Goal: Task Accomplishment & Management: Use online tool/utility

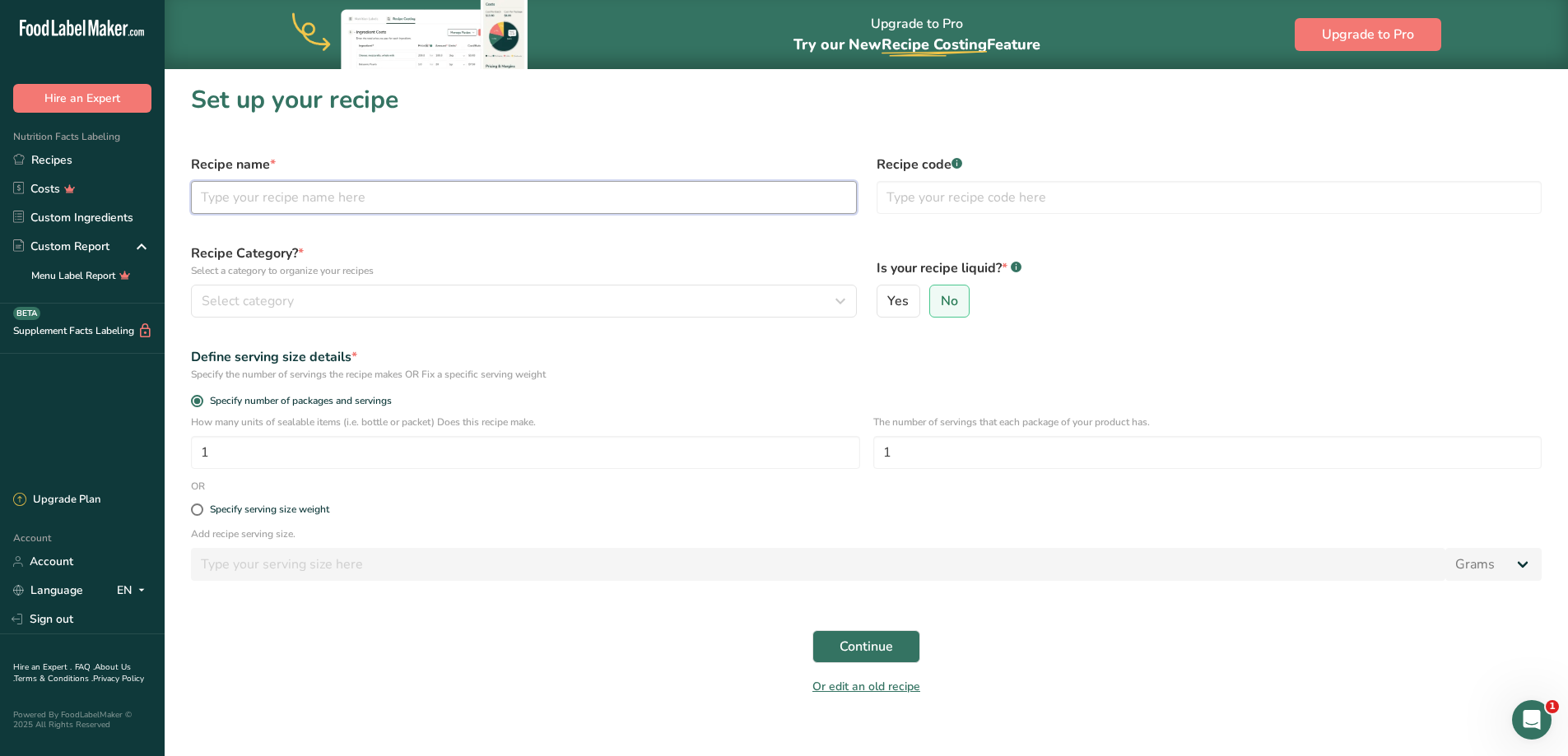
click at [423, 202] on input "text" at bounding box center [524, 197] width 666 height 32
type input "Sago Pudding"
type input "Desserts"
click at [423, 202] on input "Sago Pudding" at bounding box center [524, 197] width 666 height 32
click at [435, 292] on div "Select category" at bounding box center [519, 301] width 634 height 19
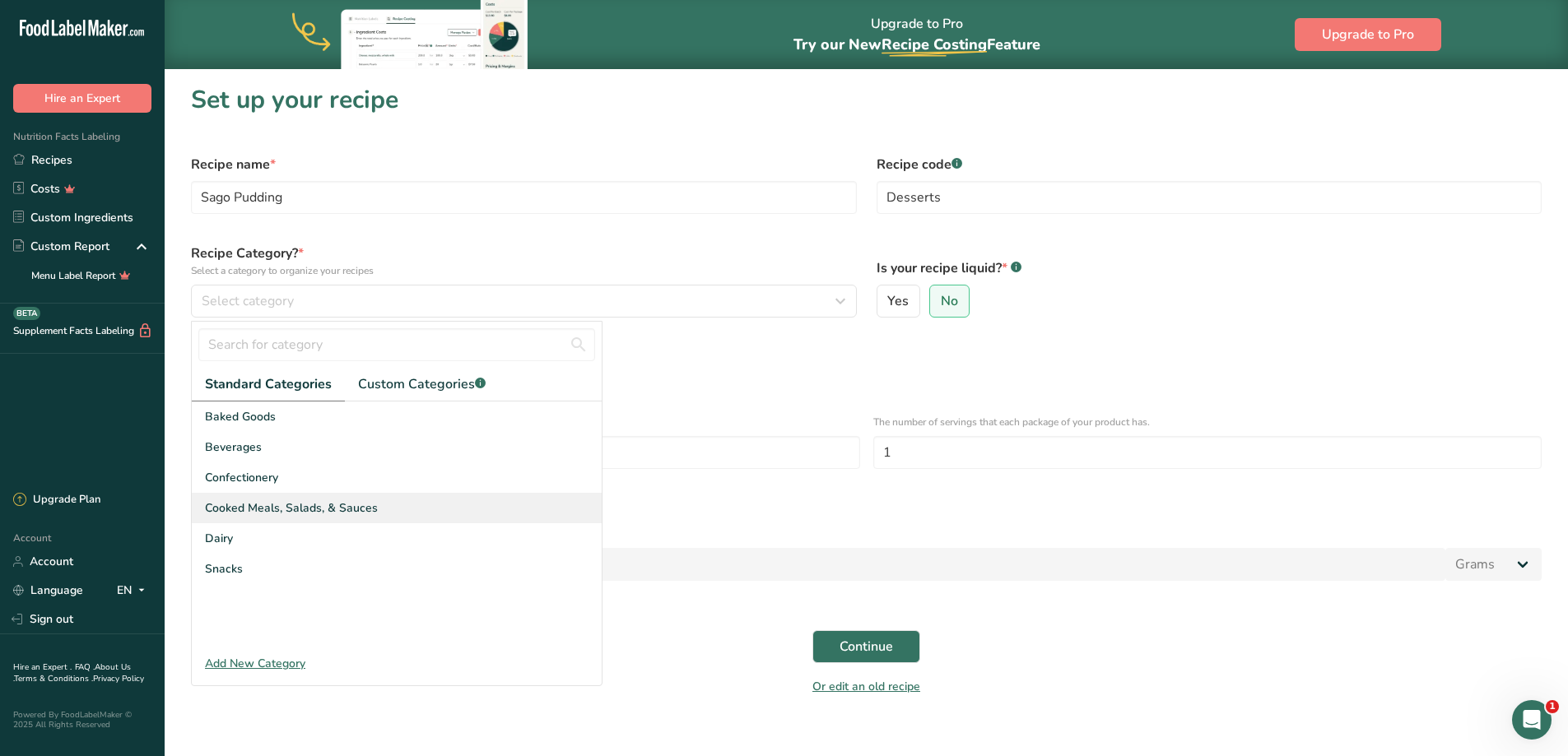
click at [370, 508] on span "Cooked Meals, Salads, & Sauces" at bounding box center [291, 508] width 173 height 18
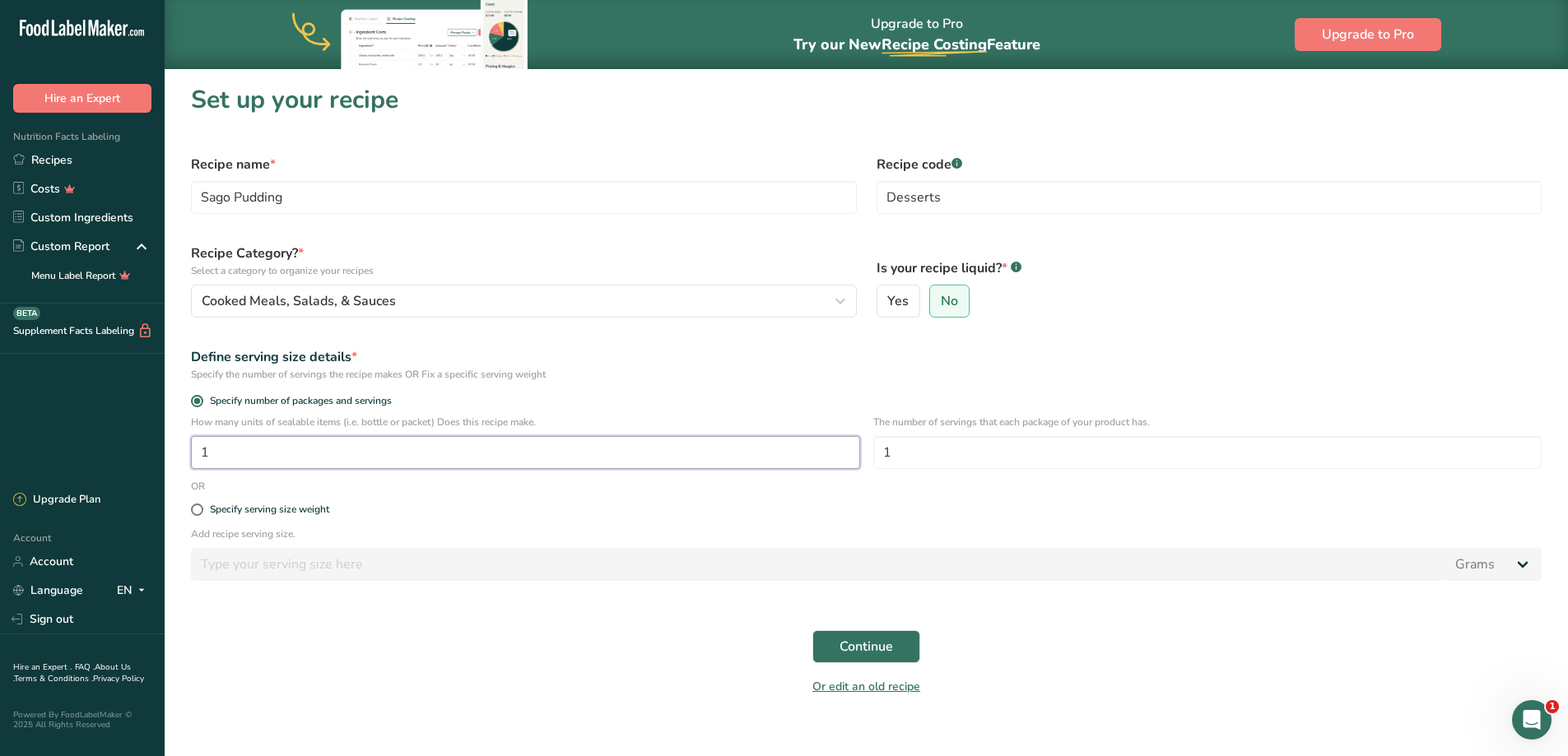
drag, startPoint x: 294, startPoint y: 458, endPoint x: 171, endPoint y: 430, distance: 126.1
click at [170, 443] on section "Set up your recipe Recipe name * Sago Pudding Recipe code .a-a{fill:#347362;}.b…" at bounding box center [865, 395] width 1403 height 654
type input "3"
click at [834, 639] on button "Continue" at bounding box center [866, 646] width 108 height 32
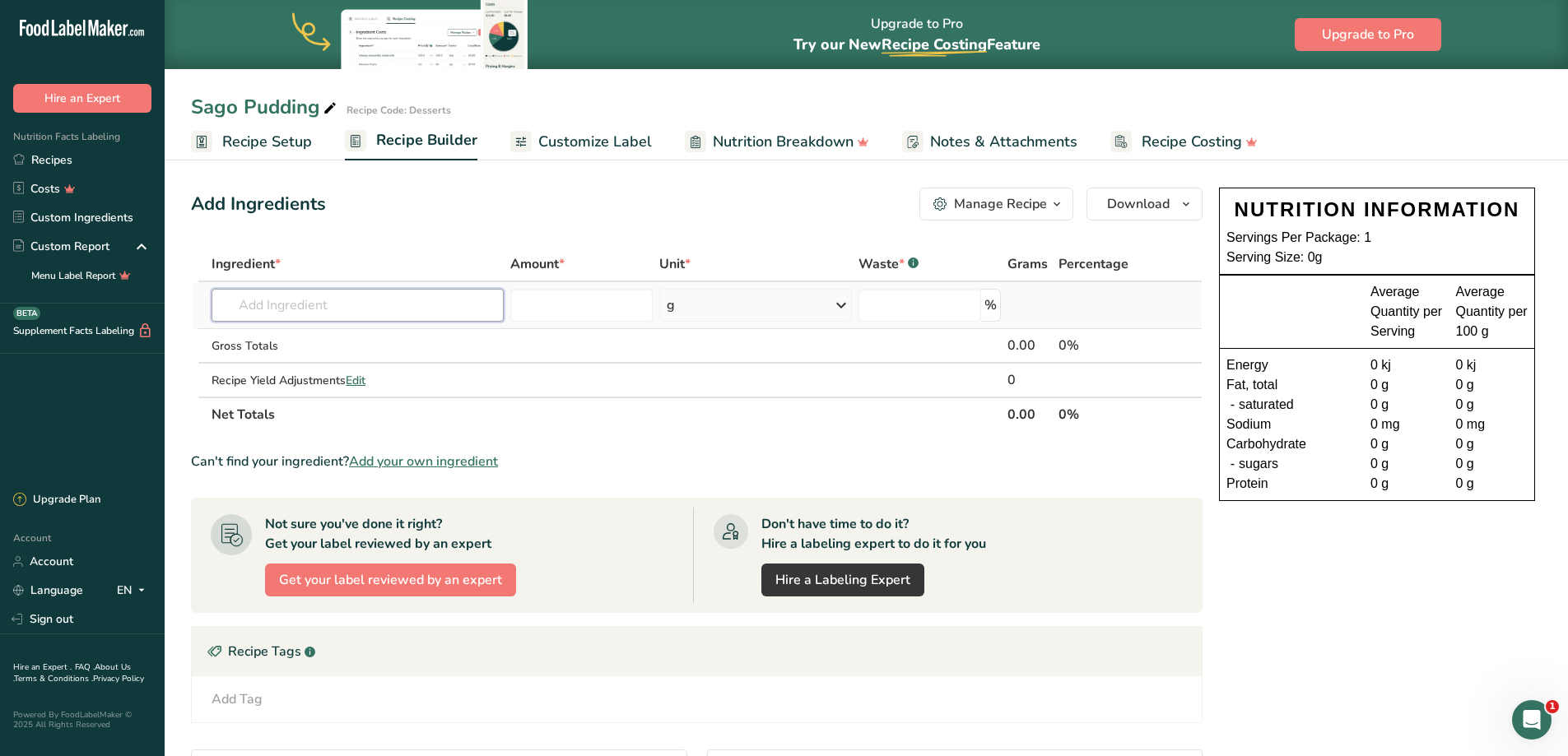
click at [244, 307] on input "text" at bounding box center [358, 305] width 293 height 32
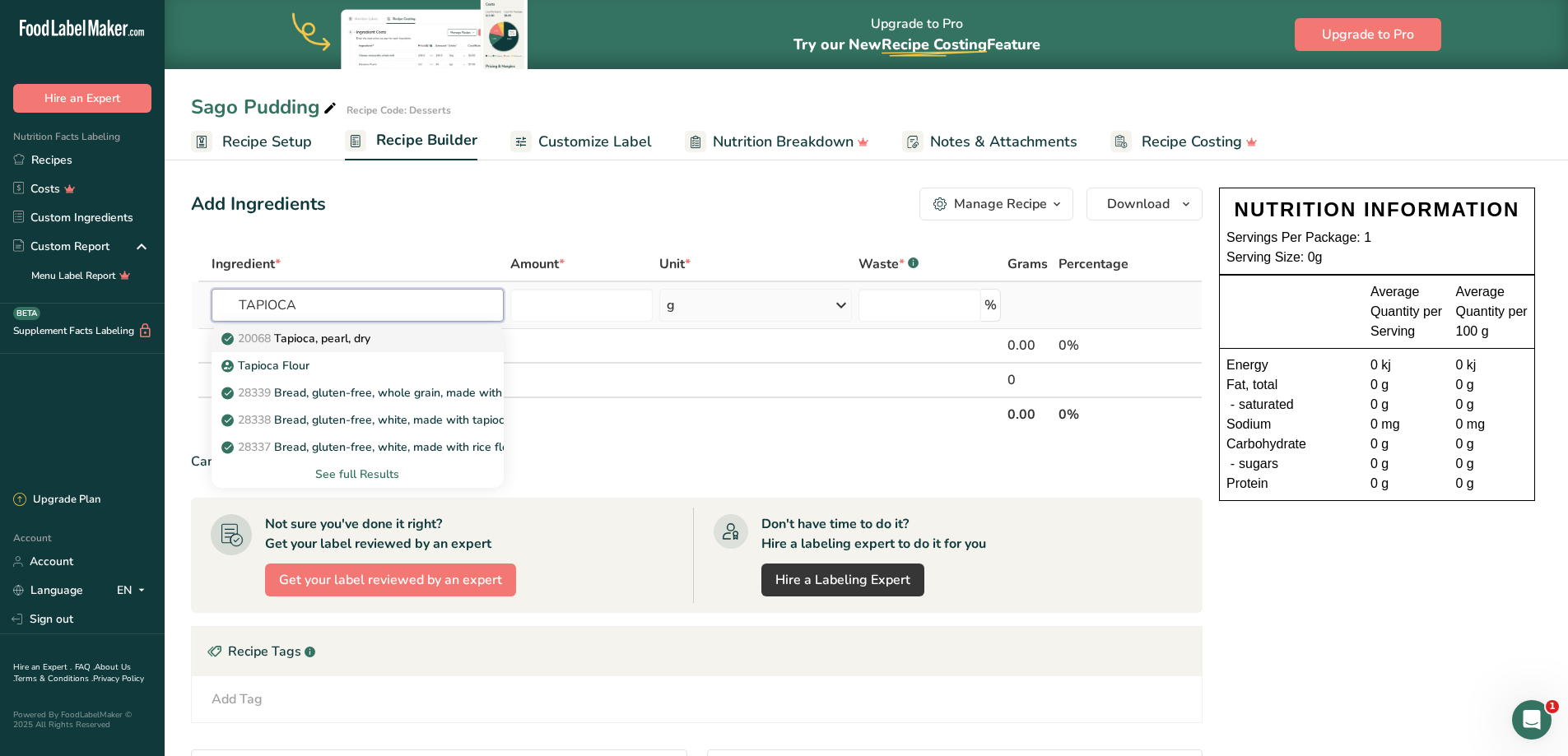
type input "TAPIOCA"
click at [314, 339] on p "20068 Tapioca, pearl, dry" at bounding box center [298, 339] width 146 height 18
type input "Tapioca, pearl, dry"
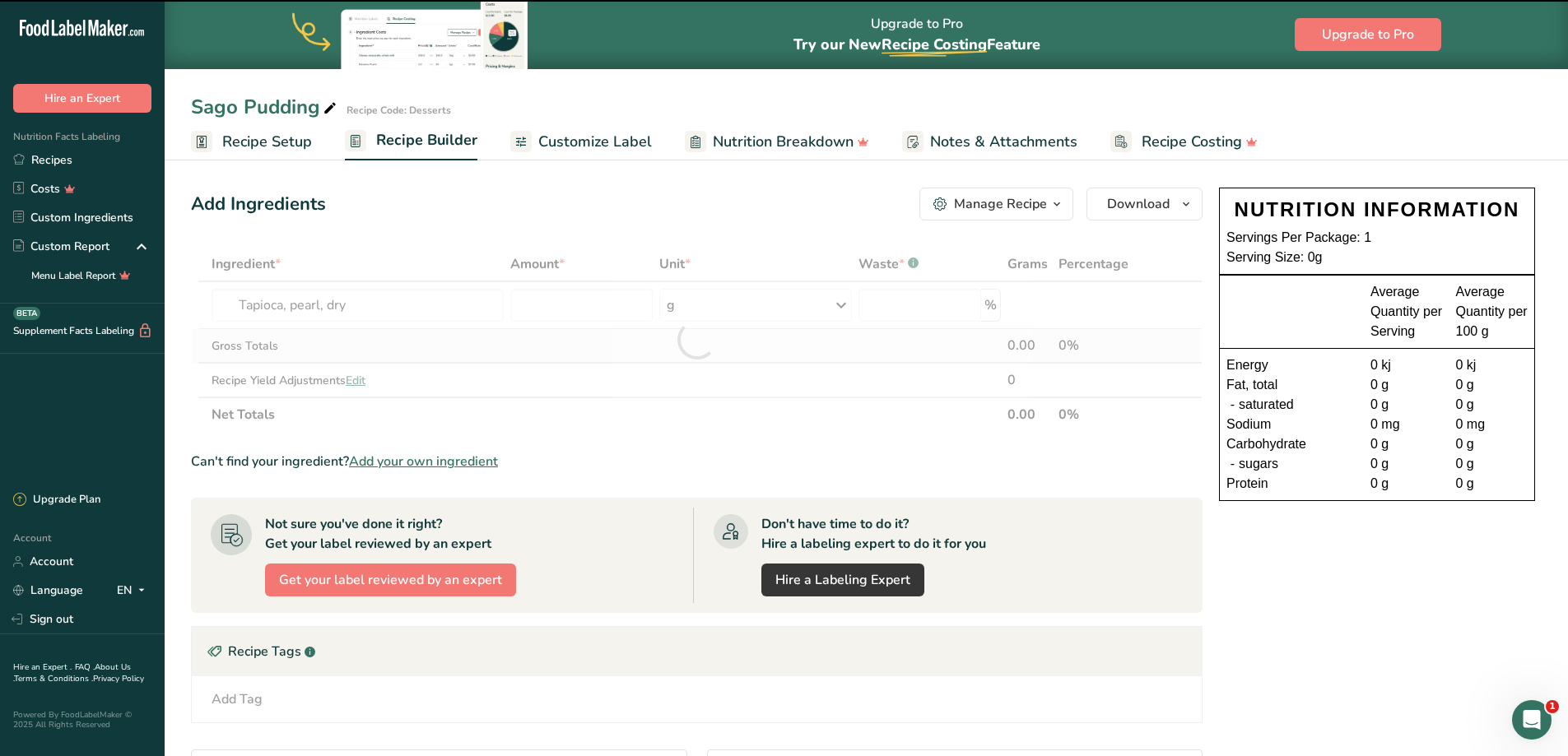
type input "0"
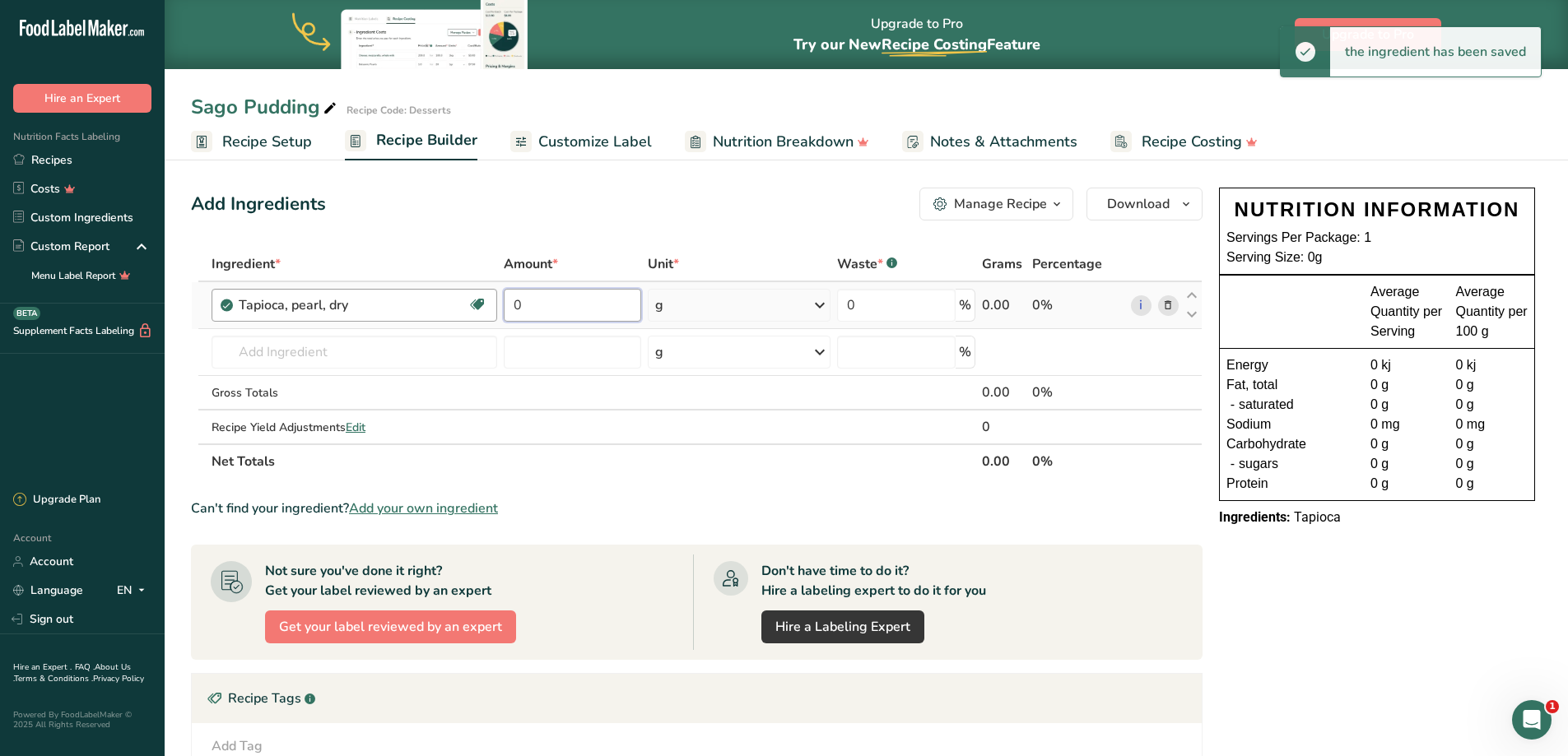
drag, startPoint x: 591, startPoint y: 298, endPoint x: 384, endPoint y: 306, distance: 207.2
click at [384, 307] on tr "Tapioca, pearl, dry Dairy free Gluten free Vegan Vegetarian Soy free 0 g Portio…" at bounding box center [696, 305] width 1009 height 47
type input "125"
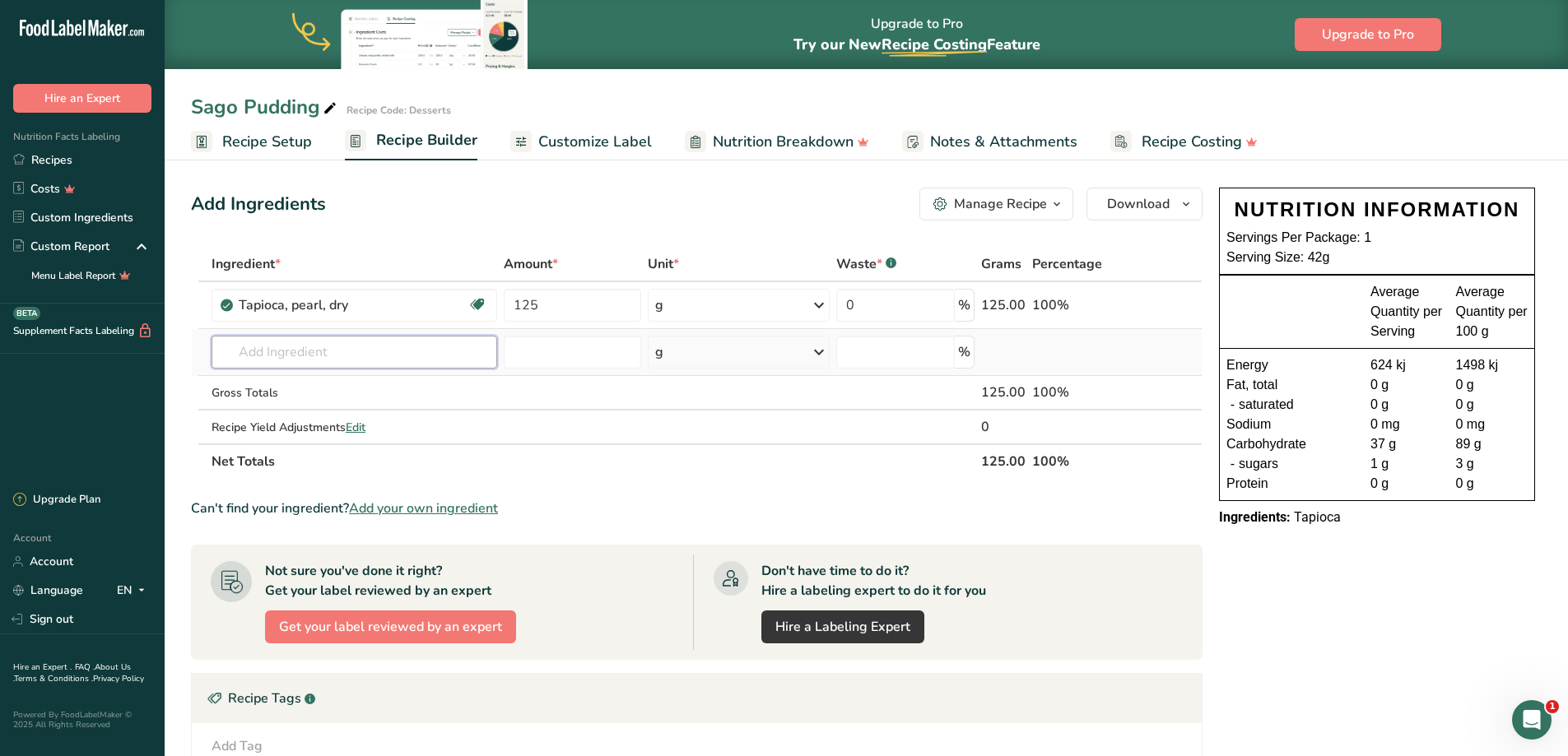
click at [230, 346] on input "text" at bounding box center [354, 351] width 285 height 32
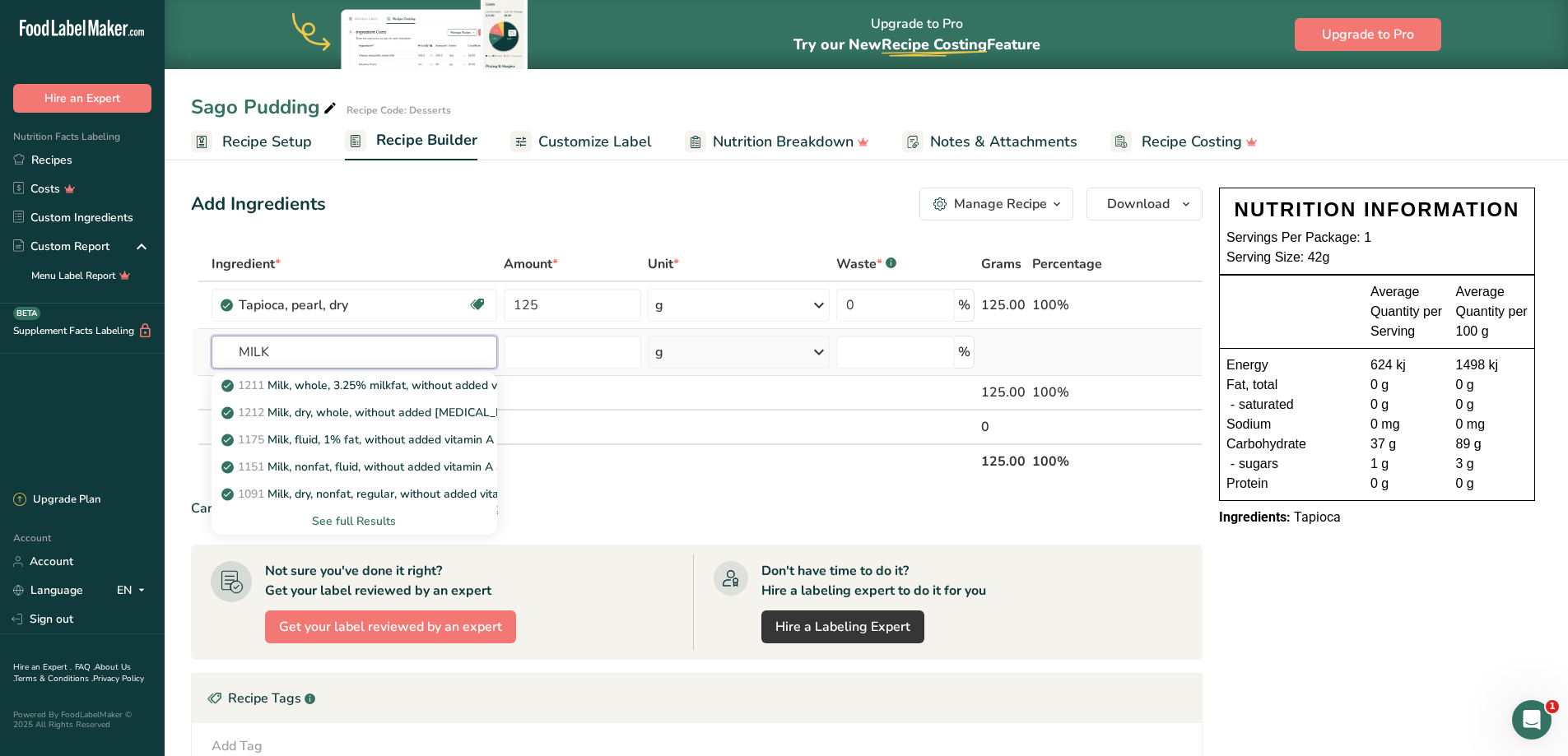
type input "MILK"
click at [365, 522] on div "See full Results" at bounding box center [354, 522] width 259 height 18
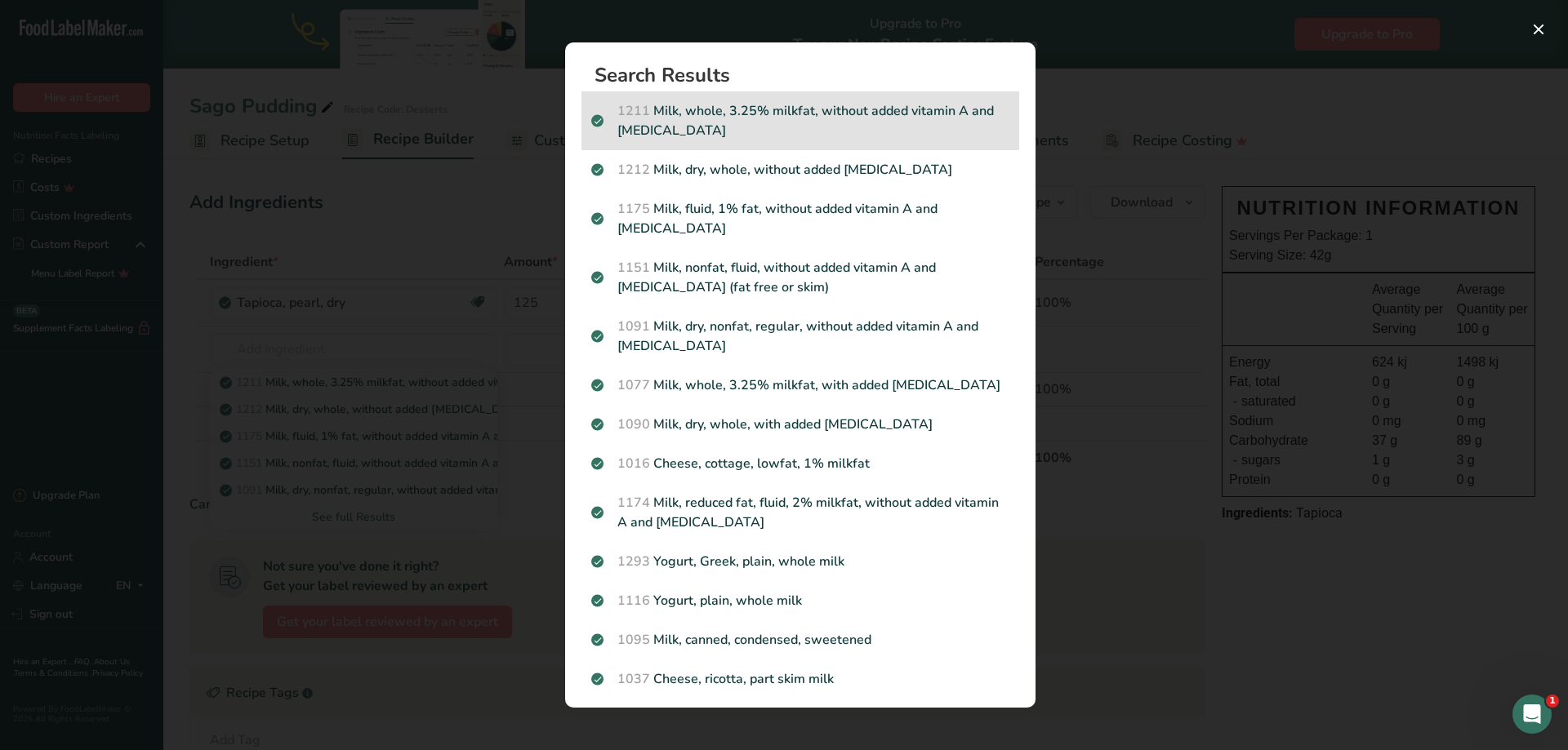
click at [770, 123] on p "1211 Milk, whole, 3.25% milkfat, without added vitamin A and [MEDICAL_DATA]" at bounding box center [800, 120] width 418 height 39
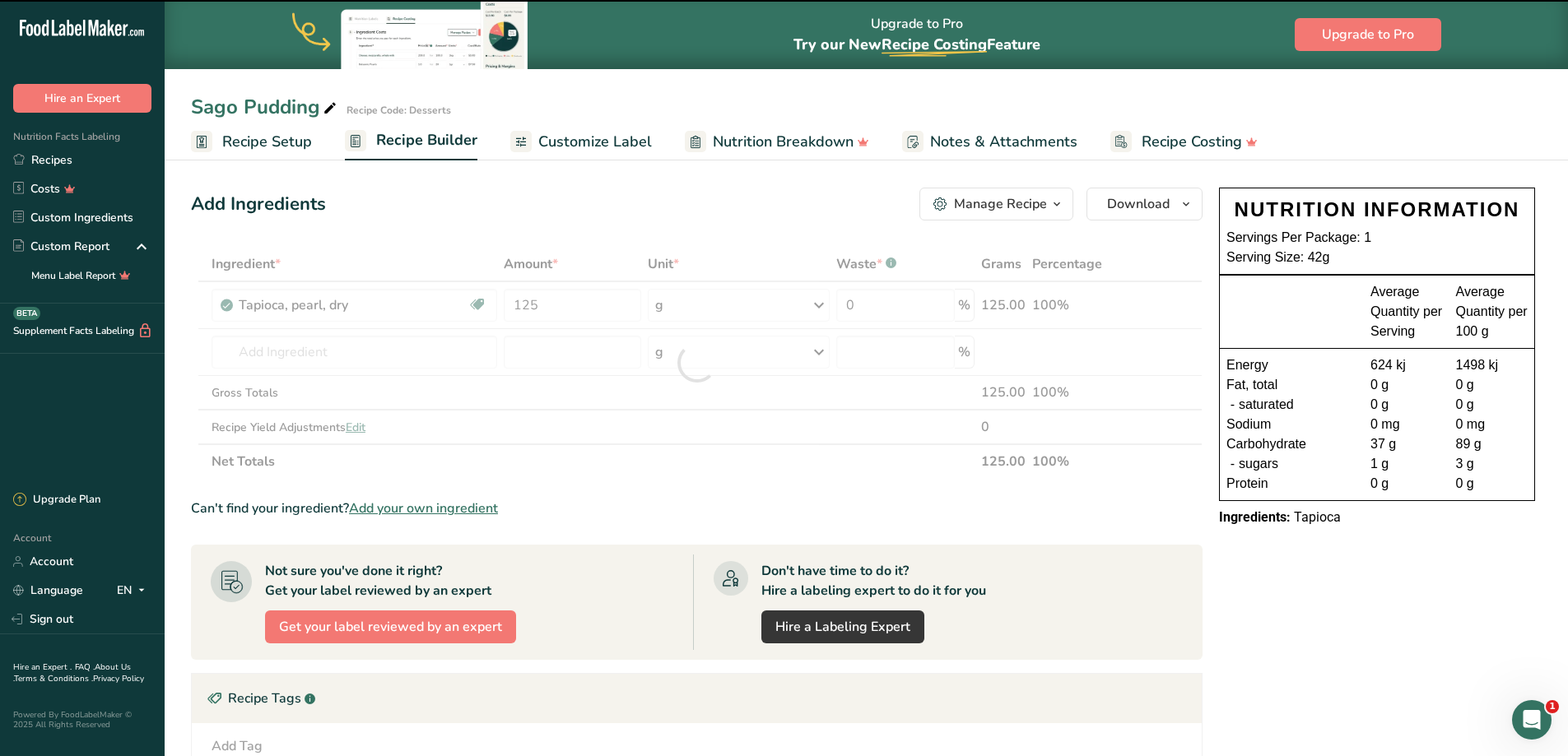
type input "0"
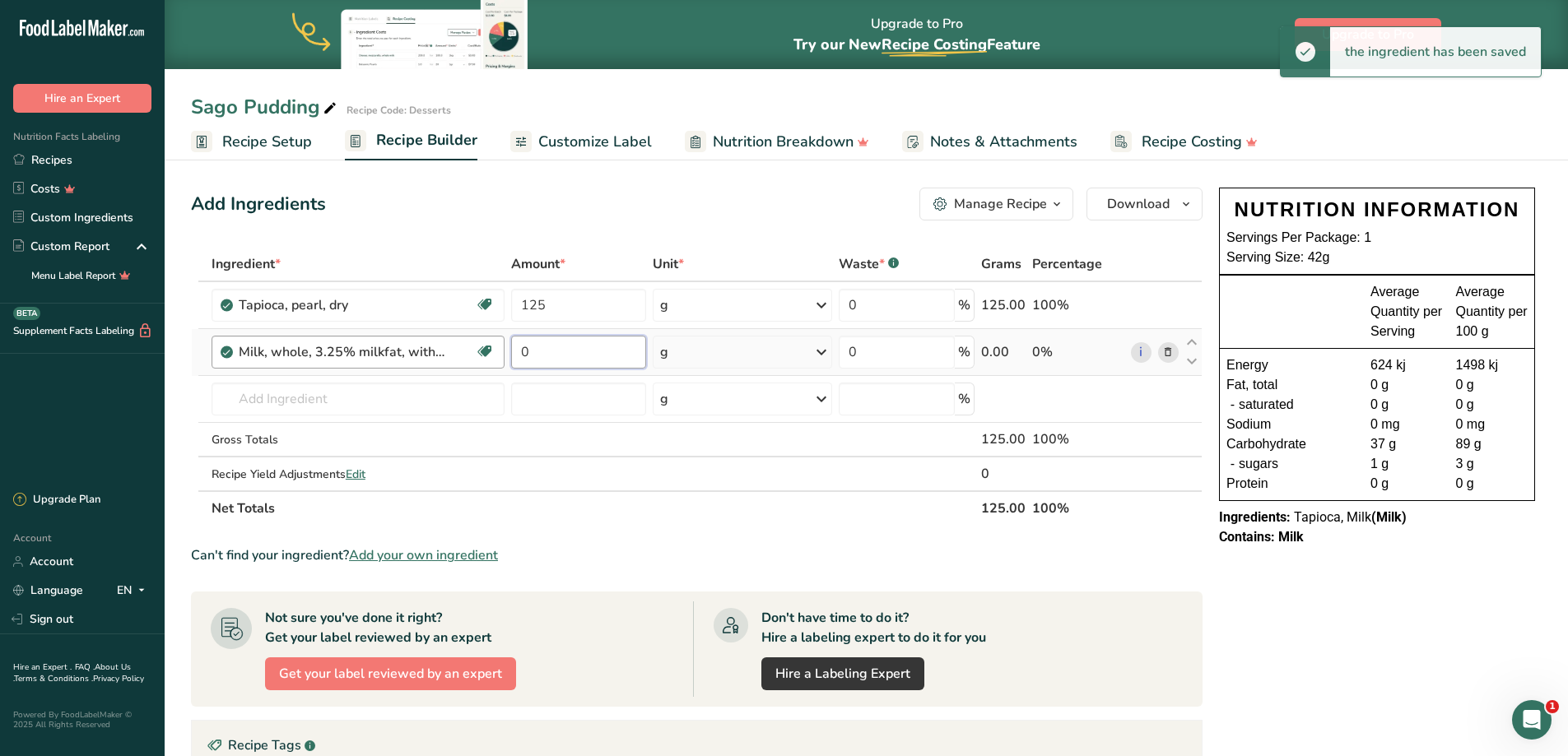
drag, startPoint x: 562, startPoint y: 345, endPoint x: 442, endPoint y: 356, distance: 120.5
click at [437, 356] on tr "Milk, whole, 3.25% milkfat, without added vitamin A and [MEDICAL_DATA] Gluten f…" at bounding box center [696, 352] width 1009 height 47
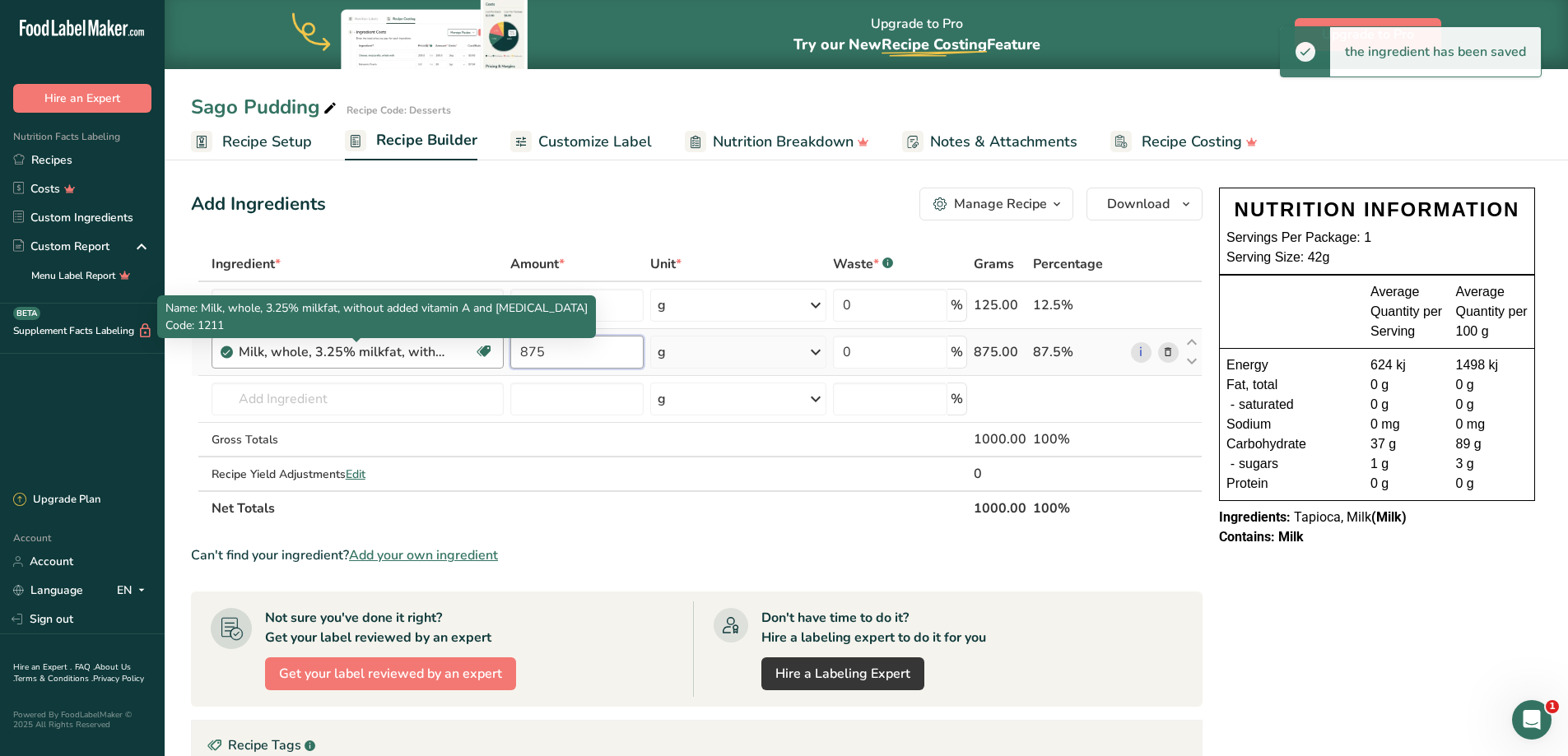
type input "875"
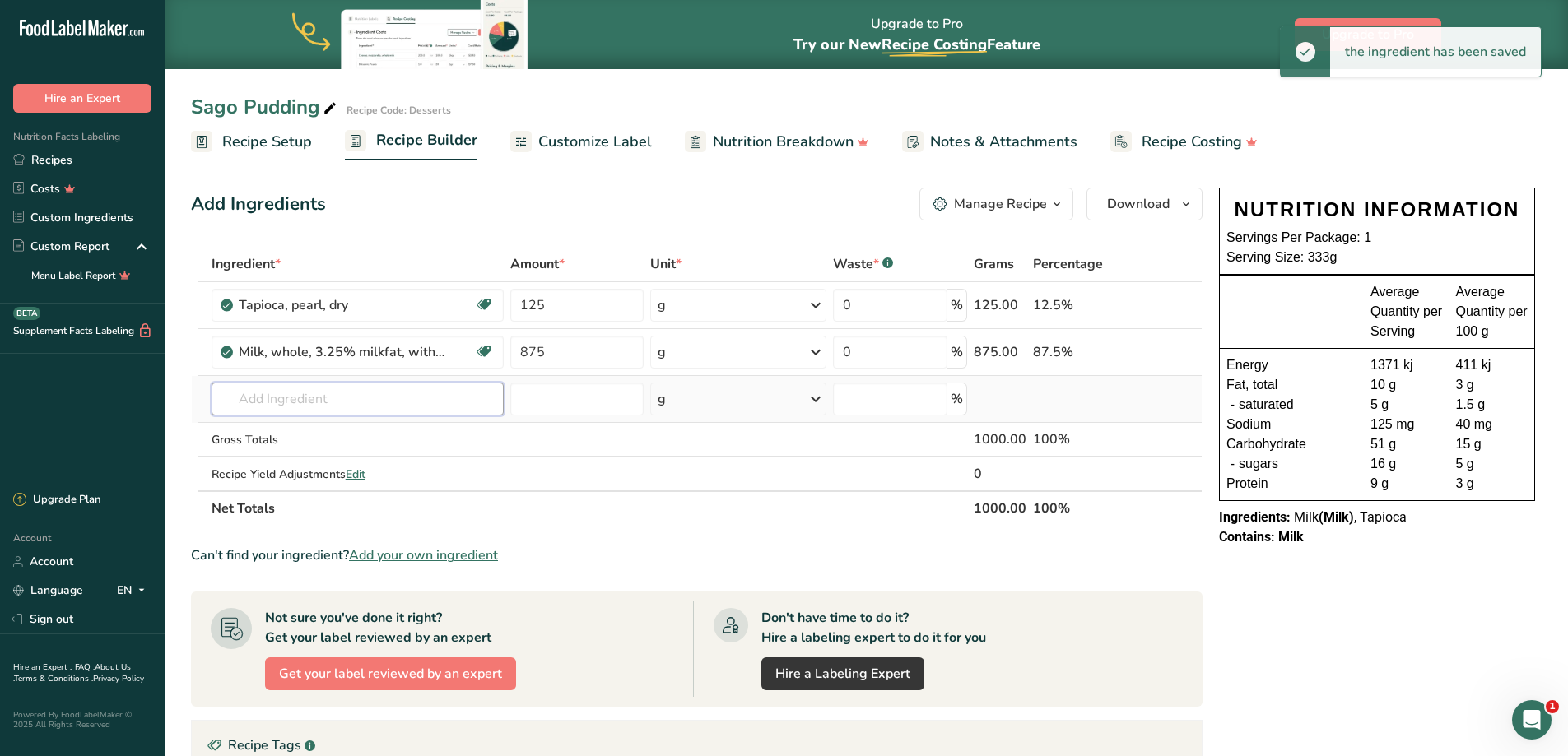
click at [321, 390] on input "text" at bounding box center [358, 399] width 293 height 32
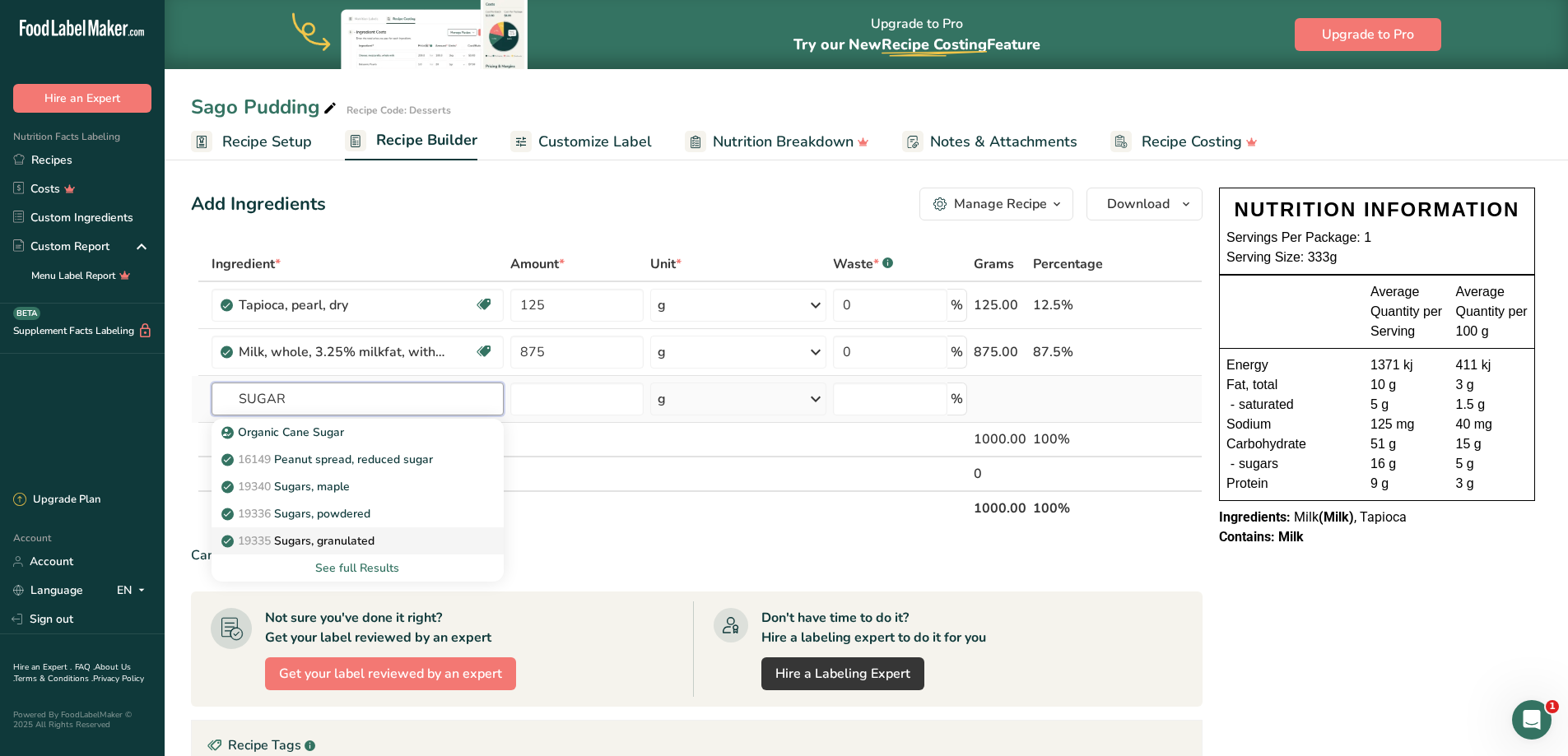
type input "SUGAR"
click at [350, 535] on p "19335 [GEOGRAPHIC_DATA], granulated" at bounding box center [300, 541] width 149 height 18
type input "Sugars, granulated"
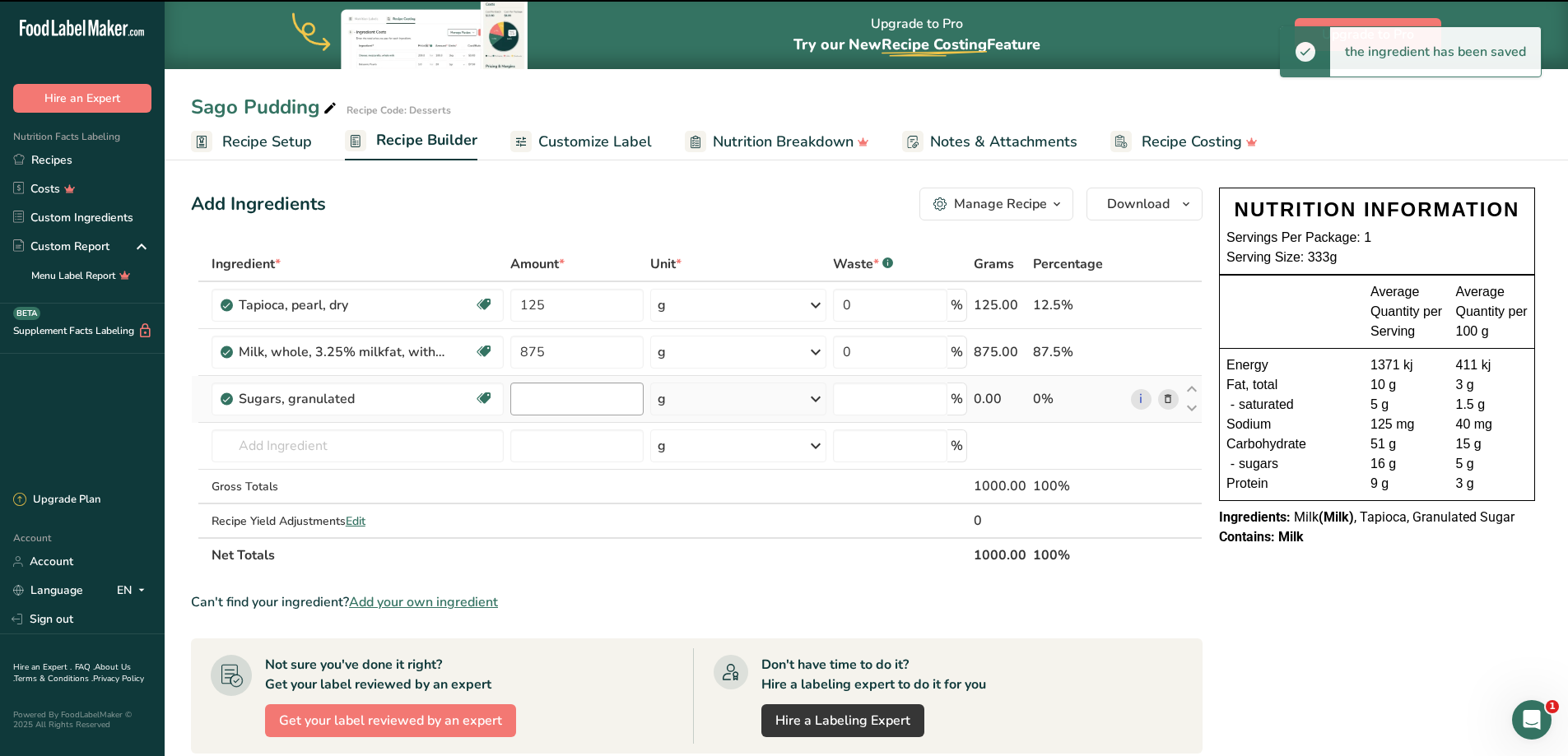
type input "0"
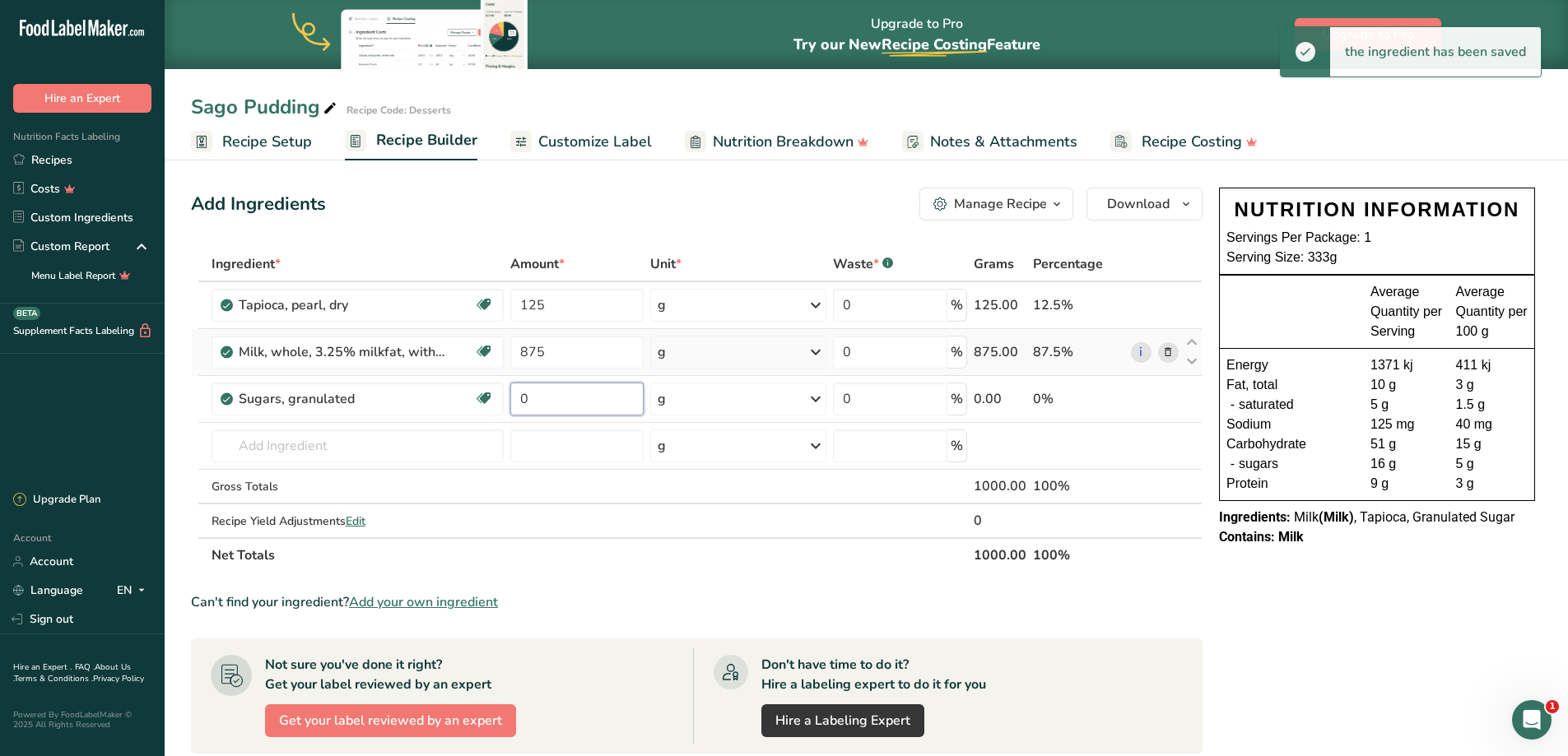
drag, startPoint x: 540, startPoint y: 394, endPoint x: 495, endPoint y: 369, distance: 51.5
click at [495, 376] on tr "Sugars, granulated Dairy free Gluten free Vegan Vegetarian Soy free 0 g Portion…" at bounding box center [696, 399] width 1009 height 47
type input "3"
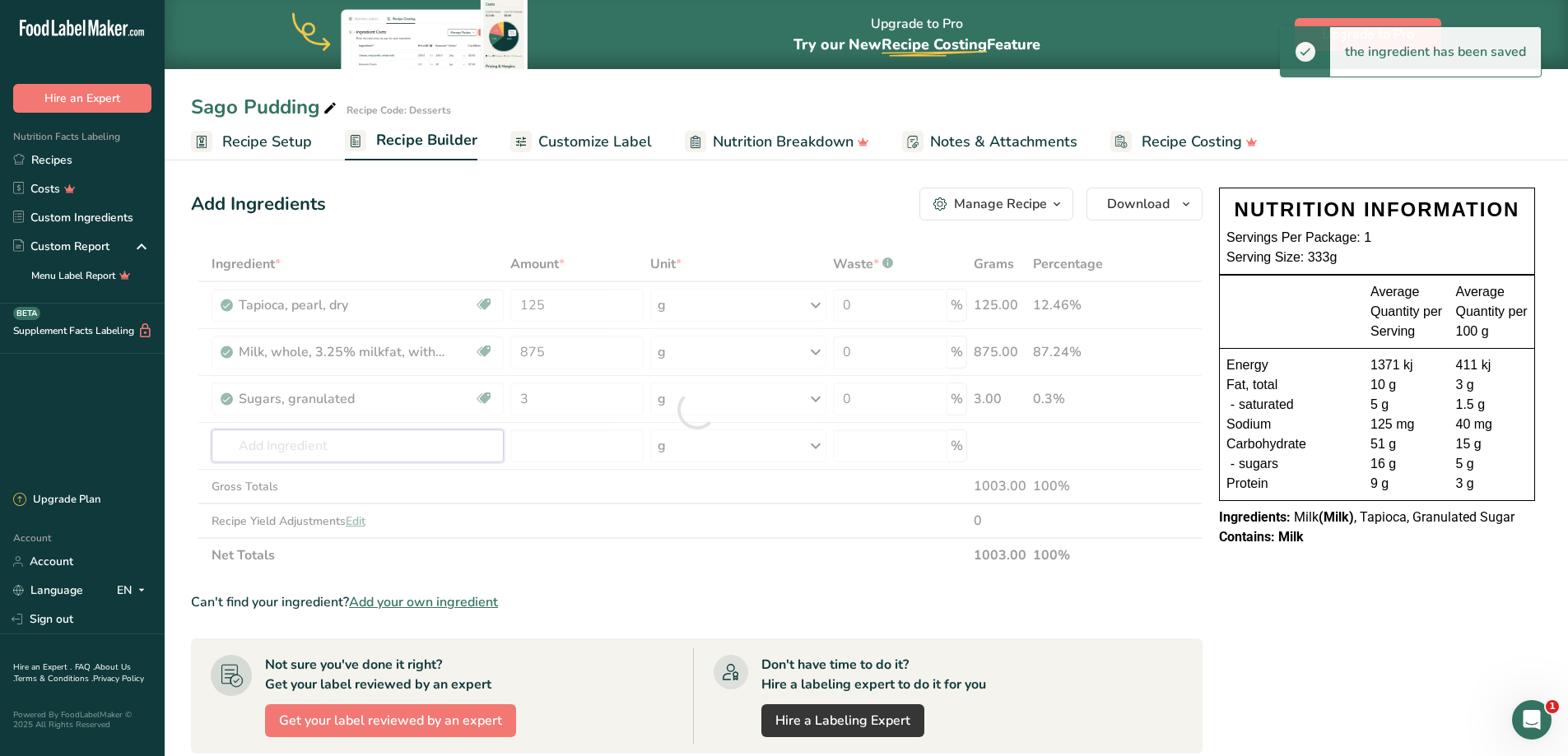
drag, startPoint x: 369, startPoint y: 457, endPoint x: 361, endPoint y: 449, distance: 11.3
click at [365, 454] on div "Ingredient * Amount * Unit * Waste * .a-a{fill:#347362;}.b-a{fill:#fff;} Grams …" at bounding box center [696, 409] width 1011 height 326
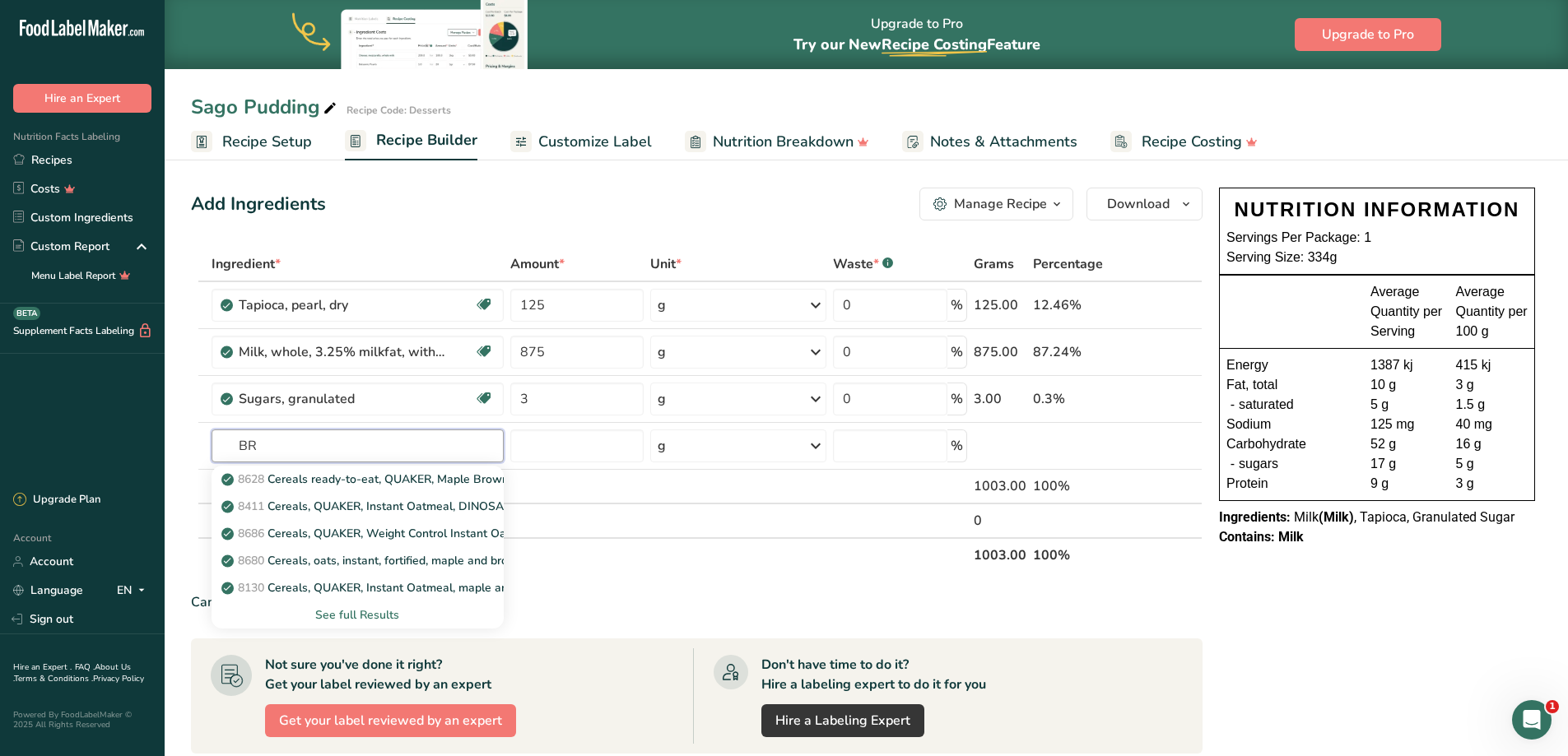
type input "B"
type input "G"
type input "SUGAR BROWN"
click at [372, 618] on div "See full Results" at bounding box center [358, 615] width 266 height 18
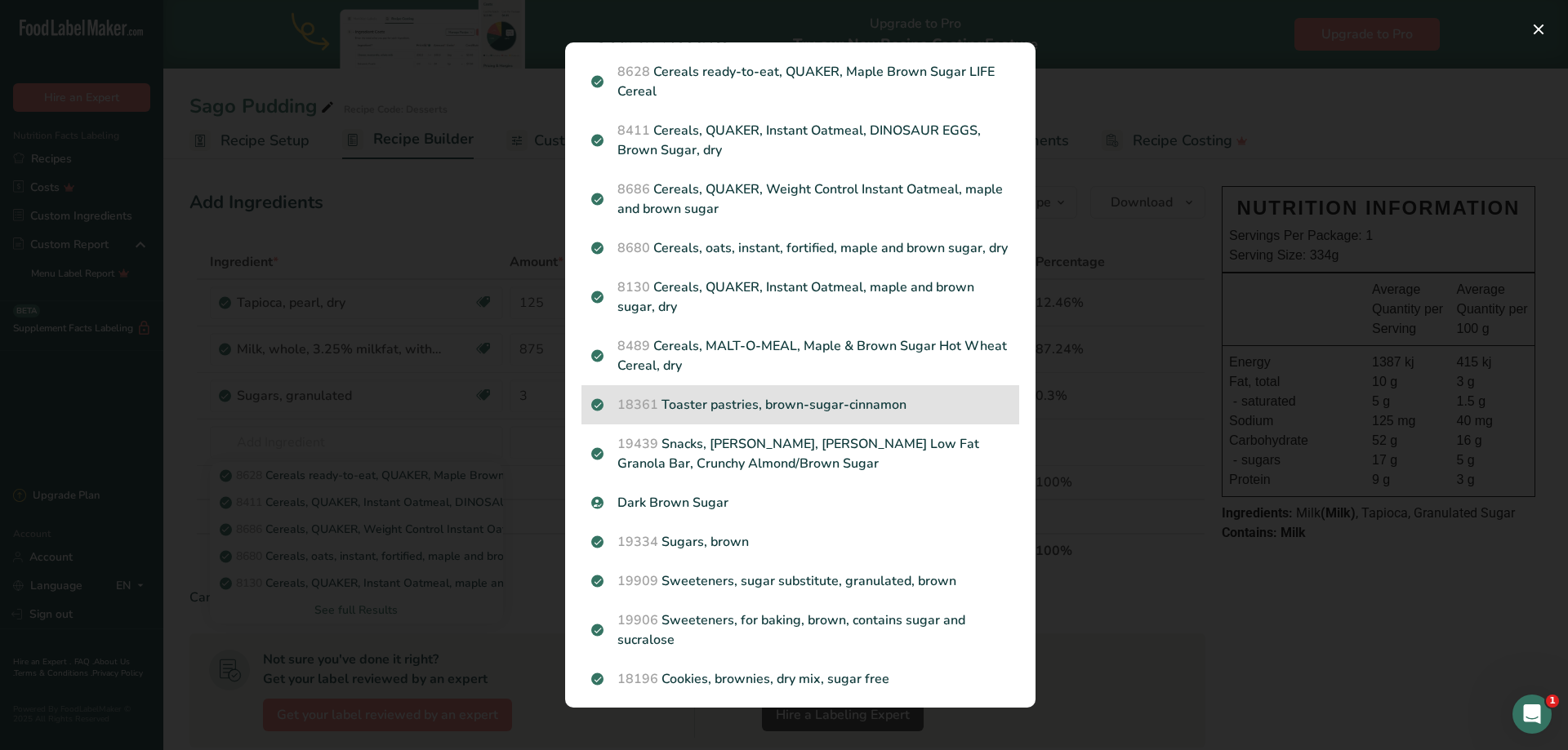
scroll to position [66, 0]
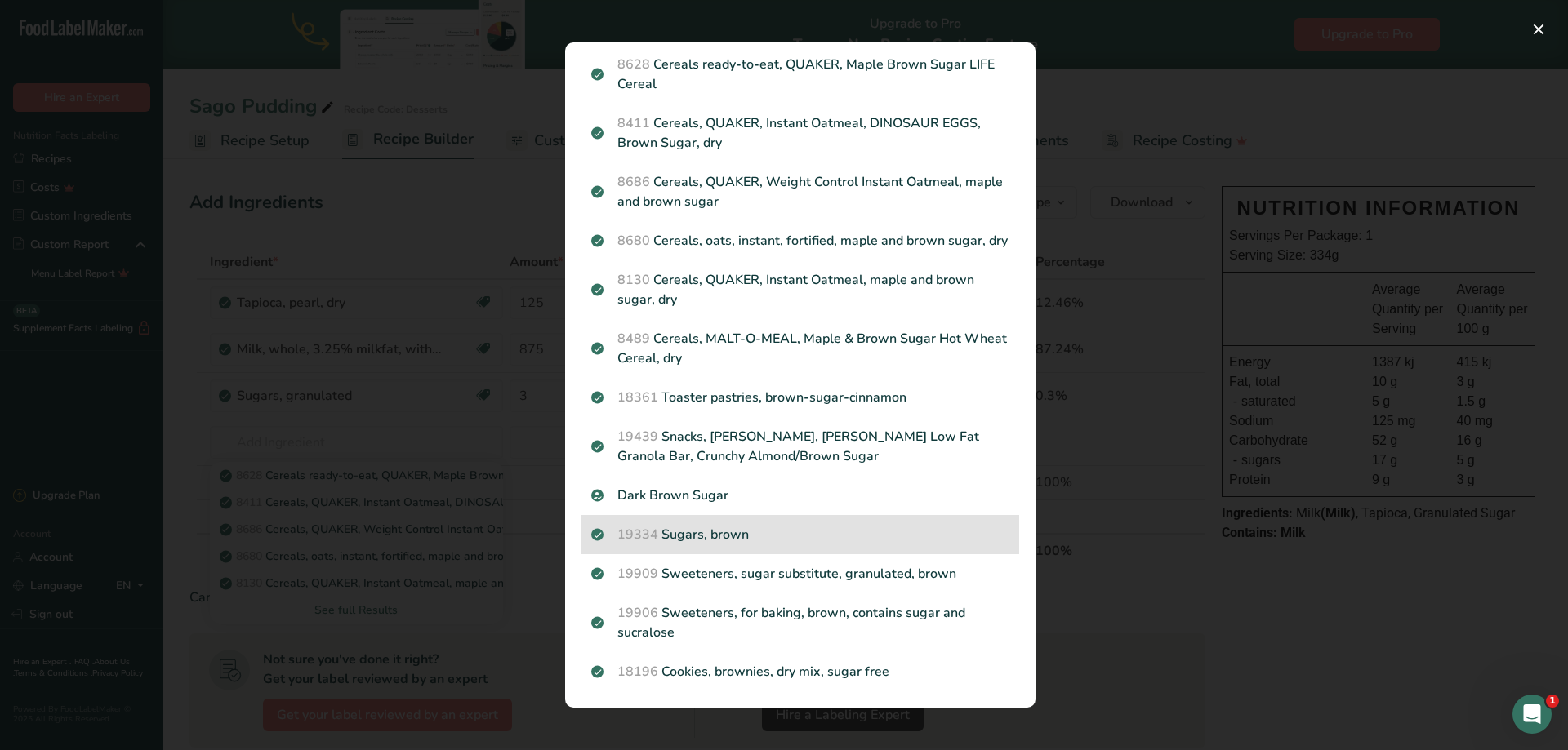
click at [762, 535] on p "19334 Sugars, brown" at bounding box center [800, 534] width 418 height 19
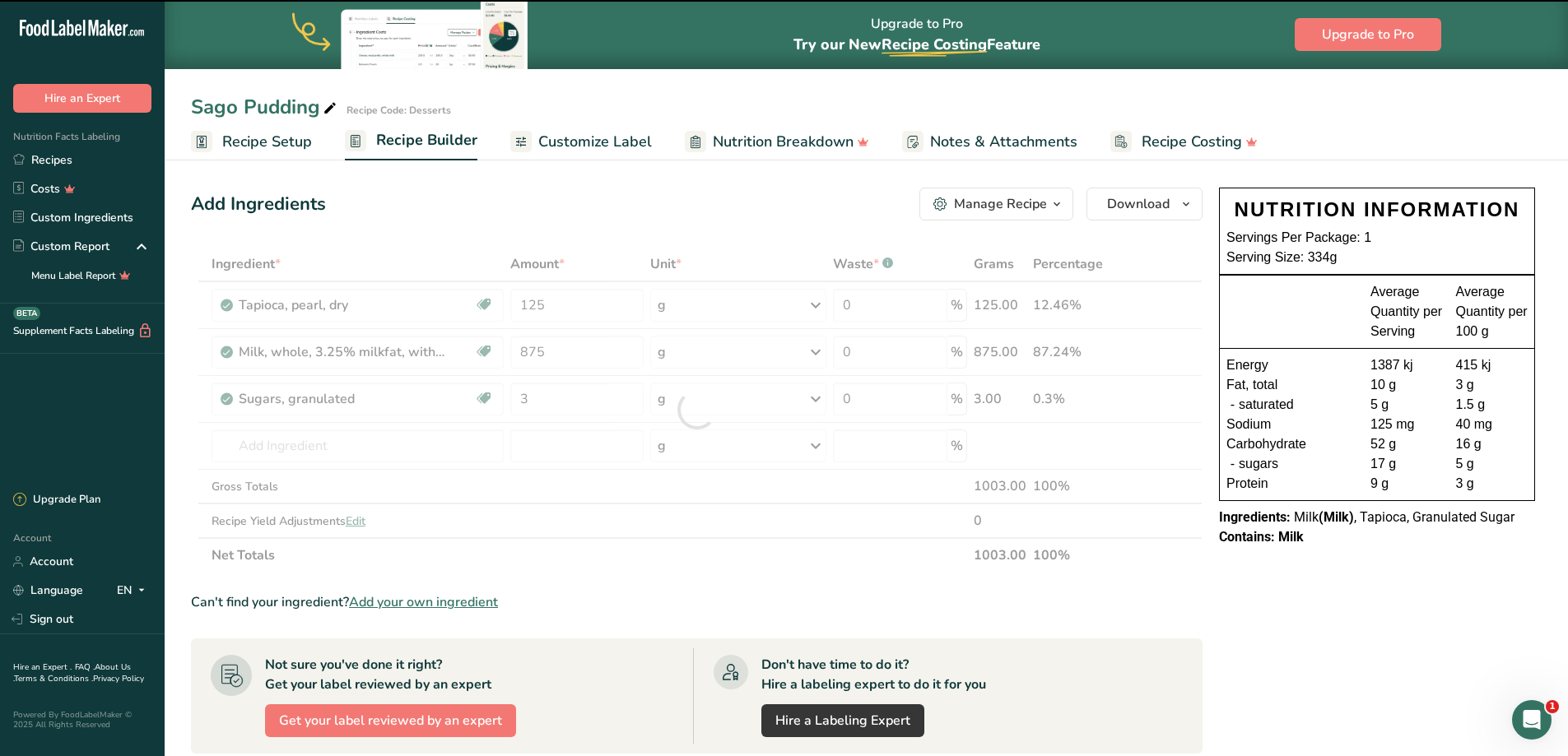
type input "0"
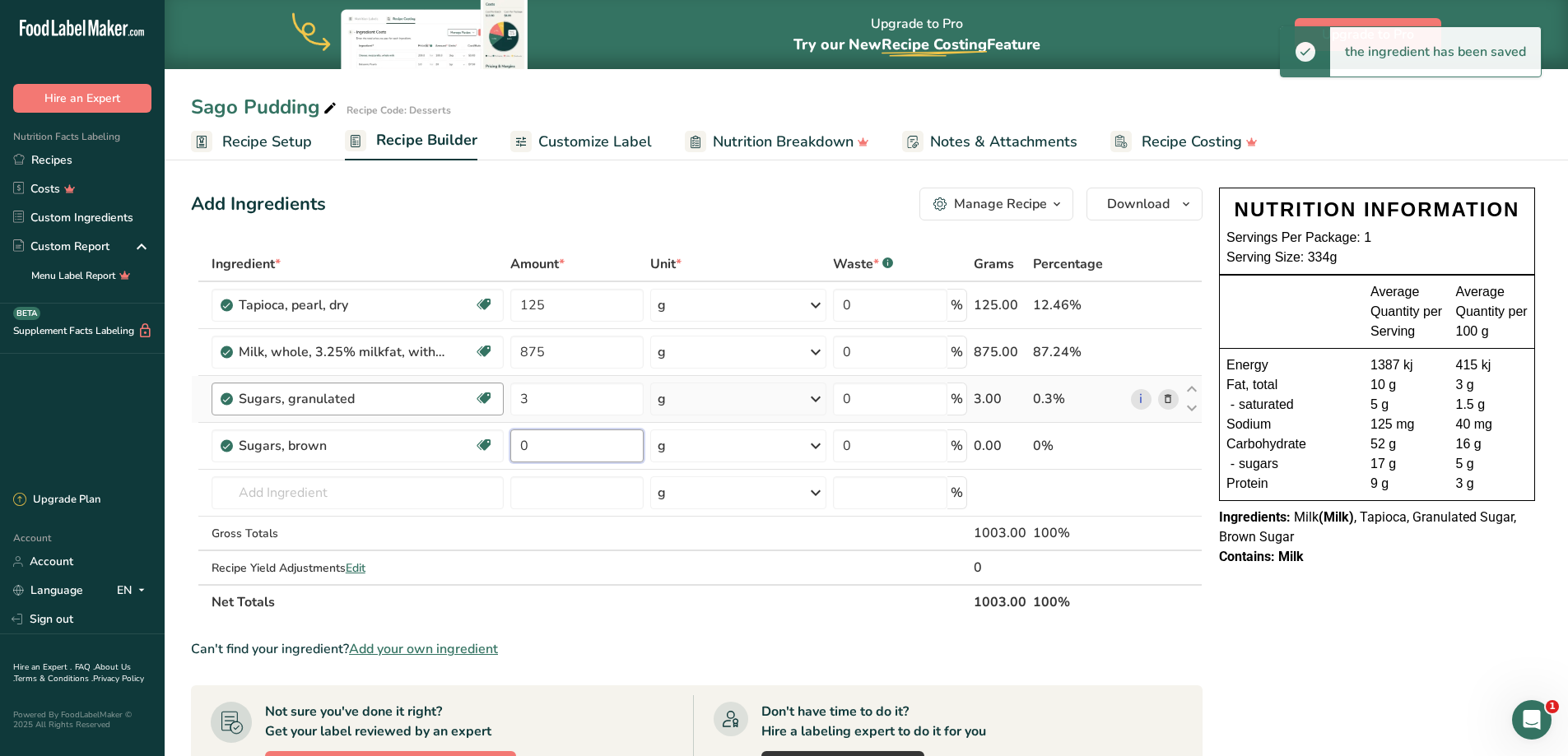
drag, startPoint x: 512, startPoint y: 434, endPoint x: 488, endPoint y: 407, distance: 36.1
click at [473, 414] on tbody "Tapioca, pearl, dry Dairy free Gluten free Vegan Vegetarian Soy free 125 g Port…" at bounding box center [696, 433] width 1009 height 302
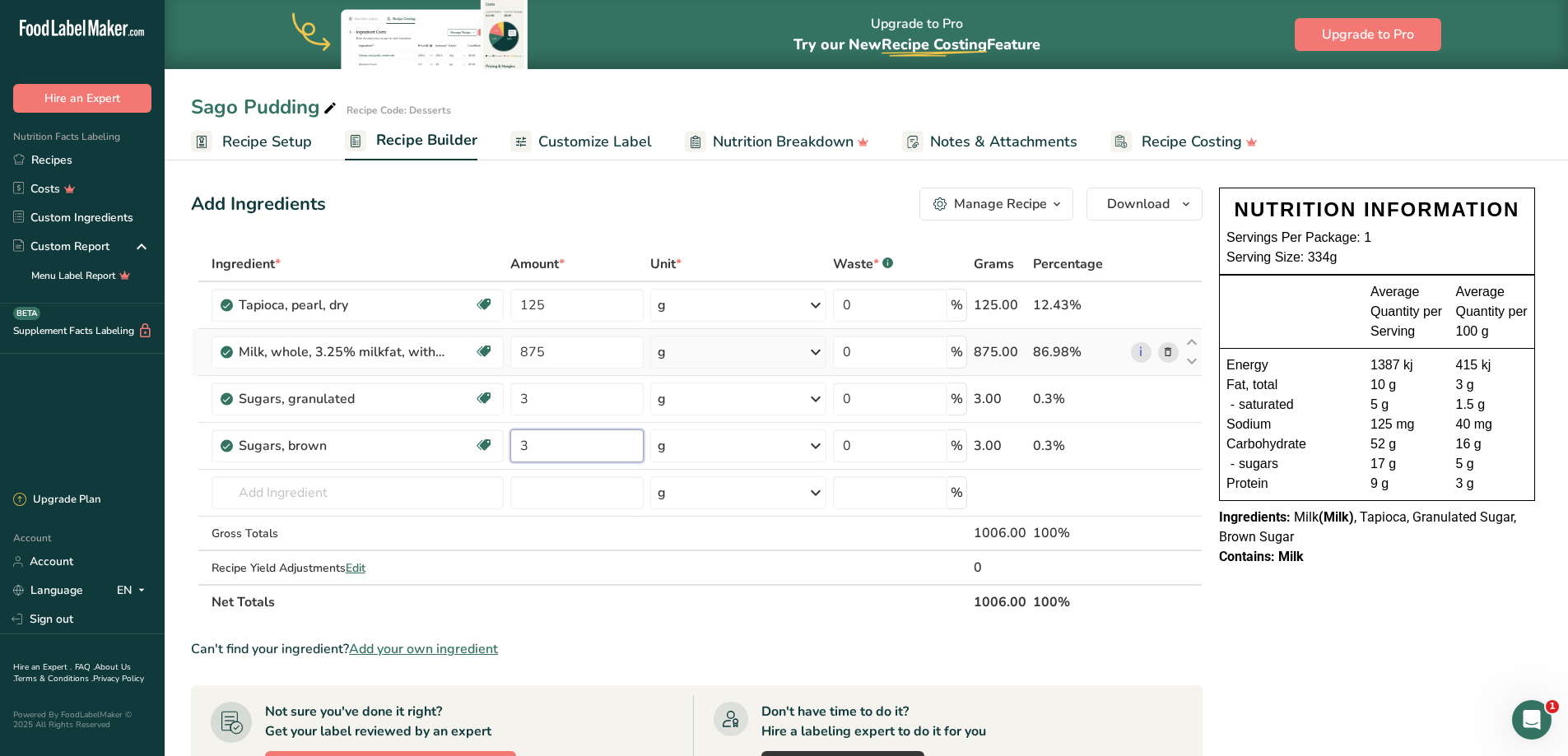
type input "3"
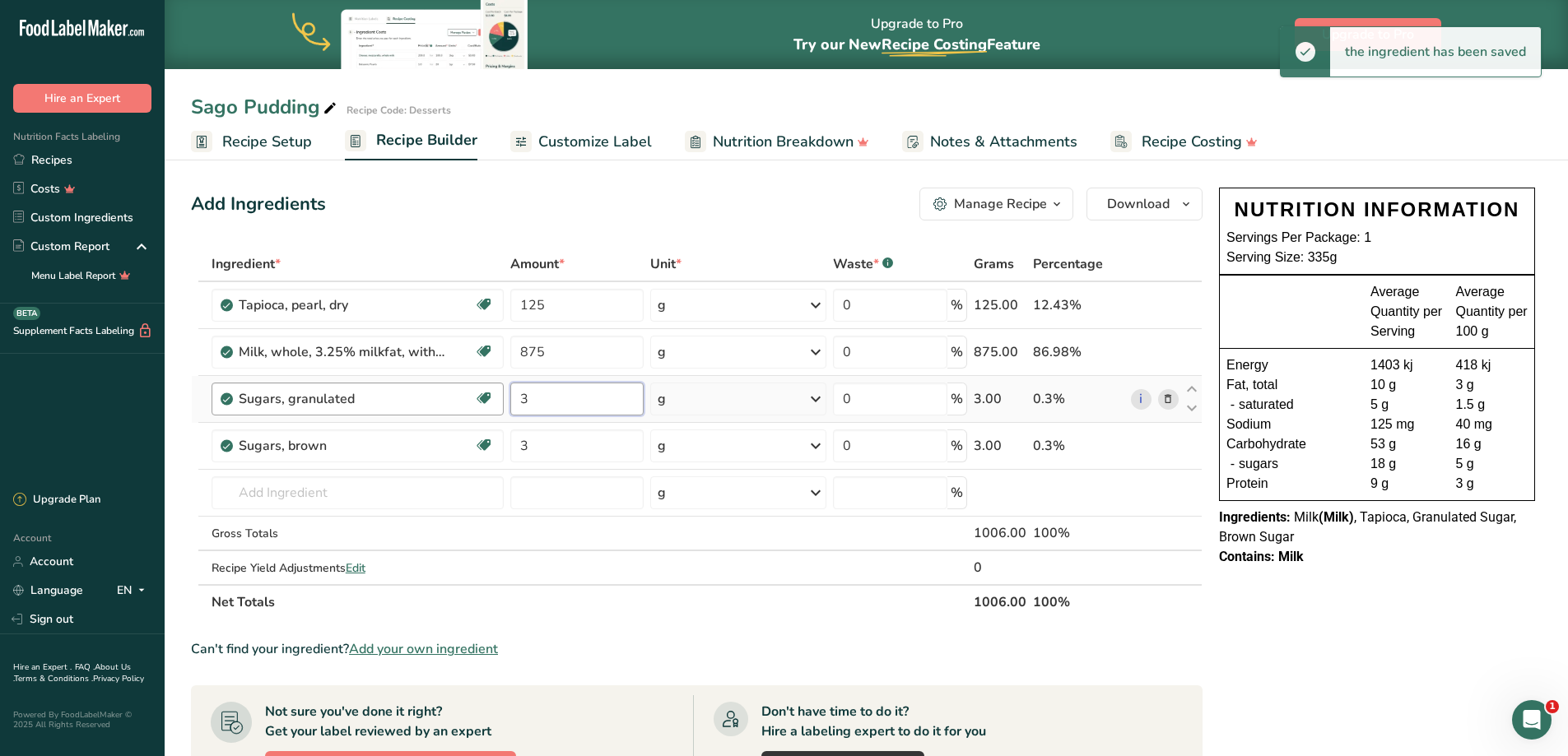
drag, startPoint x: 565, startPoint y: 395, endPoint x: 495, endPoint y: 393, distance: 70.0
click at [495, 393] on tr "Sugars, granulated Dairy free Gluten free Vegan Vegetarian Soy free 3 g Portion…" at bounding box center [696, 399] width 1009 height 47
type input "60"
click at [287, 492] on input "text" at bounding box center [358, 492] width 293 height 32
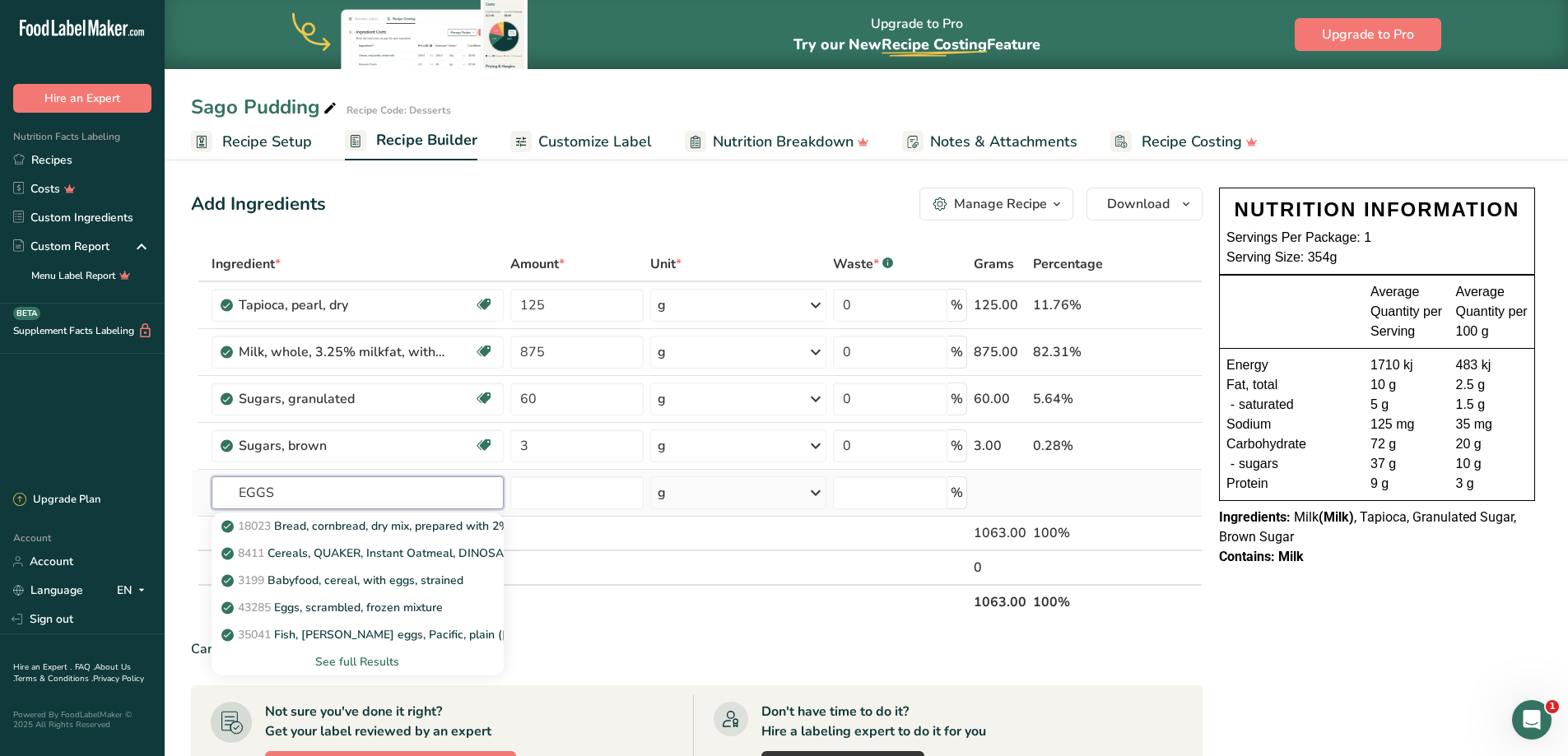
type input "EGGS"
click at [352, 657] on div "See full Results" at bounding box center [358, 662] width 266 height 18
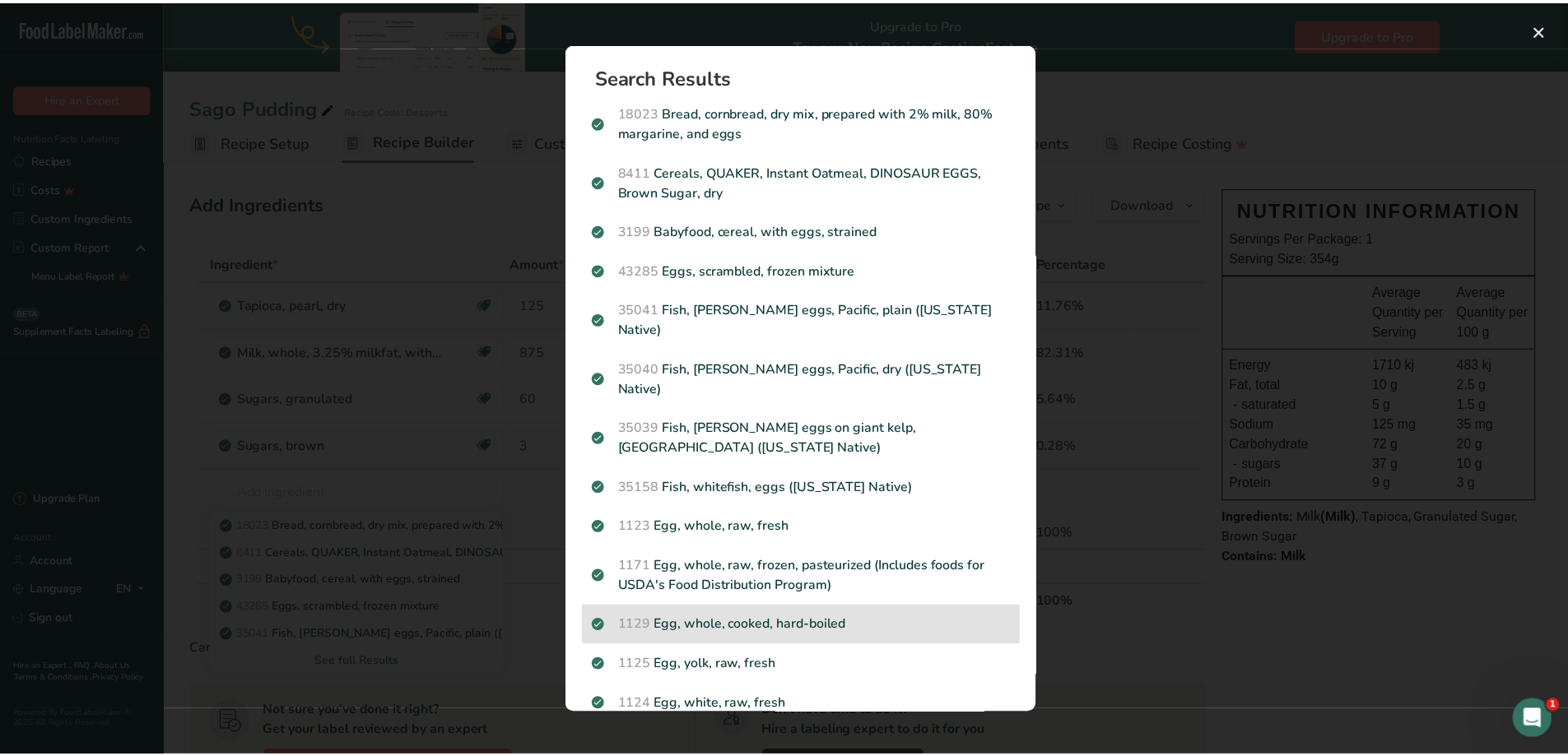
scroll to position [83, 0]
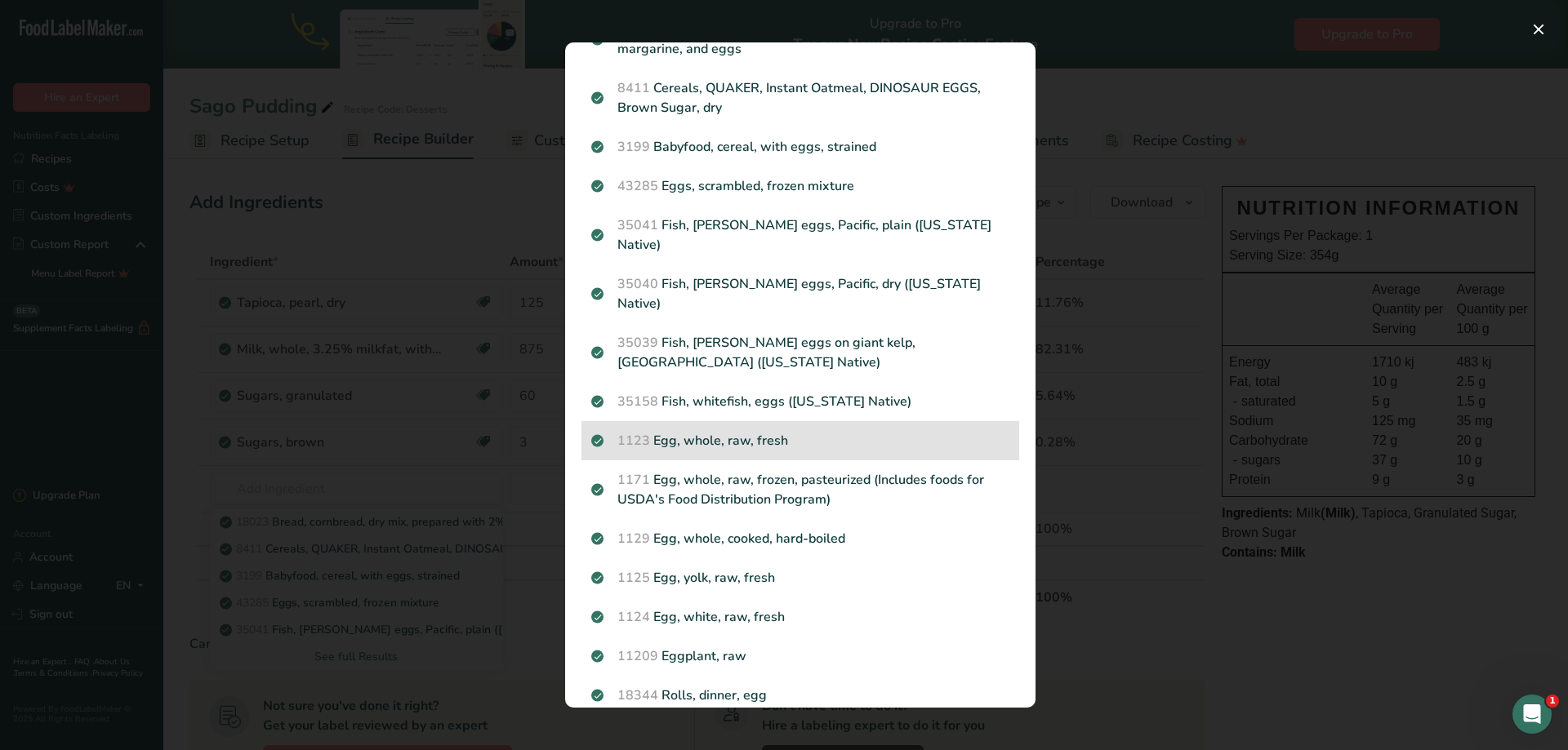
click at [765, 431] on p "1123 Egg, whole, raw, fresh" at bounding box center [800, 441] width 418 height 19
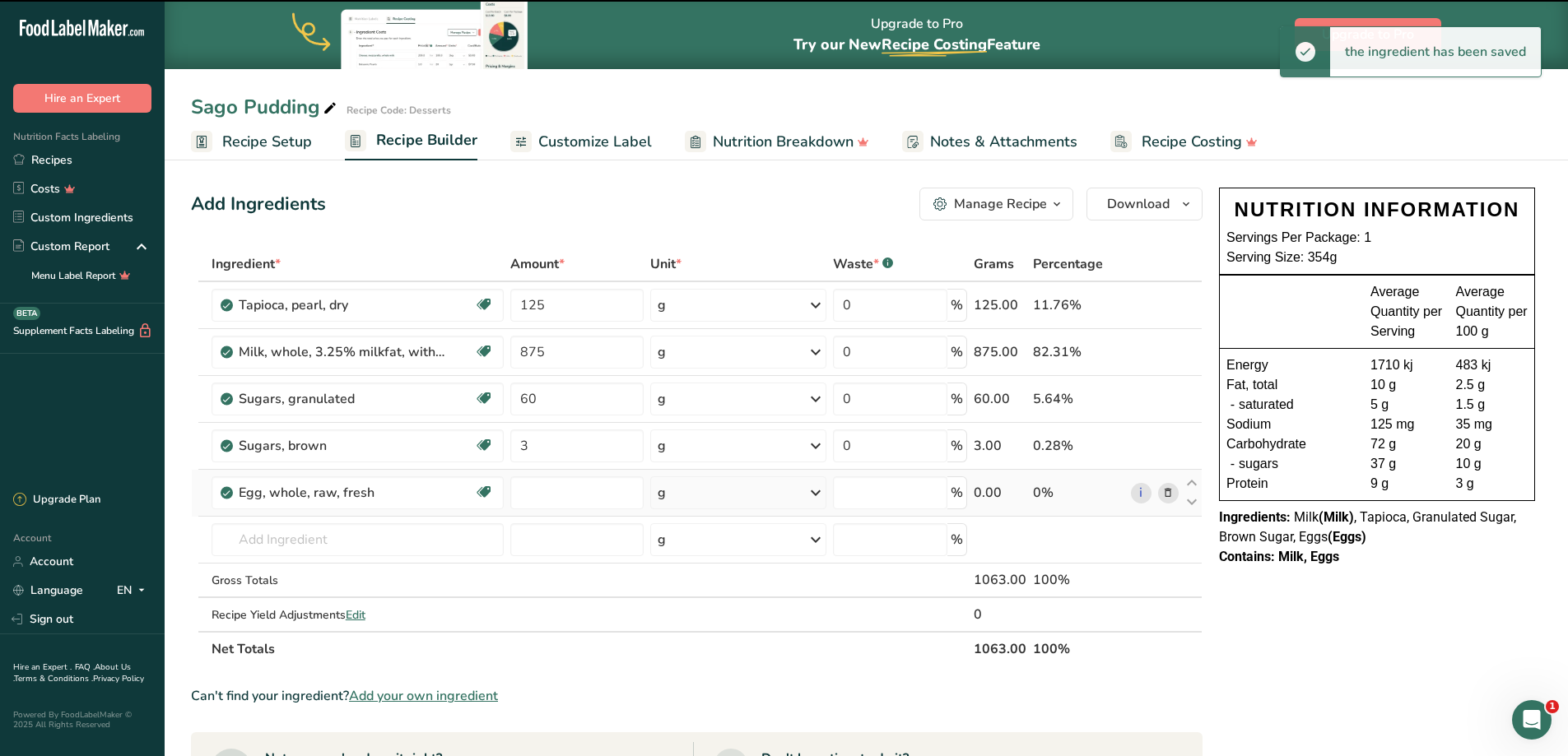
type input "0"
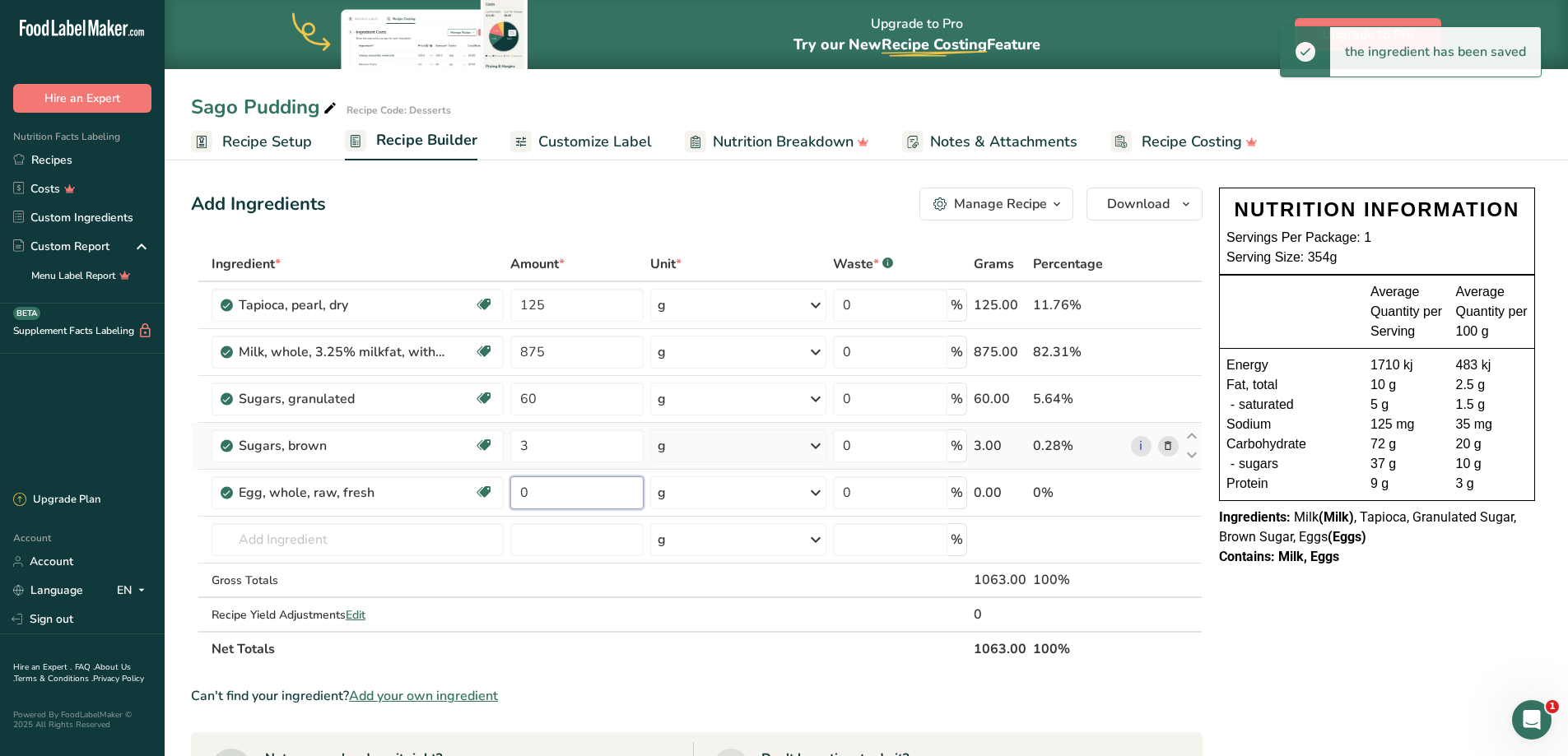
drag, startPoint x: 574, startPoint y: 491, endPoint x: 480, endPoint y: 464, distance: 97.8
click at [469, 464] on tbody "Tapioca, pearl, dry Dairy free Gluten free Vegan Vegetarian Soy free 125 g Port…" at bounding box center [696, 456] width 1009 height 349
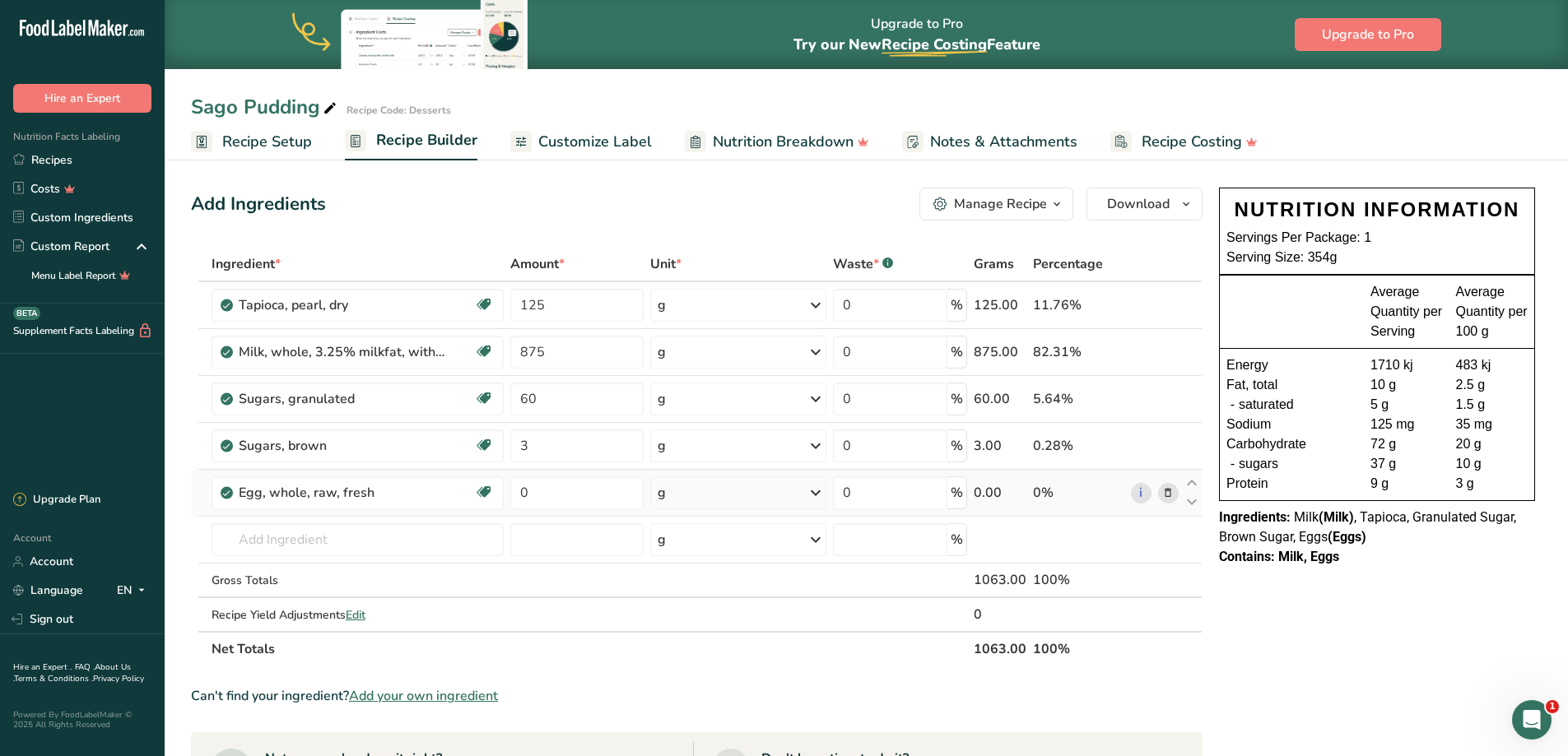
click at [752, 481] on div "Ingredient * Amount * Unit * Waste * .a-a{fill:#347362;}.b-a{fill:#fff;} Grams …" at bounding box center [696, 457] width 1011 height 420
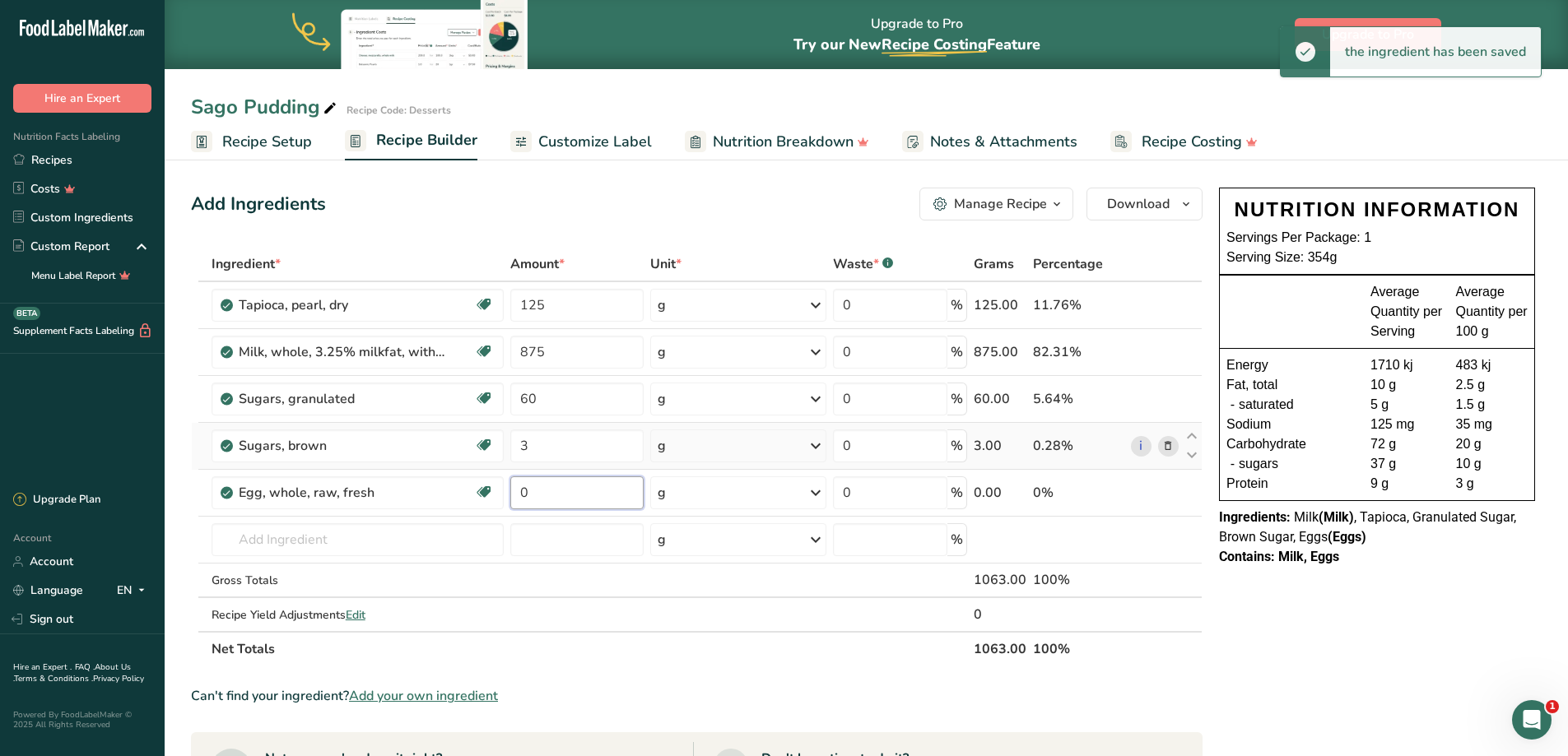
drag, startPoint x: 553, startPoint y: 496, endPoint x: 1011, endPoint y: 434, distance: 462.2
click at [463, 469] on tbody "Tapioca, pearl, dry Dairy free Gluten free Vegan Vegetarian Soy free 125 g Port…" at bounding box center [696, 456] width 1009 height 349
type input "80"
click at [327, 542] on input "text" at bounding box center [358, 539] width 293 height 32
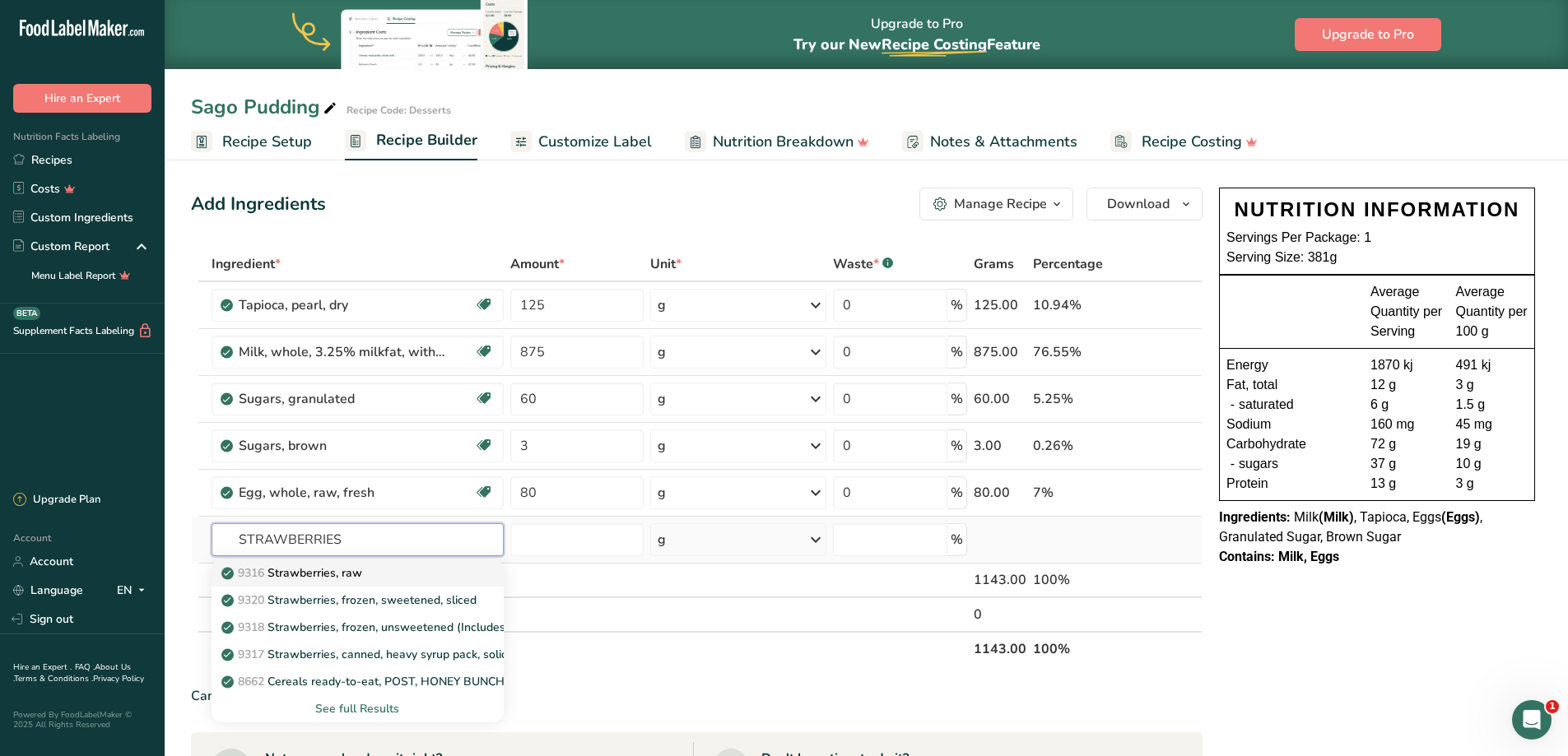
type input "STRAWBERRIES"
click at [298, 580] on link "9316 Strawberries, raw" at bounding box center [358, 572] width 293 height 27
type input "Strawberries, raw"
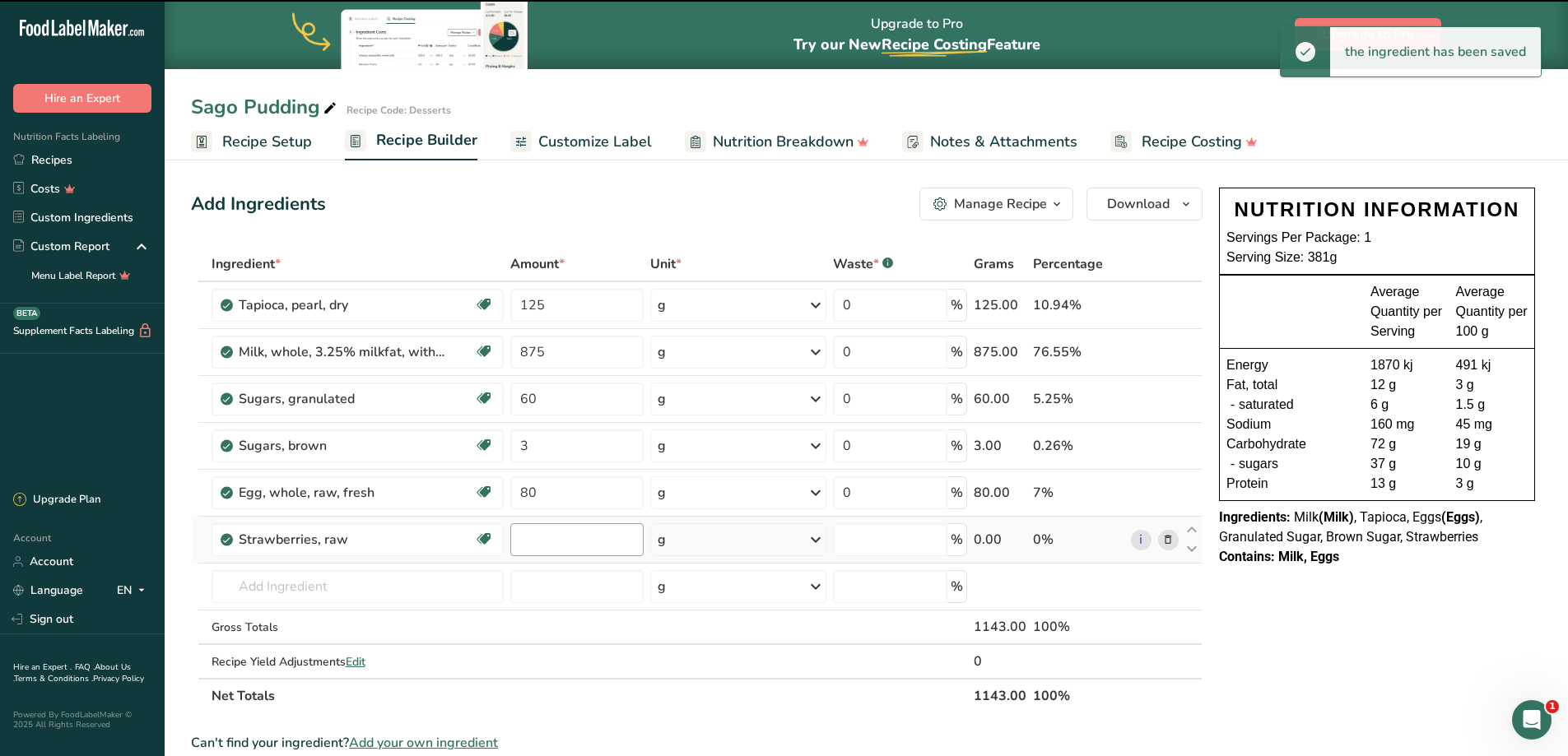
type input "0"
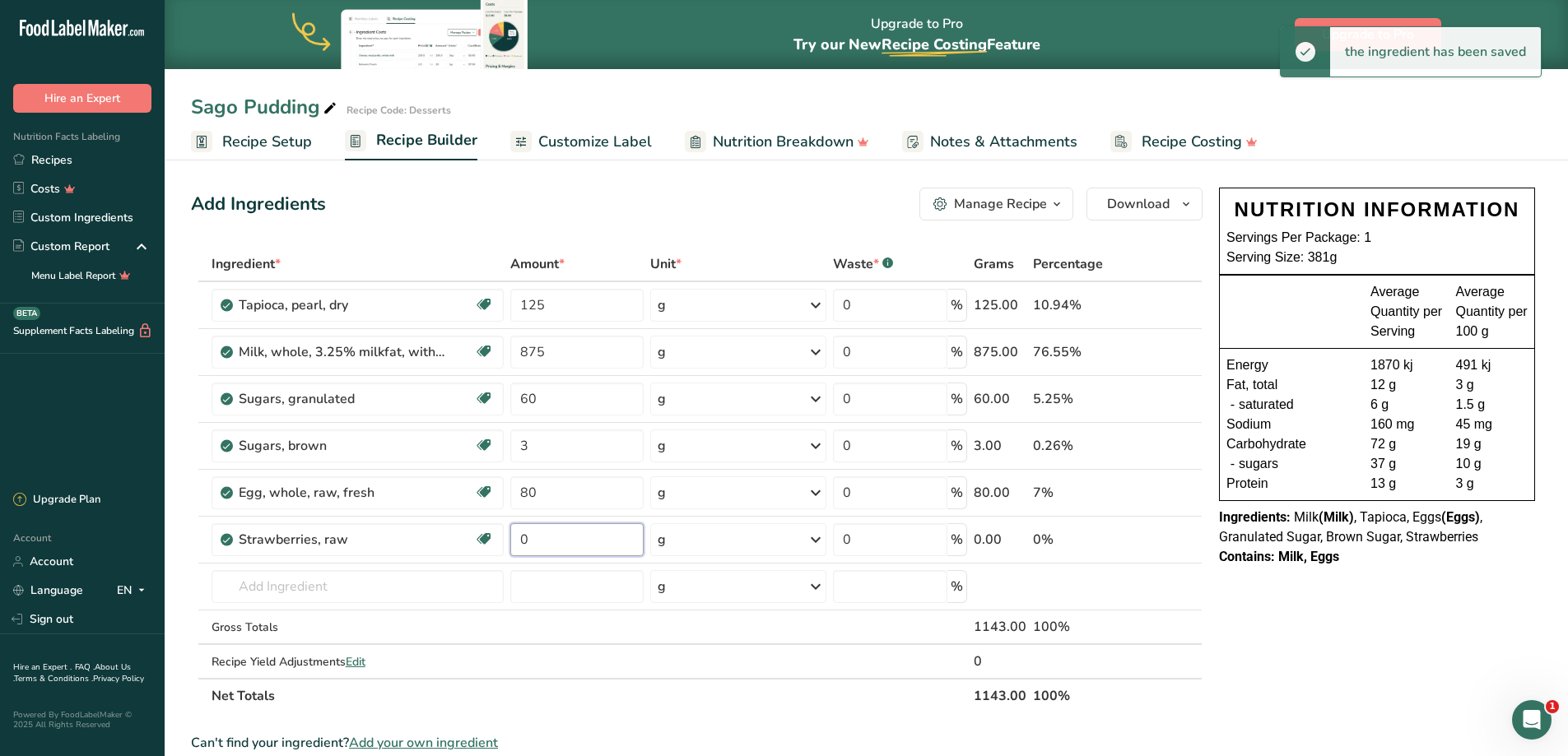
drag, startPoint x: 545, startPoint y: 539, endPoint x: 437, endPoint y: 478, distance: 124.0
click at [440, 486] on tbody "Tapioca, pearl, dry Dairy free Gluten free Vegan Vegetarian Soy free 125 g Port…" at bounding box center [696, 479] width 1009 height 396
type input "50"
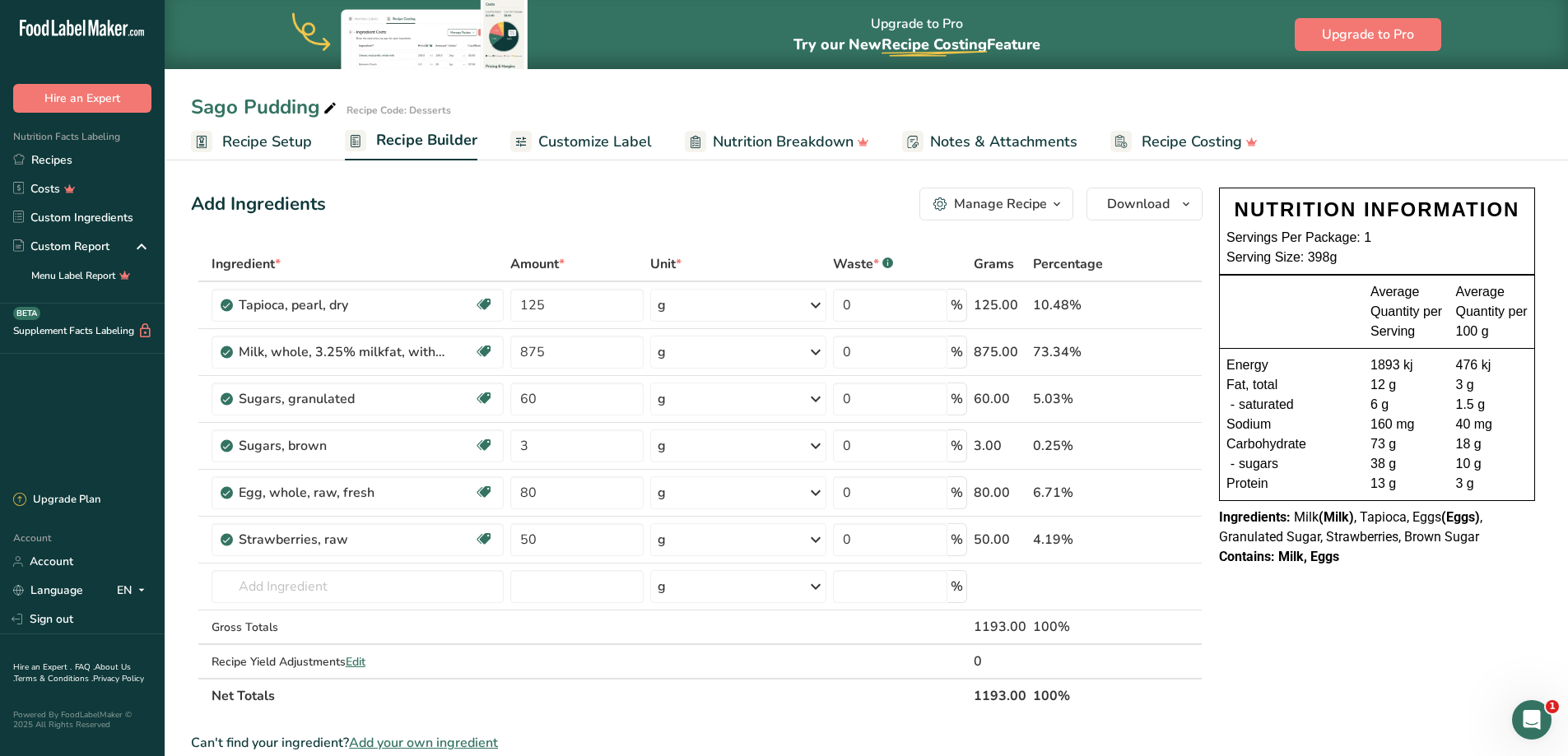
click at [248, 148] on span "Recipe Setup" at bounding box center [267, 141] width 90 height 22
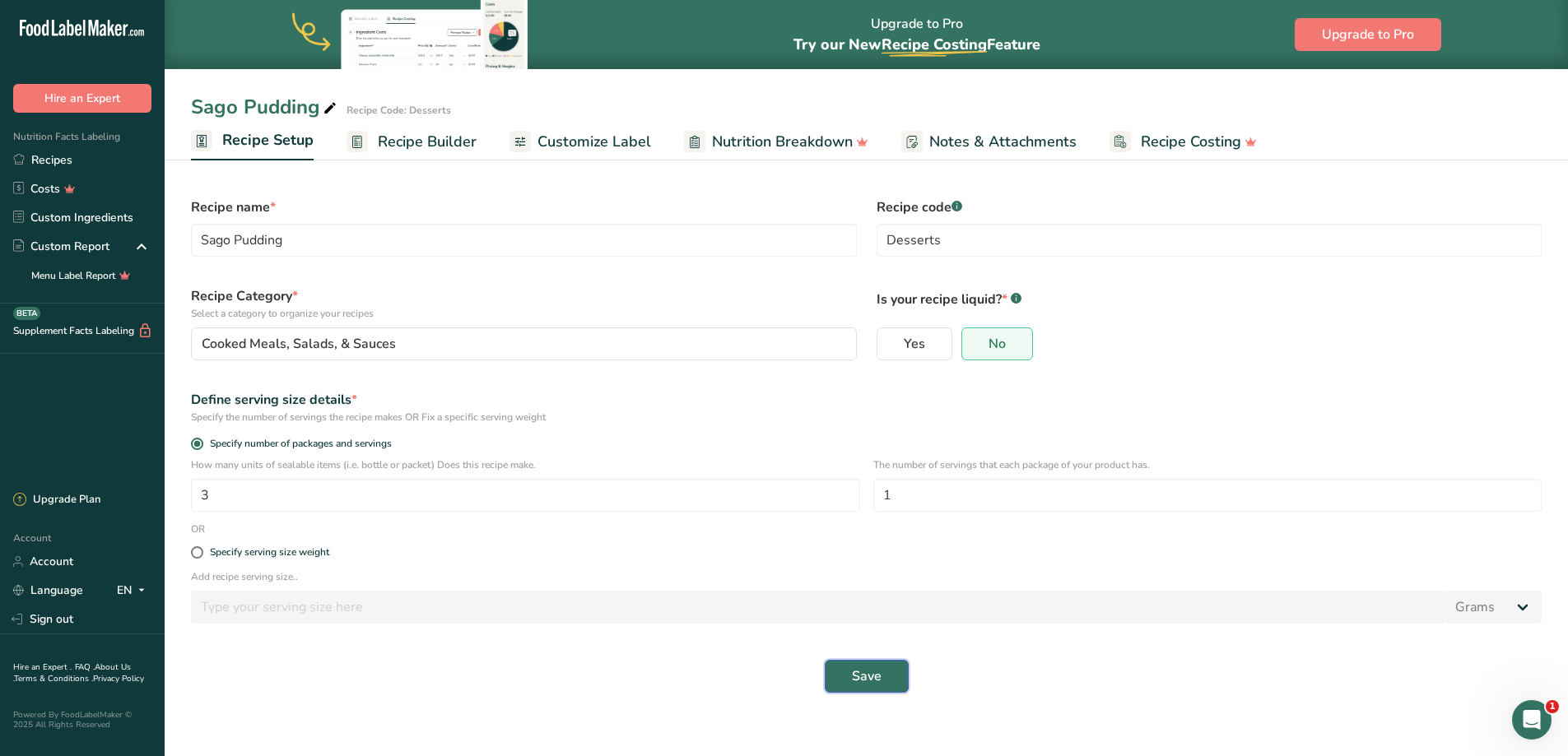
click at [871, 681] on span "Save" at bounding box center [867, 676] width 30 height 19
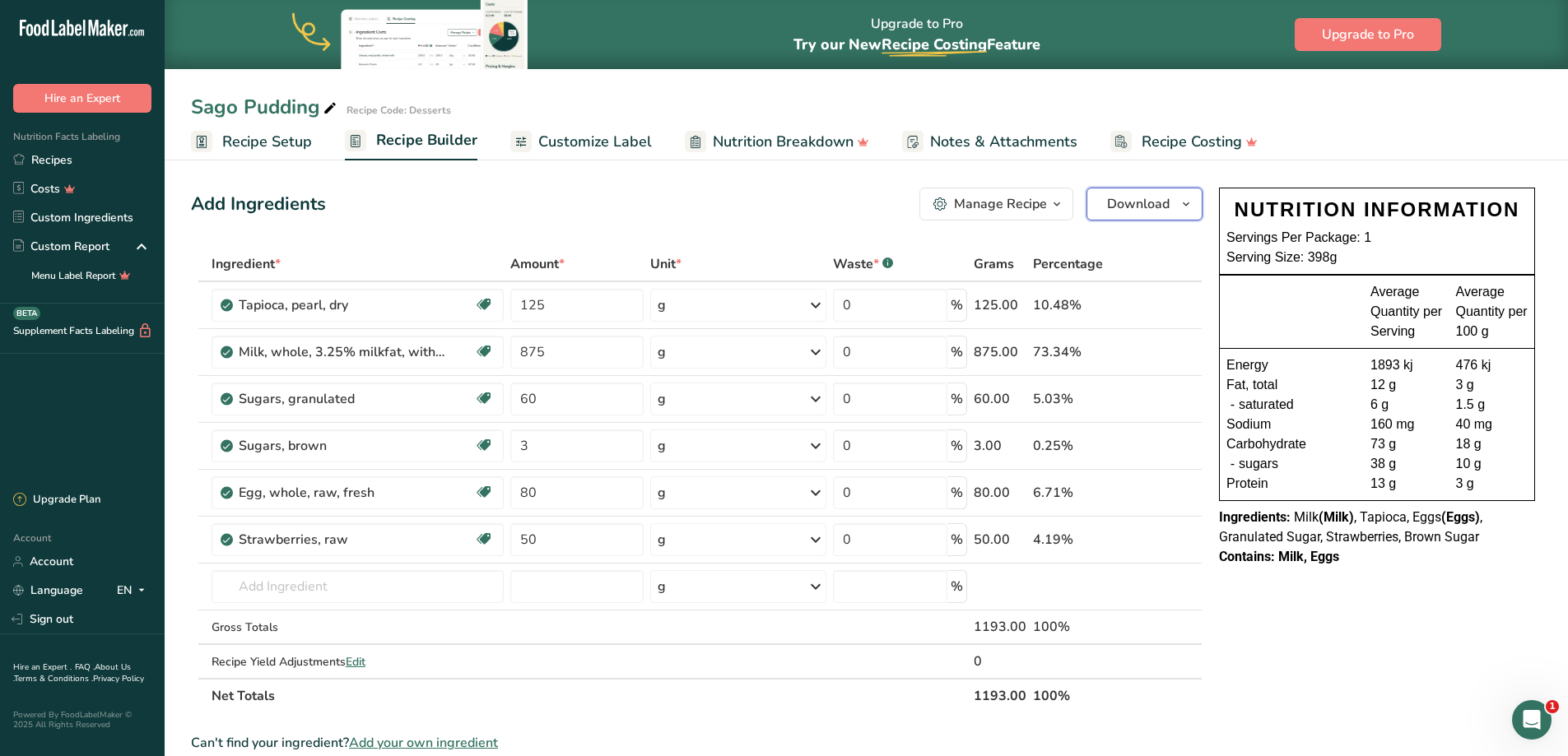
click at [1109, 211] on span "Download" at bounding box center [1138, 204] width 62 height 19
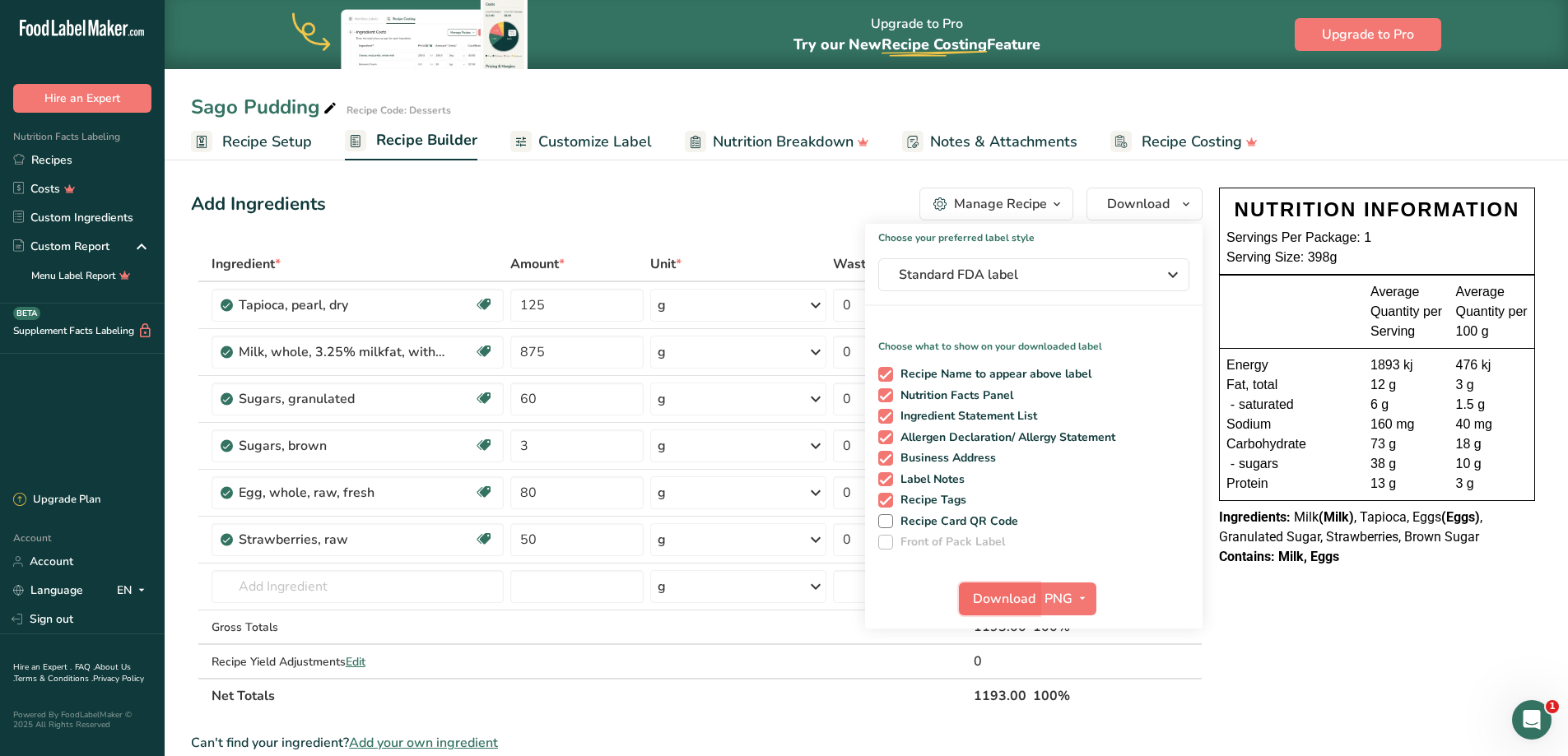
click at [1002, 606] on span "Download" at bounding box center [1003, 599] width 62 height 19
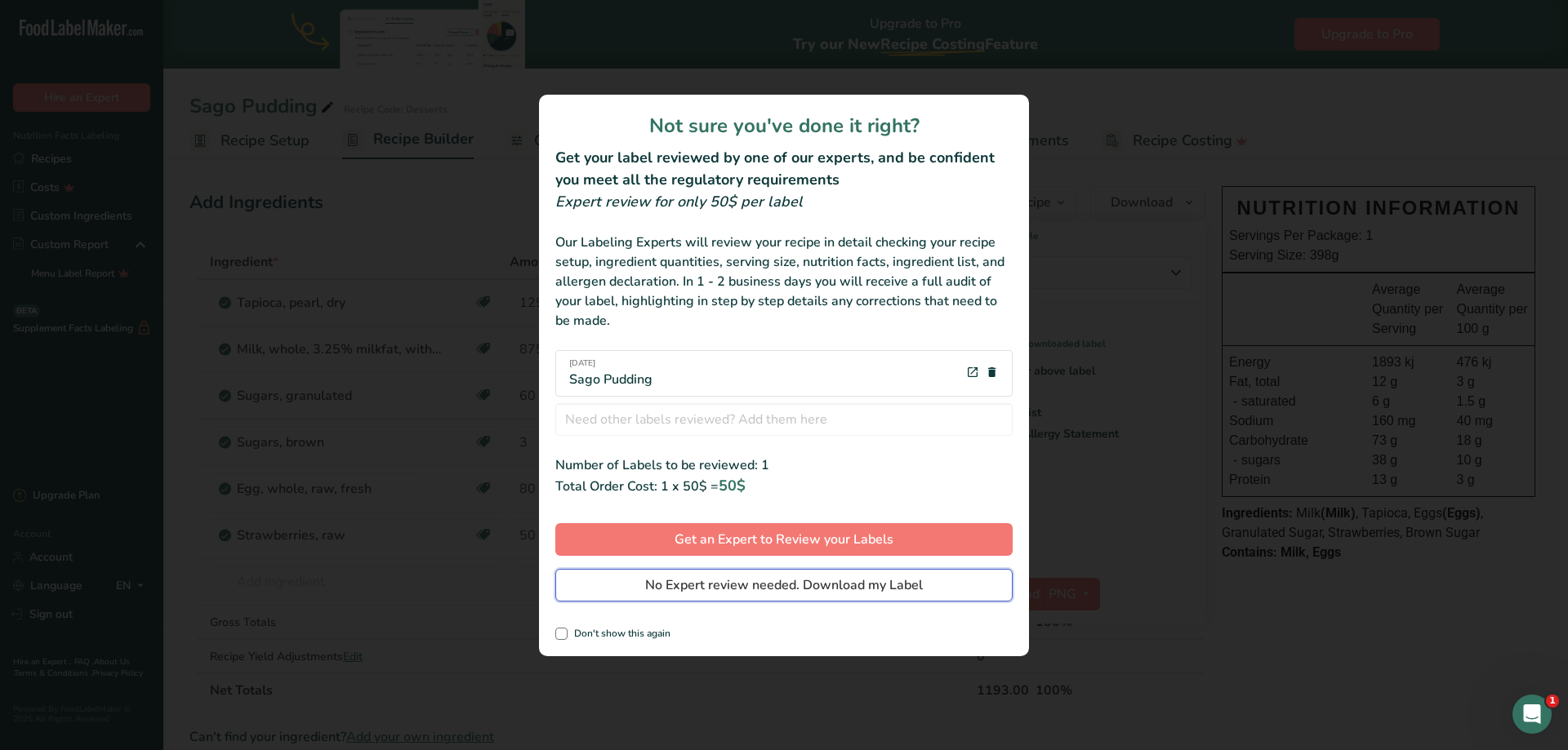
click at [845, 586] on span "No Expert review needed. Download my Label" at bounding box center [784, 584] width 278 height 19
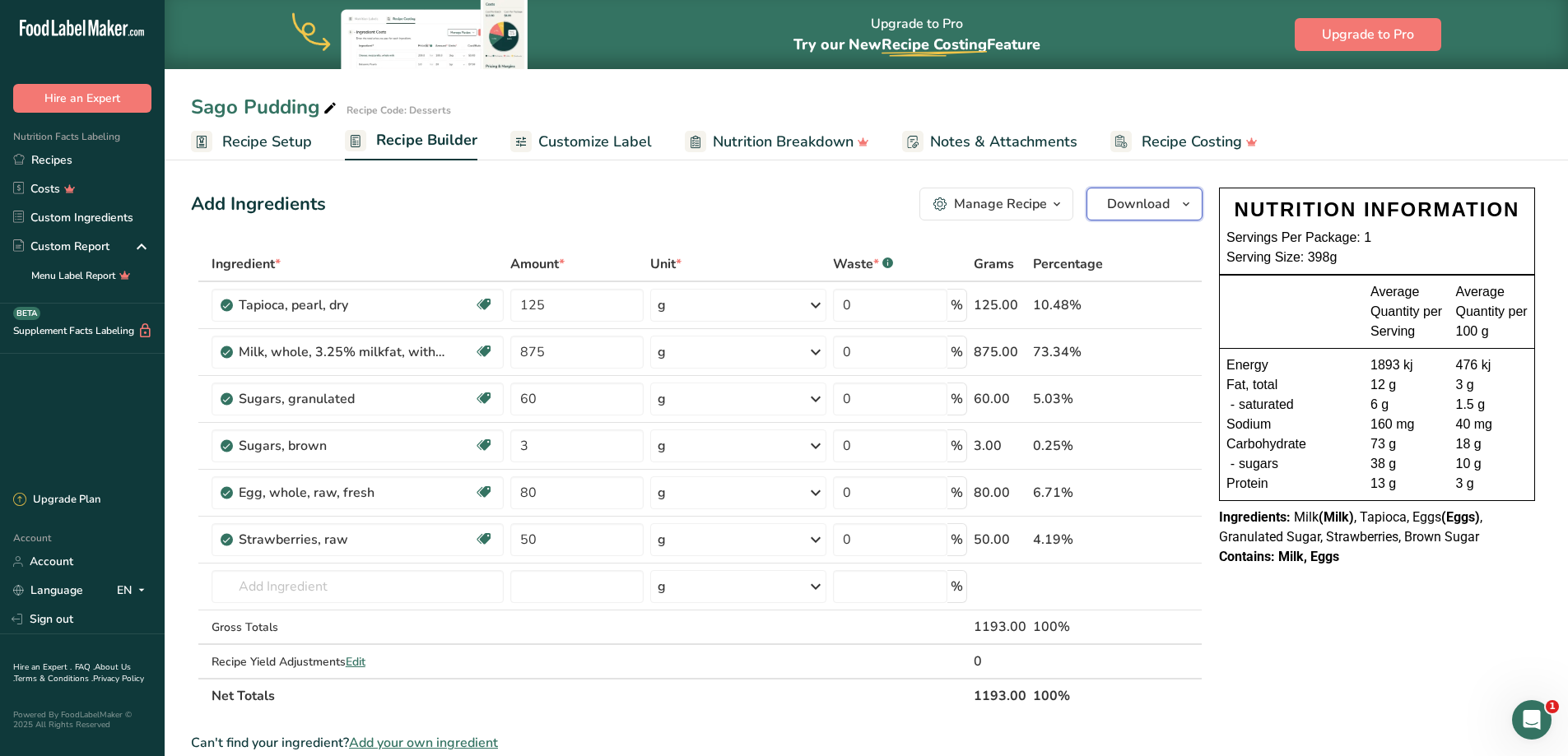
click at [1133, 205] on span "Download" at bounding box center [1138, 204] width 62 height 19
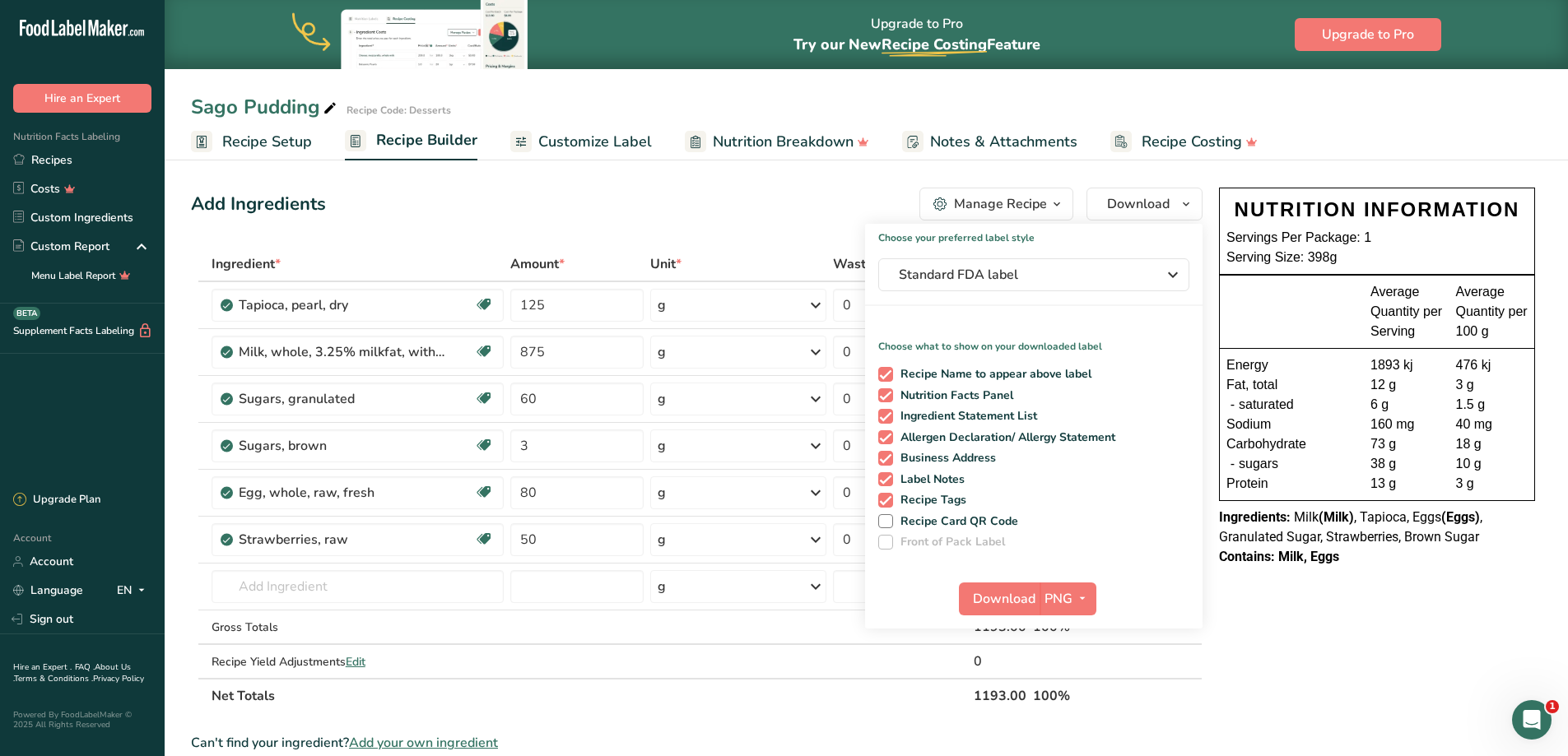
click at [715, 218] on div "Add Ingredients Manage Recipe Delete Recipe Duplicate Recipe Scale Recipe Save …" at bounding box center [696, 204] width 1011 height 32
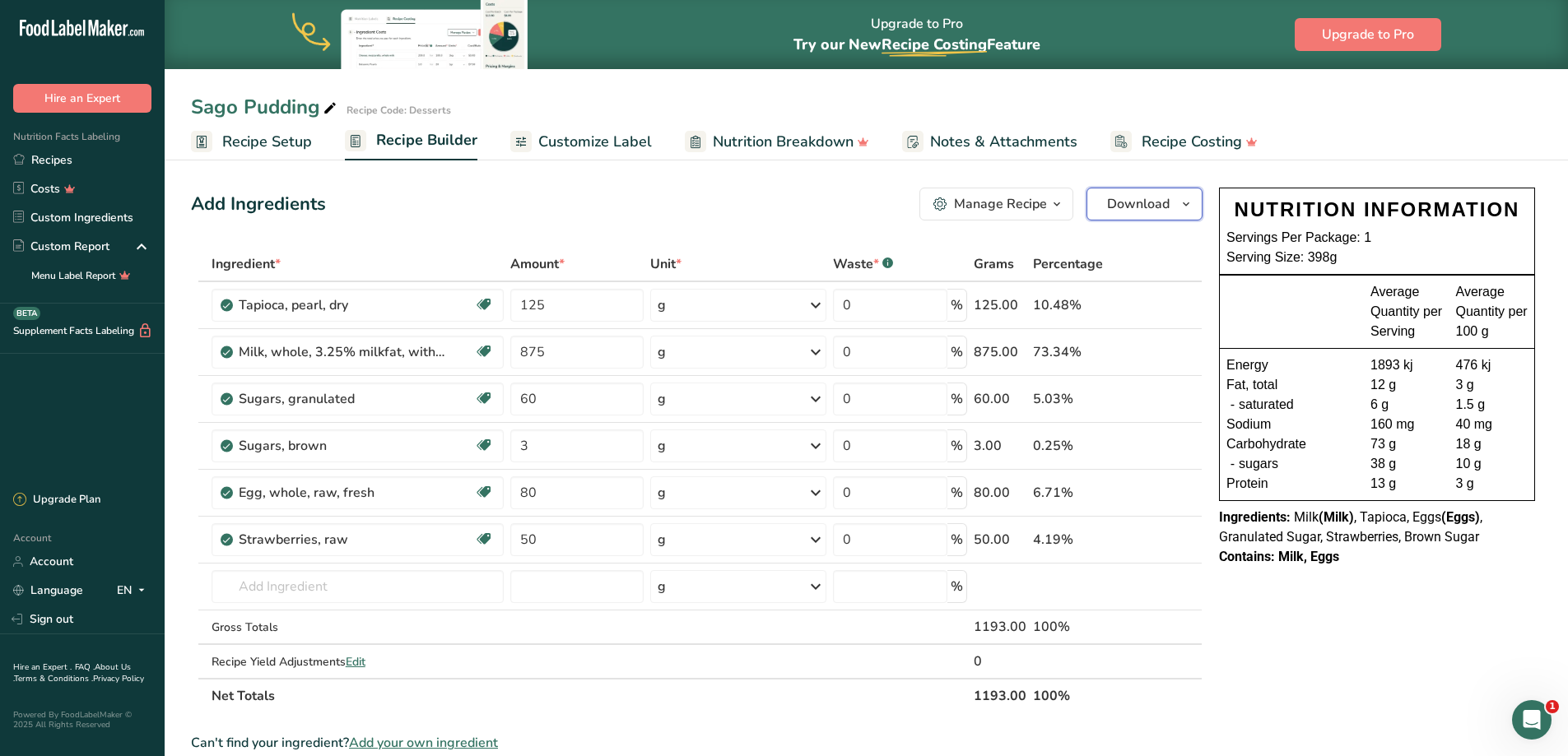
click at [1117, 191] on button "Download" at bounding box center [1145, 204] width 116 height 32
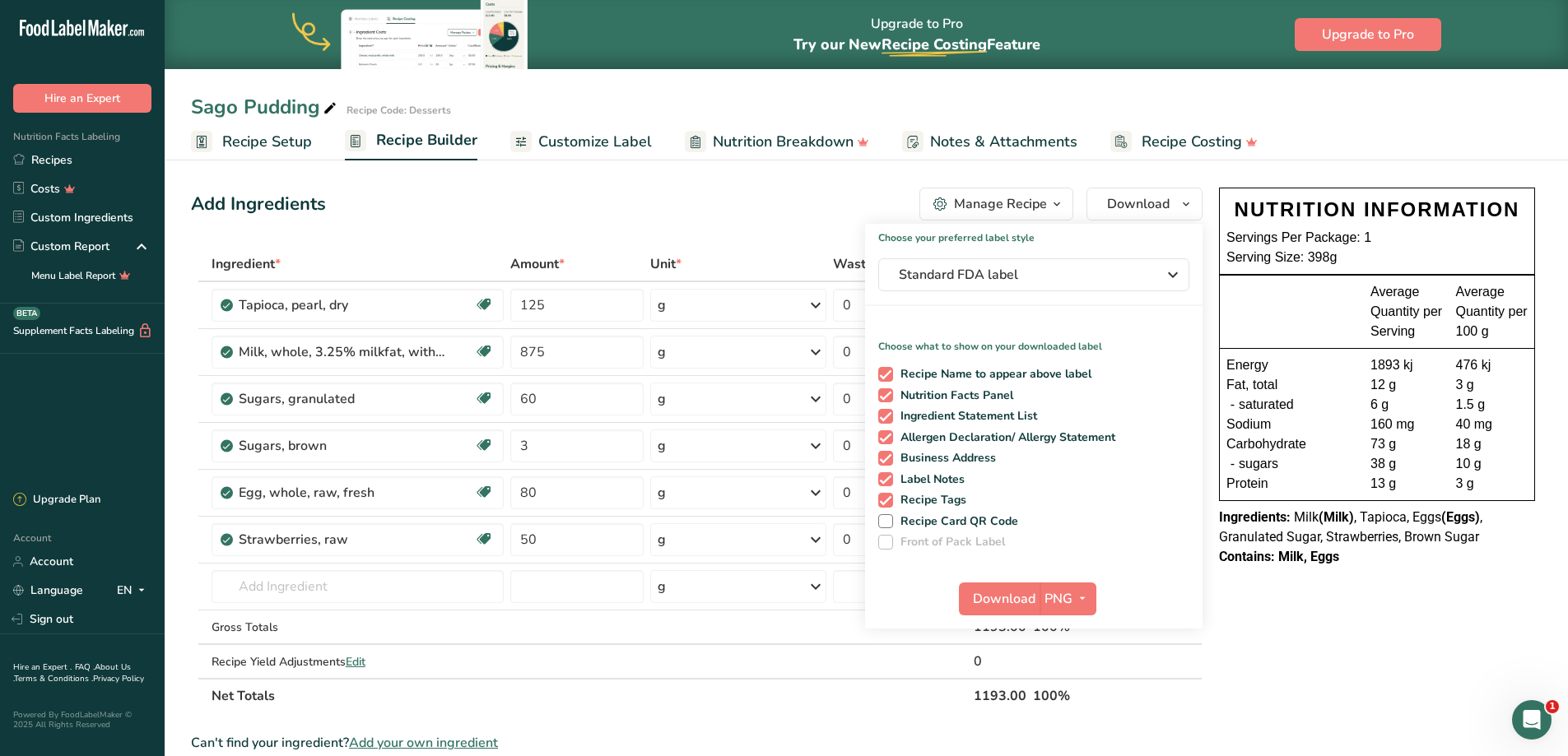
click at [1022, 191] on button "Manage Recipe" at bounding box center [995, 204] width 154 height 32
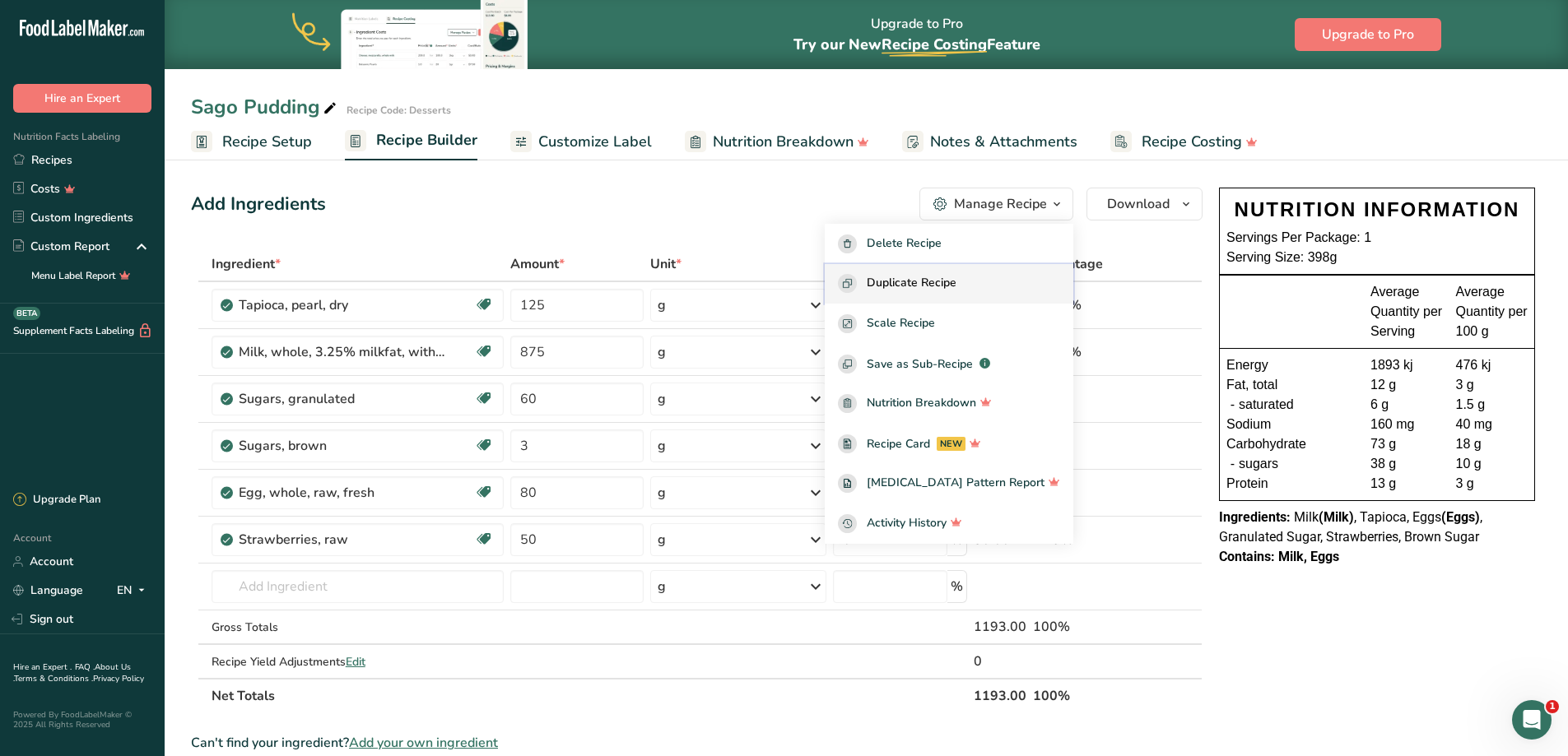
click at [945, 271] on button "Duplicate Recipe" at bounding box center [949, 284] width 249 height 40
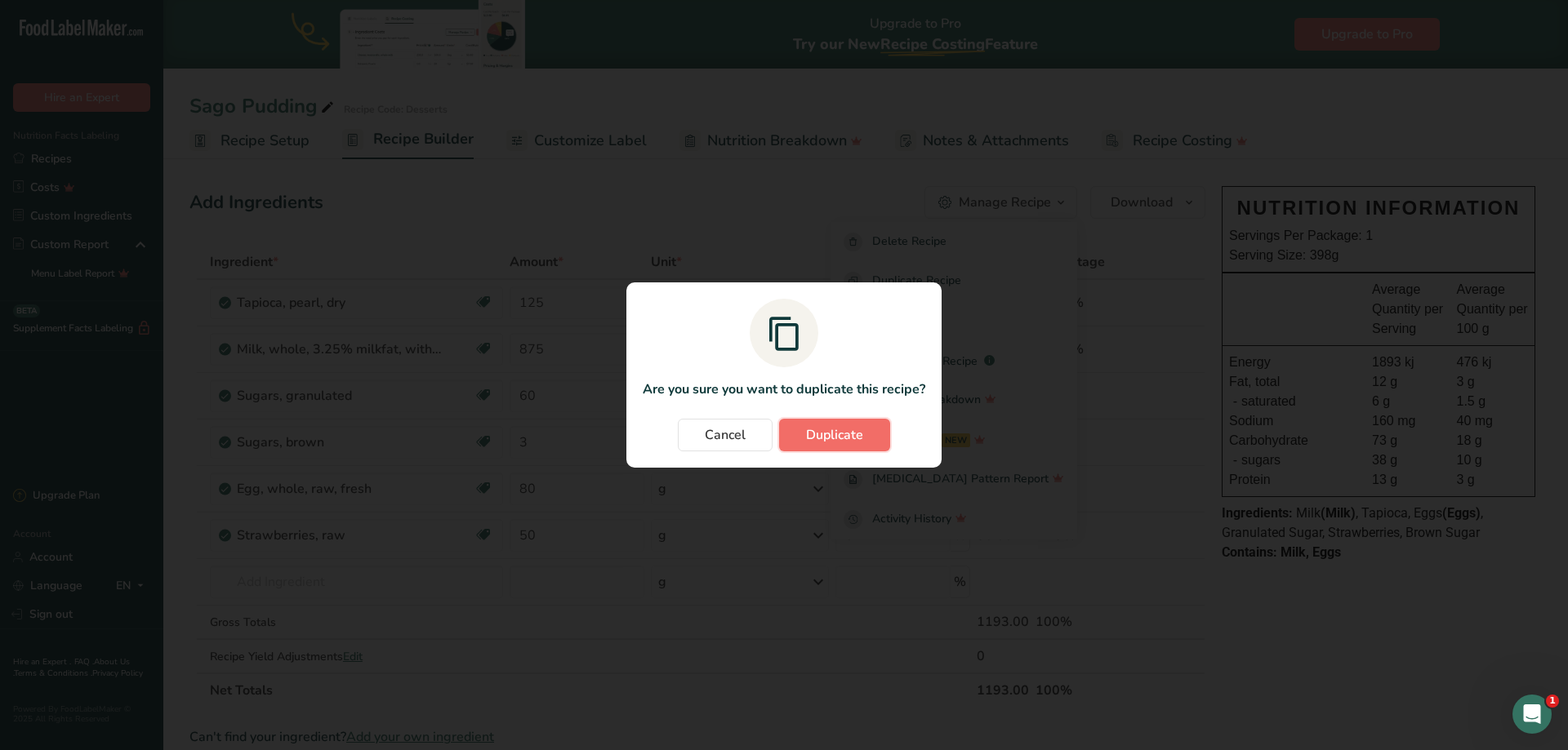
click at [832, 435] on span "Duplicate" at bounding box center [835, 435] width 58 height 19
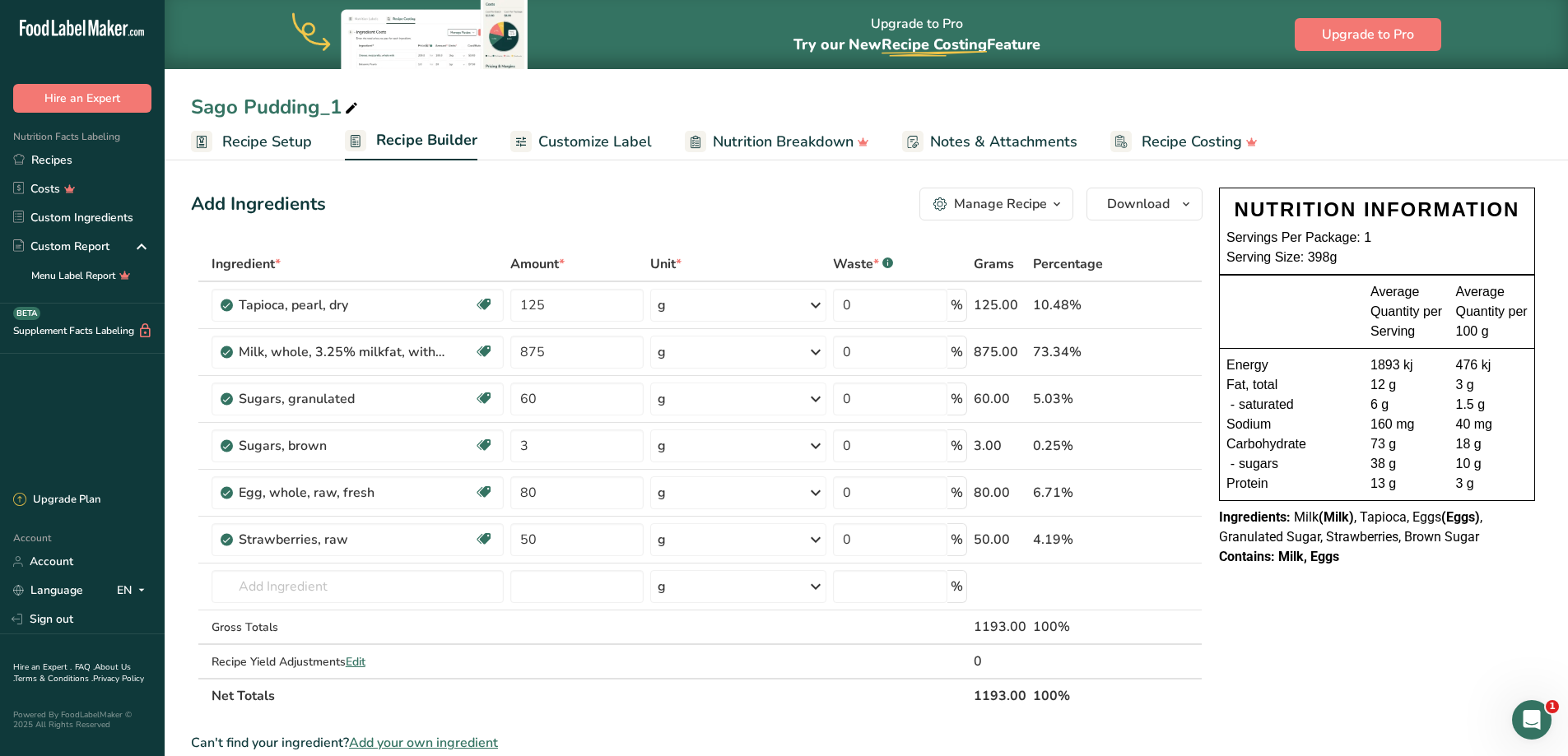
click at [354, 114] on icon at bounding box center [351, 109] width 15 height 23
drag, startPoint x: 343, startPoint y: 112, endPoint x: 18, endPoint y: 119, distance: 325.1
click at [18, 118] on div ".a-20{fill:#fff;} Hire an Expert Nutrition Facts Labeling Recipes Costs Custom …" at bounding box center [784, 631] width 1568 height 1263
type input "RICE PUDDING"
click at [1167, 308] on icon at bounding box center [1167, 306] width 11 height 18
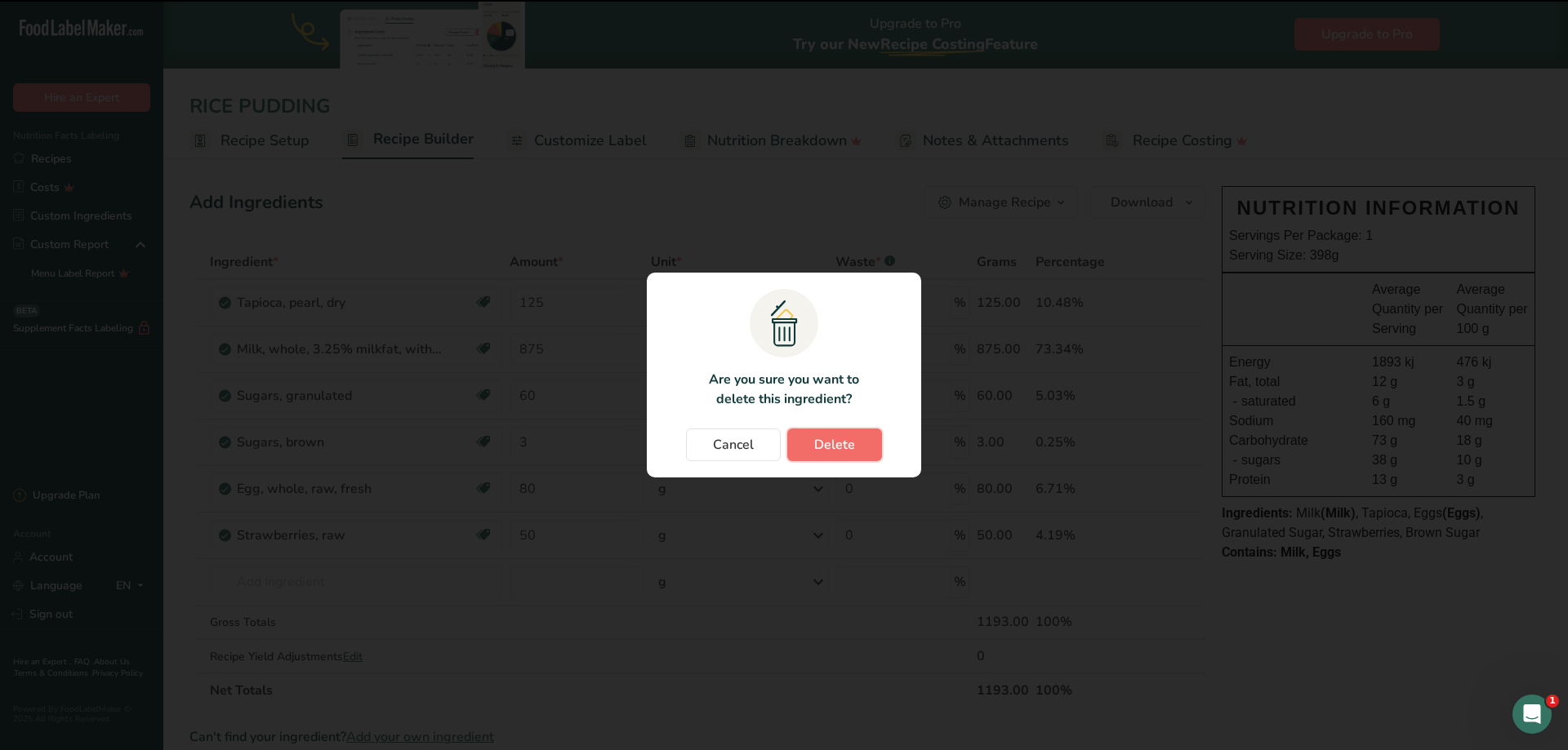
click at [846, 449] on span "Delete" at bounding box center [834, 444] width 41 height 19
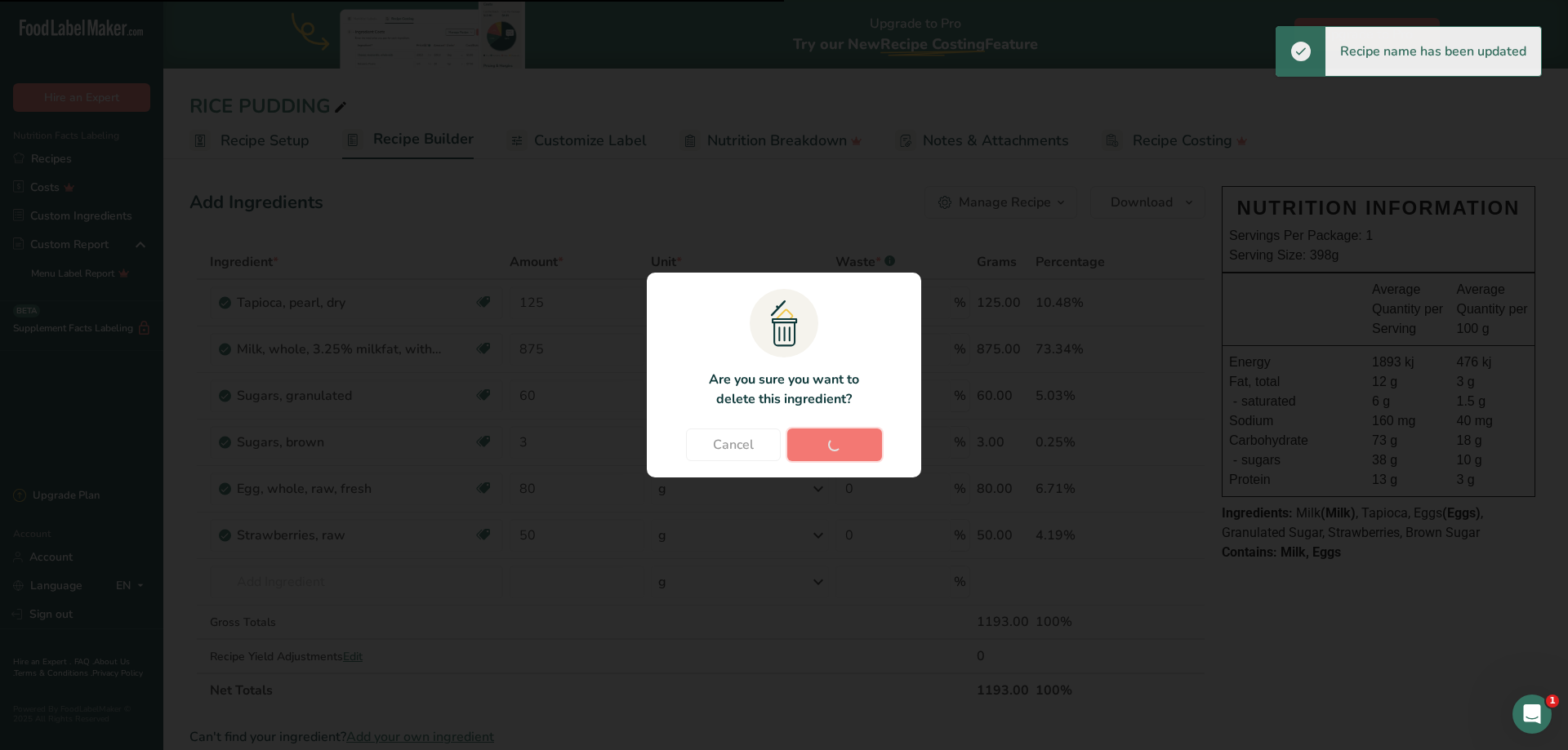
type input "875"
type input "60"
type input "3"
type input "80"
type input "50"
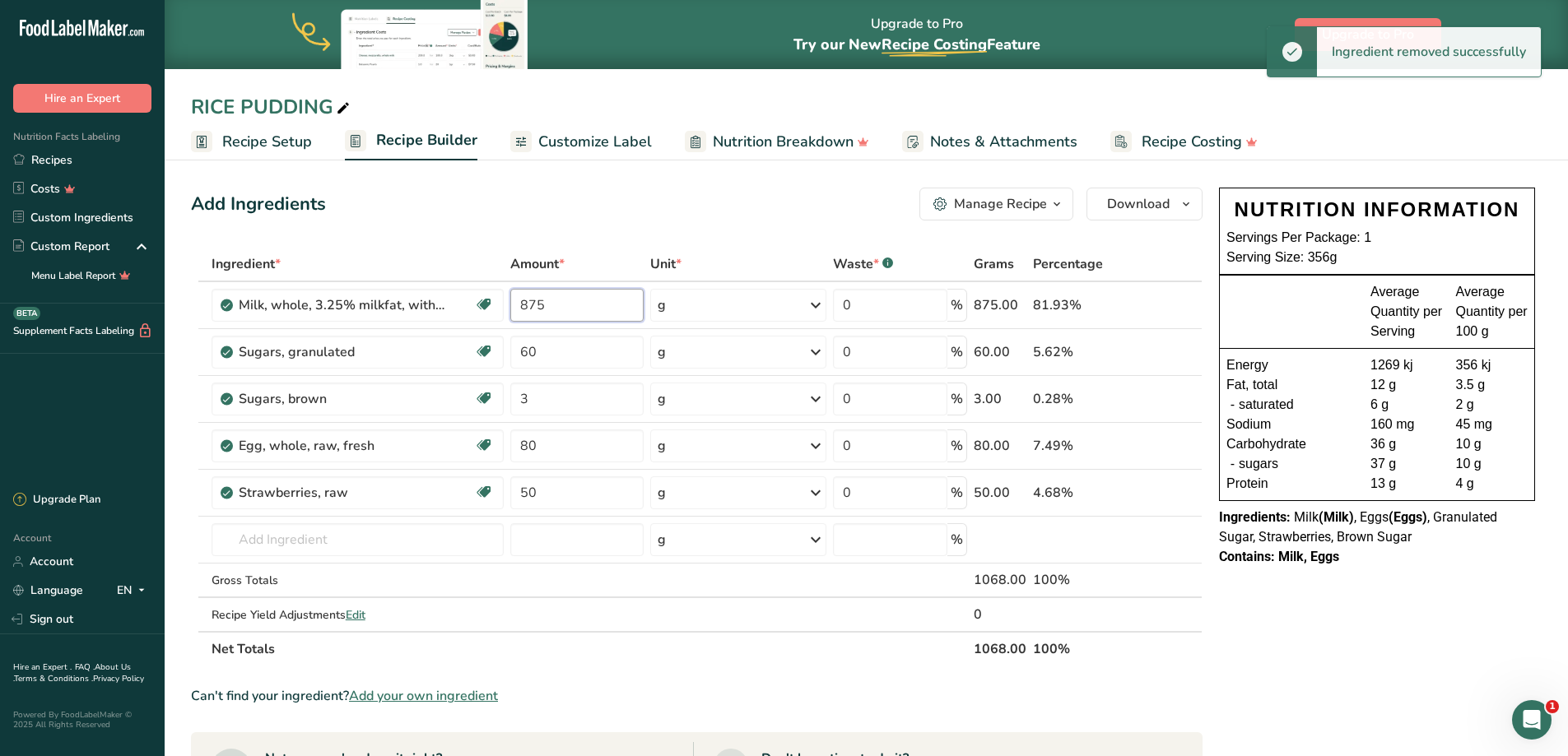
drag, startPoint x: 567, startPoint y: 303, endPoint x: 394, endPoint y: 281, distance: 174.4
click at [396, 275] on table "Ingredient * Amount * Unit * Waste * .a-a{fill:#347362;}.b-a{fill:#fff;} Grams …" at bounding box center [696, 457] width 1011 height 420
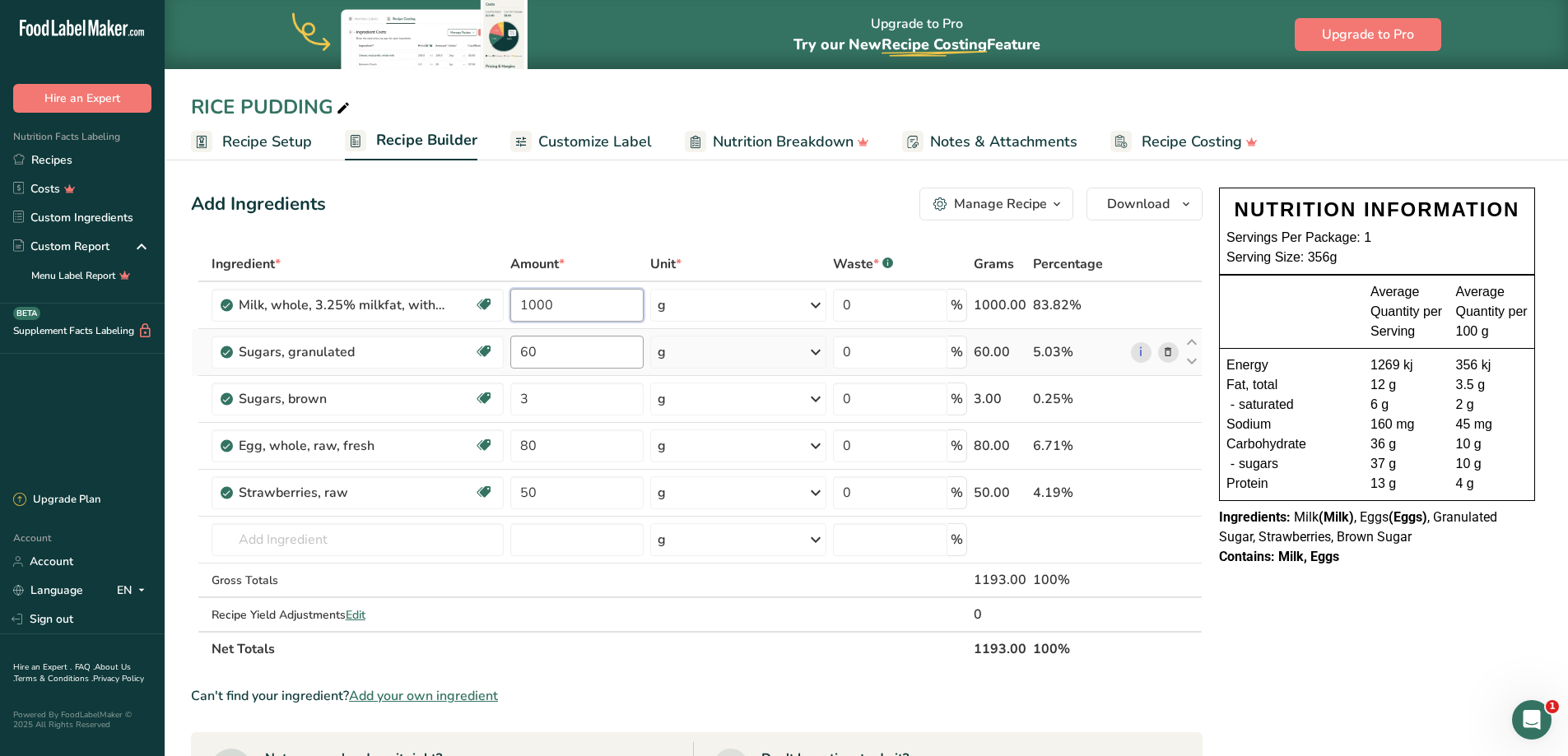
type input "1000"
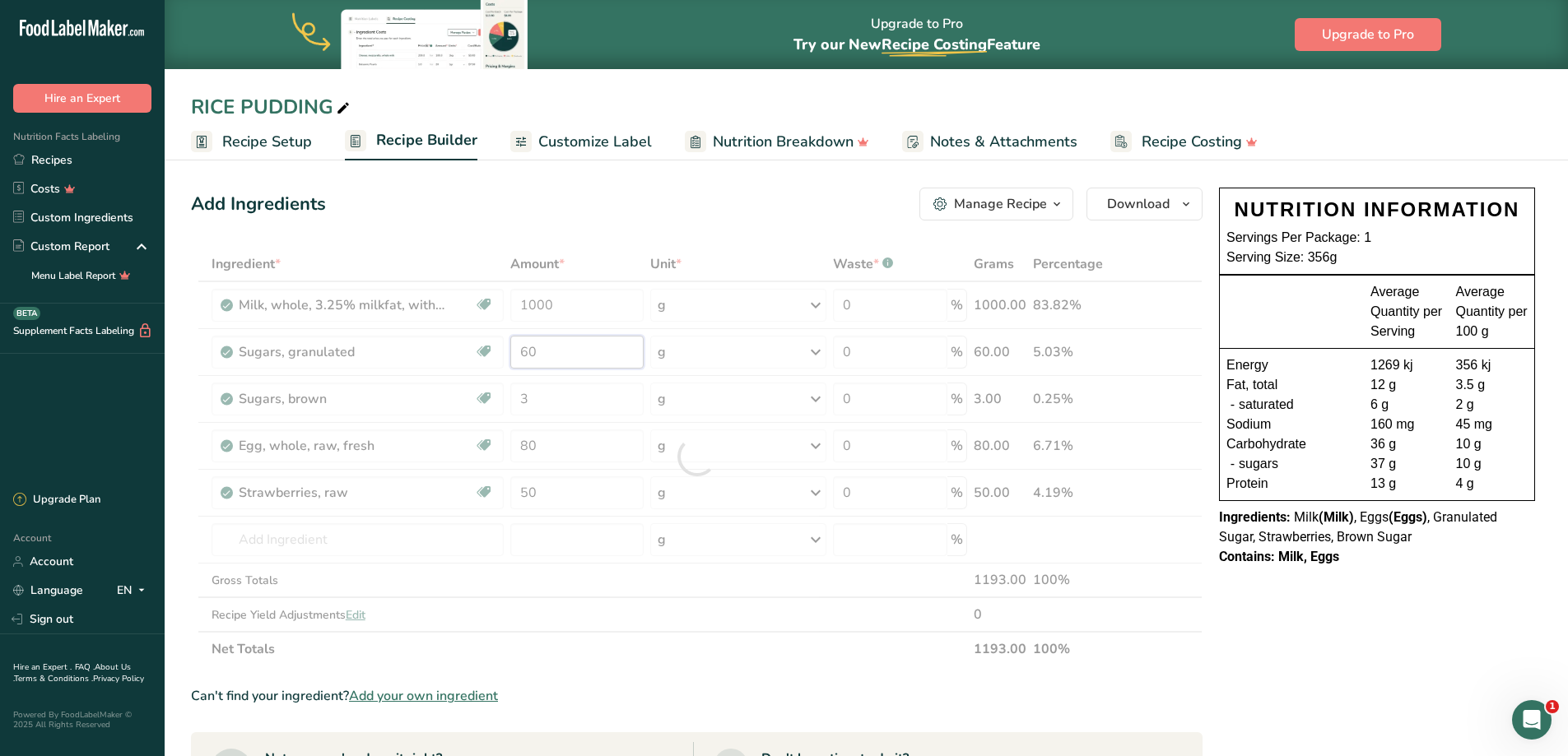
drag, startPoint x: 590, startPoint y: 356, endPoint x: 509, endPoint y: 357, distance: 81.0
click at [509, 357] on div "Ingredient * Amount * Unit * Waste * .a-a{fill:#347362;}.b-a{fill:#fff;} Grams …" at bounding box center [696, 457] width 1011 height 420
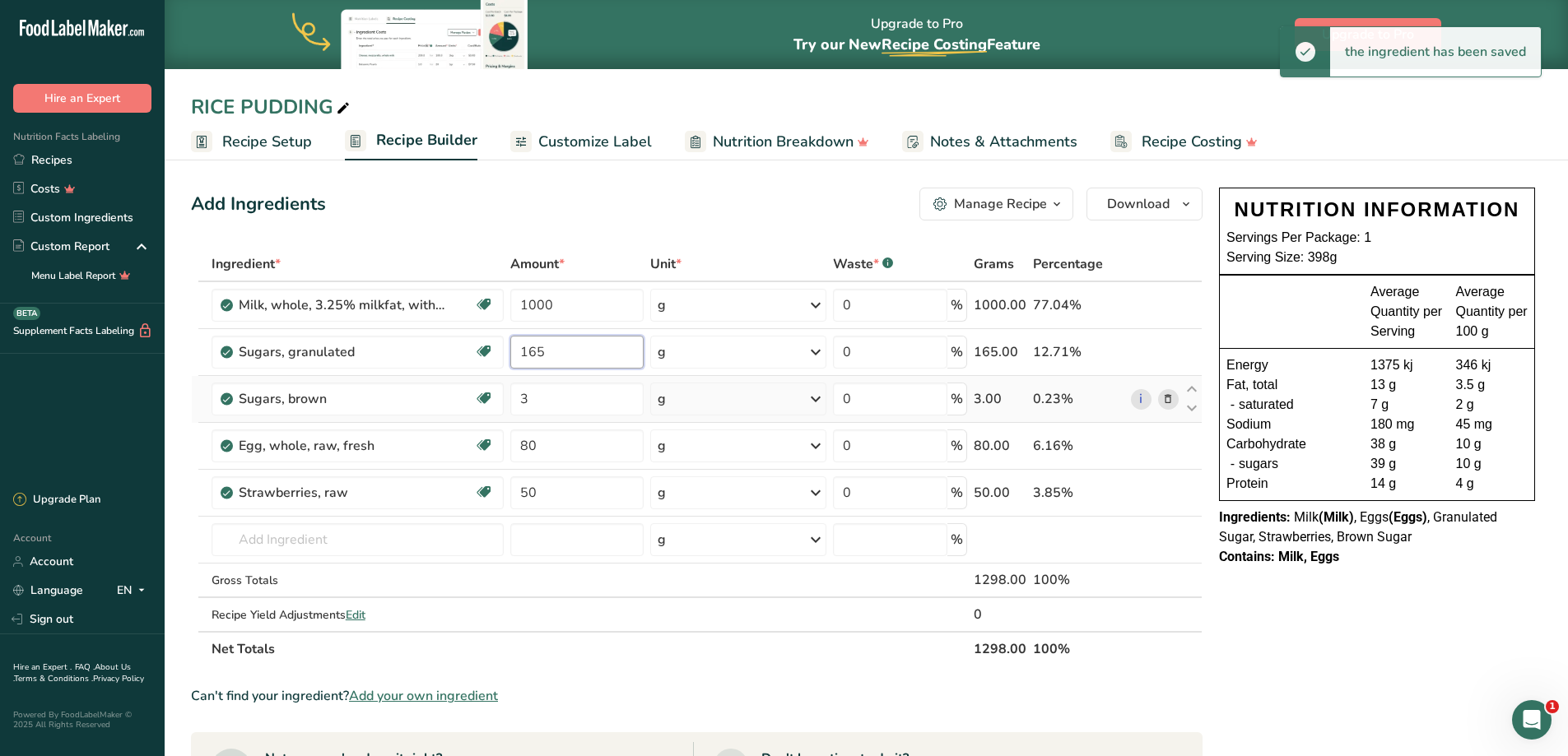
type input "165"
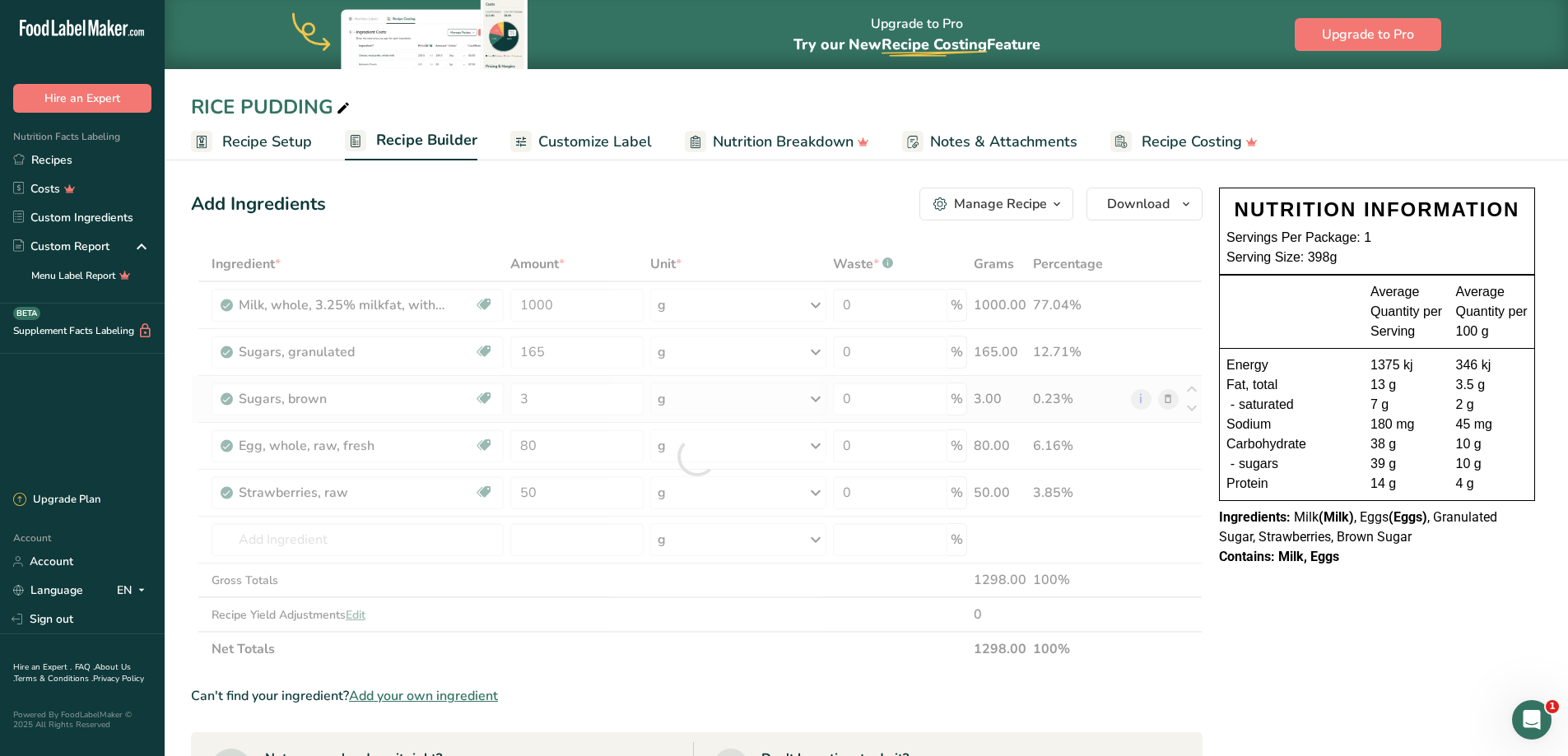
click at [1174, 406] on div "Ingredient * Amount * Unit * Waste * .a-a{fill:#347362;}.b-a{fill:#fff;} Grams …" at bounding box center [696, 457] width 1011 height 420
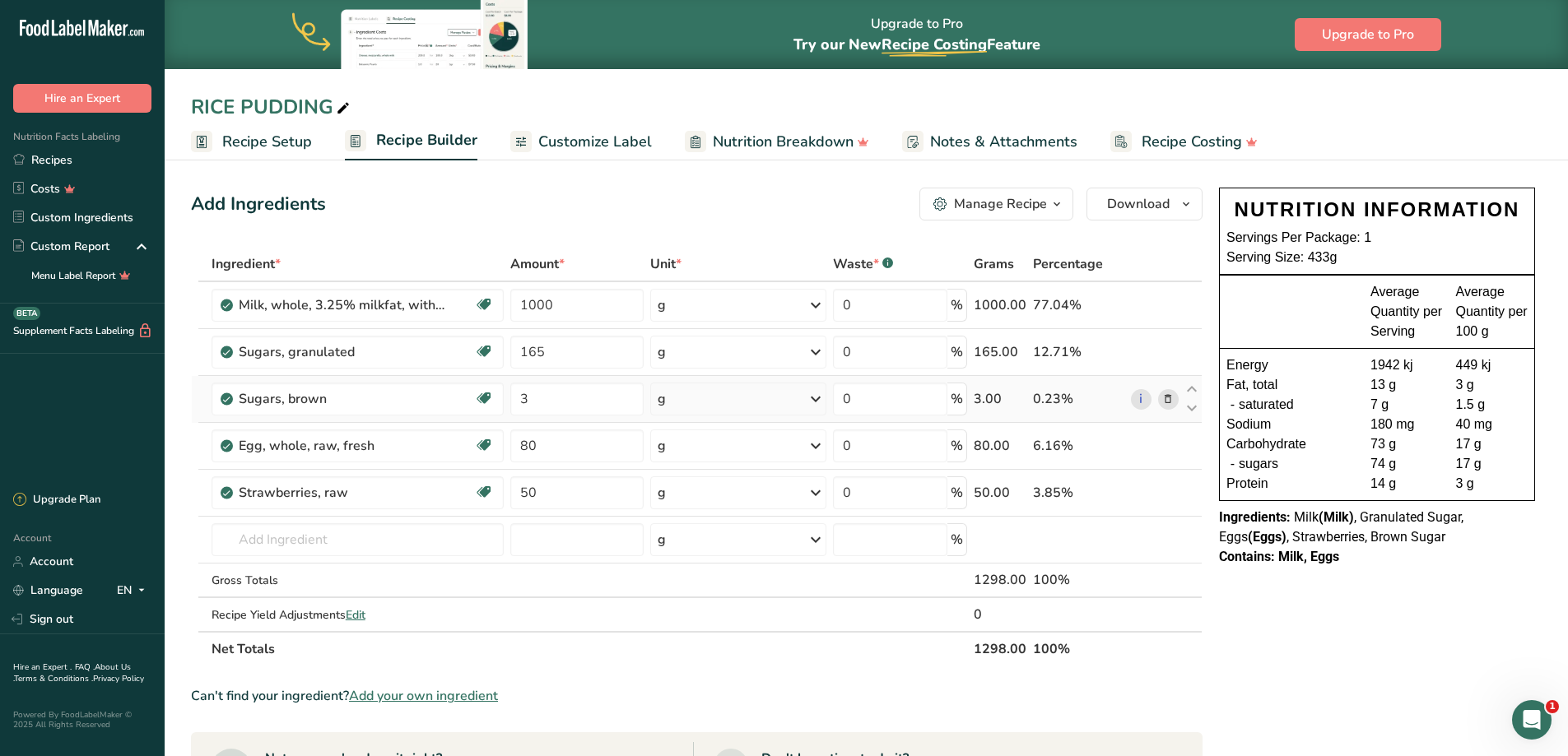
click at [1166, 393] on icon at bounding box center [1167, 400] width 11 height 18
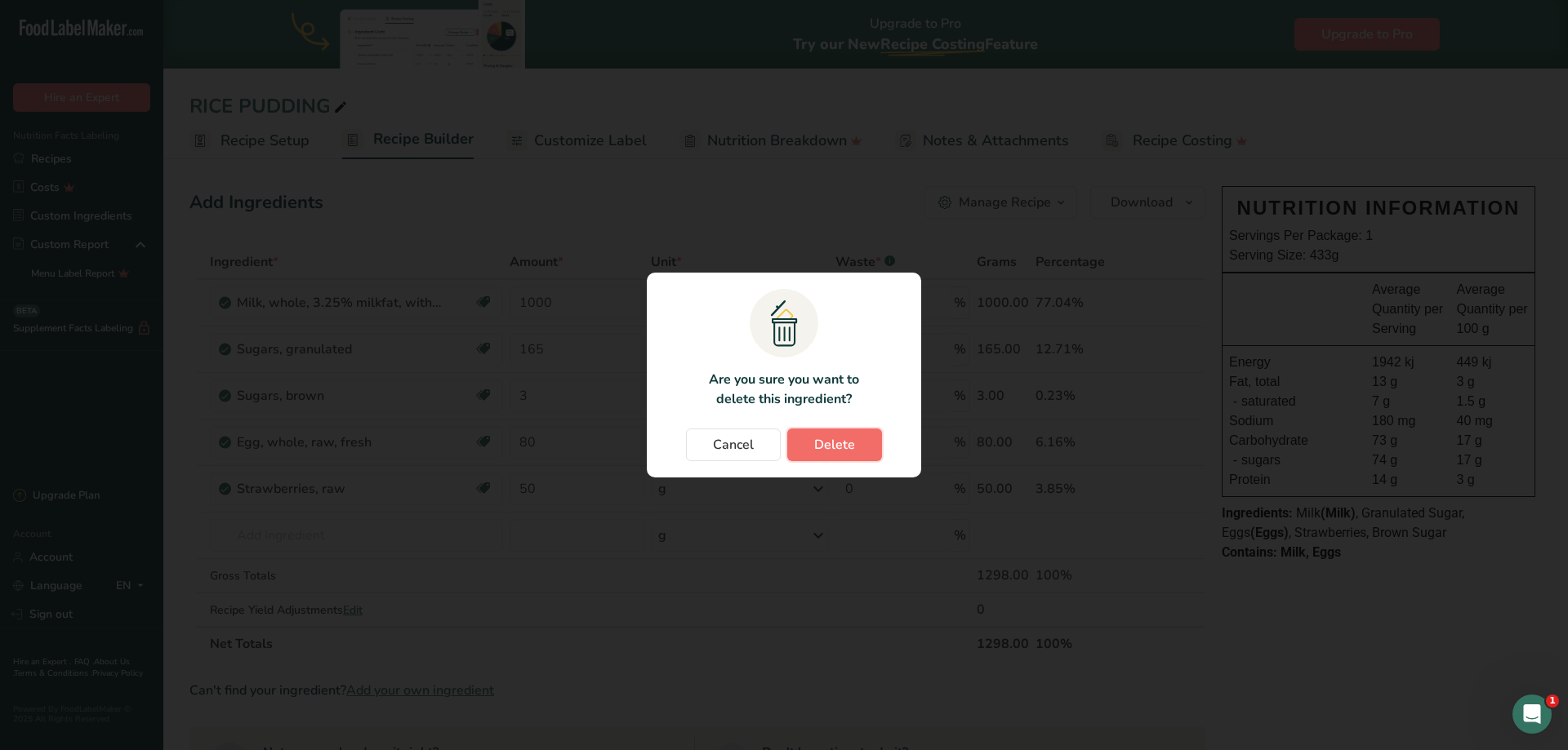
click at [832, 453] on span "Delete" at bounding box center [834, 444] width 41 height 19
type input "80"
type input "50"
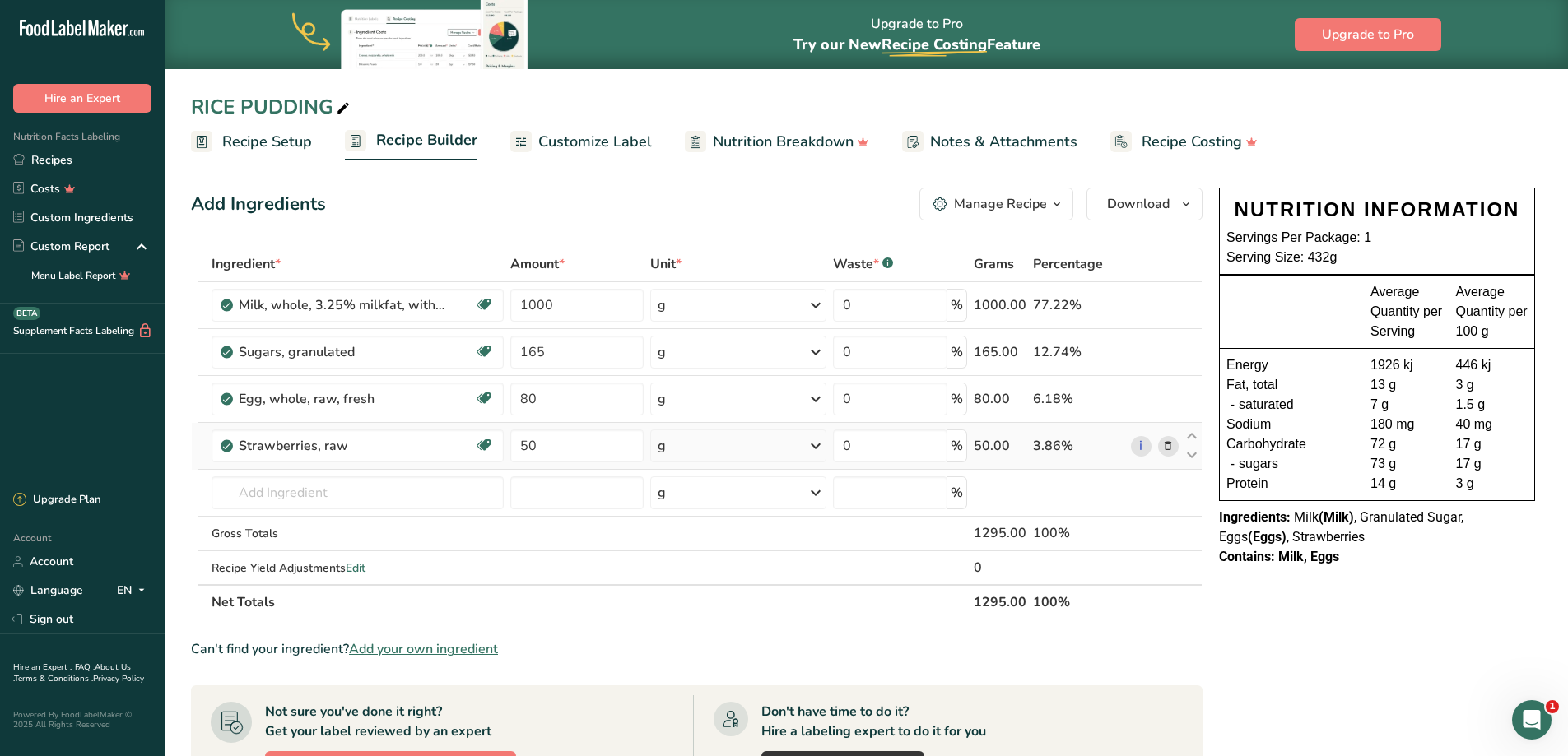
click at [1169, 446] on icon at bounding box center [1167, 446] width 11 height 18
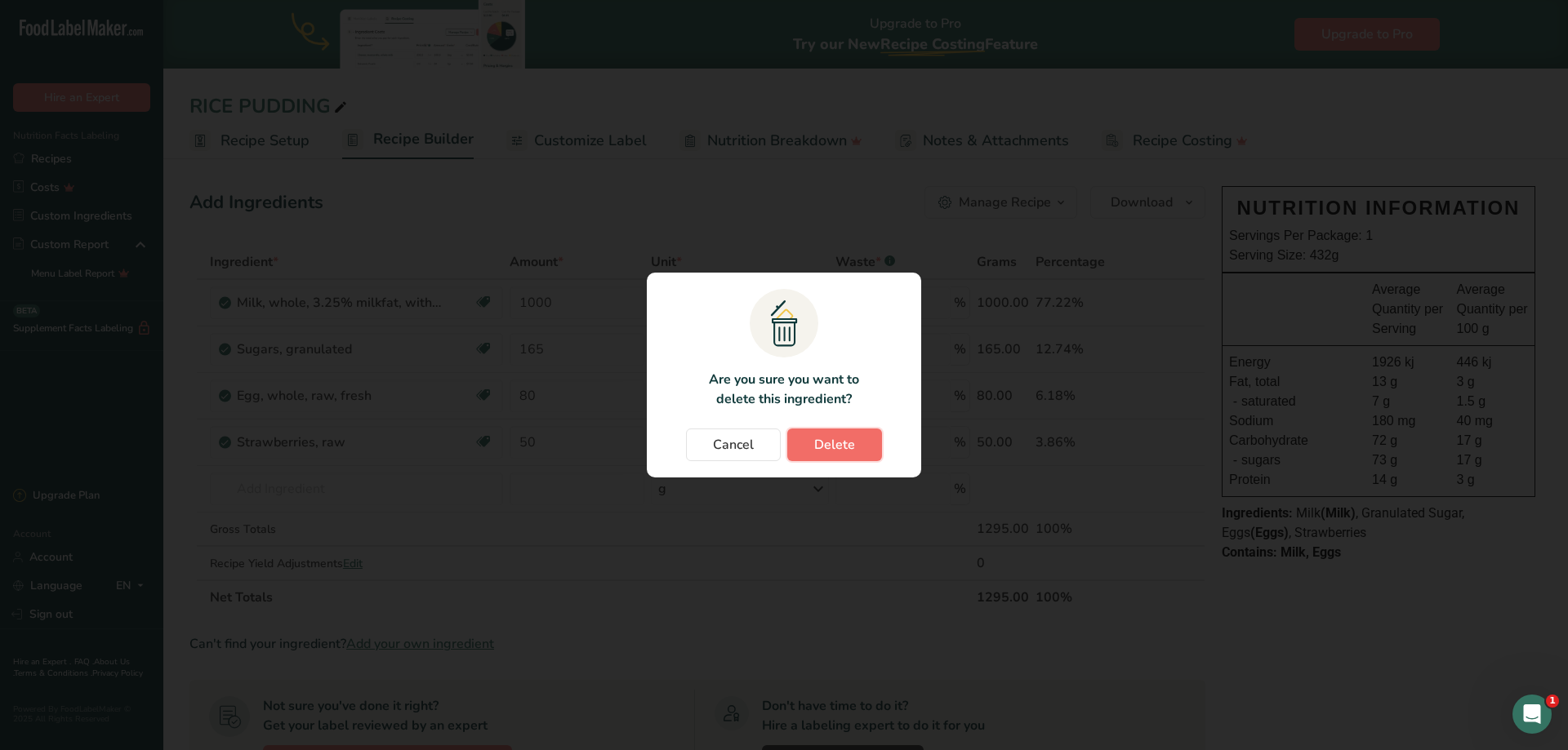
click at [868, 446] on button "Delete" at bounding box center [834, 444] width 95 height 32
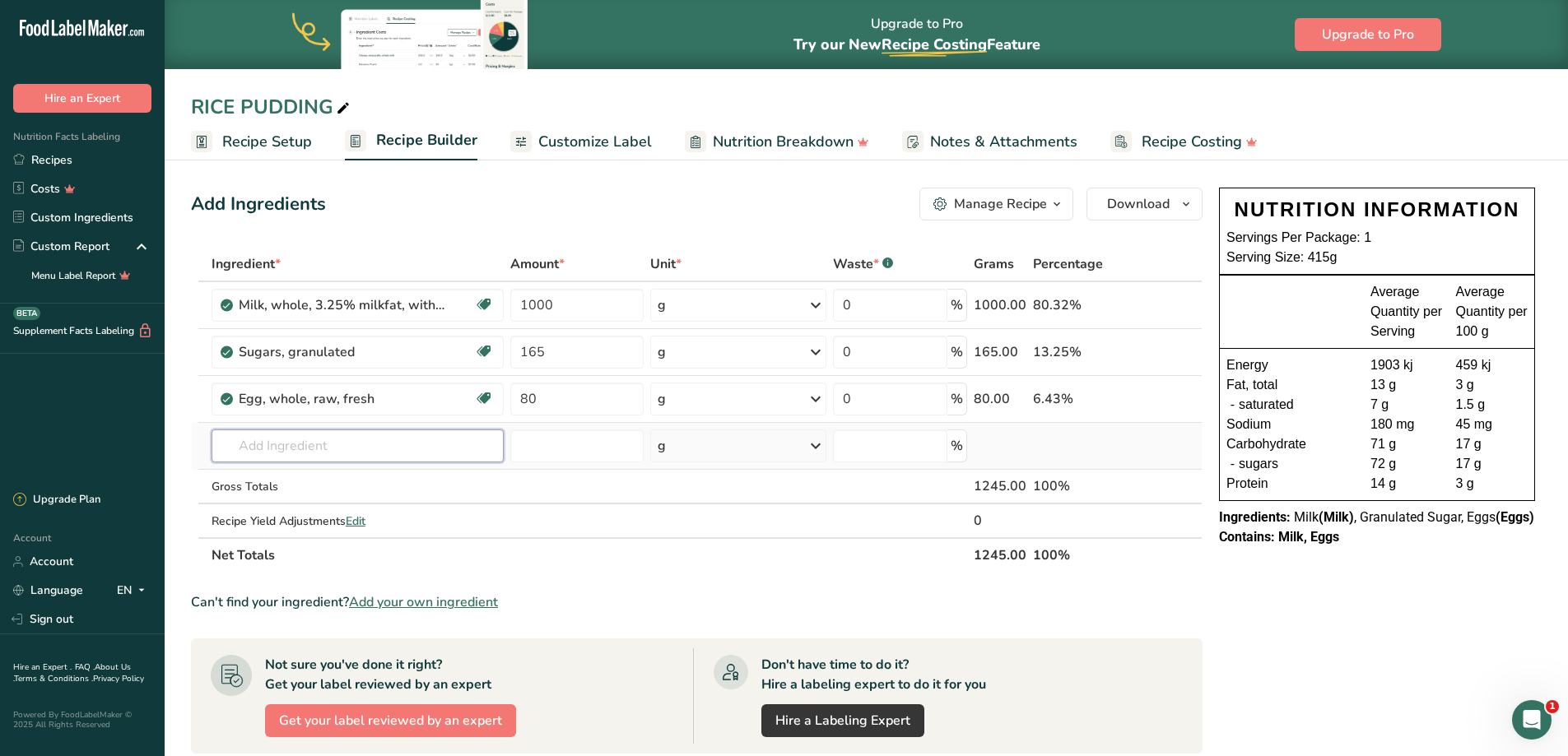
click at [313, 447] on input "text" at bounding box center [358, 445] width 293 height 32
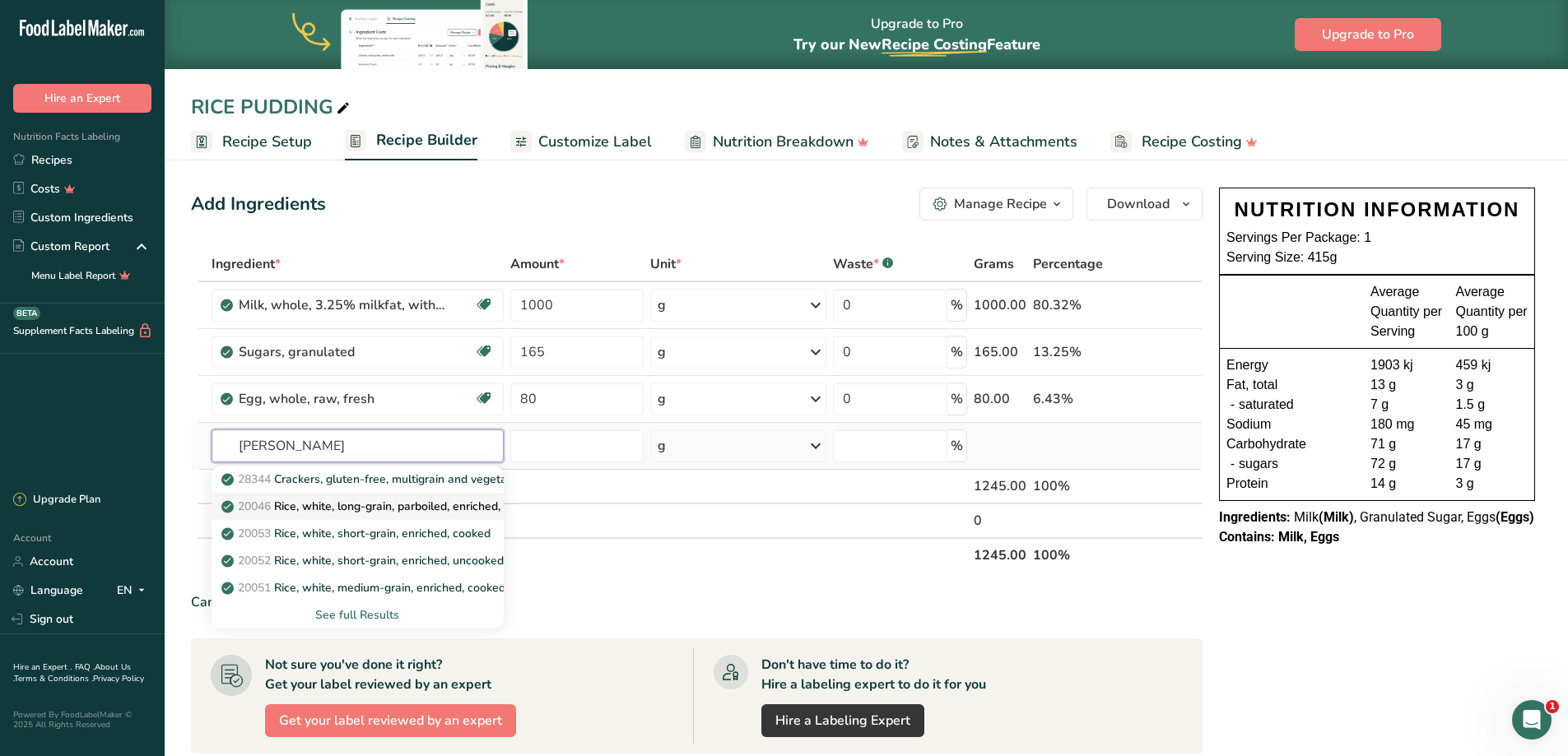
type input "[PERSON_NAME]"
click at [384, 508] on p "20046 Rice, white, long-grain, parboiled, enriched, dry" at bounding box center [372, 507] width 295 height 18
type input "Rice, white, long-grain, parboiled, enriched, dry"
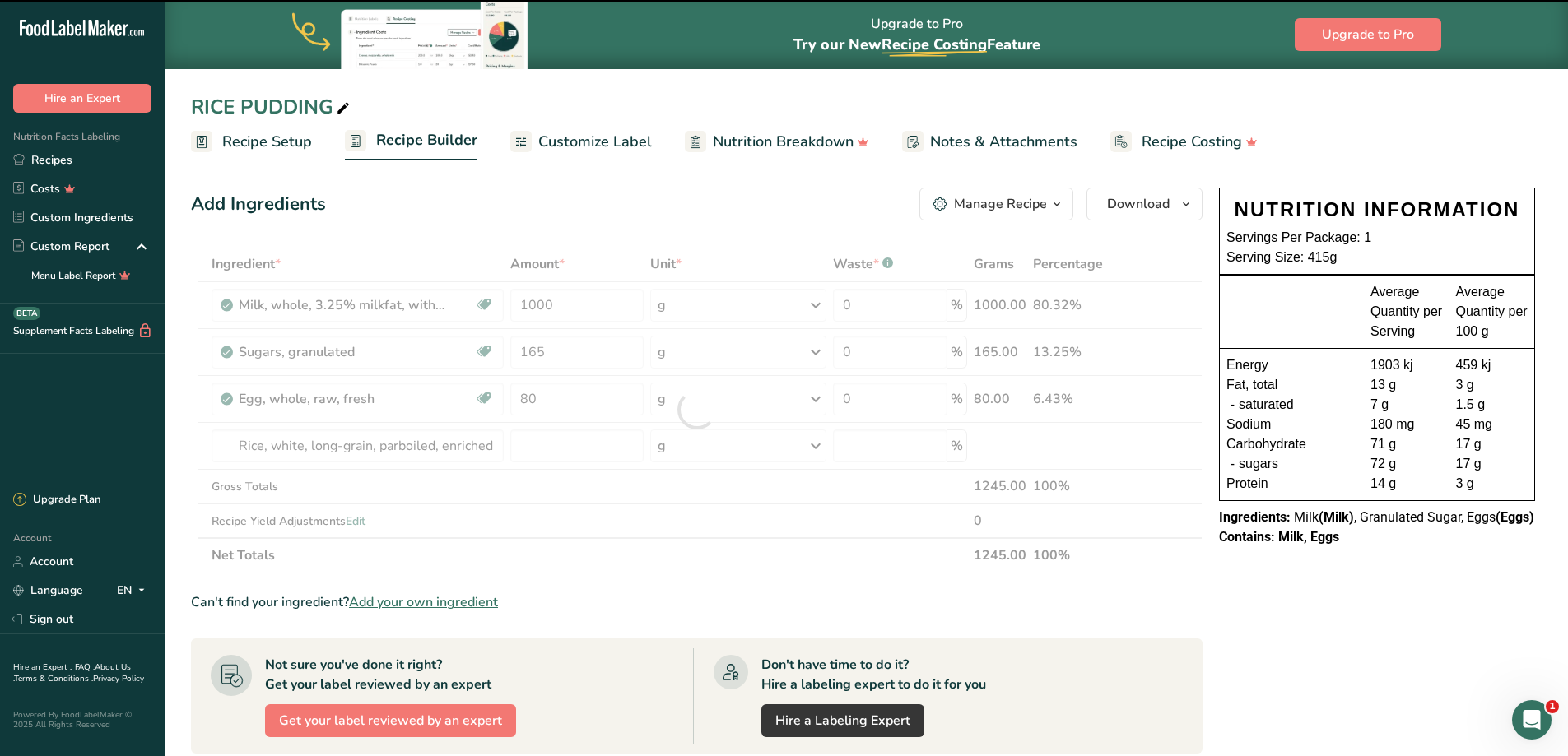
type input "0"
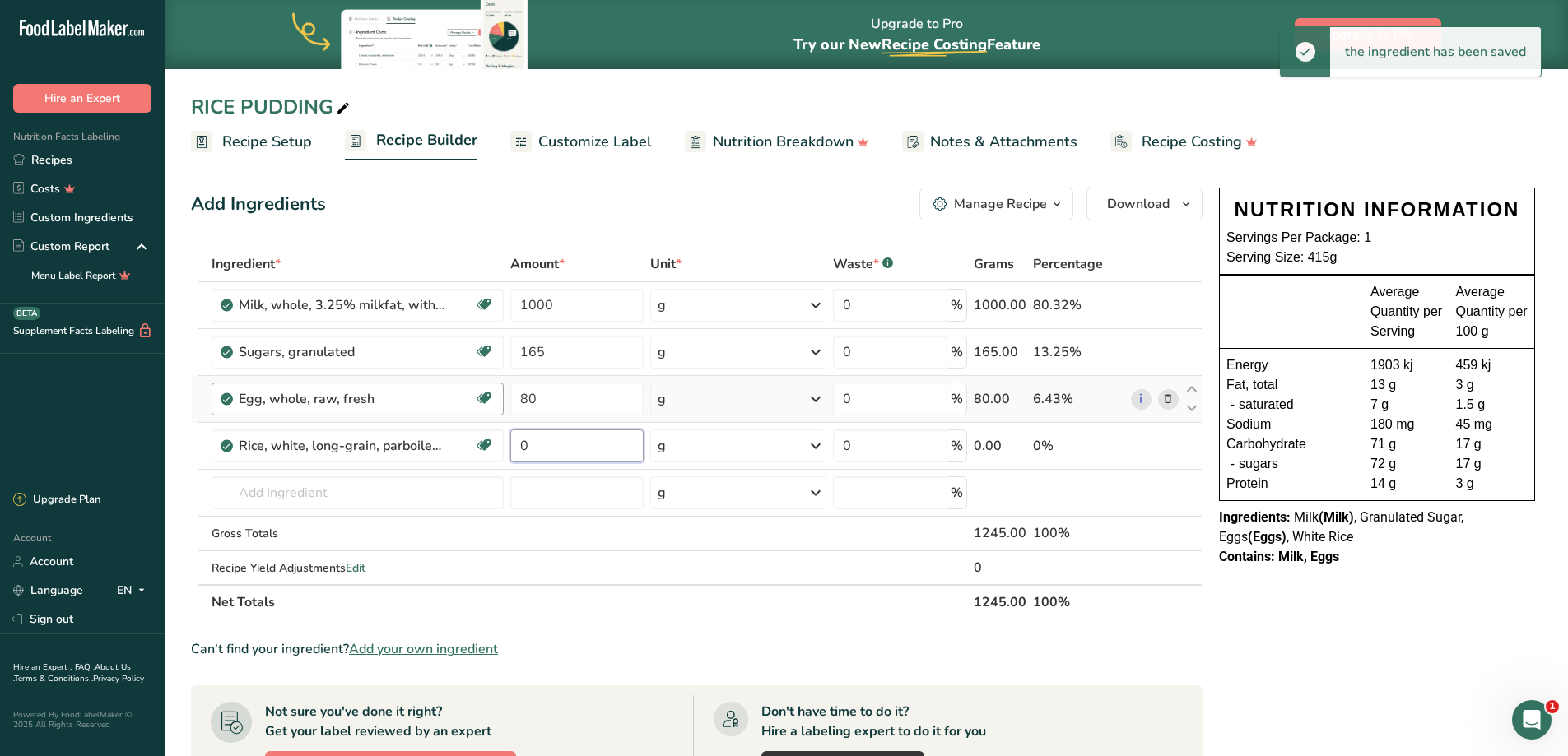
drag, startPoint x: 574, startPoint y: 452, endPoint x: 469, endPoint y: 404, distance: 115.5
click at [472, 408] on tbody "Milk, whole, 3.25% milkfat, without added vitamin A and [MEDICAL_DATA] Gluten f…" at bounding box center [696, 433] width 1009 height 302
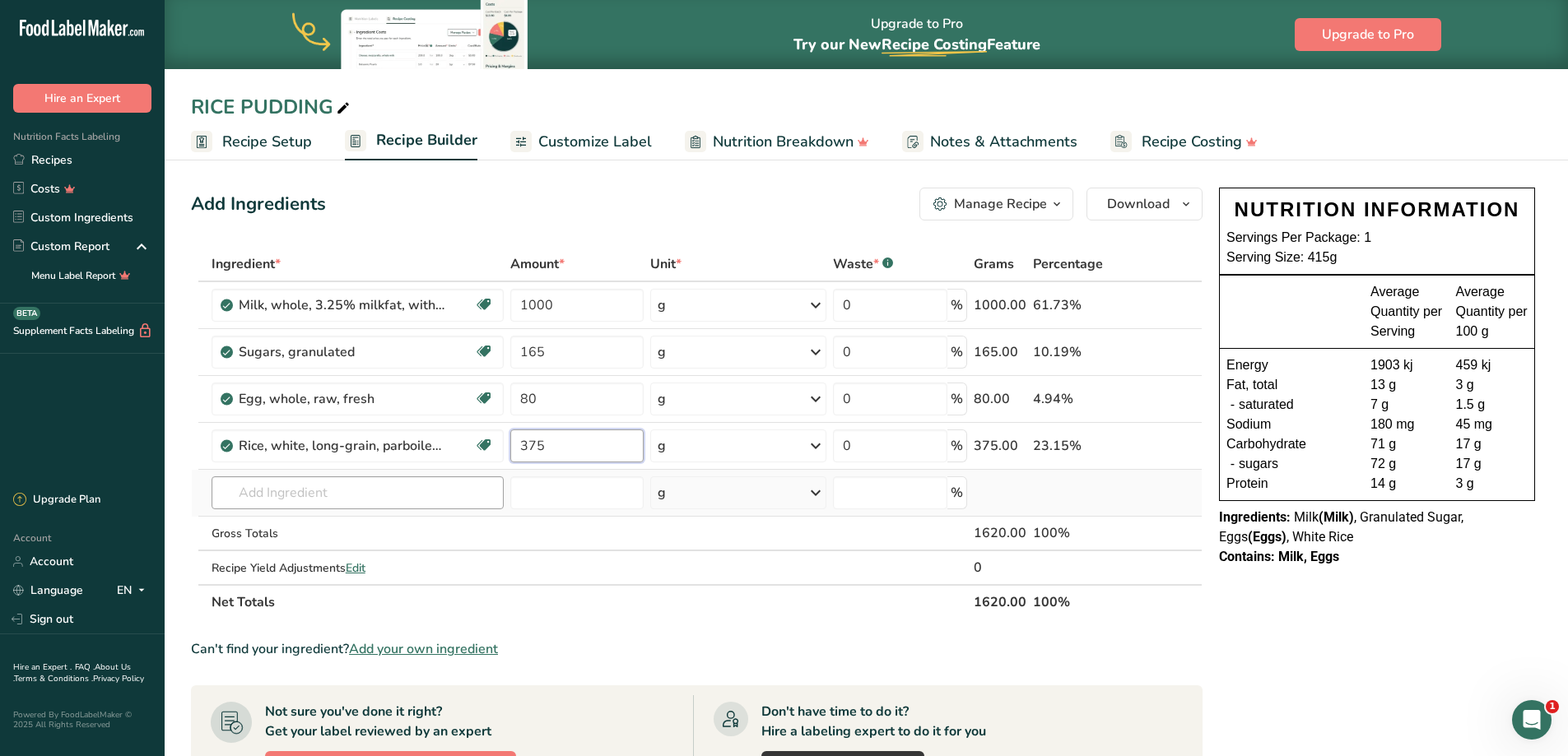
type input "375"
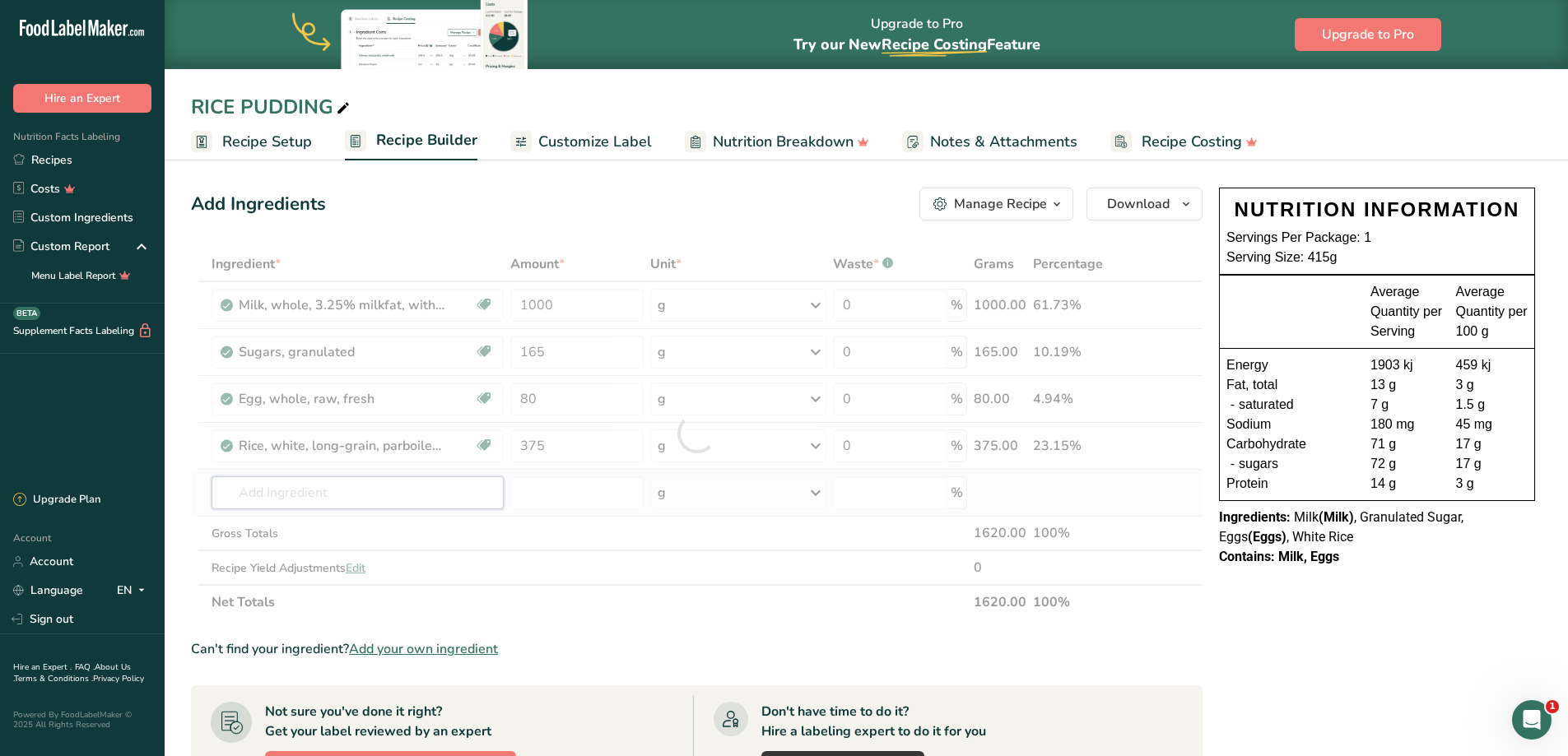
click at [325, 488] on div "Ingredient * Amount * Unit * Waste * .a-a{fill:#347362;}.b-a{fill:#fff;} Grams …" at bounding box center [696, 433] width 1011 height 372
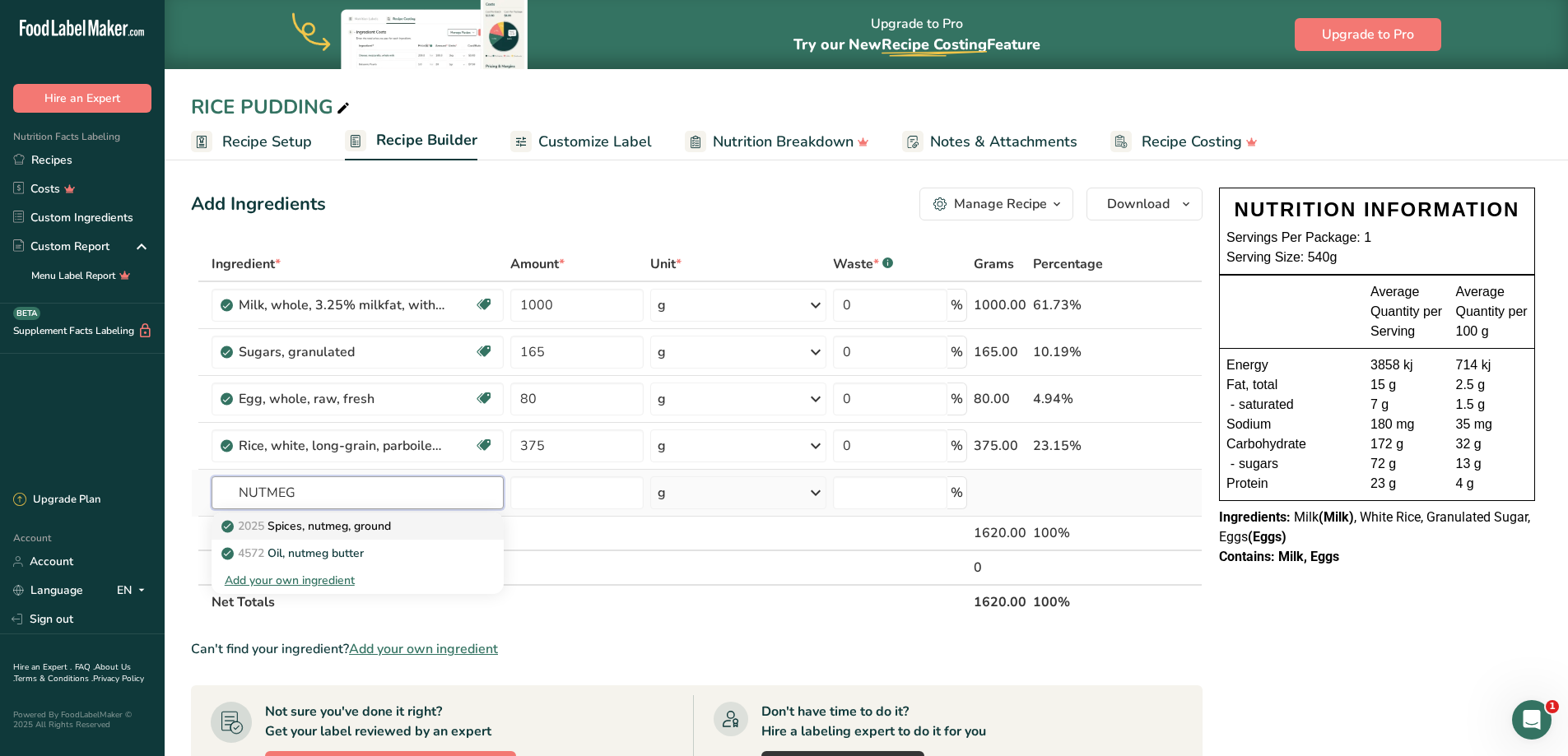
type input "NUTMEG"
click at [329, 524] on p "2025 Spices, nutmeg, ground" at bounding box center [307, 526] width 166 height 18
type input "Spices, nutmeg, ground"
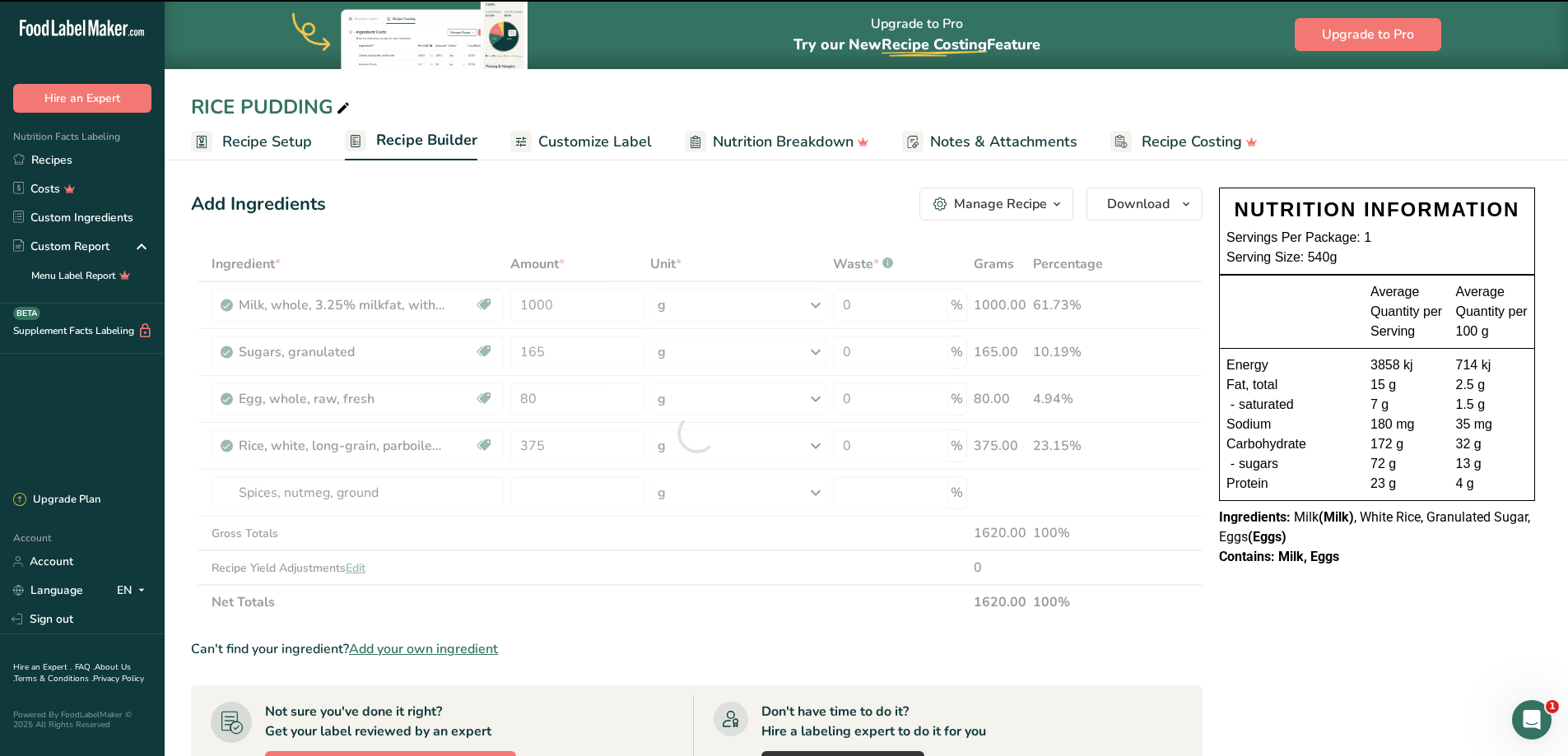
type input "0"
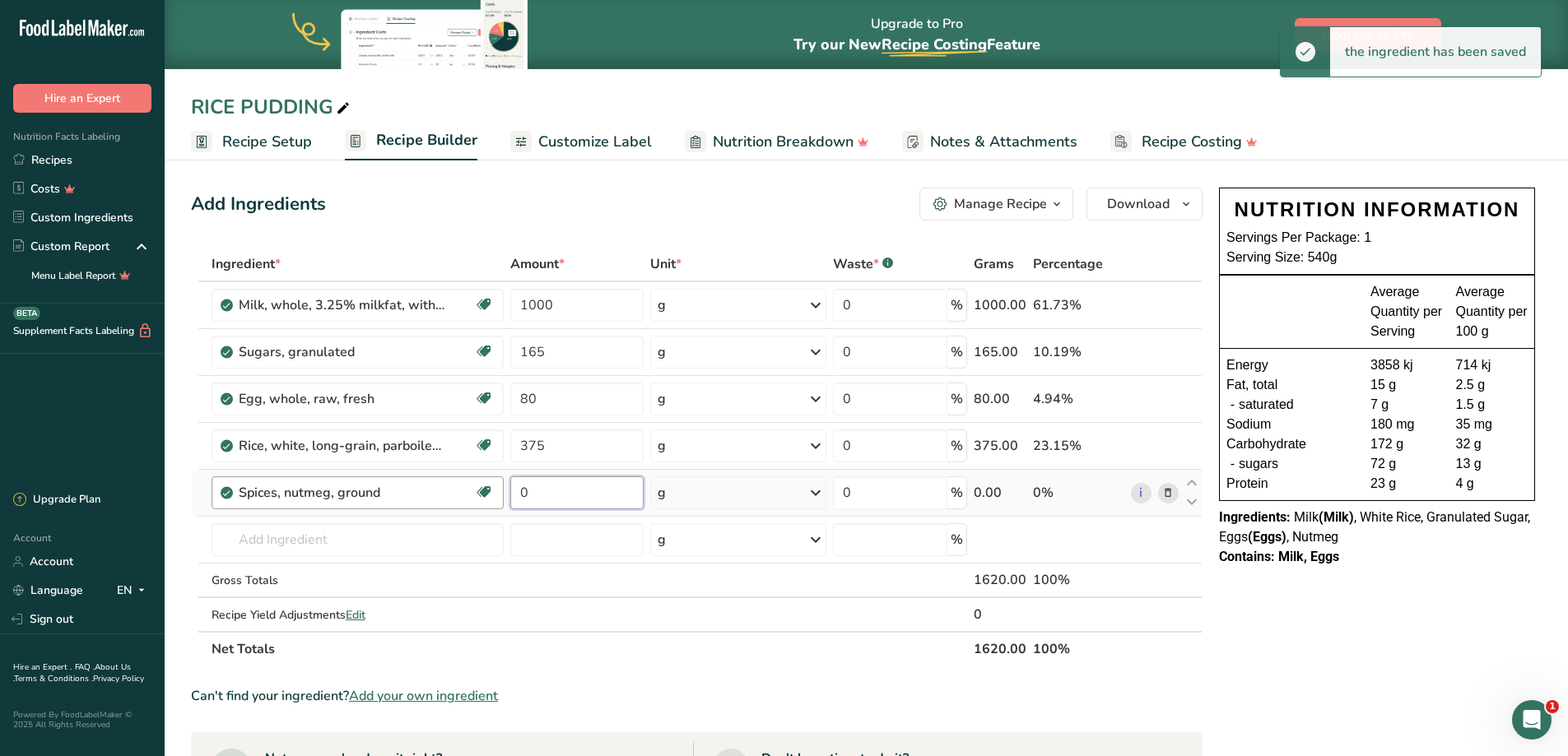
drag, startPoint x: 555, startPoint y: 493, endPoint x: 436, endPoint y: 501, distance: 119.3
click at [436, 501] on tr "Spices, nutmeg, ground Source of Antioxidants Dairy free Gluten free Vegan Vege…" at bounding box center [696, 493] width 1009 height 47
type input "1"
click at [371, 528] on div "Ingredient * Amount * Unit * Waste * .a-a{fill:#347362;}.b-a{fill:#fff;} Grams …" at bounding box center [696, 457] width 1011 height 420
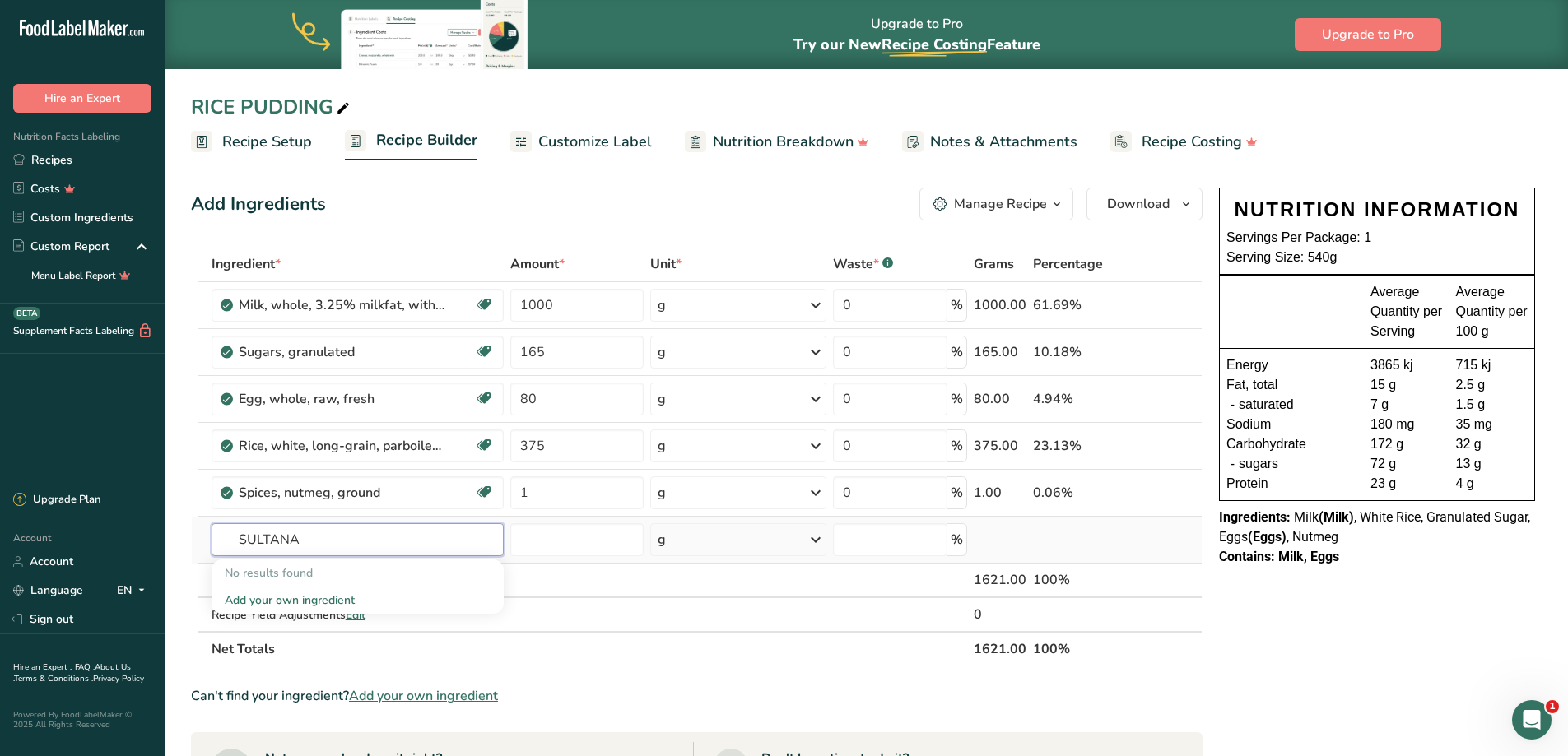
drag, startPoint x: 369, startPoint y: 529, endPoint x: 206, endPoint y: 553, distance: 164.8
click at [197, 544] on tr "SULTANA No results found Add your own ingredient g Weight Units g kg mg See mor…" at bounding box center [696, 539] width 1009 height 47
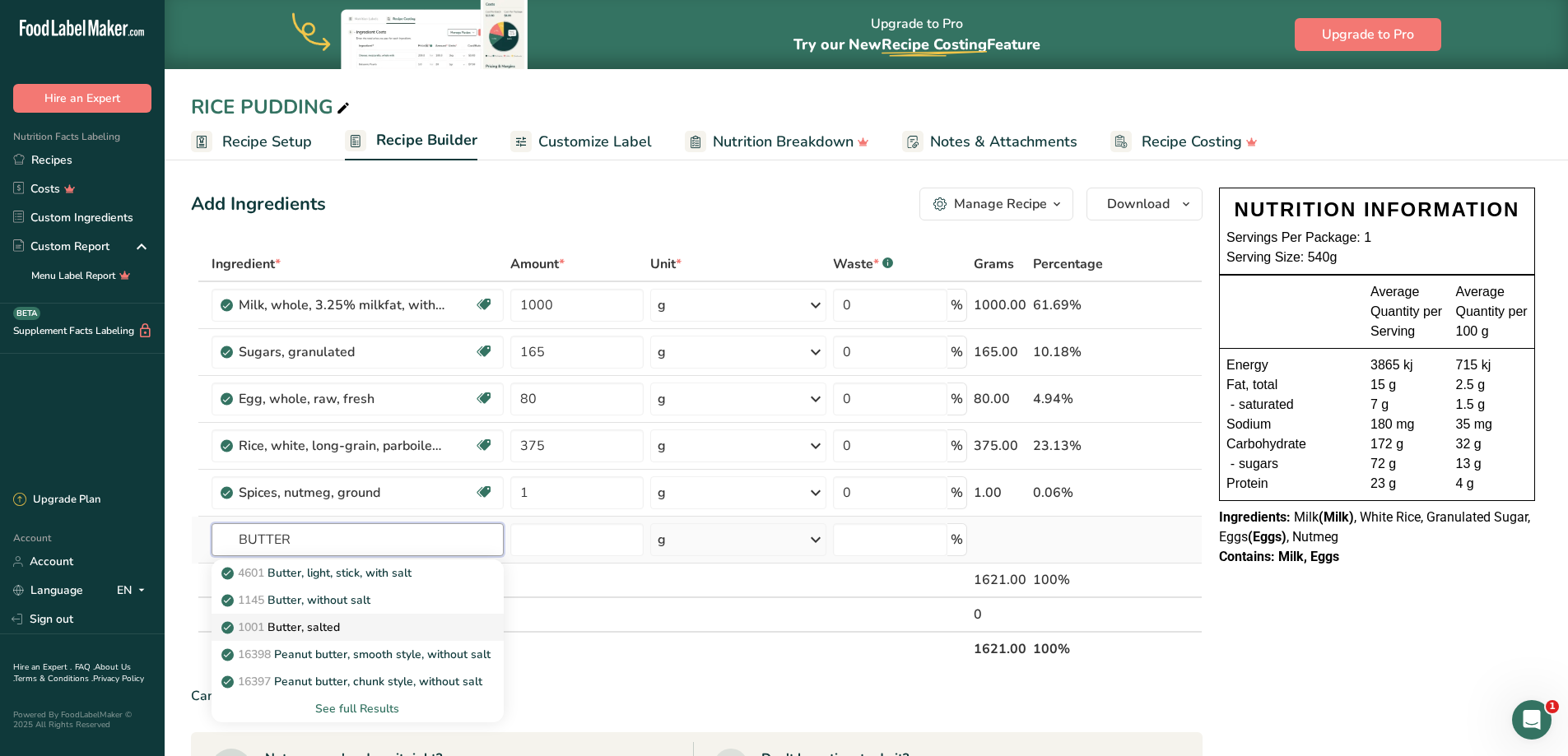
type input "BUTTER"
click at [306, 632] on p "1001 Butter, salted" at bounding box center [282, 627] width 115 height 18
type input "Butter, salted"
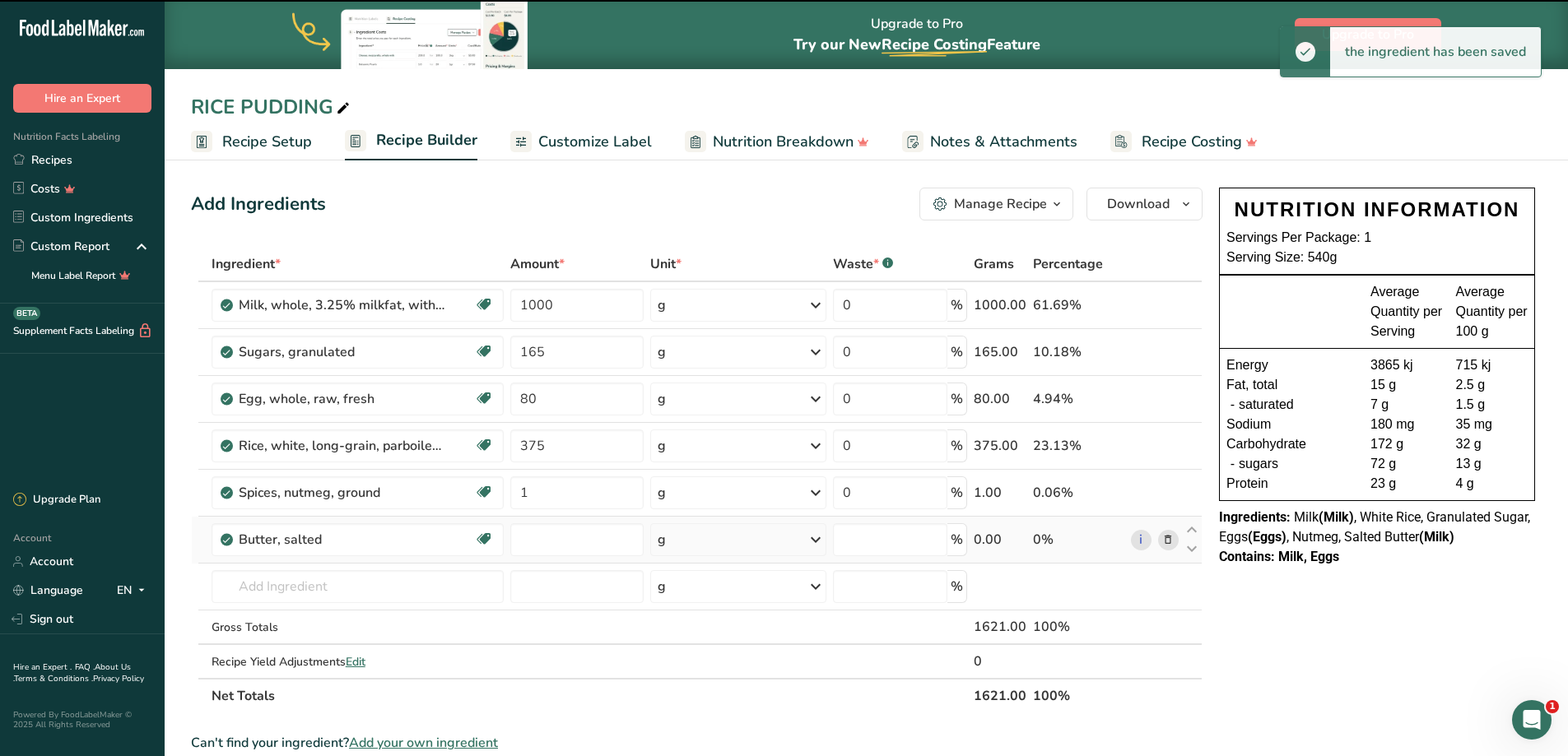
type input "0"
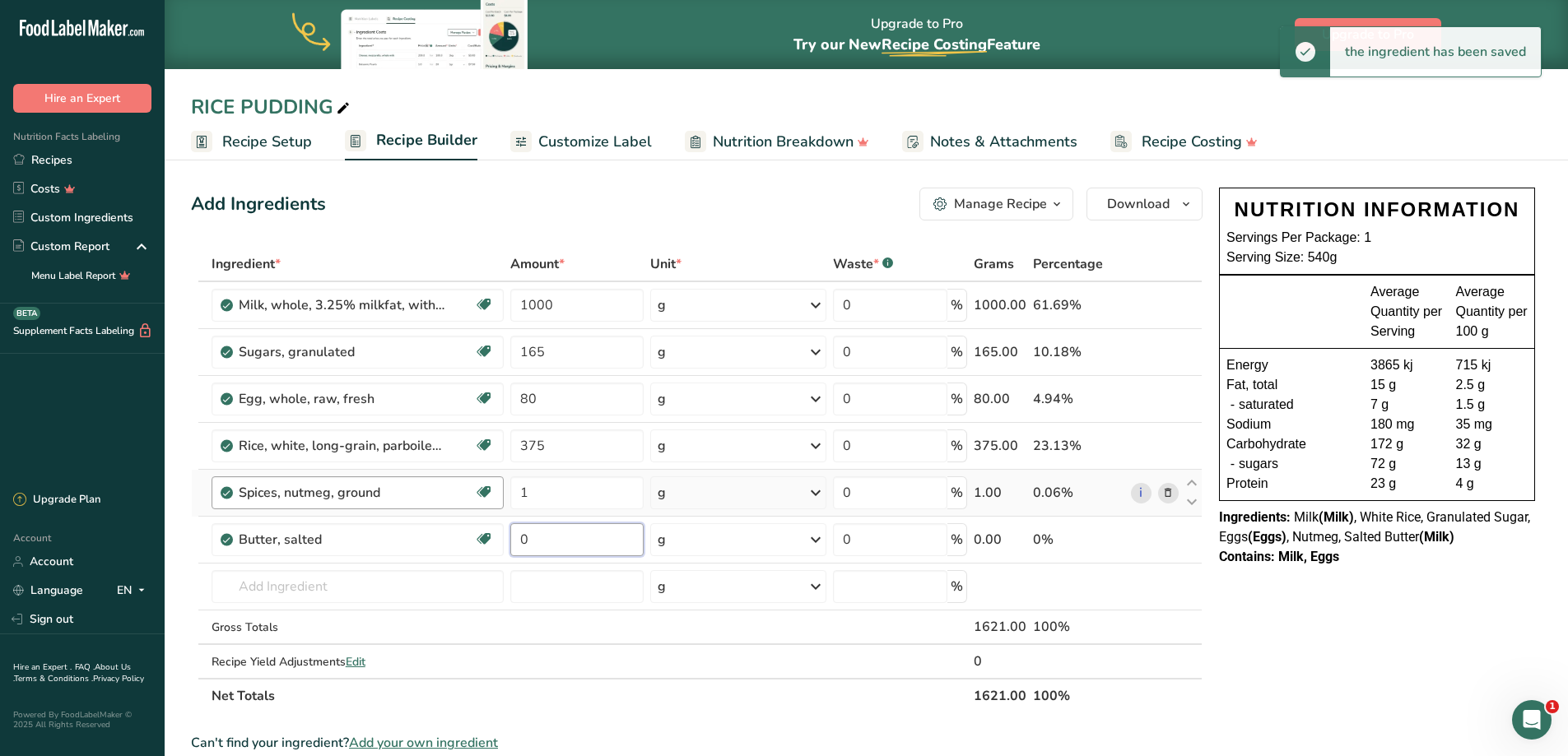
drag, startPoint x: 578, startPoint y: 536, endPoint x: 423, endPoint y: 482, distance: 164.1
click at [423, 483] on tbody "Milk, whole, 3.25% milkfat, without added vitamin A and [MEDICAL_DATA] Gluten f…" at bounding box center [696, 479] width 1009 height 396
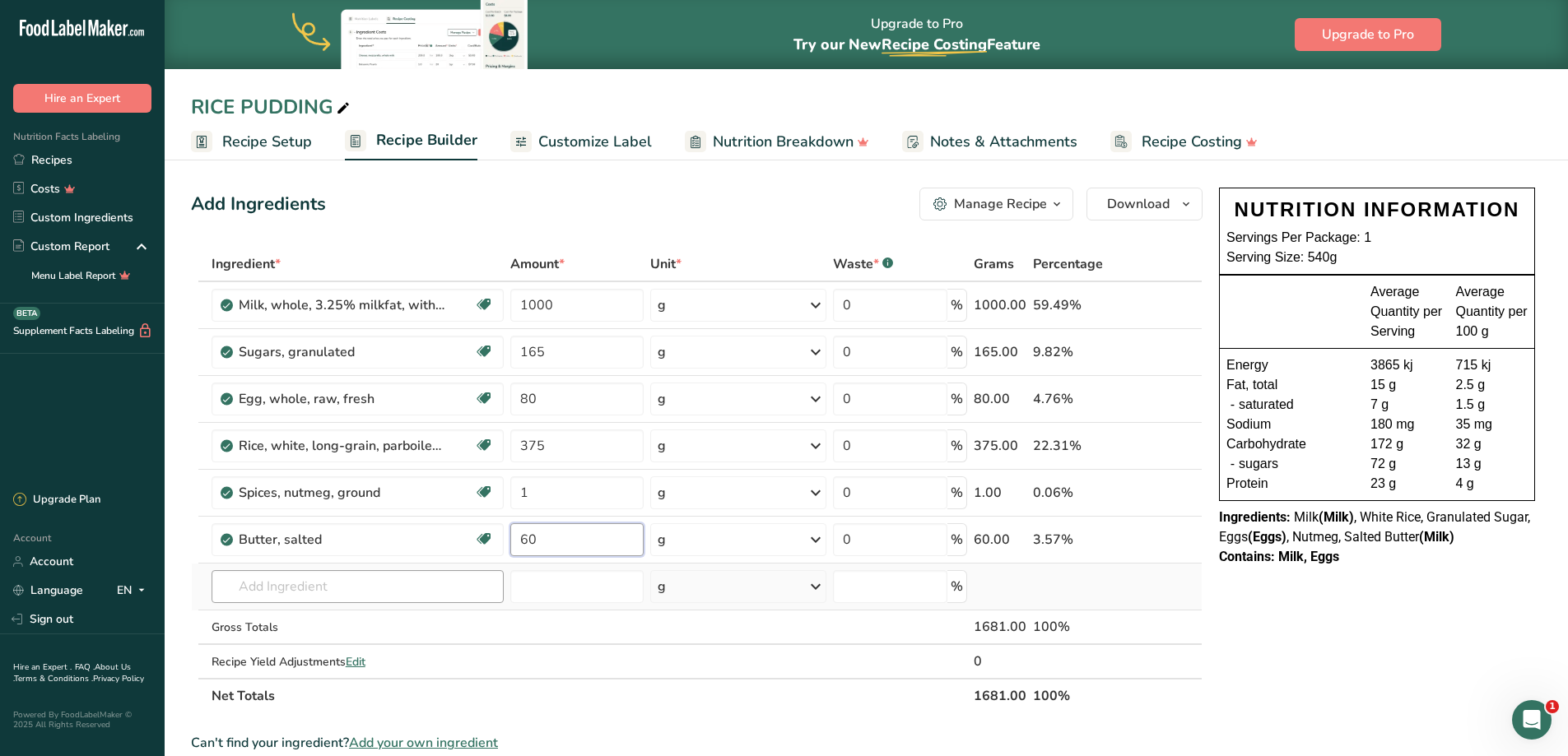
type input "60"
click at [306, 587] on div "Ingredient * Amount * Unit * Waste * .a-a{fill:#347362;}.b-a{fill:#fff;} Grams …" at bounding box center [696, 479] width 1011 height 466
type input "SULTANA"
click at [347, 551] on div "Add your own ingredient" at bounding box center [358, 557] width 266 height 18
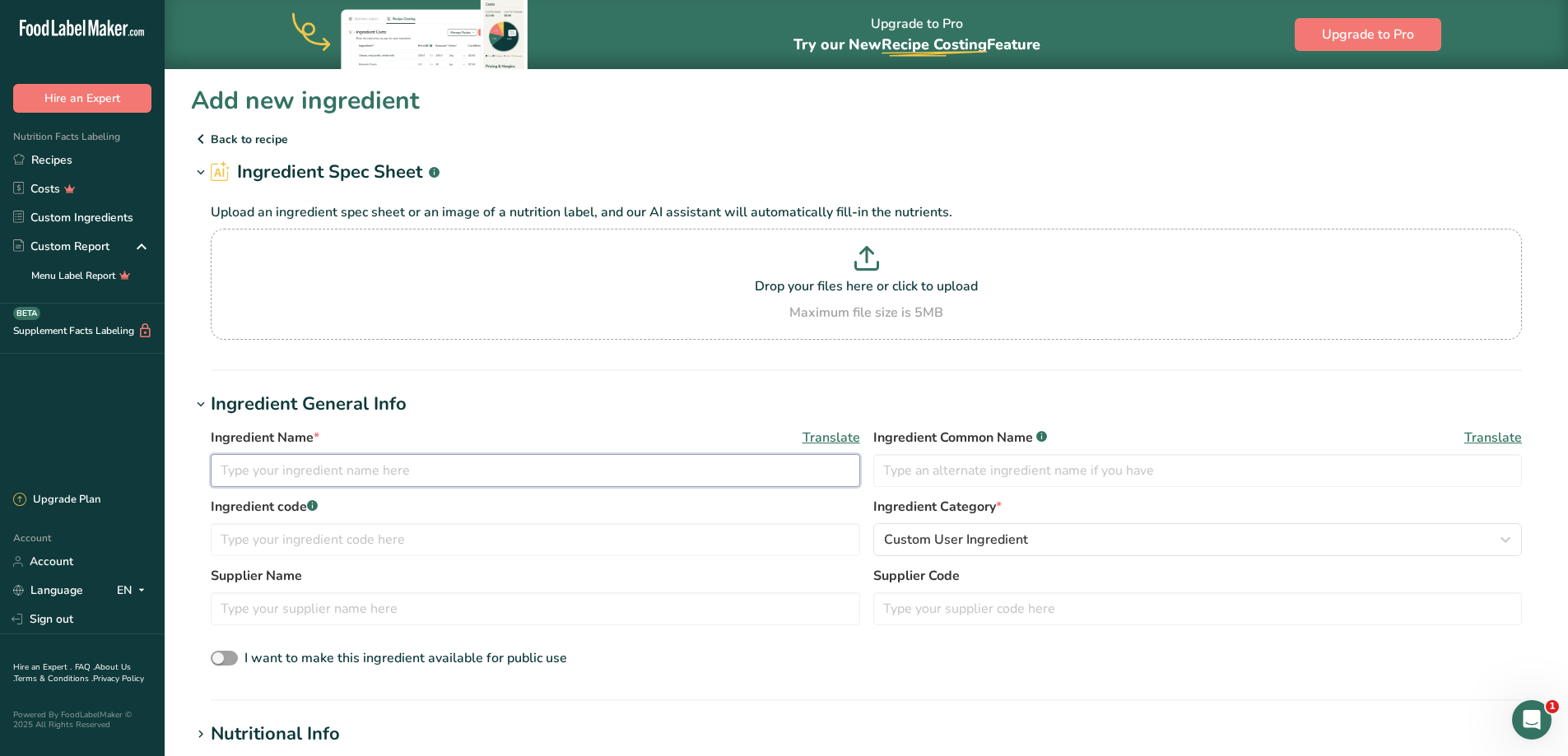
click at [244, 464] on input "text" at bounding box center [535, 470] width 649 height 32
type input "s"
type input "Sultana"
click at [932, 462] on input "text" at bounding box center [1197, 470] width 649 height 32
click at [945, 532] on span "Custom User Ingredient" at bounding box center [956, 539] width 144 height 19
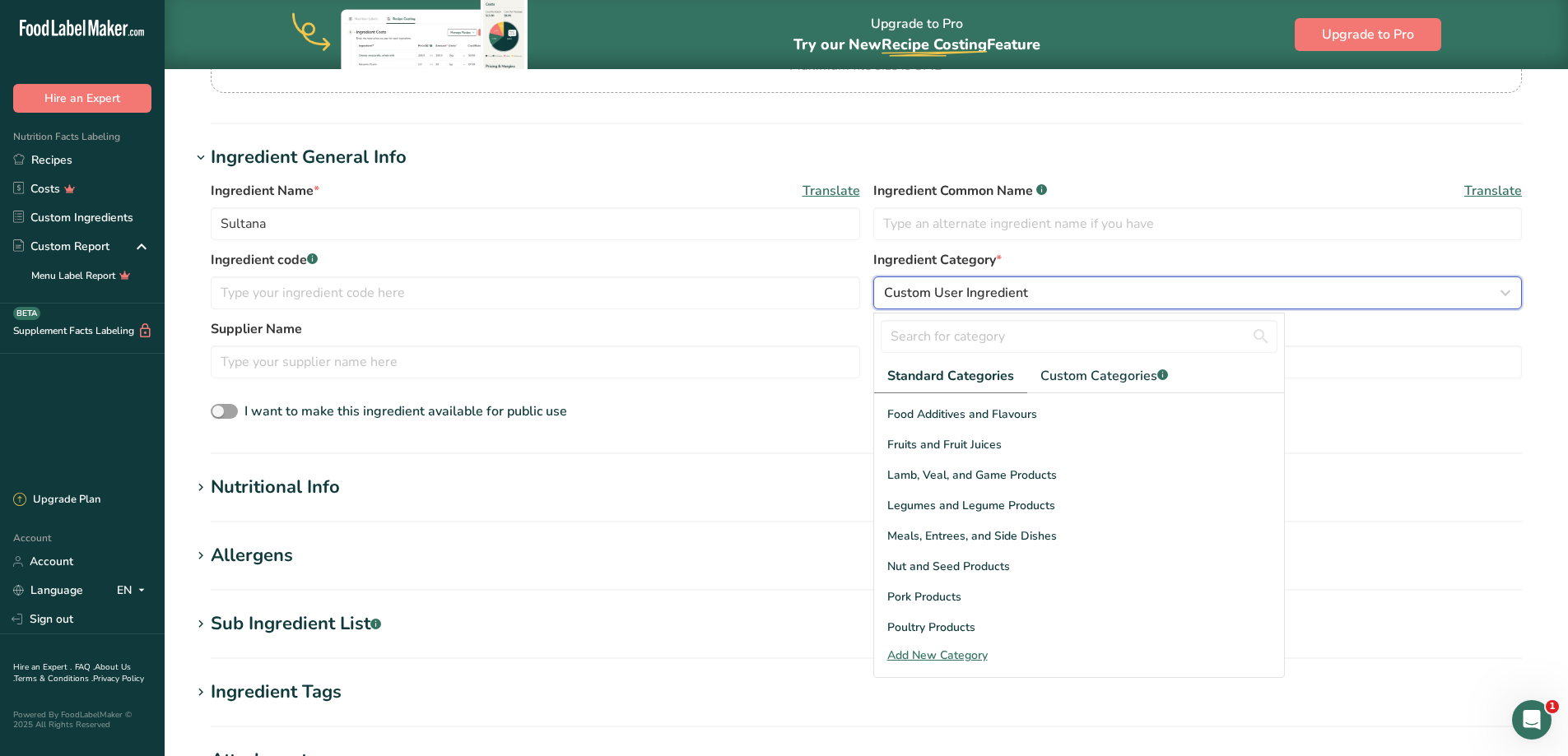
scroll to position [389, 0]
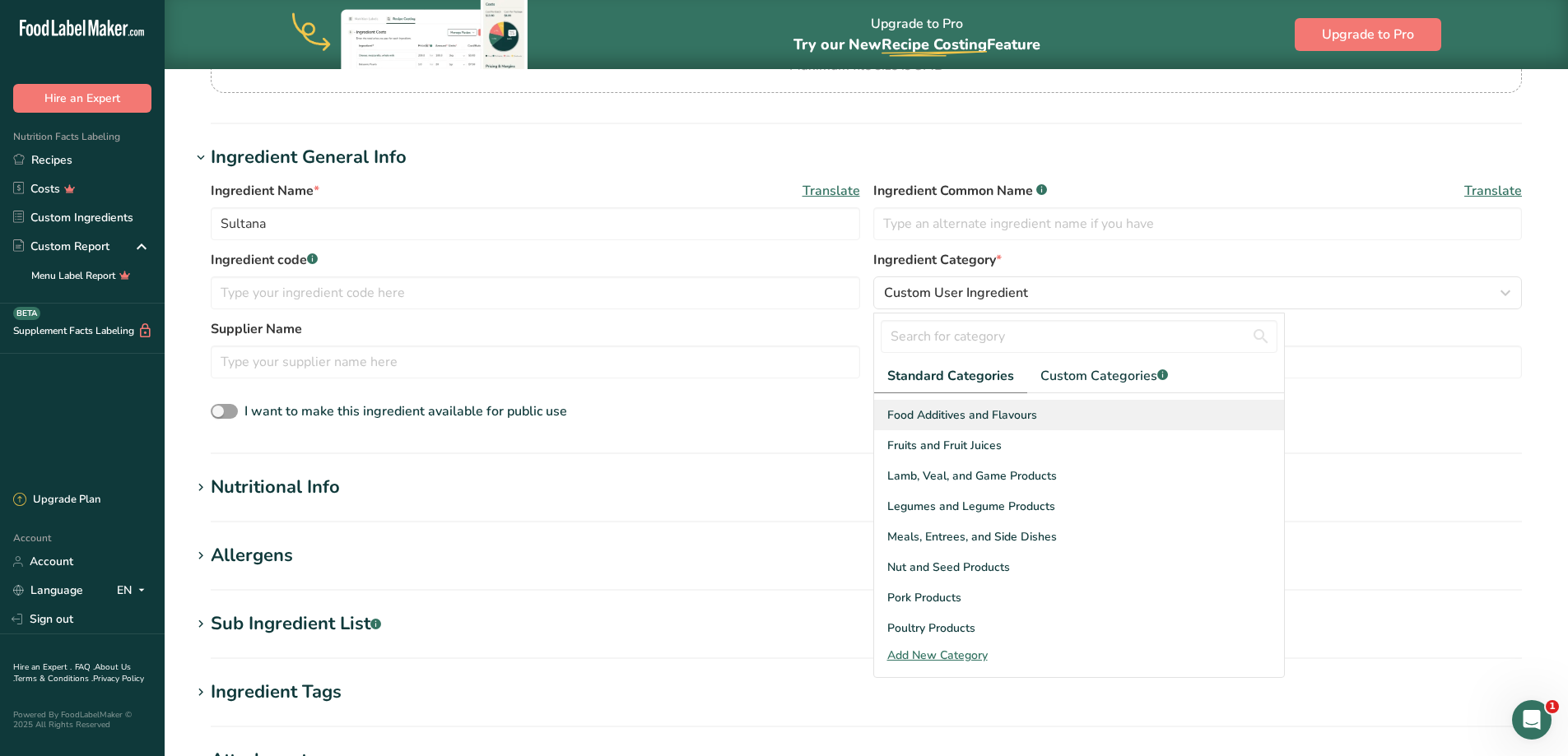
click at [978, 413] on span "Food Additives and Flavours" at bounding box center [962, 415] width 149 height 18
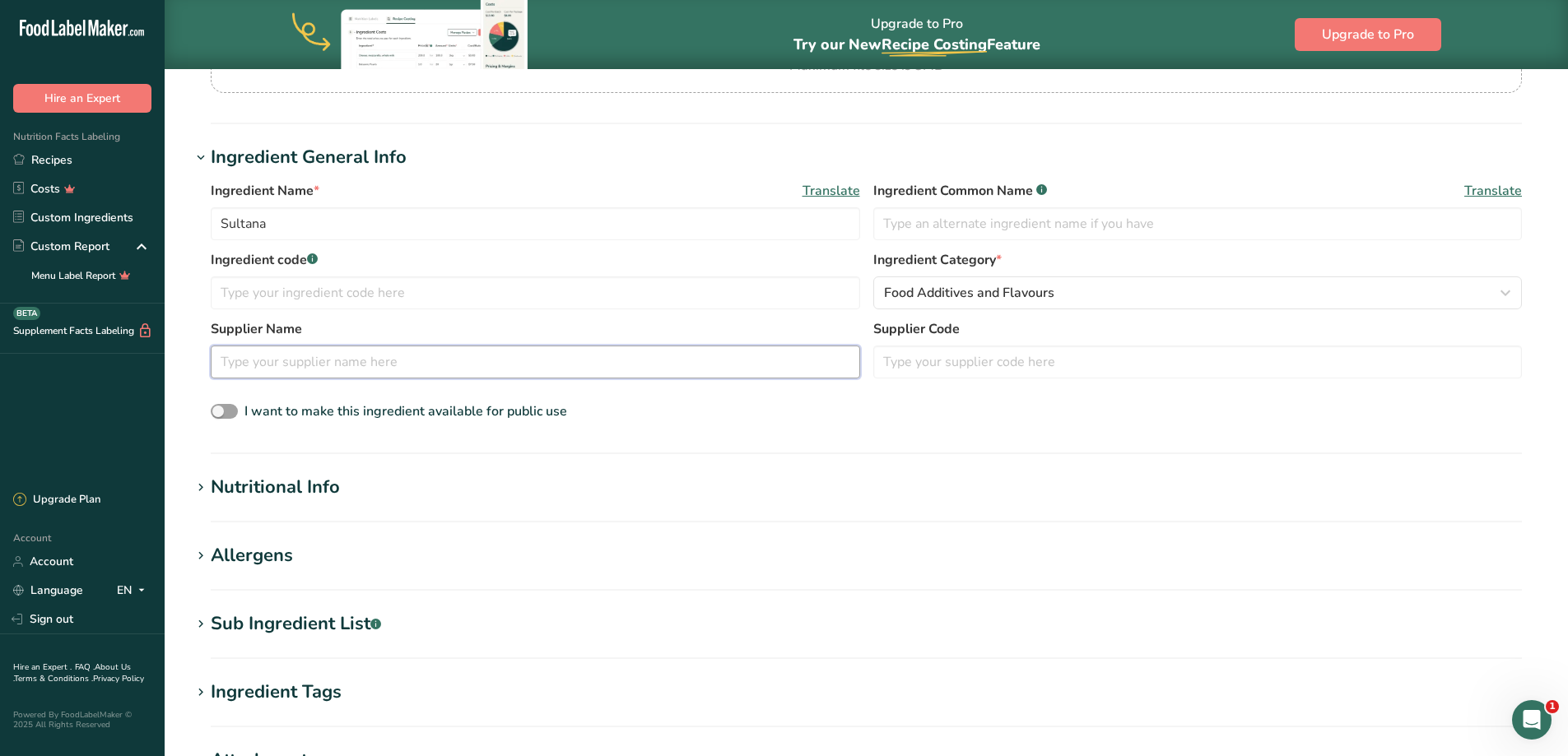
click at [410, 370] on input "text" at bounding box center [535, 361] width 649 height 32
click at [387, 367] on input "text" at bounding box center [535, 361] width 649 height 32
type input "Sunbeam"
click at [535, 444] on section "Ingredient General Info Ingredient Name * Translate Sultana Ingredient Common N…" at bounding box center [865, 299] width 1350 height 310
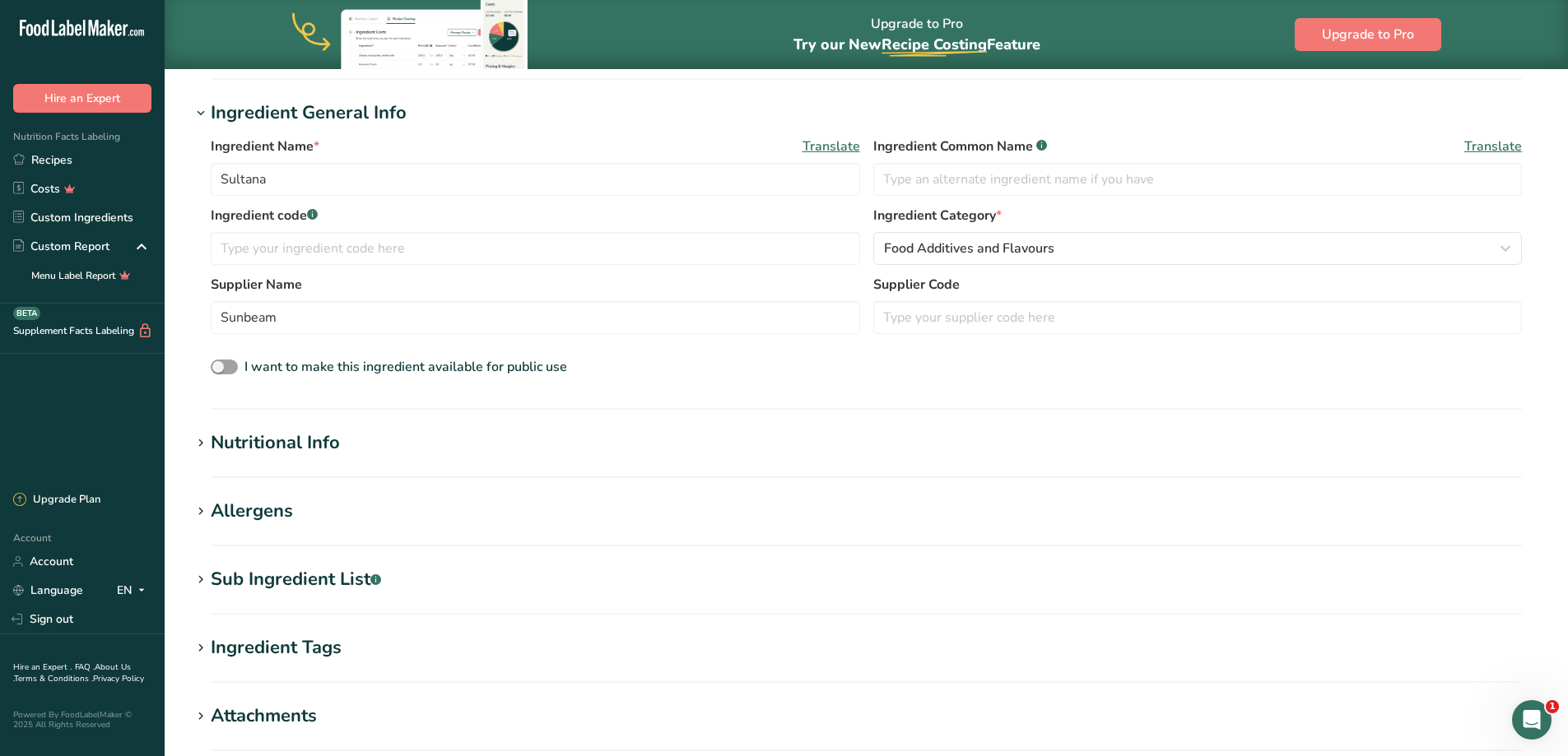
scroll to position [329, 0]
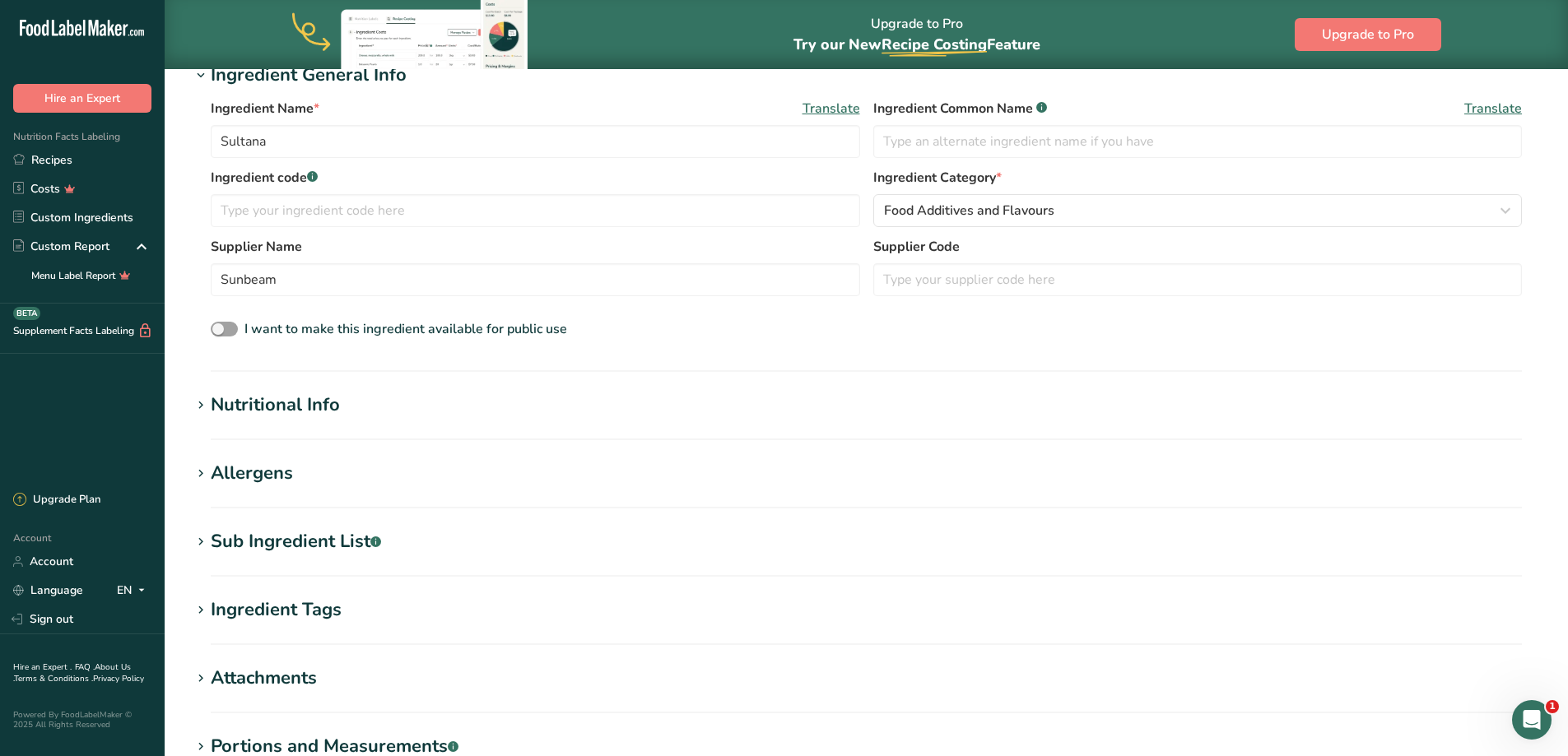
click at [212, 402] on div "Nutritional Info" at bounding box center [275, 405] width 129 height 27
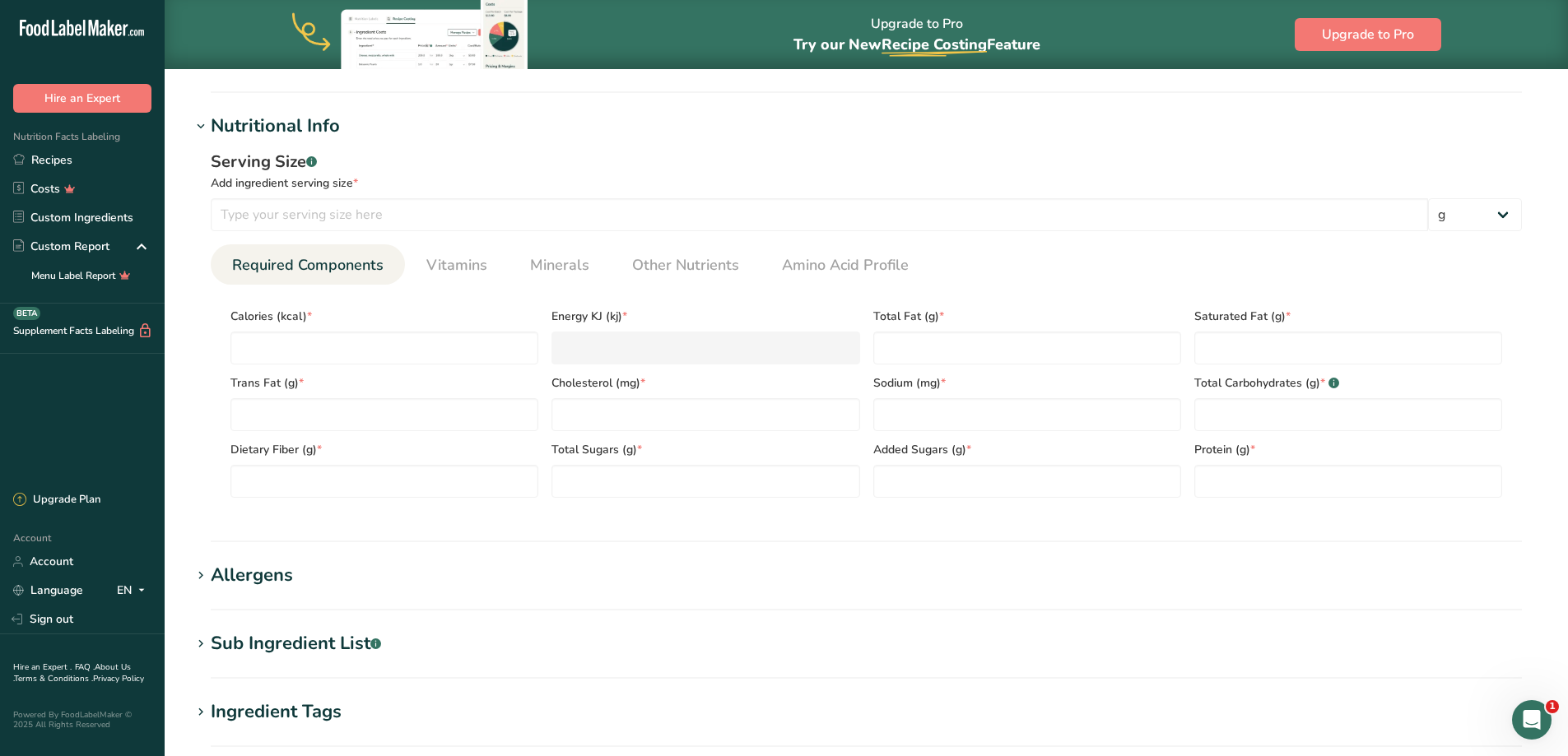
scroll to position [658, 0]
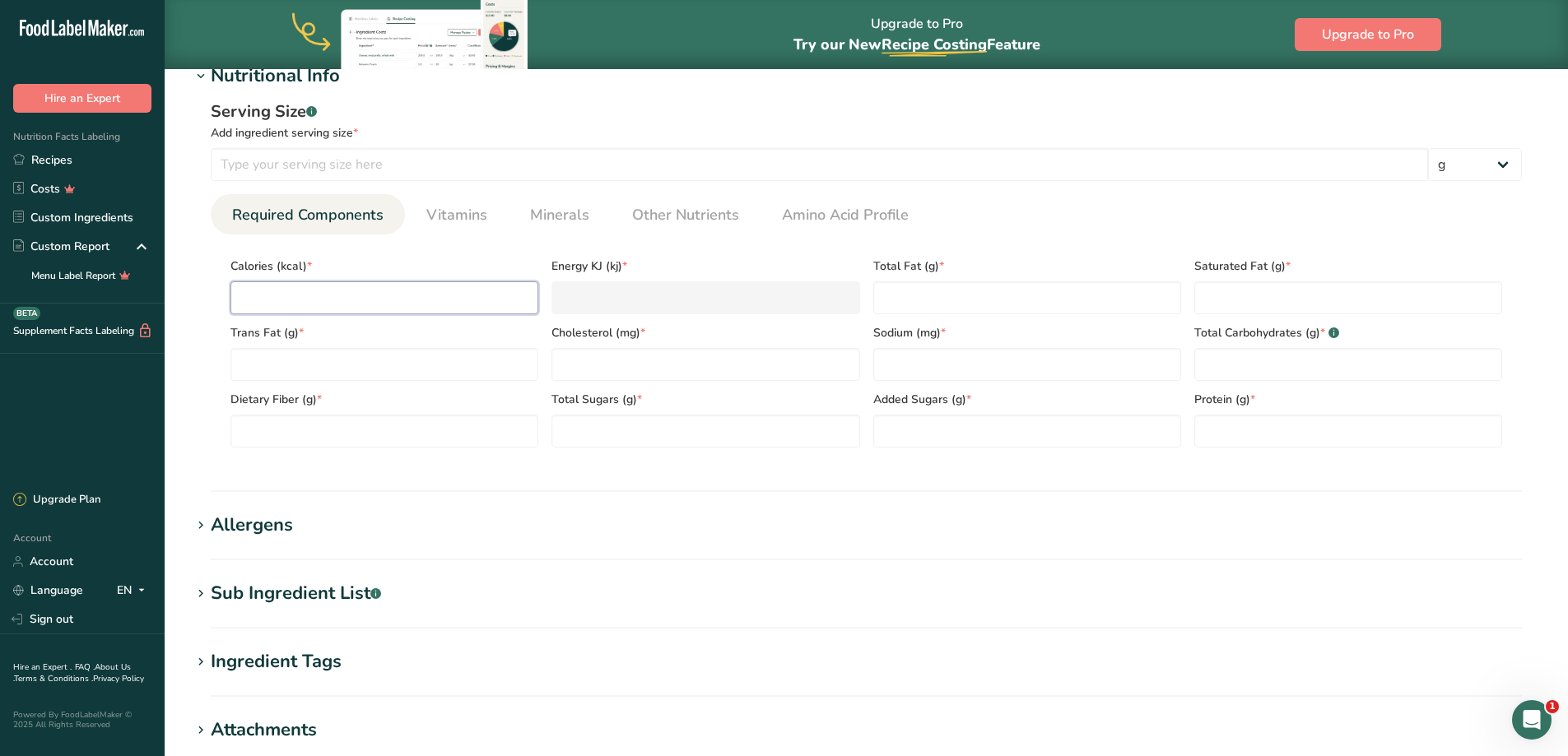
click at [419, 296] on input "number" at bounding box center [384, 297] width 307 height 32
type input "0.0001"
type KJ "0"
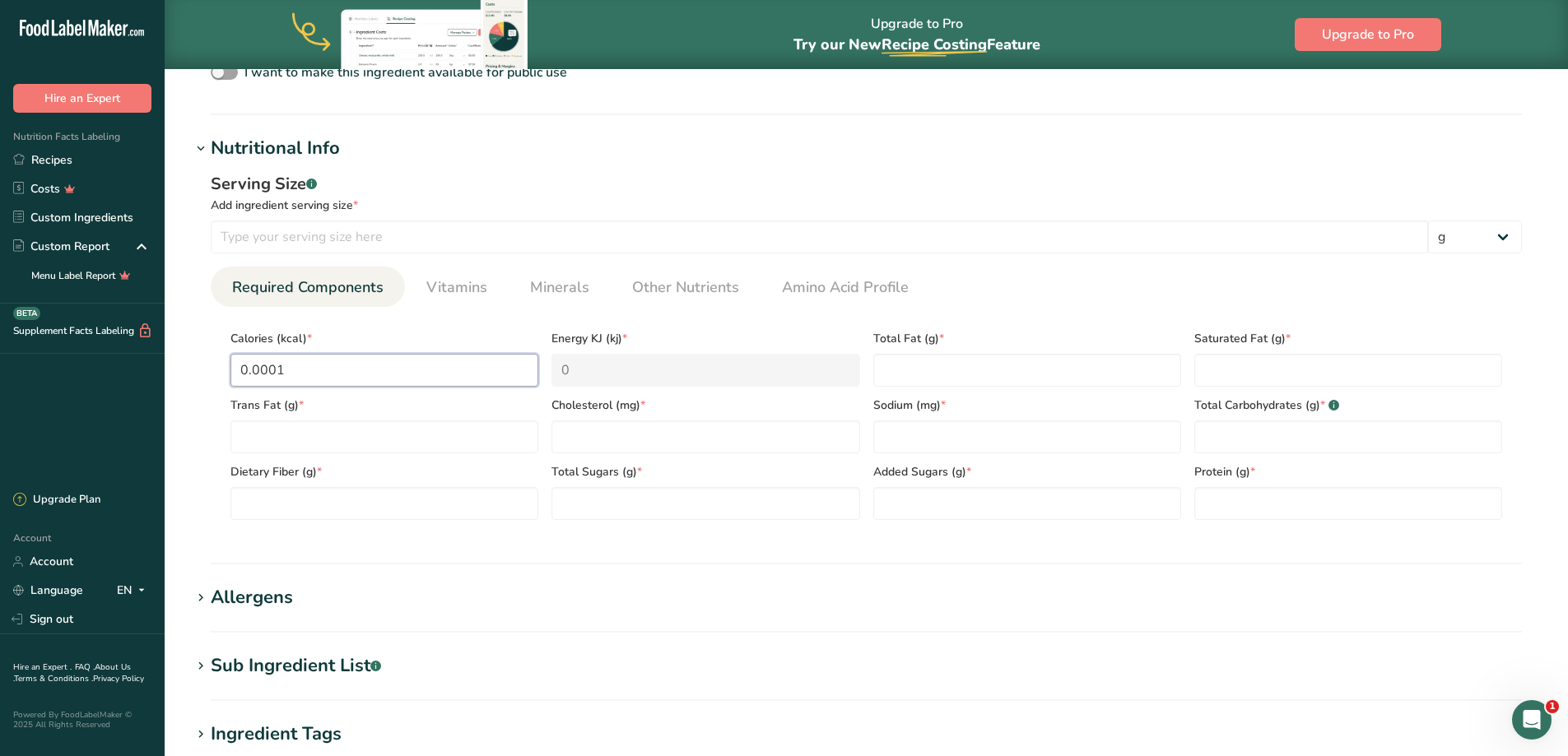
scroll to position [576, 0]
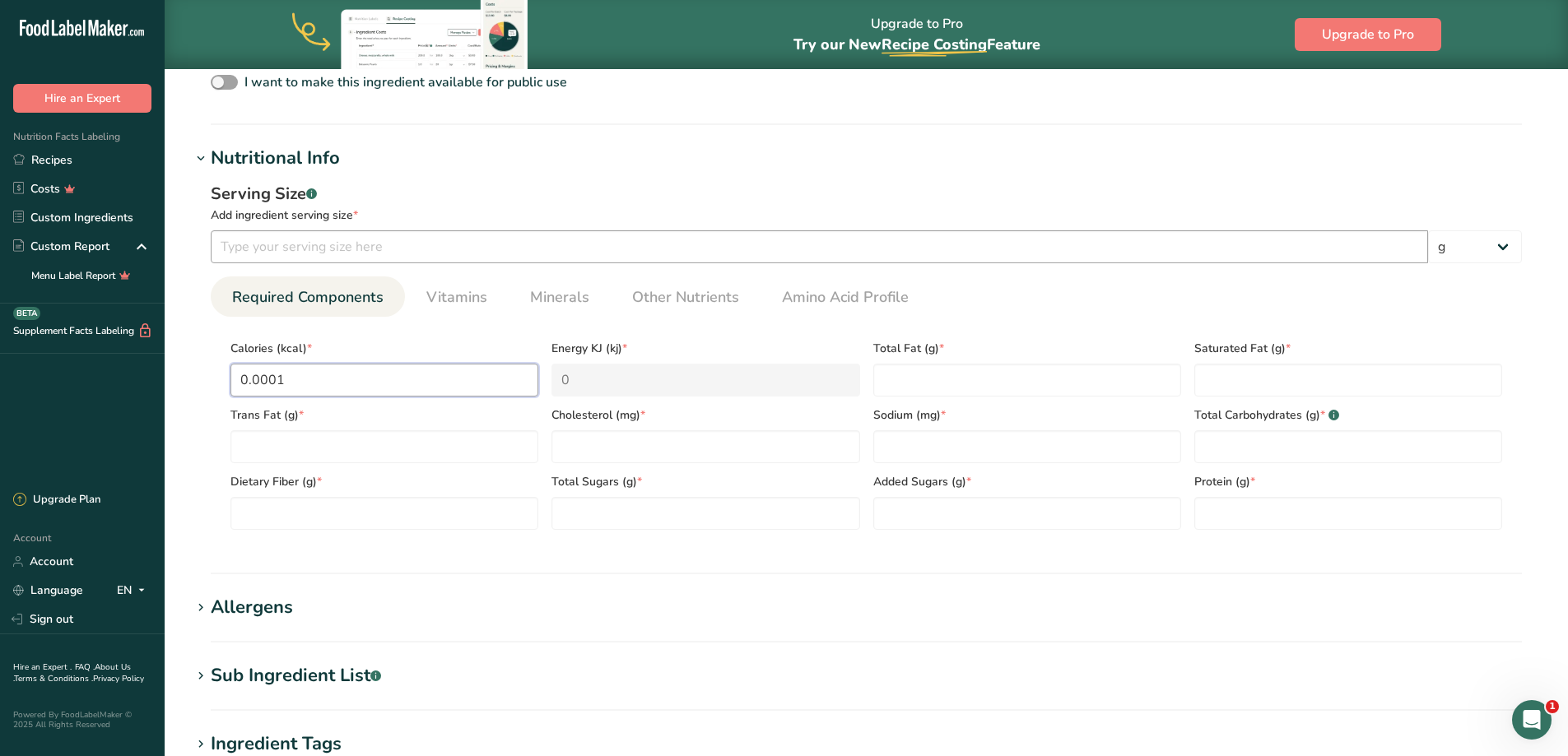
type input "0.0001"
click at [325, 250] on input "number" at bounding box center [820, 246] width 1218 height 32
type input "30.0"
click at [312, 370] on input "0.0001" at bounding box center [384, 379] width 307 height 32
drag, startPoint x: 312, startPoint y: 371, endPoint x: 377, endPoint y: 402, distance: 72.0
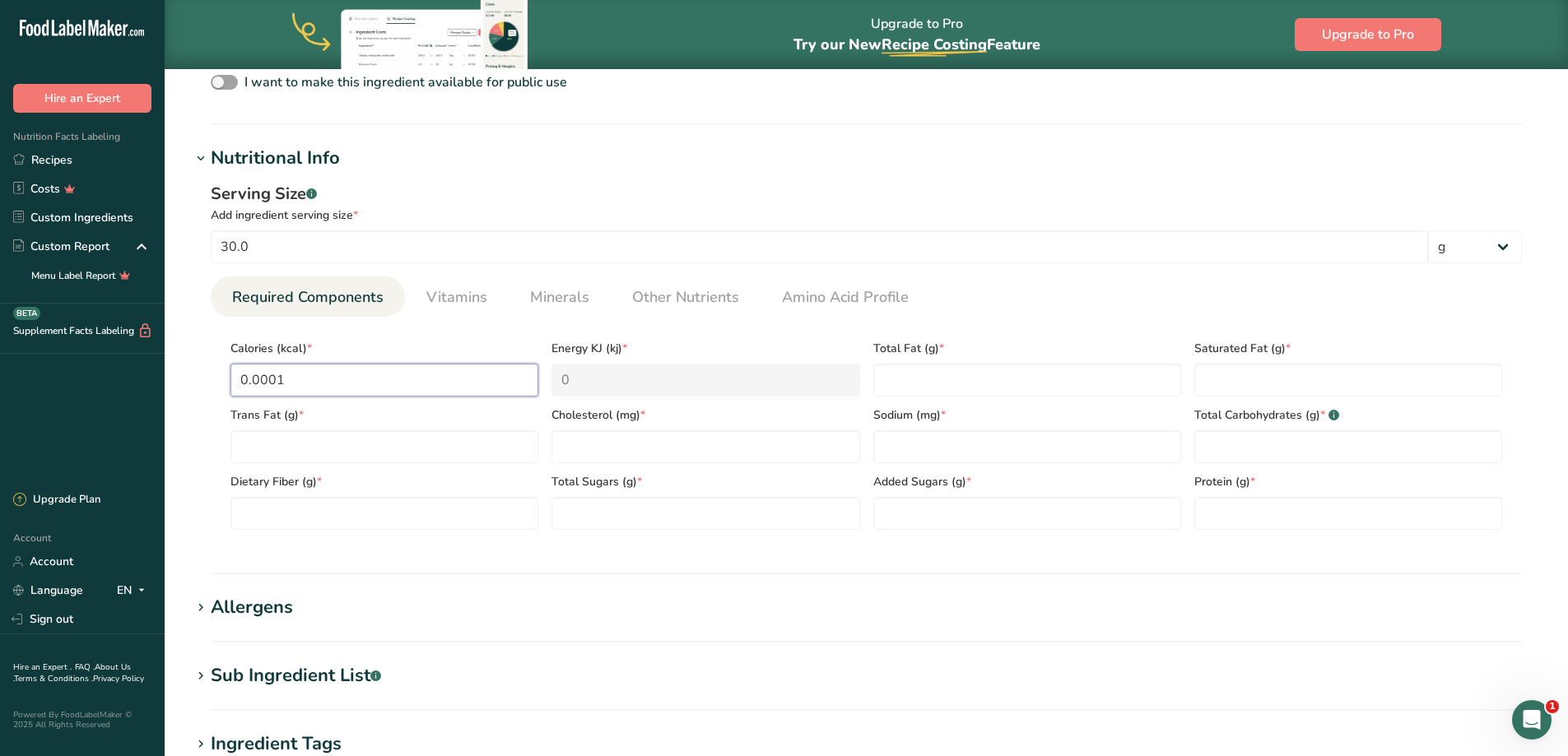
click at [46, 360] on div ".a-20{fill:#fff;} Hire an Expert Nutrition Facts Labeling Recipes Costs Custom …" at bounding box center [784, 269] width 1568 height 1690
type input "4"
type KJ "16.7"
type input "48"
type KJ "200.8"
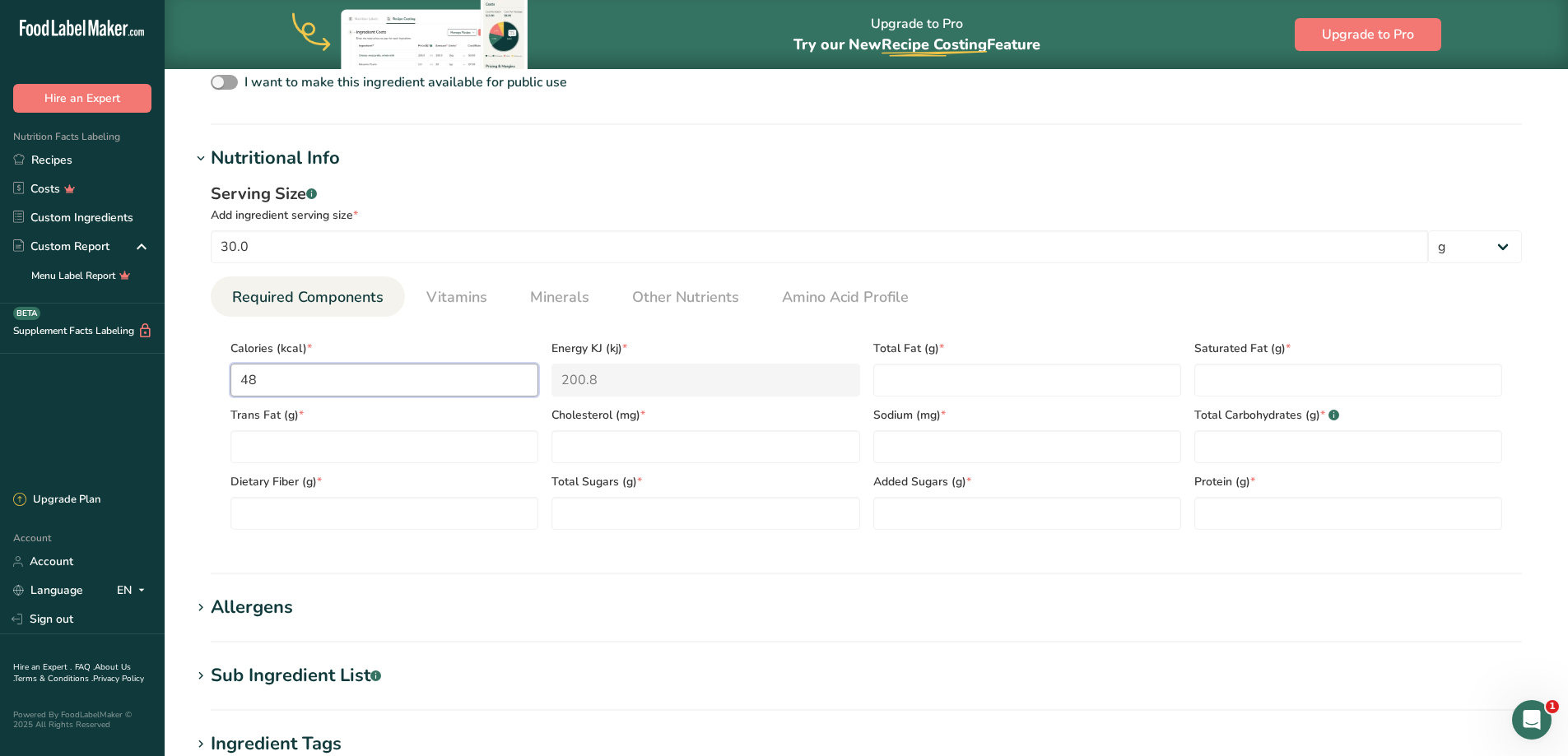
type input "483"
type KJ "2020.9"
type input "4832"
type KJ "20217.1"
drag, startPoint x: 365, startPoint y: 391, endPoint x: 200, endPoint y: 392, distance: 165.0
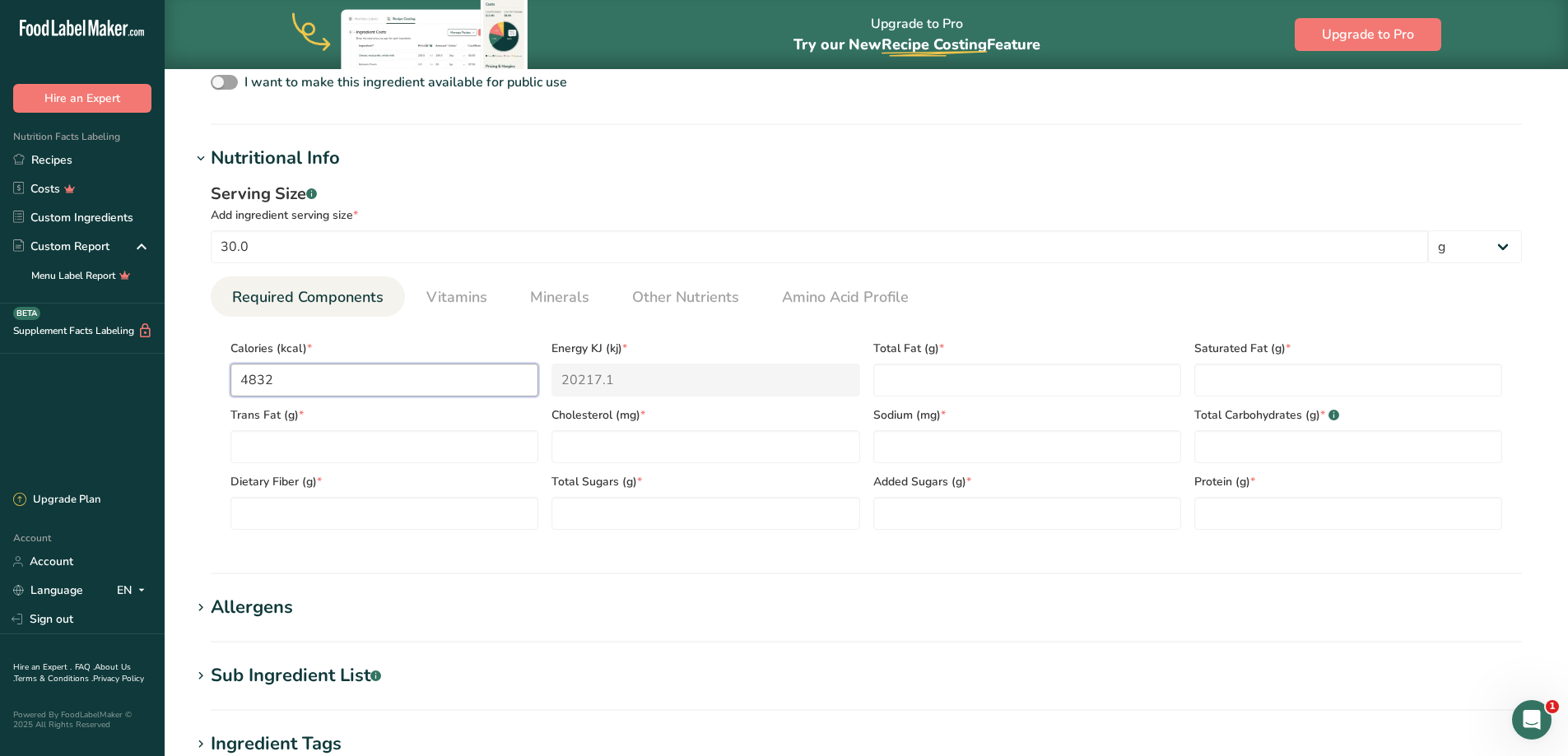
click at [200, 392] on div "Serving Size .a-a{fill:#347362;}.b-a{fill:#fff;} Add ingredient serving size * …" at bounding box center [865, 363] width 1350 height 381
click at [331, 385] on input "4832" at bounding box center [384, 379] width 307 height 32
drag, startPoint x: 329, startPoint y: 384, endPoint x: 126, endPoint y: 390, distance: 203.1
click at [126, 394] on div ".a-20{fill:#fff;} Hire an Expert Nutrition Facts Labeling Recipes Costs Custom …" at bounding box center [784, 269] width 1568 height 1690
type input "1"
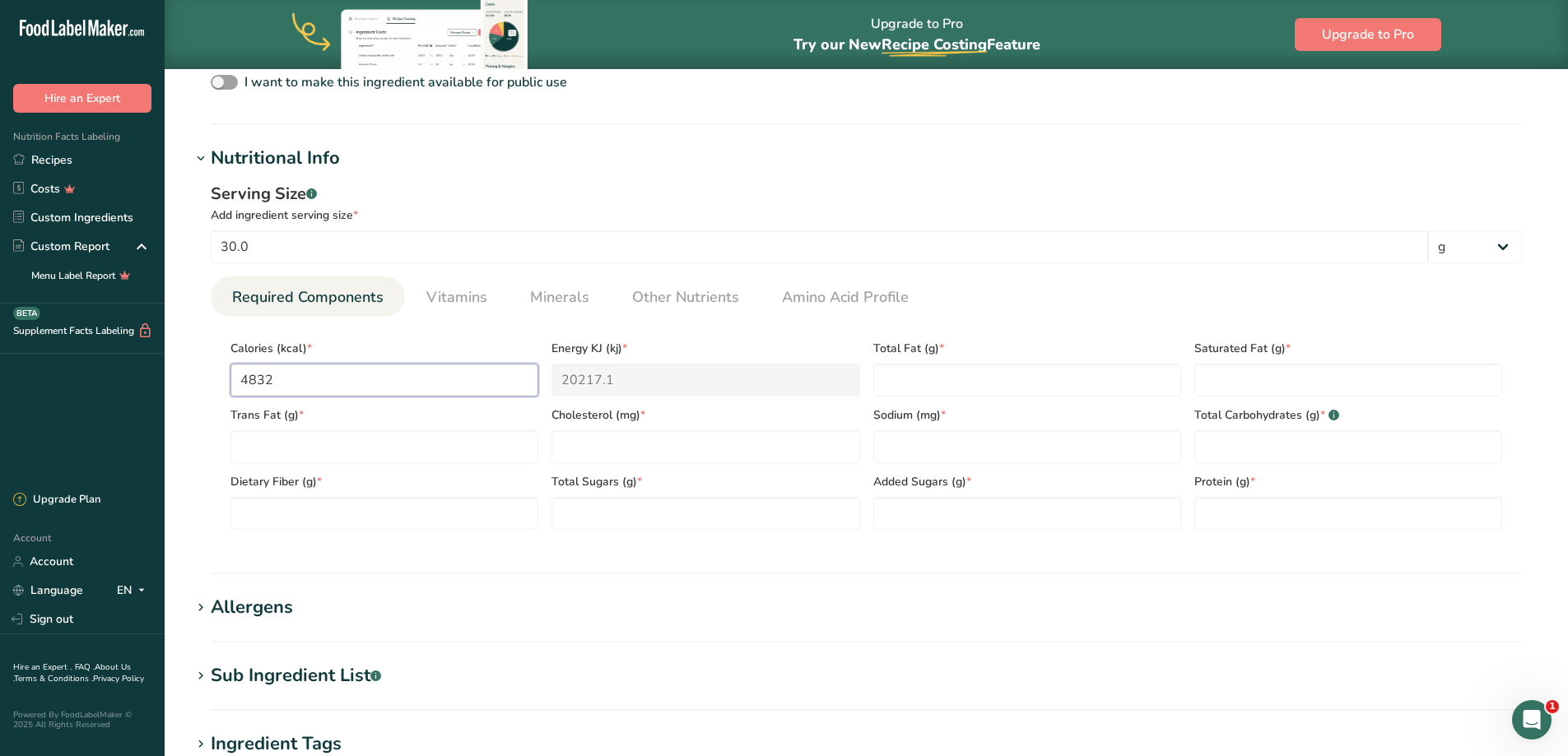
type KJ "4.2"
type input "19"
type KJ "79.5"
type input "192"
type KJ "803.3"
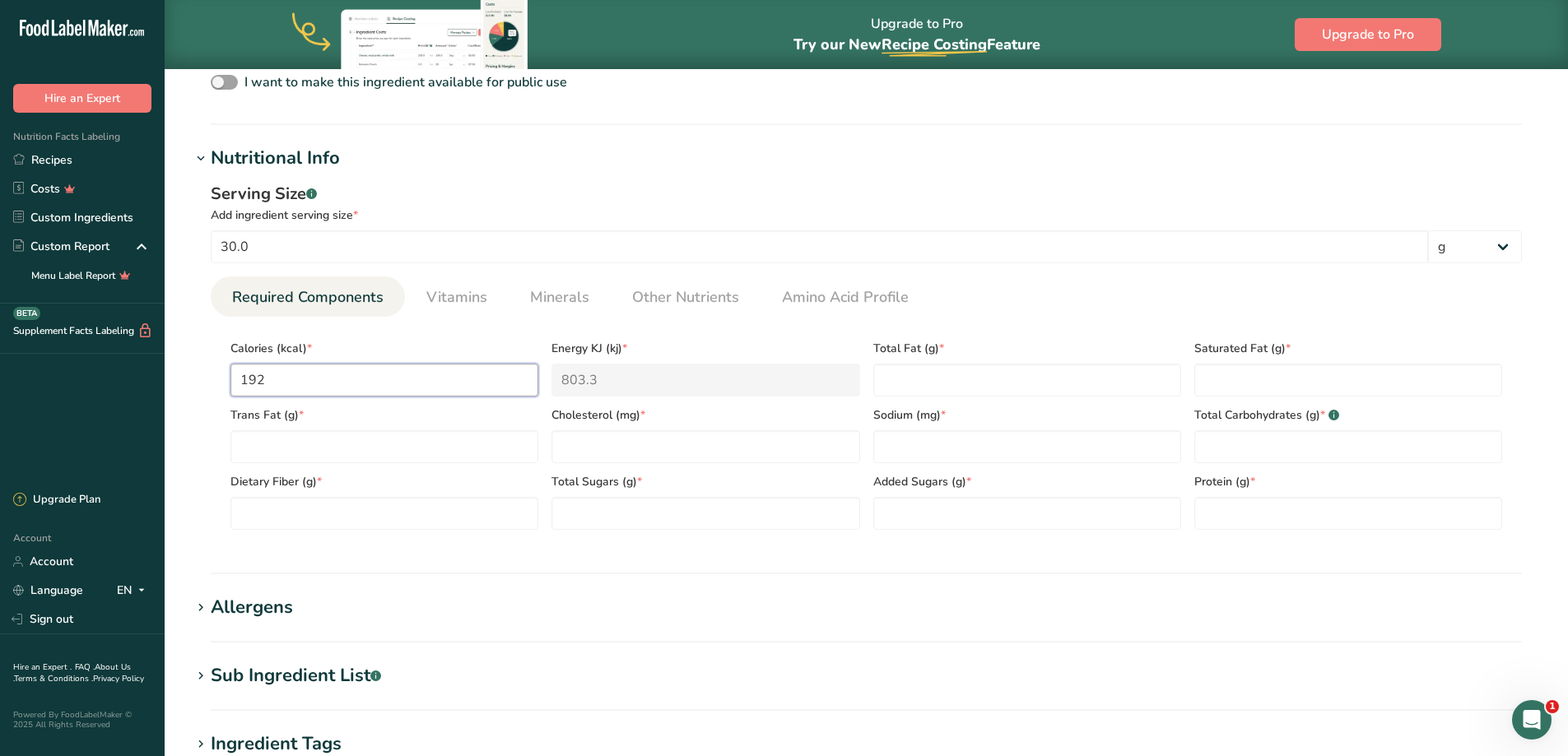
type input "1928"
type KJ "8066.8"
drag, startPoint x: 300, startPoint y: 384, endPoint x: 143, endPoint y: 361, distance: 158.7
click at [144, 364] on div ".a-20{fill:#fff;} Hire an Expert Nutrition Facts Labeling Recipes Costs Custom …" at bounding box center [784, 269] width 1568 height 1690
type input "1"
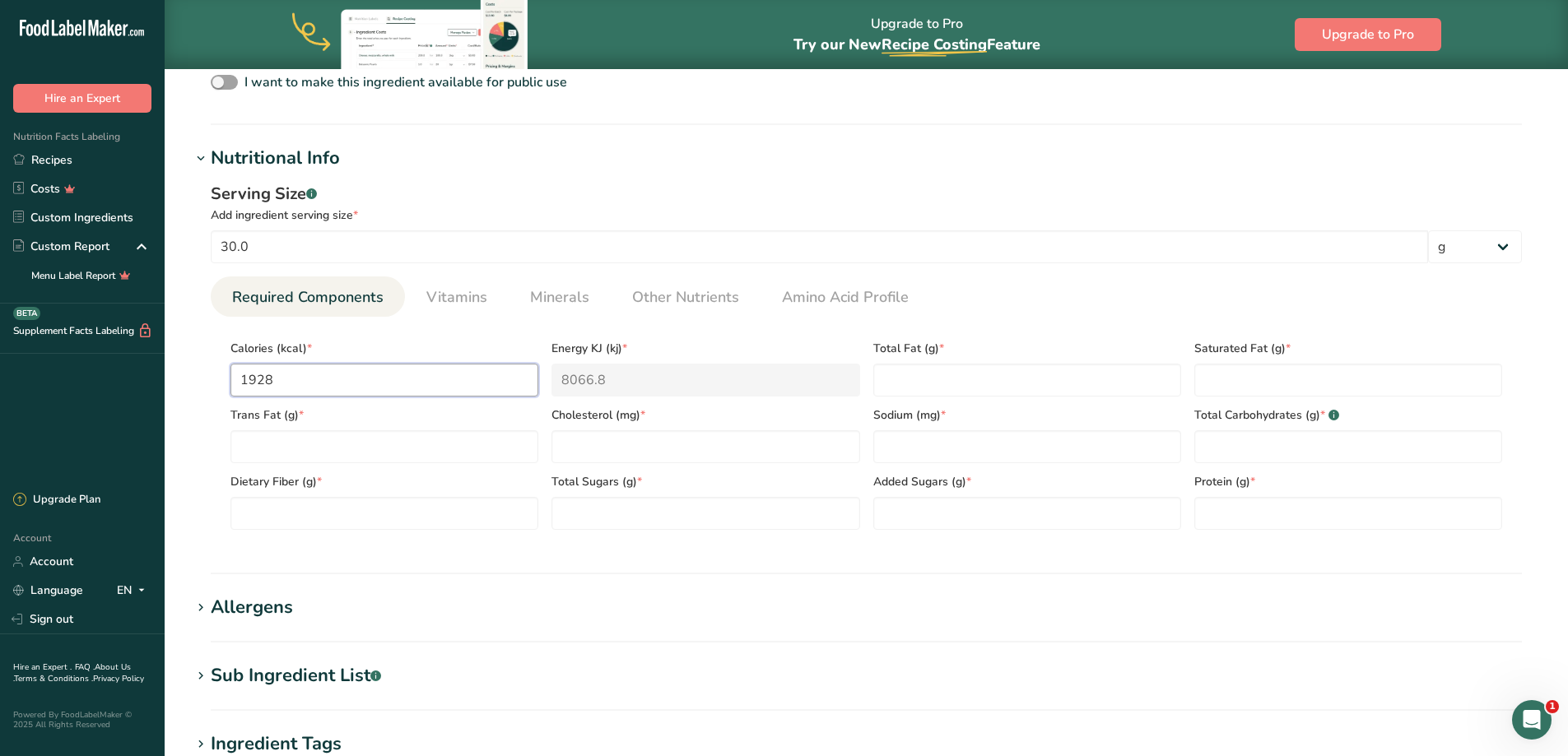
type KJ "4.2"
type input "10"
type KJ "41.8"
type input "108"
type KJ "451.9"
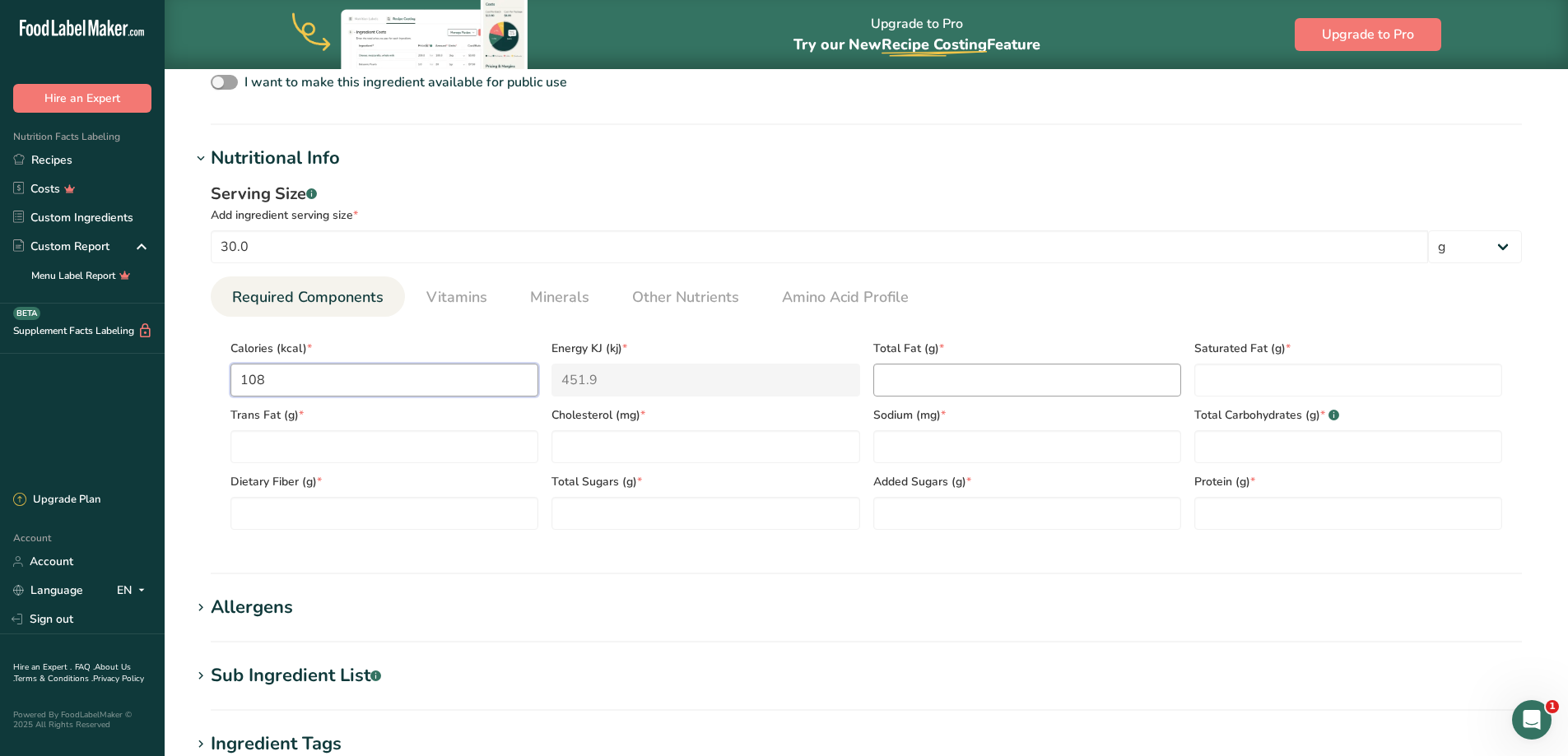
type input "108"
click at [924, 371] on Fat "number" at bounding box center [1027, 379] width 307 height 32
type Fat "0.2"
click at [1253, 365] on Fat "number" at bounding box center [1348, 379] width 307 height 32
type Fat "0"
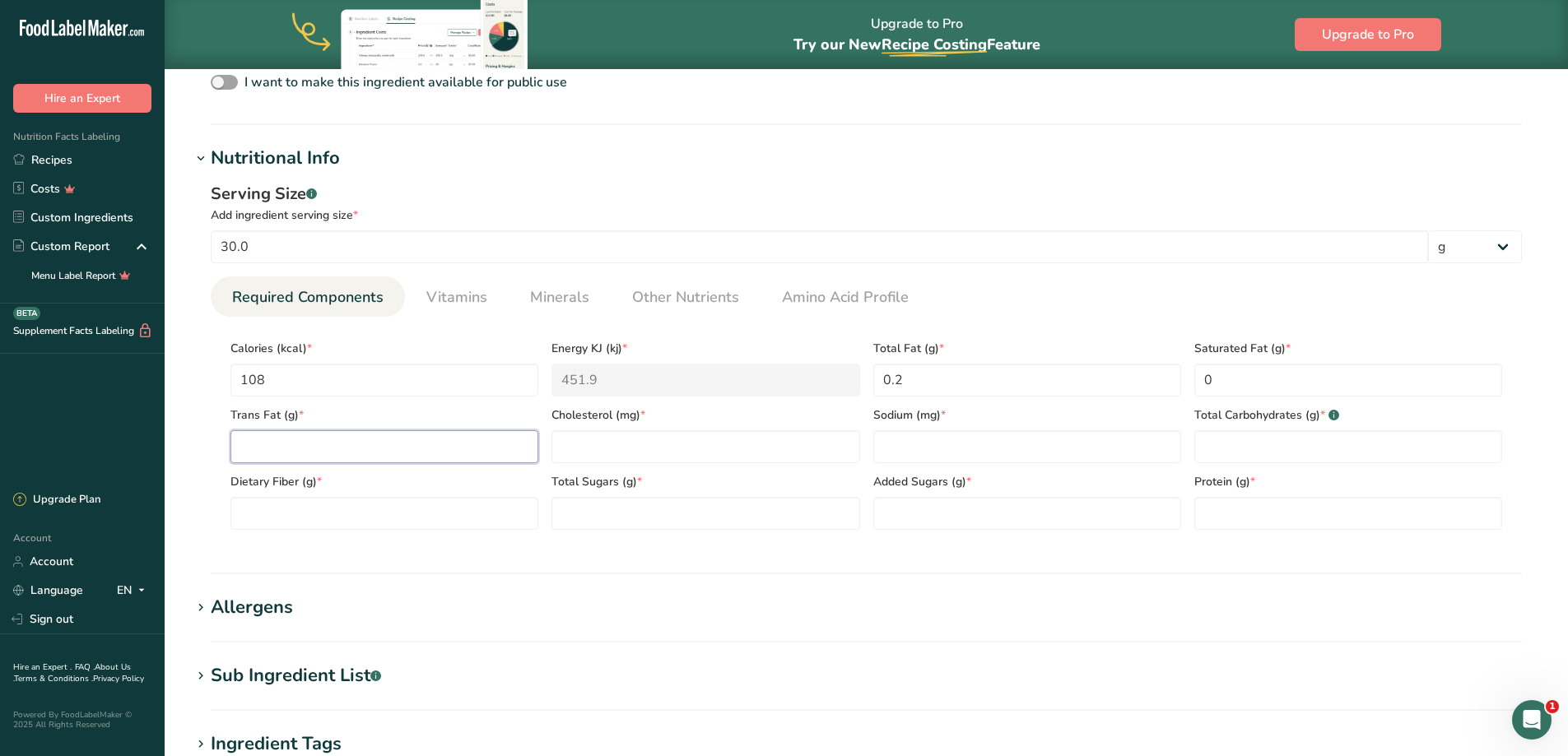
click at [425, 433] on Fat "number" at bounding box center [384, 446] width 307 height 32
type Fat "0.2"
click at [602, 426] on div "[MEDICAL_DATA] (mg) *" at bounding box center [705, 430] width 321 height 67
click at [600, 437] on input "number" at bounding box center [705, 446] width 307 height 32
click at [902, 440] on input "number" at bounding box center [1027, 446] width 307 height 32
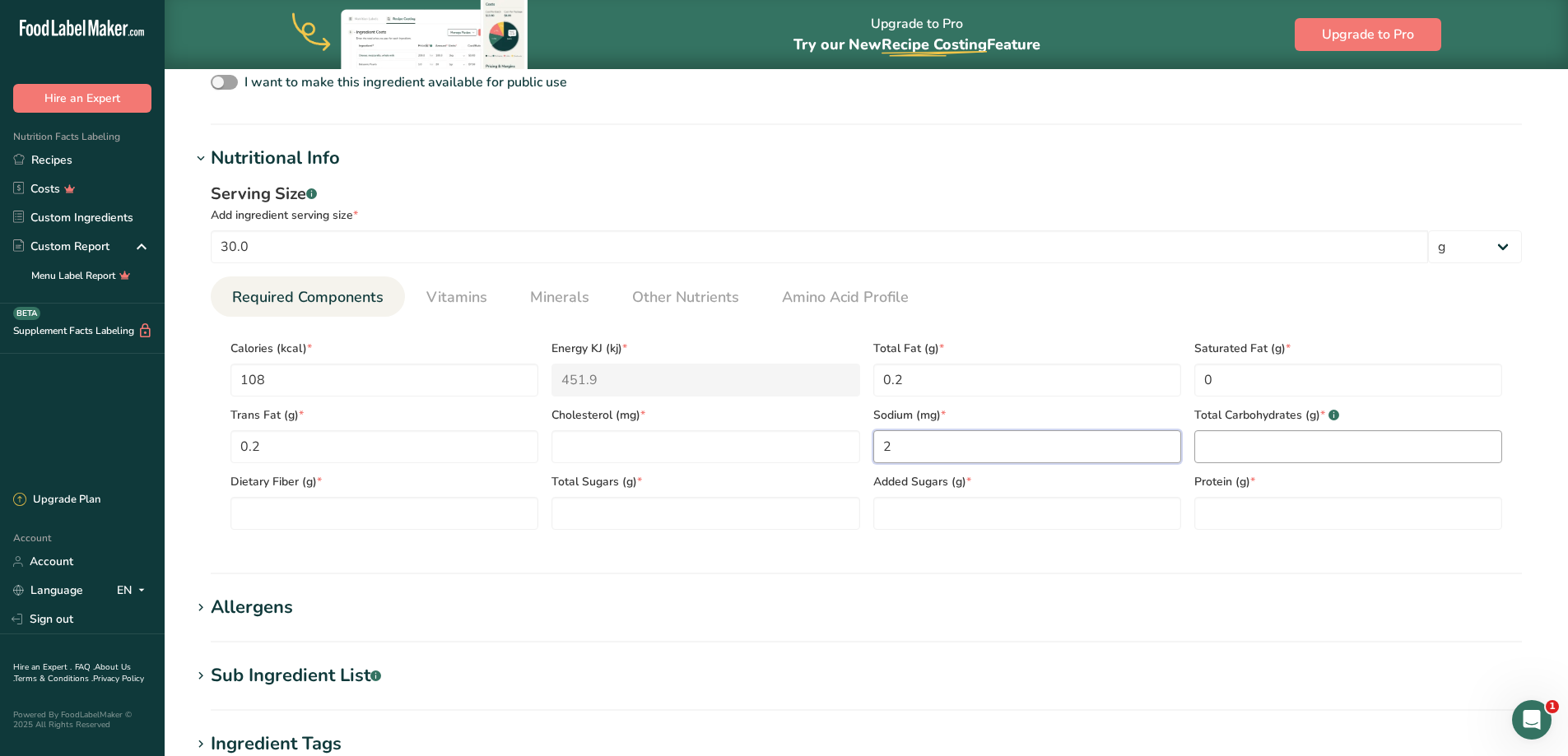
type input "2"
click at [1239, 448] on Carbohydrates "number" at bounding box center [1348, 446] width 307 height 32
type Carbohydrates "23.4"
click at [299, 519] on Fiber "number" at bounding box center [384, 513] width 307 height 32
type Fiber "1.0"
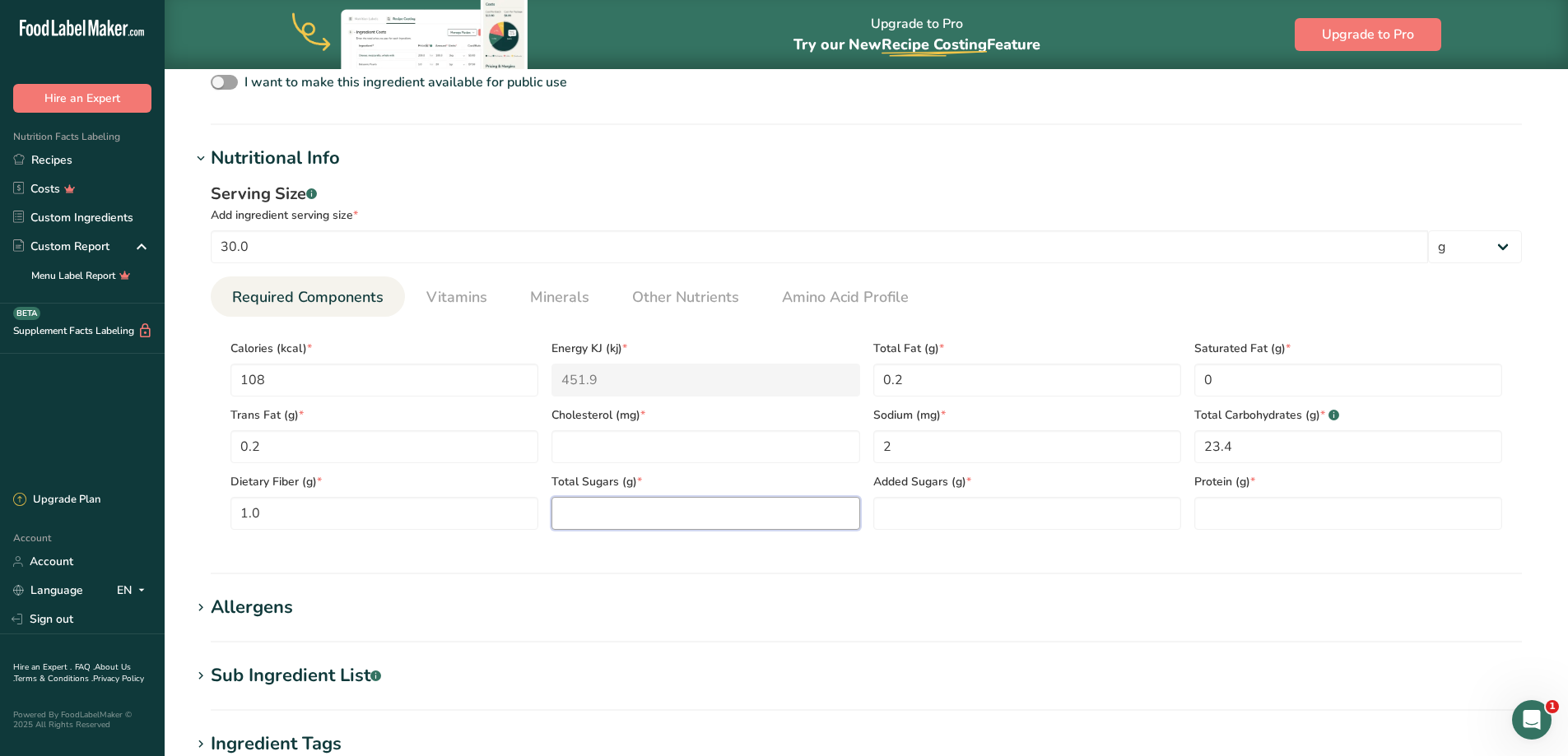
click at [604, 505] on Sugars "number" at bounding box center [705, 513] width 307 height 32
type Sugars "21.4"
click at [914, 515] on Sugars "number" at bounding box center [1027, 513] width 307 height 32
type Sugars "0"
click at [1235, 522] on input "number" at bounding box center [1348, 513] width 307 height 32
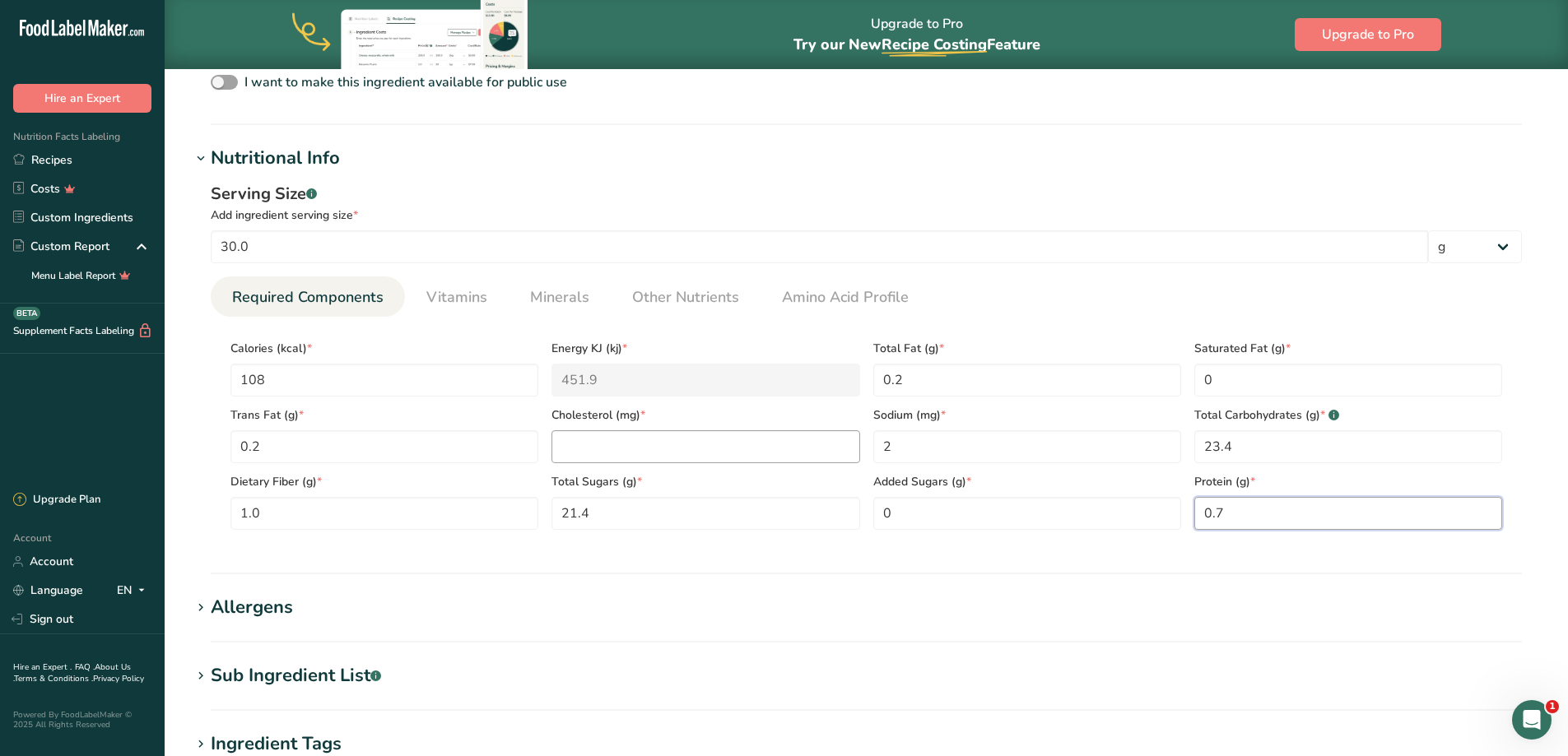
type input "0.7"
click at [704, 449] on input "number" at bounding box center [705, 446] width 307 height 32
type input "0"
click at [623, 605] on h1 "Allergens" at bounding box center [865, 607] width 1350 height 27
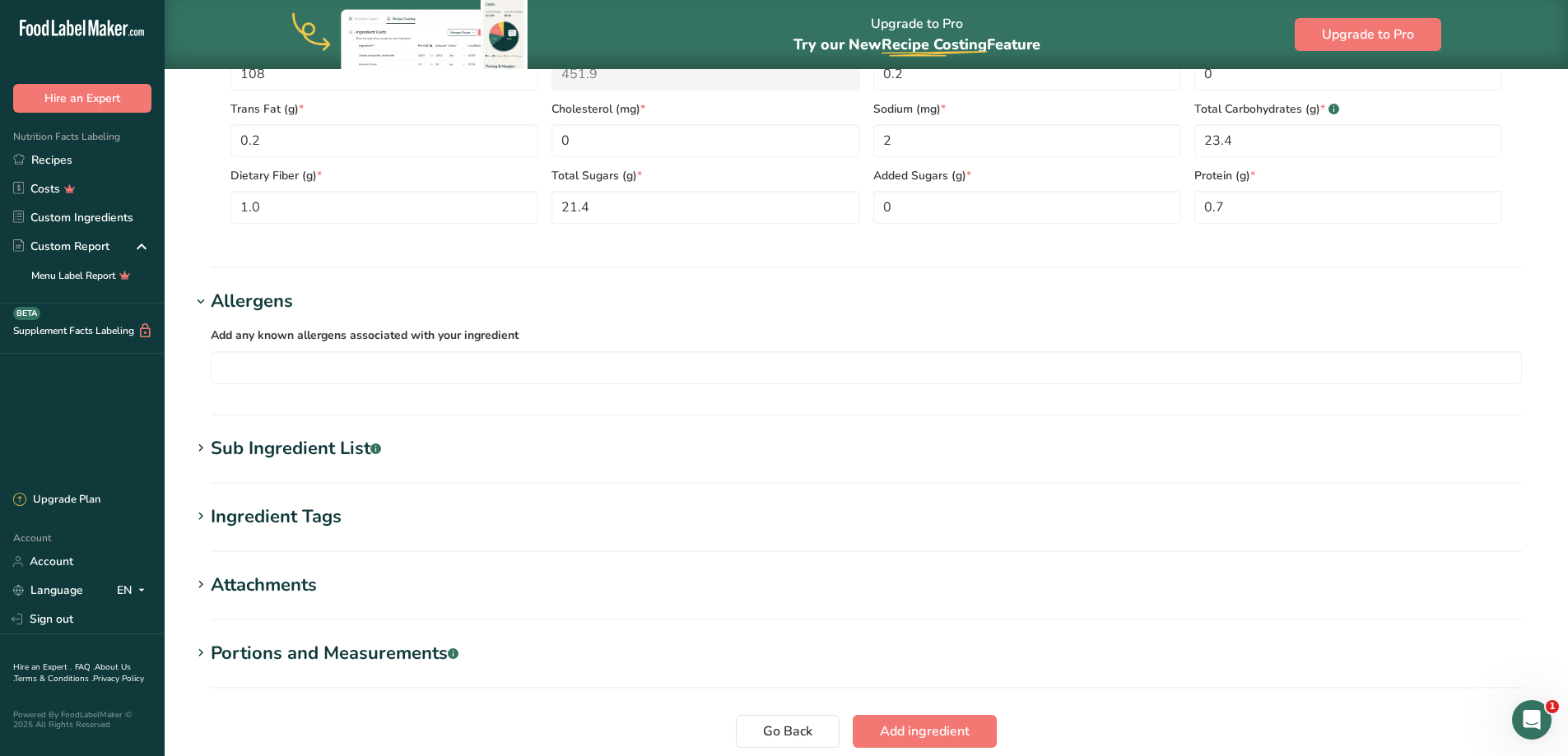
scroll to position [904, 0]
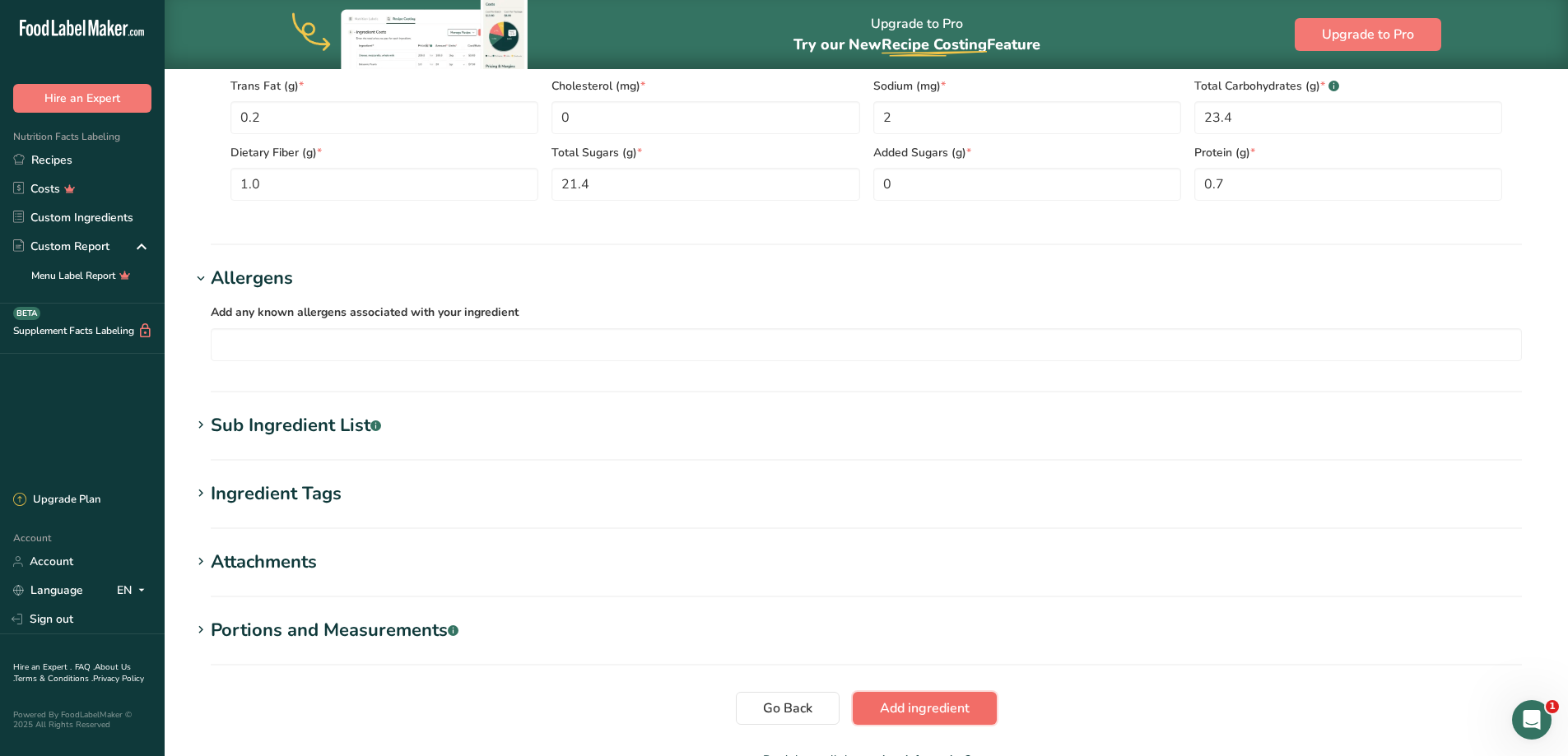
click at [890, 710] on span "Add ingredient" at bounding box center [924, 708] width 90 height 19
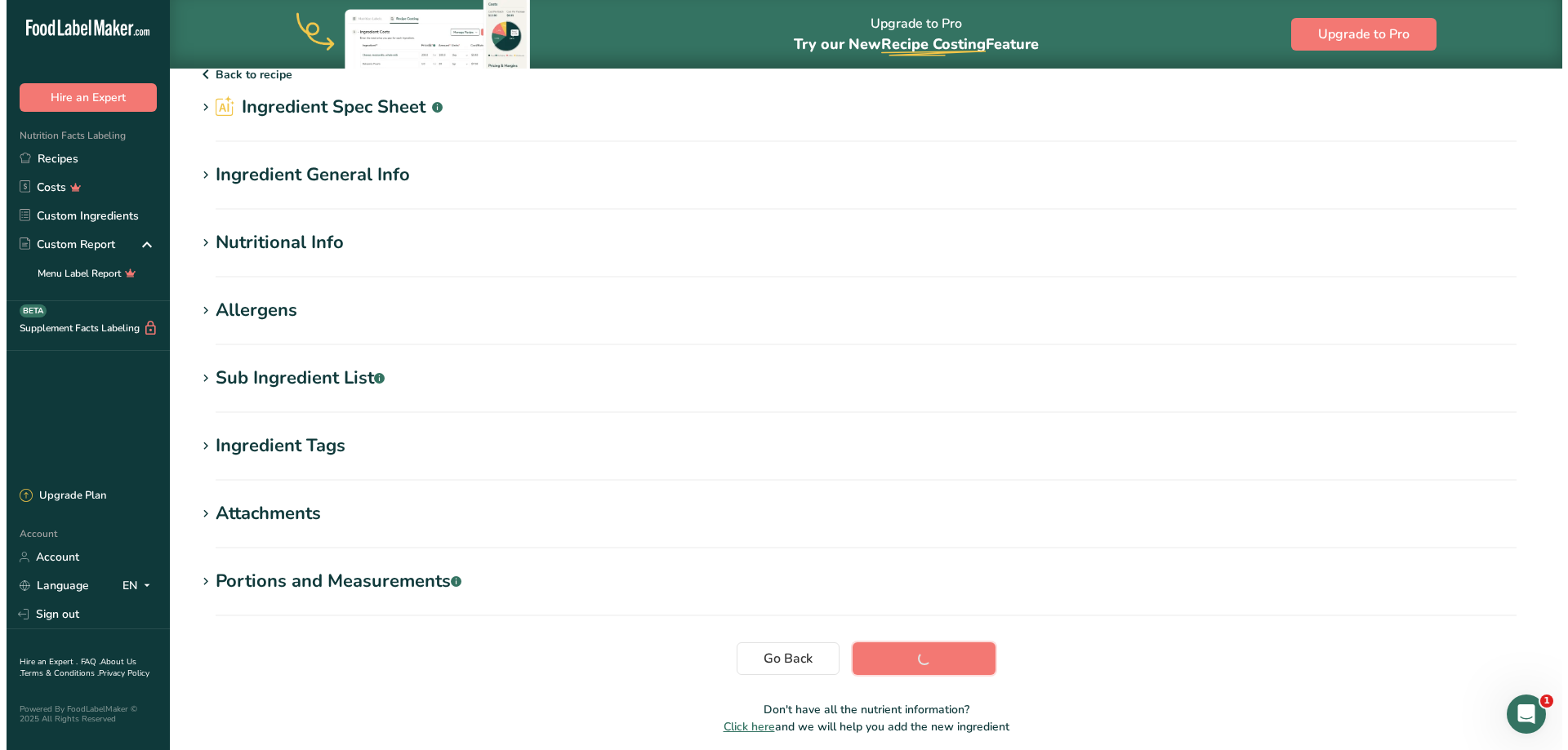
scroll to position [0, 0]
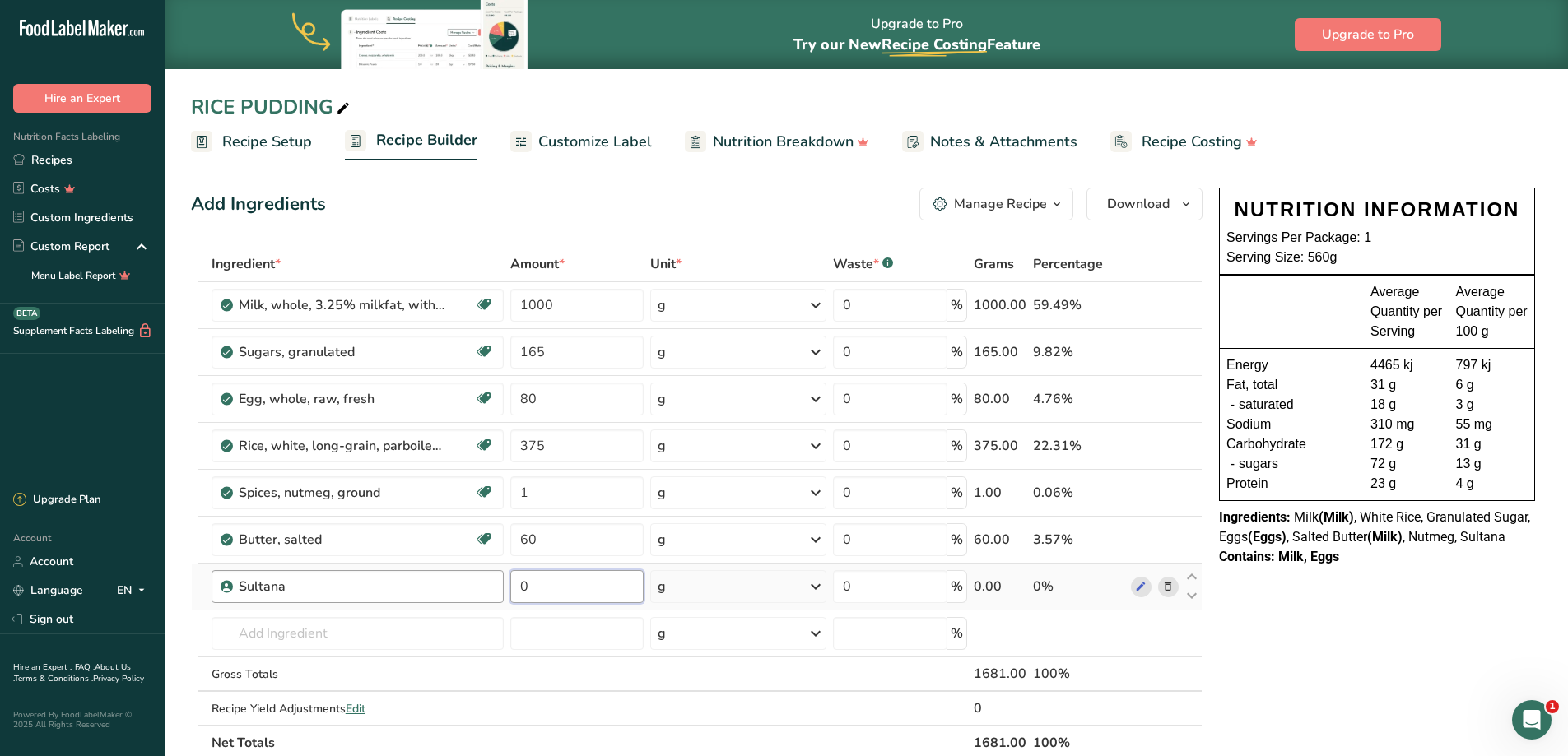
drag, startPoint x: 561, startPoint y: 585, endPoint x: 466, endPoint y: 587, distance: 95.0
click at [466, 586] on tr "Sultana 0 g Weight Units g kg mg See more Volume Units l mL fl oz See more 0 % …" at bounding box center [696, 587] width 1009 height 47
type input "33"
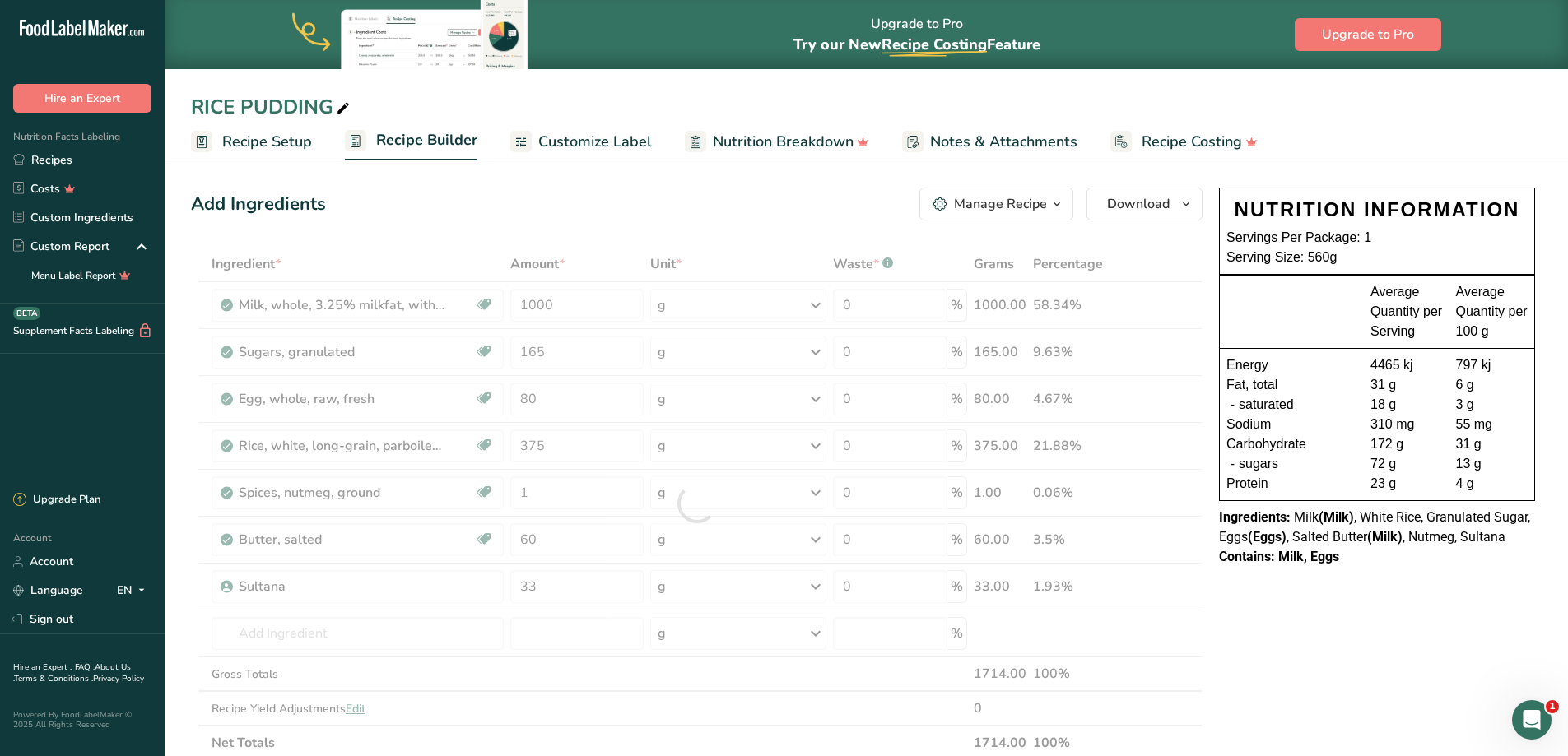
click at [1323, 659] on div "NUTRITION INFORMATION Servings Per Package: 1 Serving Size: 560g Average Quanti…" at bounding box center [1377, 731] width 329 height 1102
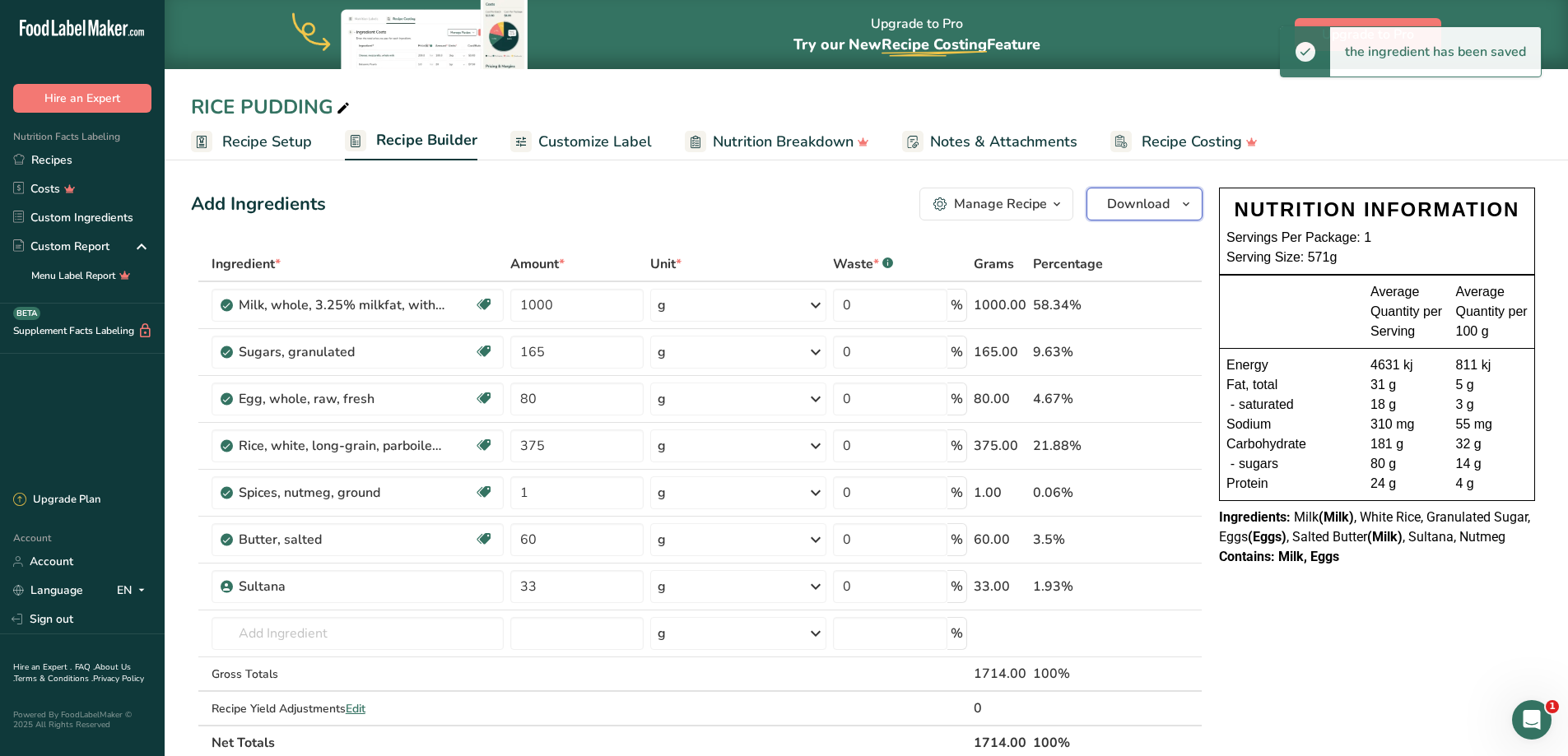
click at [1119, 196] on span "Download" at bounding box center [1138, 204] width 62 height 19
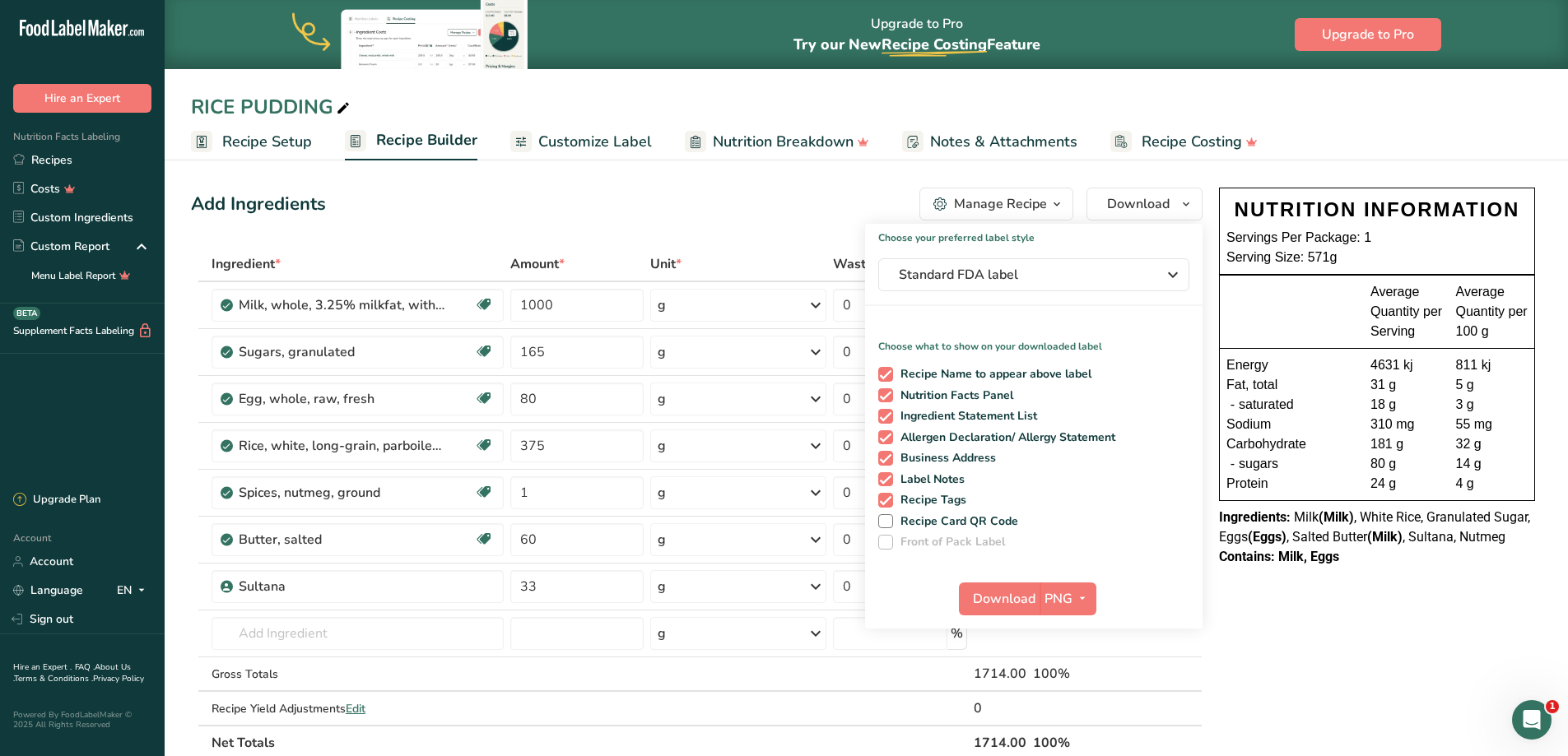
click at [640, 202] on div "Add Ingredients Manage Recipe Delete Recipe Duplicate Recipe Scale Recipe Save …" at bounding box center [696, 204] width 1011 height 32
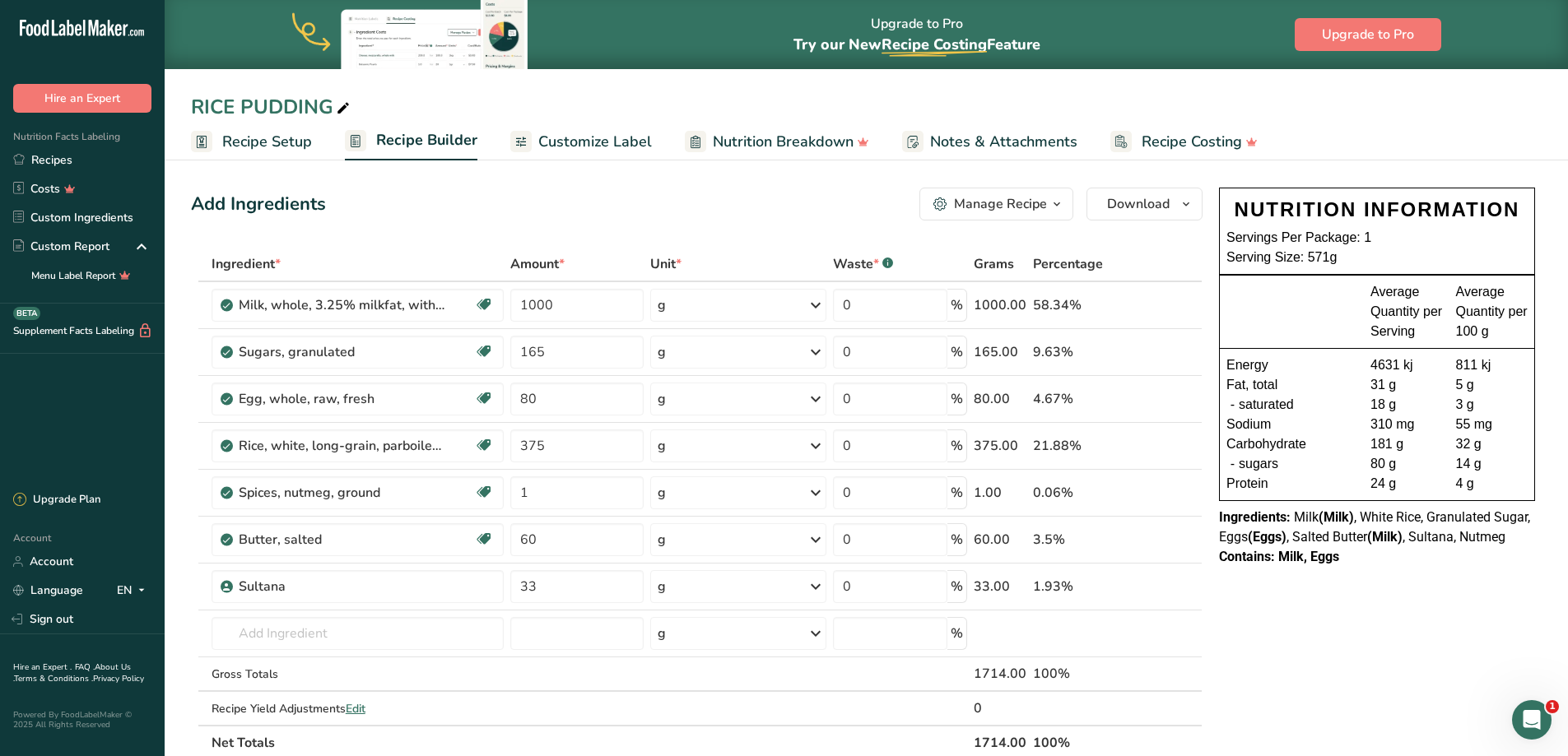
click at [266, 140] on span "Recipe Setup" at bounding box center [267, 141] width 90 height 22
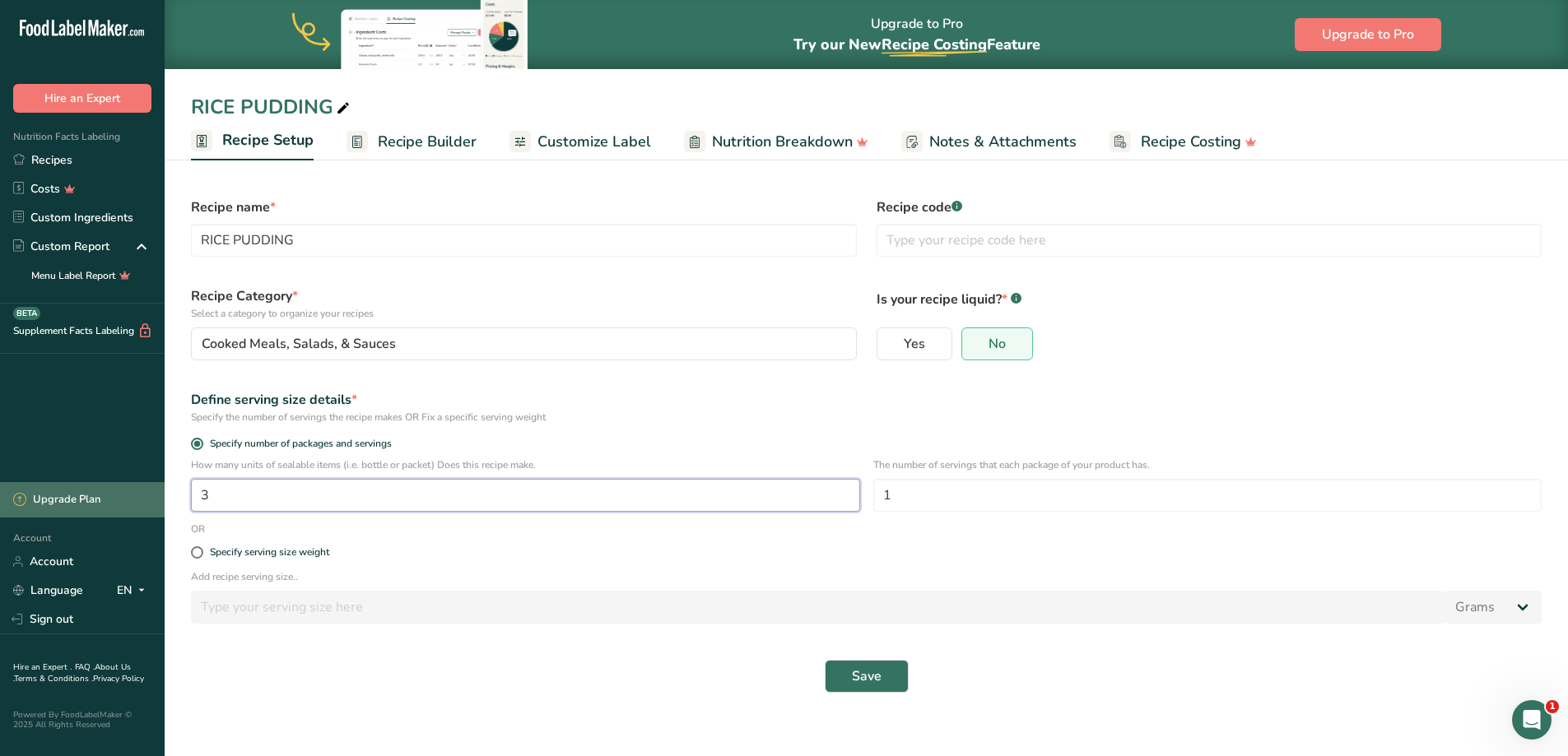
drag, startPoint x: 215, startPoint y: 500, endPoint x: 104, endPoint y: 486, distance: 111.9
click at [109, 487] on div ".a-20{fill:#fff;} Hire an Expert Nutrition Facts Labeling Recipes Costs Custom …" at bounding box center [784, 378] width 1568 height 756
type input "8"
click at [885, 679] on button "Save" at bounding box center [867, 675] width 84 height 32
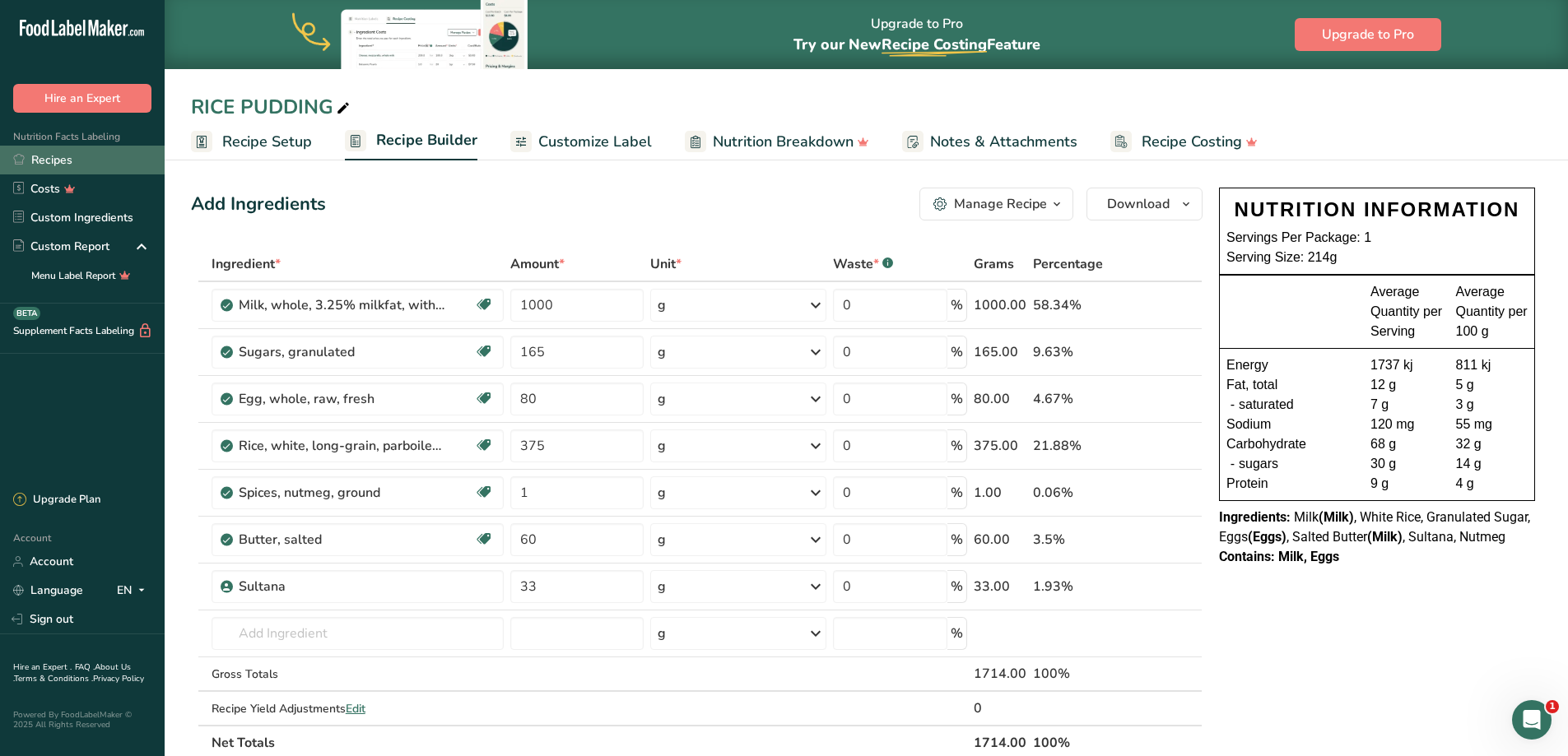
click at [62, 155] on link "Recipes" at bounding box center [82, 160] width 164 height 29
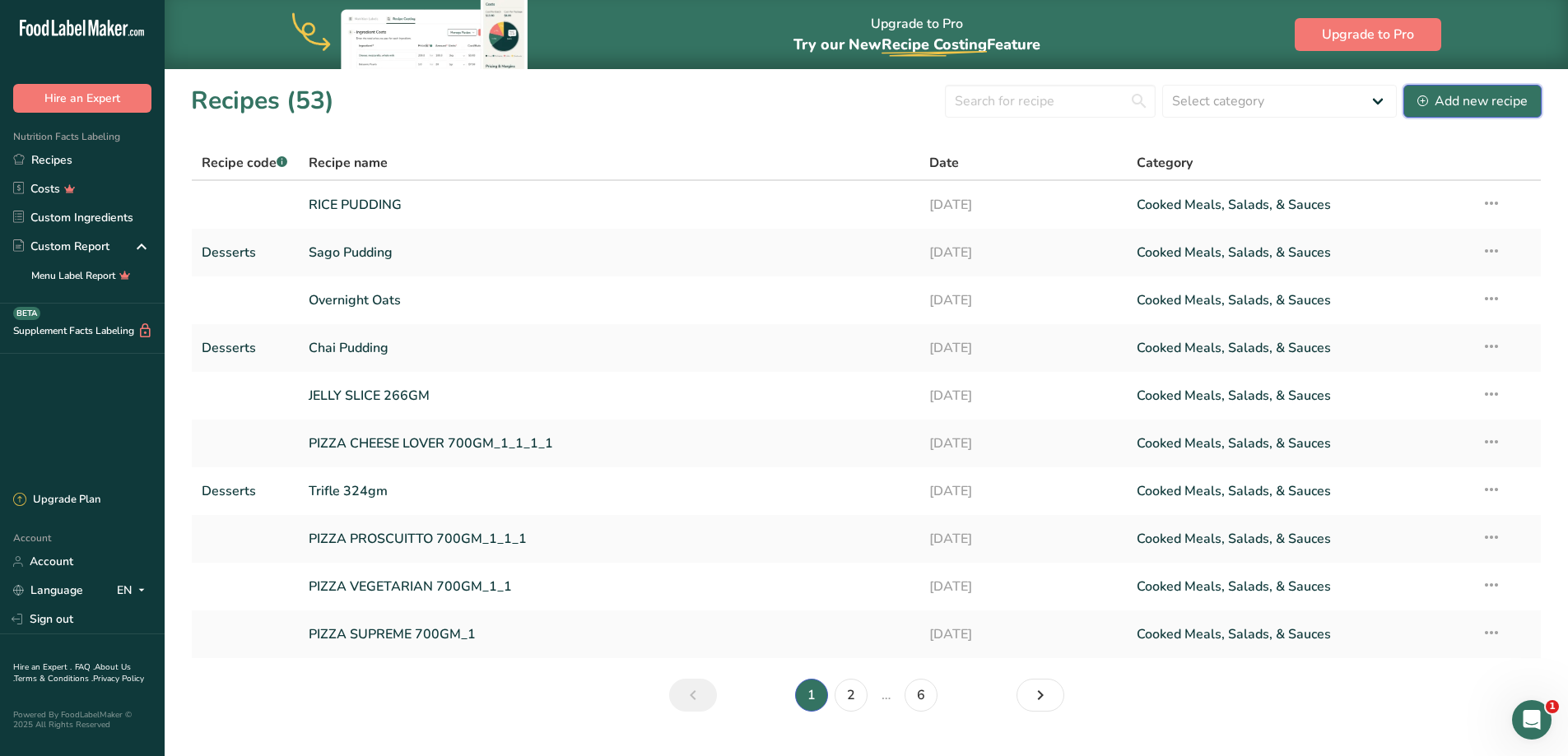
click at [1472, 89] on button "Add new recipe" at bounding box center [1471, 100] width 138 height 32
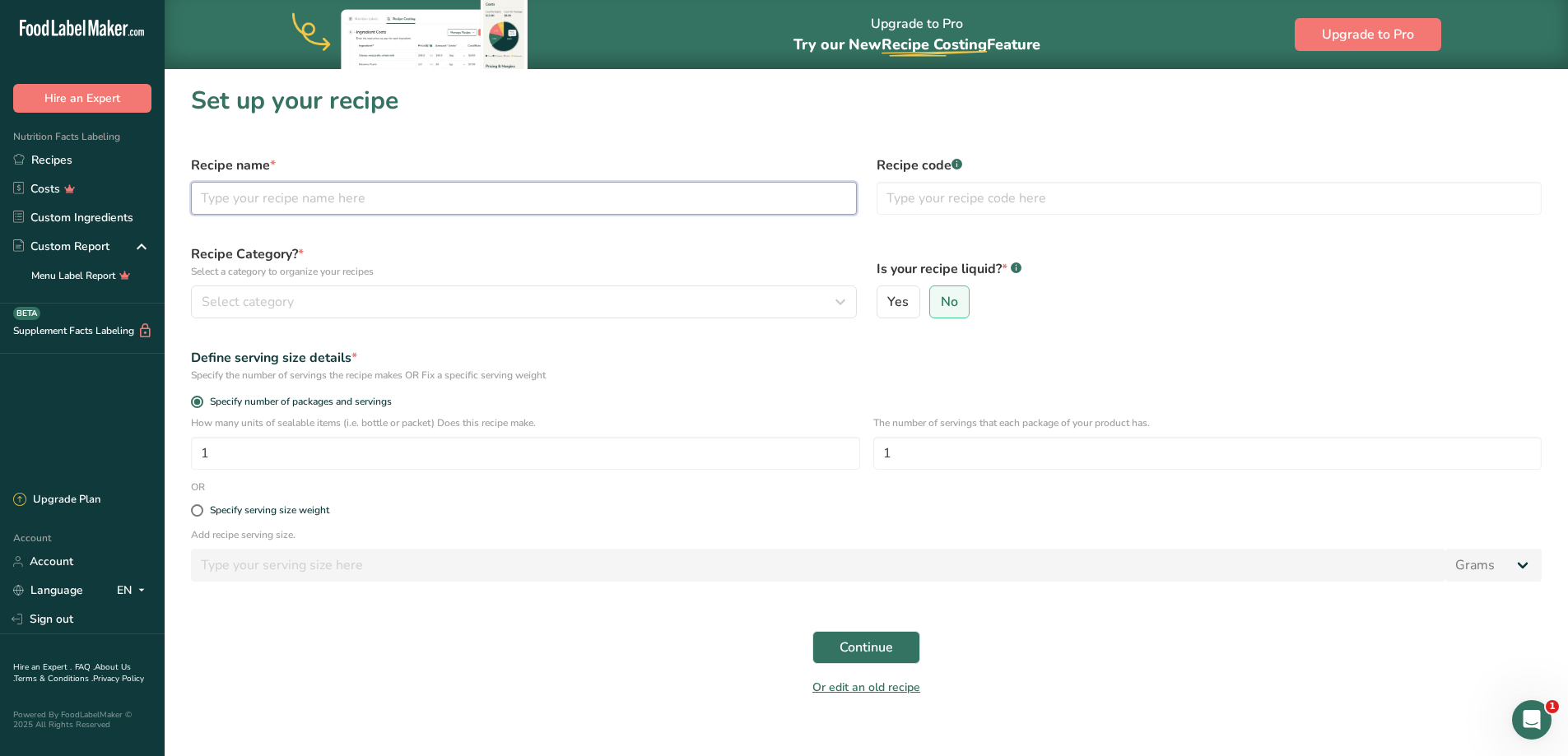
click at [313, 206] on input "text" at bounding box center [524, 198] width 666 height 32
type input "t"
type input "Tiramisu"
type input "Desserts"
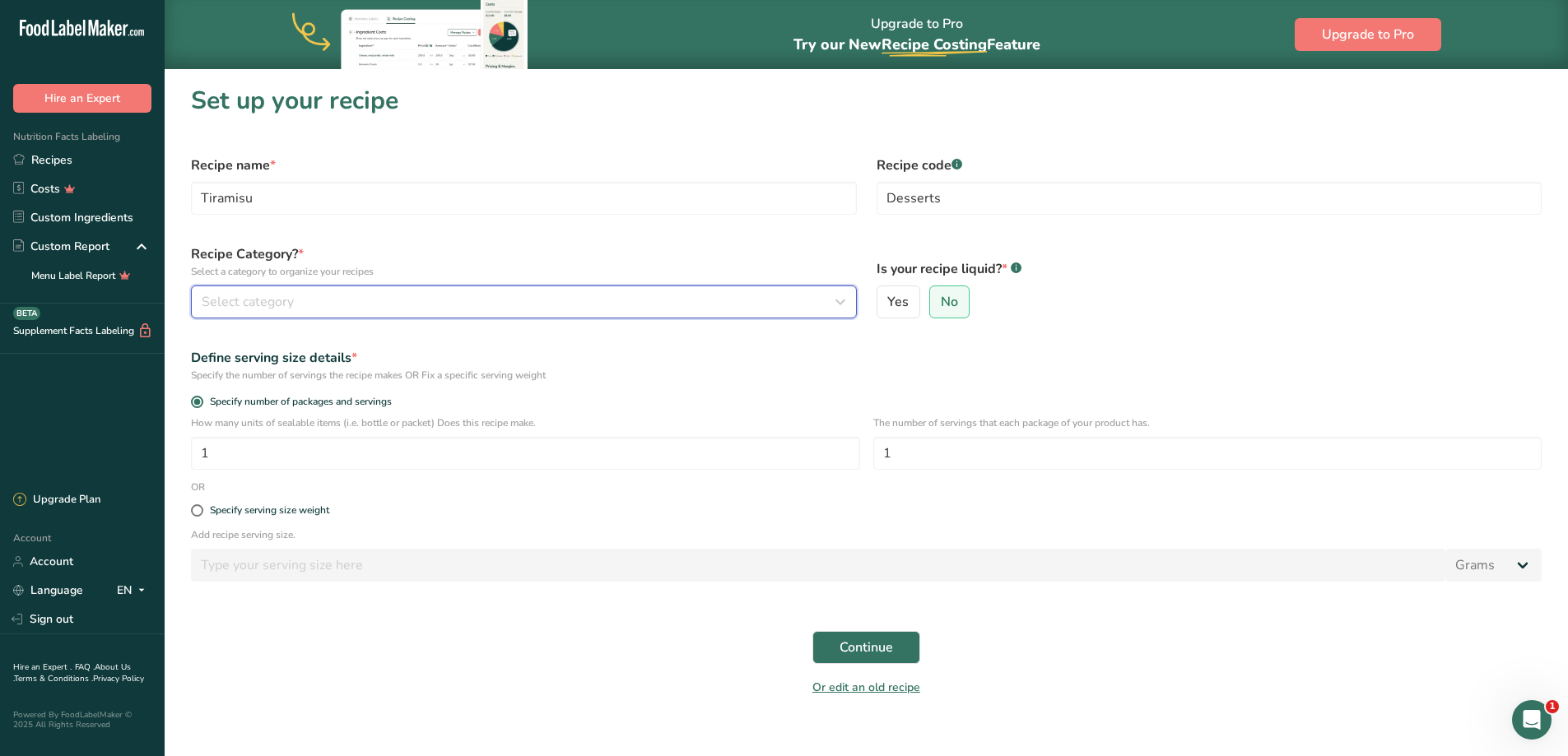
drag, startPoint x: 518, startPoint y: 311, endPoint x: 497, endPoint y: 296, distance: 25.8
click at [515, 307] on button "Select category" at bounding box center [524, 301] width 666 height 32
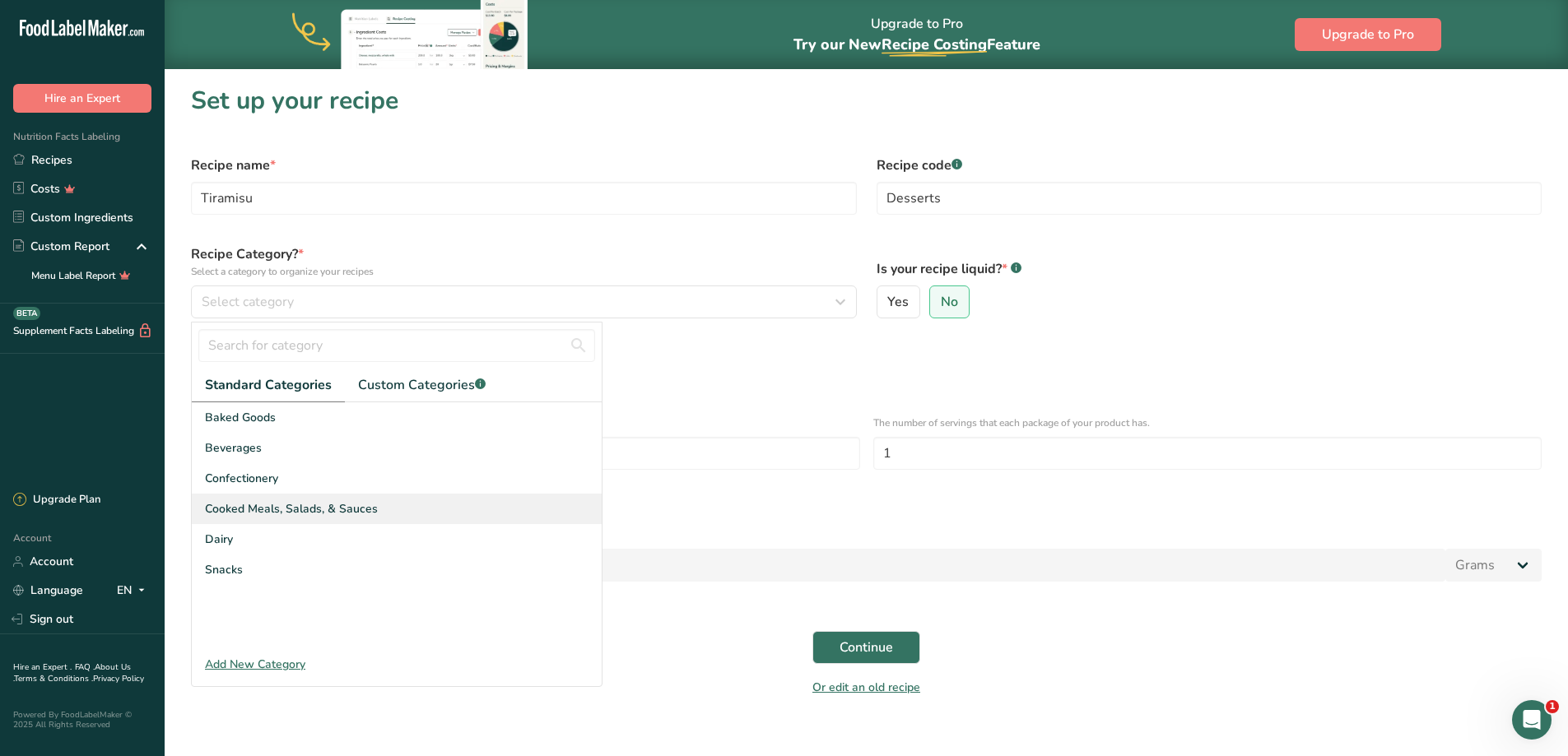
click at [336, 502] on span "Cooked Meals, Salads, & Sauces" at bounding box center [291, 509] width 173 height 18
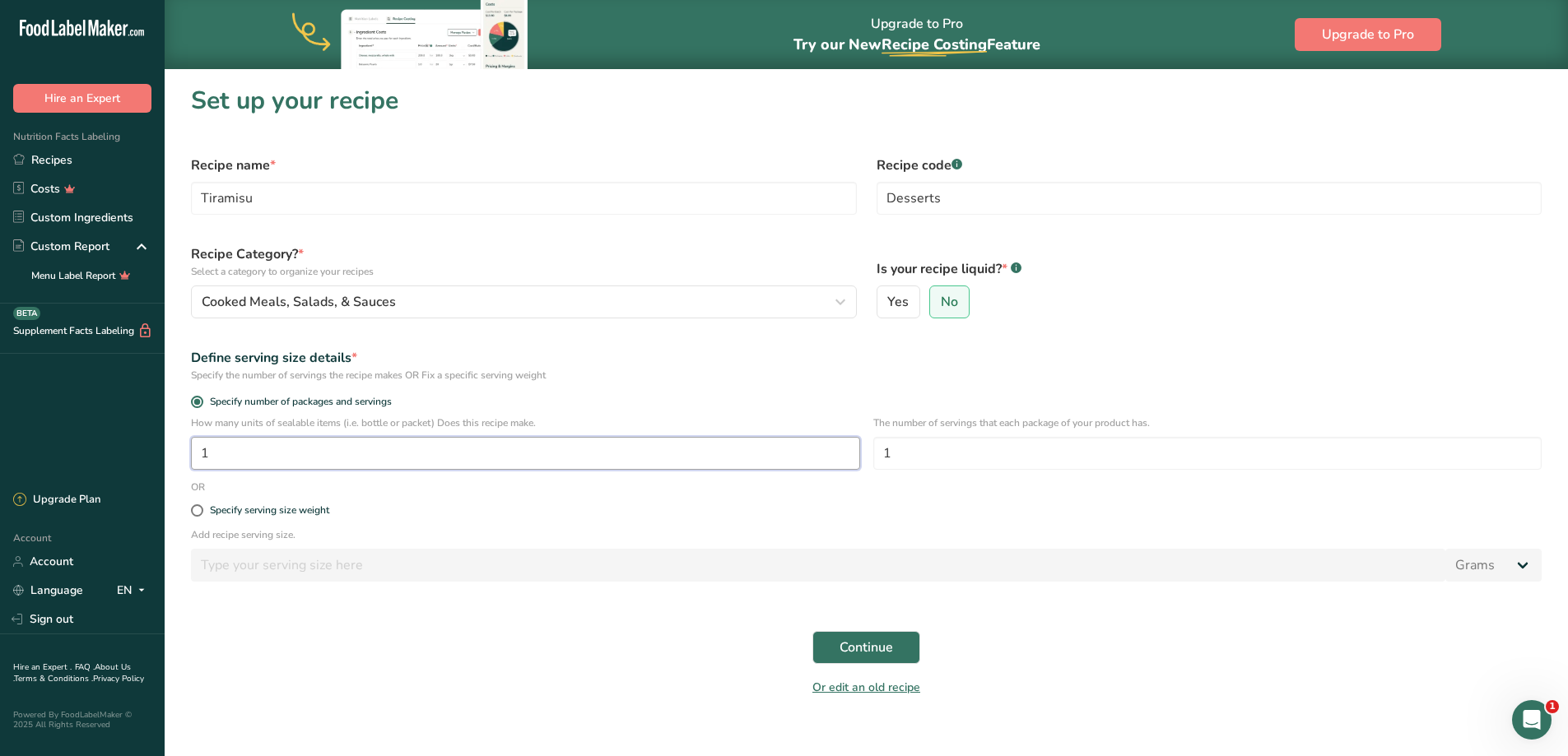
drag, startPoint x: 293, startPoint y: 450, endPoint x: 124, endPoint y: 450, distance: 169.0
click at [106, 460] on div ".a-20{fill:#fff;} Hire an Expert Nutrition Facts Labeling Recipes Costs Custom …" at bounding box center [784, 387] width 1568 height 775
type input "4"
click at [835, 637] on button "Continue" at bounding box center [866, 647] width 108 height 32
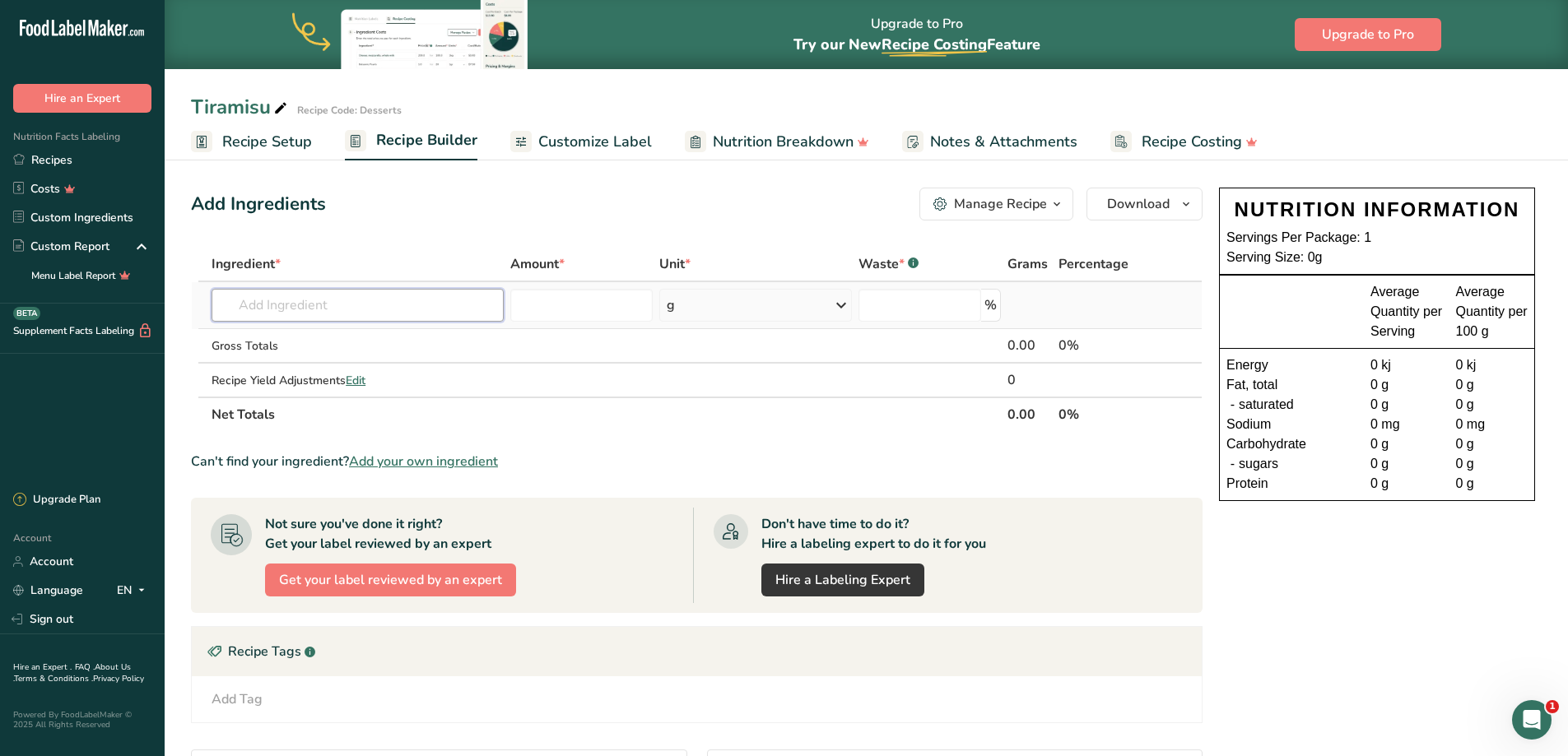
click at [366, 306] on input "text" at bounding box center [358, 305] width 293 height 32
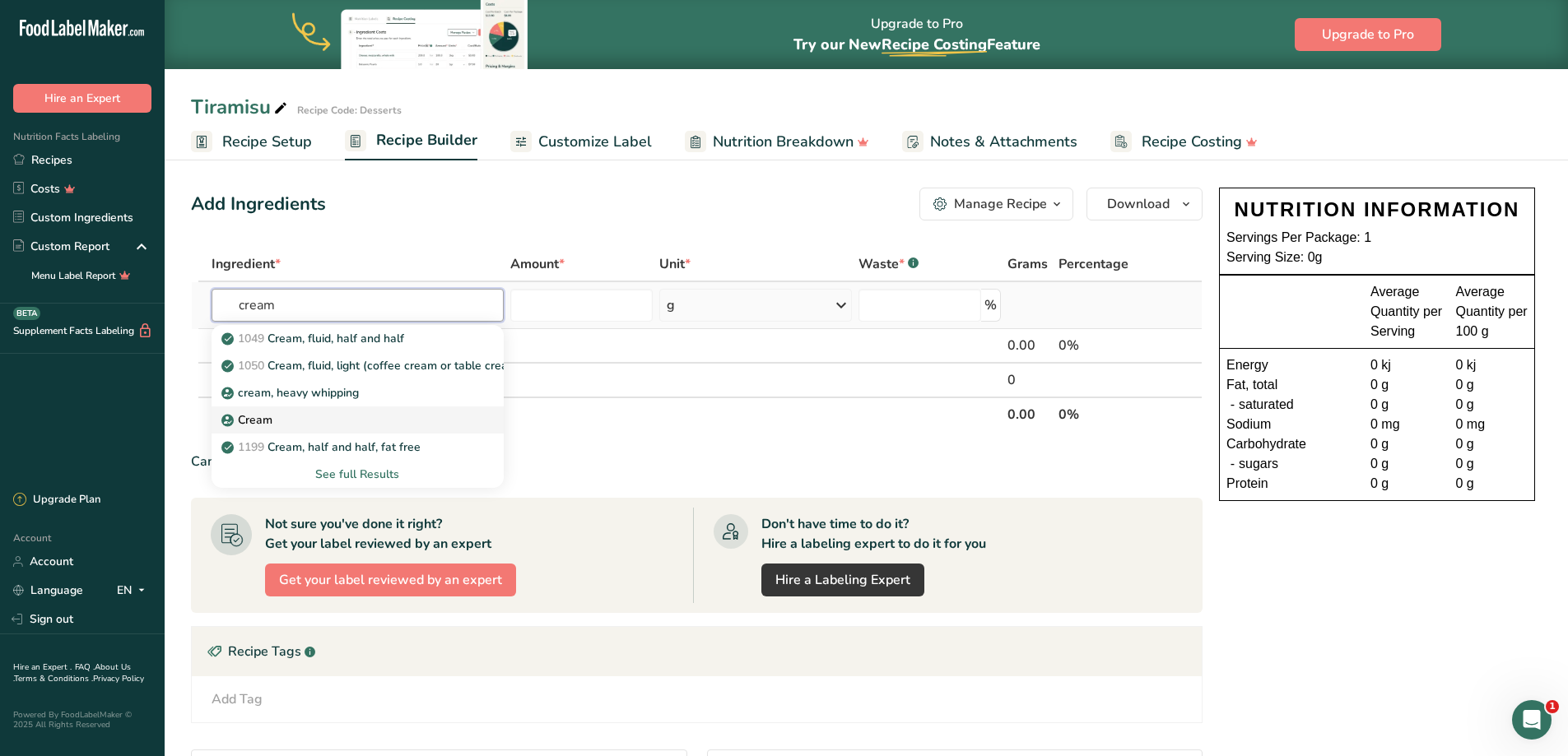
type input "cream"
click at [299, 414] on div "Cream" at bounding box center [344, 420] width 240 height 18
type input "Cream"
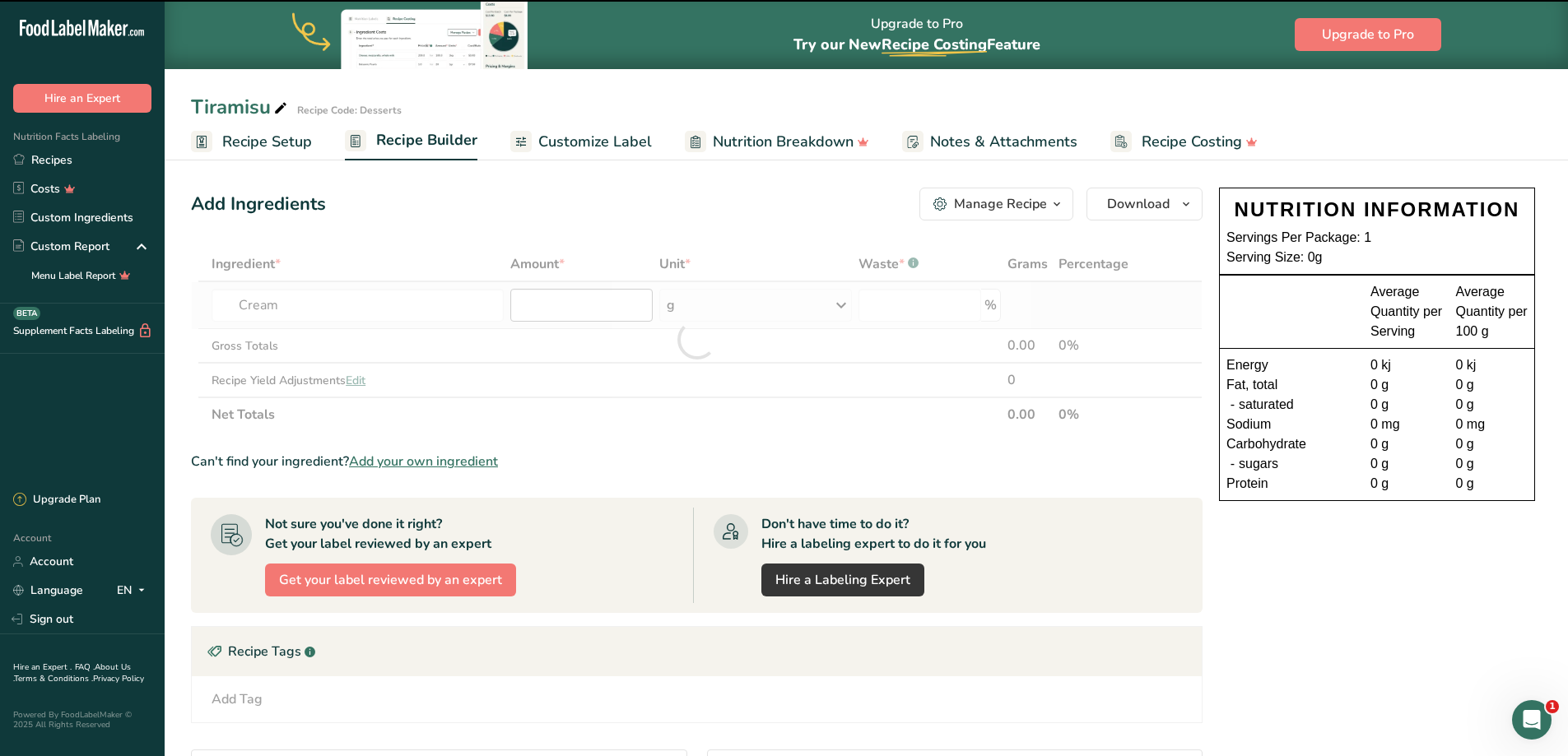
type input "0"
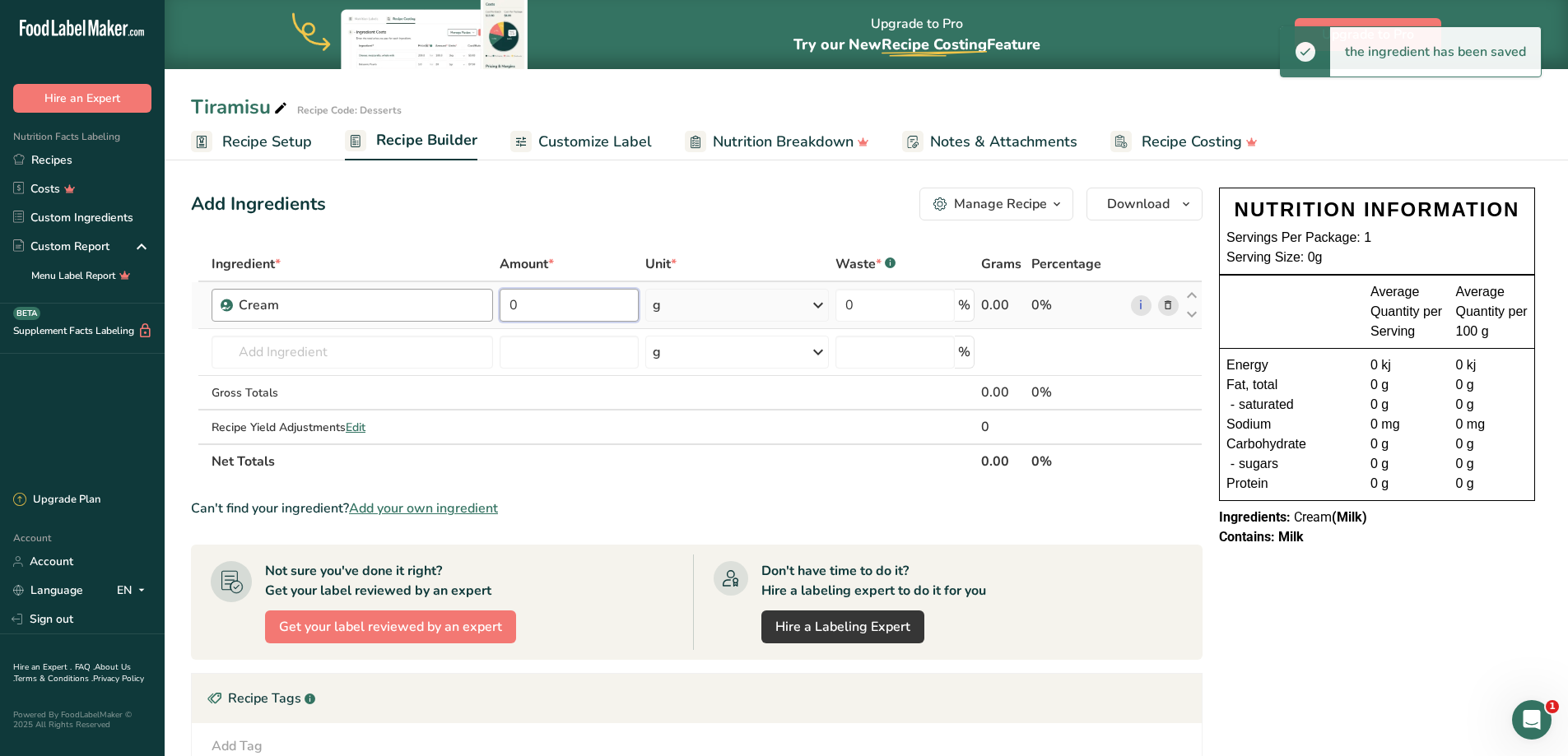
drag, startPoint x: 582, startPoint y: 312, endPoint x: 340, endPoint y: 293, distance: 242.7
click at [340, 293] on tr "Cream 0 g Weight Units g kg mg See more Volume Units l Volume units require a d…" at bounding box center [696, 305] width 1009 height 47
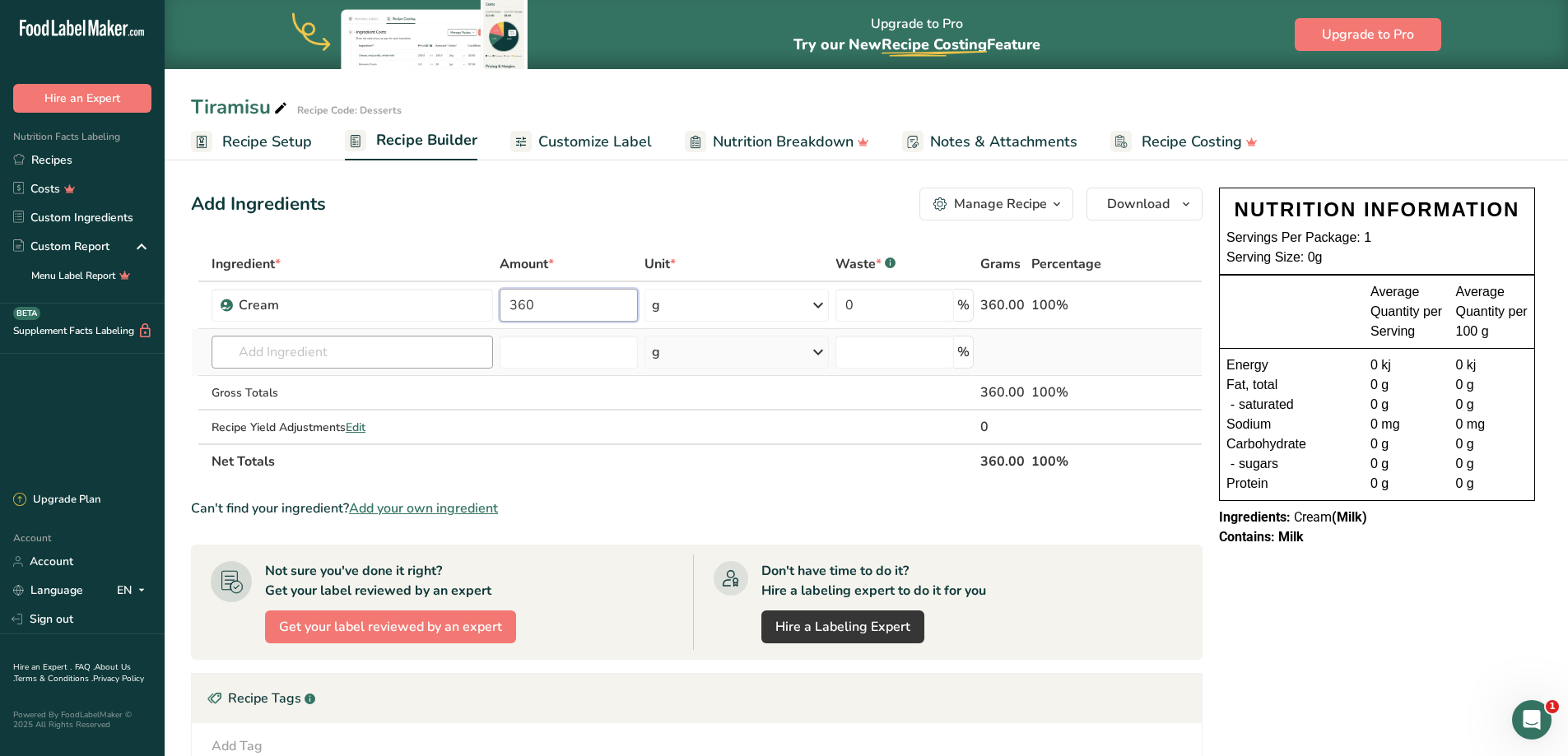
type input "360"
click at [267, 344] on div "Ingredient * Amount * Unit * Waste * .a-a{fill:#347362;}.b-a{fill:#fff;} Grams …" at bounding box center [696, 363] width 1011 height 232
type input "marscarpo"
click at [279, 388] on p "Mascarpone" at bounding box center [264, 385] width 78 height 18
type input "Mascarpone"
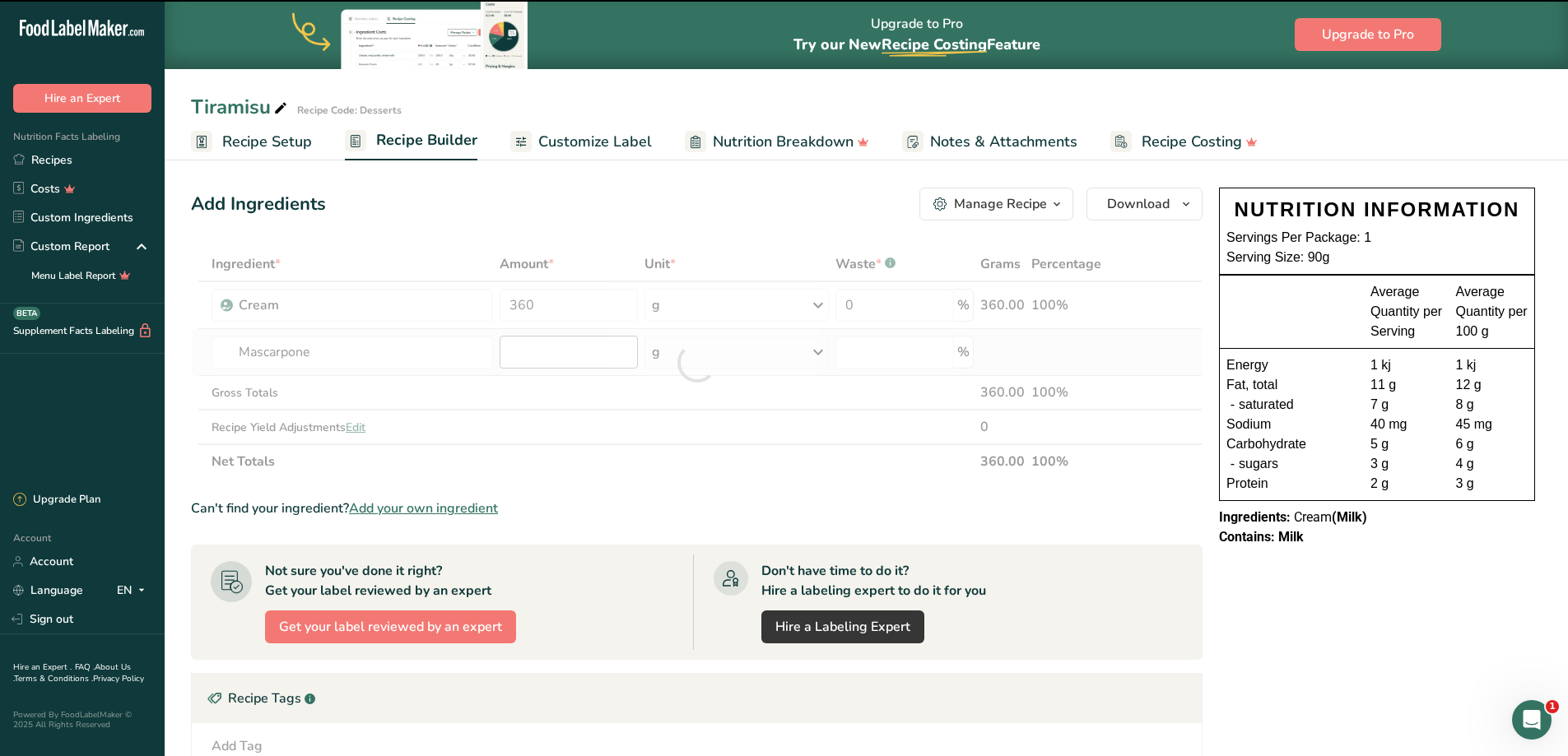
type input "0"
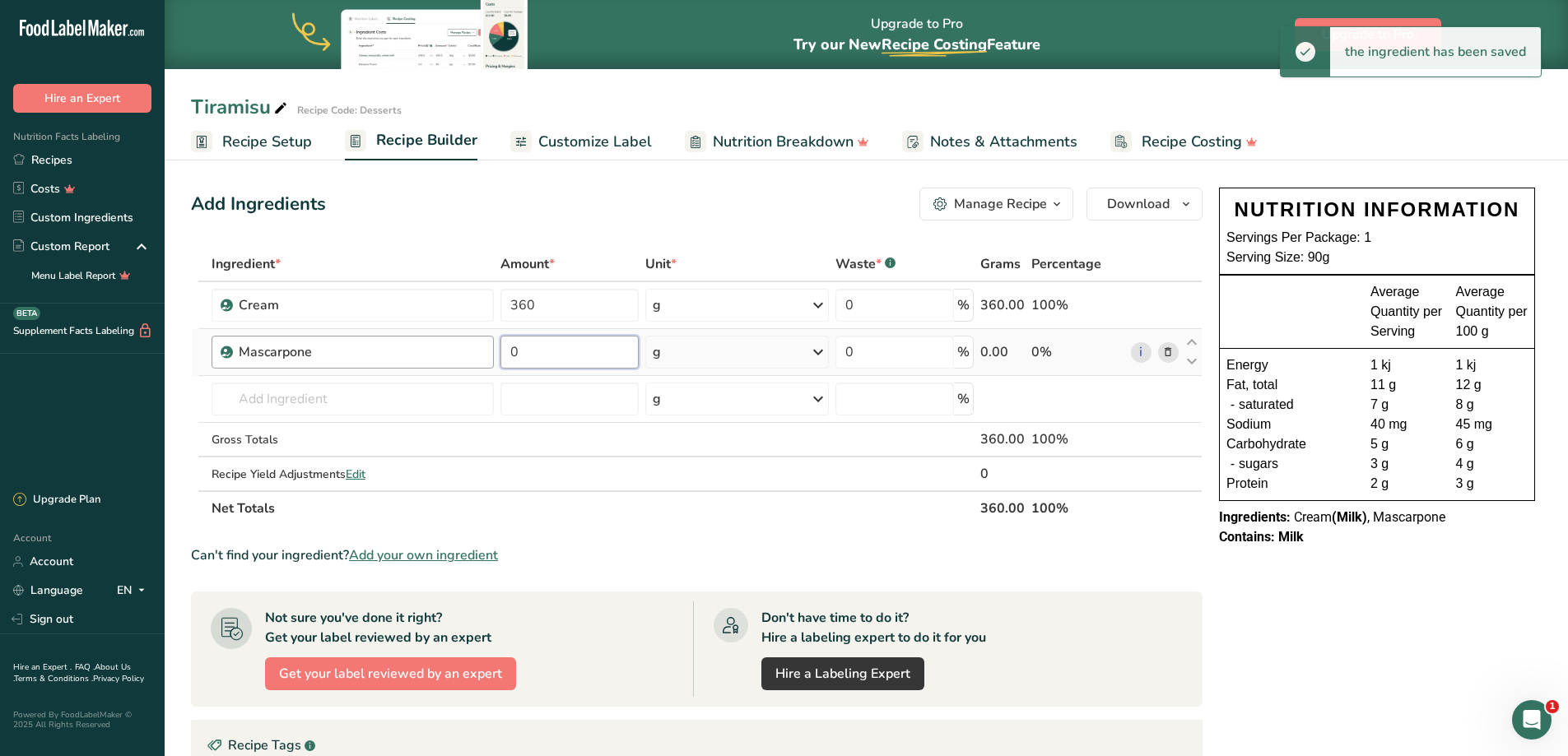
drag, startPoint x: 553, startPoint y: 342, endPoint x: 462, endPoint y: 350, distance: 91.4
click at [462, 350] on tr "Mascarpone 0 g Weight Units g kg mg See more Volume Units l Volume units requir…" at bounding box center [696, 352] width 1009 height 47
type input "225"
drag, startPoint x: 252, startPoint y: 408, endPoint x: 150, endPoint y: 416, distance: 102.3
click at [150, 416] on div ".a-20{fill:#fff;} Hire an Expert Nutrition Facts Labeling Recipes Costs Custom …" at bounding box center [784, 537] width 1568 height 1075
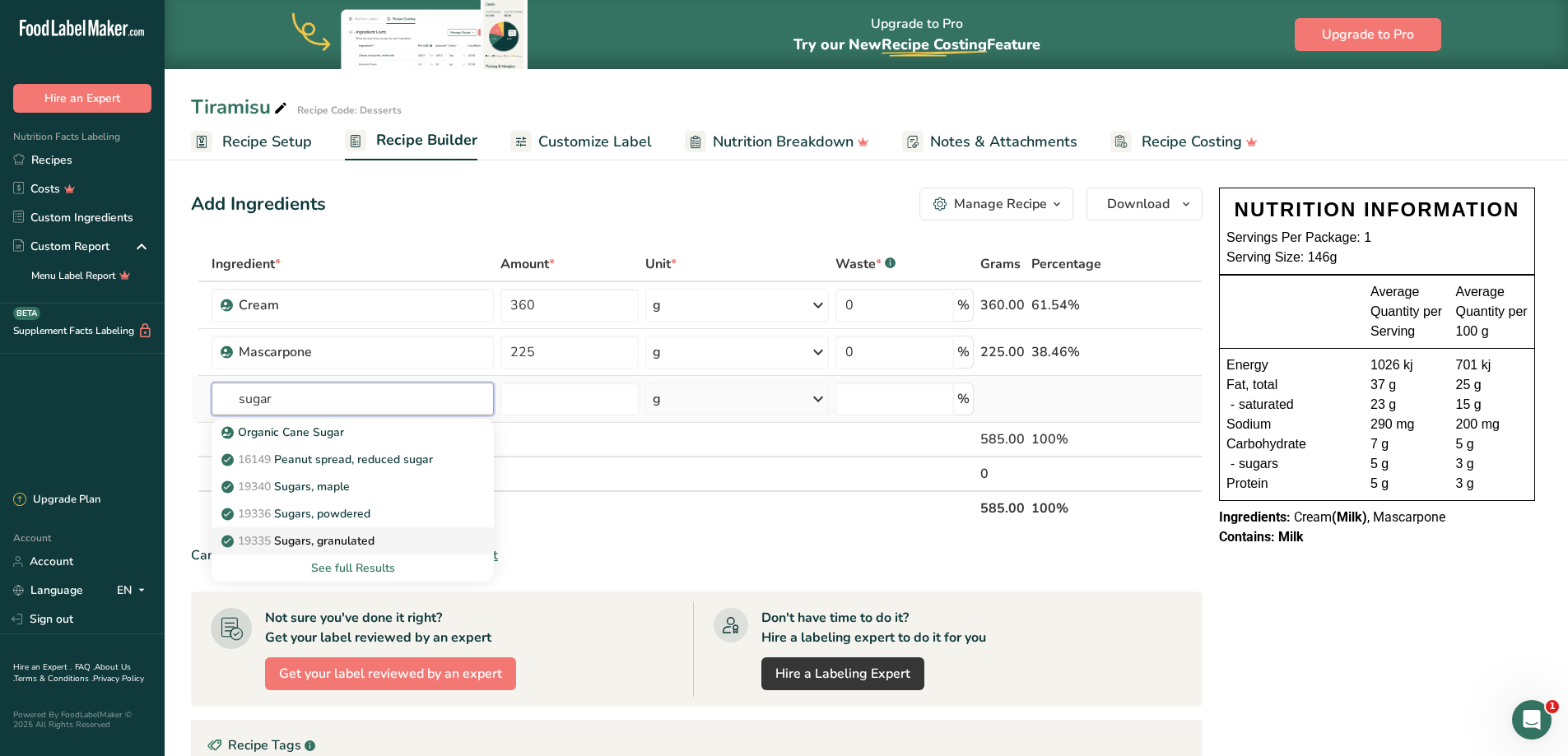
type input "sugar"
click at [320, 544] on p "19335 [GEOGRAPHIC_DATA], granulated" at bounding box center [300, 541] width 149 height 18
type input "Sugars, granulated"
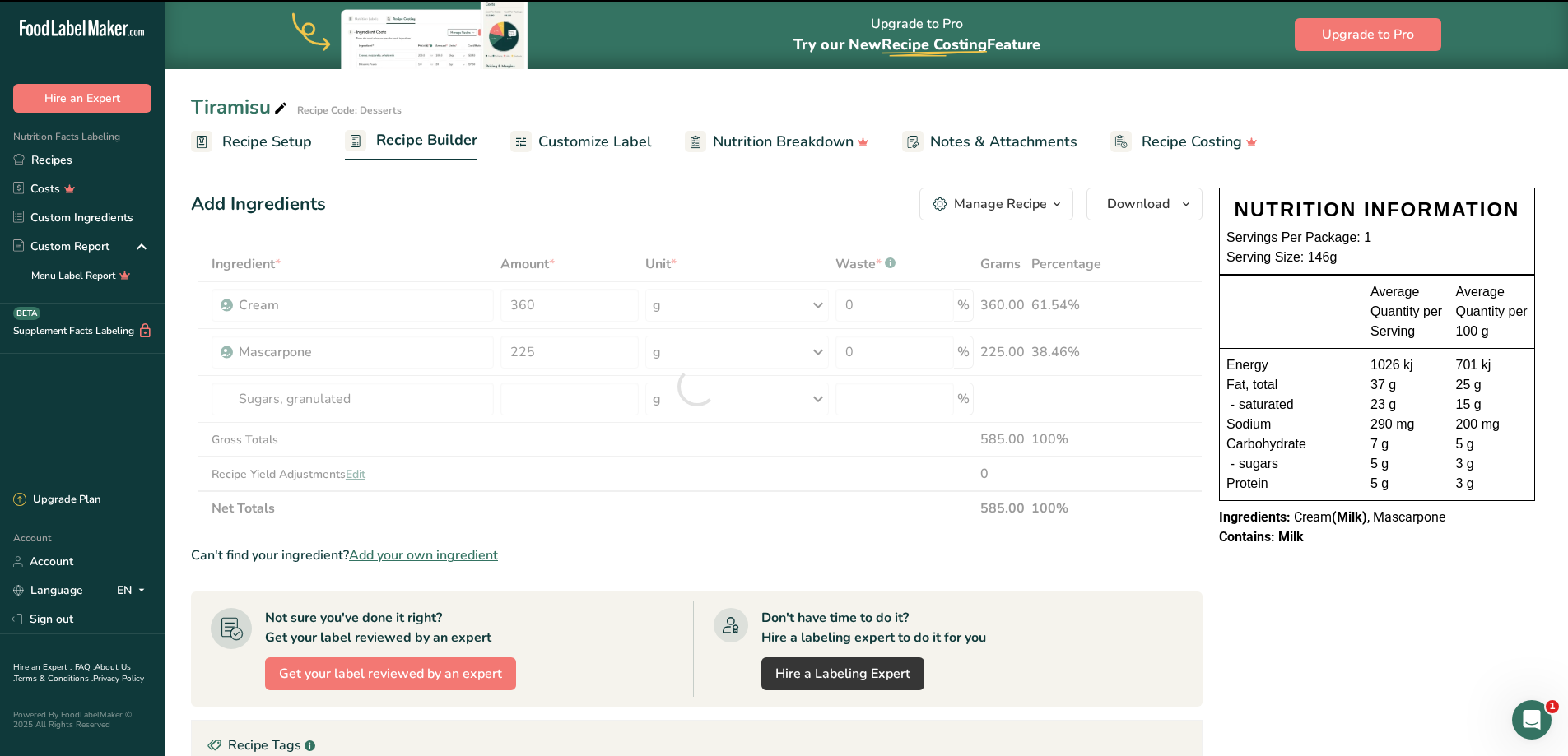
type input "0"
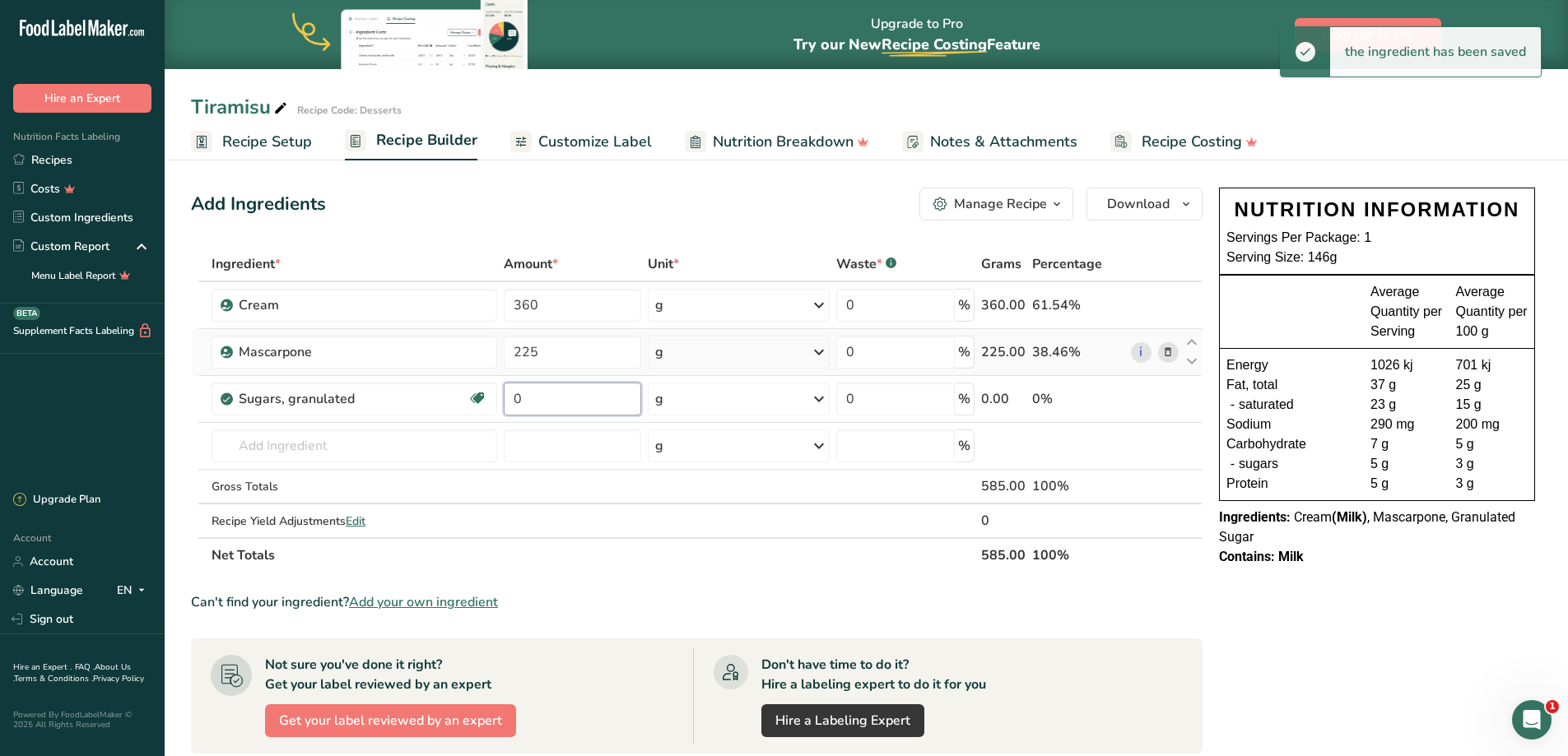
drag, startPoint x: 532, startPoint y: 400, endPoint x: 453, endPoint y: 371, distance: 84.2
click at [453, 372] on tbody "Cream 360 g Weight Units g kg mg See more Volume Units l Volume units require a…" at bounding box center [696, 409] width 1009 height 255
type input "67"
click at [303, 443] on input "text" at bounding box center [355, 445] width 286 height 32
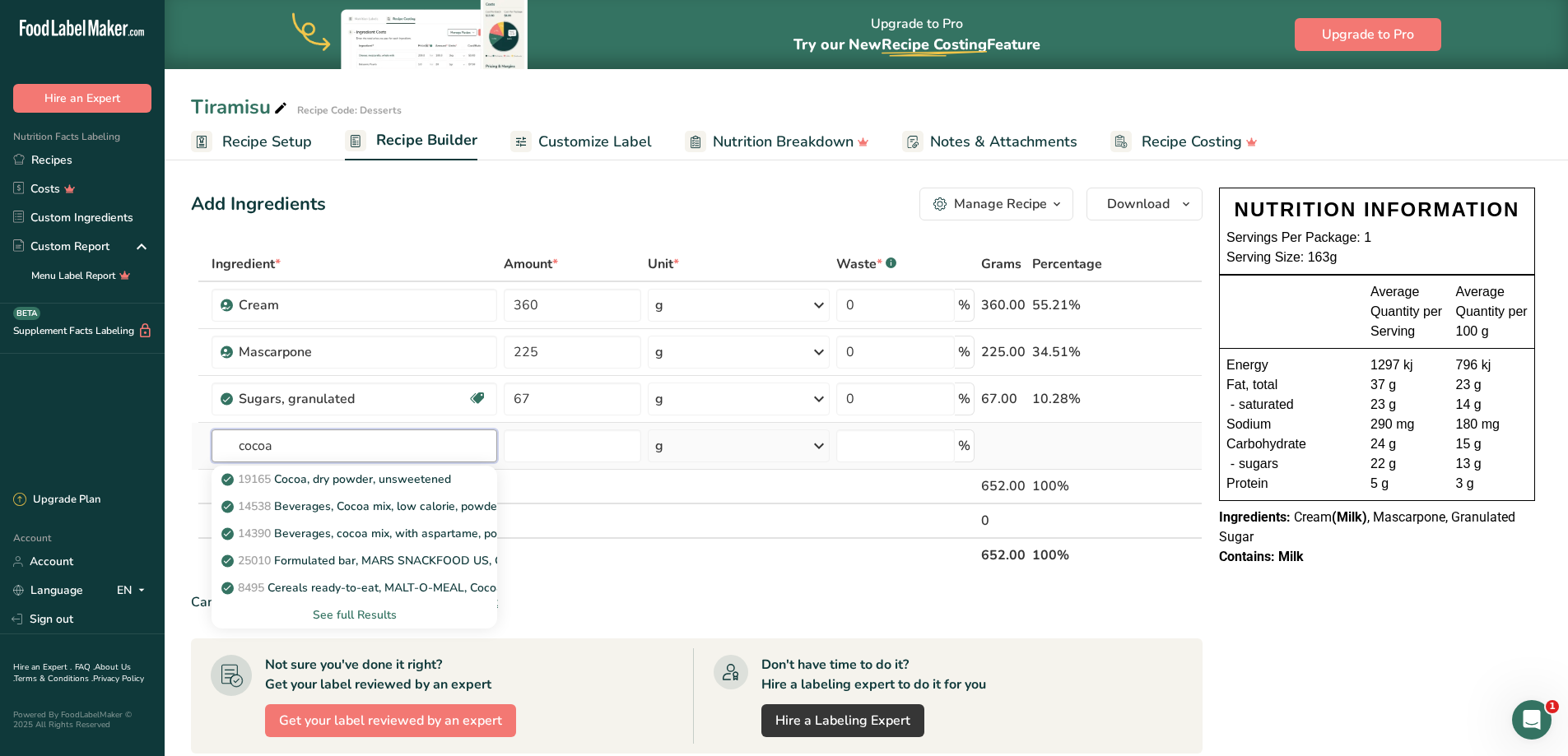
type input "cocoa"
click at [359, 616] on div "See full Results" at bounding box center [355, 615] width 260 height 18
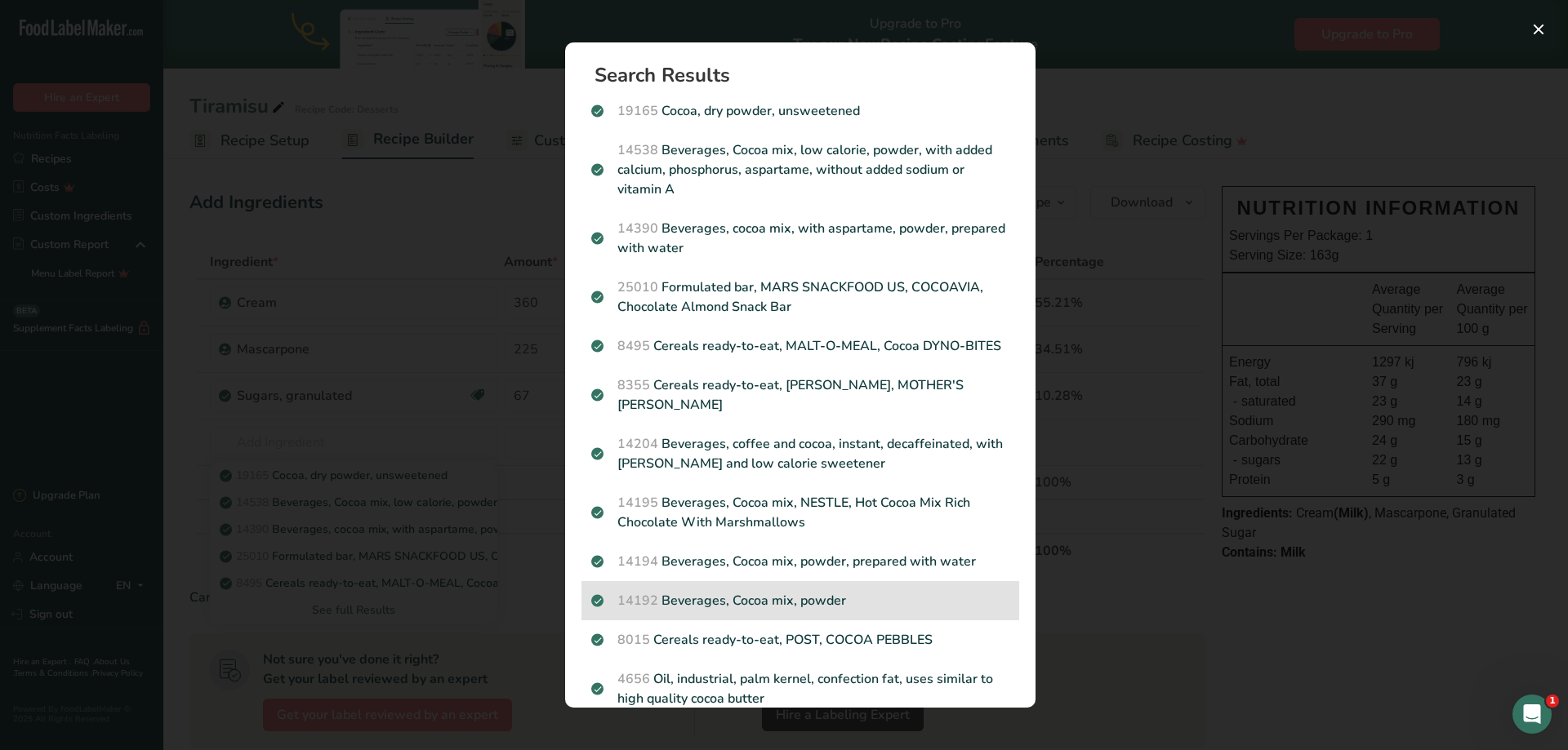
click at [802, 611] on p "14192 Beverages, Cocoa mix, powder" at bounding box center [800, 600] width 418 height 19
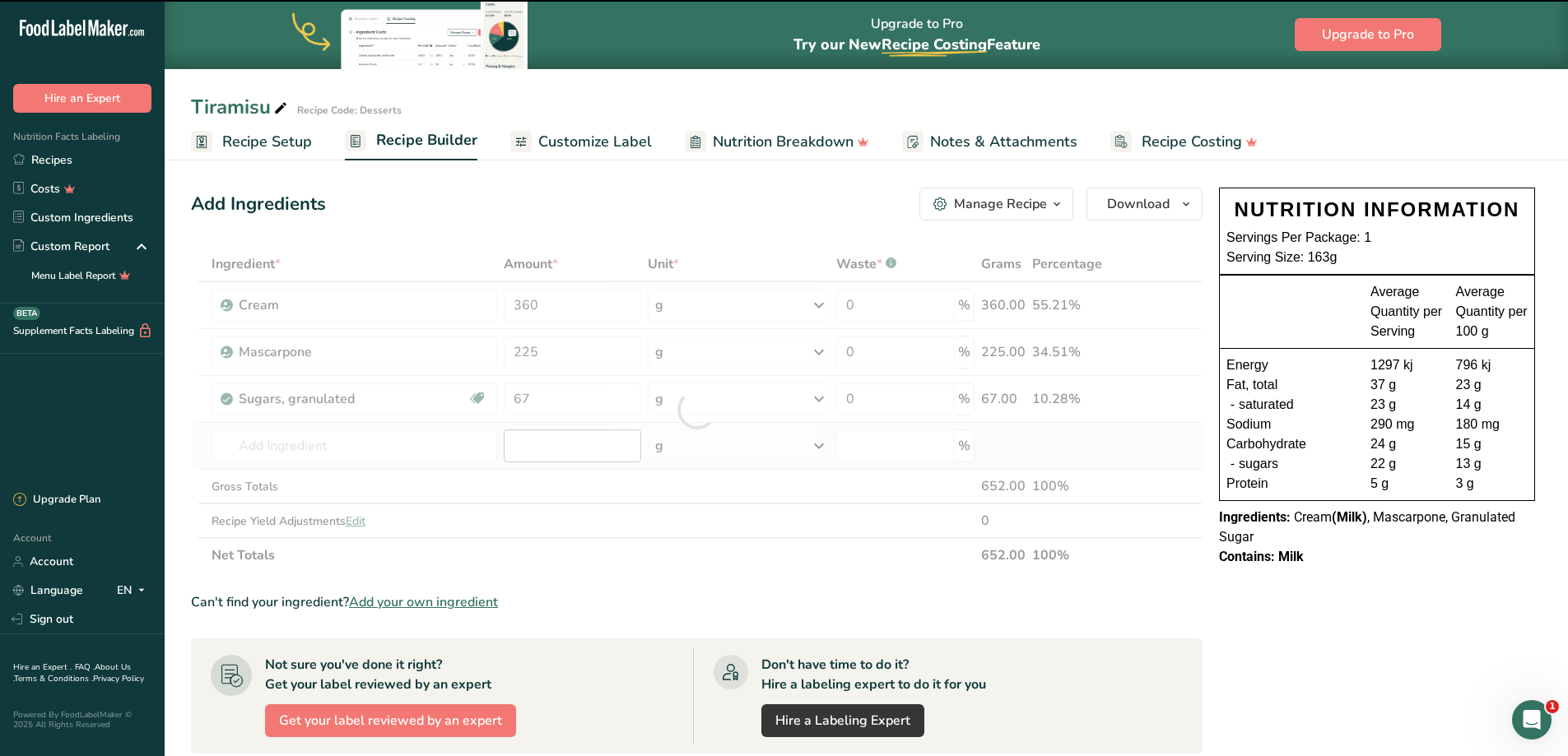
type input "0"
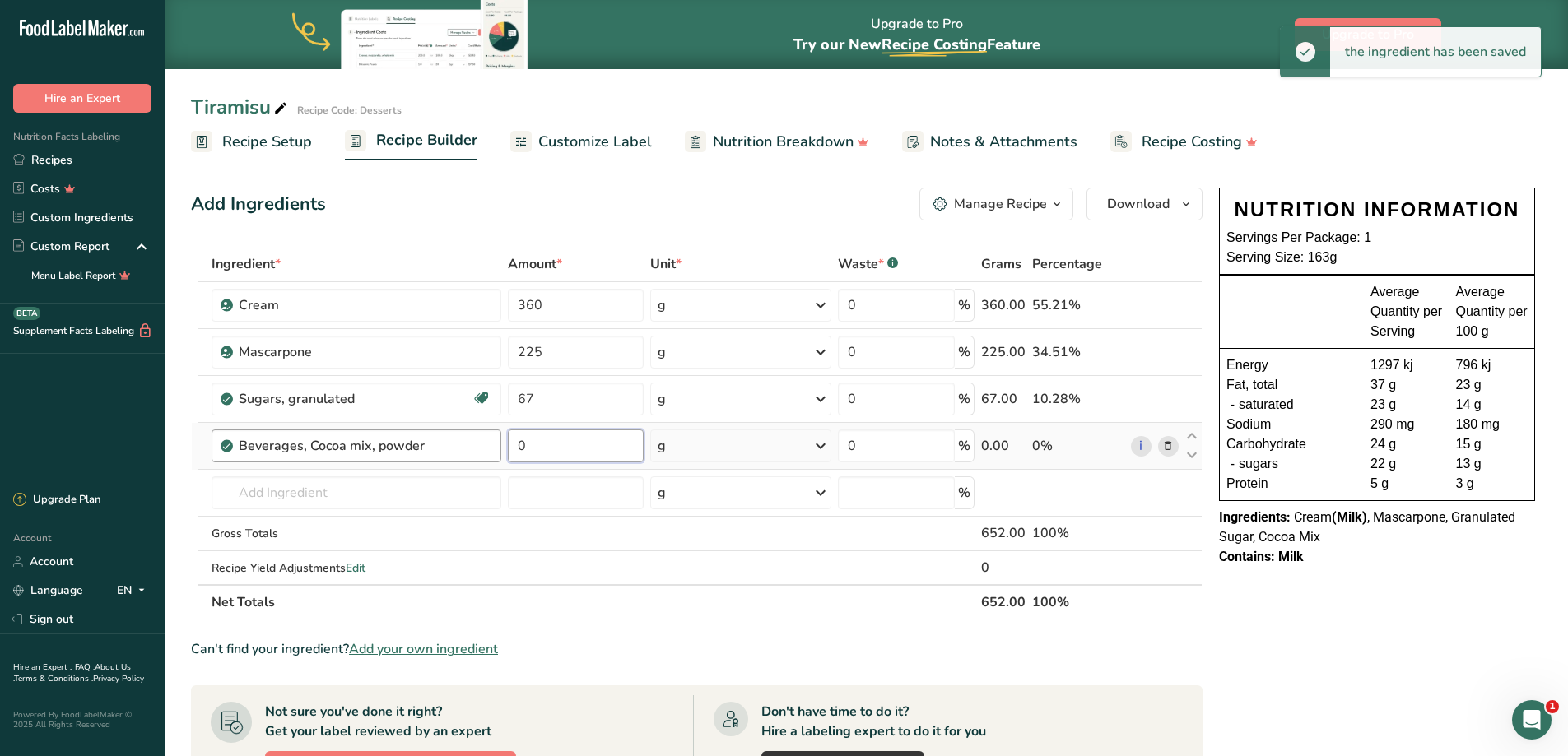
drag, startPoint x: 581, startPoint y: 455, endPoint x: 473, endPoint y: 453, distance: 108.0
click at [473, 453] on tr "Beverages, Cocoa mix, powder 0 g Portions 1 serving (3 heaping tsp or 1 envelop…" at bounding box center [696, 446] width 1009 height 47
type input "2"
click at [341, 485] on input "text" at bounding box center [357, 492] width 290 height 32
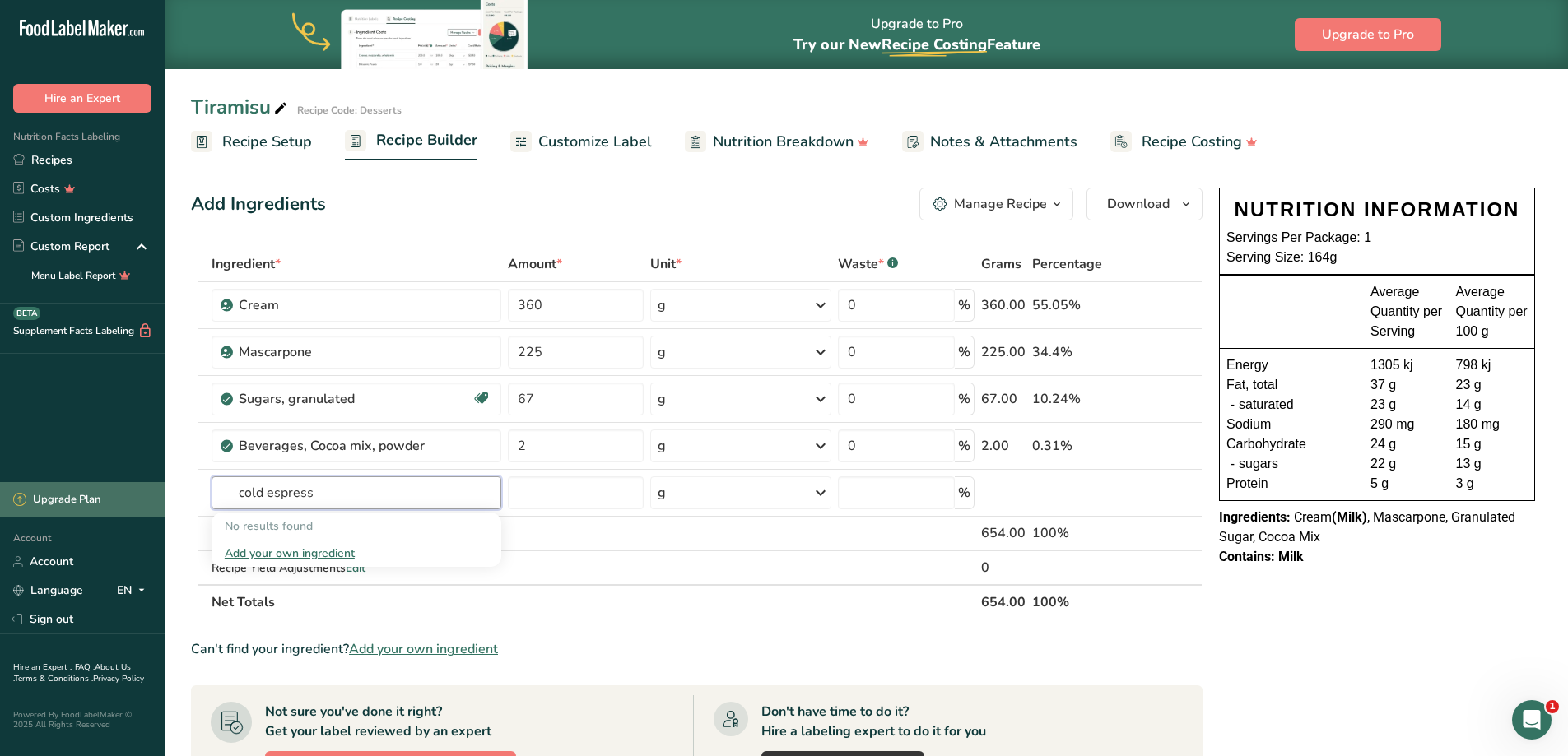
drag, startPoint x: 341, startPoint y: 485, endPoint x: 56, endPoint y: 502, distance: 285.5
click at [56, 502] on div ".a-20{fill:#fff;} Hire an Expert Nutrition Facts Labeling Recipes Costs Custom …" at bounding box center [784, 584] width 1568 height 1169
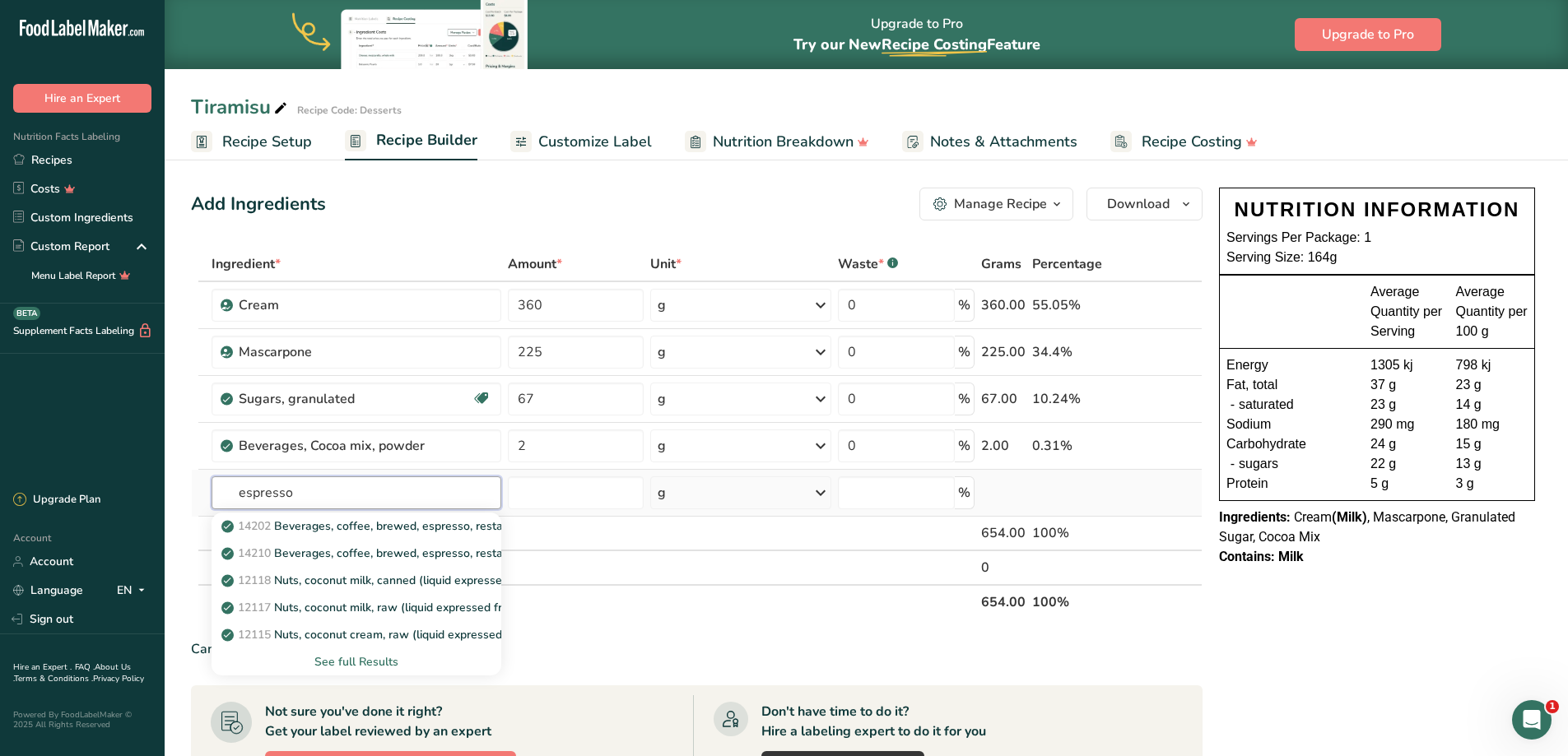
type input "espresso"
click at [346, 666] on div "See full Results" at bounding box center [357, 662] width 264 height 18
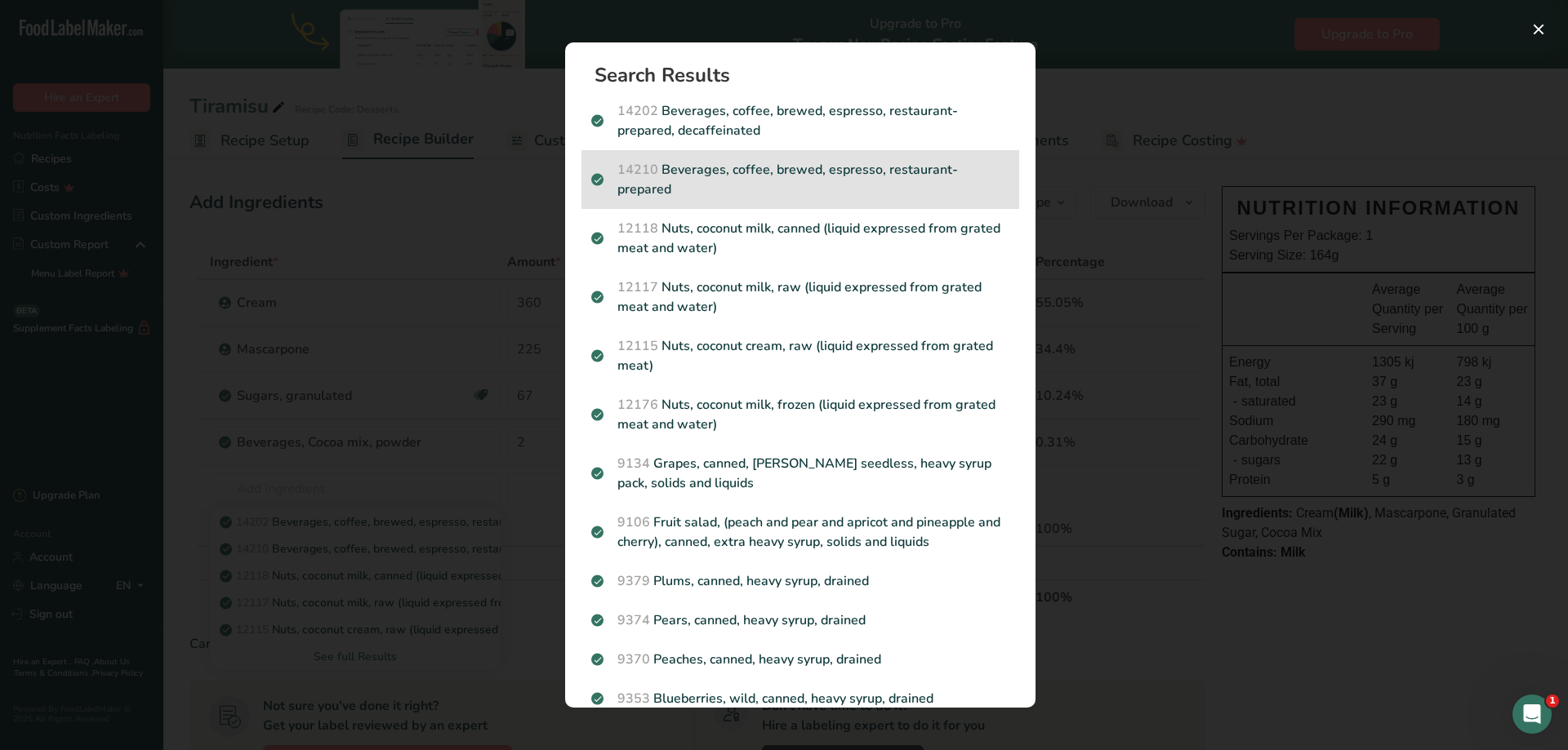
click at [835, 165] on p "14210 Beverages, coffee, brewed, espresso, restaurant-prepared" at bounding box center [800, 179] width 418 height 39
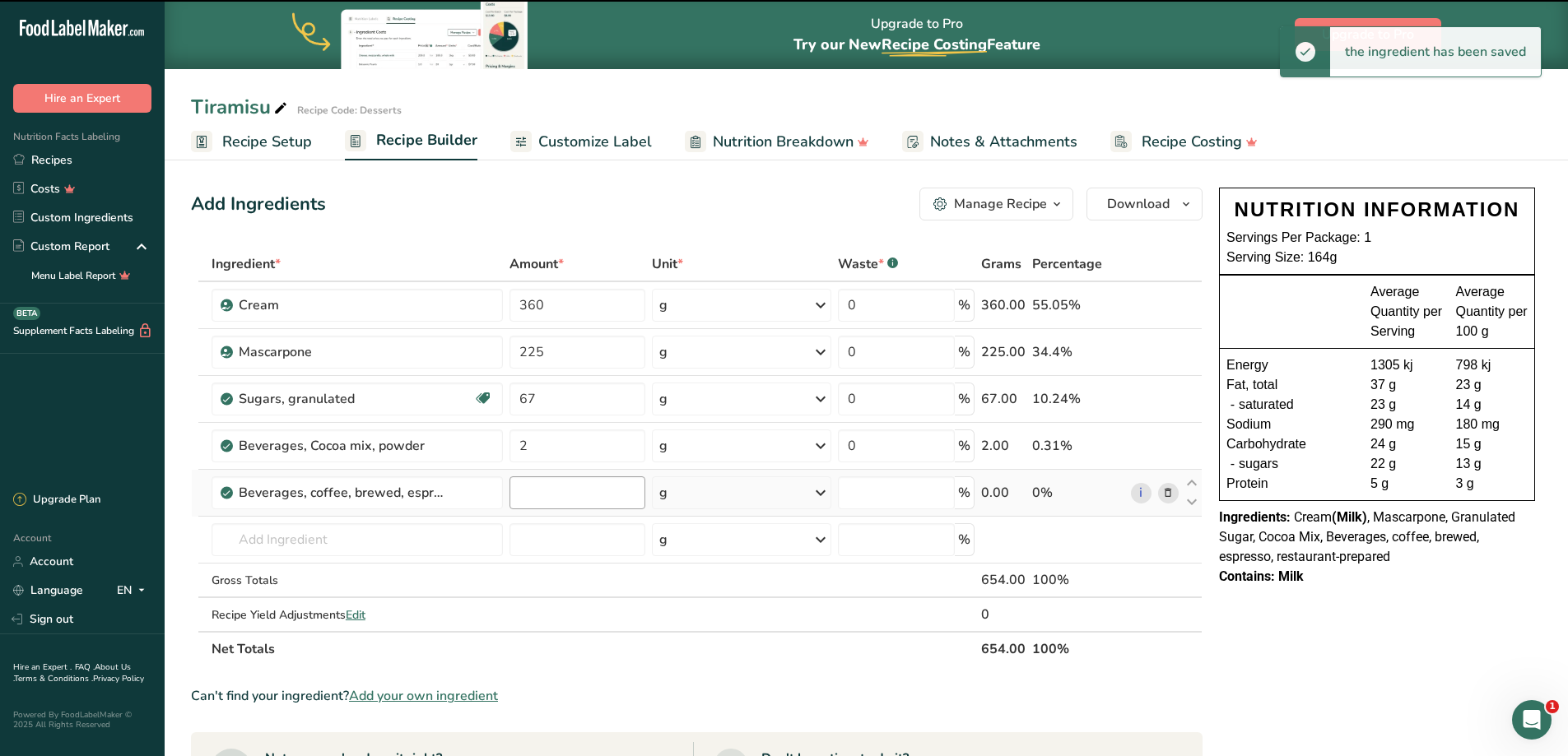
type input "0"
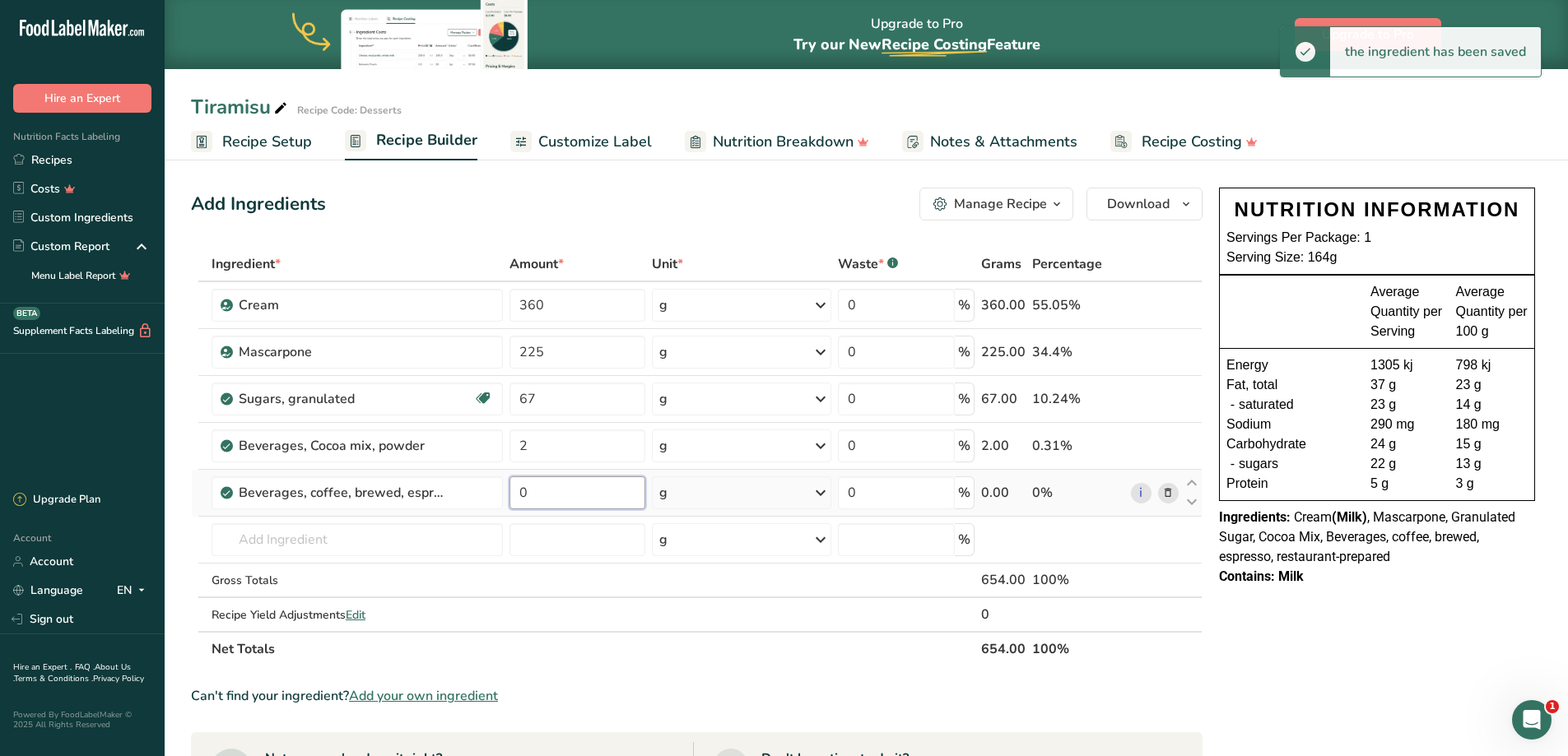
drag, startPoint x: 559, startPoint y: 501, endPoint x: 536, endPoint y: 502, distance: 23.0
click at [490, 498] on tr "Beverages, coffee, brewed, espresso, restaurant-prepared 0 g Portions 1 fl oz W…" at bounding box center [696, 493] width 1009 height 47
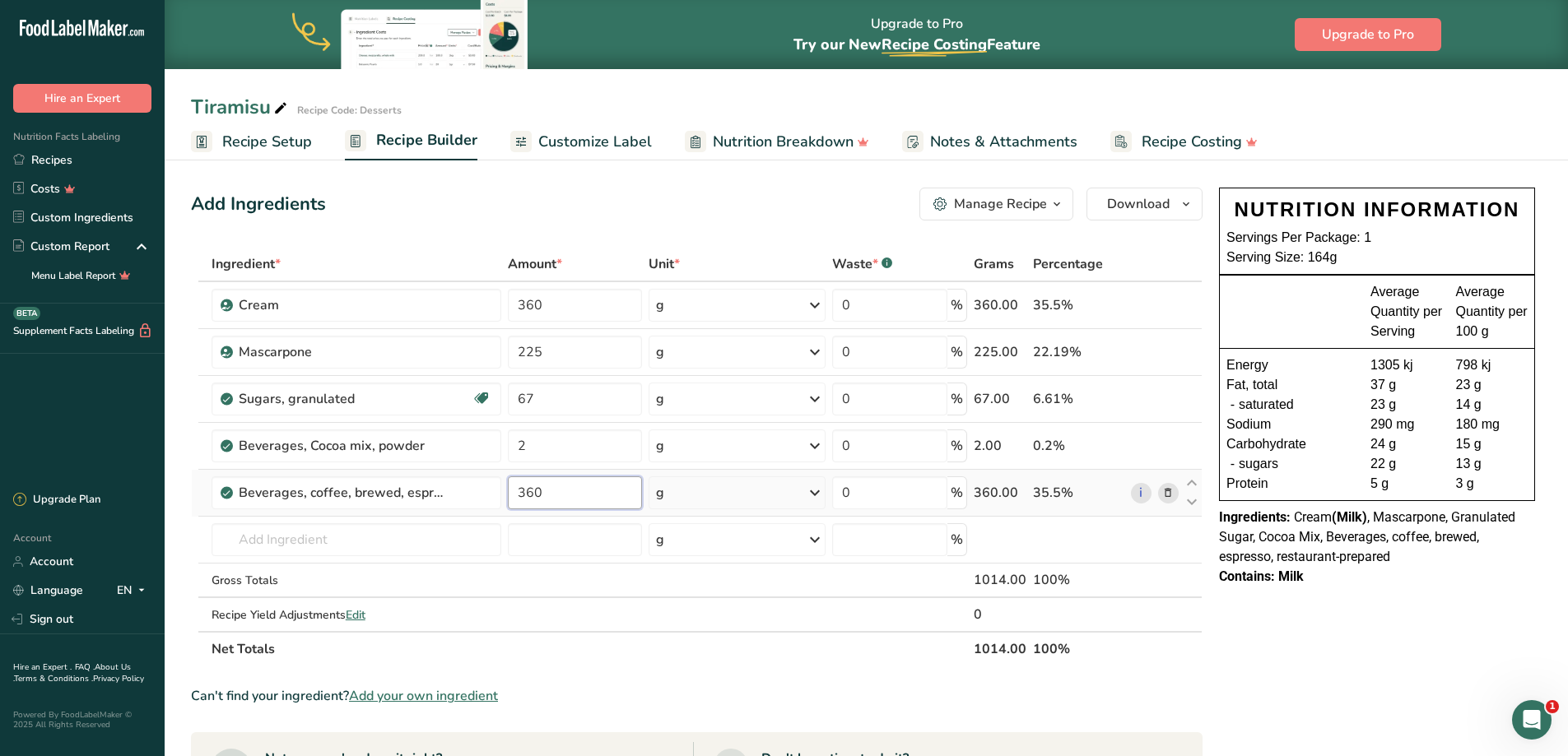
type input "360"
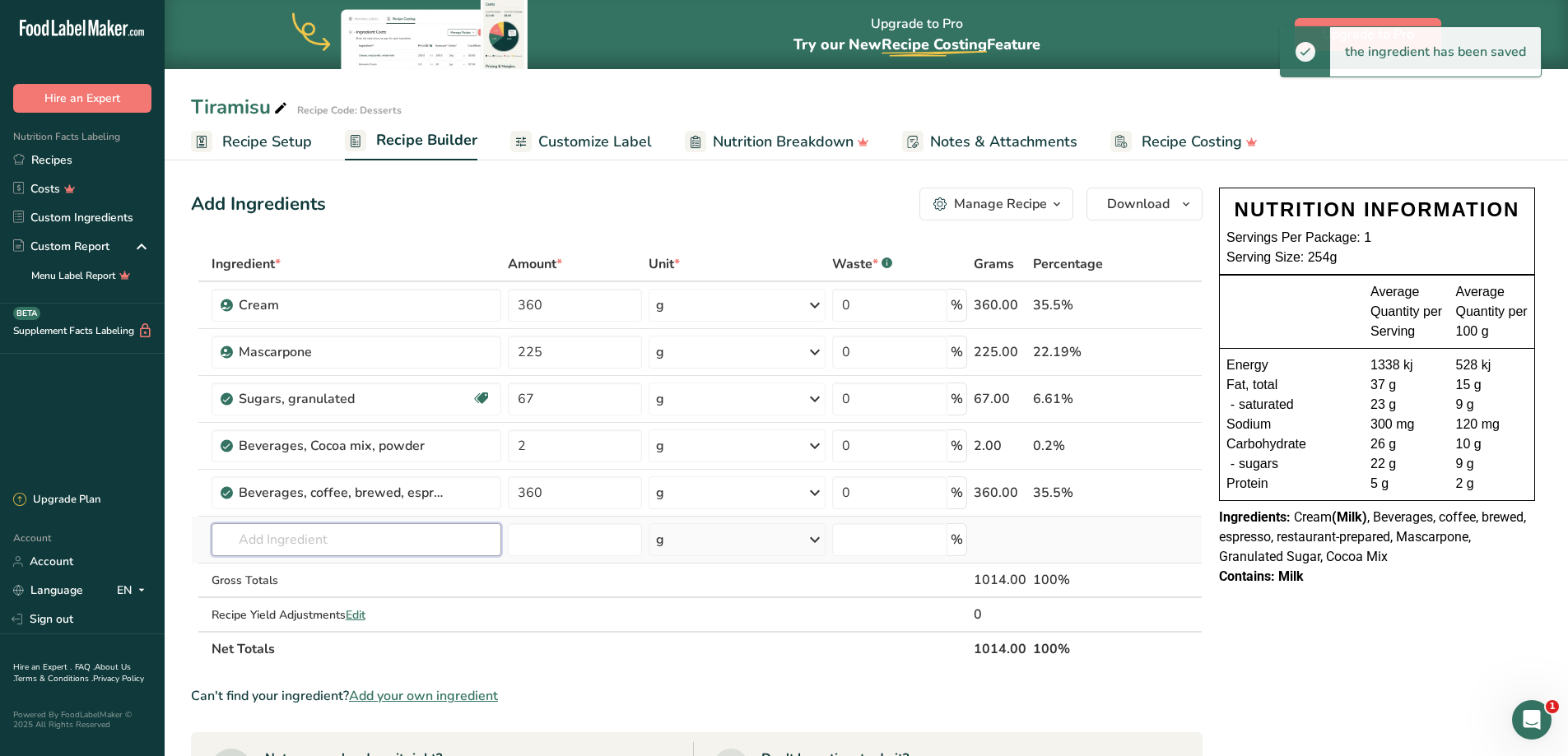
click at [281, 537] on input "text" at bounding box center [357, 539] width 290 height 32
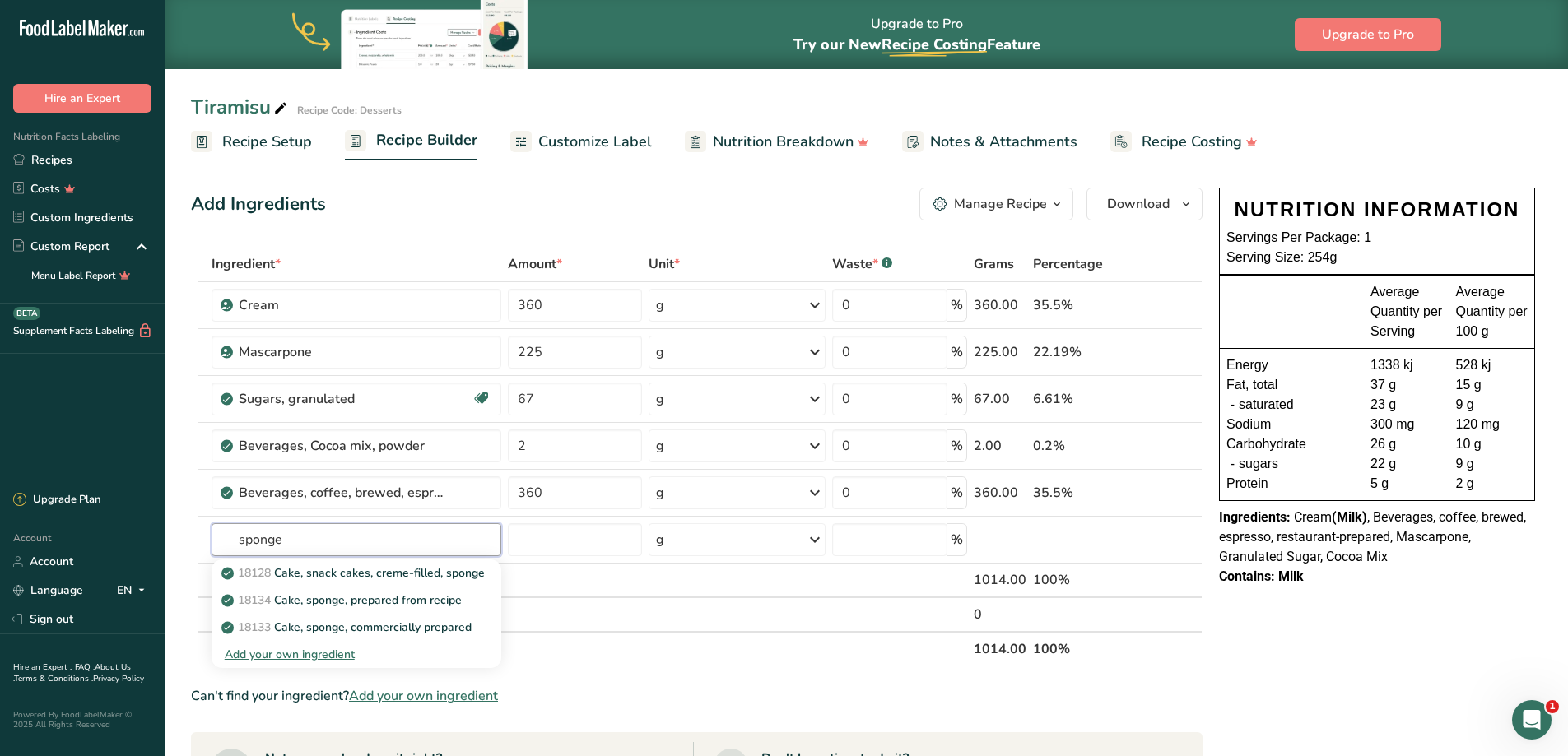
type input "sponge"
click at [362, 597] on p "18134 Cake, sponge, prepared from recipe" at bounding box center [343, 601] width 237 height 18
type input "Cake, sponge, prepared from recipe"
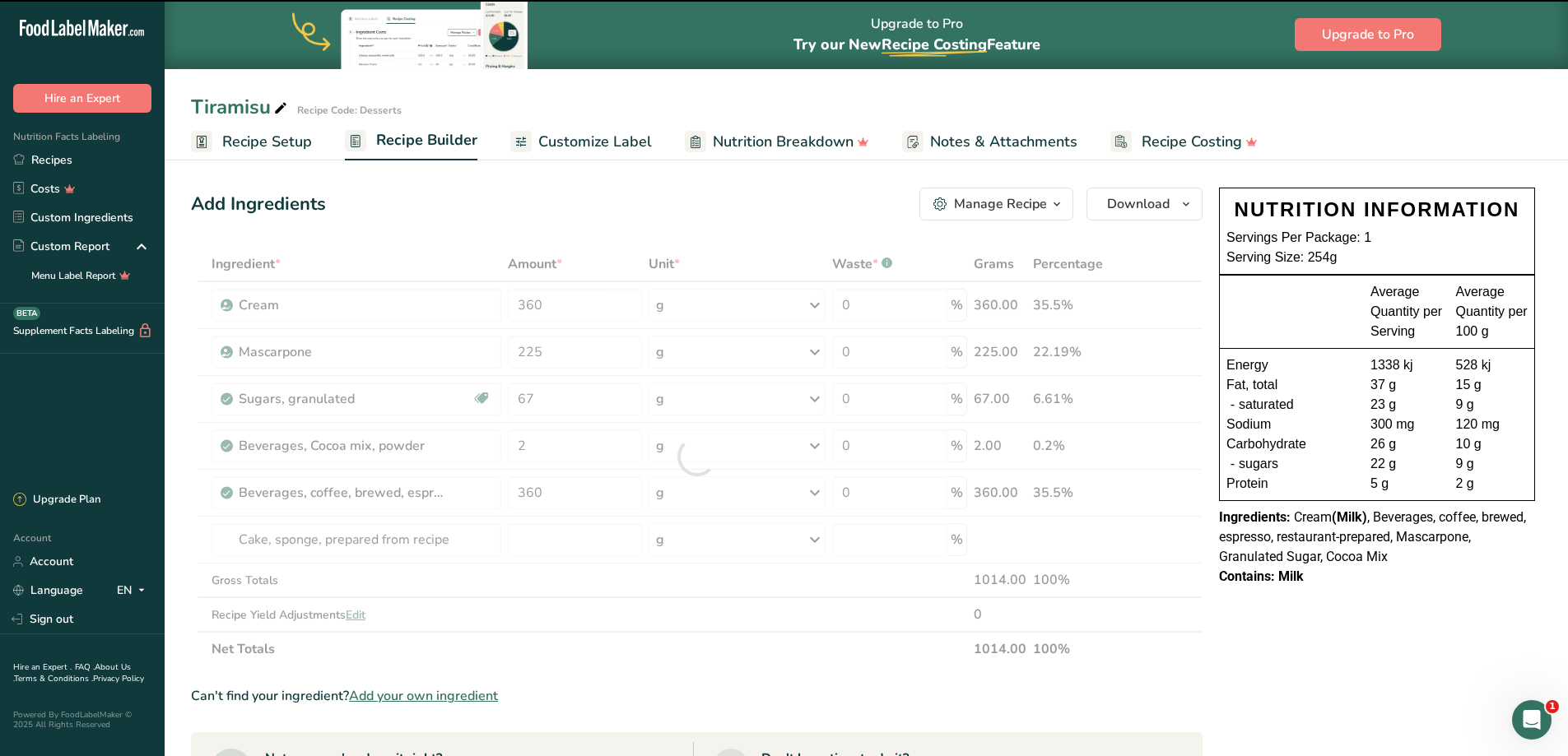
type input "0"
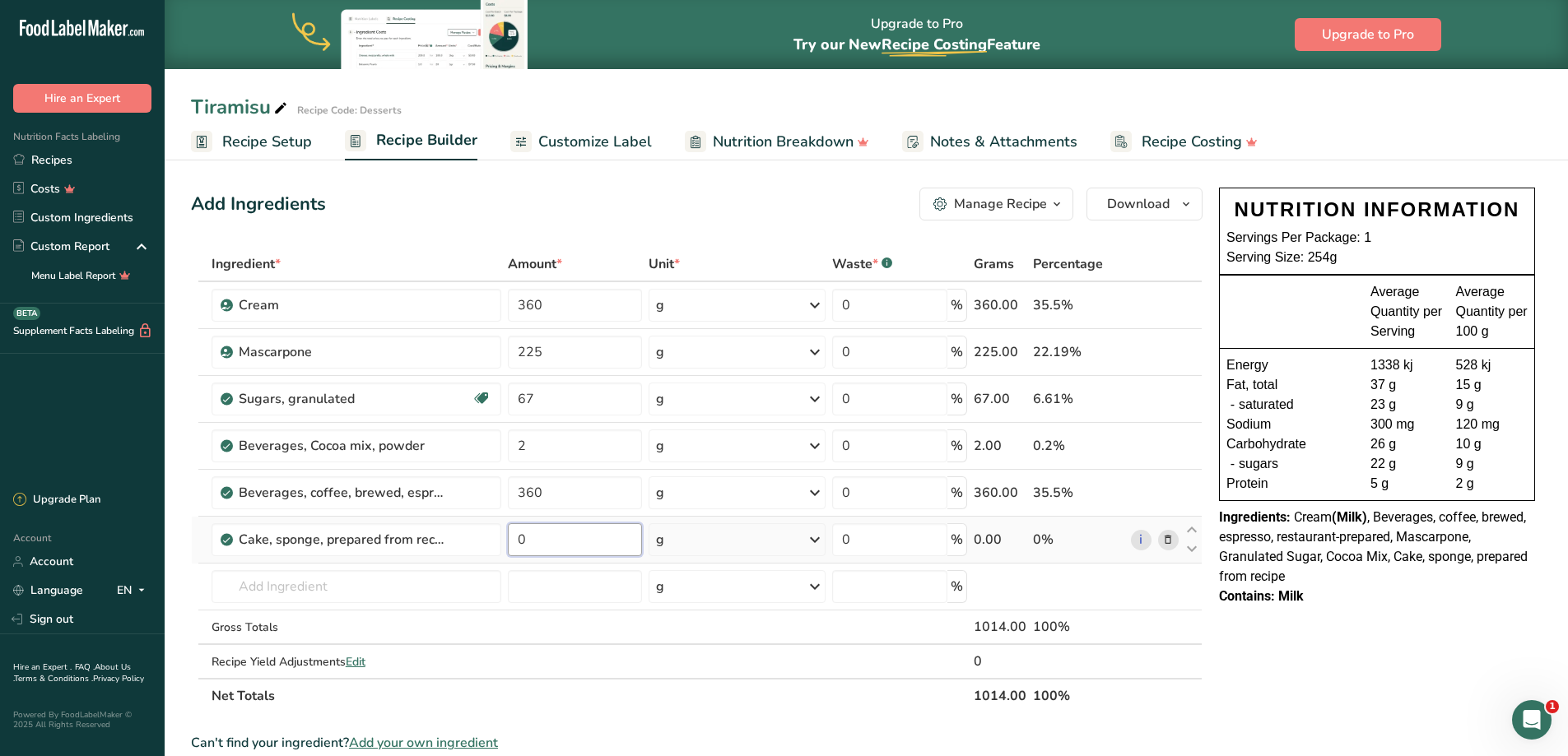
drag, startPoint x: 553, startPoint y: 548, endPoint x: 467, endPoint y: 519, distance: 90.8
click at [469, 522] on tr "Cake, sponge, prepared from recipe 0 g Portions 1 oz 1 piece (1/12 of 10 inch c…" at bounding box center [696, 539] width 1009 height 47
type input "200"
click at [1151, 205] on span "Download" at bounding box center [1138, 204] width 62 height 19
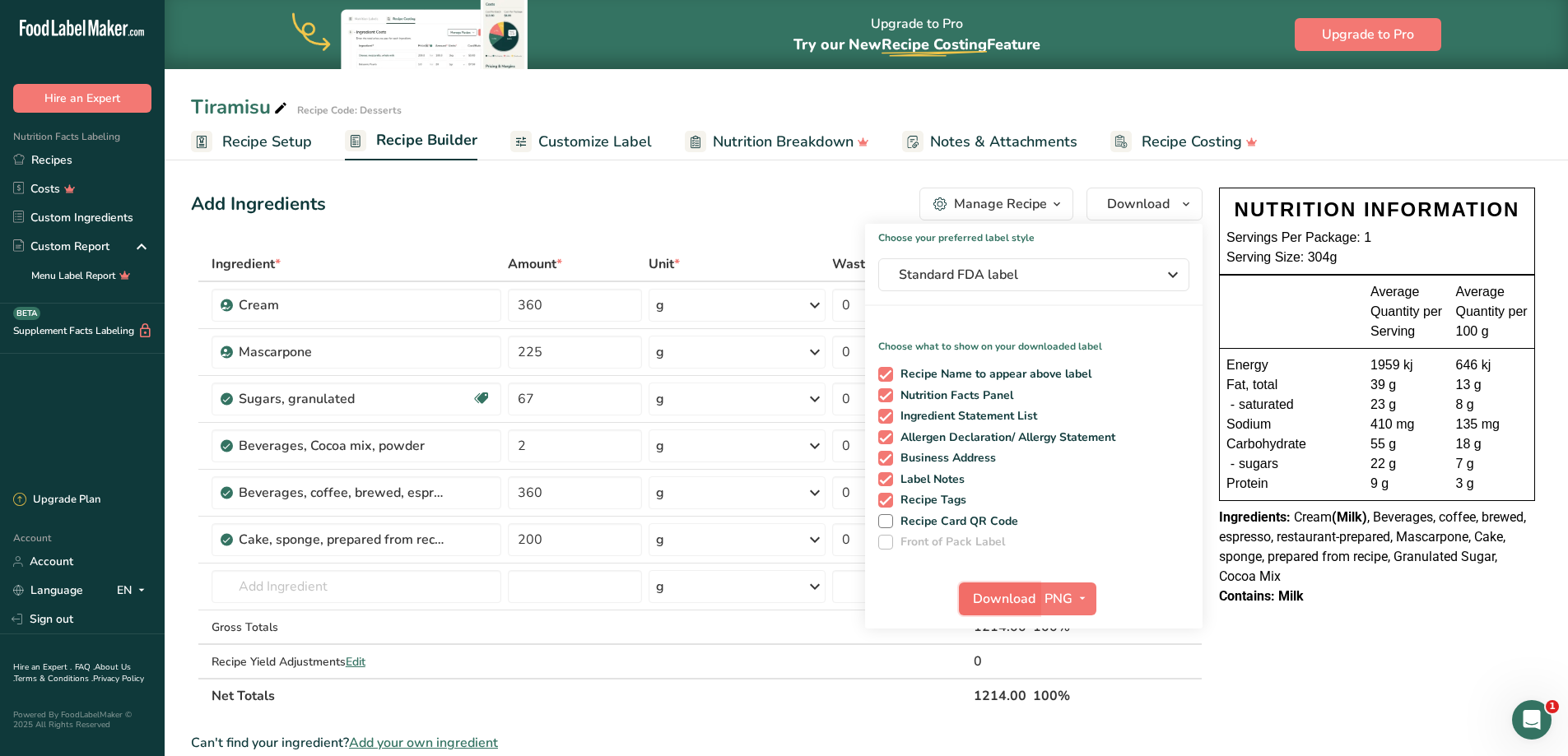
click at [1015, 605] on span "Download" at bounding box center [1003, 599] width 62 height 19
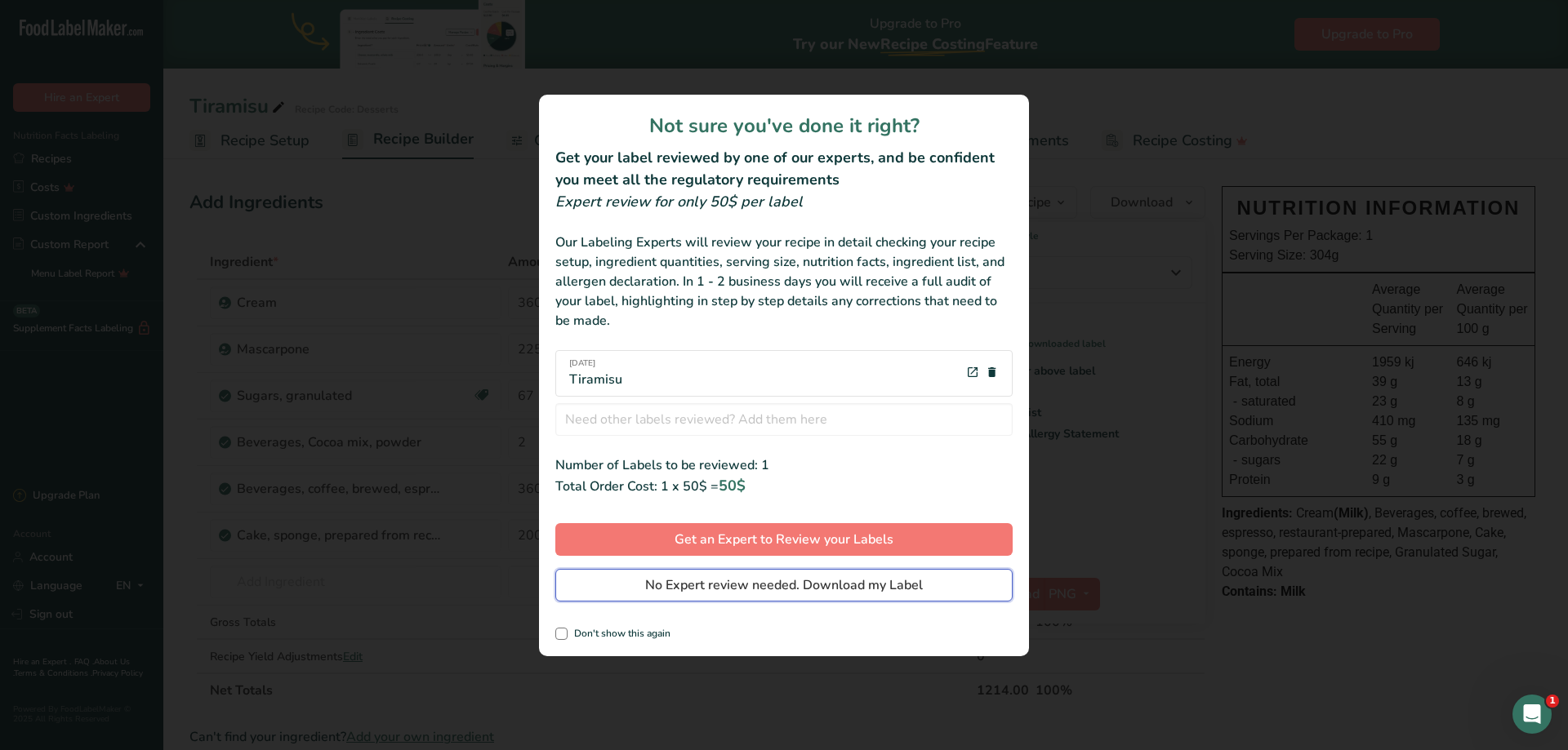
click at [832, 585] on span "No Expert review needed. Download my Label" at bounding box center [784, 584] width 278 height 19
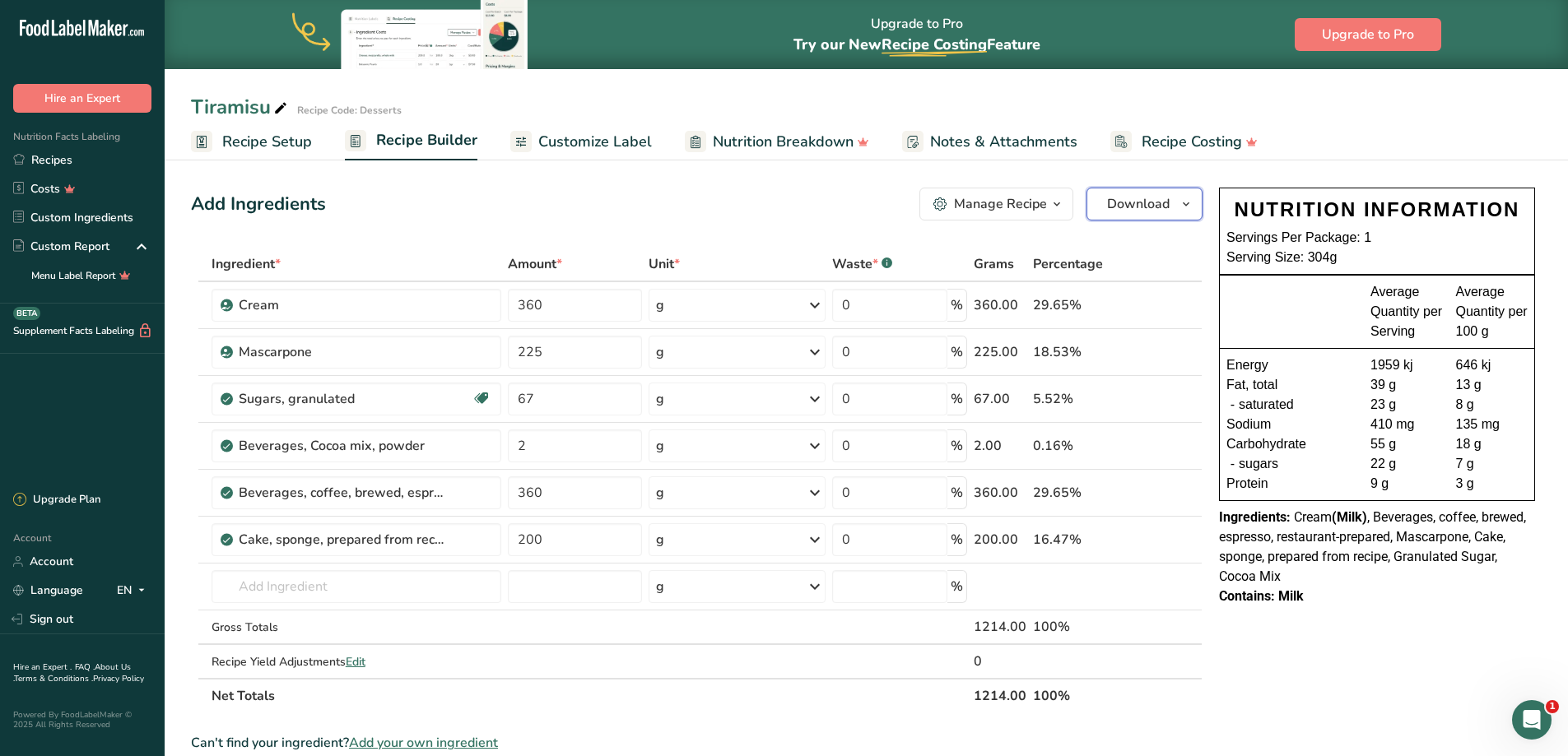
click at [1104, 201] on button "Download" at bounding box center [1145, 204] width 116 height 32
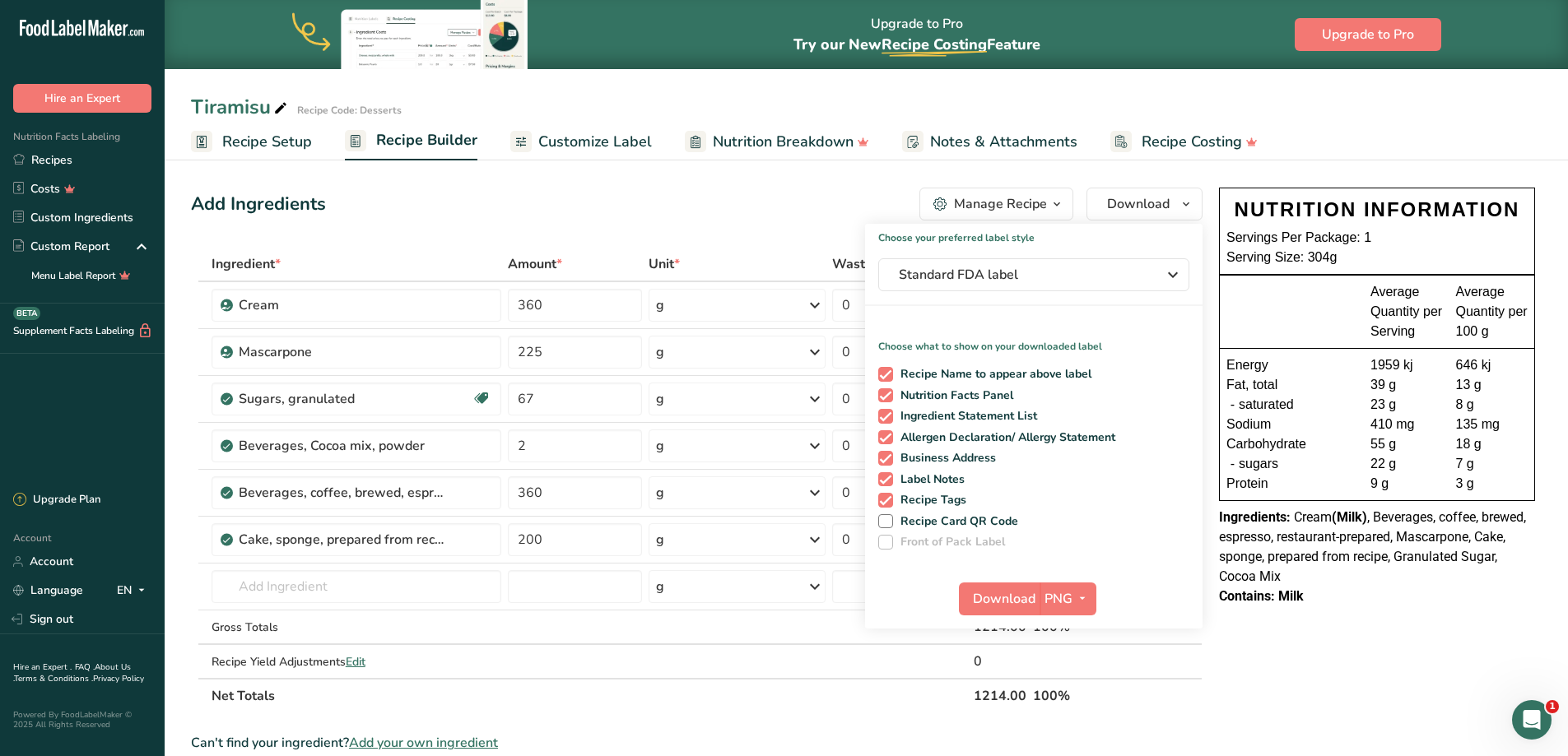
click at [1036, 211] on div "Manage Recipe" at bounding box center [1001, 204] width 93 height 19
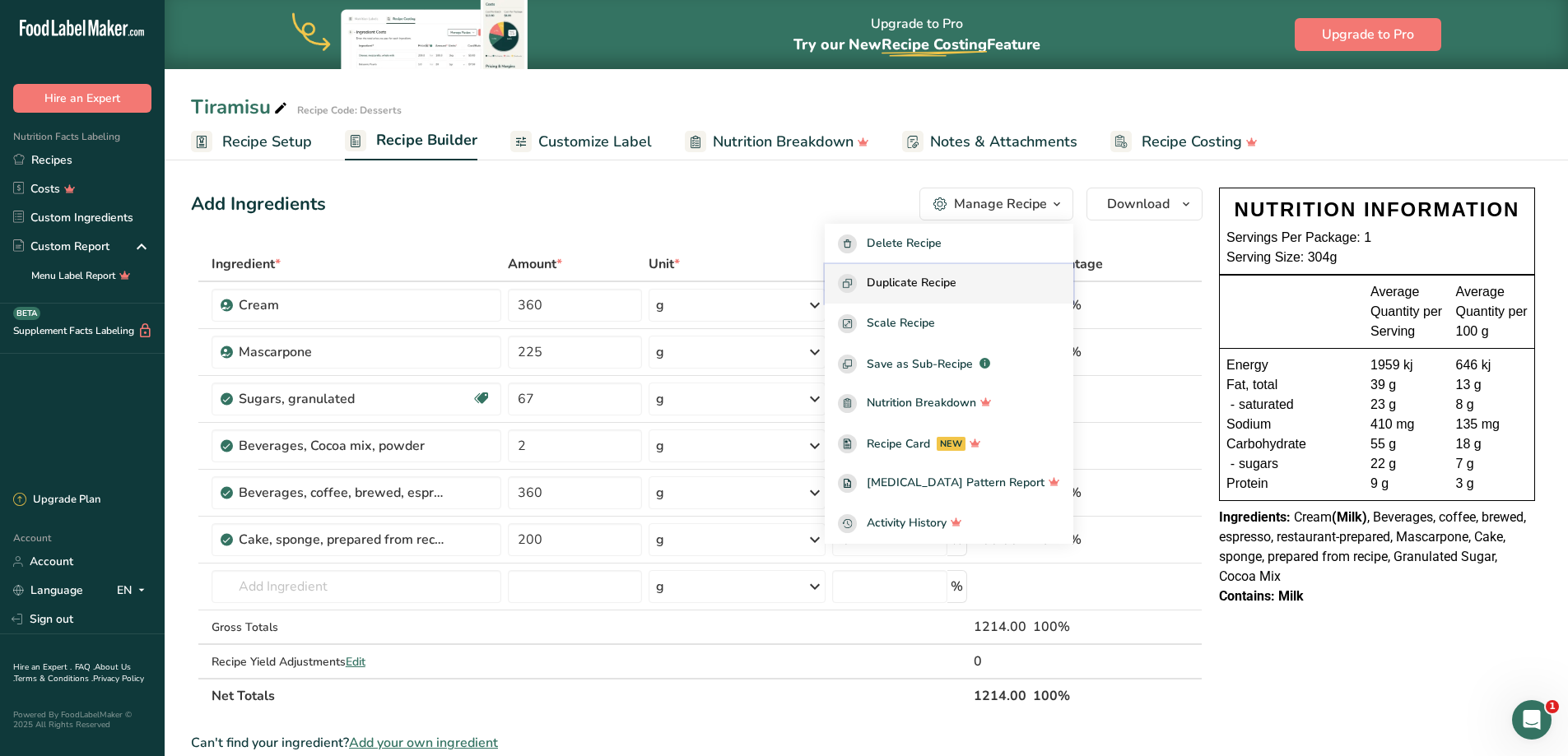
click at [954, 292] on span "Duplicate Recipe" at bounding box center [911, 284] width 90 height 19
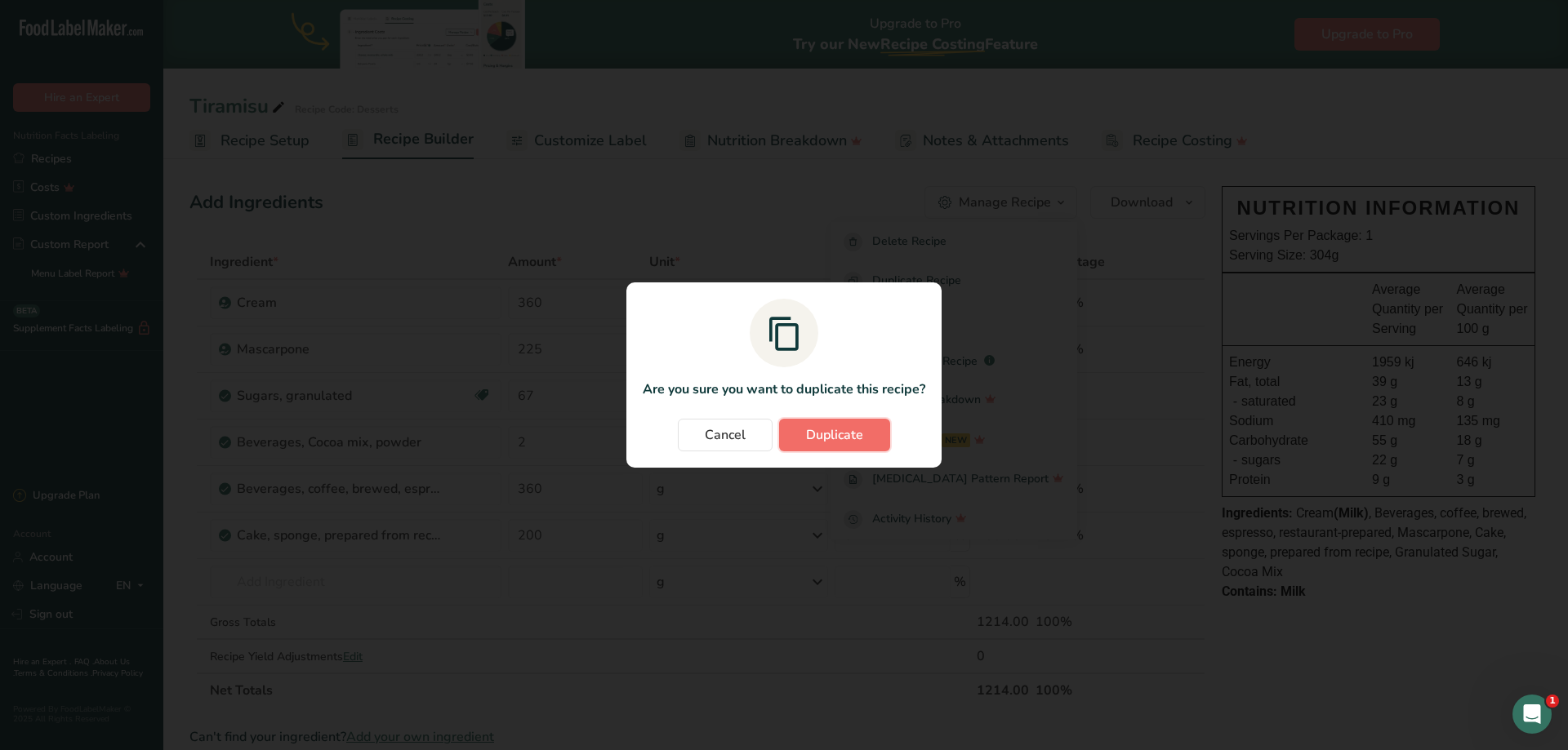
click at [865, 446] on button "Duplicate" at bounding box center [834, 435] width 111 height 32
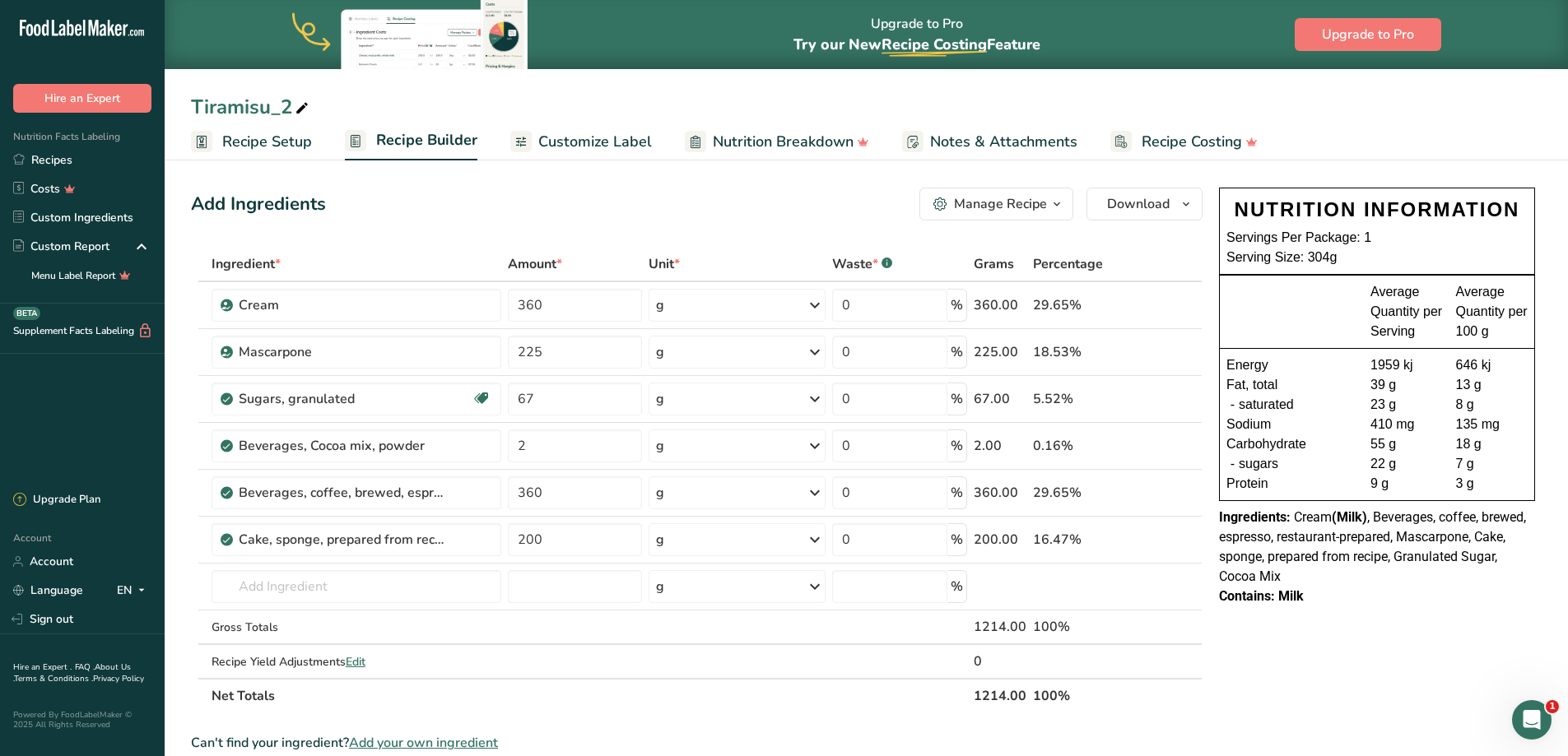
click at [306, 111] on icon at bounding box center [301, 109] width 15 height 23
drag, startPoint x: 273, startPoint y: 104, endPoint x: 475, endPoint y: 76, distance: 203.9
click at [469, 81] on div "Tiramisu_2 Recipe Setup Recipe Builder Customize Label Nutrition Breakdown Note…" at bounding box center [865, 80] width 1403 height 161
type input "Tiramisu with Chocolate"
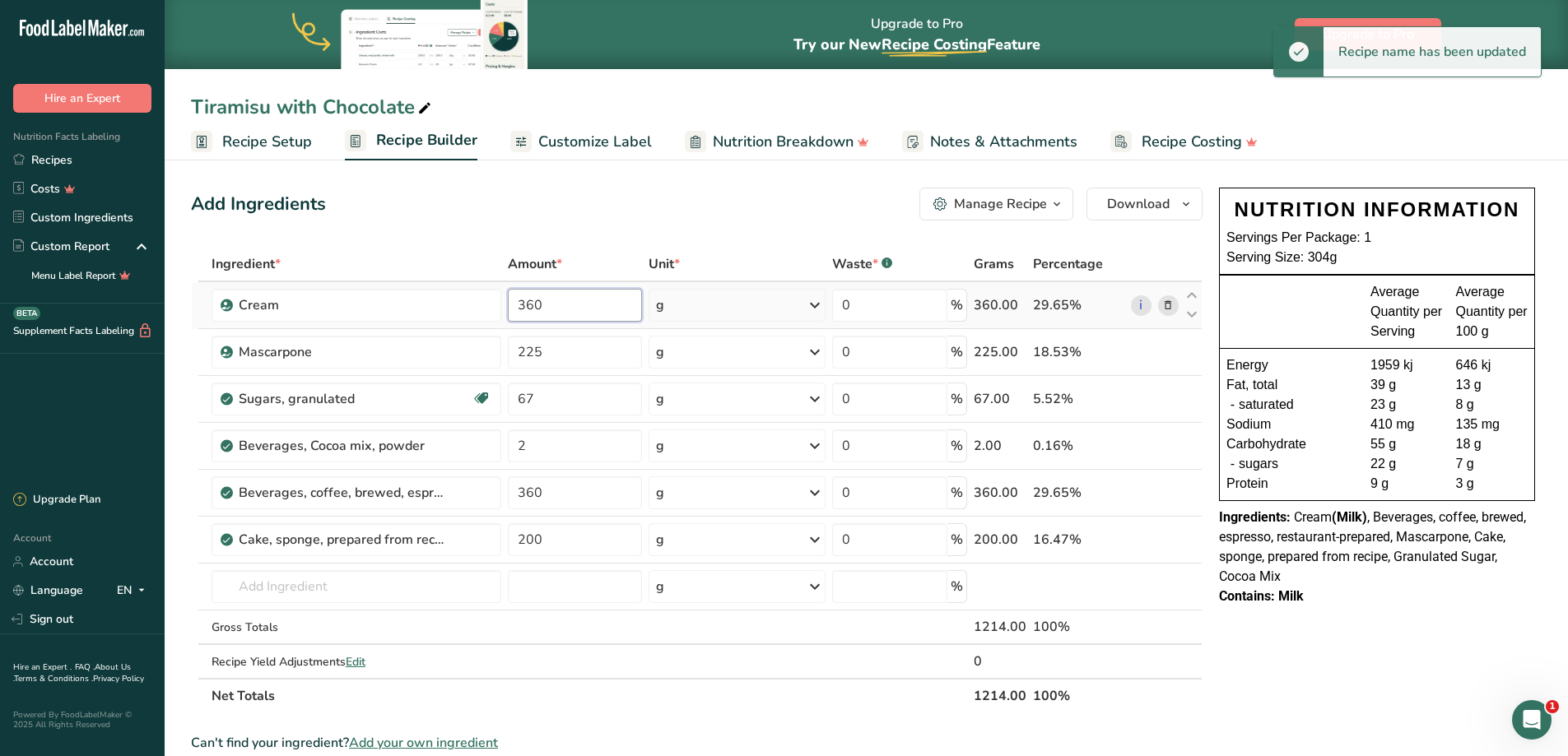
drag, startPoint x: 539, startPoint y: 307, endPoint x: 556, endPoint y: 318, distance: 20.2
click at [539, 307] on input "360" at bounding box center [574, 305] width 134 height 32
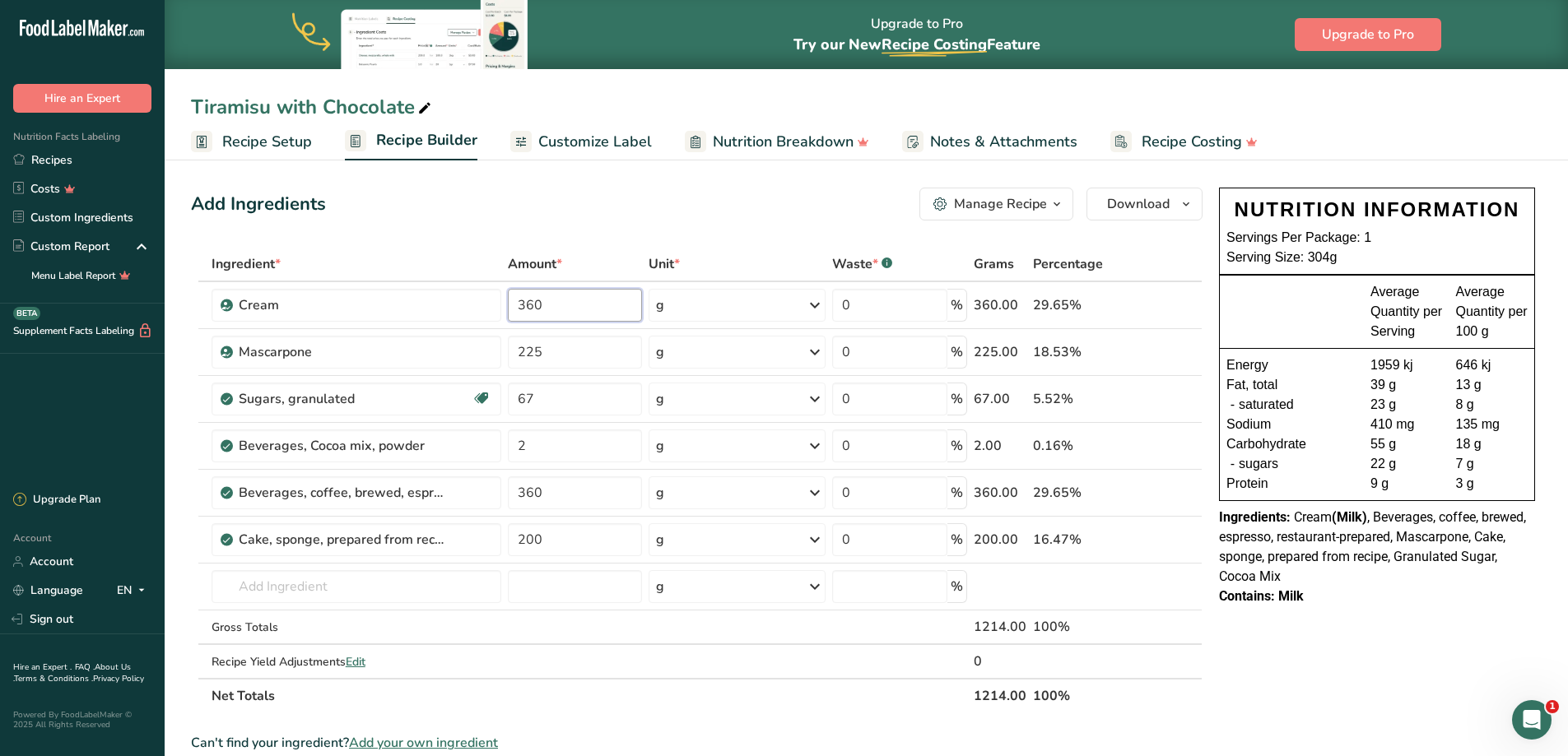
drag, startPoint x: 557, startPoint y: 306, endPoint x: 379, endPoint y: 276, distance: 180.5
click at [384, 277] on table "Ingredient * Amount * Unit * Waste * .a-a{fill:#347362;}.b-a{fill:#fff;} Grams …" at bounding box center [696, 479] width 1011 height 466
type input "805"
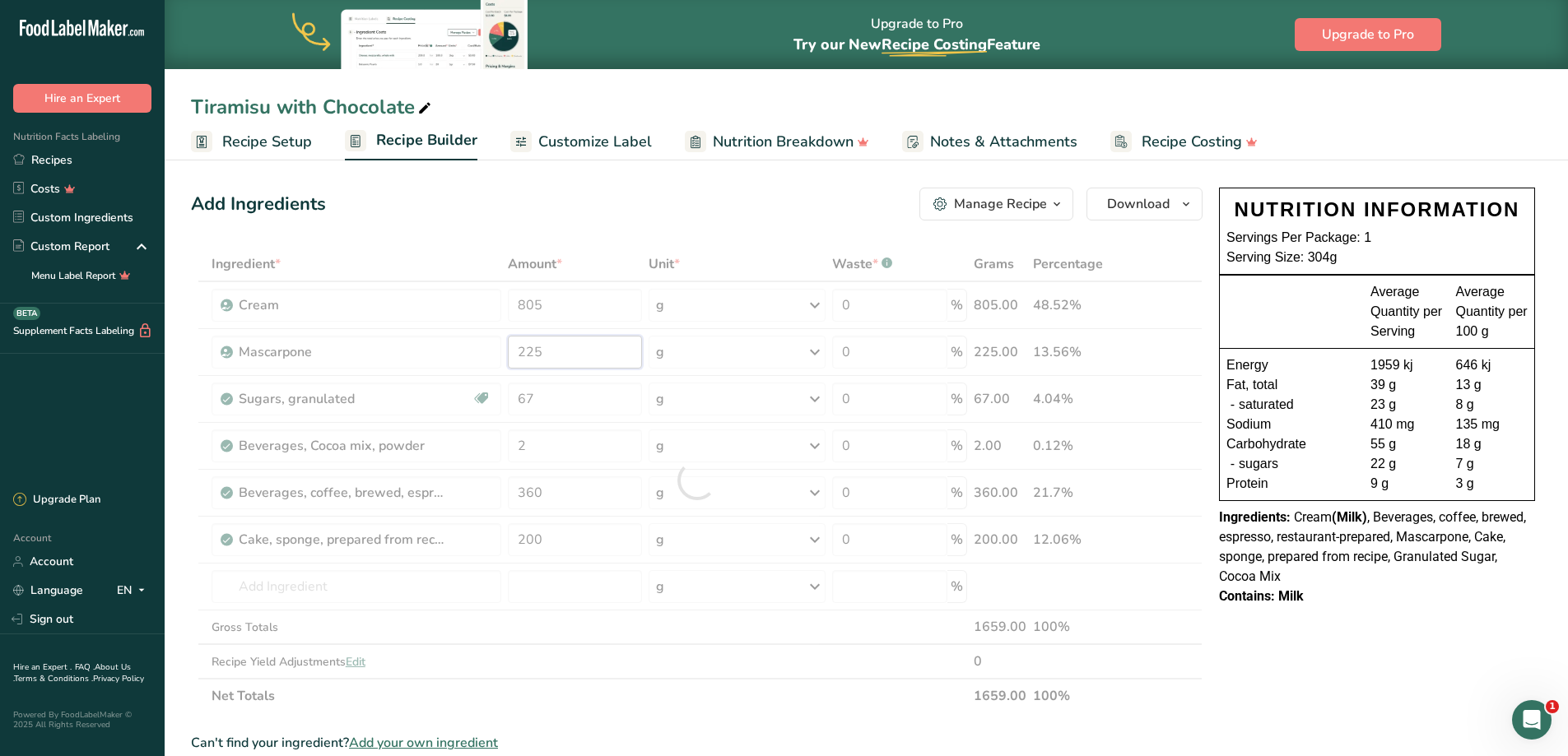
drag, startPoint x: 553, startPoint y: 352, endPoint x: 447, endPoint y: 335, distance: 107.4
click at [447, 345] on div "Ingredient * Amount * Unit * Waste * .a-a{fill:#347362;}.b-a{fill:#fff;} Grams …" at bounding box center [696, 479] width 1011 height 466
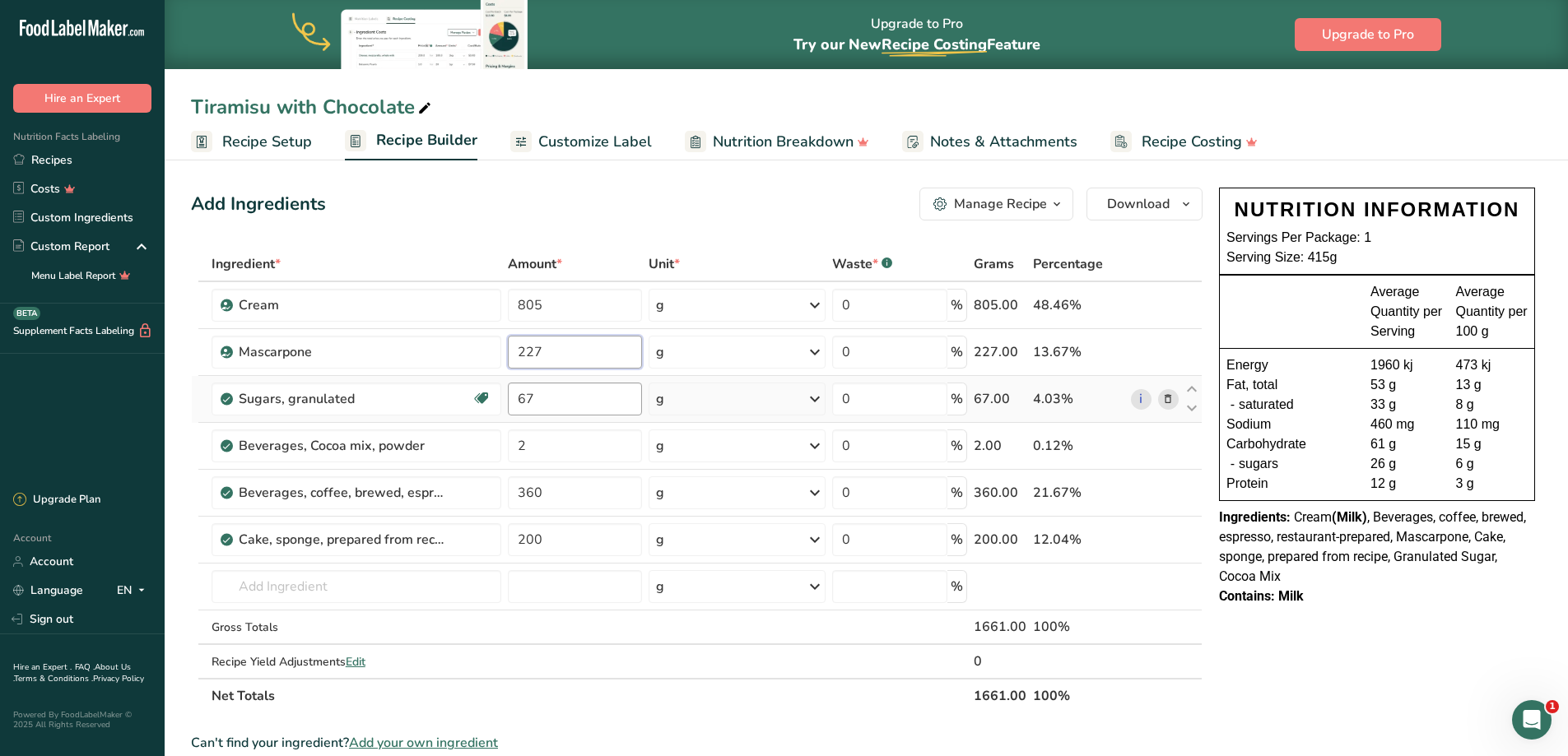
type input "227"
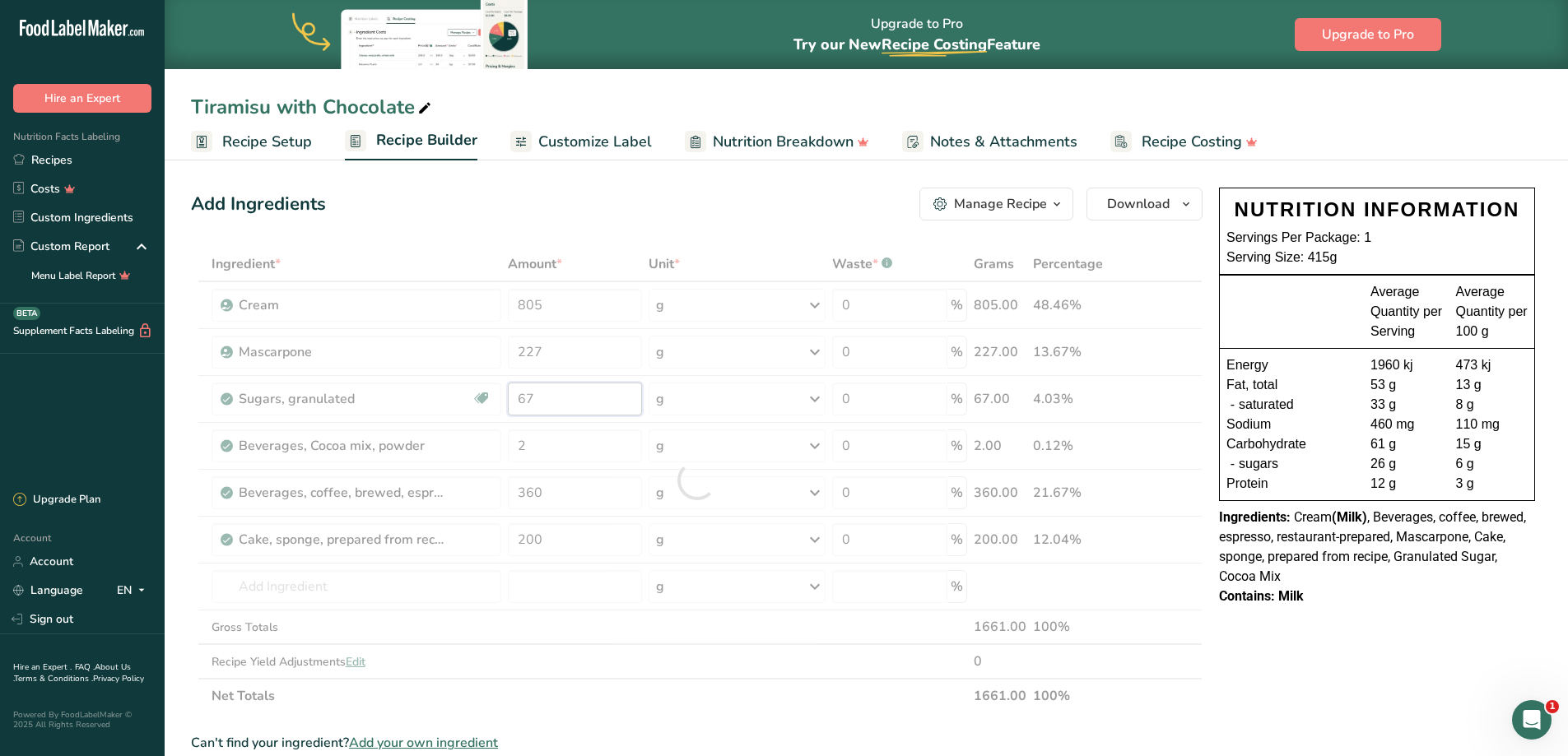
drag, startPoint x: 553, startPoint y: 397, endPoint x: 471, endPoint y: 385, distance: 82.9
click at [469, 392] on div "Ingredient * Amount * Unit * Waste * .a-a{fill:#347362;}.b-a{fill:#fff;} Grams …" at bounding box center [696, 479] width 1011 height 466
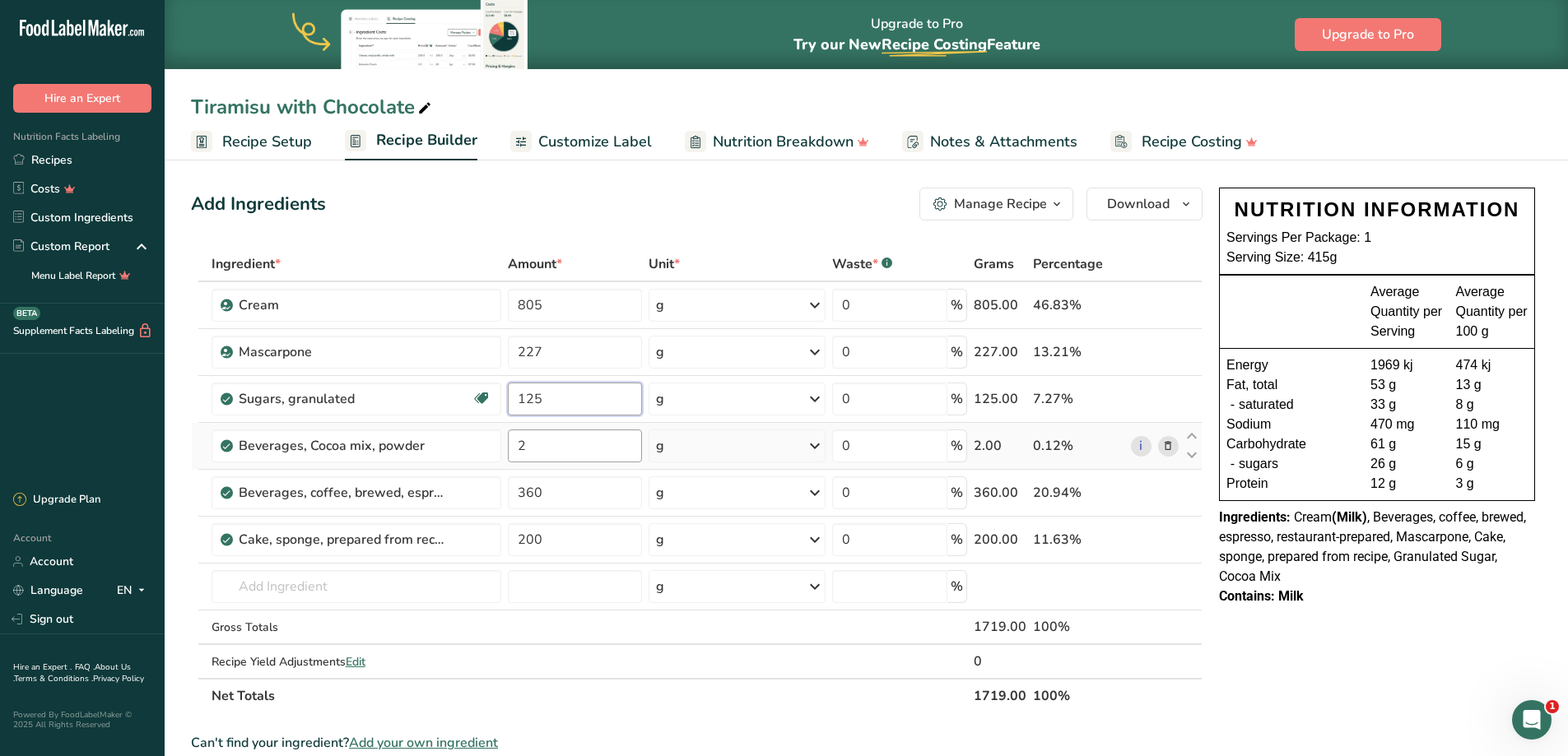
type input "125"
click at [546, 434] on div "Ingredient * Amount * Unit * Waste * .a-a{fill:#347362;}.b-a{fill:#fff;} Grams …" at bounding box center [696, 479] width 1011 height 466
click at [502, 438] on tr "Beverages, Cocoa mix, powder 2 g Portions 1 serving (3 heaping tsp or 1 envelop…" at bounding box center [696, 446] width 1009 height 47
type input "20"
click at [617, 490] on div "Ingredient * Amount * Unit * Waste * .a-a{fill:#347362;}.b-a{fill:#fff;} Grams …" at bounding box center [696, 479] width 1011 height 466
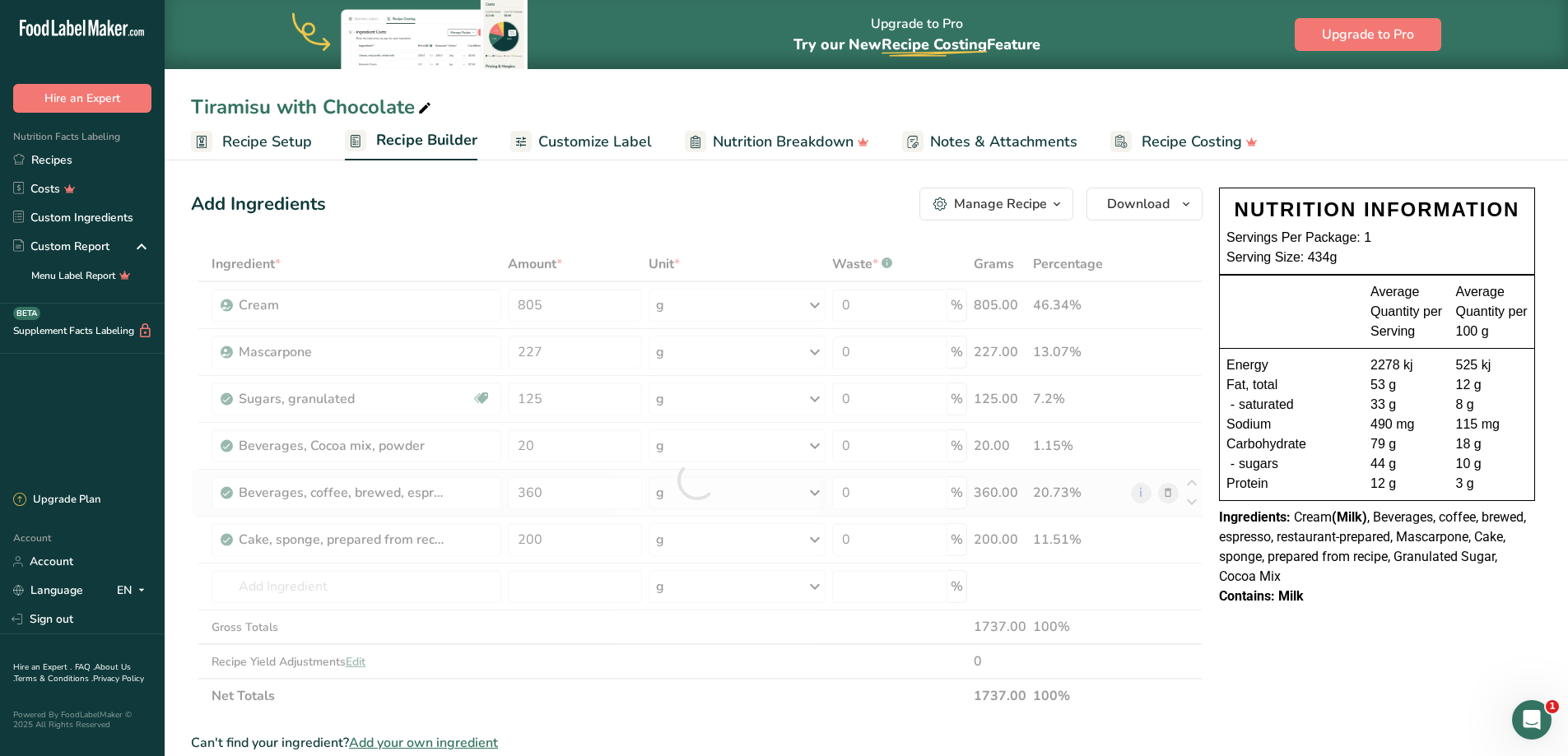
click at [1166, 493] on div "Ingredient * Amount * Unit * Waste * .a-a{fill:#347362;}.b-a{fill:#fff;} Grams …" at bounding box center [696, 479] width 1011 height 466
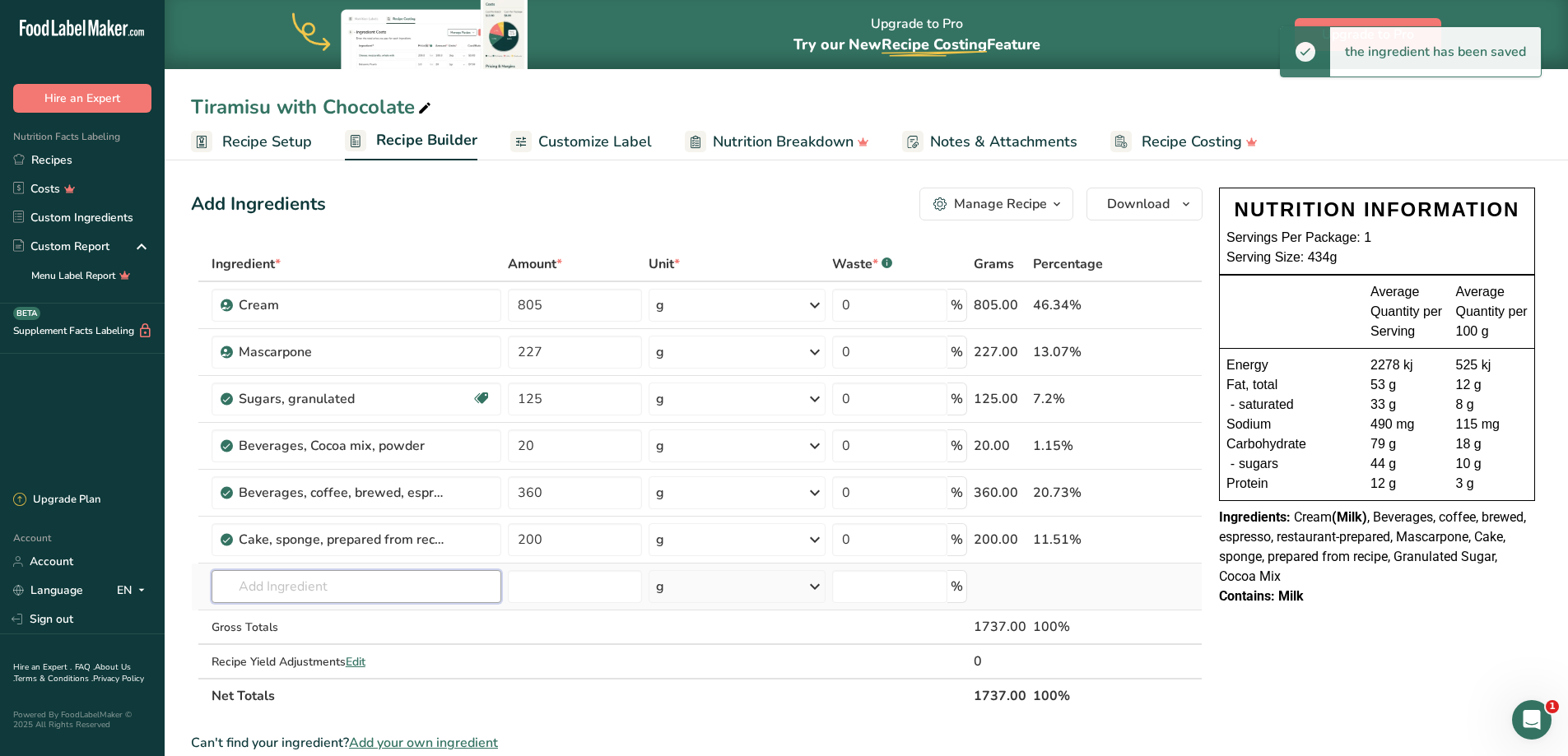
click at [310, 586] on input "text" at bounding box center [357, 586] width 290 height 32
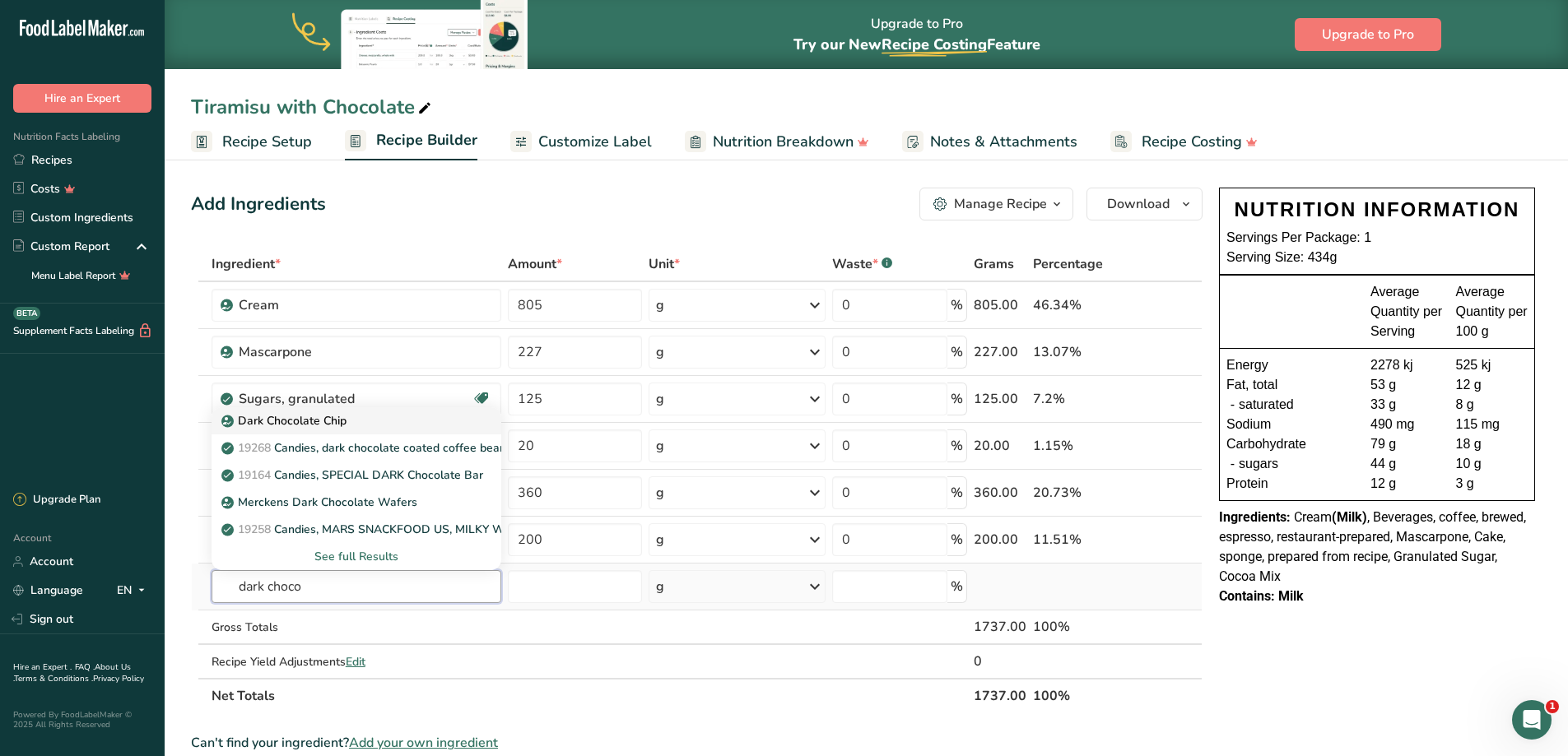
type input "dark choco"
click at [335, 423] on p "Dark Chocolate Chip" at bounding box center [285, 421] width 122 height 18
type input "Dark Chocolate Chip"
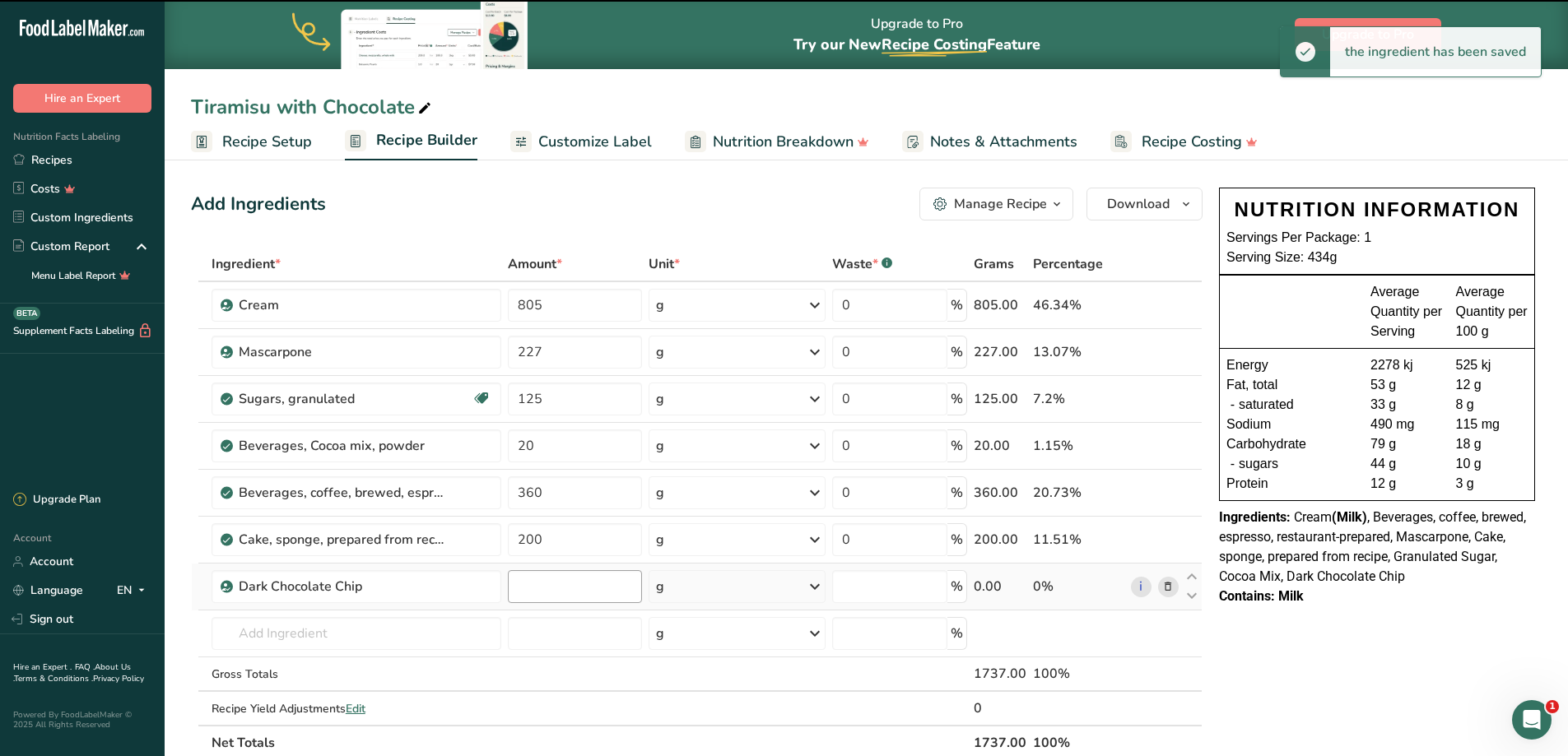
type input "0"
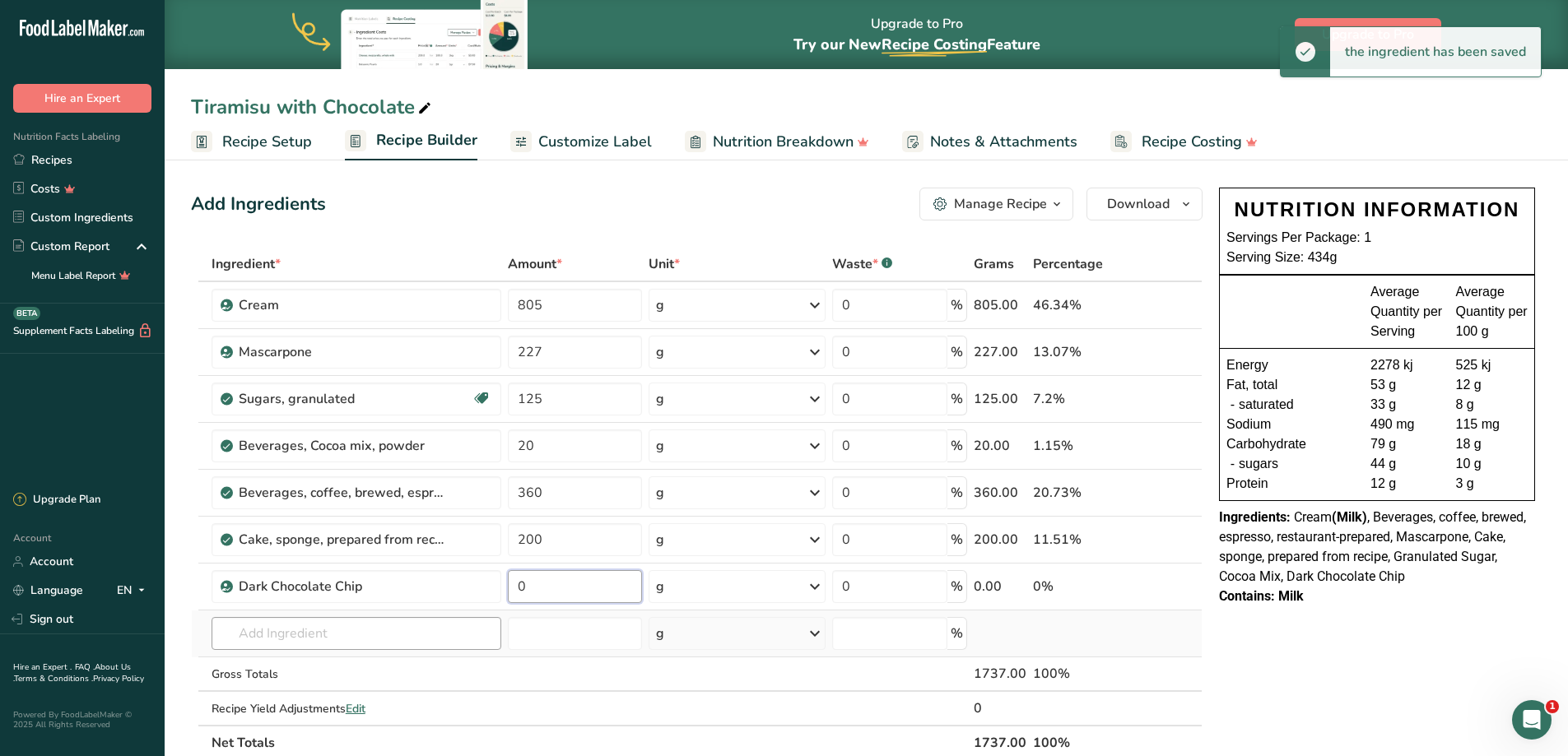
drag, startPoint x: 570, startPoint y: 587, endPoint x: 372, endPoint y: 617, distance: 200.3
click at [380, 616] on tbody "Cream 805 g Weight Units g kg mg See more Volume Units l Volume units require a…" at bounding box center [696, 503] width 1009 height 443
type input "160"
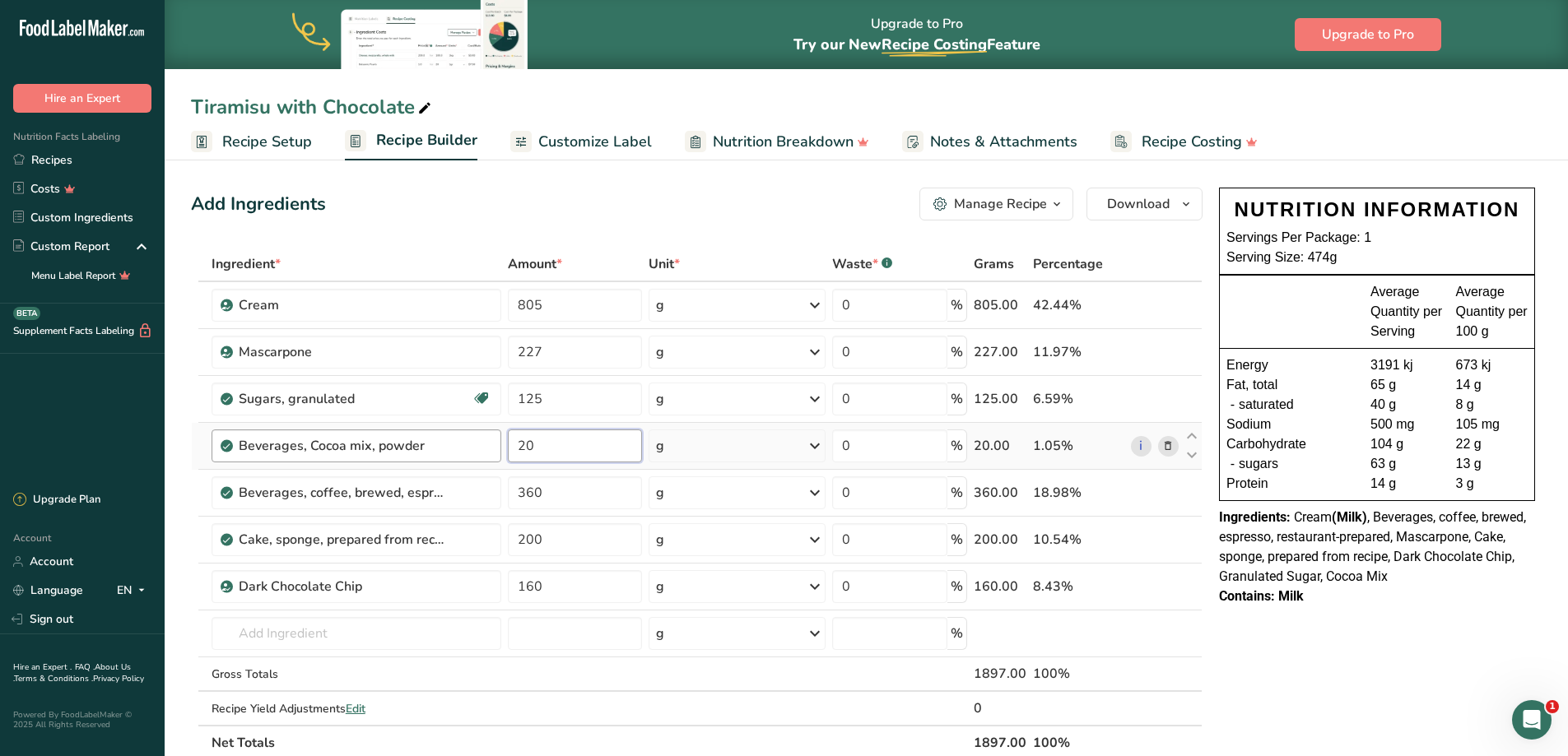
drag, startPoint x: 556, startPoint y: 455, endPoint x: 468, endPoint y: 433, distance: 90.7
click at [456, 442] on tr "Beverages, Cocoa mix, powder 20 g Portions 1 serving (3 heaping tsp or 1 envelo…" at bounding box center [696, 446] width 1009 height 47
type input "30"
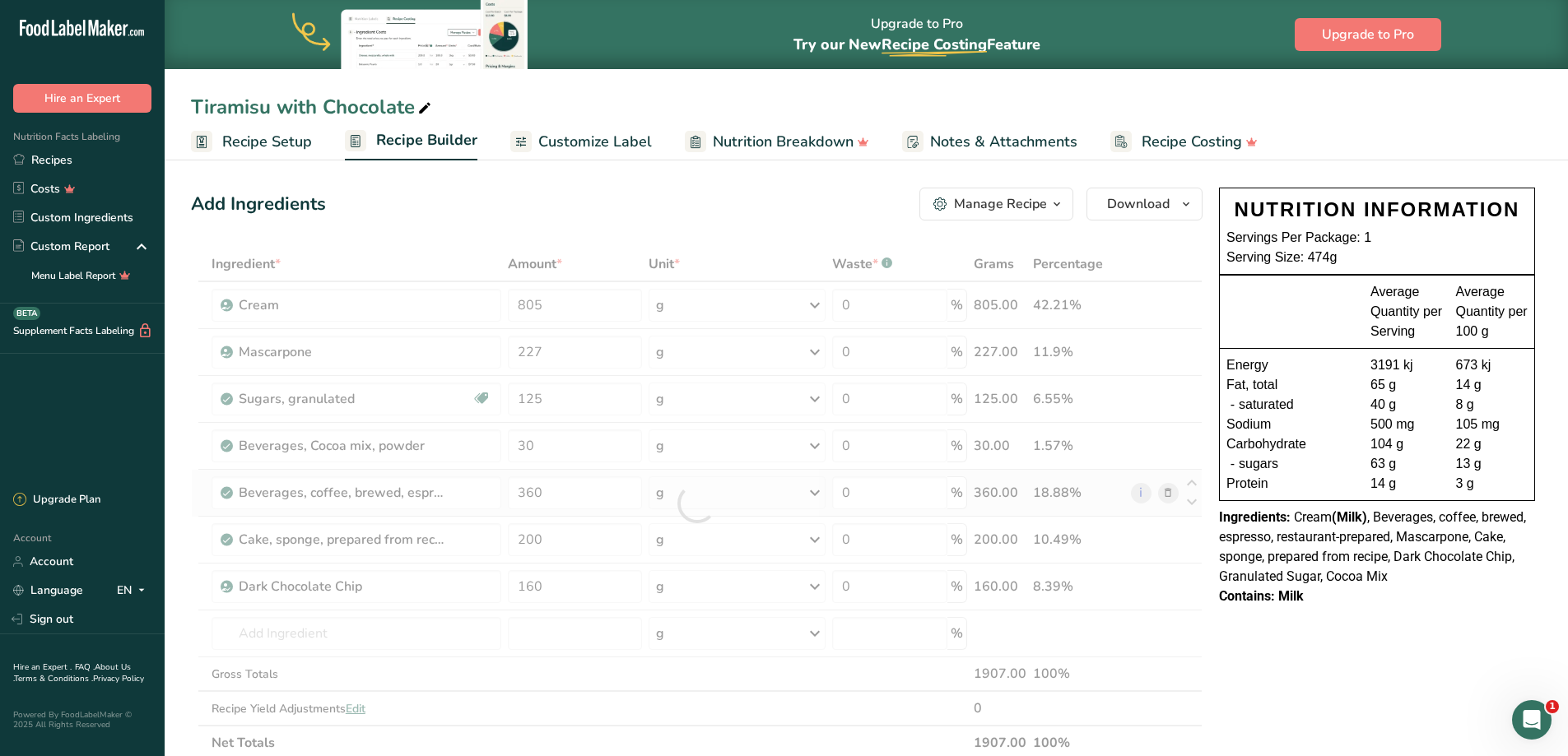
click at [1165, 492] on div "Ingredient * Amount * Unit * Waste * .a-a{fill:#347362;}.b-a{fill:#fff;} Grams …" at bounding box center [696, 503] width 1011 height 514
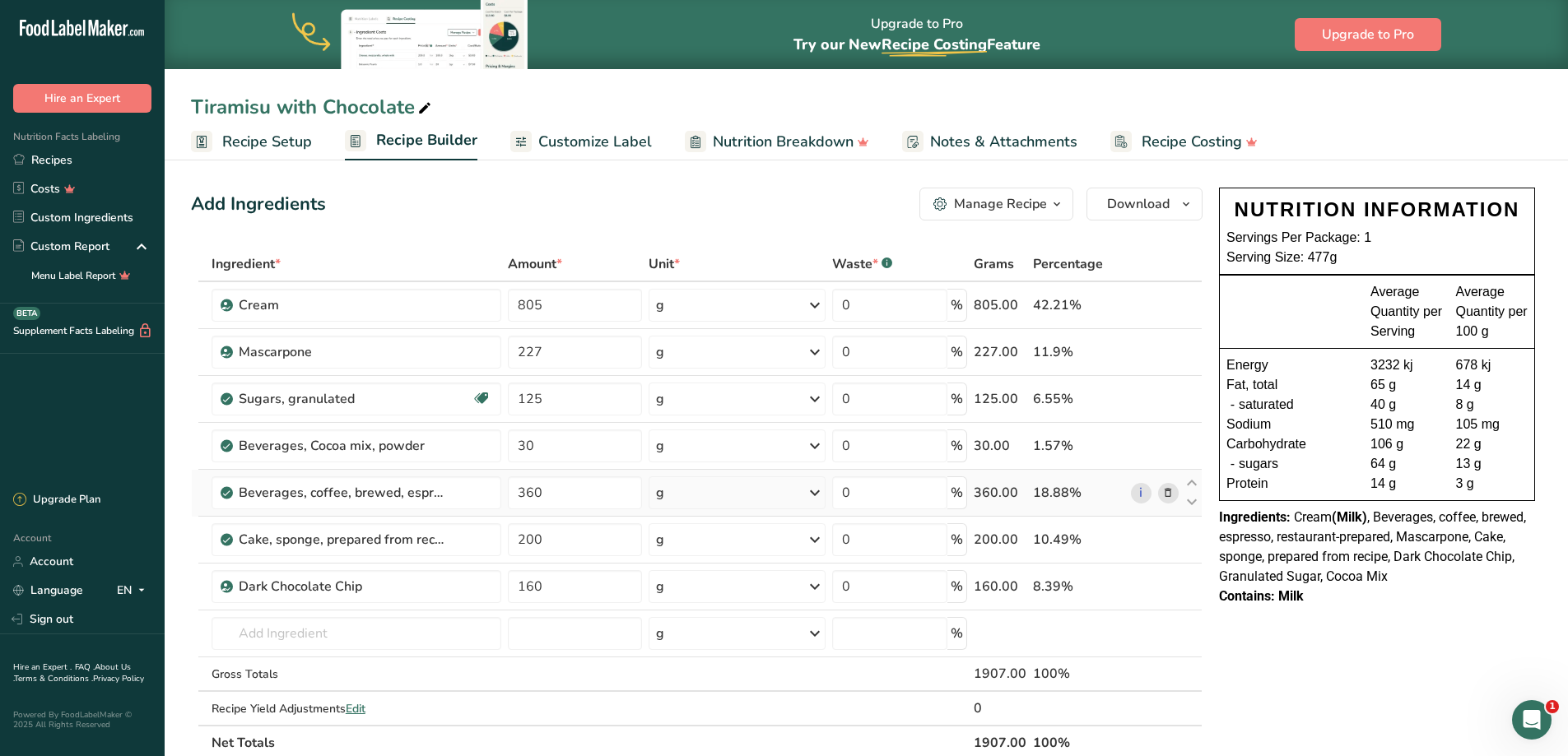
click at [1167, 493] on icon at bounding box center [1167, 493] width 11 height 18
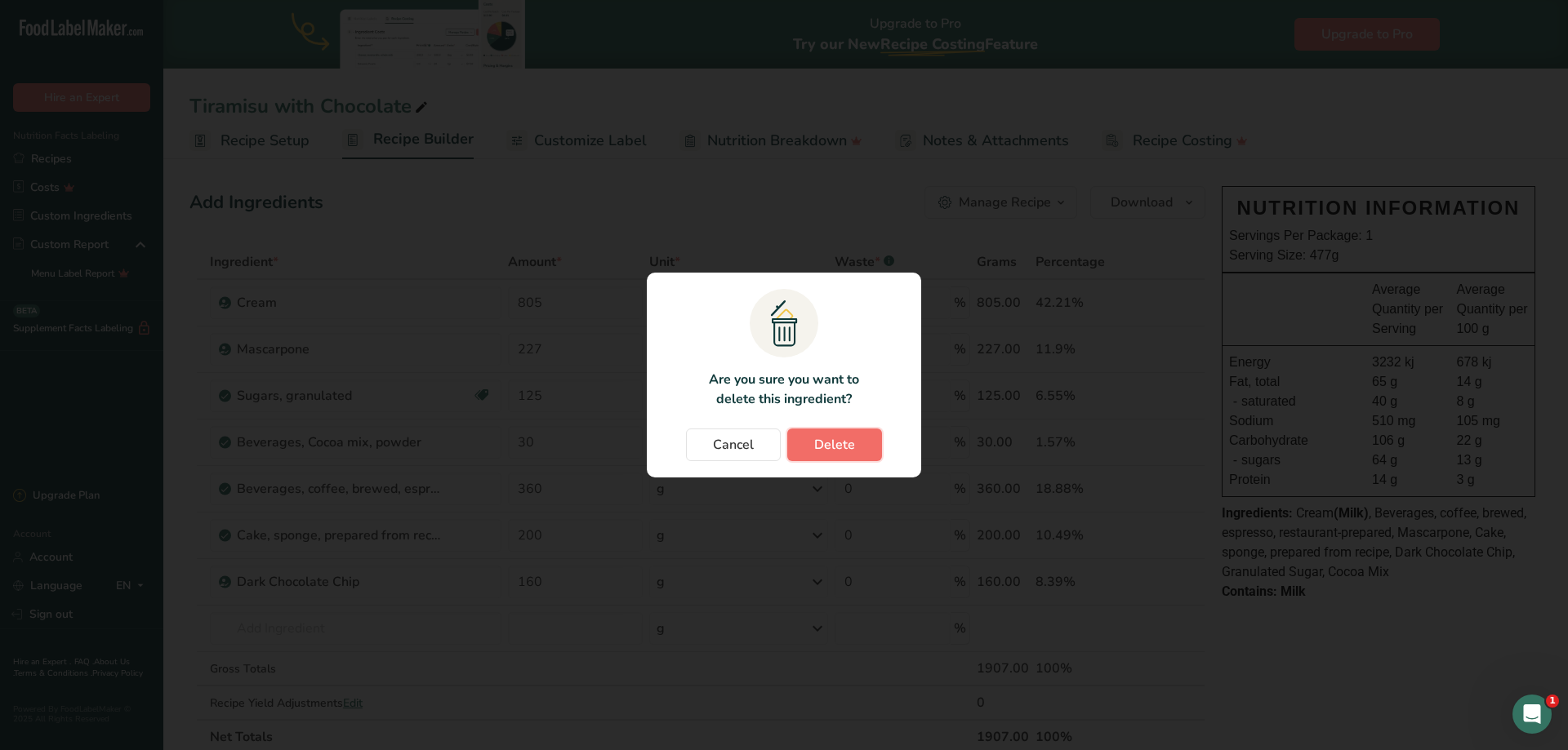
click at [856, 450] on button "Delete" at bounding box center [834, 444] width 95 height 32
type input "200"
type input "160"
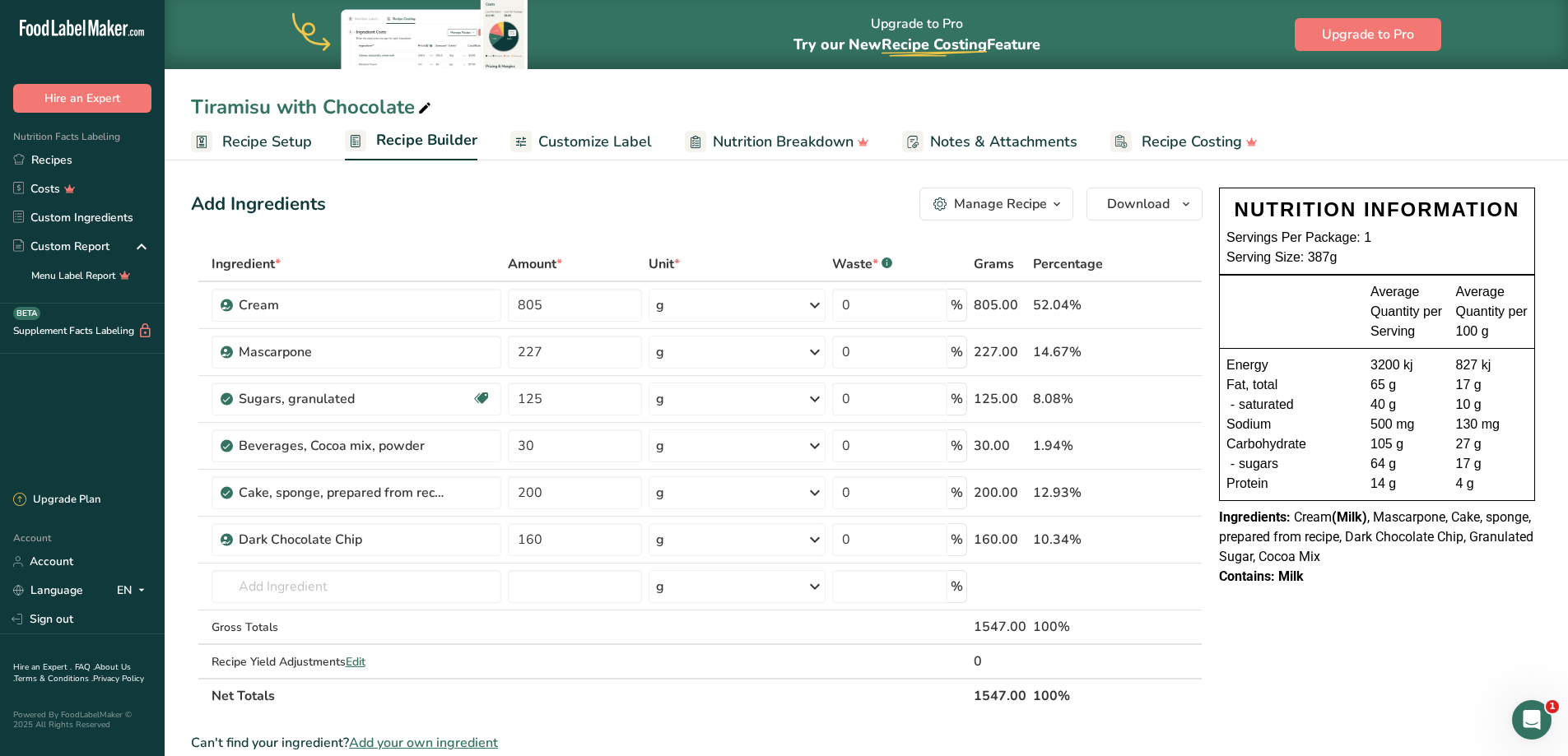
click at [272, 144] on span "Recipe Setup" at bounding box center [267, 141] width 90 height 22
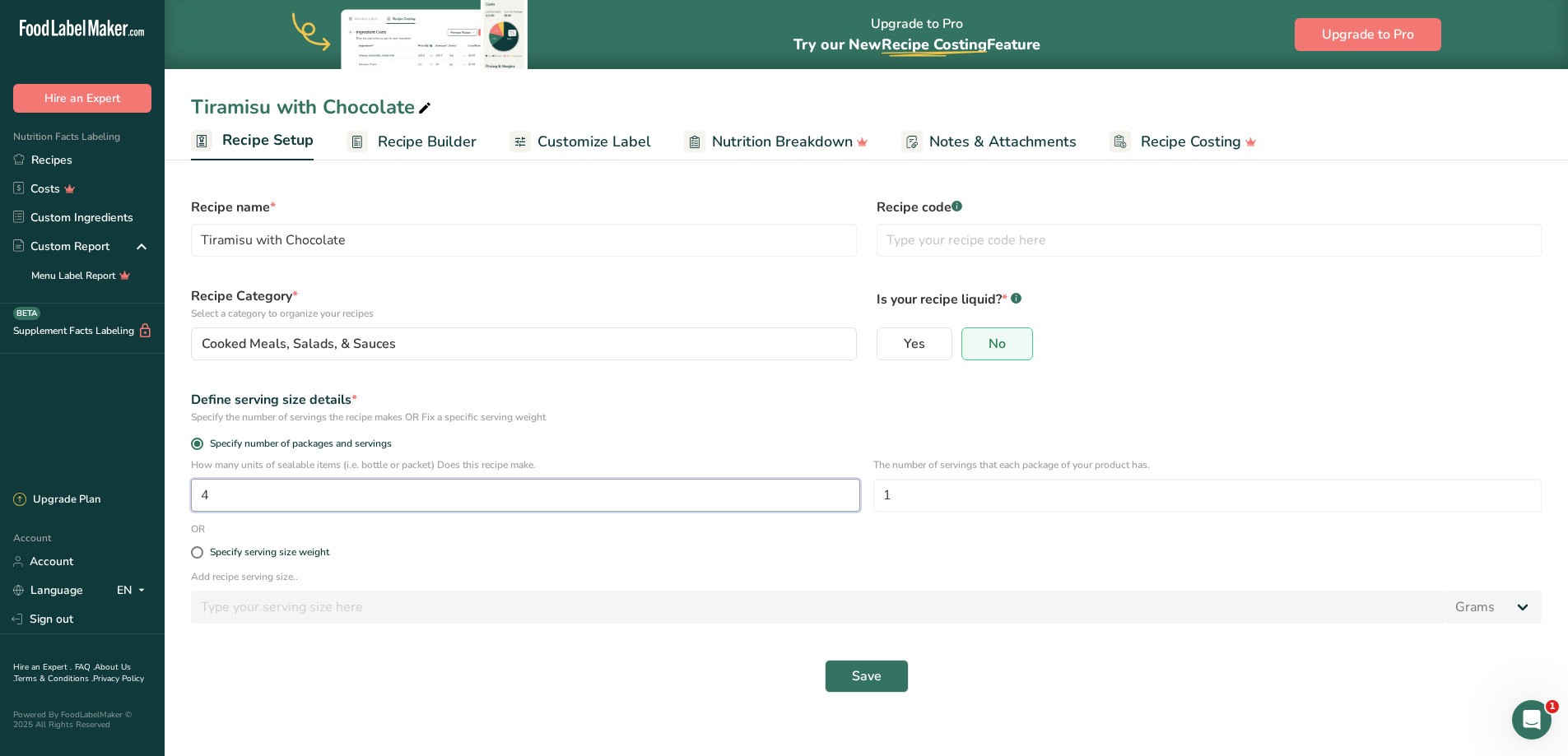
drag, startPoint x: 241, startPoint y: 500, endPoint x: 124, endPoint y: 472, distance: 120.3
click at [125, 478] on div ".a-20{fill:#fff;} Hire an Expert Nutrition Facts Labeling Recipes Costs Custom …" at bounding box center [784, 378] width 1568 height 756
type input "6"
click at [869, 674] on span "Save" at bounding box center [867, 676] width 30 height 19
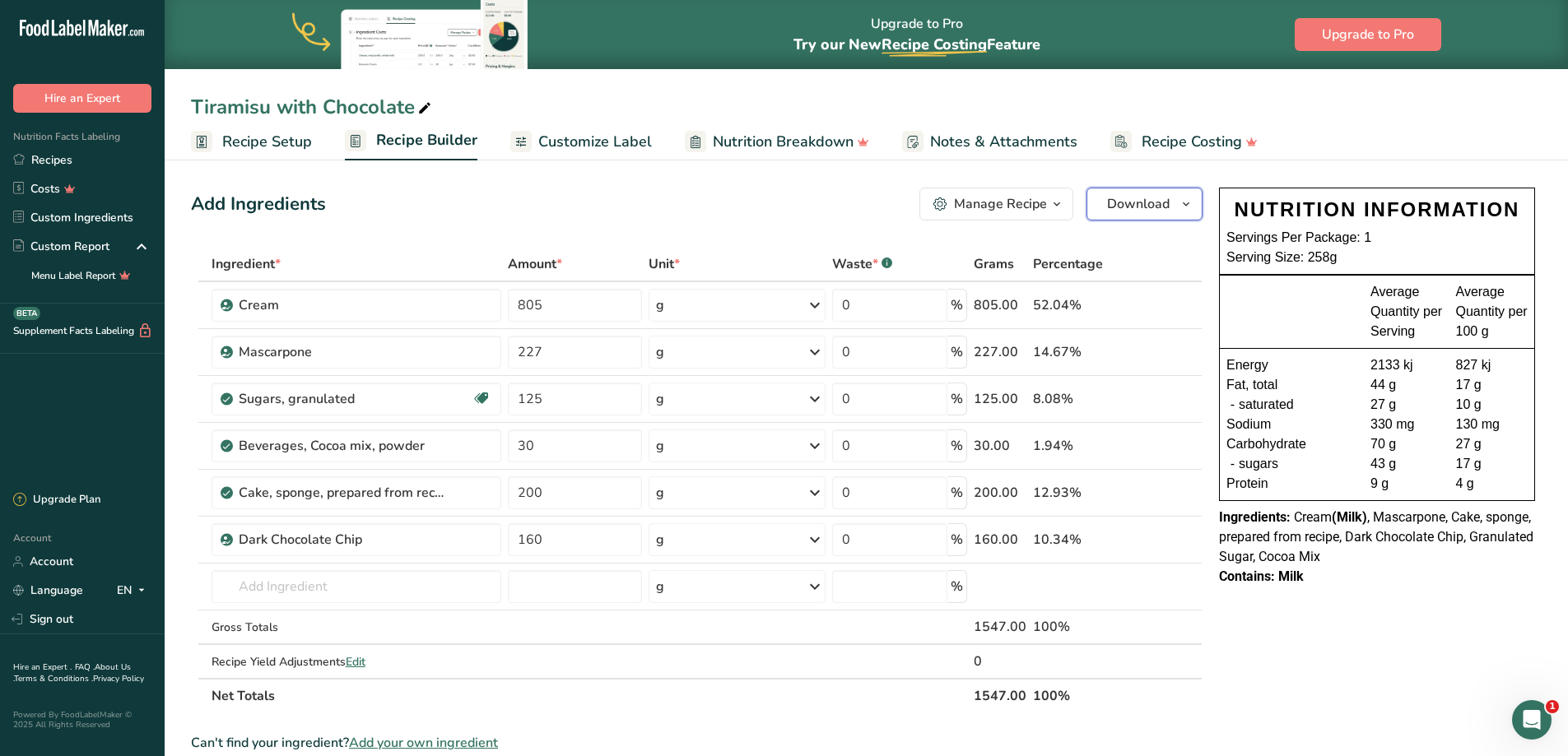
click at [1118, 207] on span "Download" at bounding box center [1138, 204] width 62 height 19
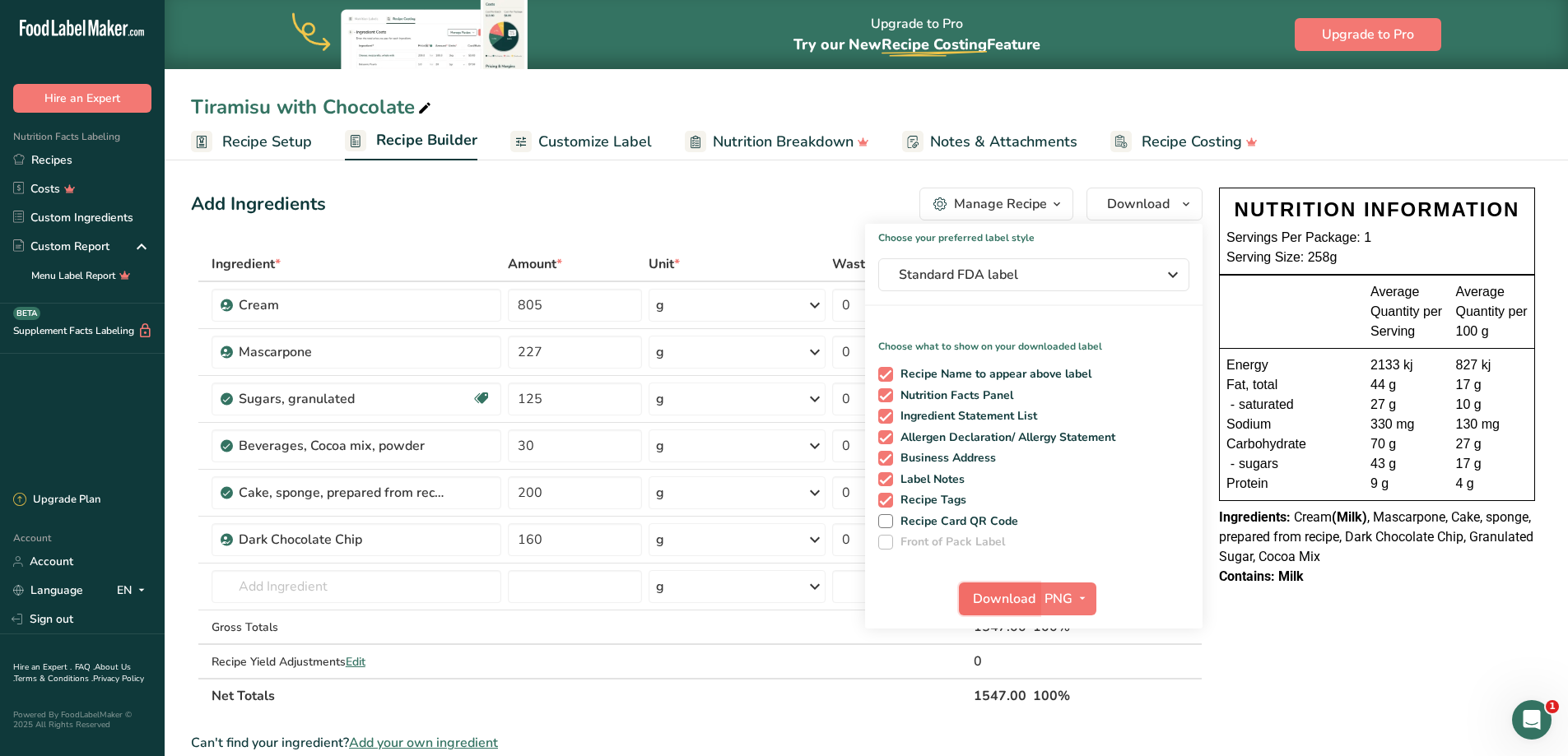
click at [1027, 595] on span "Download" at bounding box center [1003, 599] width 62 height 19
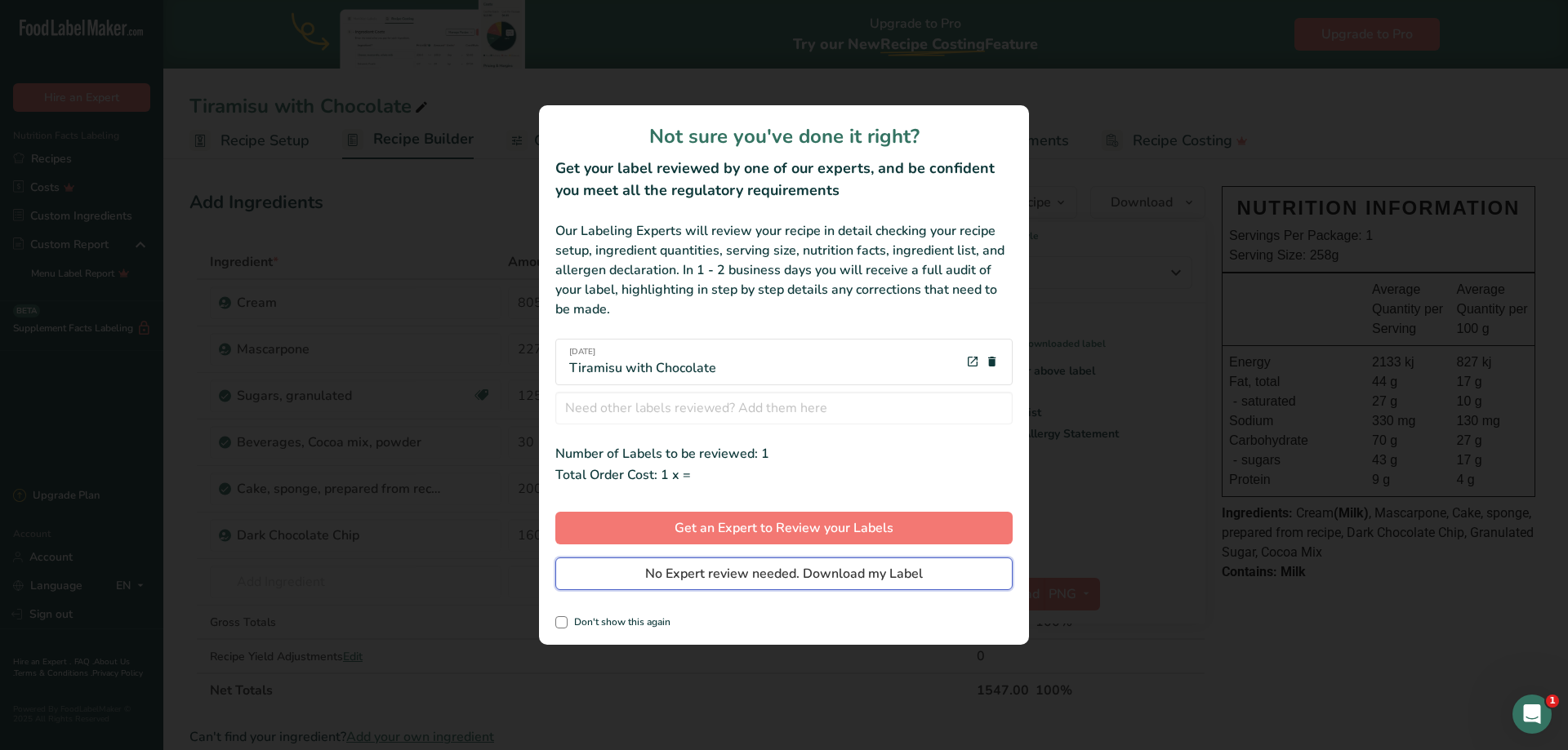
click at [814, 571] on span "No Expert review needed. Download my Label" at bounding box center [784, 573] width 278 height 19
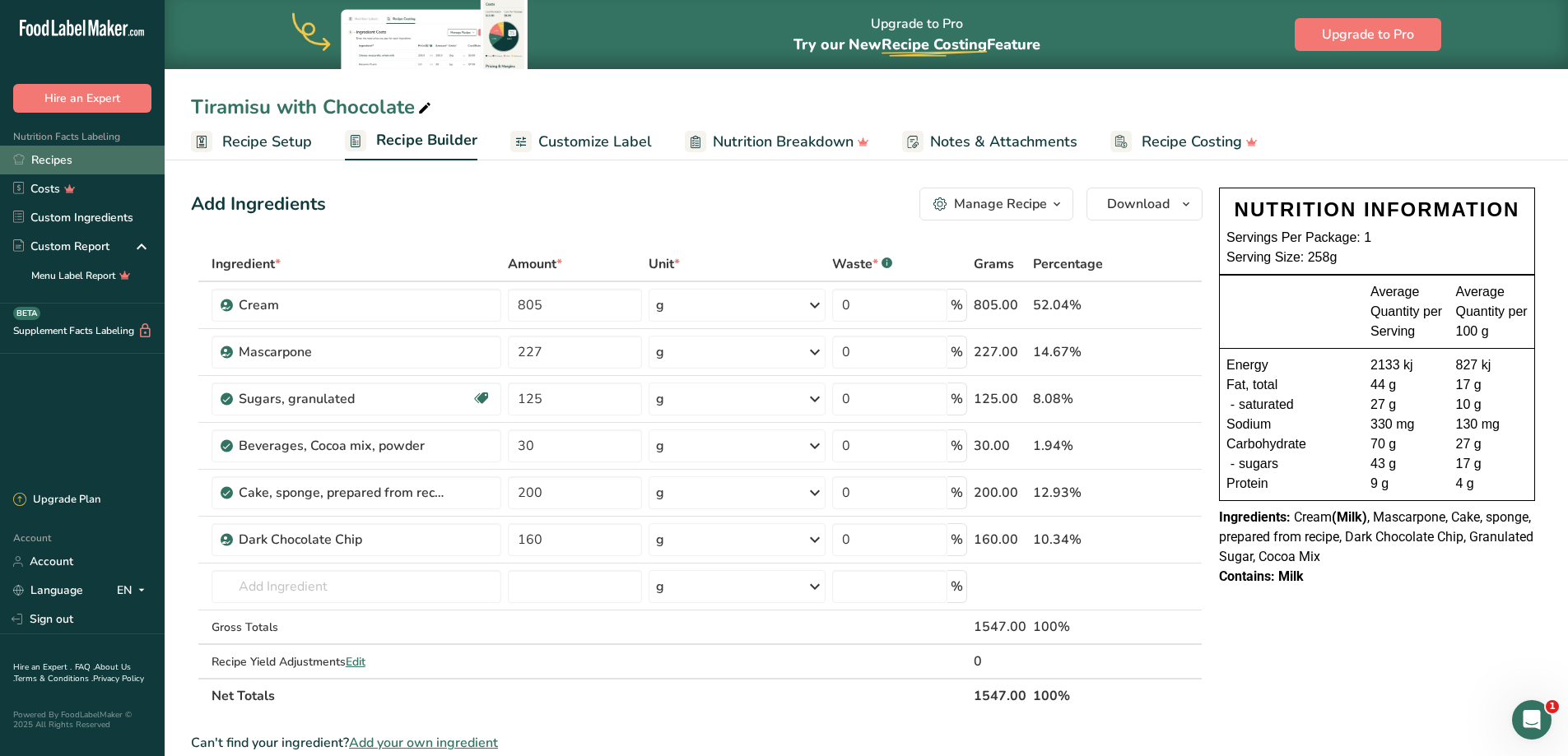
click at [47, 158] on link "Recipes" at bounding box center [82, 160] width 164 height 29
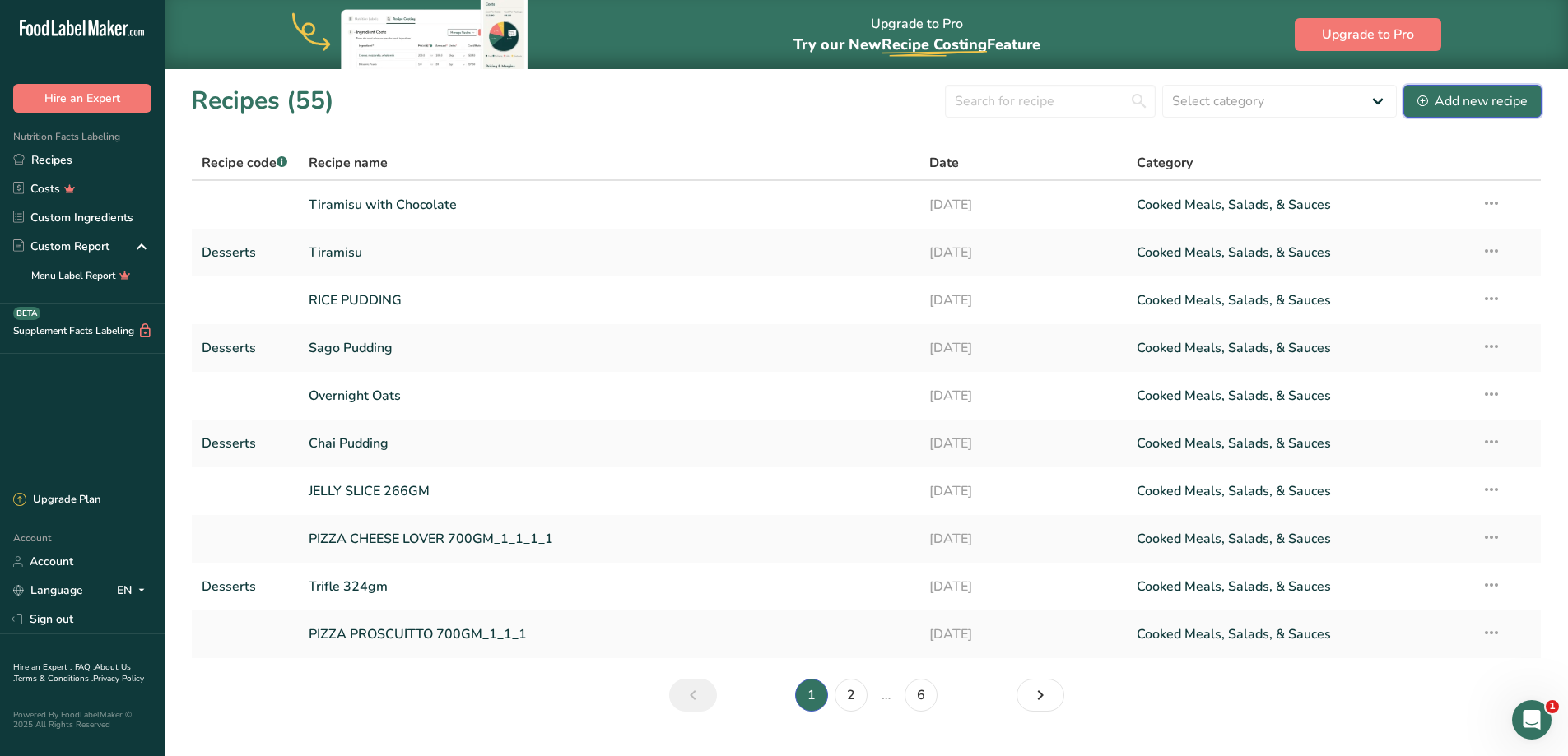
click at [1470, 103] on div "Add new recipe" at bounding box center [1472, 101] width 111 height 19
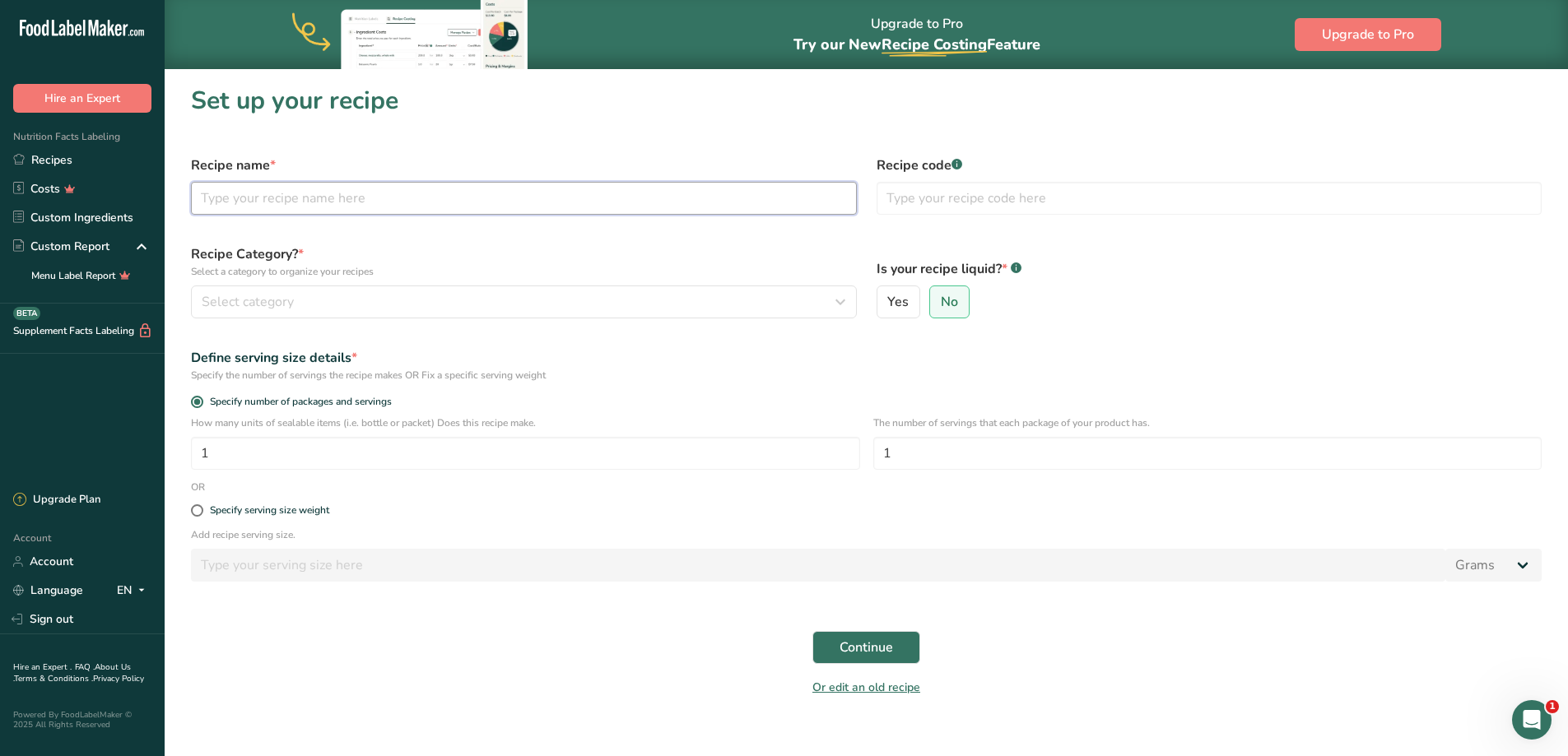
click at [248, 194] on input "text" at bounding box center [524, 198] width 666 height 32
type input "b"
type input "[PERSON_NAME] Muesli"
type input "Desserts"
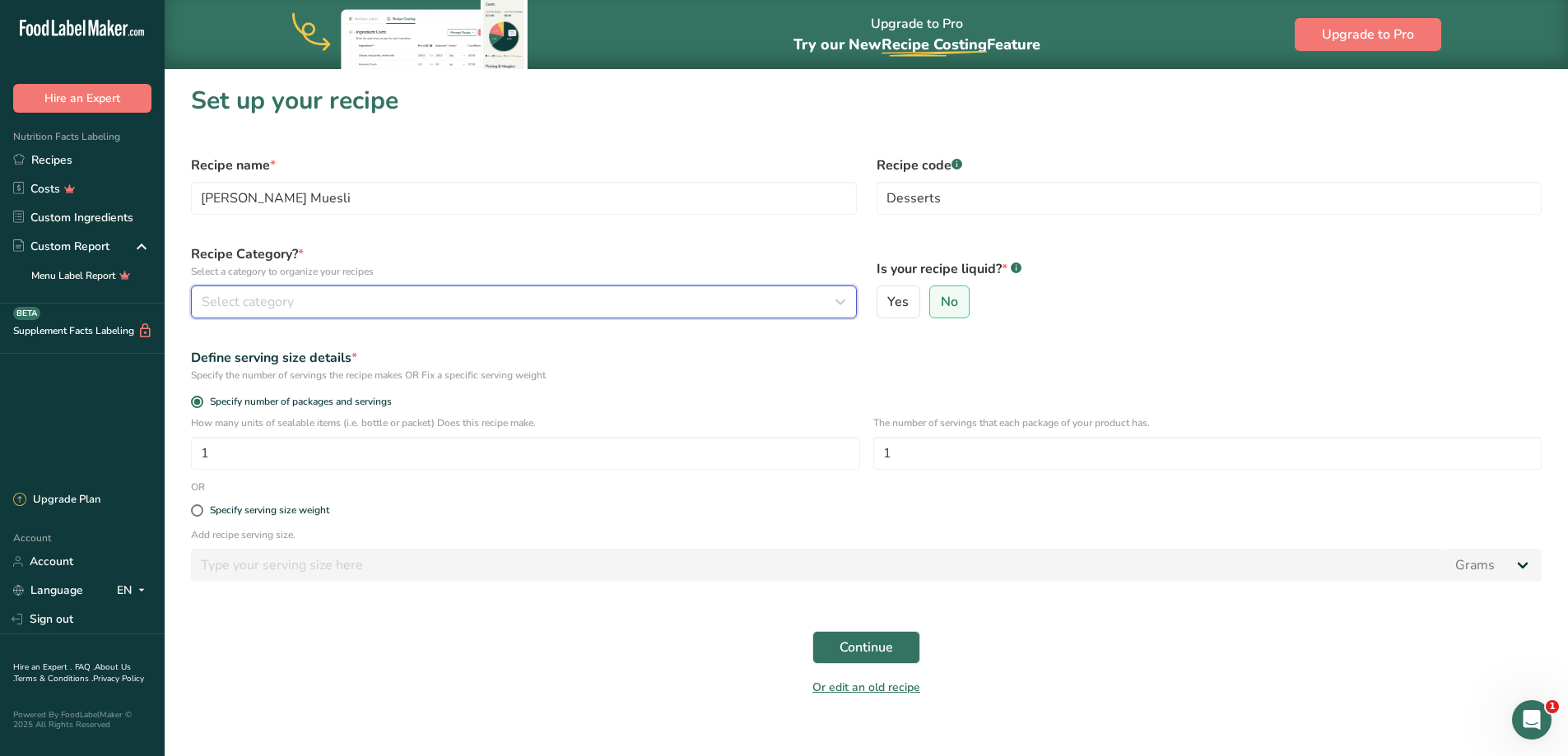
click at [352, 304] on div "Select category" at bounding box center [519, 302] width 634 height 19
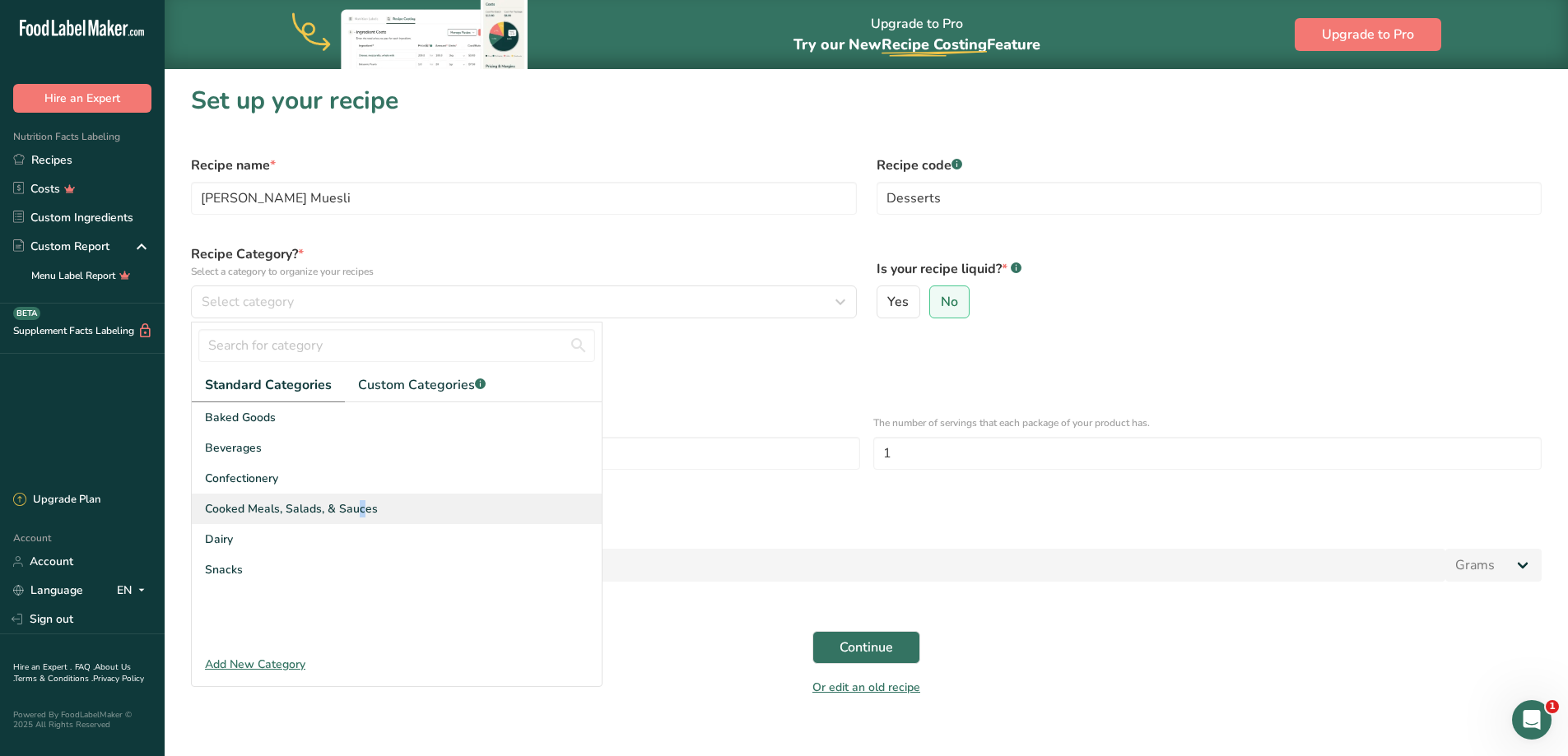
click at [279, 507] on span "Cooked Meals, Salads, & Sauces" at bounding box center [291, 509] width 173 height 18
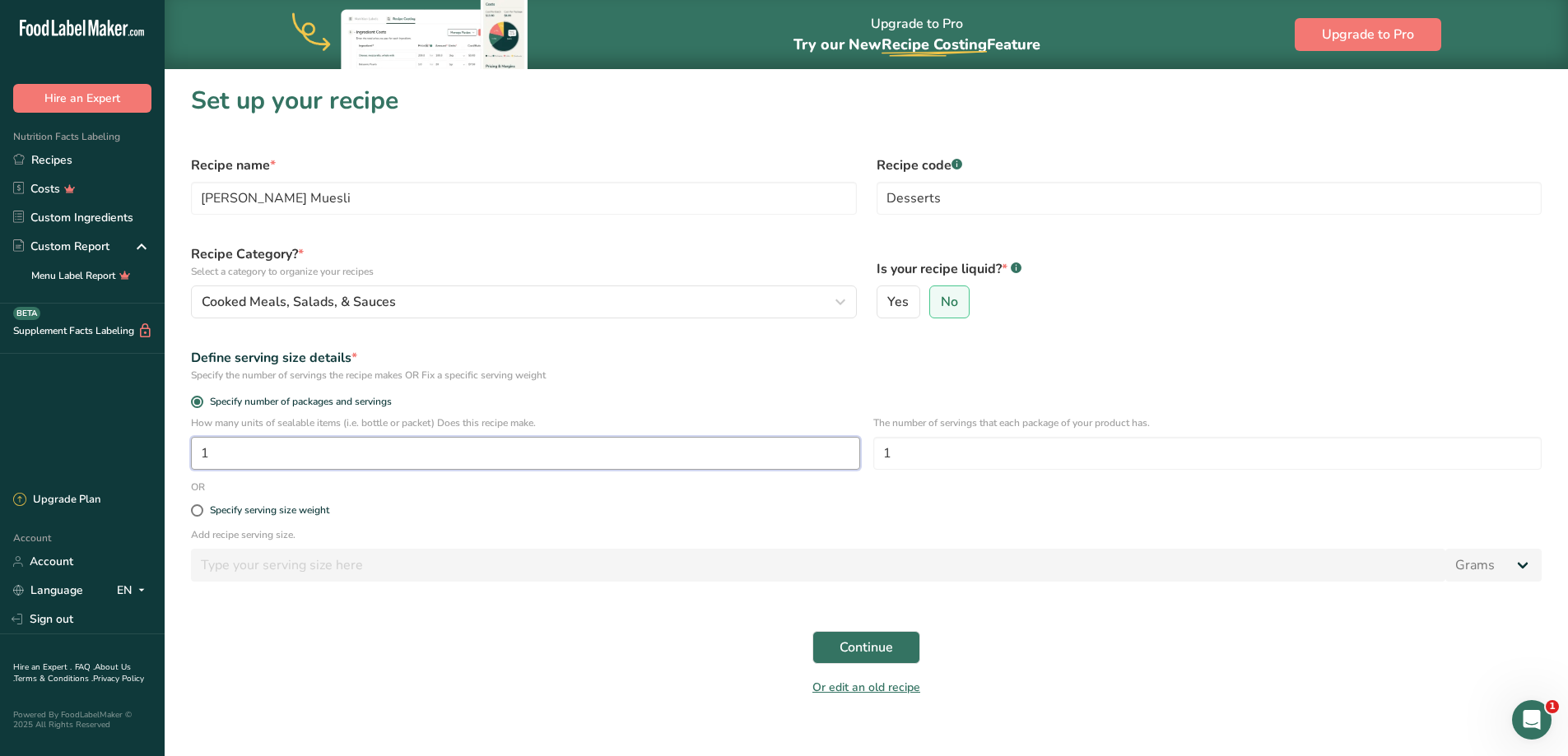
drag, startPoint x: 249, startPoint y: 457, endPoint x: 76, endPoint y: 448, distance: 173.2
click at [51, 434] on div ".a-20{fill:#fff;} Hire an Expert Nutrition Facts Labeling Recipes Costs Custom …" at bounding box center [784, 387] width 1568 height 775
type input "7"
click at [828, 643] on button "Continue" at bounding box center [866, 647] width 108 height 32
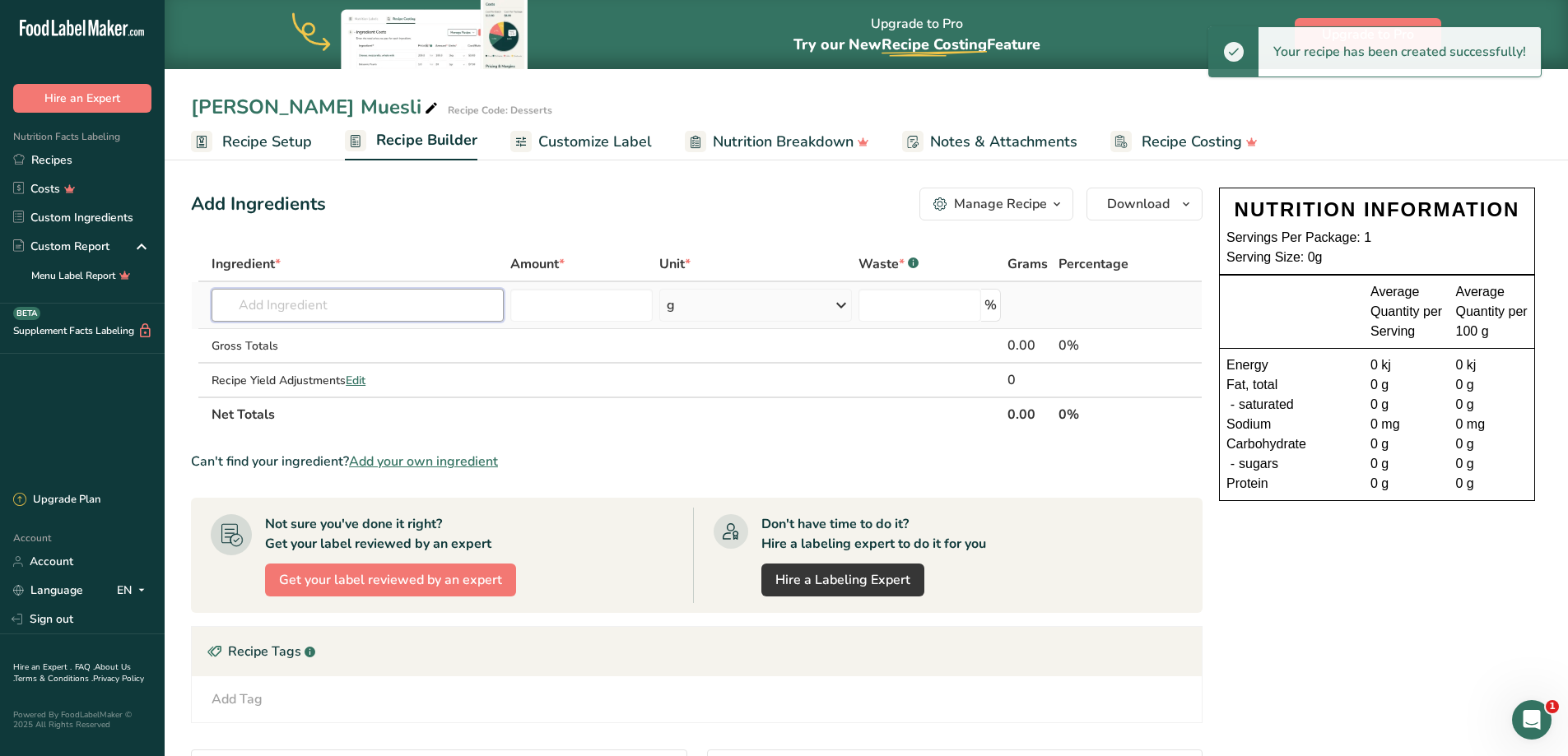
click at [383, 304] on input "text" at bounding box center [358, 305] width 293 height 32
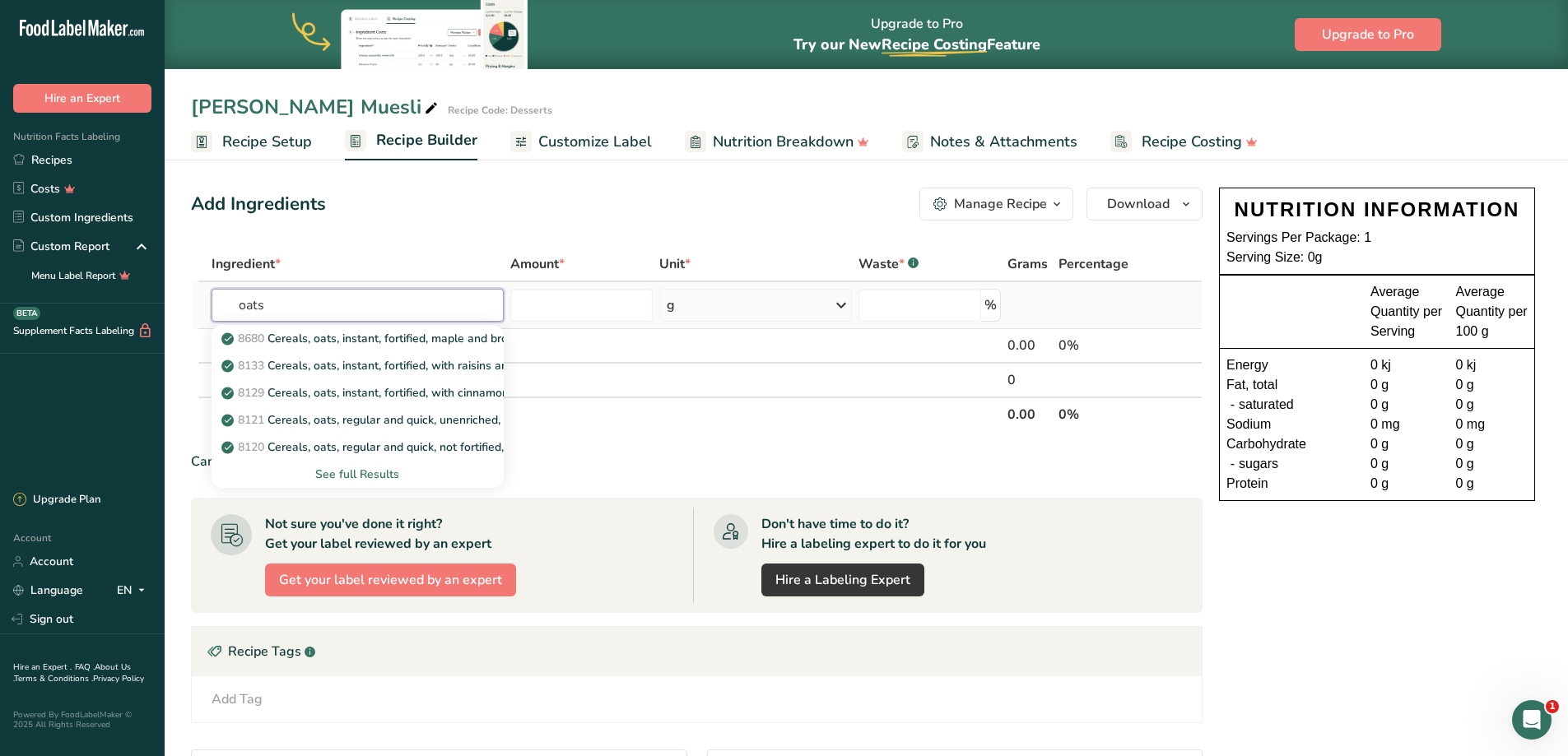
type input "oats"
click at [361, 475] on div "See full Results" at bounding box center [358, 474] width 266 height 18
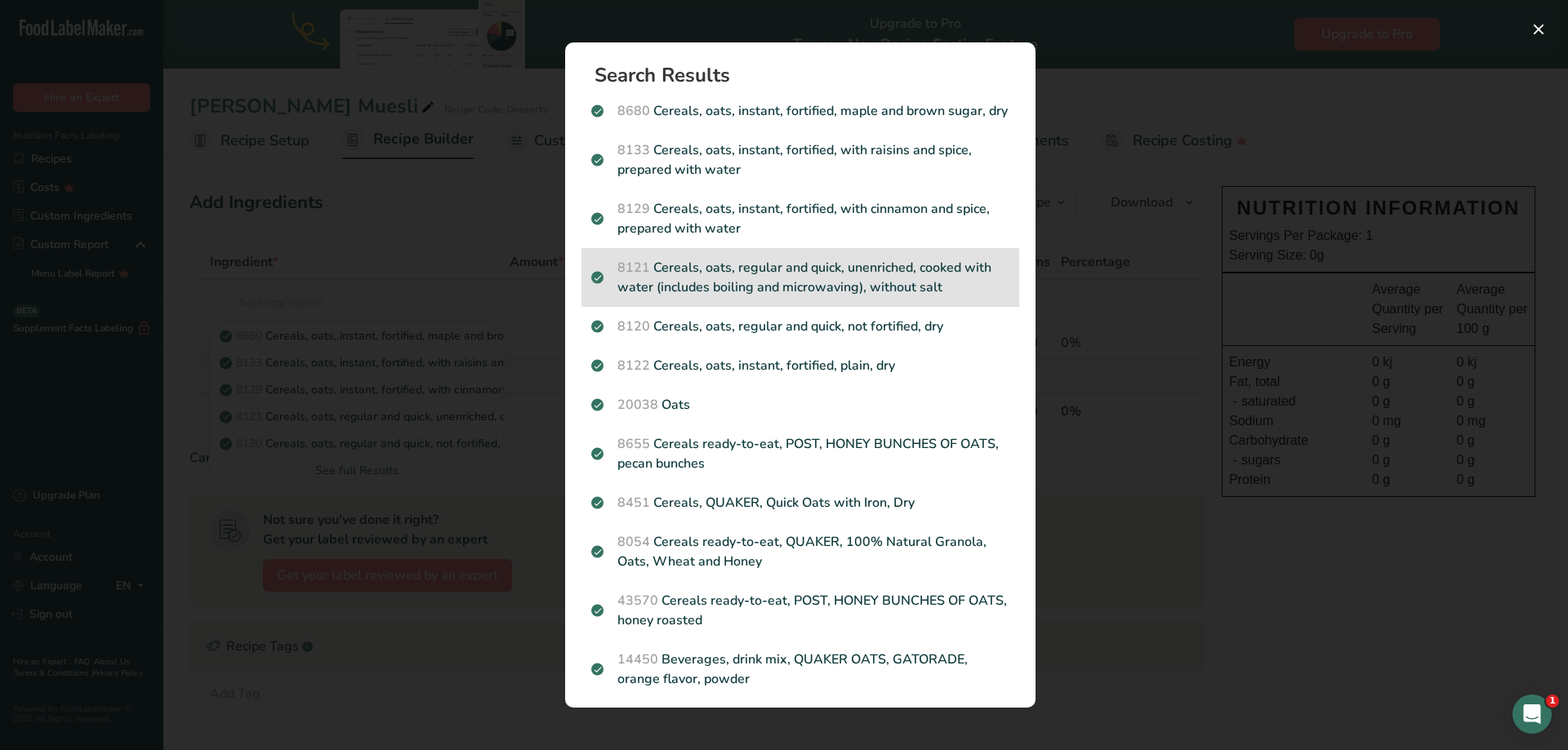
click at [800, 297] on p "8121 Cereals, oats, regular and quick, unenriched, cooked with water (includes …" at bounding box center [800, 277] width 418 height 39
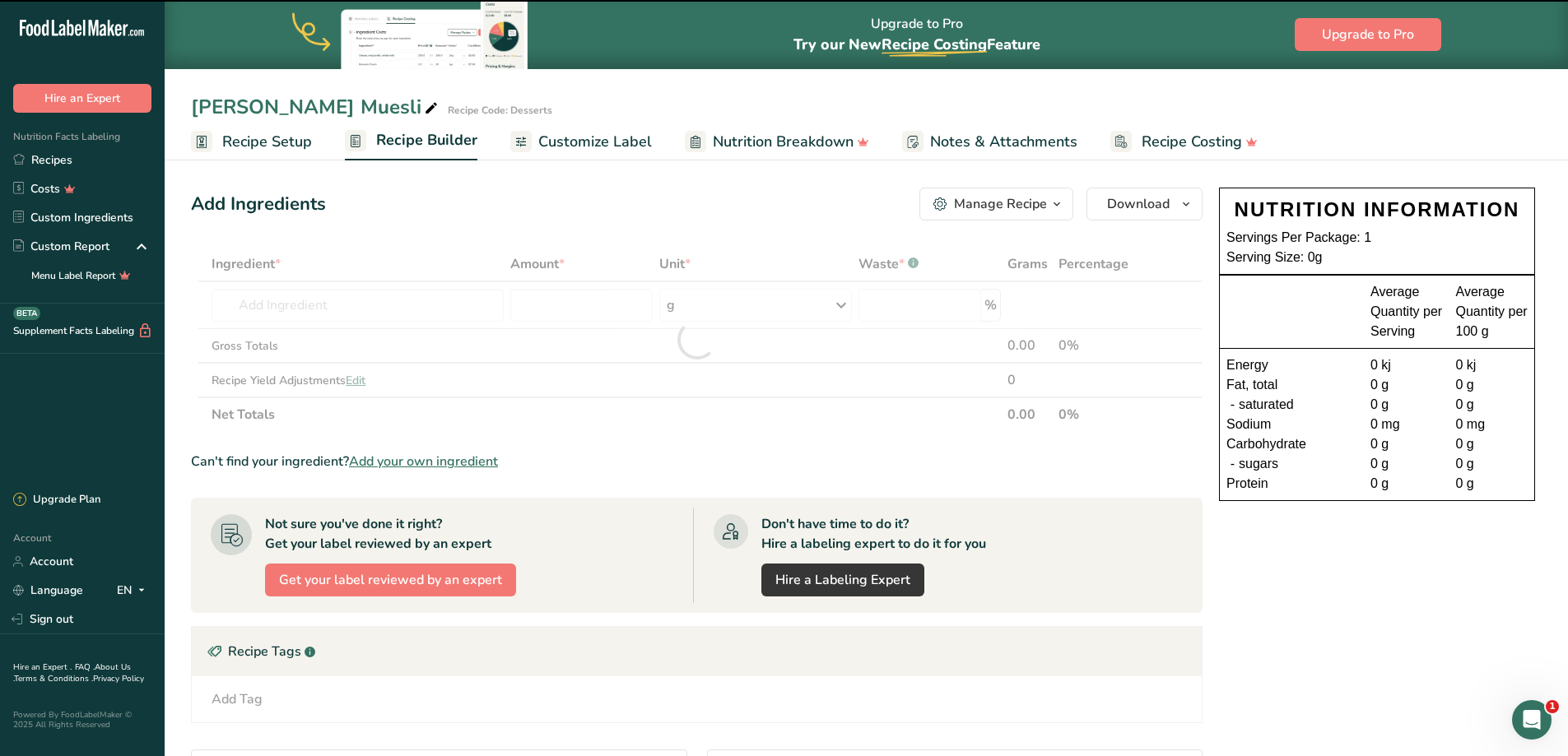
type input "0"
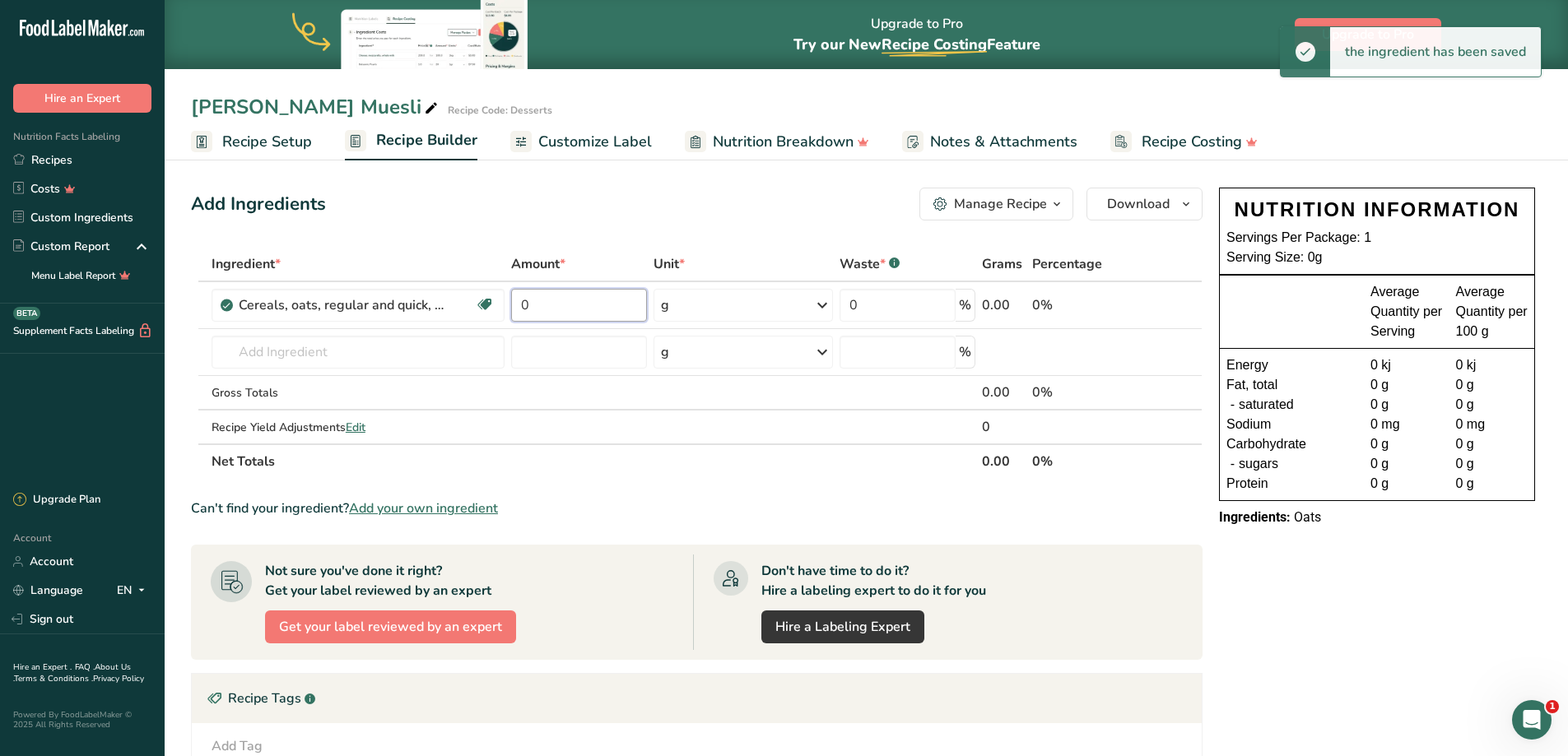
drag, startPoint x: 573, startPoint y: 304, endPoint x: 436, endPoint y: 271, distance: 140.9
click at [436, 271] on table "Ingredient * Amount * Unit * Waste * .a-a{fill:#347362;}.b-a{fill:#fff;} Grams …" at bounding box center [696, 363] width 1011 height 232
type input "500"
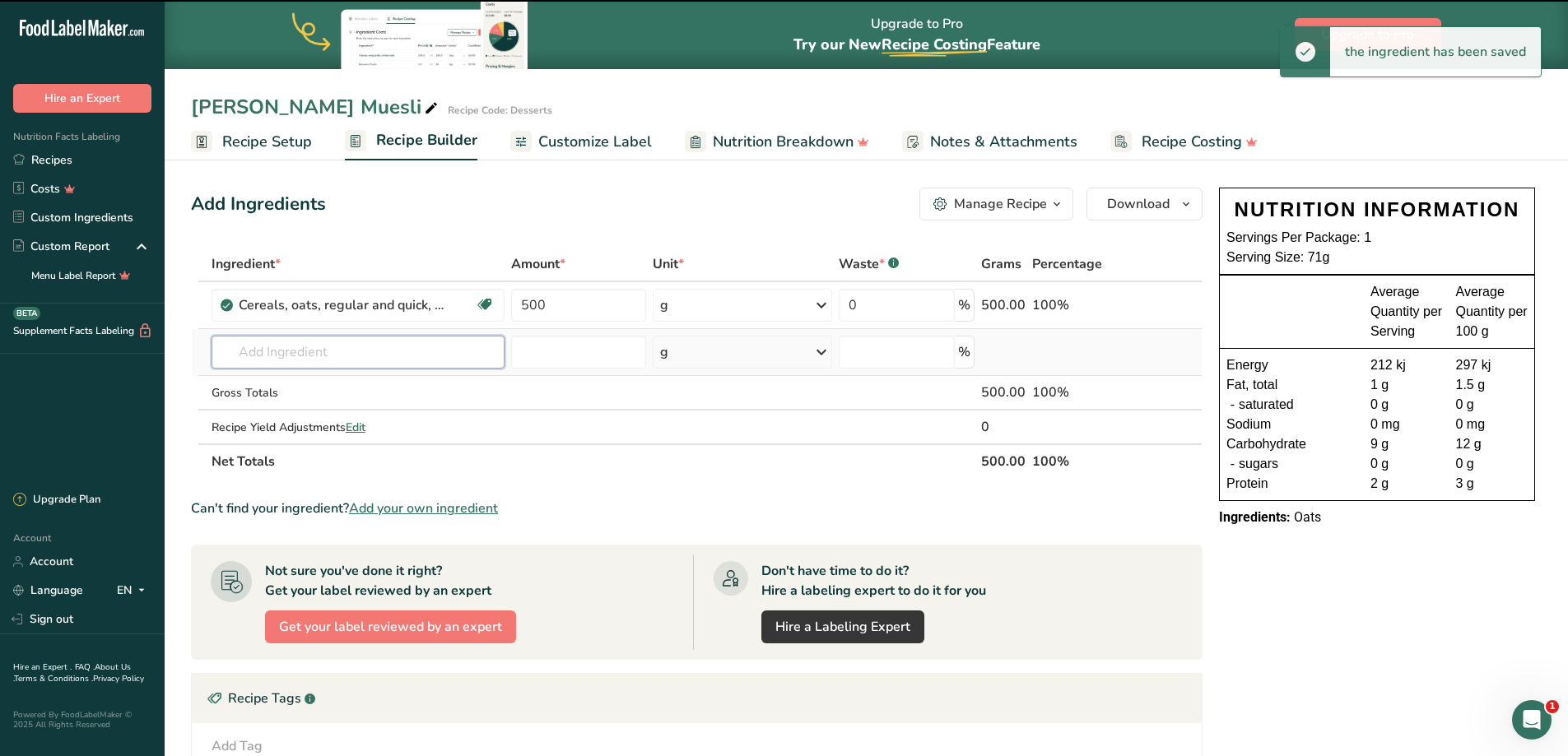
click at [337, 338] on input "text" at bounding box center [358, 351] width 293 height 32
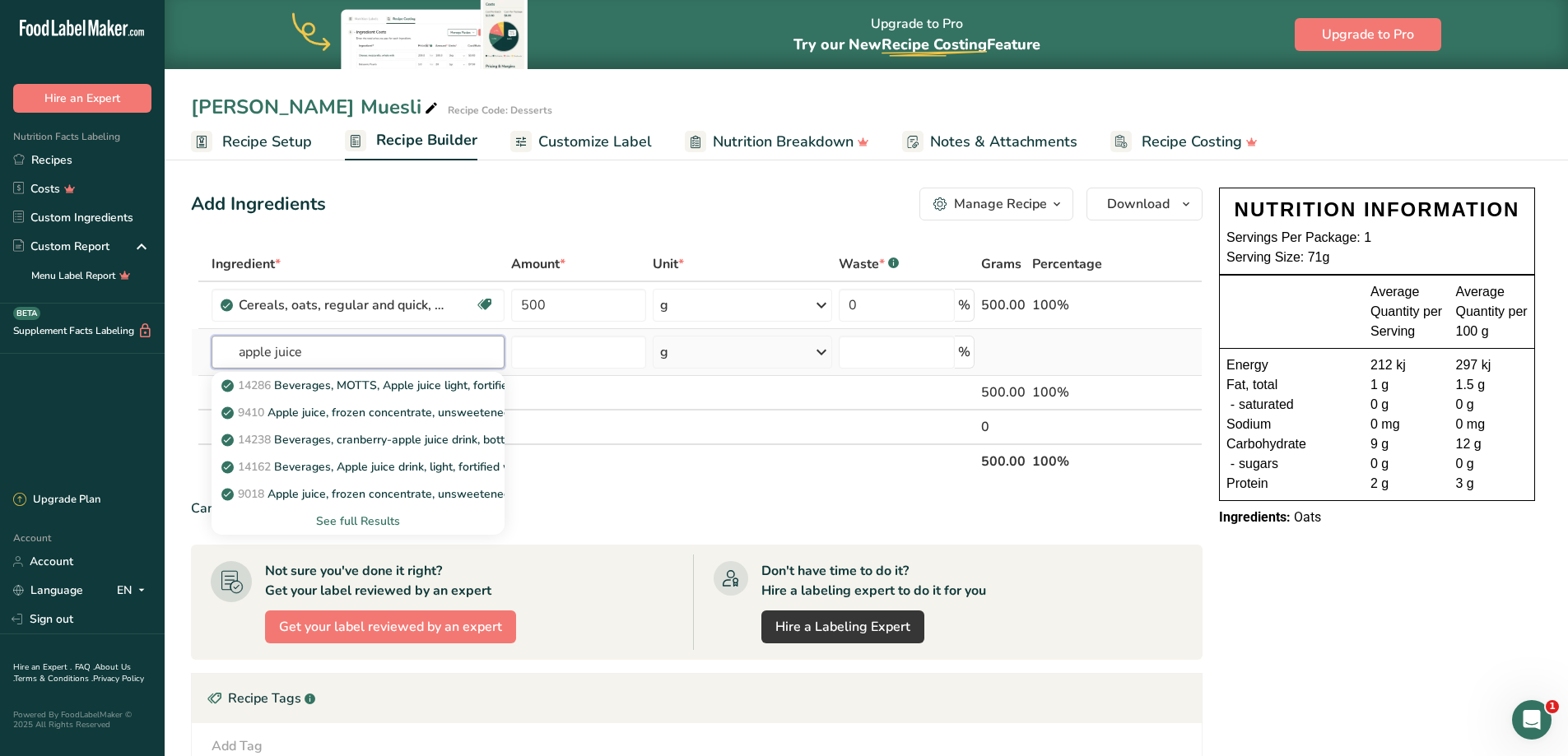
type input "apple juice"
click at [377, 519] on div "See full Results" at bounding box center [358, 522] width 267 height 18
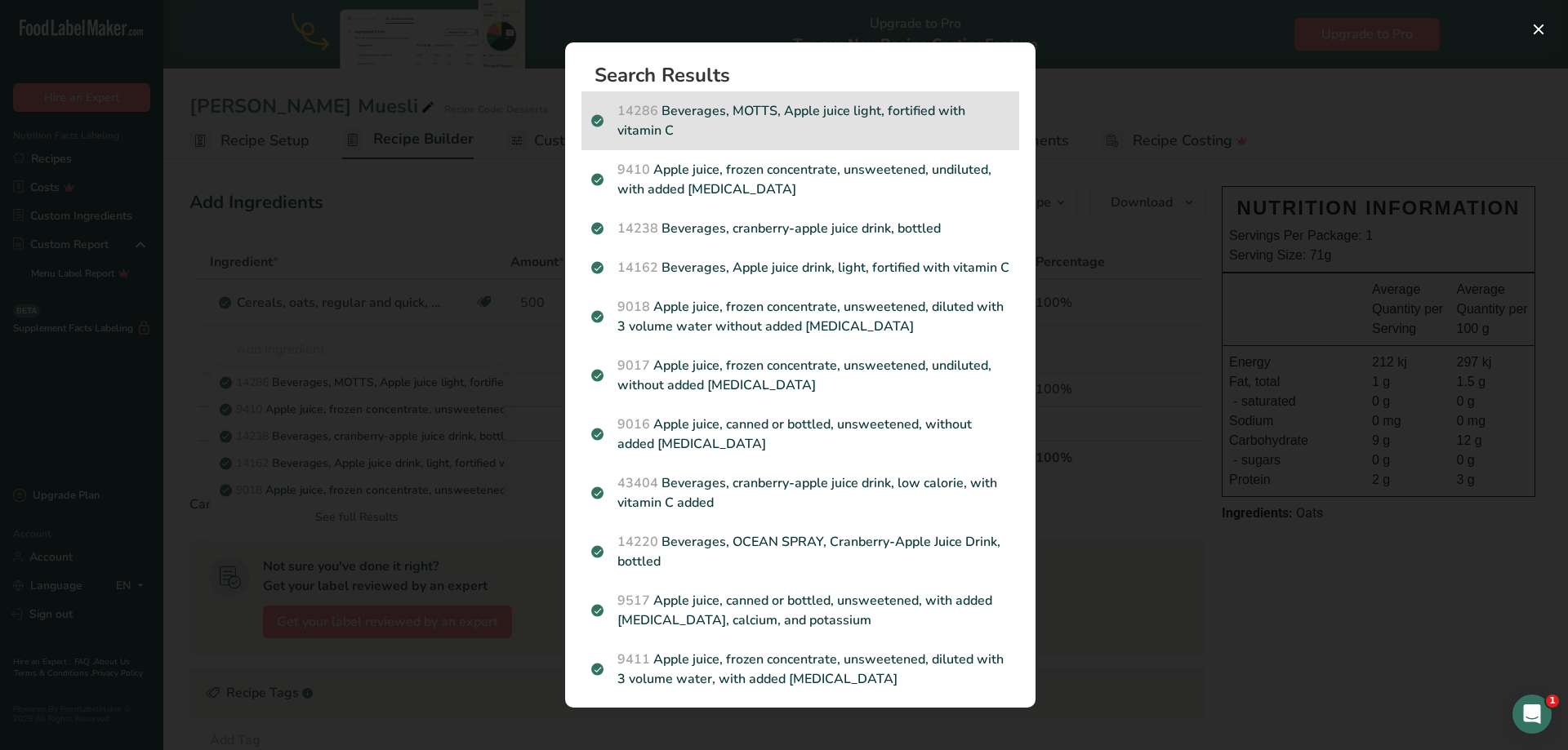
click at [769, 117] on p "14286 Beverages, MOTTS, Apple juice light, fortified with vitamin C" at bounding box center [800, 120] width 418 height 39
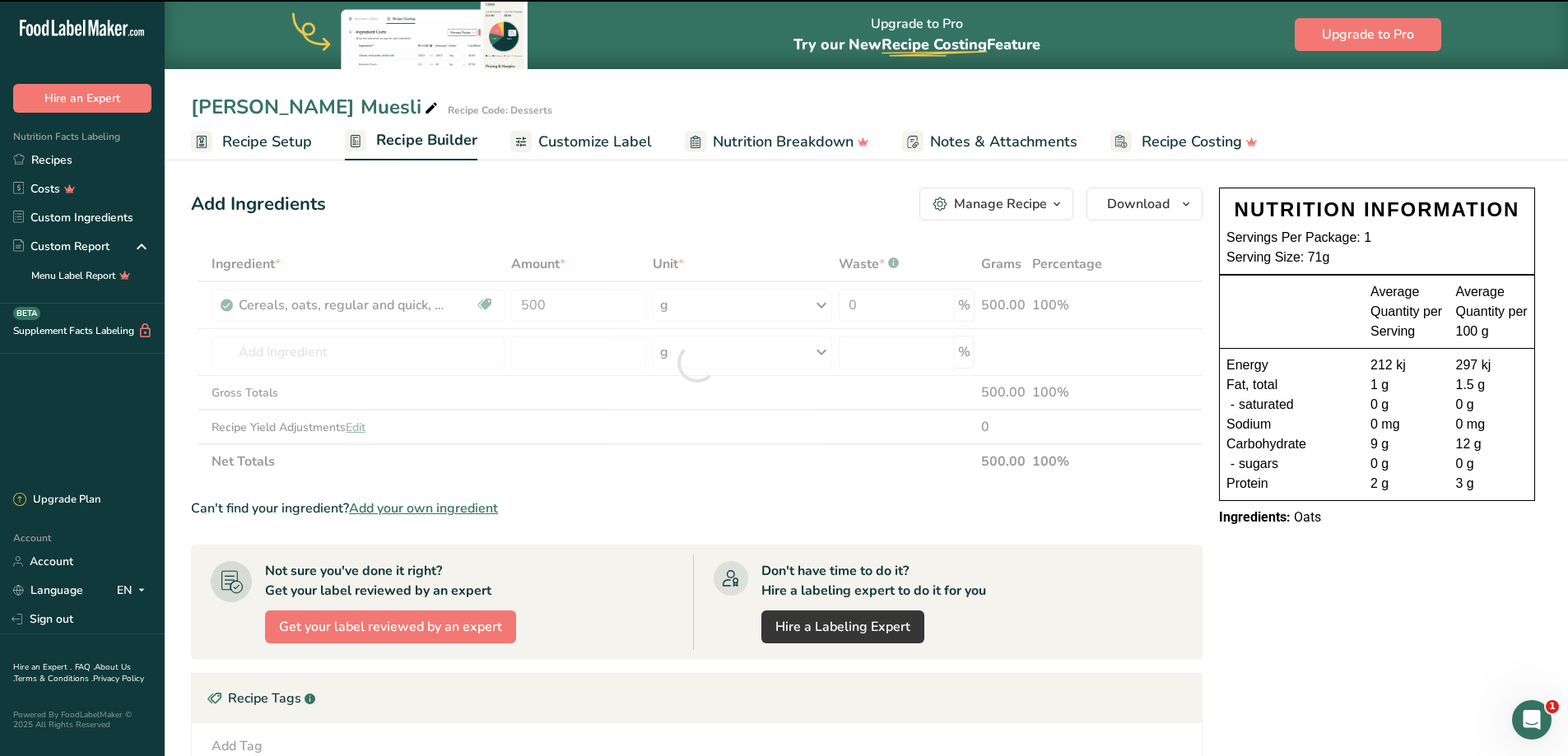
type input "0"
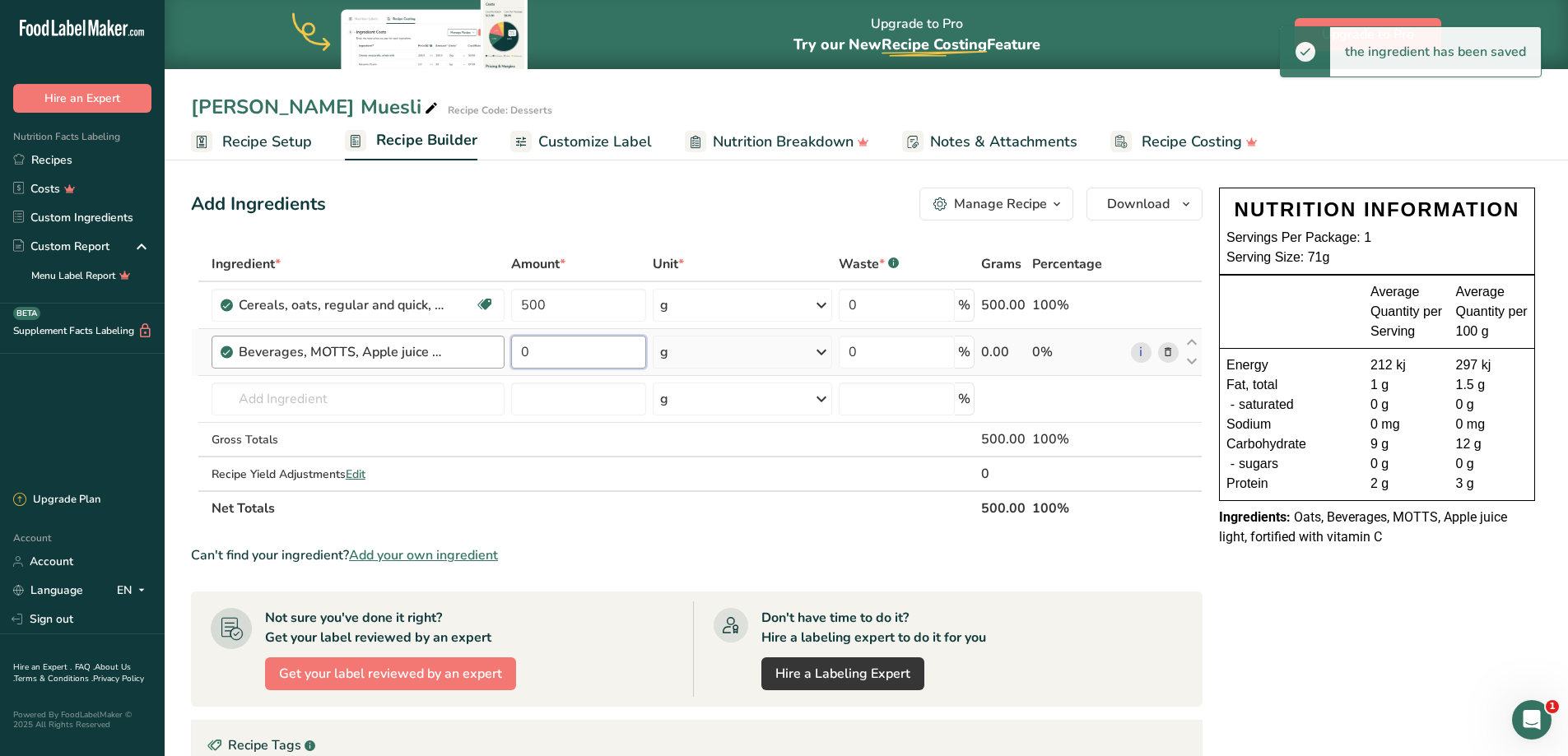
drag, startPoint x: 589, startPoint y: 355, endPoint x: 423, endPoint y: 348, distance: 166.1
click at [436, 349] on tr "Beverages, MOTTS, Apple juice light, fortified with vitamin C 0 g Weight Units …" at bounding box center [696, 352] width 1009 height 47
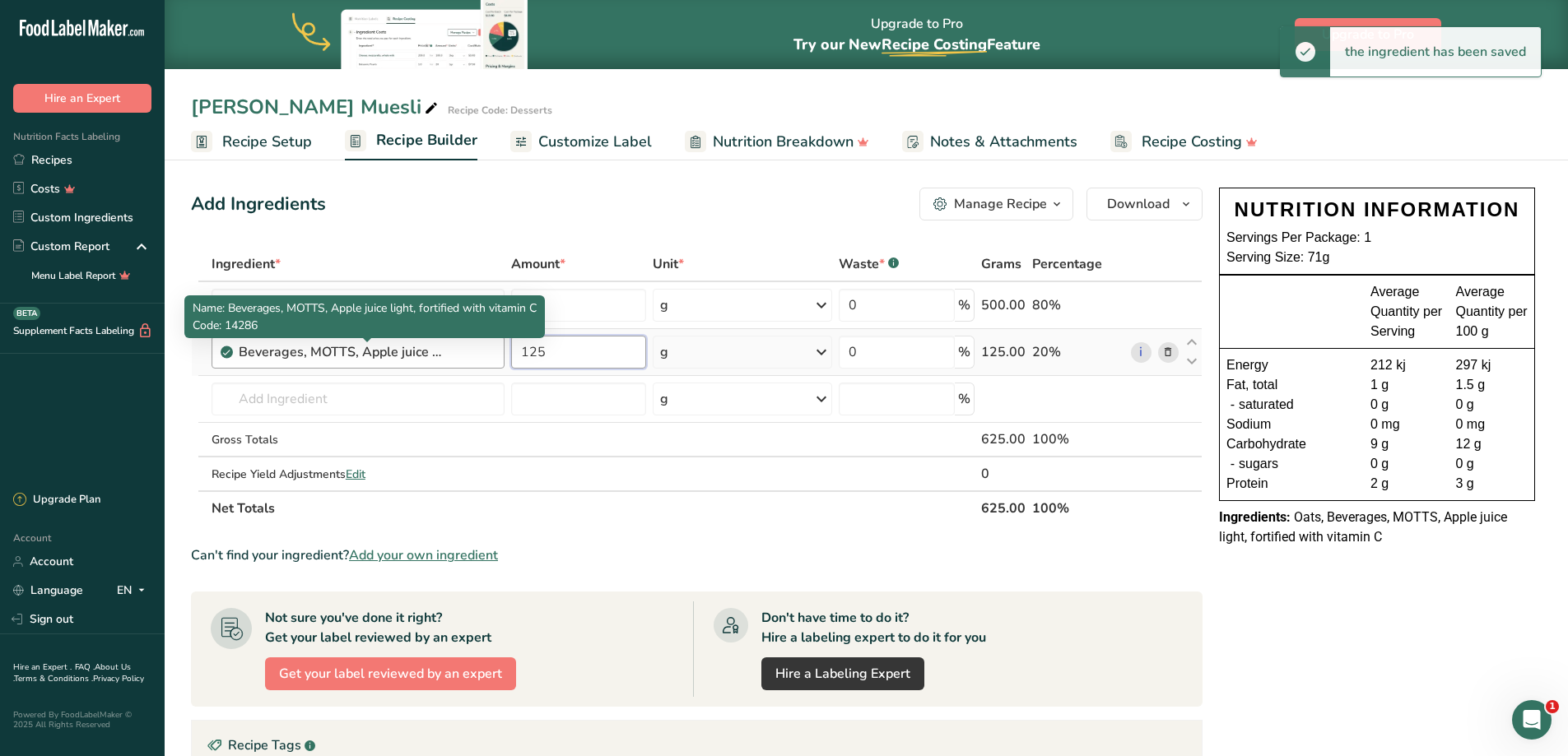
type input "125"
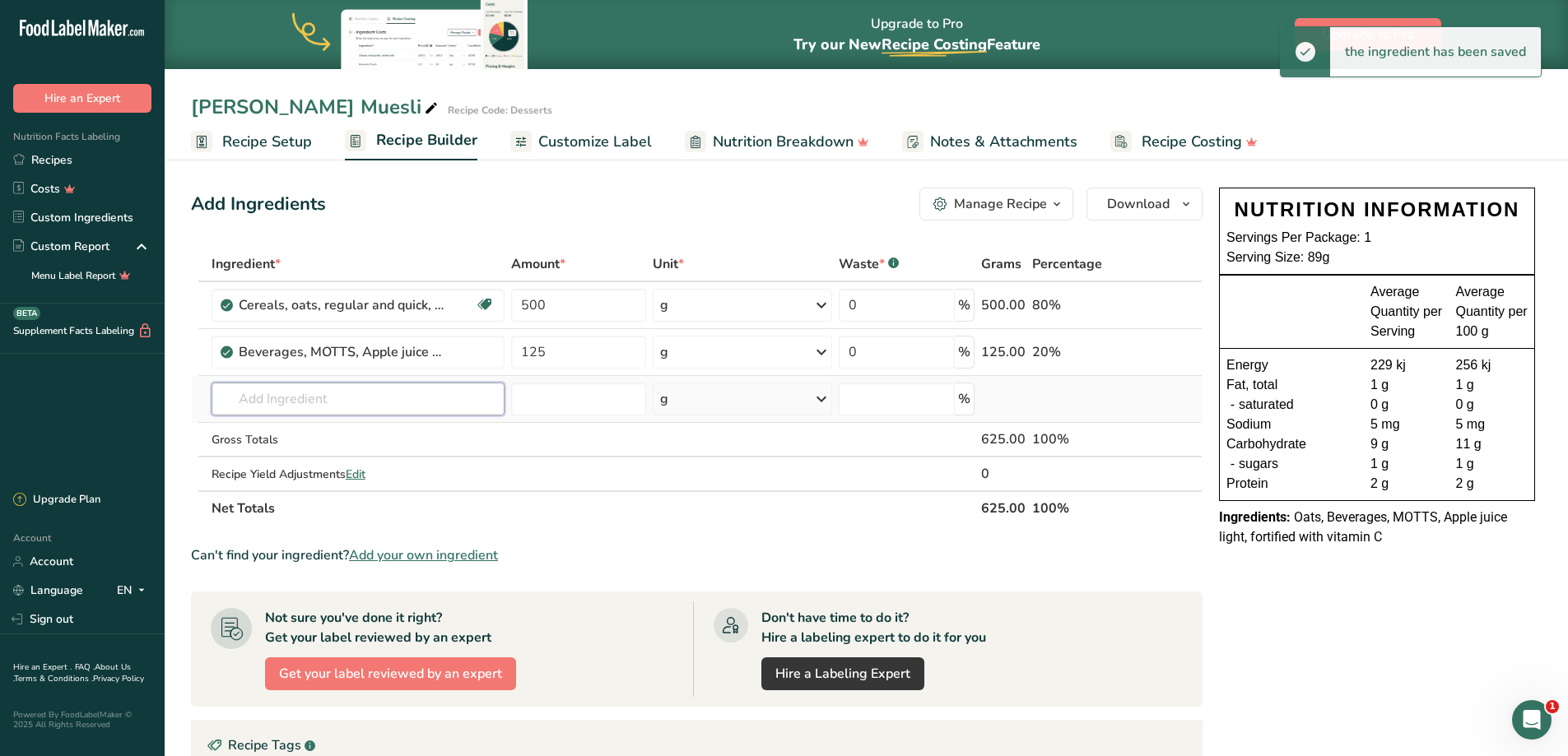
click at [329, 390] on input "text" at bounding box center [358, 399] width 293 height 32
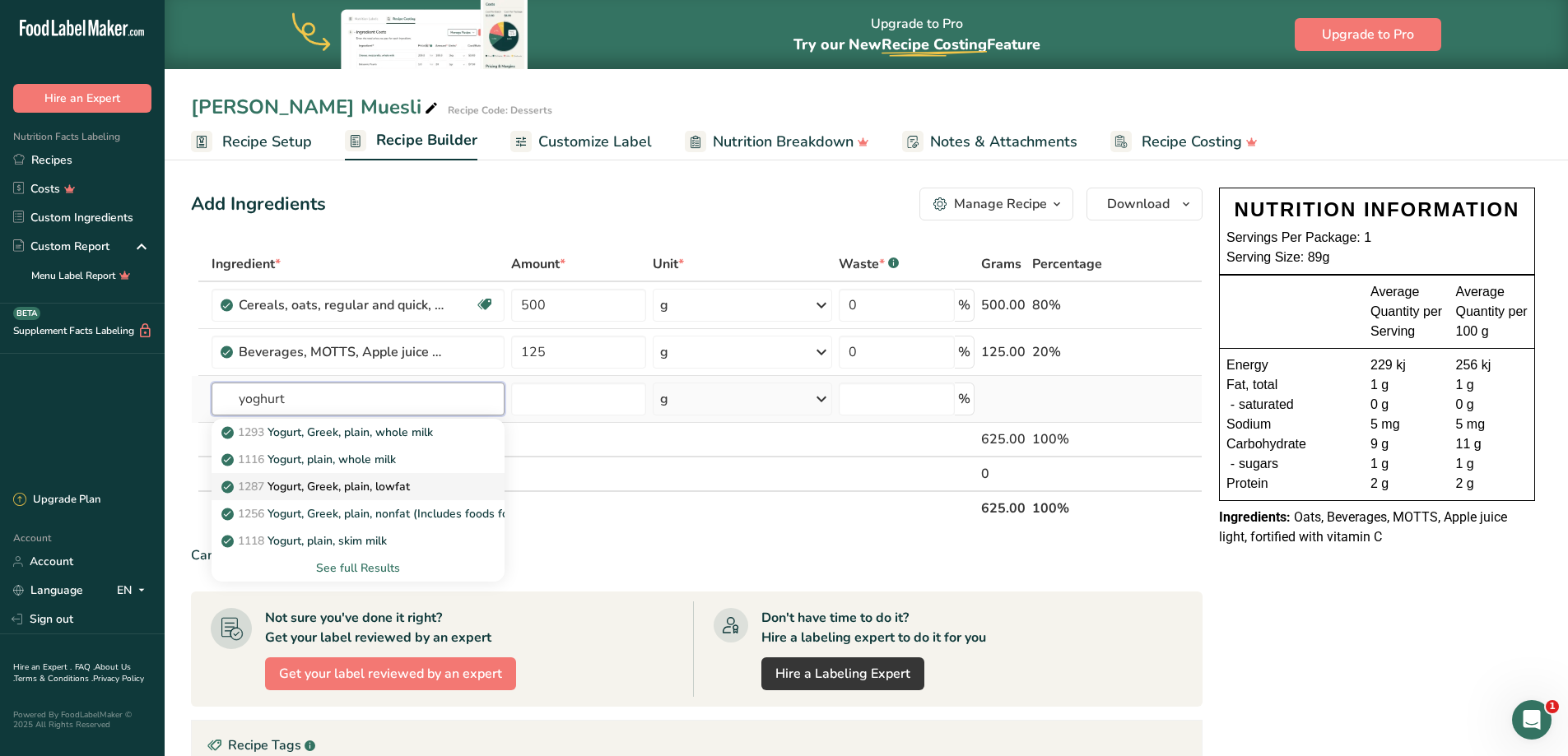
type input "yoghurt"
click at [437, 500] on link "1287 Yogurt, Greek, plain, lowfat" at bounding box center [358, 486] width 293 height 27
type input "Yogurt, Greek, plain, lowfat"
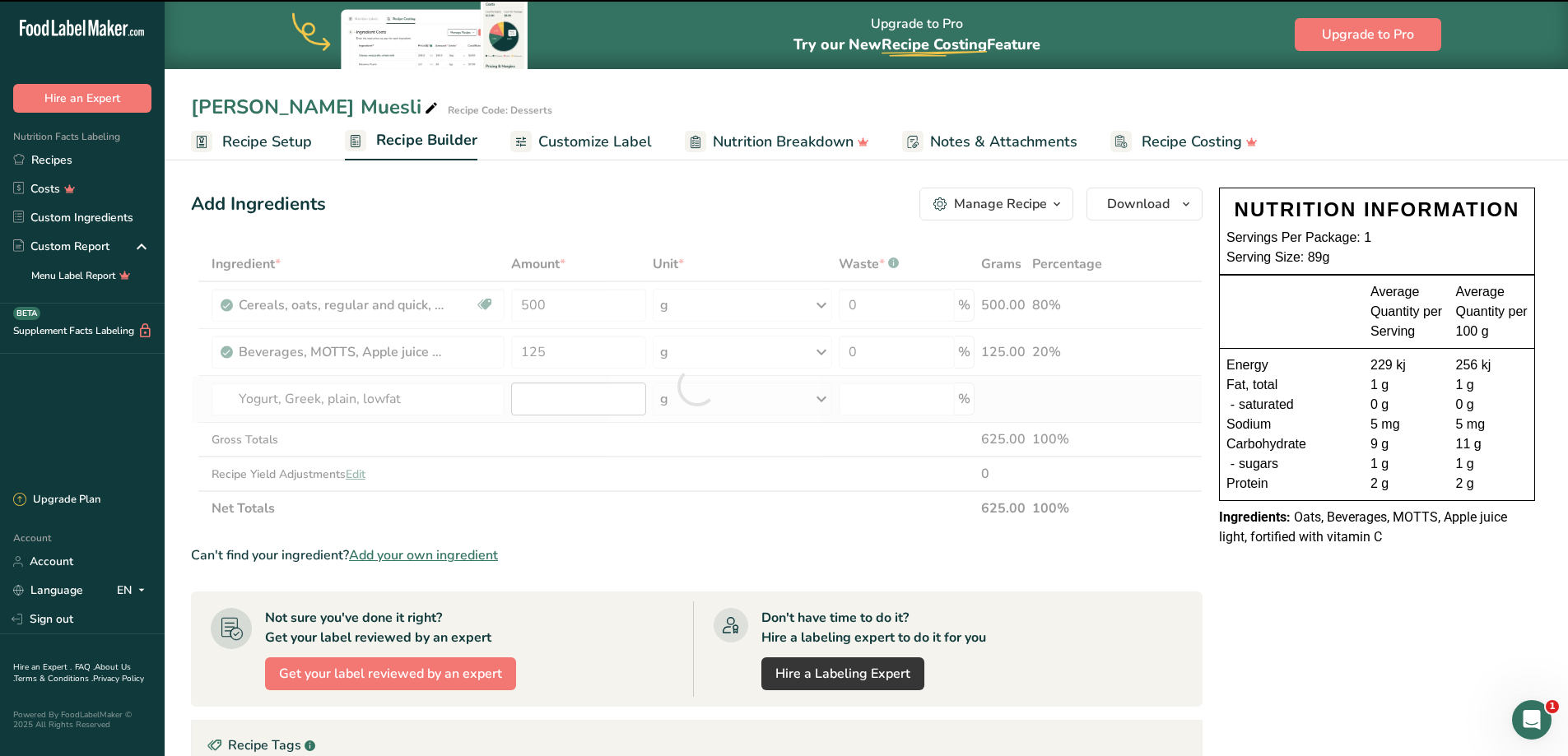
type input "0"
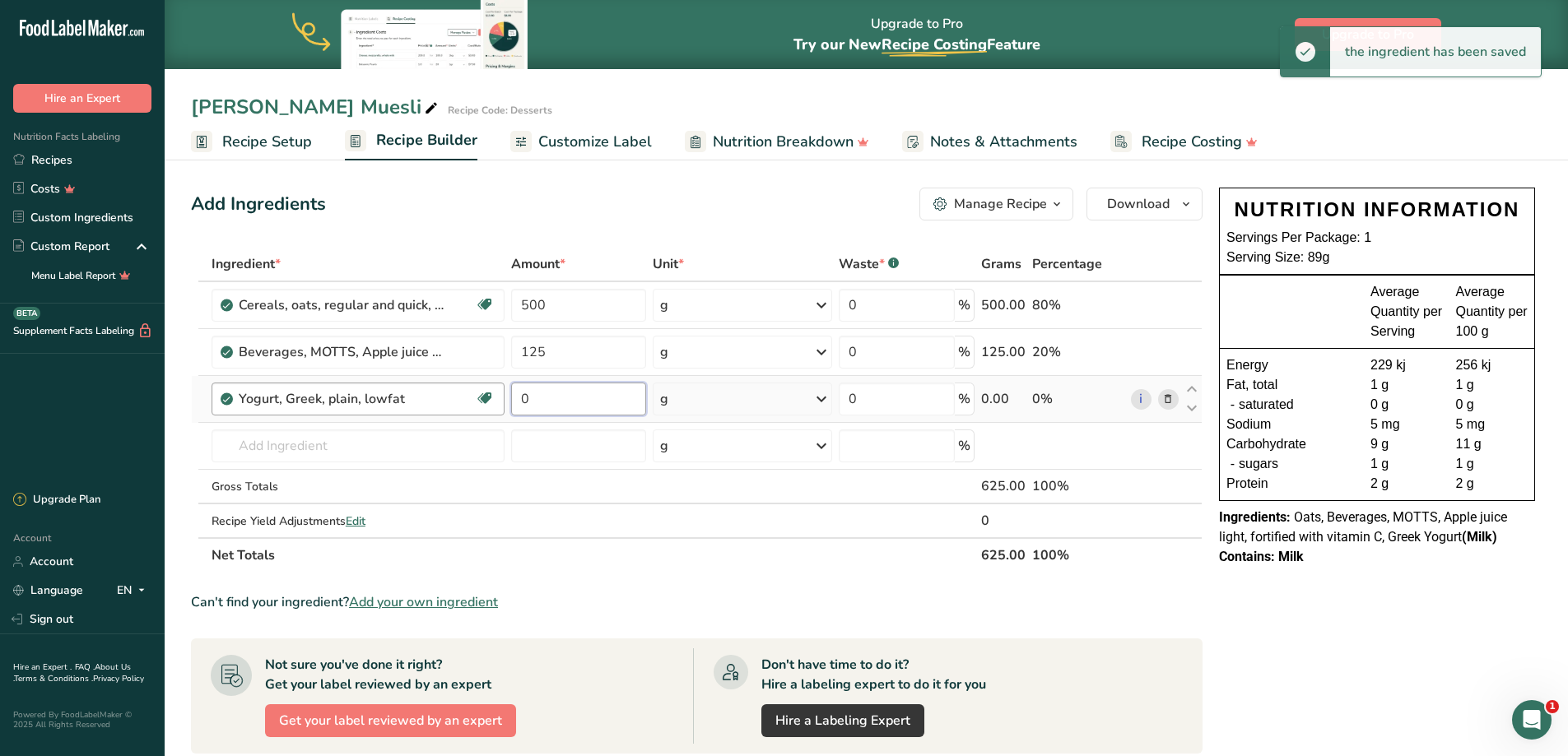
drag, startPoint x: 579, startPoint y: 403, endPoint x: 468, endPoint y: 390, distance: 111.8
click at [468, 390] on tr "Yogurt, Greek, plain, lowfat [MEDICAL_DATA] Effect Gluten free Vegetarian Soy f…" at bounding box center [696, 399] width 1009 height 47
type input "125"
click at [324, 449] on input "text" at bounding box center [358, 445] width 293 height 32
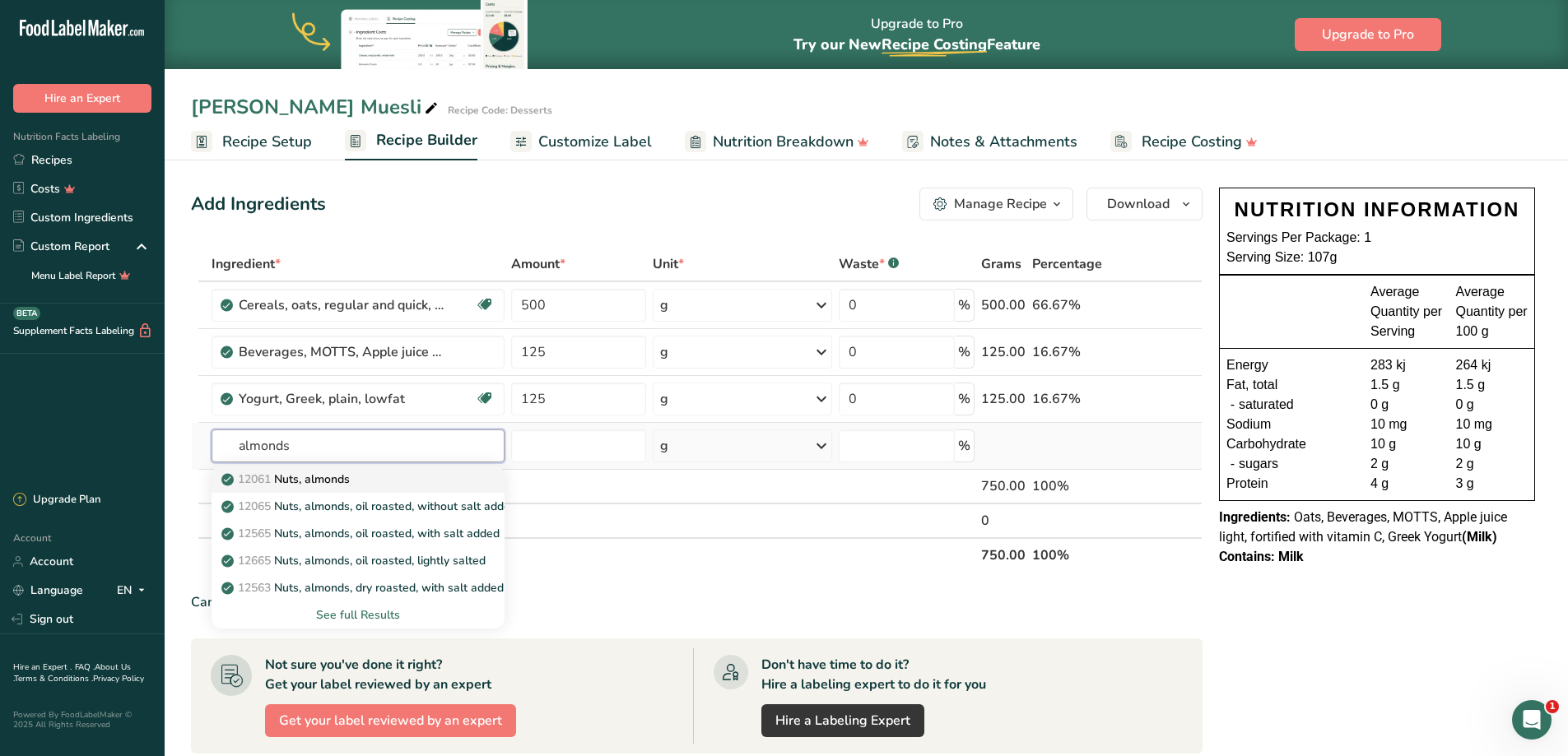
type input "almonds"
click at [324, 474] on p "12061 Nuts, almonds" at bounding box center [287, 479] width 125 height 18
type input "Nuts, almonds"
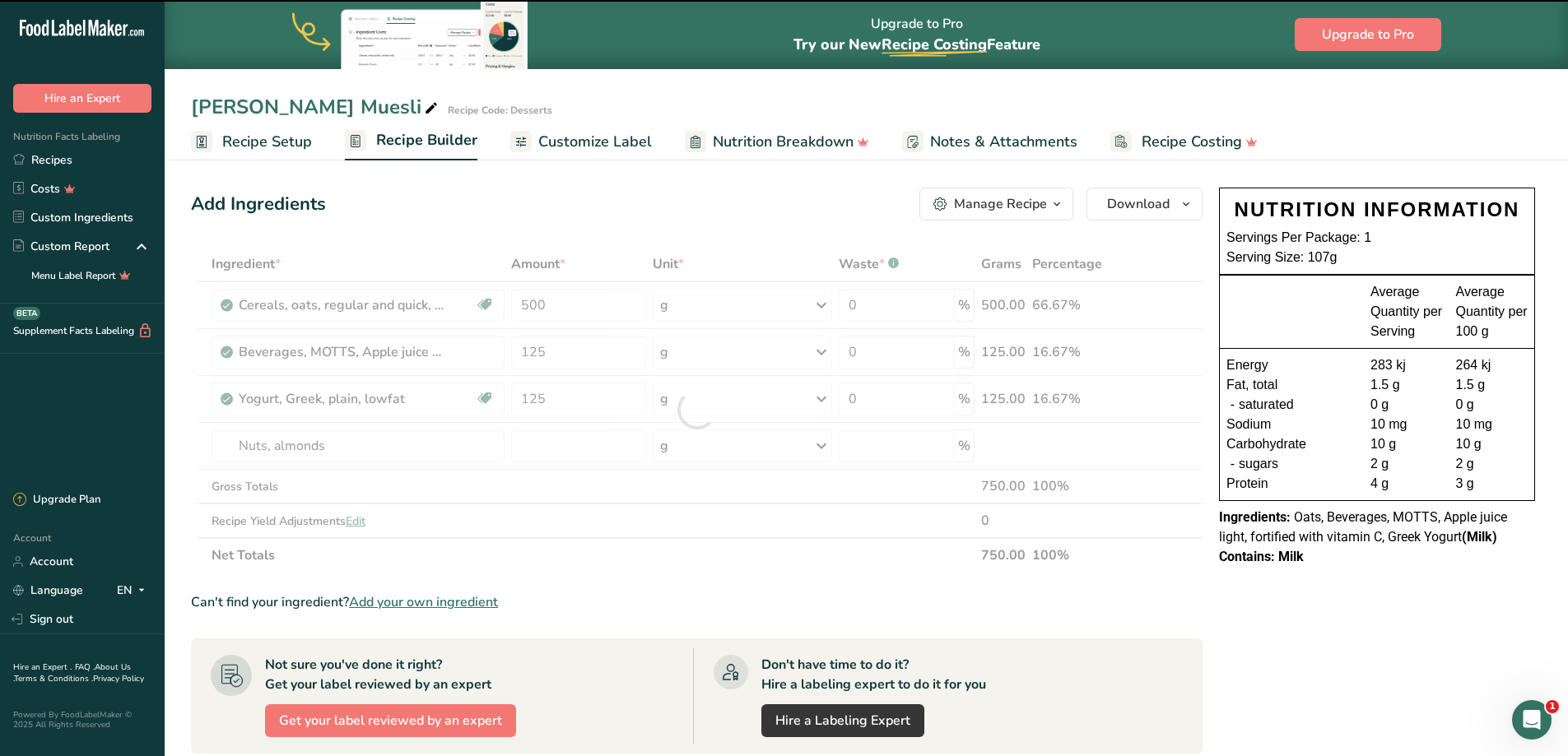
type input "0"
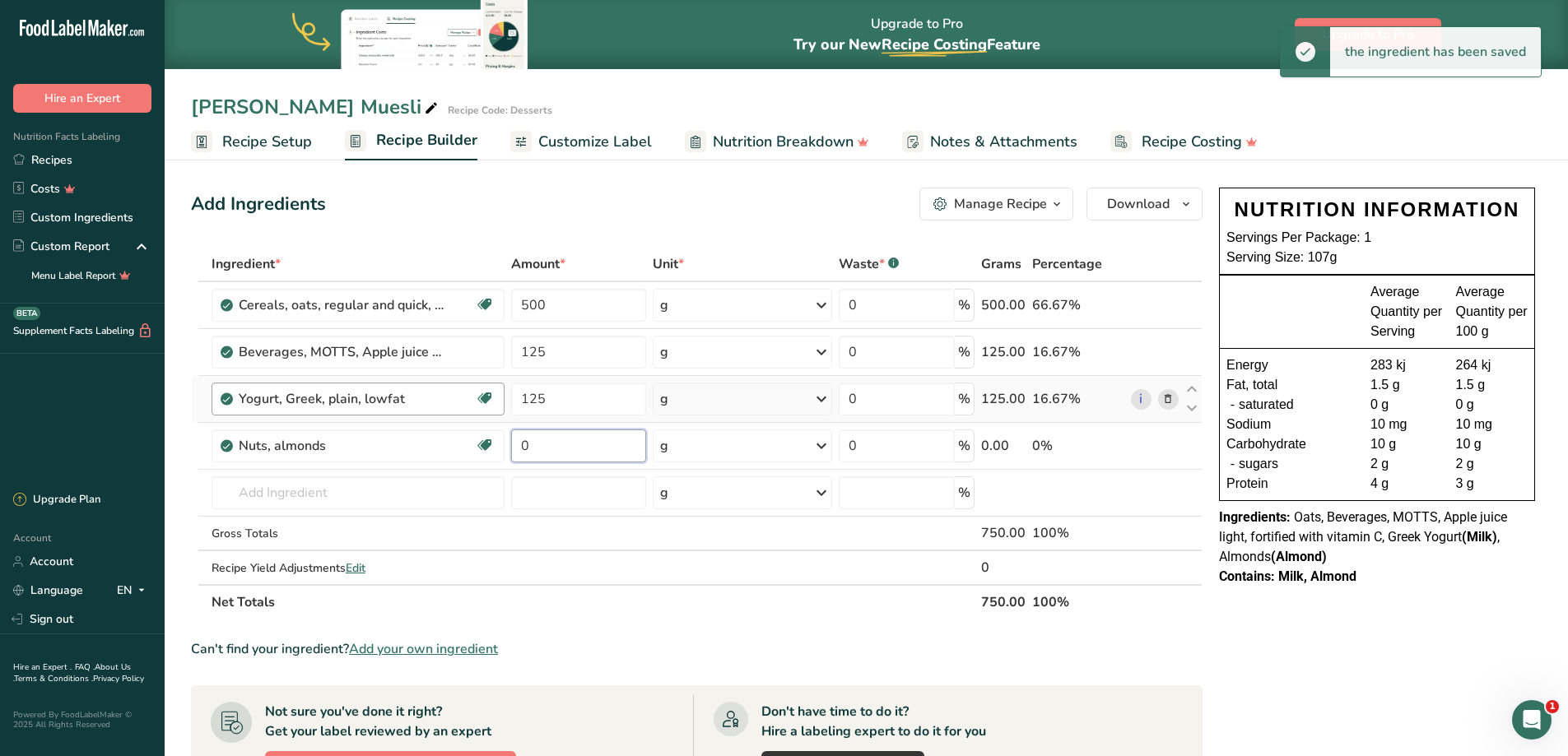
drag, startPoint x: 540, startPoint y: 440, endPoint x: 386, endPoint y: 385, distance: 163.5
click at [387, 390] on tbody "Cereals, oats, regular and quick, unenriched, cooked with water (includes boili…" at bounding box center [696, 433] width 1009 height 302
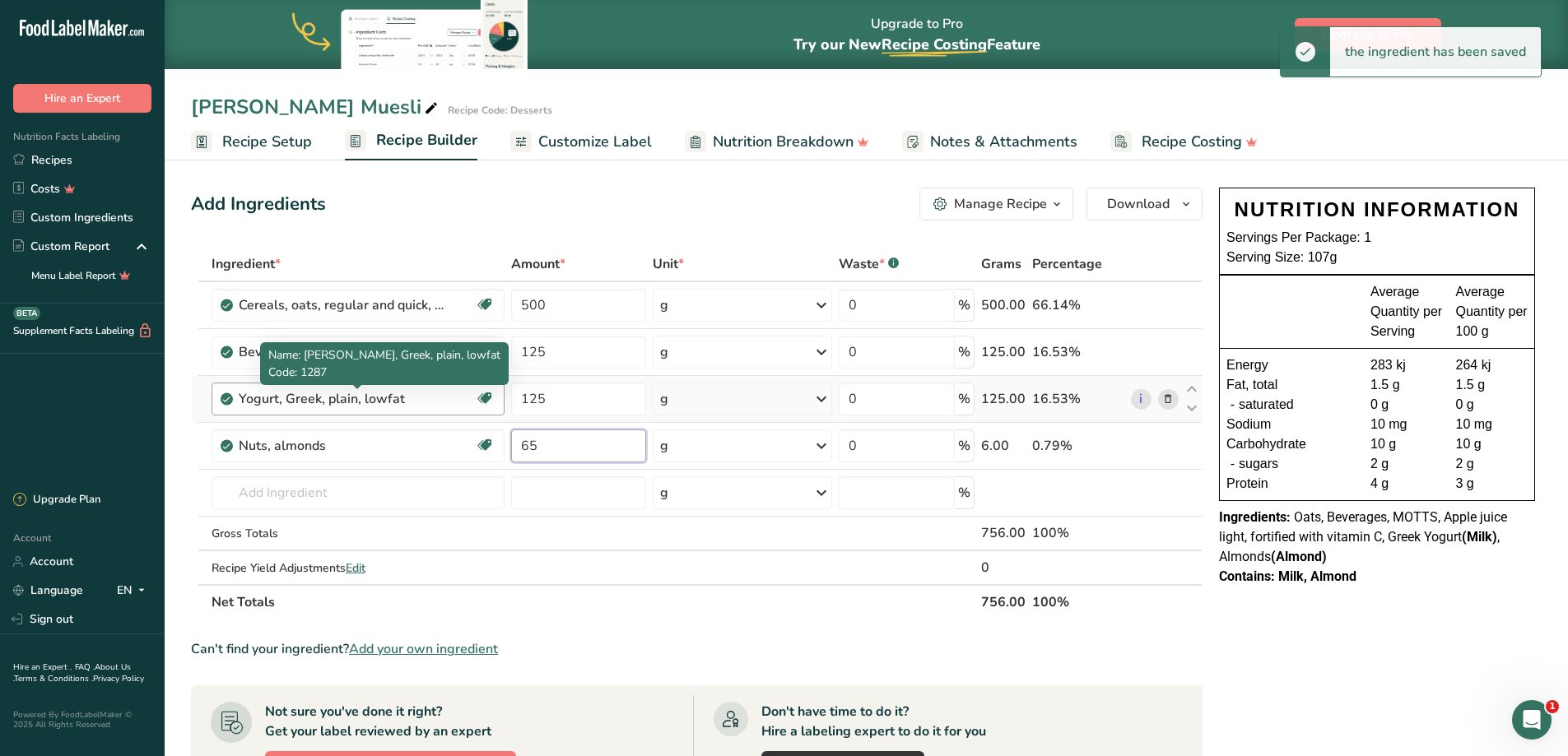
type input "65"
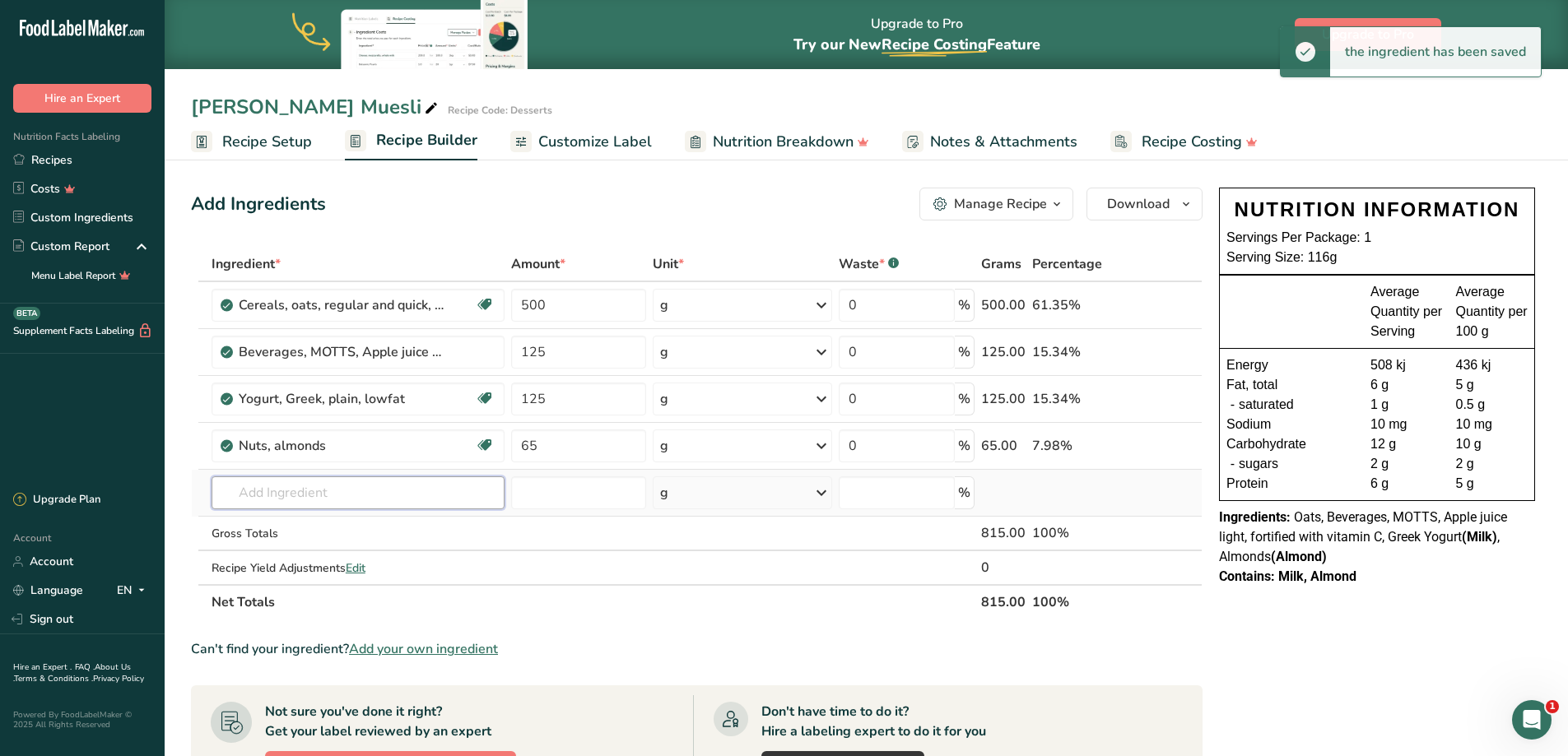
click at [274, 502] on input "text" at bounding box center [358, 492] width 293 height 32
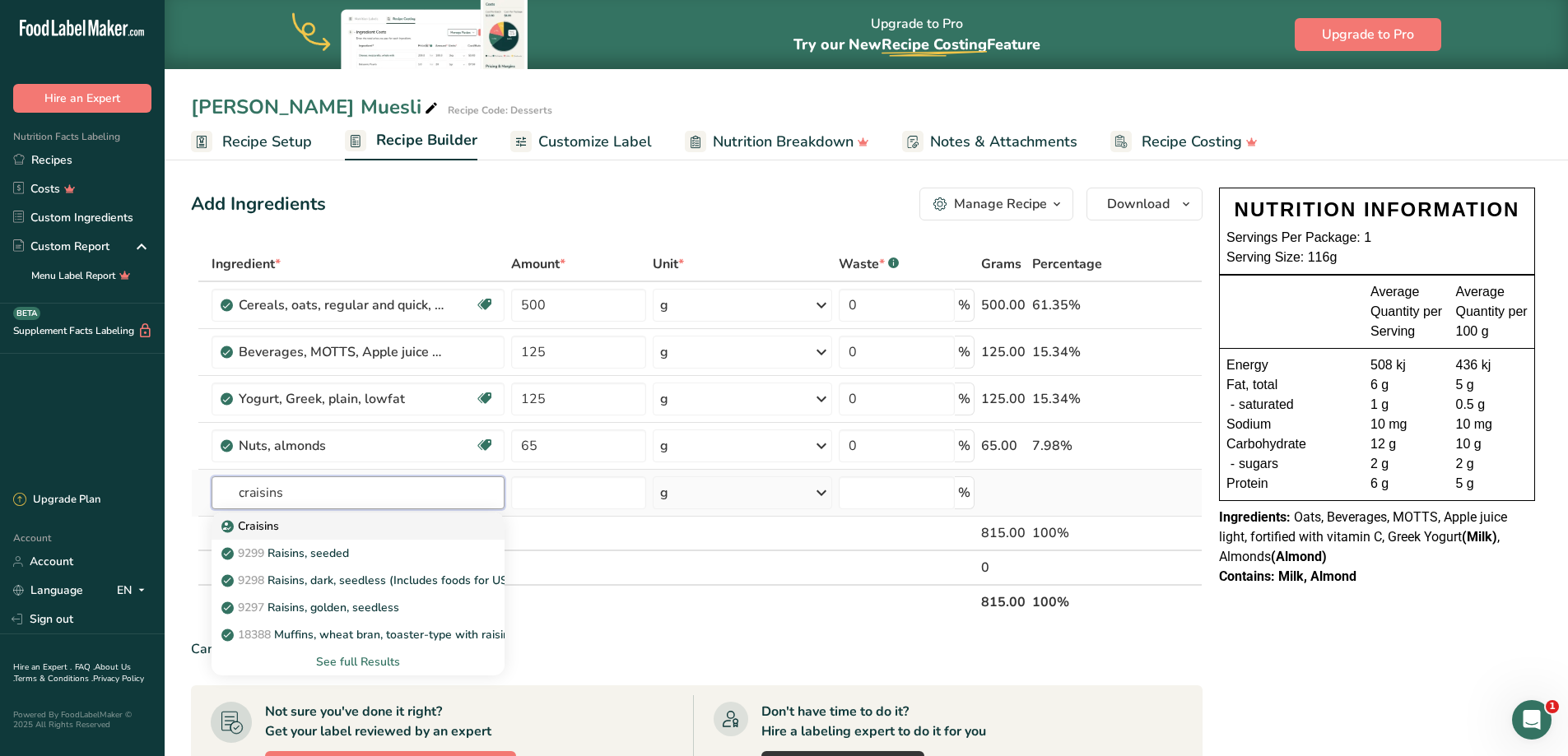
type input "craisins"
click at [295, 527] on div "Craisins" at bounding box center [345, 526] width 241 height 18
type input "Craisins"
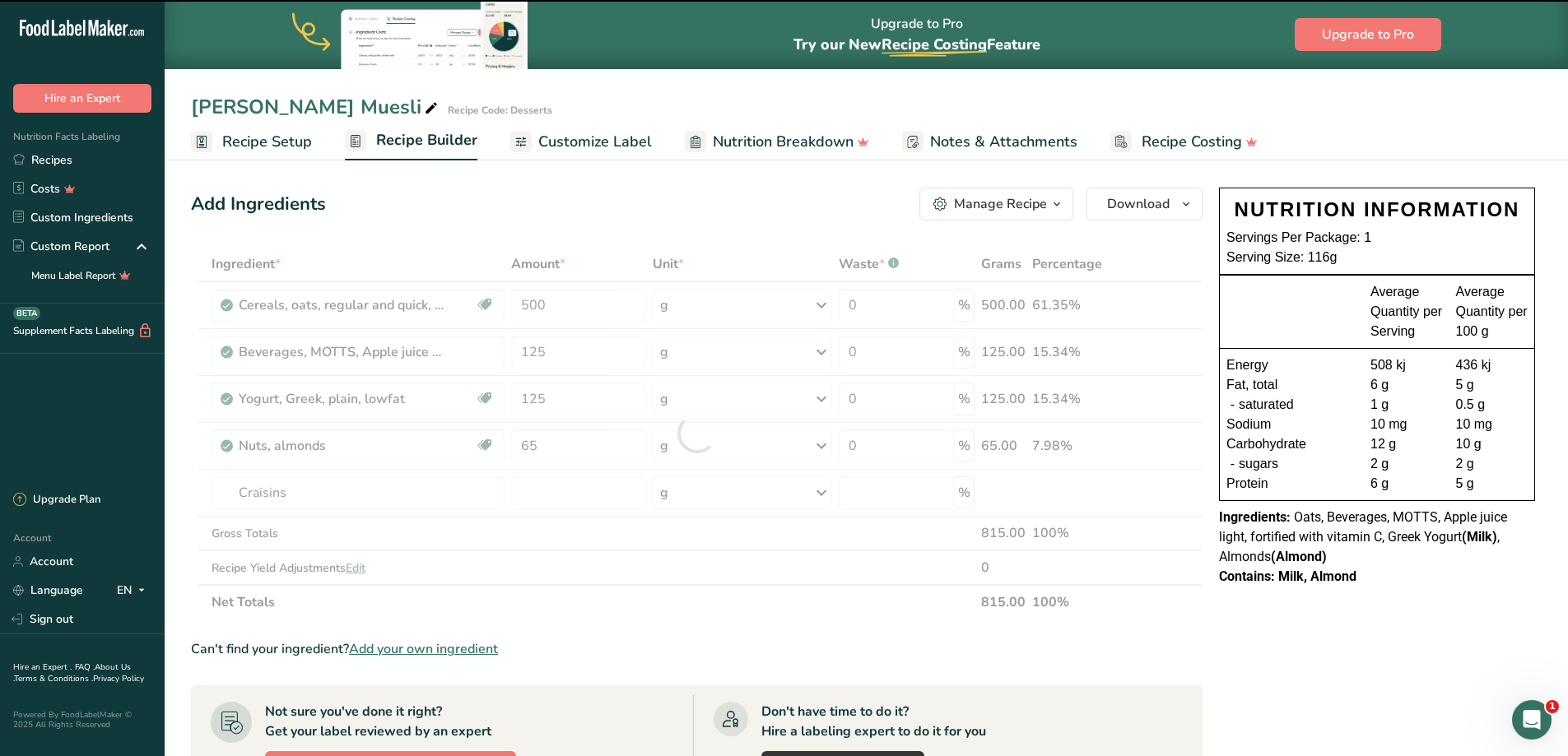
type input "0"
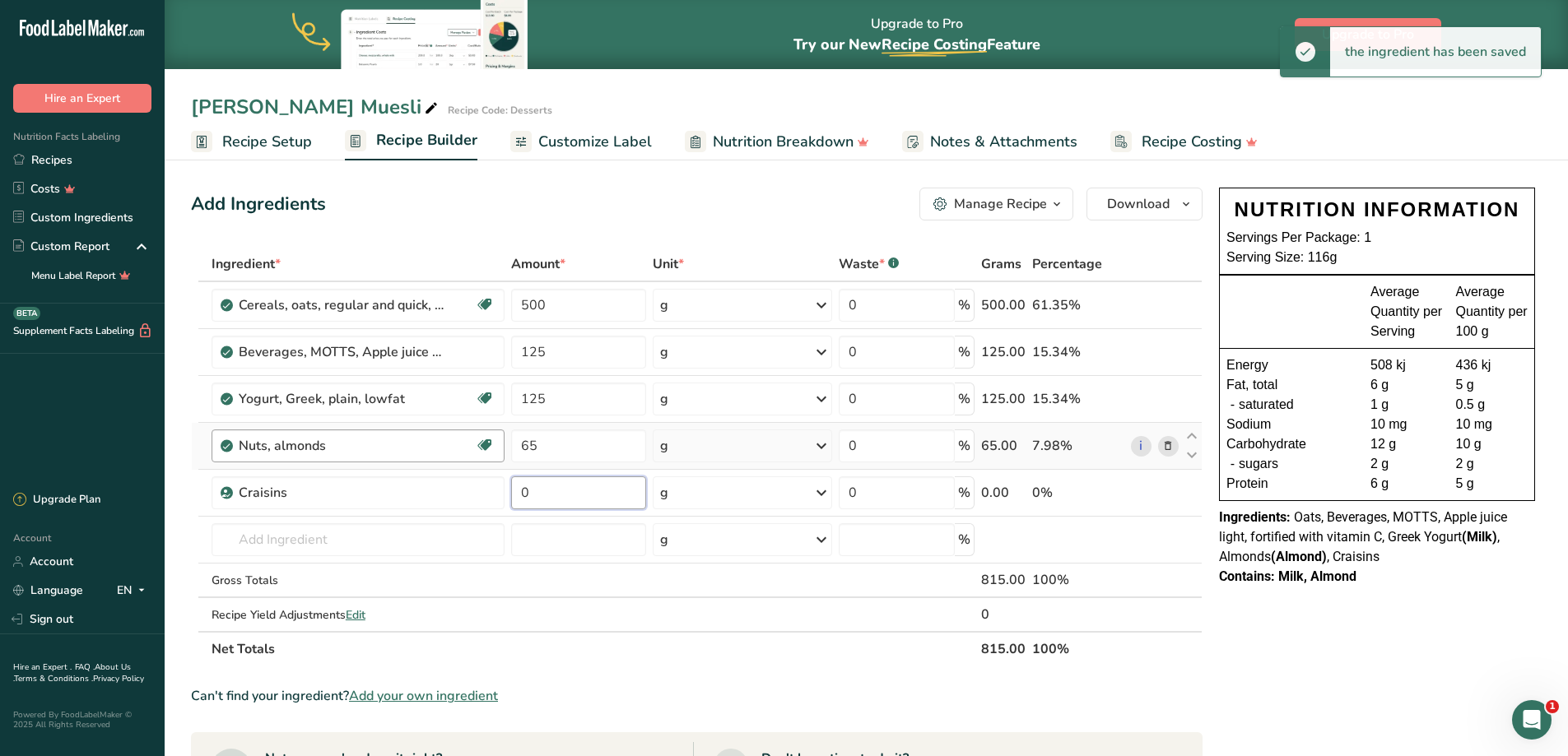
drag, startPoint x: 551, startPoint y: 483, endPoint x: 475, endPoint y: 449, distance: 83.3
click at [475, 449] on tbody "Cereals, oats, regular and quick, unenriched, cooked with water (includes boili…" at bounding box center [696, 456] width 1009 height 349
type input "65"
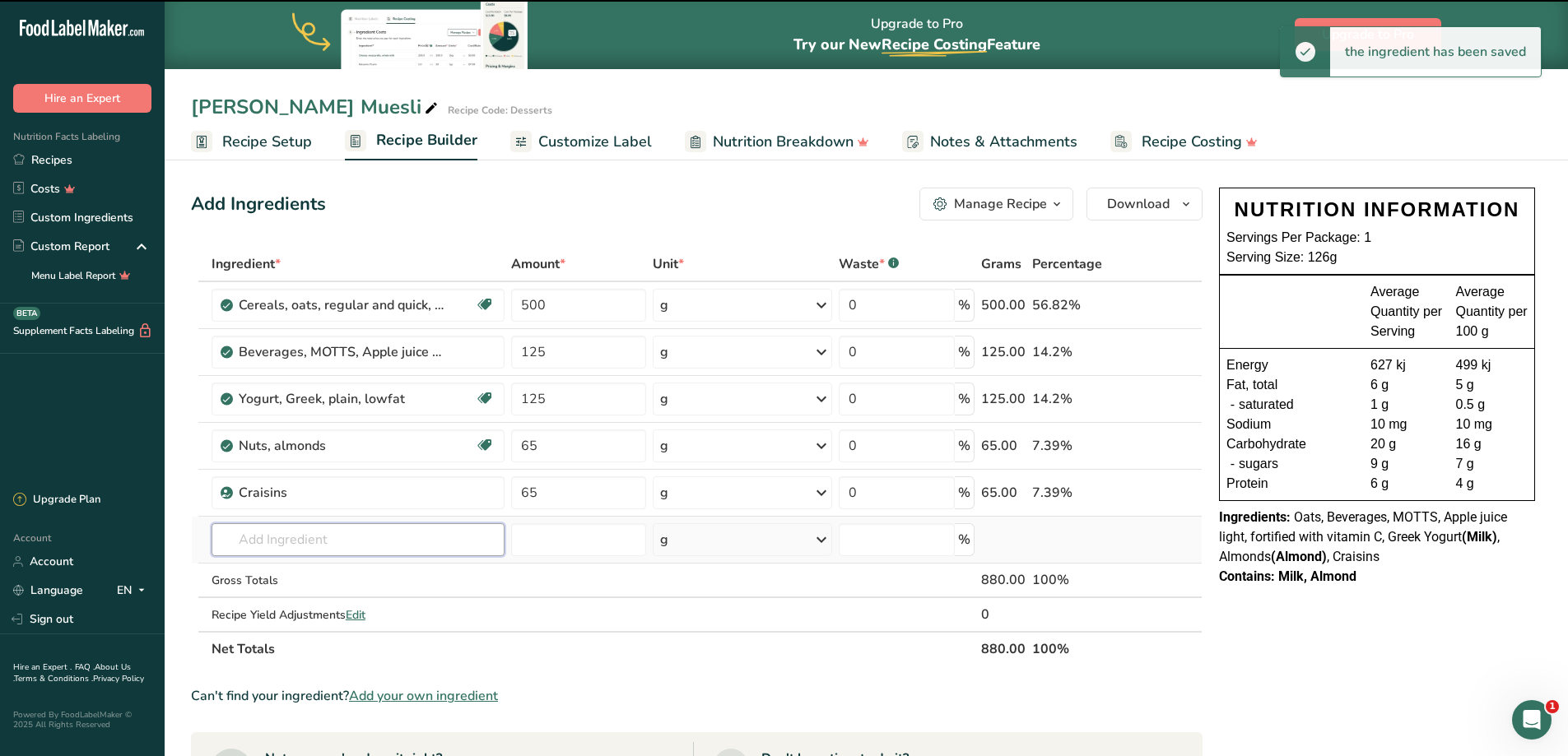
click at [285, 535] on input "text" at bounding box center [358, 539] width 293 height 32
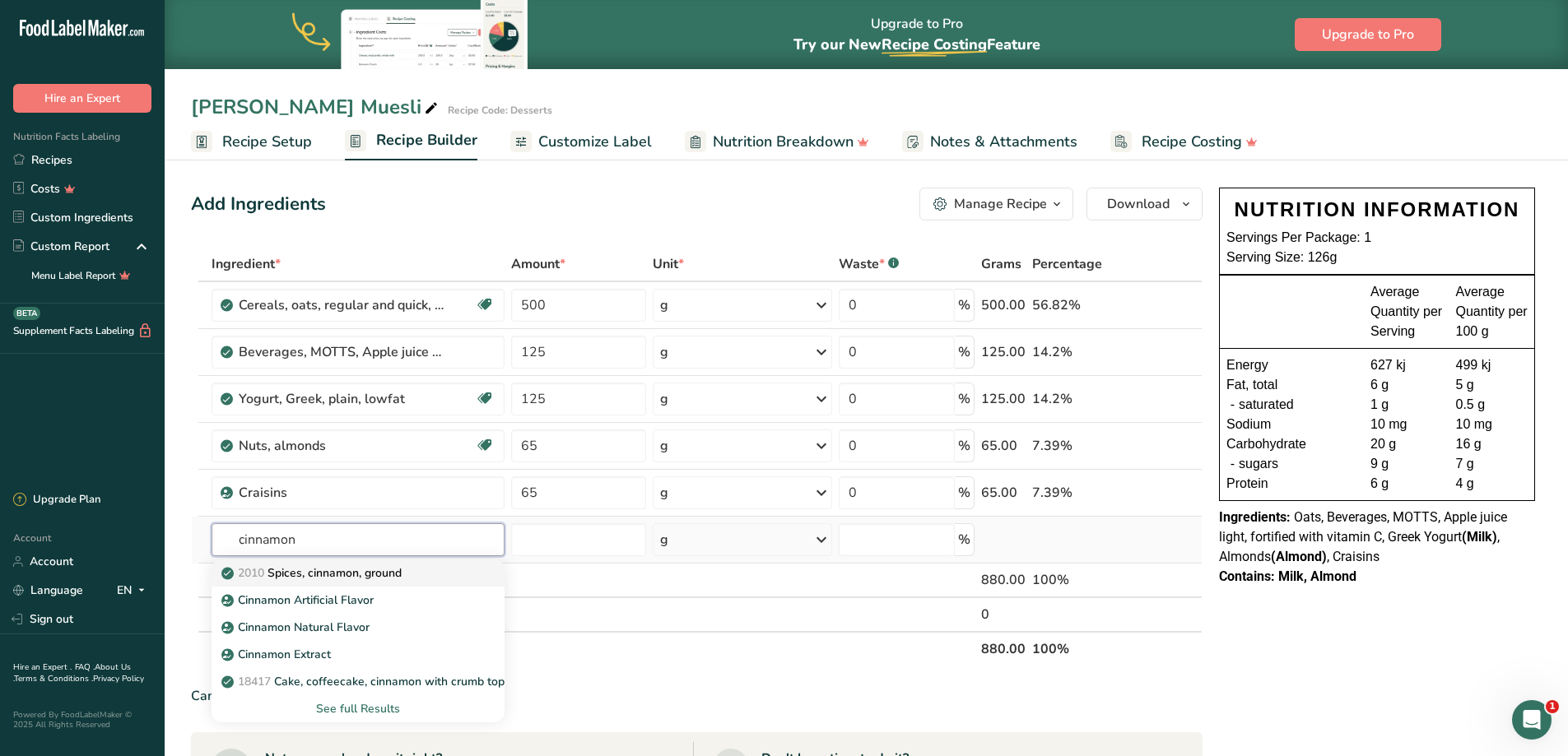
type input "cinnamon"
click at [346, 574] on p "2010 Spices, cinnamon, ground" at bounding box center [313, 573] width 177 height 18
type input "Spices, cinnamon, ground"
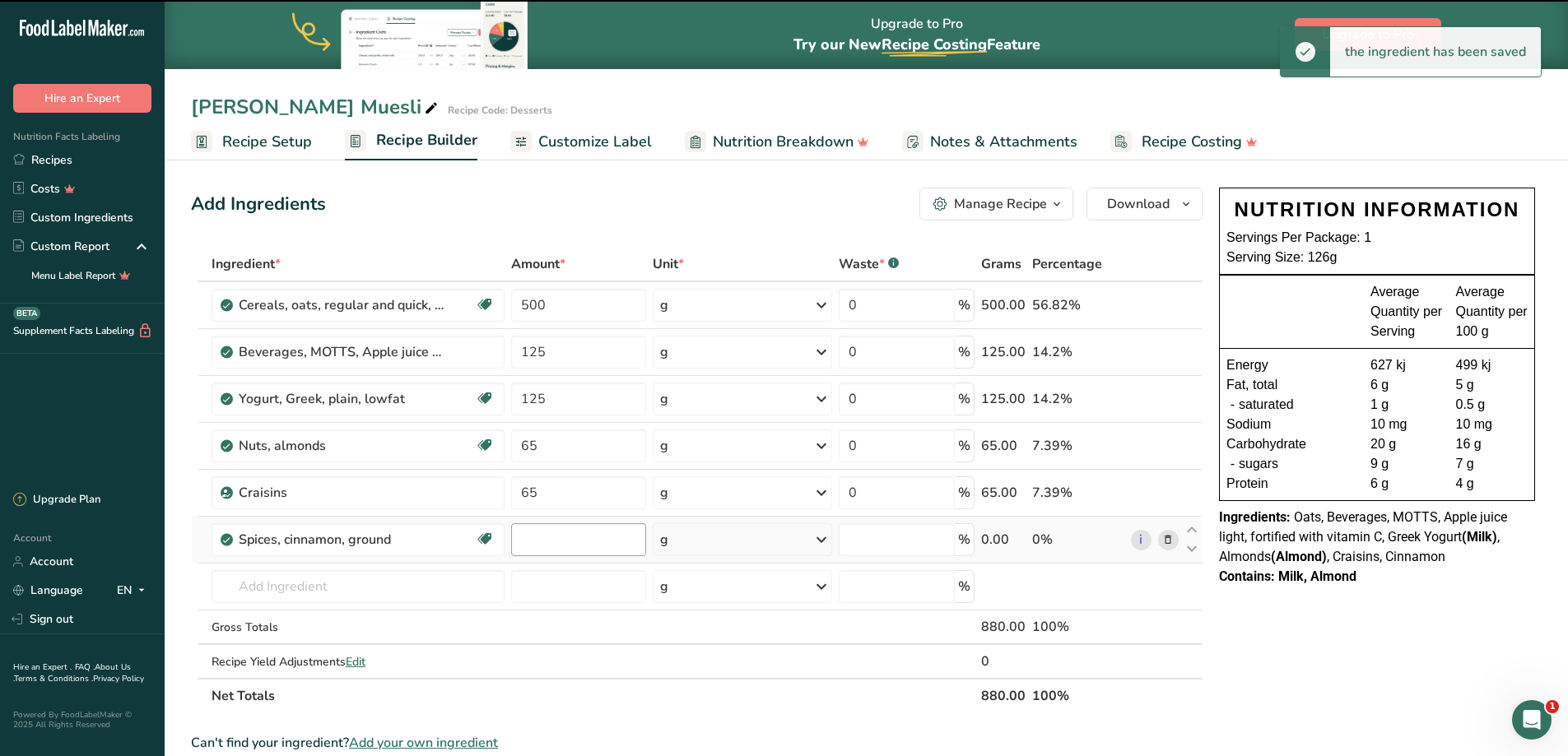
type input "0"
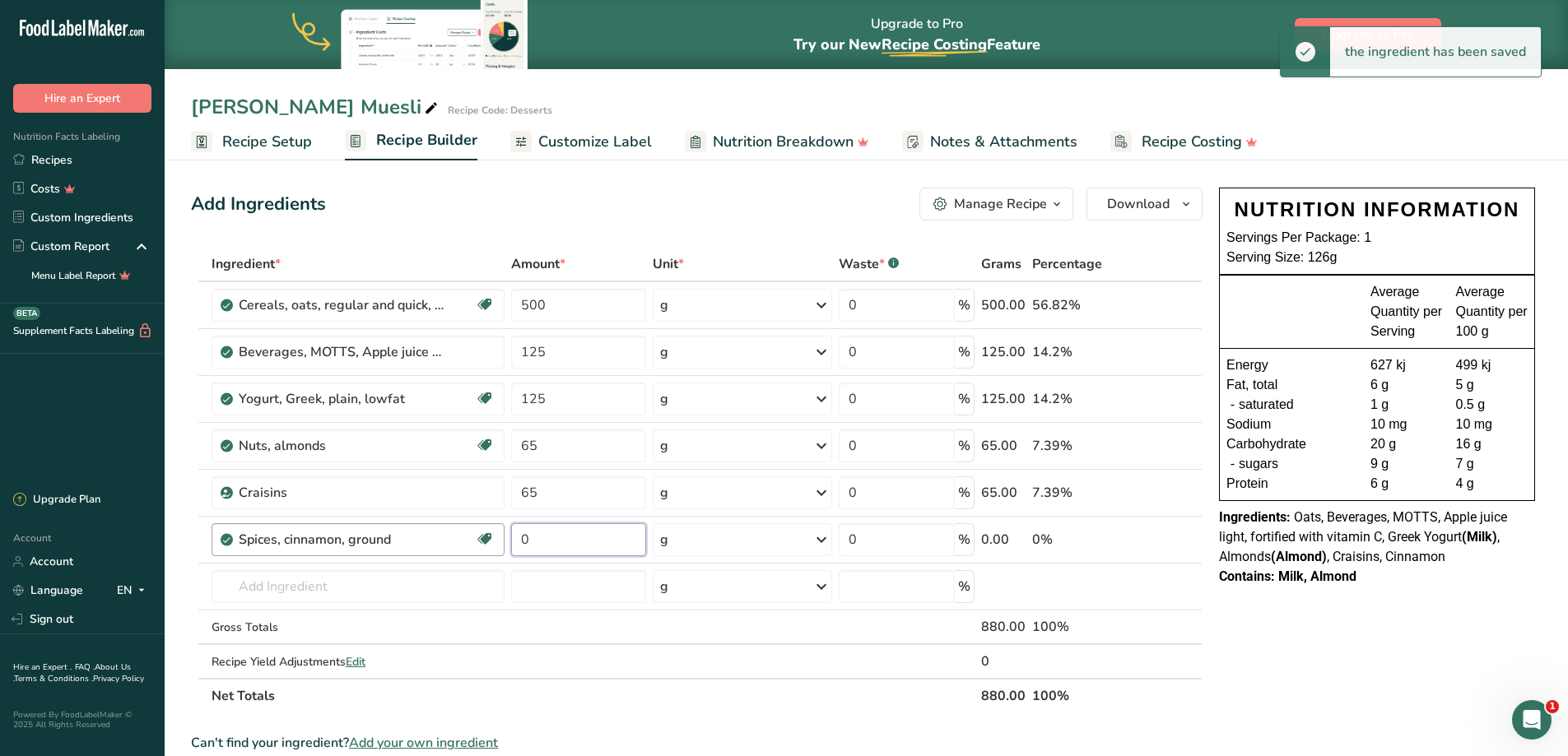
drag, startPoint x: 553, startPoint y: 541, endPoint x: 482, endPoint y: 524, distance: 73.0
click at [505, 530] on tr "Spices, cinnamon, ground Source of Antioxidants Dairy free Gluten free Vegan Ve…" at bounding box center [696, 539] width 1009 height 47
type input "2"
click at [282, 586] on input "text" at bounding box center [358, 586] width 293 height 32
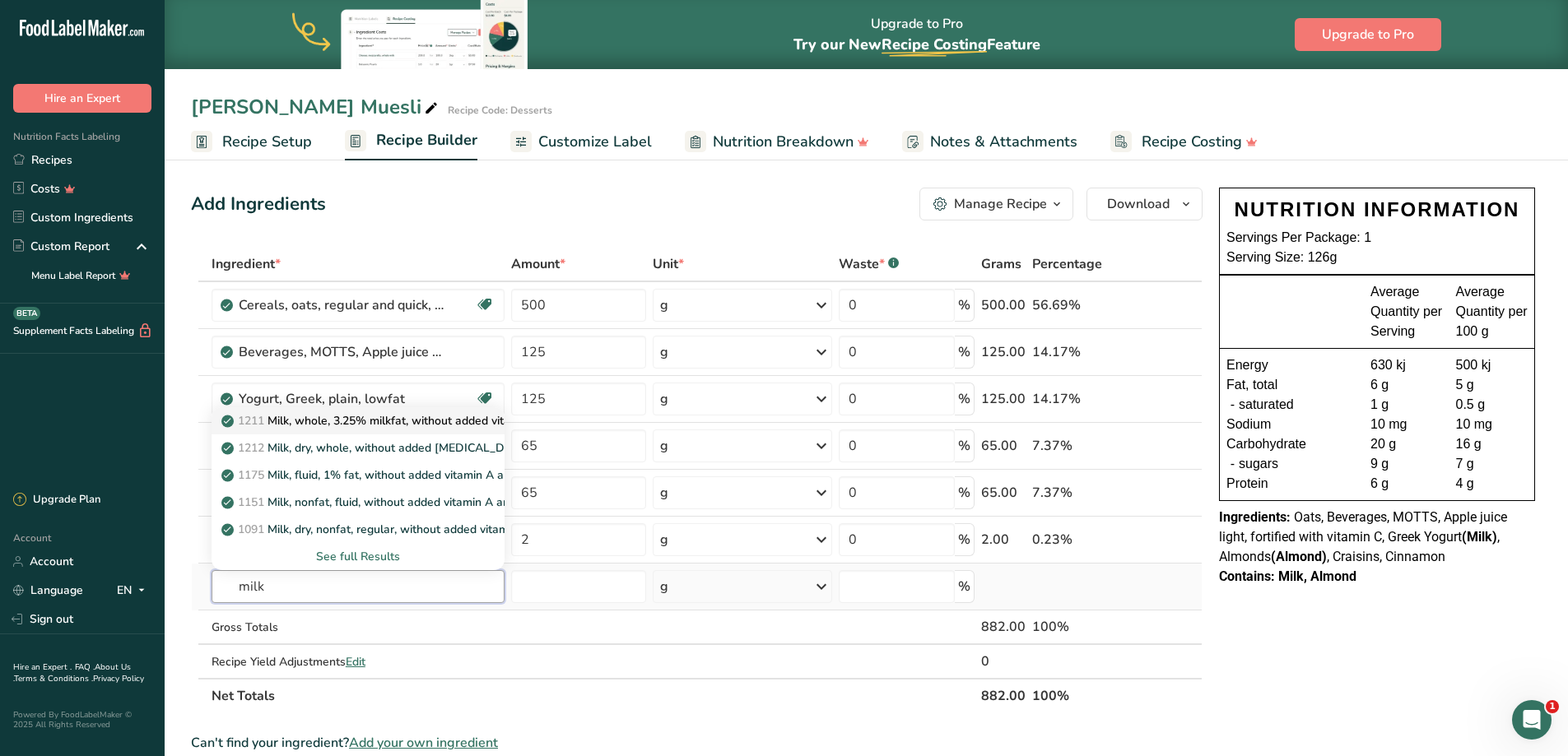
type input "milk"
click at [360, 424] on p "1211 Milk, whole, 3.25% milkfat, without added vitamin A and [MEDICAL_DATA]" at bounding box center [444, 421] width 438 height 18
type input "Milk, whole, 3.25% milkfat, without added vitamin A and [MEDICAL_DATA]"
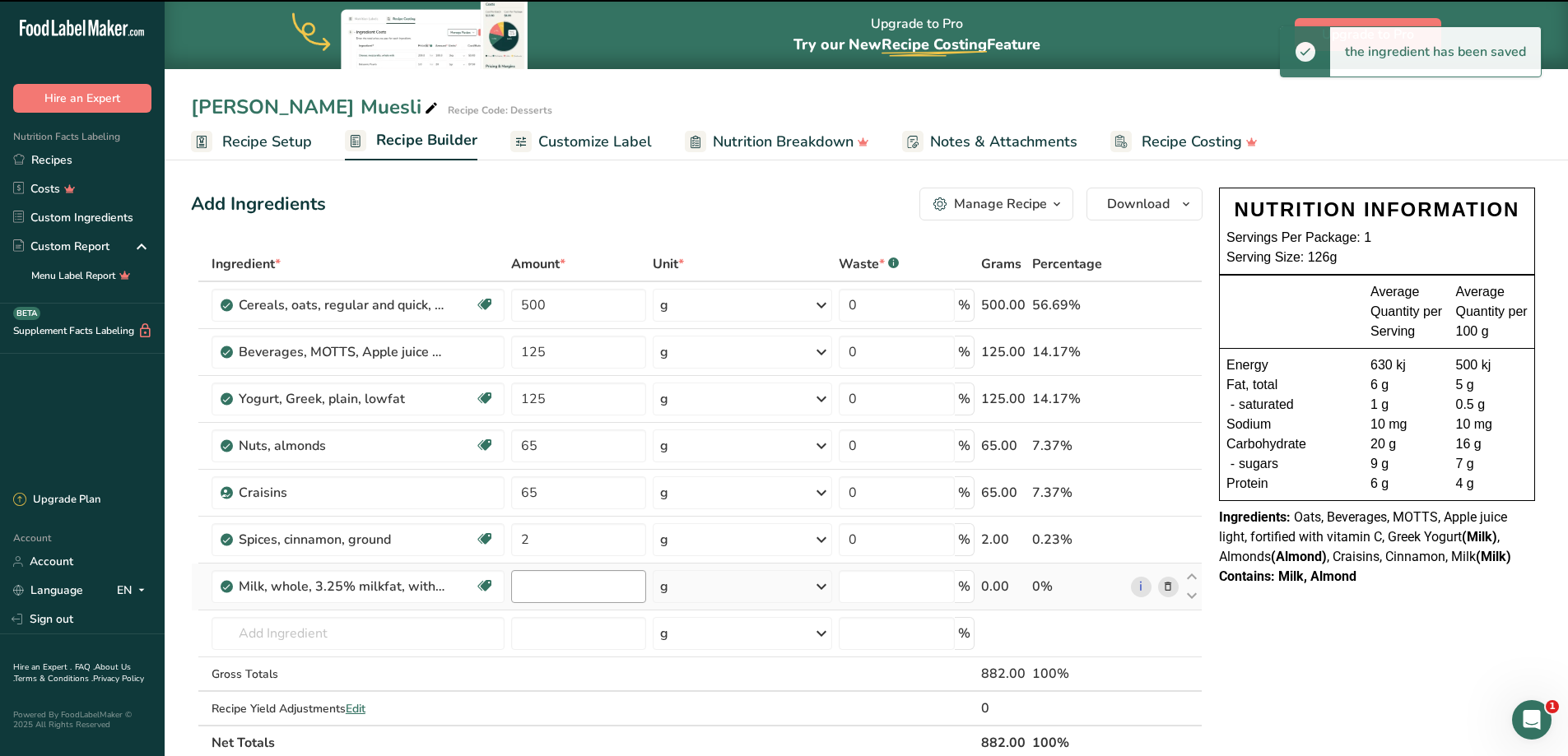
type input "0"
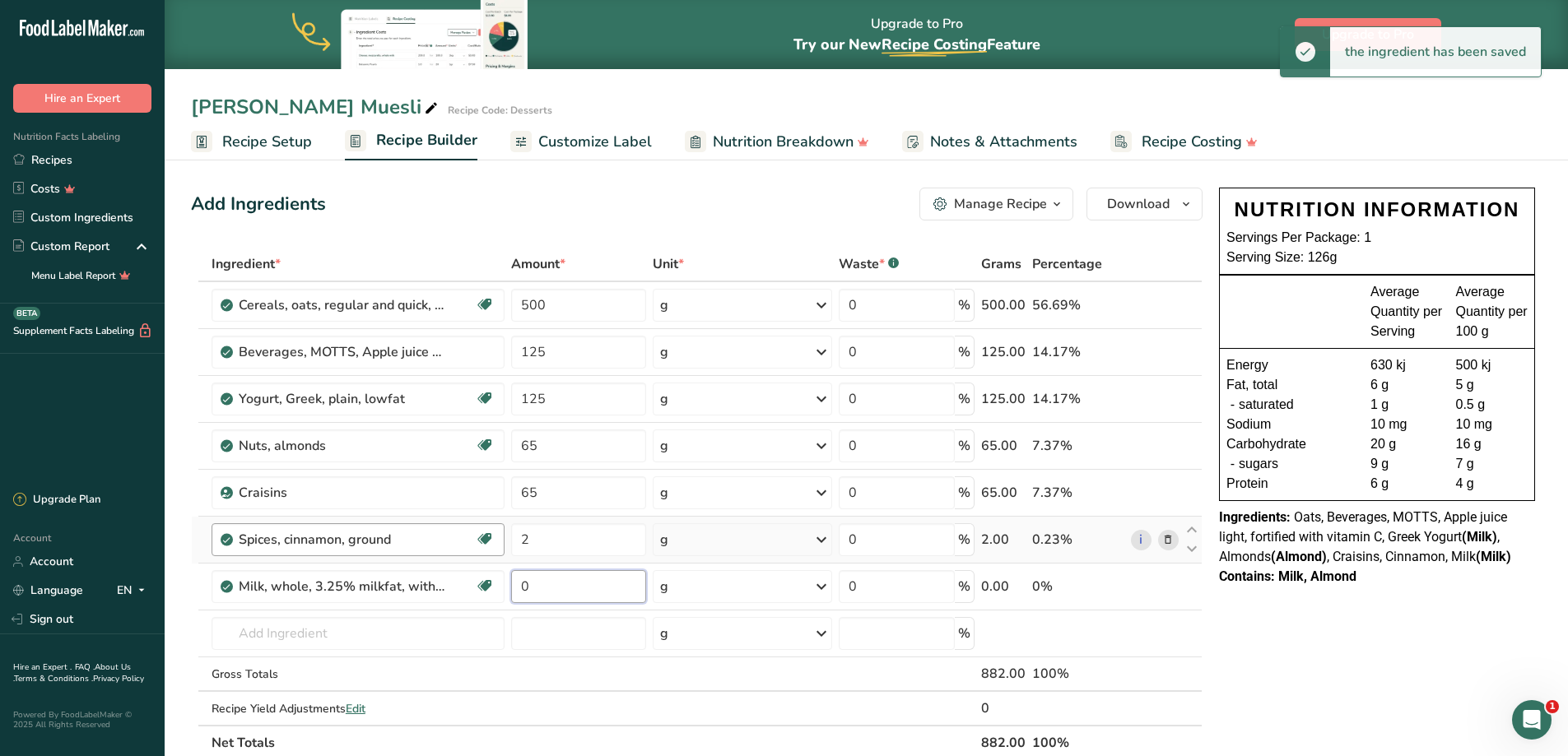
drag, startPoint x: 557, startPoint y: 587, endPoint x: 387, endPoint y: 538, distance: 176.9
click at [396, 547] on tbody "Cereals, oats, regular and quick, unenriched, cooked with water (includes boili…" at bounding box center [696, 503] width 1009 height 443
type input "430"
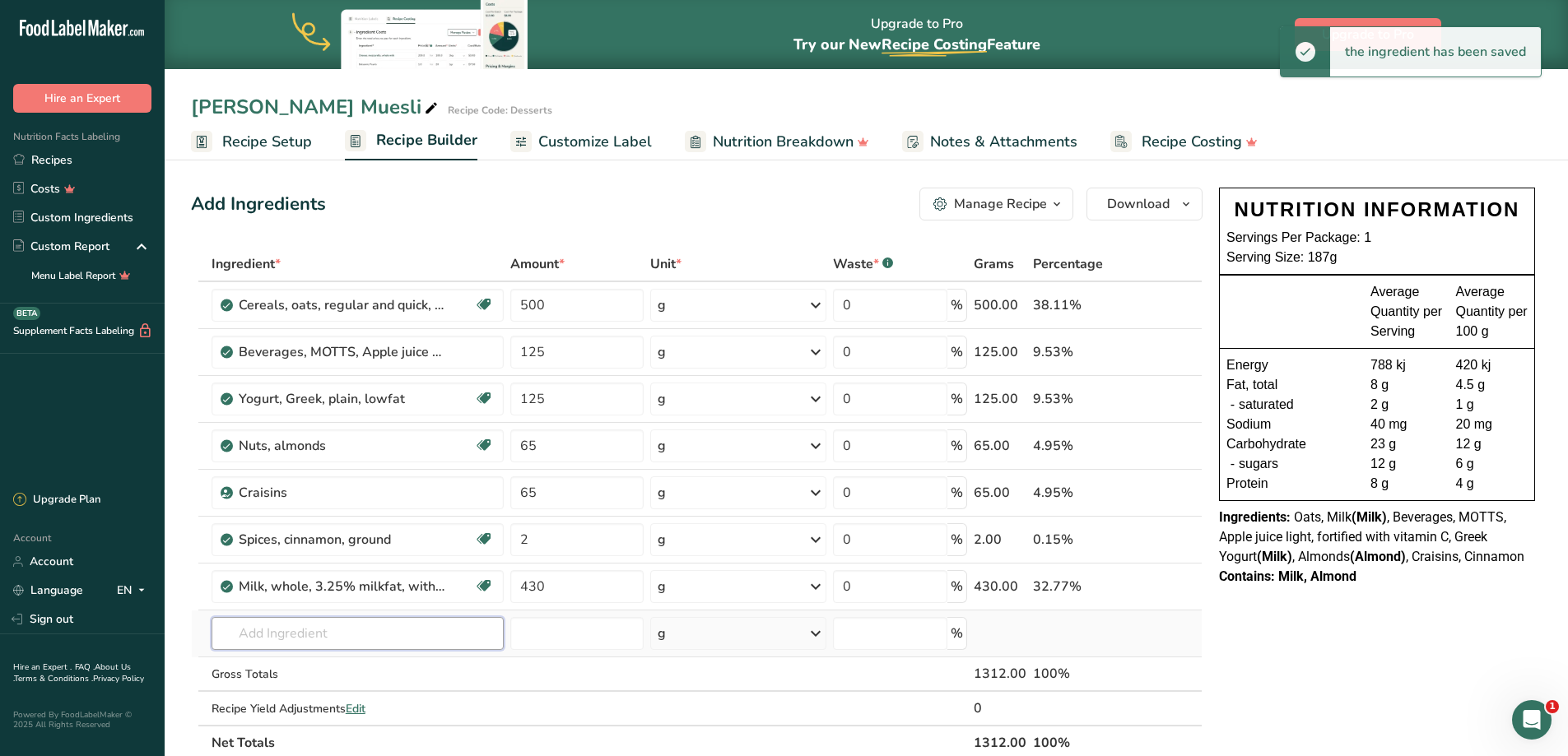
click at [285, 634] on input "text" at bounding box center [358, 633] width 293 height 32
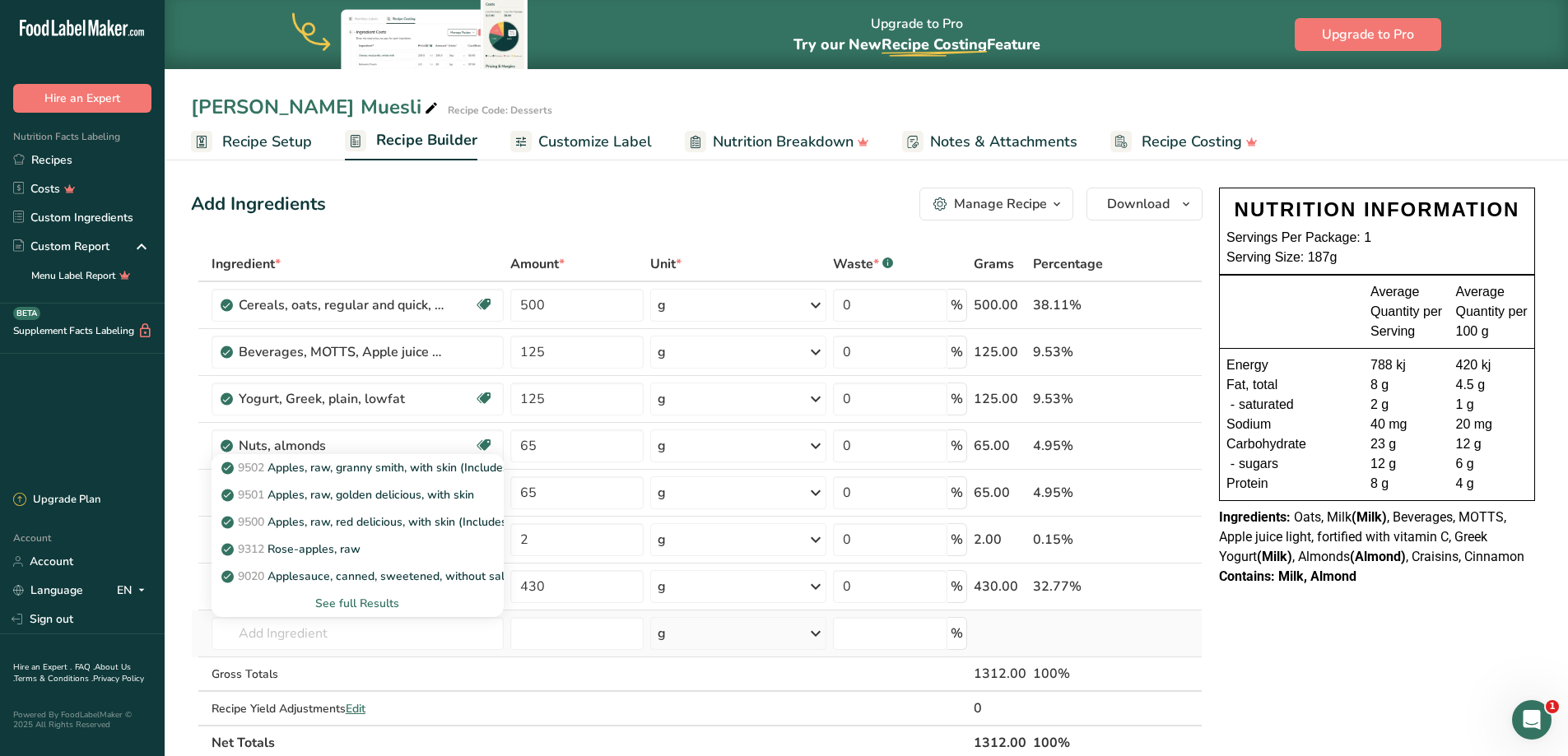
click at [384, 596] on div "See full Results" at bounding box center [358, 603] width 266 height 18
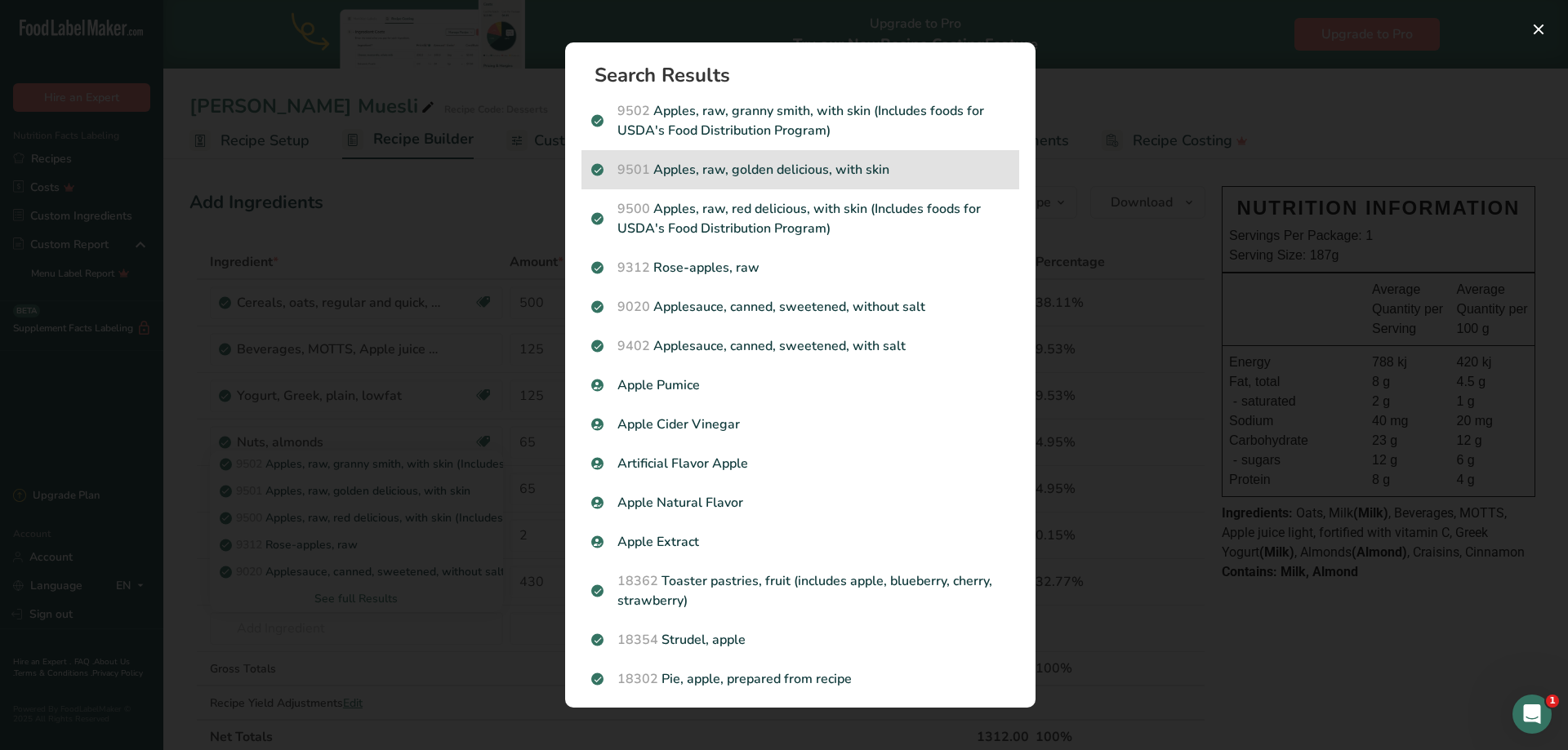
click at [757, 175] on p "9501 Apples, raw, golden delicious, with skin" at bounding box center [800, 170] width 418 height 19
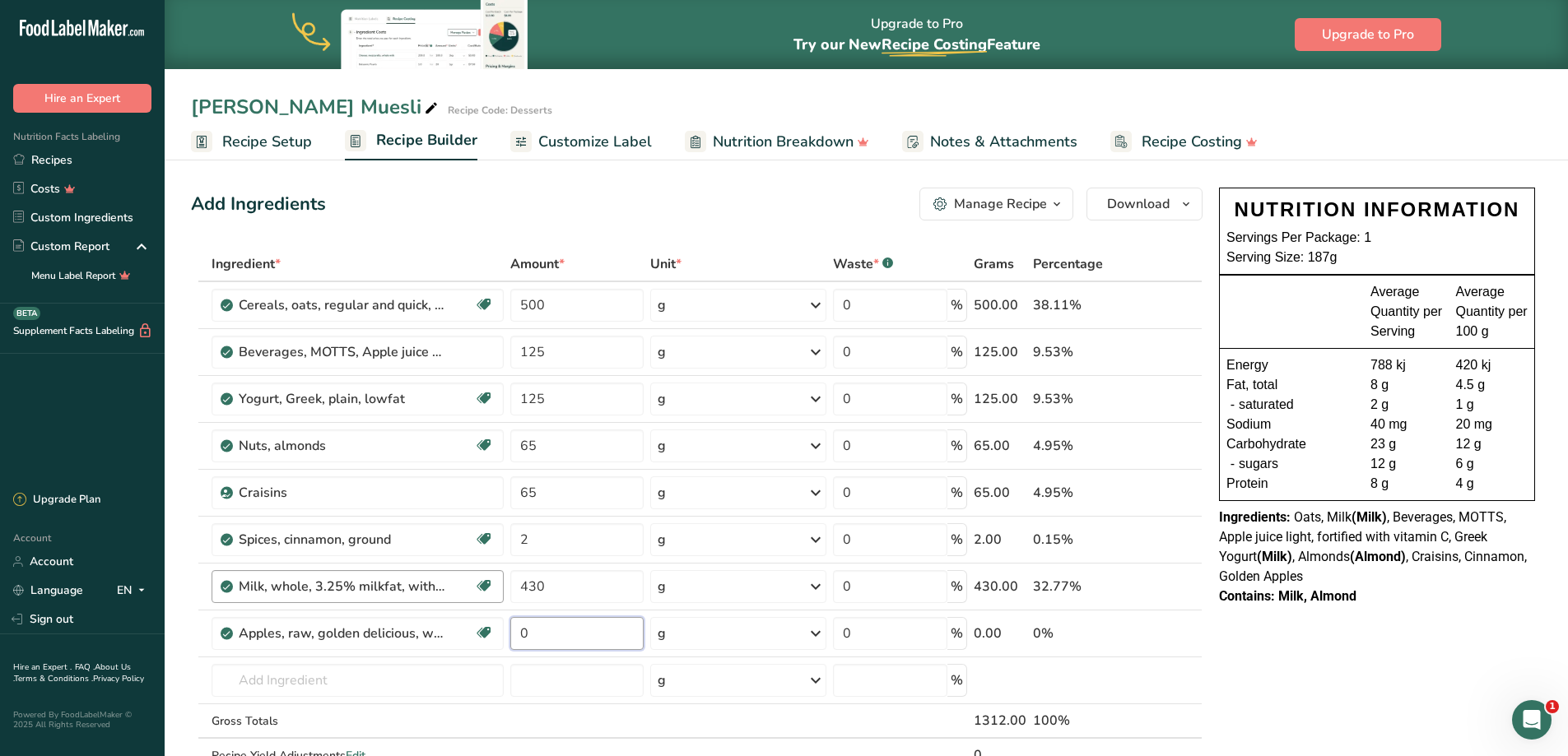
drag, startPoint x: 574, startPoint y: 625, endPoint x: 468, endPoint y: 597, distance: 109.6
click at [471, 599] on tbody "Cereals, oats, regular and quick, unenriched, cooked with water (includes boili…" at bounding box center [696, 526] width 1009 height 489
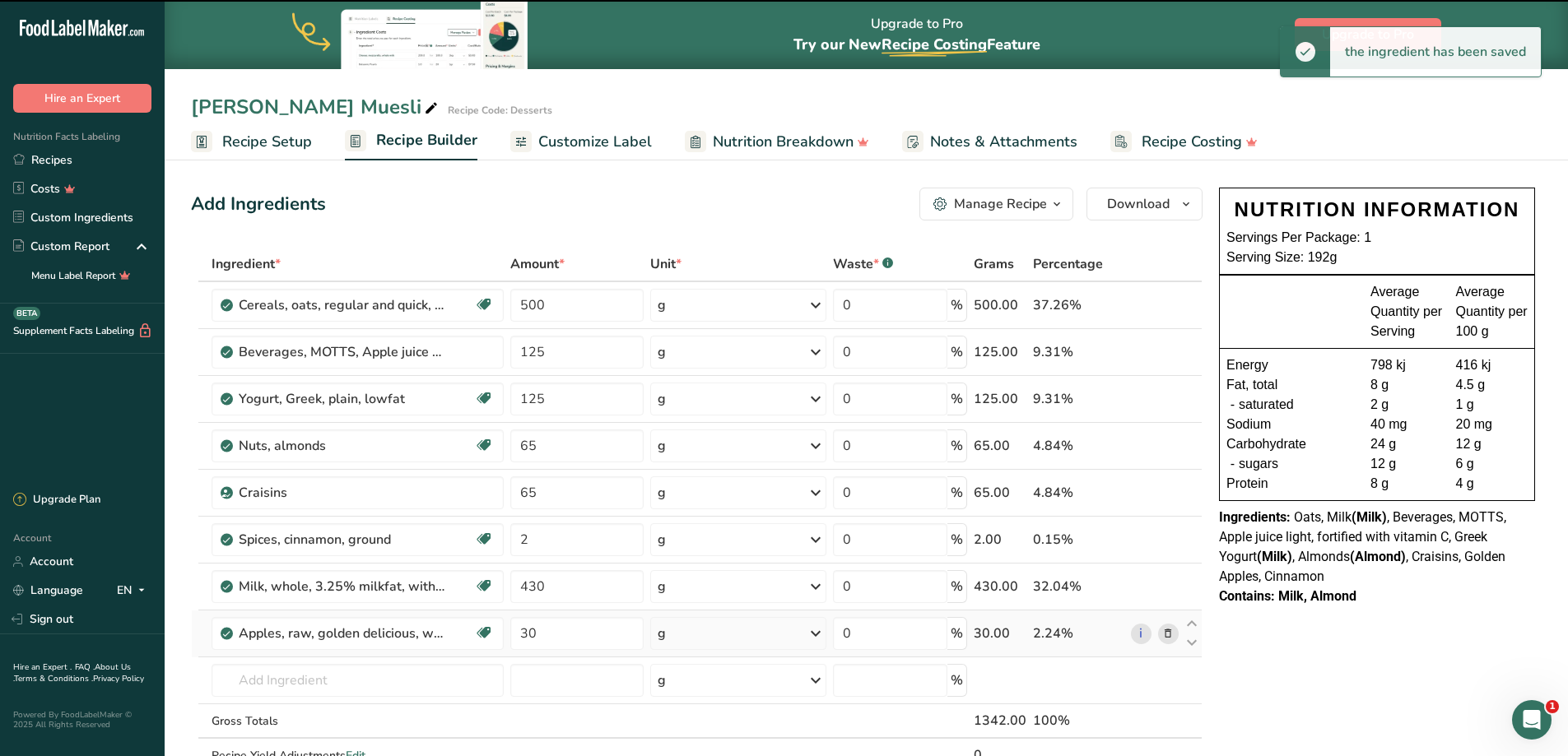
scroll to position [83, 0]
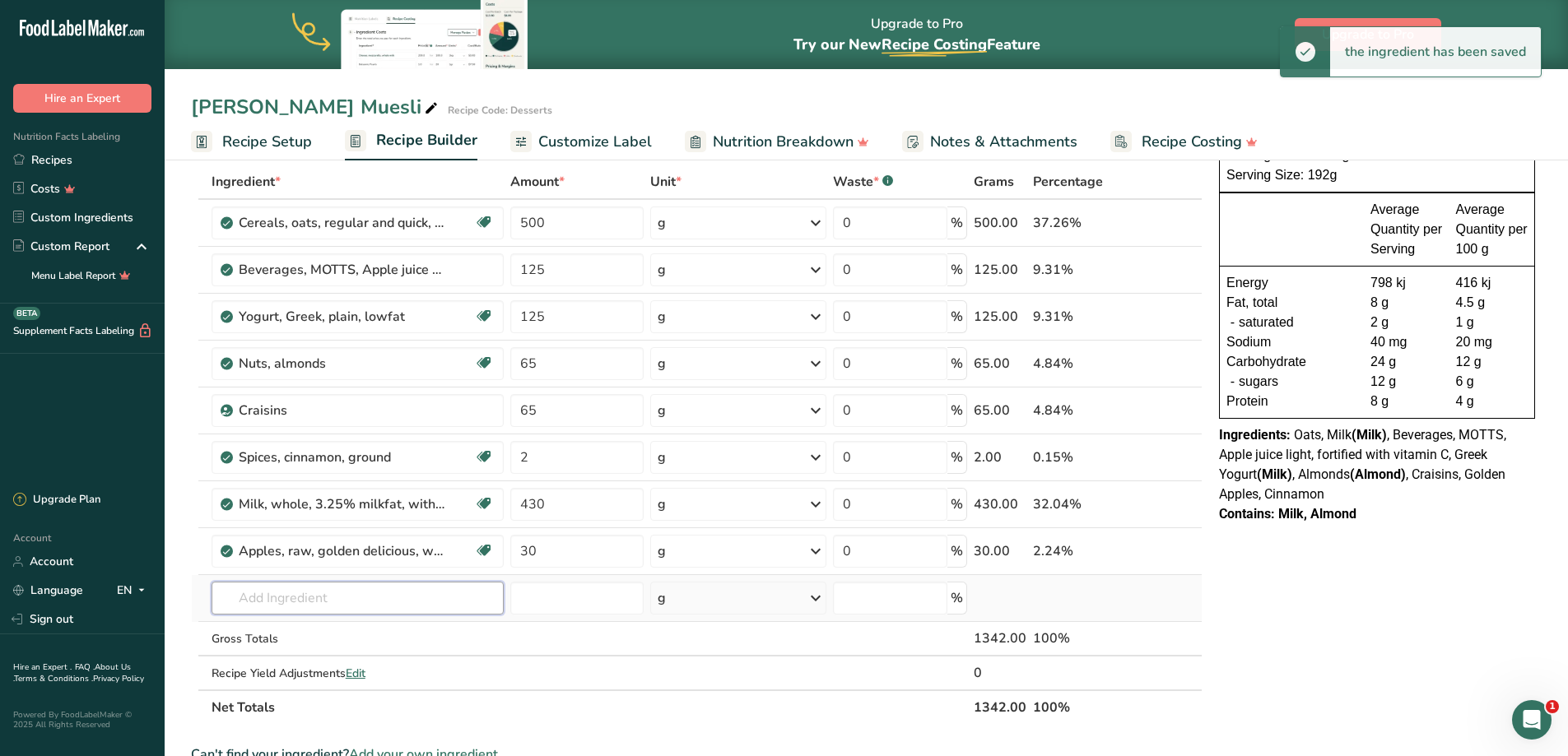
click at [285, 601] on input "text" at bounding box center [358, 597] width 293 height 32
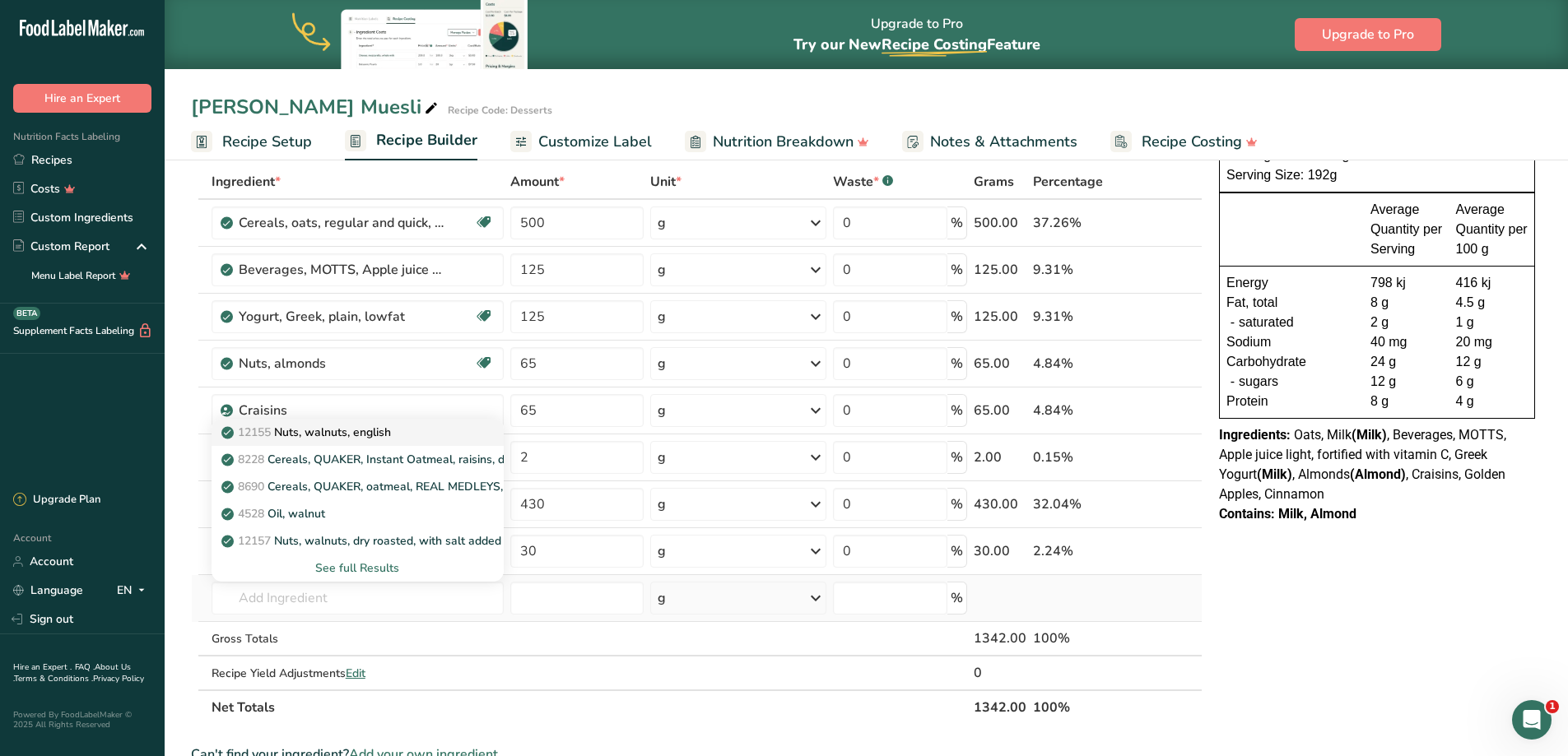
click at [318, 435] on p "12155 Nuts, walnuts, english" at bounding box center [307, 432] width 166 height 18
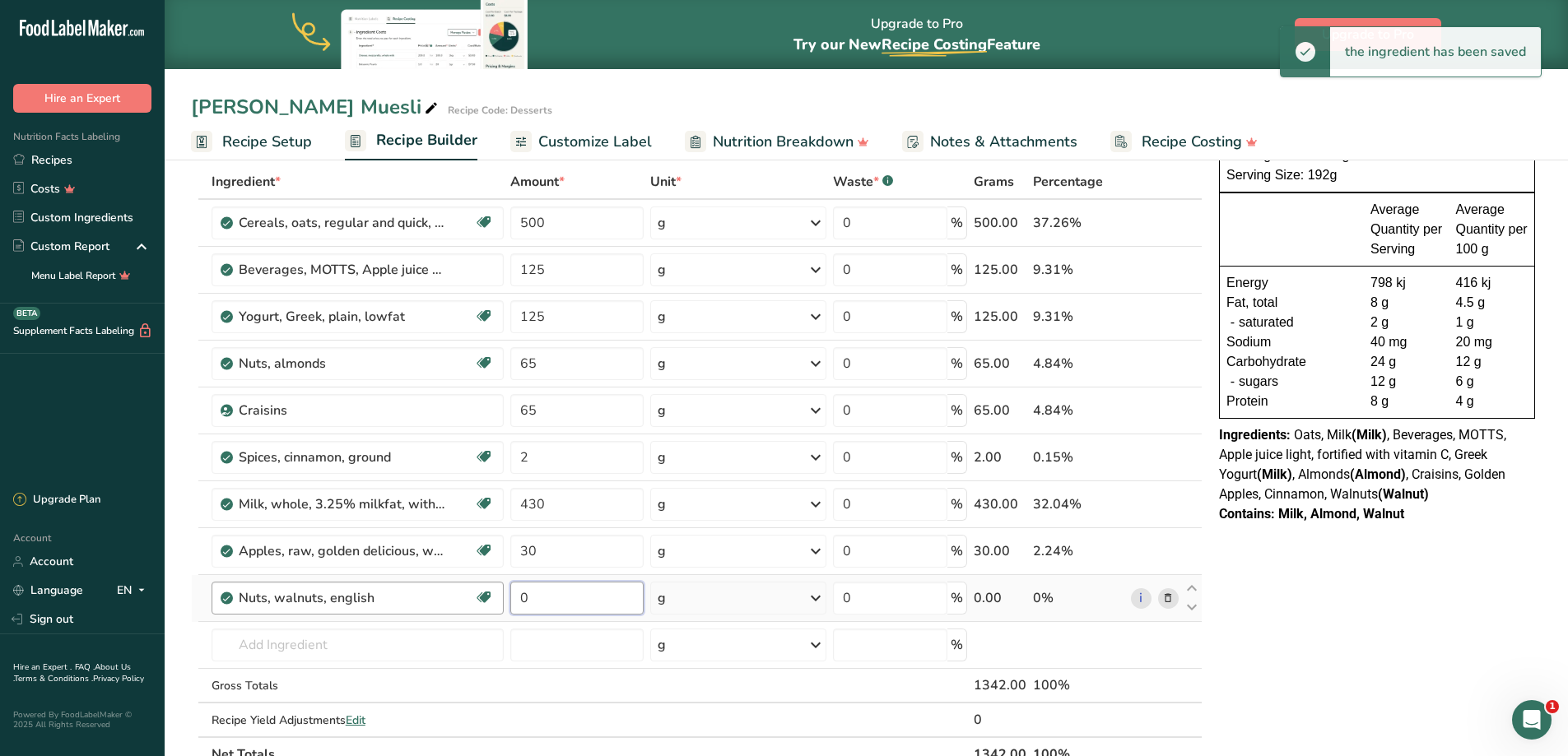
click at [501, 584] on tr "Nuts, walnuts, english Source of Antioxidants Source of Omega 3 Plant-based Pro…" at bounding box center [696, 598] width 1009 height 47
click at [304, 631] on input "text" at bounding box center [358, 644] width 293 height 32
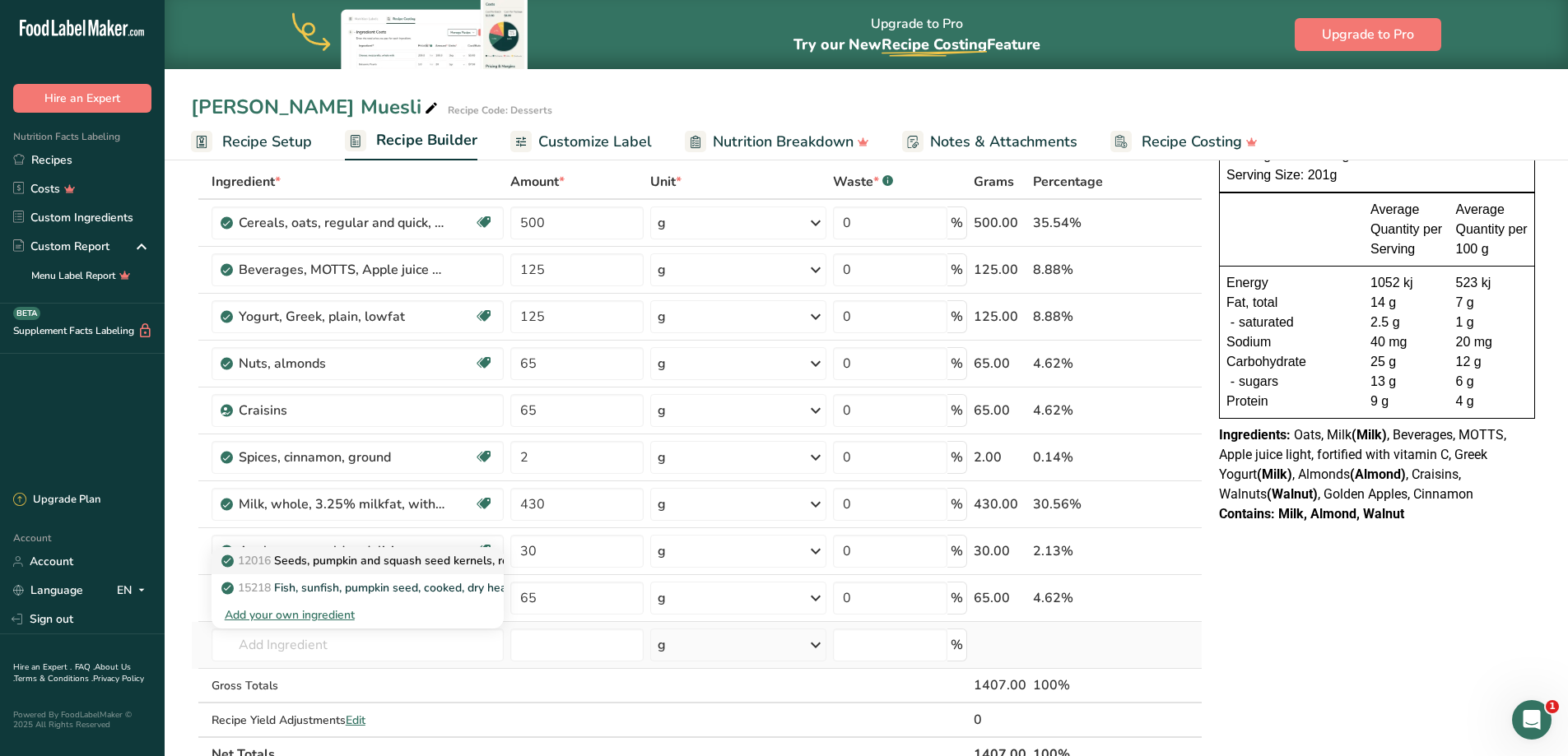
click at [376, 564] on p "12016 Seeds, pumpkin and squash seed kernels, roasted, without salt" at bounding box center [416, 561] width 383 height 18
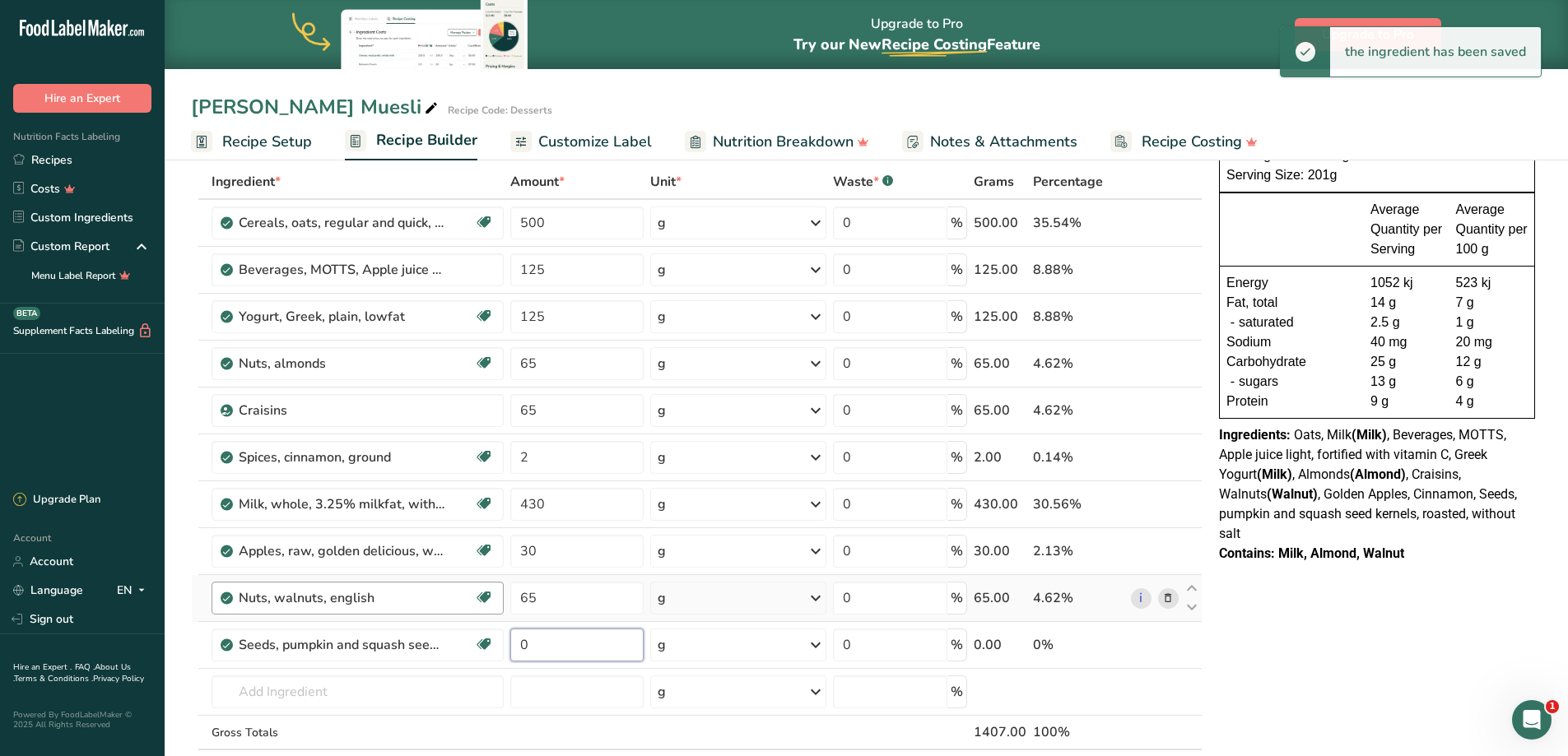
drag, startPoint x: 551, startPoint y: 648, endPoint x: 402, endPoint y: 600, distance: 156.5
click at [408, 604] on tbody "Cereals, oats, regular and quick, unenriched, cooked with water (includes boili…" at bounding box center [696, 492] width 1009 height 583
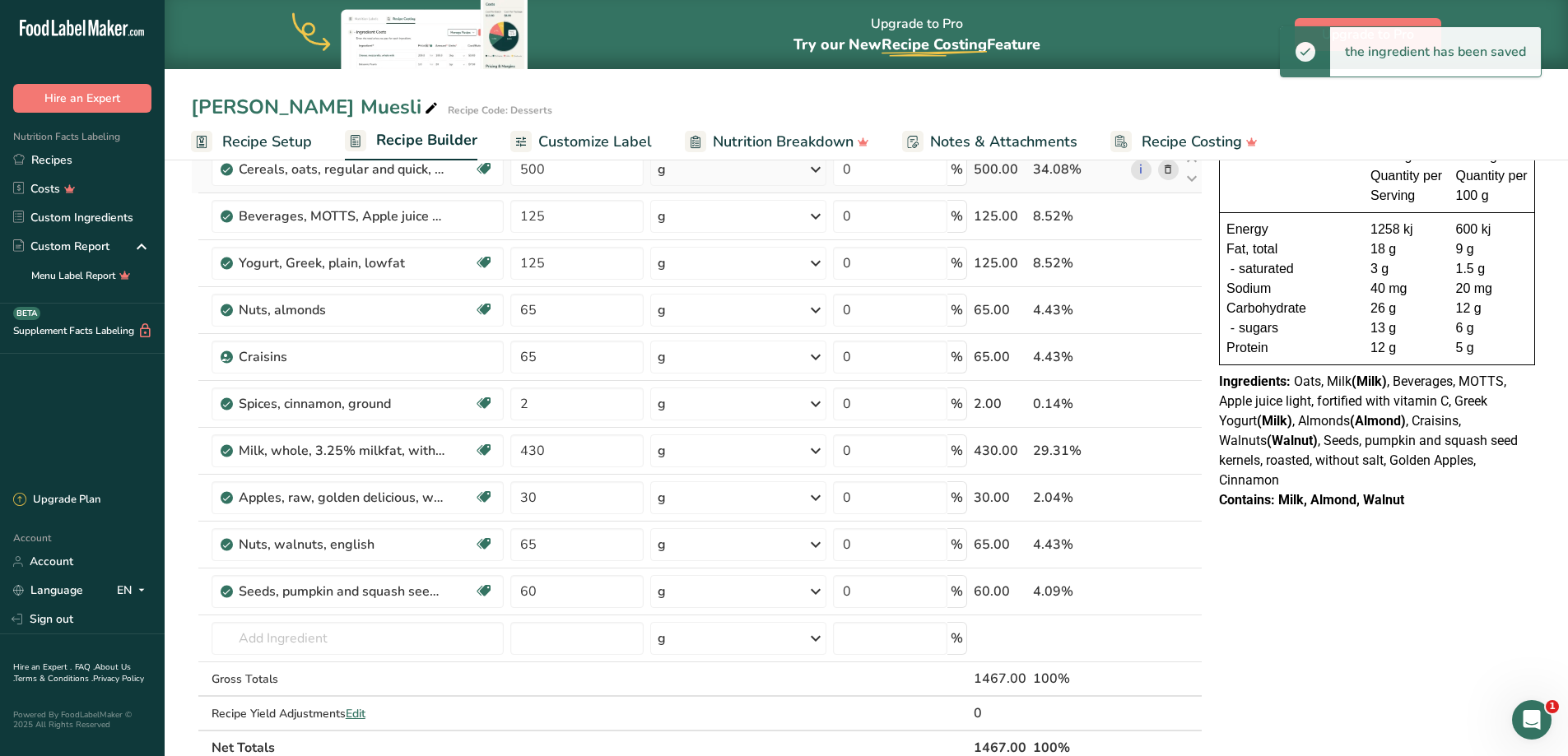
scroll to position [0, 0]
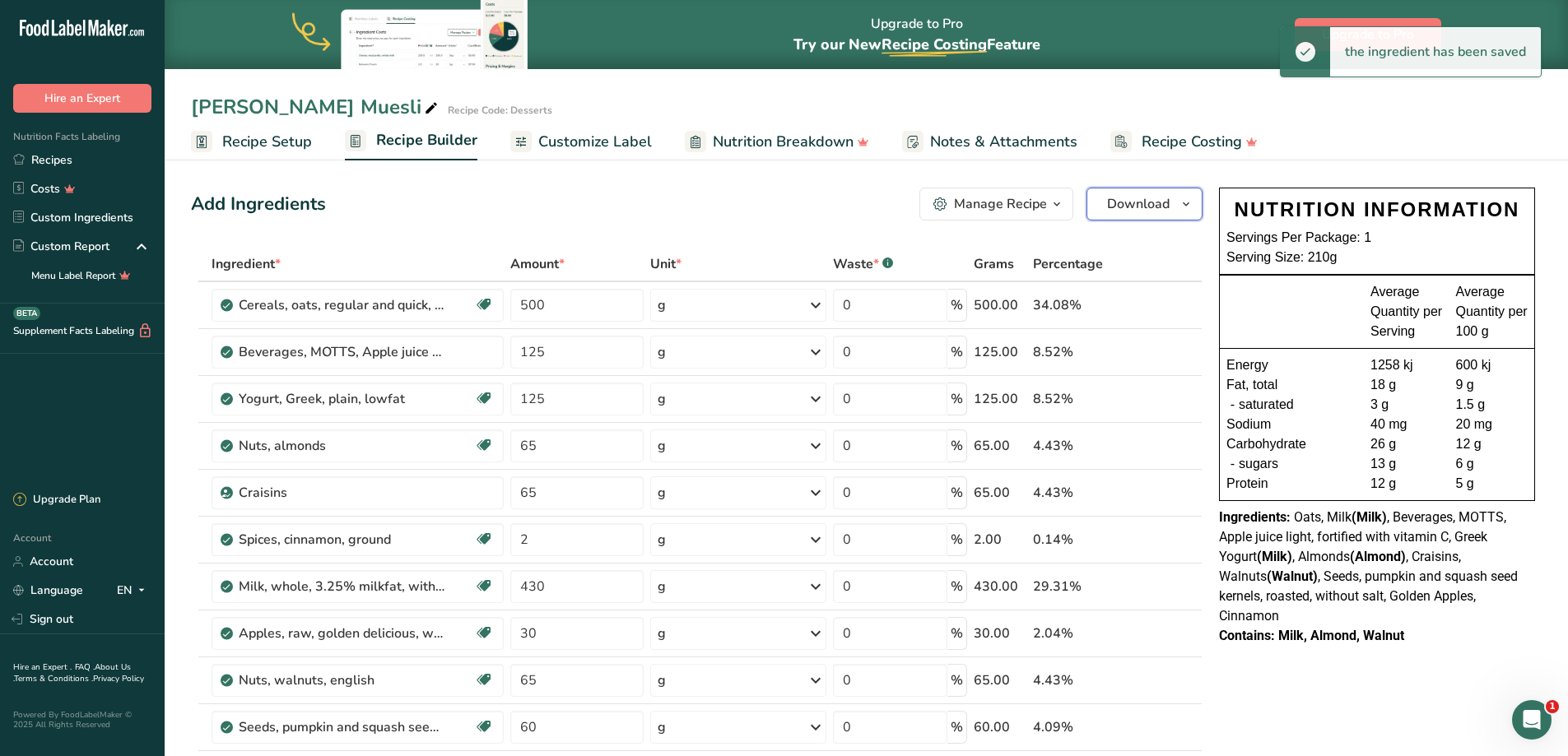
click at [1116, 206] on span "Download" at bounding box center [1138, 204] width 62 height 19
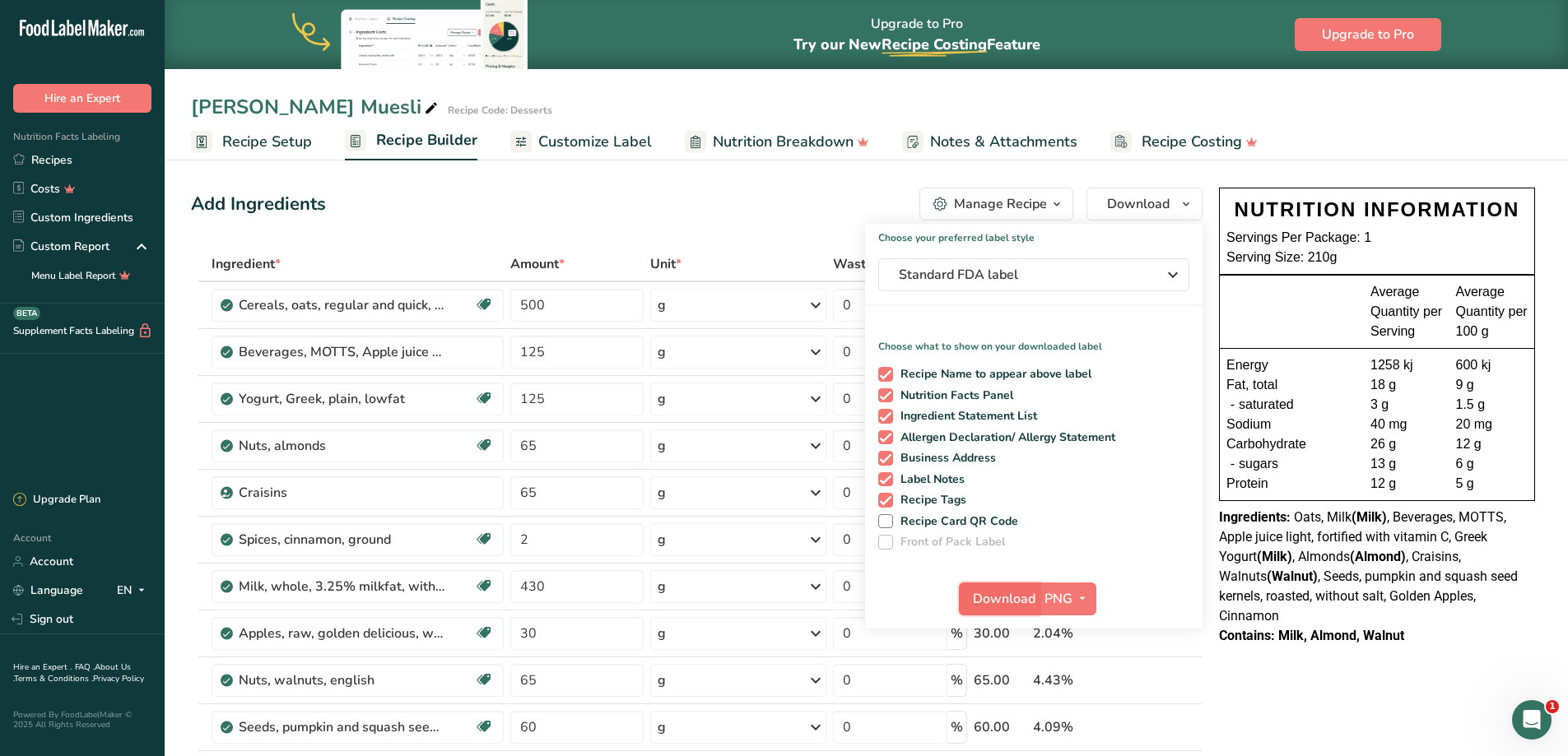
click at [1004, 598] on span "Download" at bounding box center [1003, 599] width 62 height 19
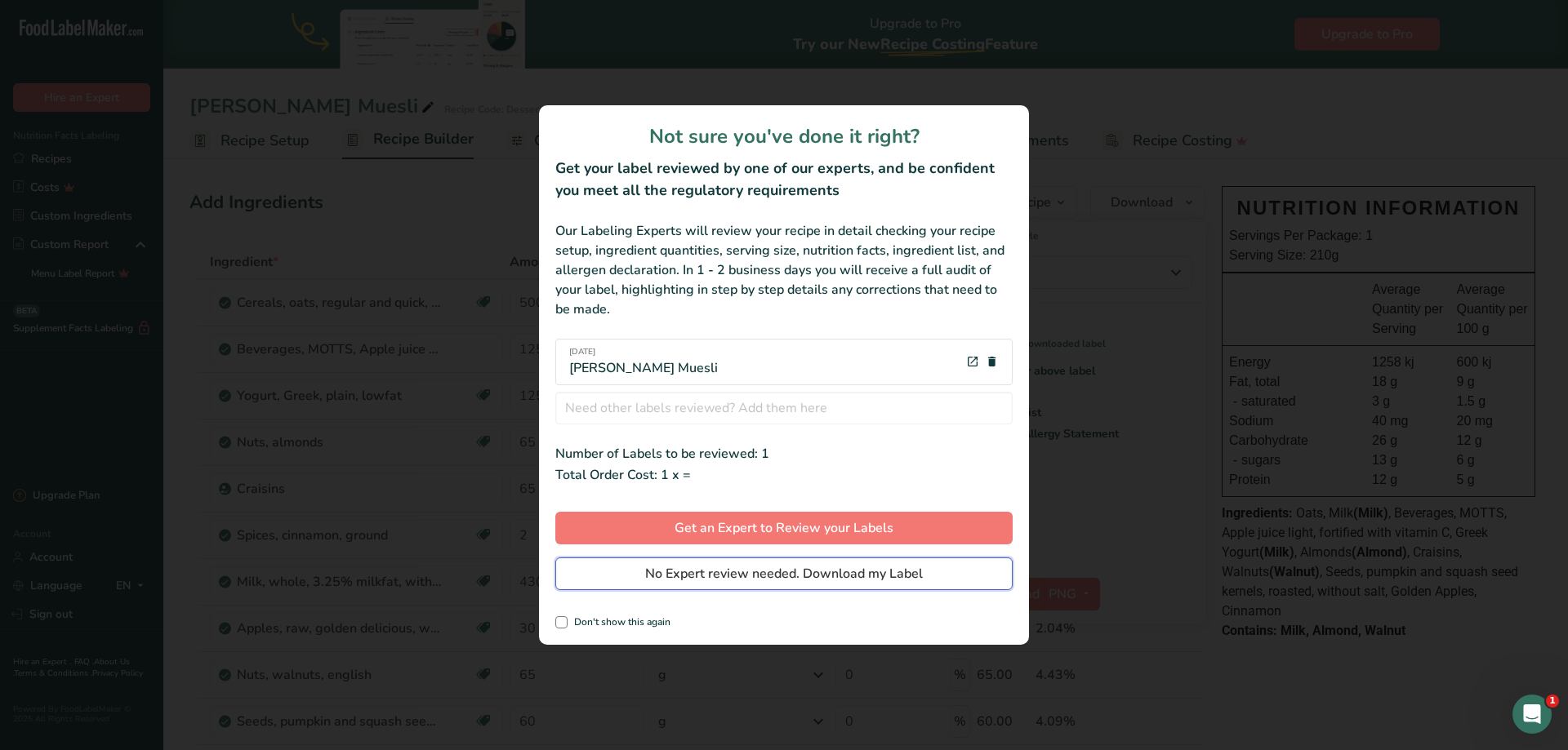
click at [833, 582] on span "No Expert review needed. Download my Label" at bounding box center [784, 573] width 278 height 19
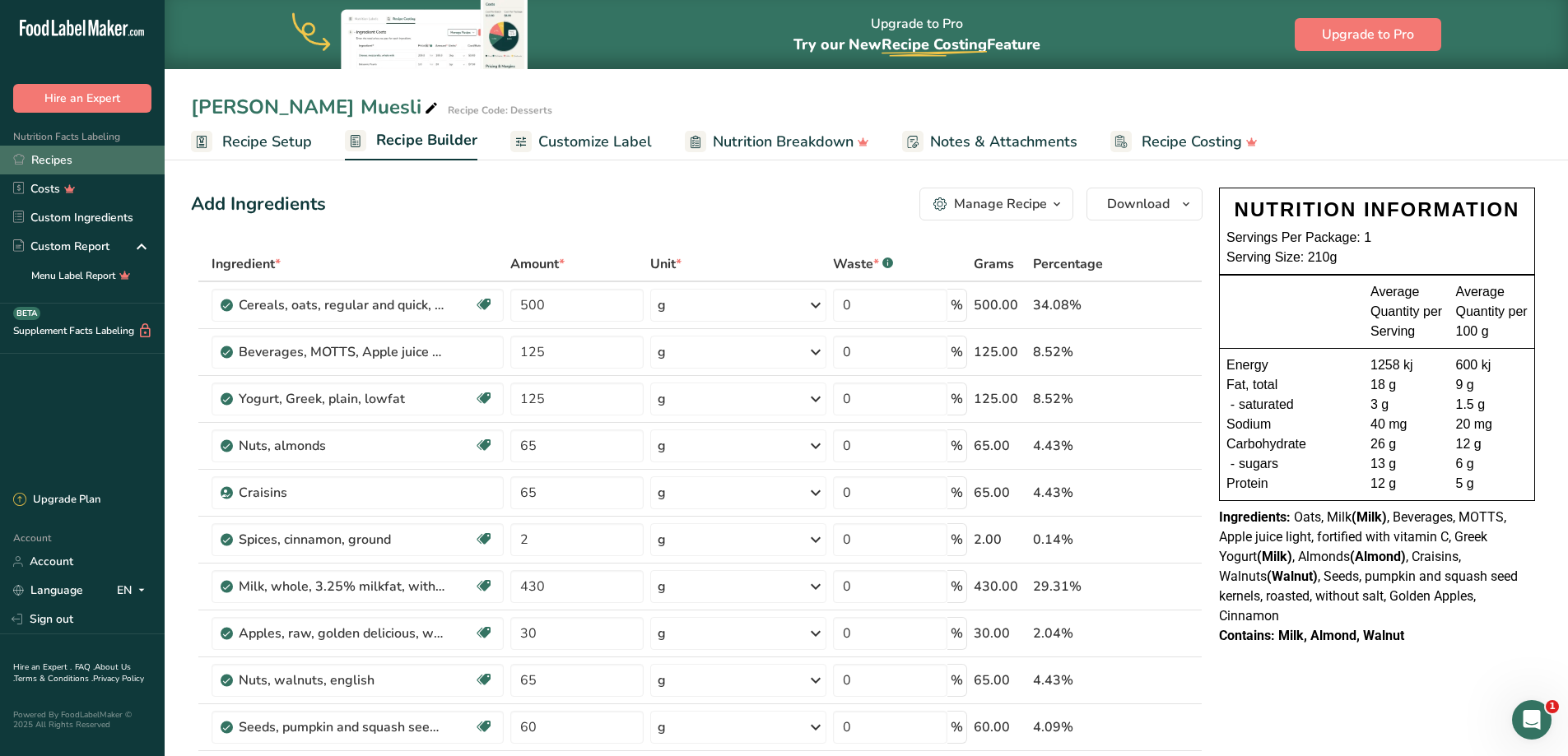
click at [98, 165] on link "Recipes" at bounding box center [82, 160] width 164 height 29
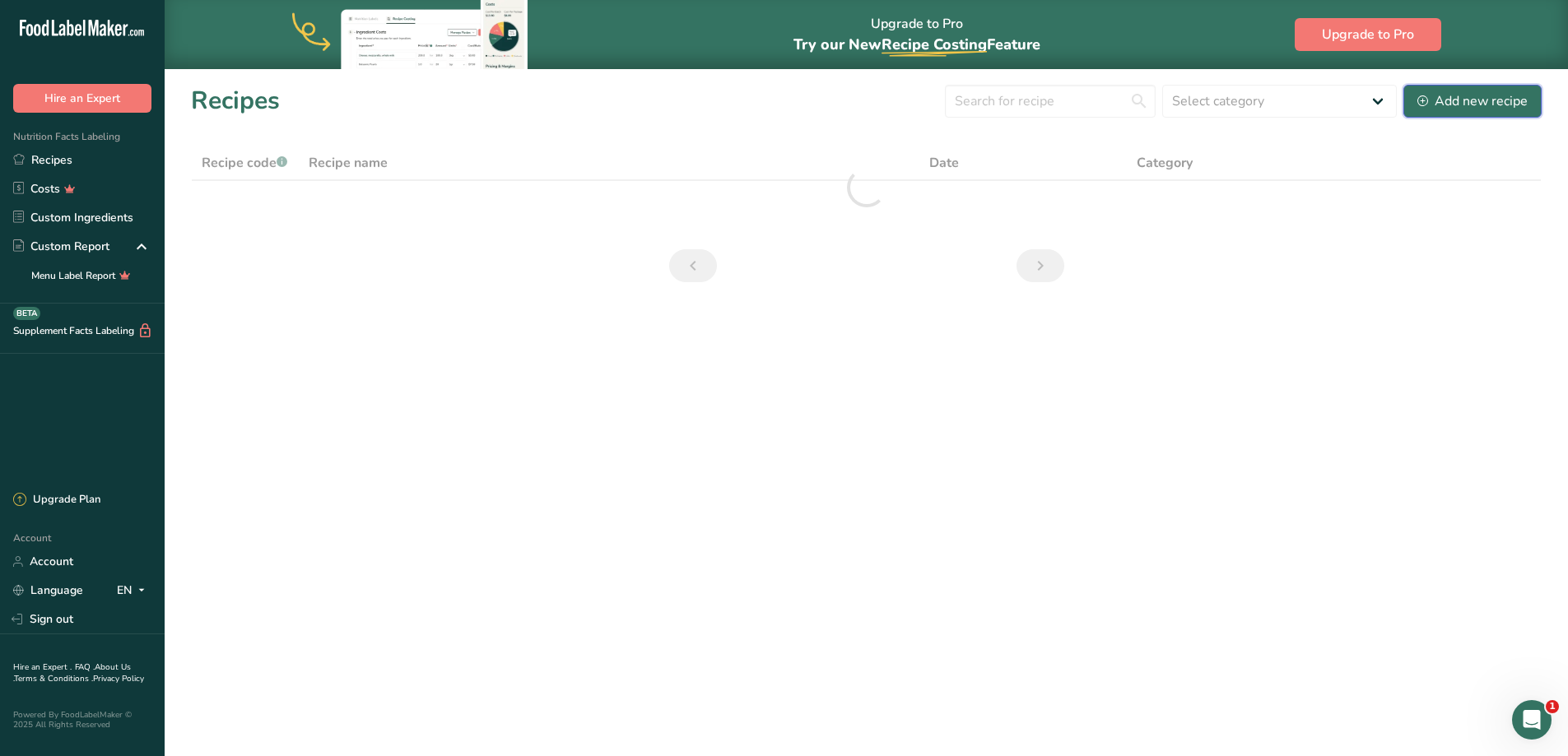
click at [1461, 87] on button "Add new recipe" at bounding box center [1471, 100] width 138 height 32
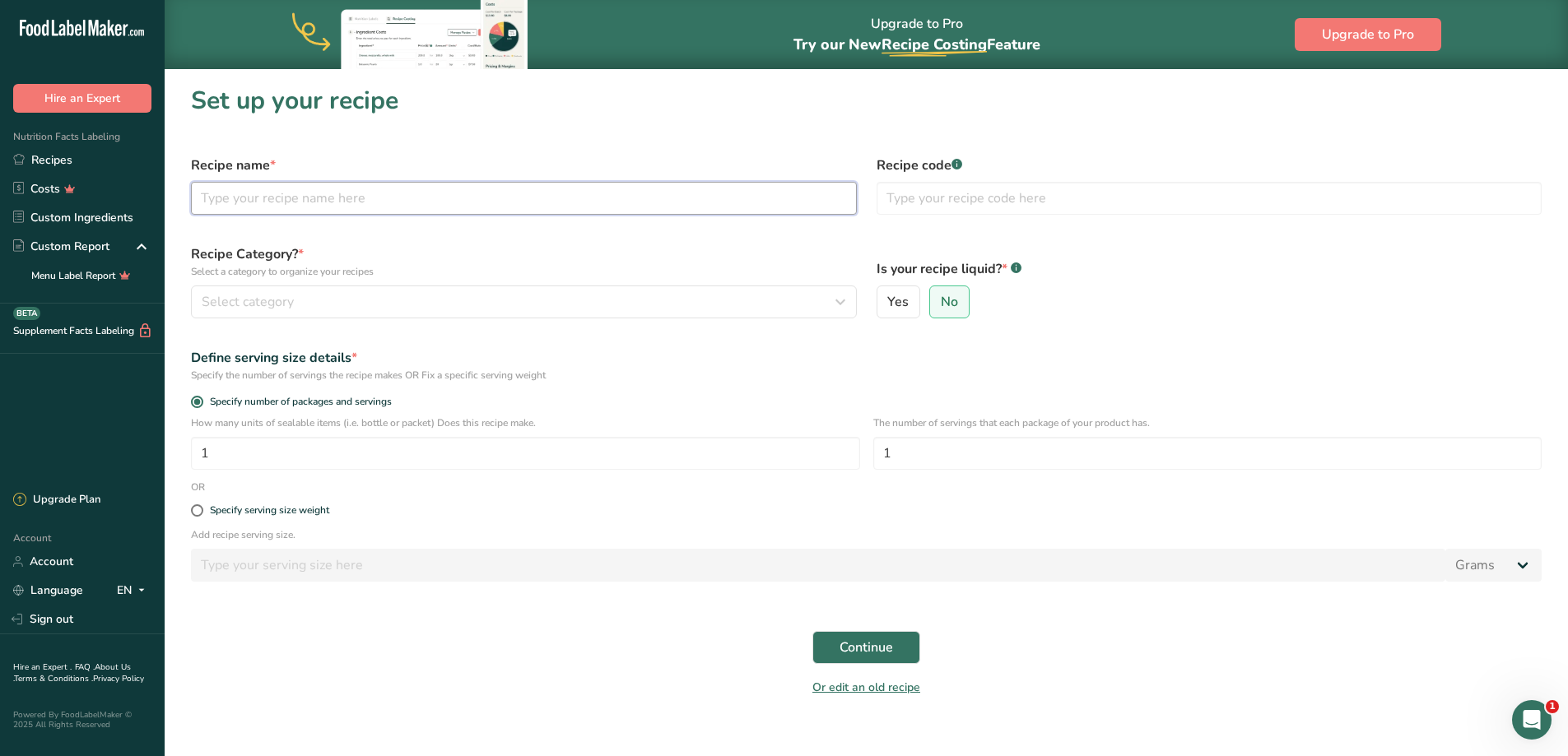
click at [284, 191] on input "text" at bounding box center [524, 198] width 666 height 32
type input "p"
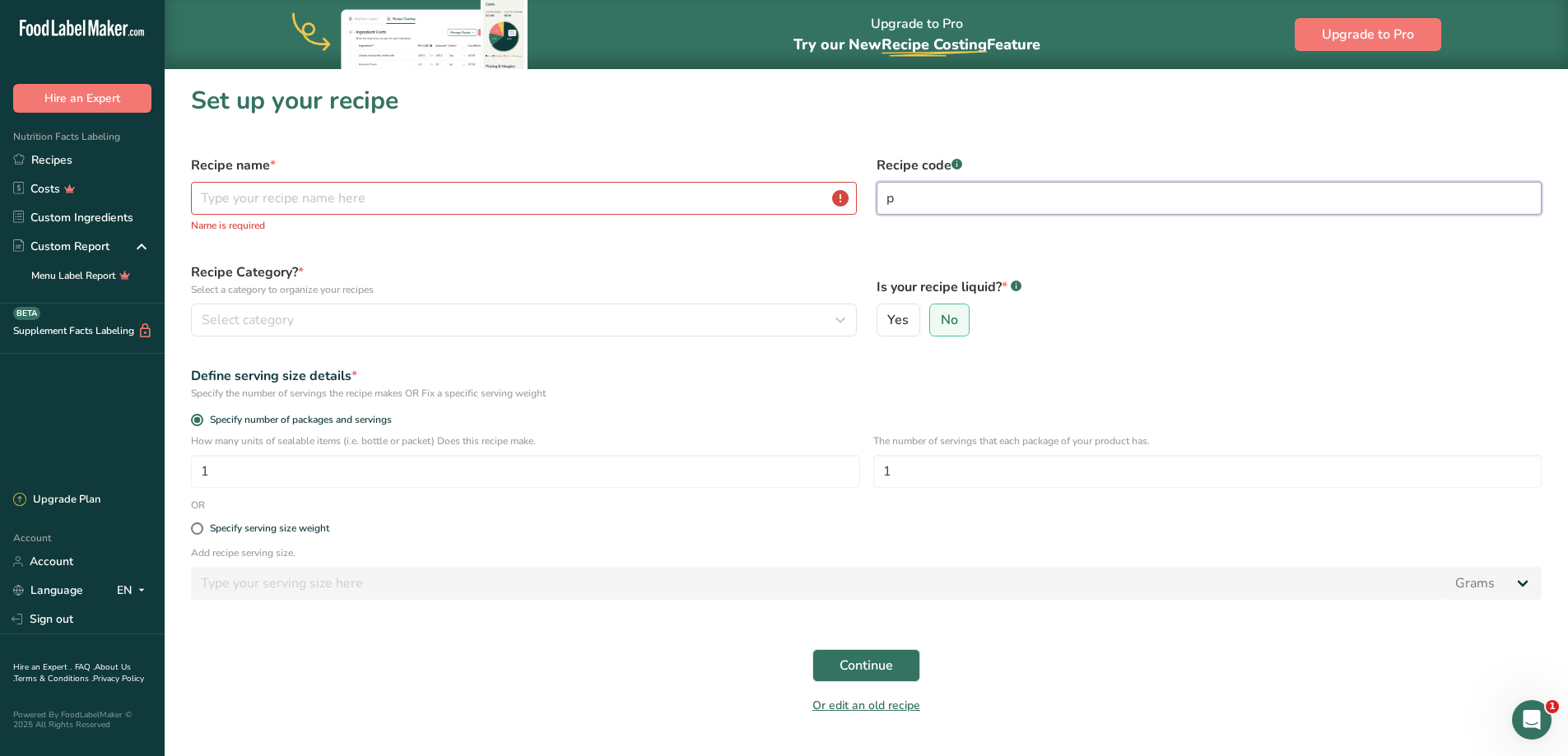
type input "p"
click at [284, 191] on input "text" at bounding box center [524, 198] width 666 height 32
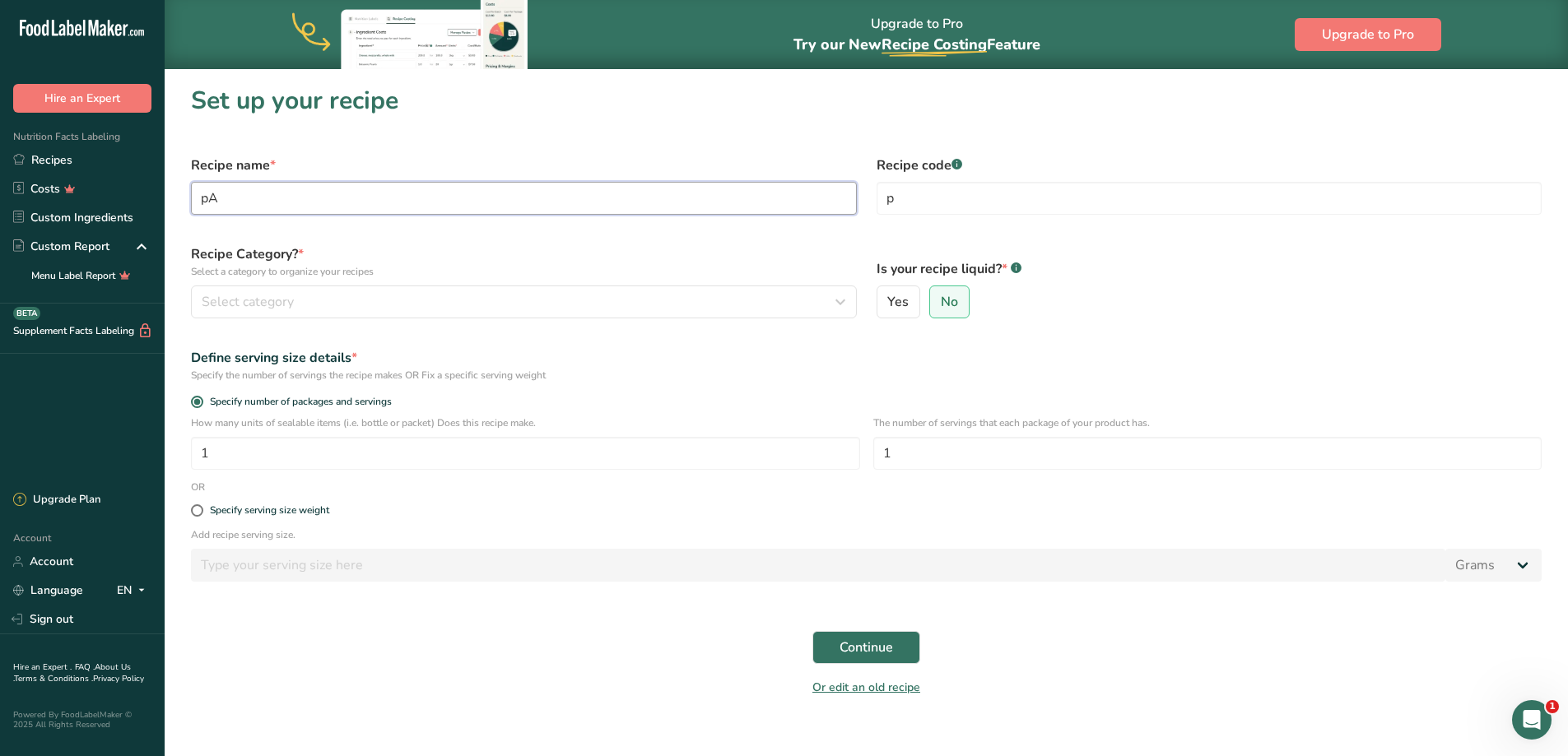
type input "p"
type input "Pavlova"
type input "Desserts"
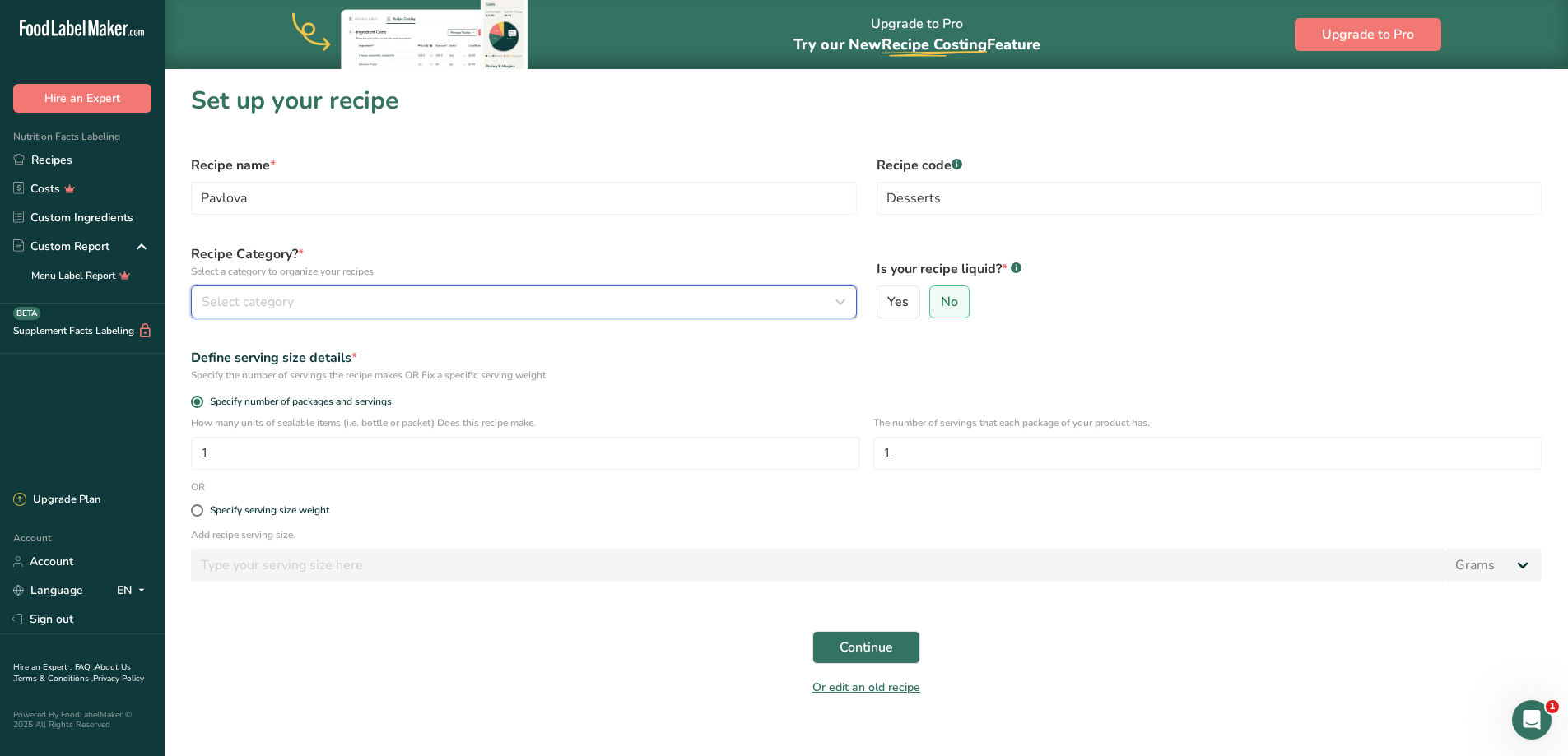
click at [483, 288] on button "Select category" at bounding box center [524, 301] width 666 height 32
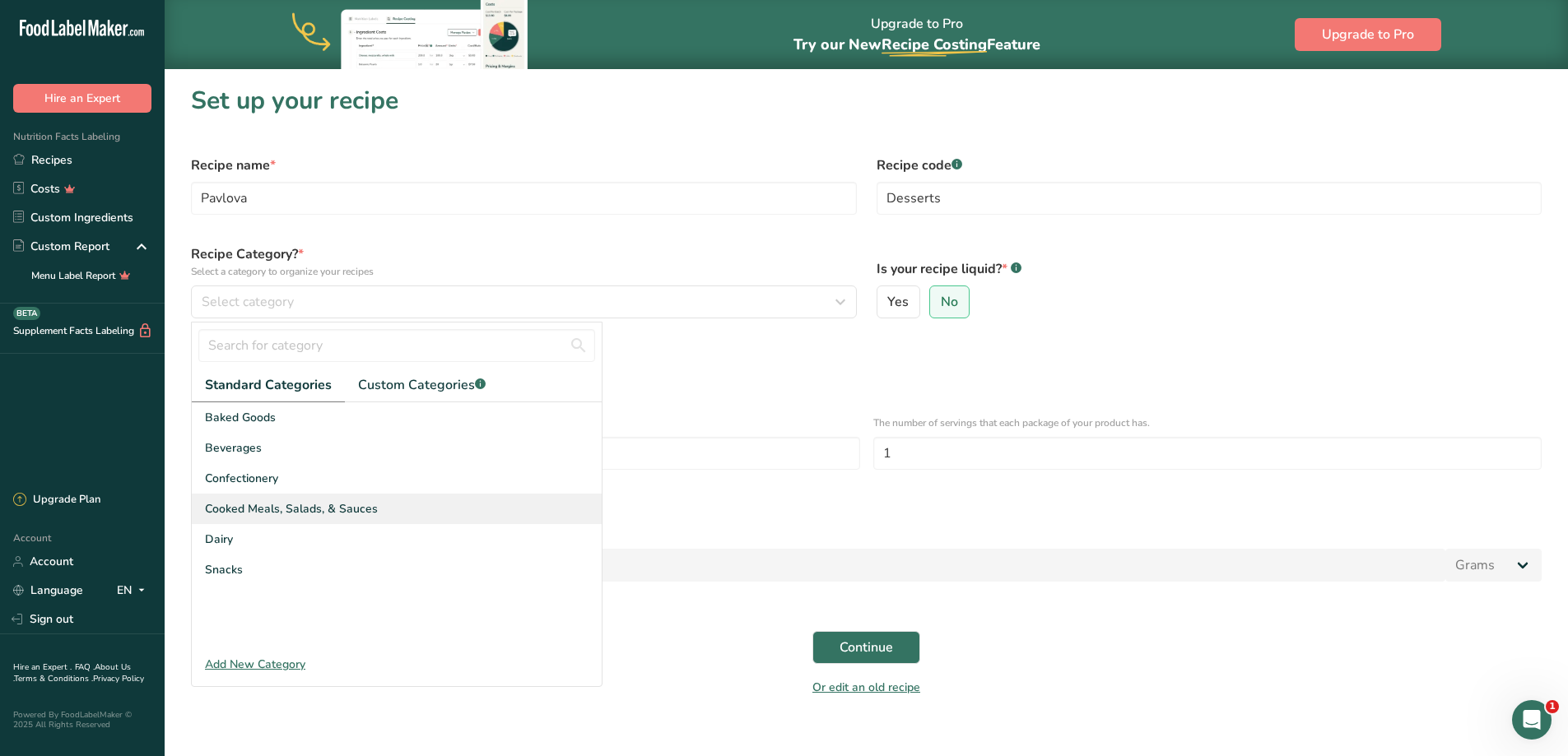
click at [366, 510] on span "Cooked Meals, Salads, & Sauces" at bounding box center [291, 509] width 173 height 18
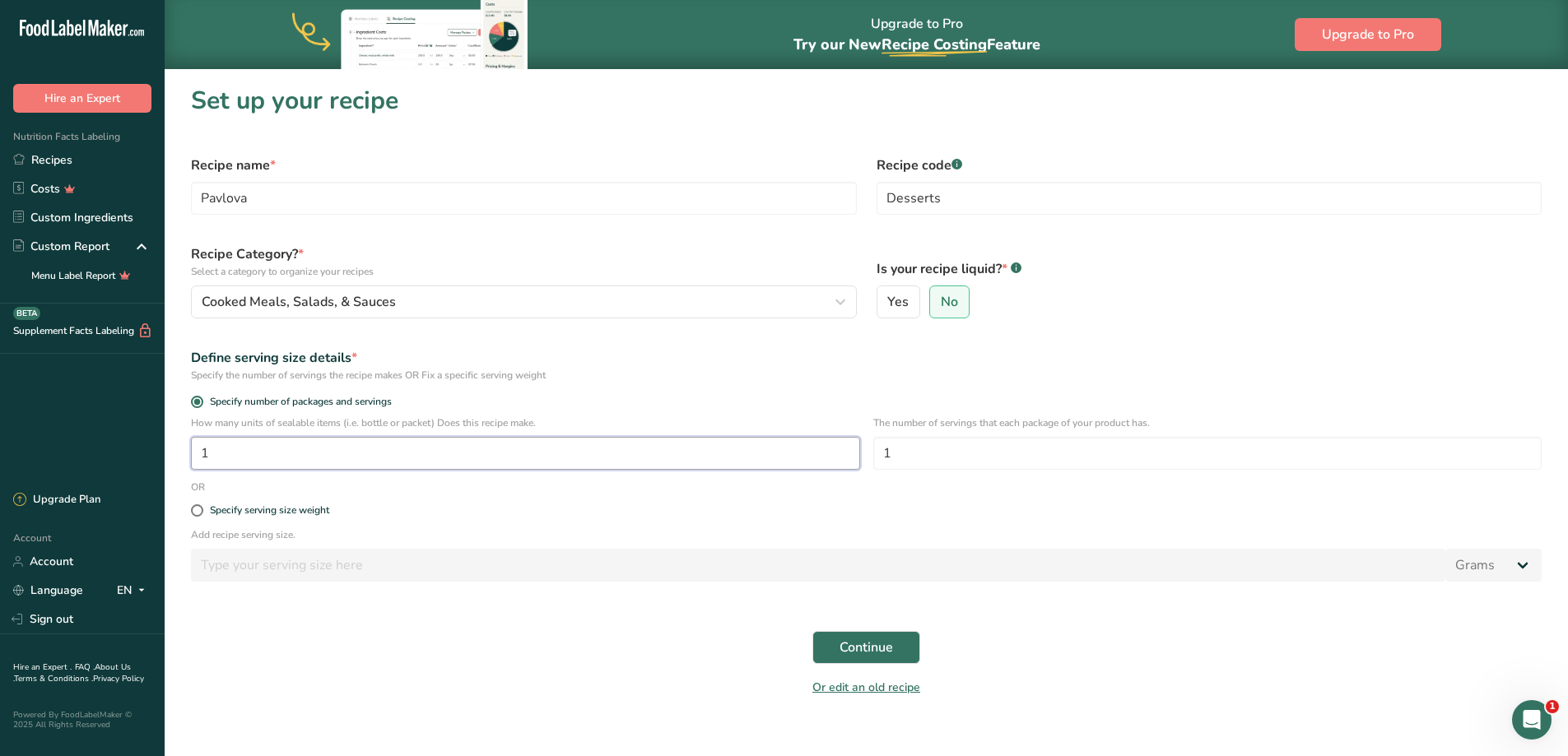
drag, startPoint x: 230, startPoint y: 457, endPoint x: 153, endPoint y: 461, distance: 77.1
click at [153, 461] on div ".a-20{fill:#fff;} Hire an Expert Nutrition Facts Labeling Recipes Costs Custom …" at bounding box center [784, 387] width 1568 height 775
type input "4"
click at [842, 646] on span "Continue" at bounding box center [866, 647] width 54 height 19
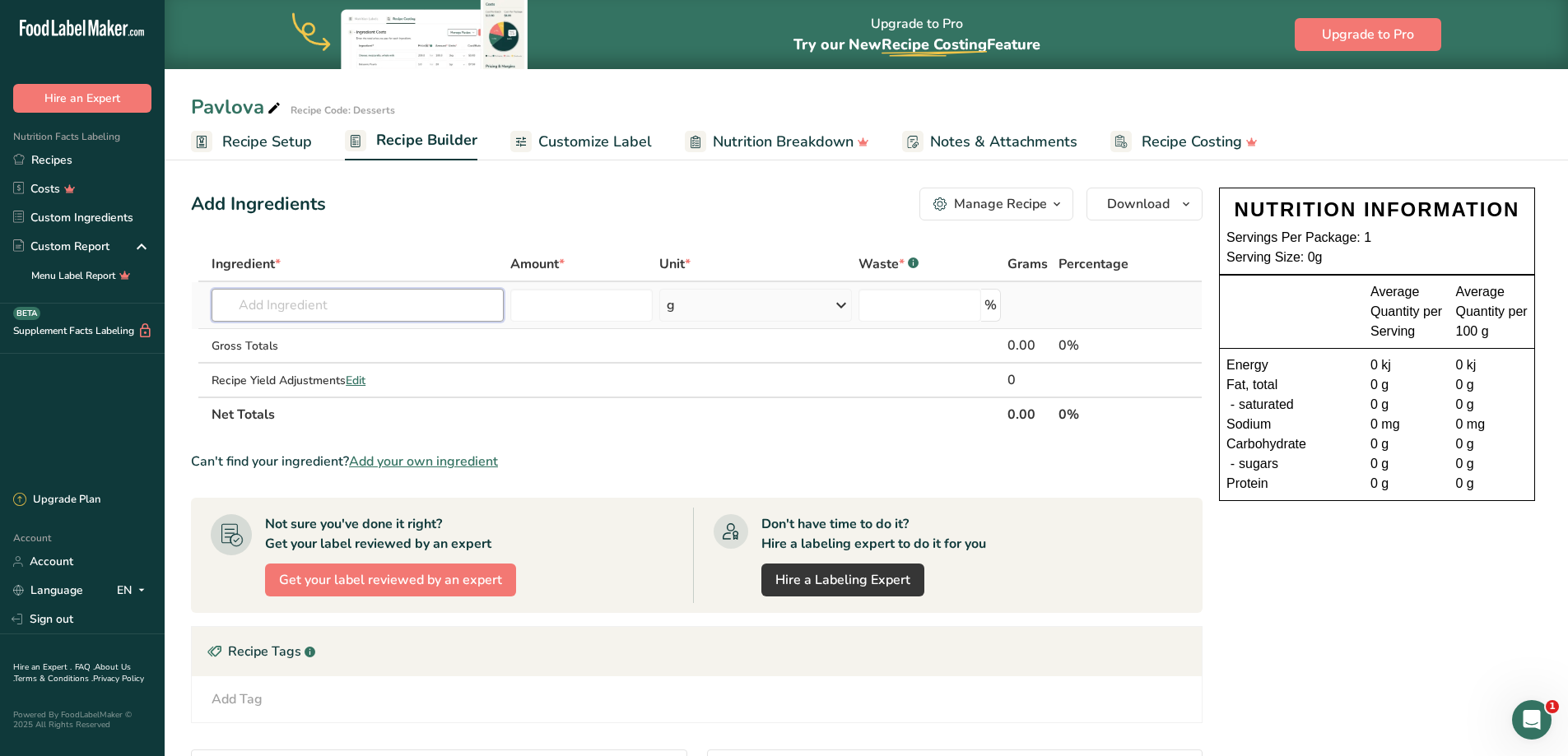
click at [365, 305] on input "text" at bounding box center [358, 305] width 293 height 32
type input "pavlova"
click at [313, 359] on div "Add your own ingredient" at bounding box center [358, 366] width 266 height 18
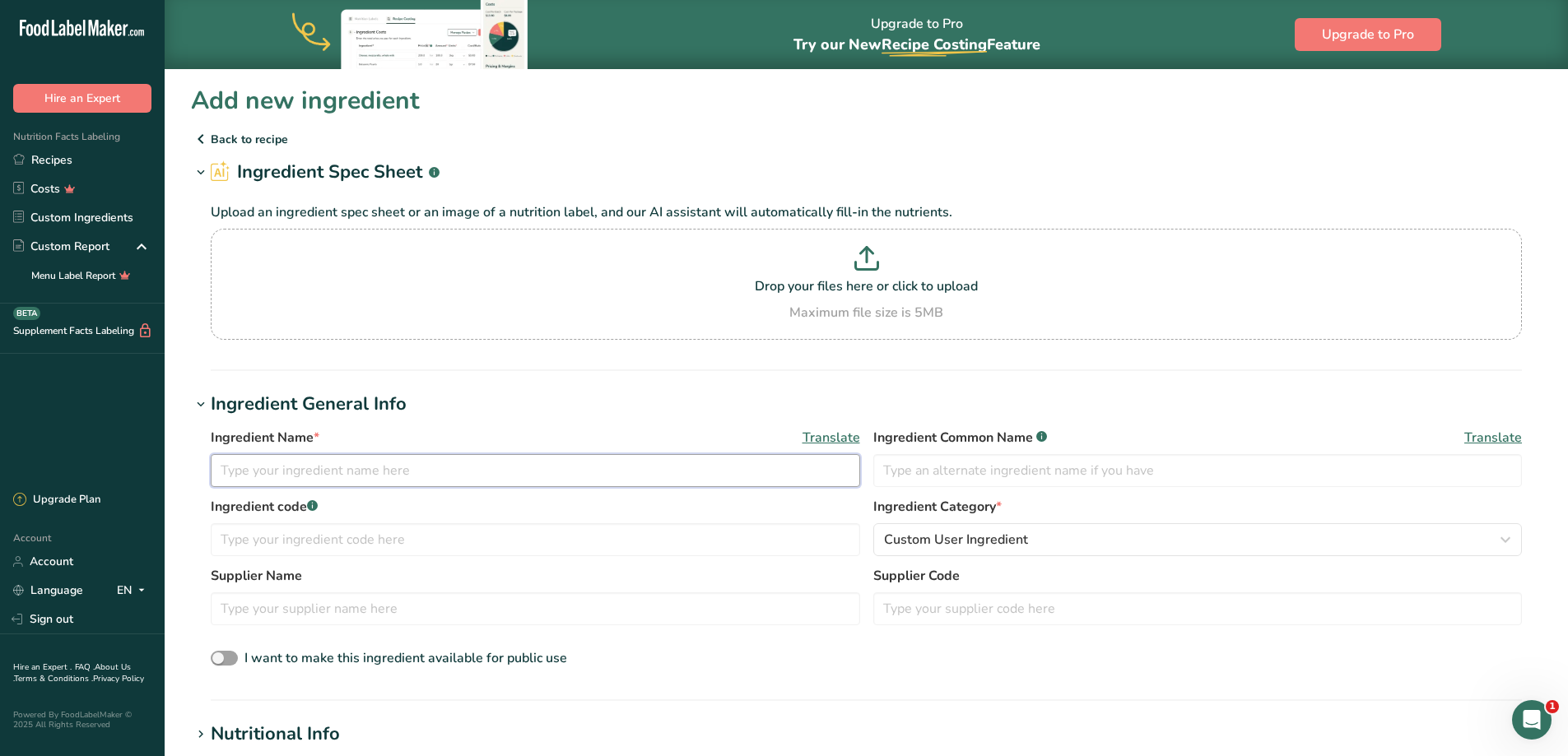
click at [308, 485] on input "text" at bounding box center [535, 470] width 649 height 32
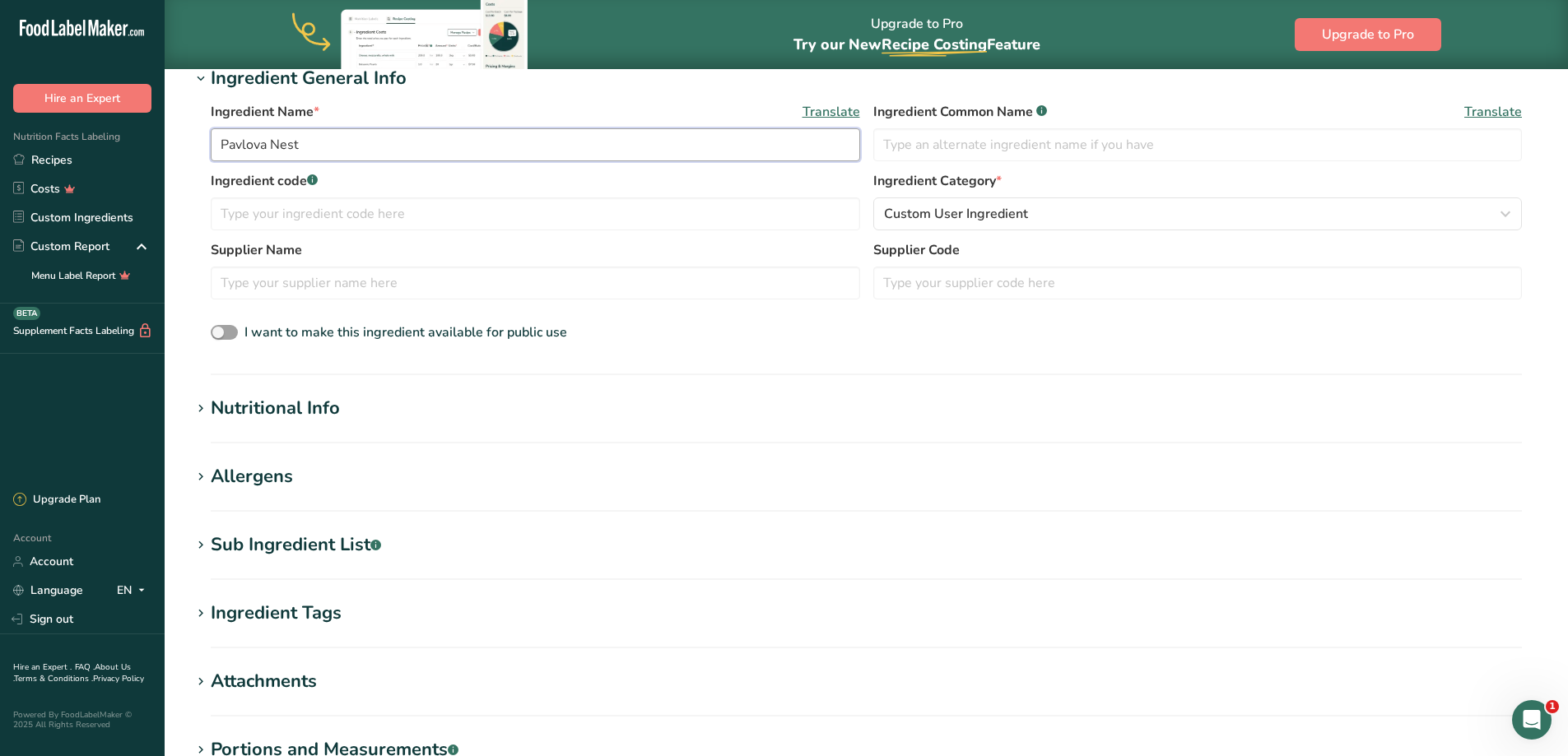
scroll to position [329, 0]
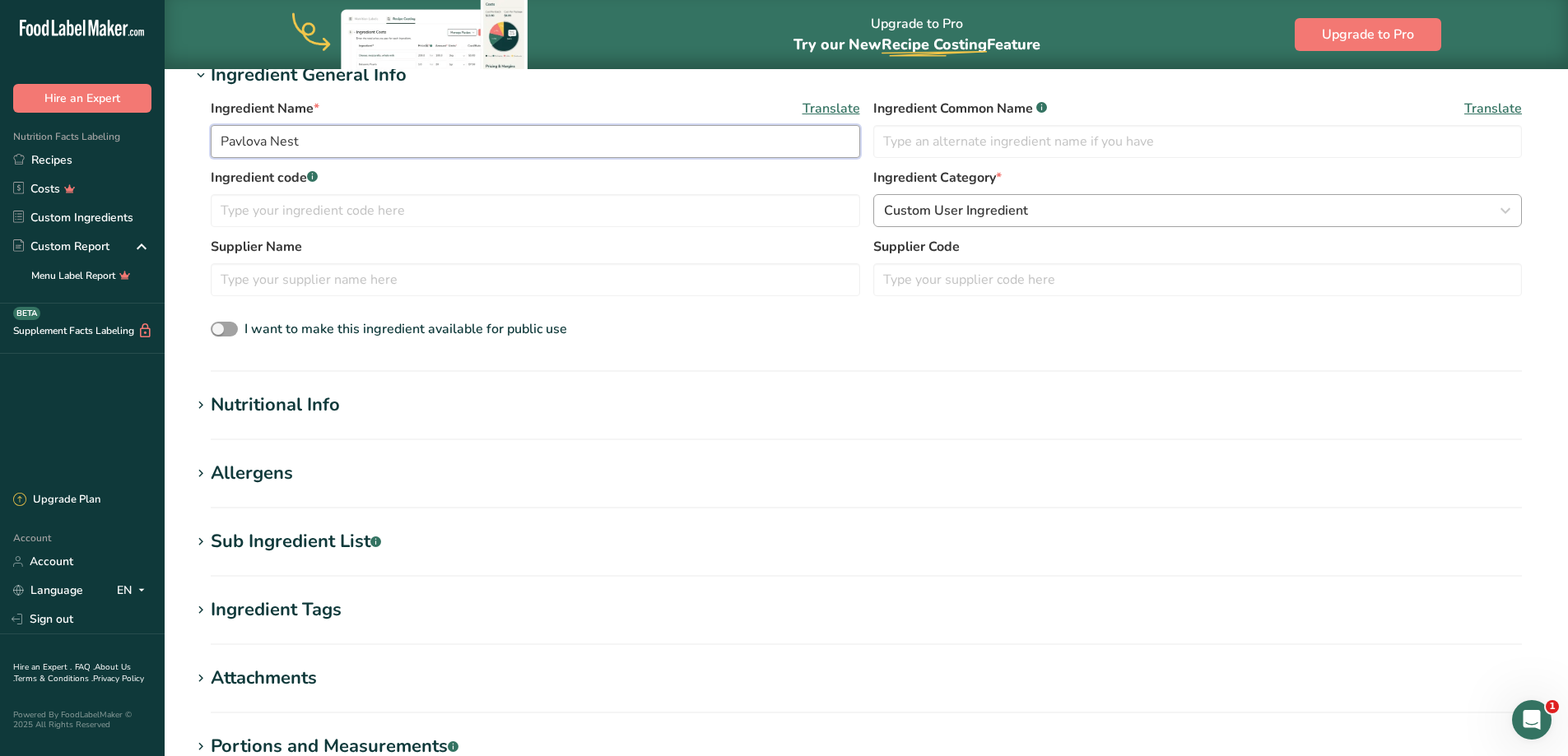
type input "Pavlova Nest"
click at [931, 220] on span "Custom User Ingredient" at bounding box center [956, 211] width 144 height 19
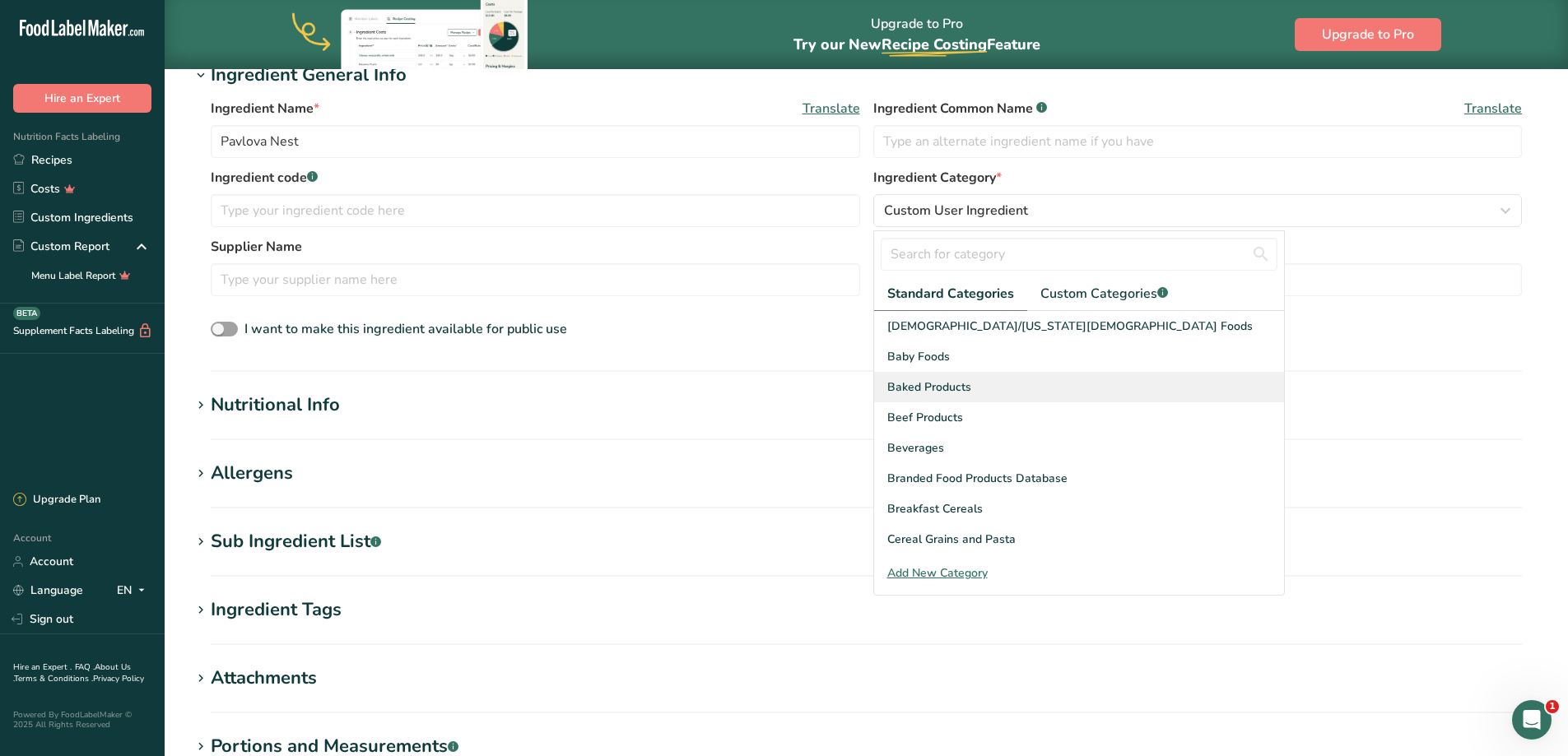
click at [1019, 392] on div "Baked Products" at bounding box center [1079, 386] width 410 height 31
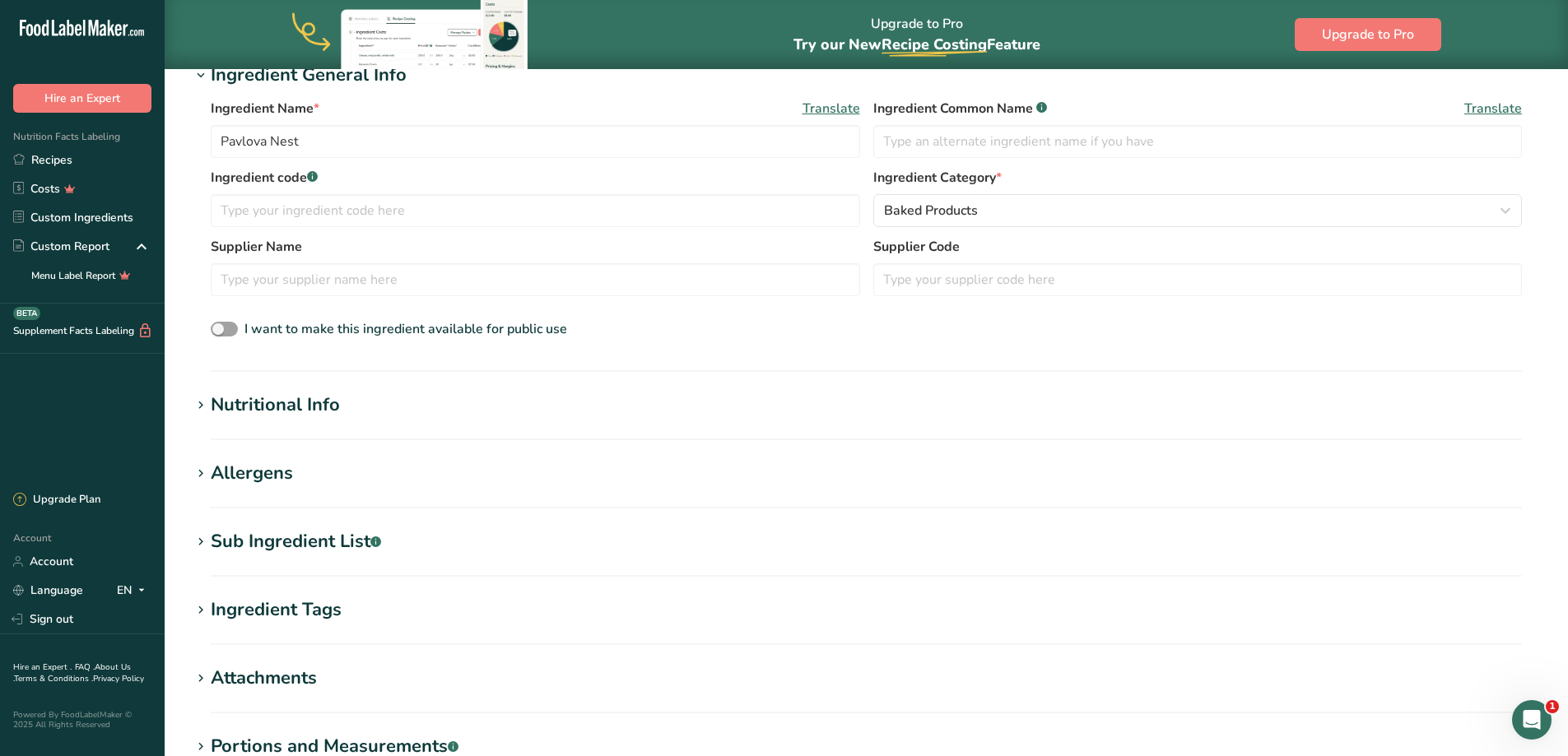
click at [327, 406] on div "Nutritional Info" at bounding box center [275, 405] width 129 height 27
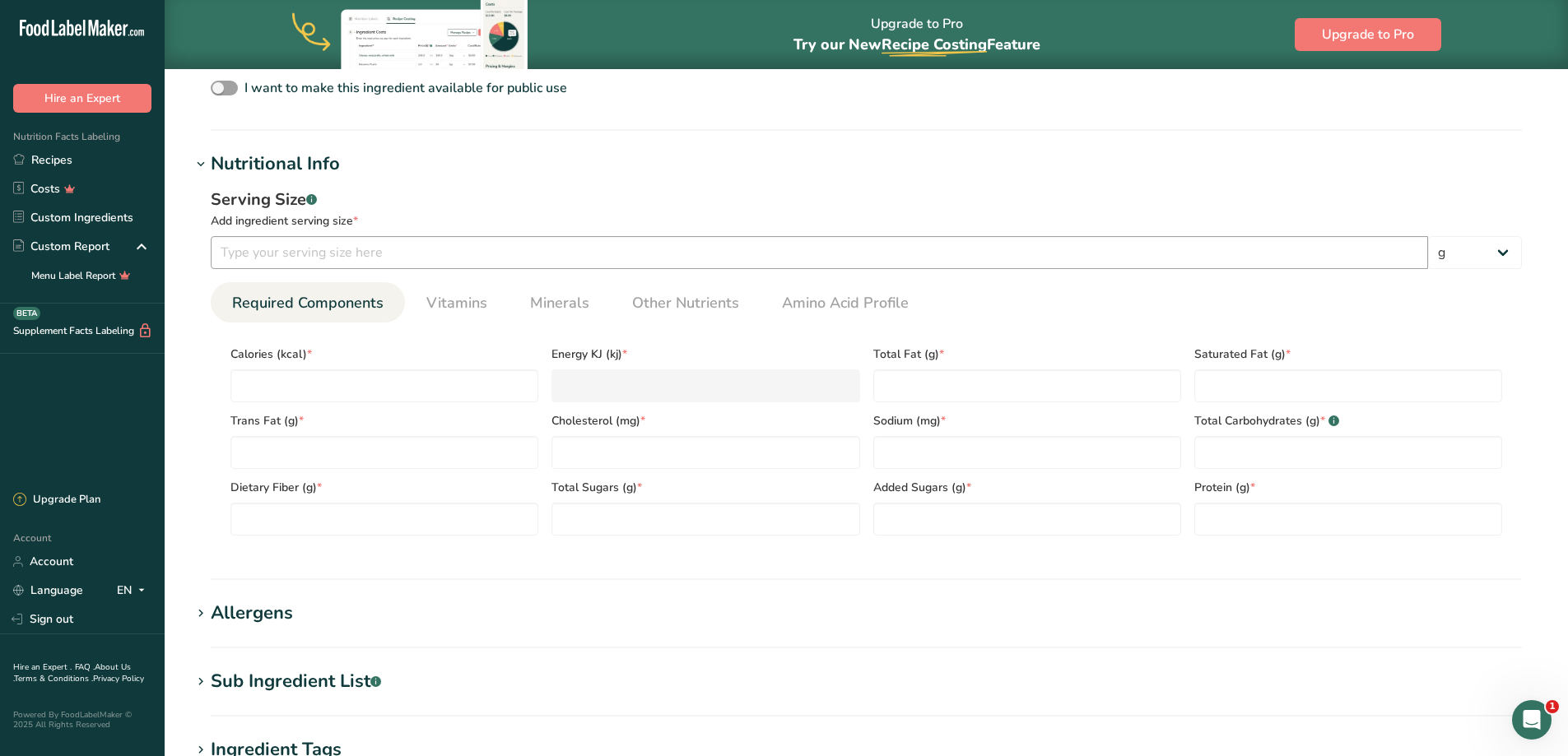
scroll to position [576, 0]
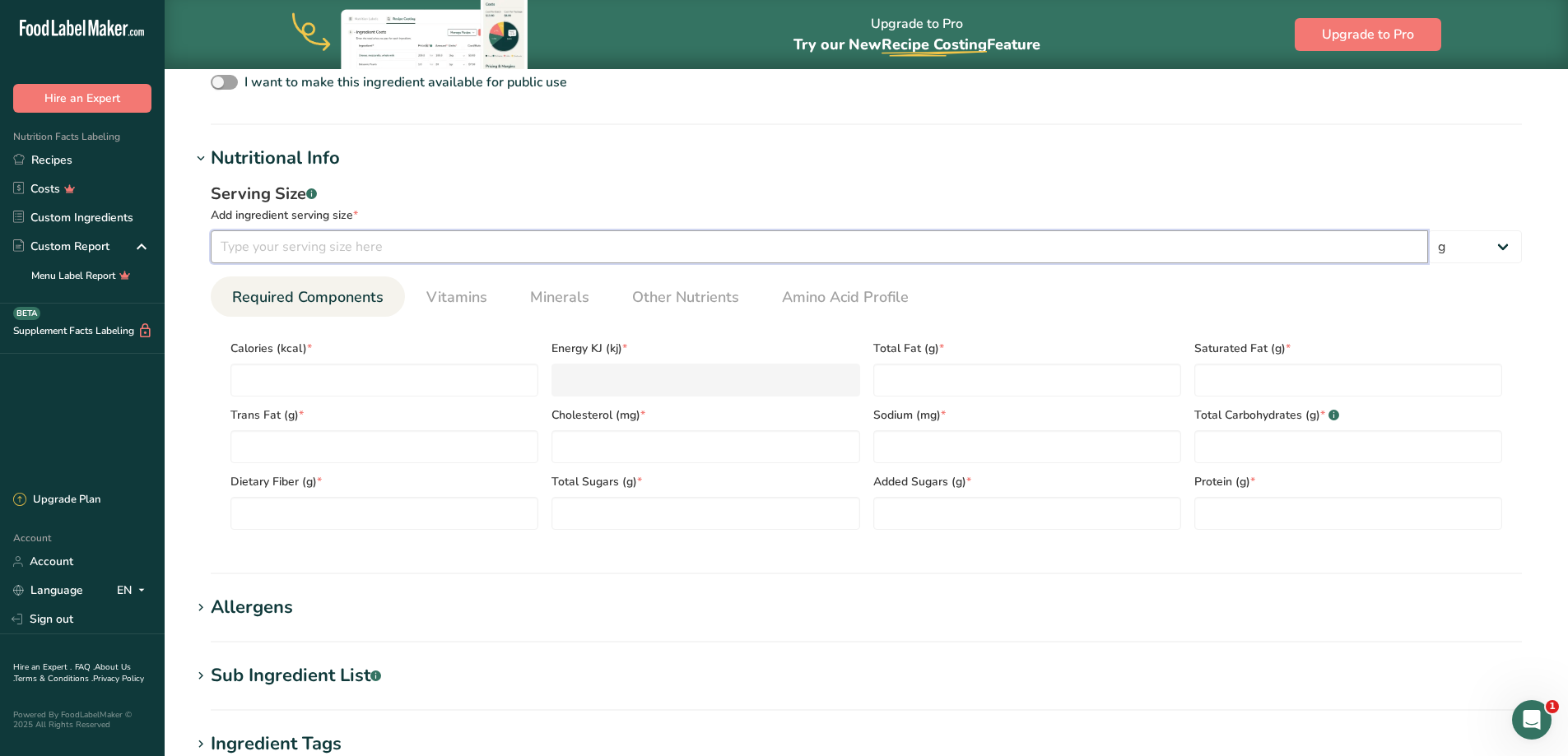
click at [289, 251] on input "number" at bounding box center [820, 246] width 1218 height 32
type input "10"
click at [321, 372] on input "number" at bounding box center [384, 379] width 307 height 32
click at [459, 380] on input "number" at bounding box center [384, 379] width 307 height 32
type input "4"
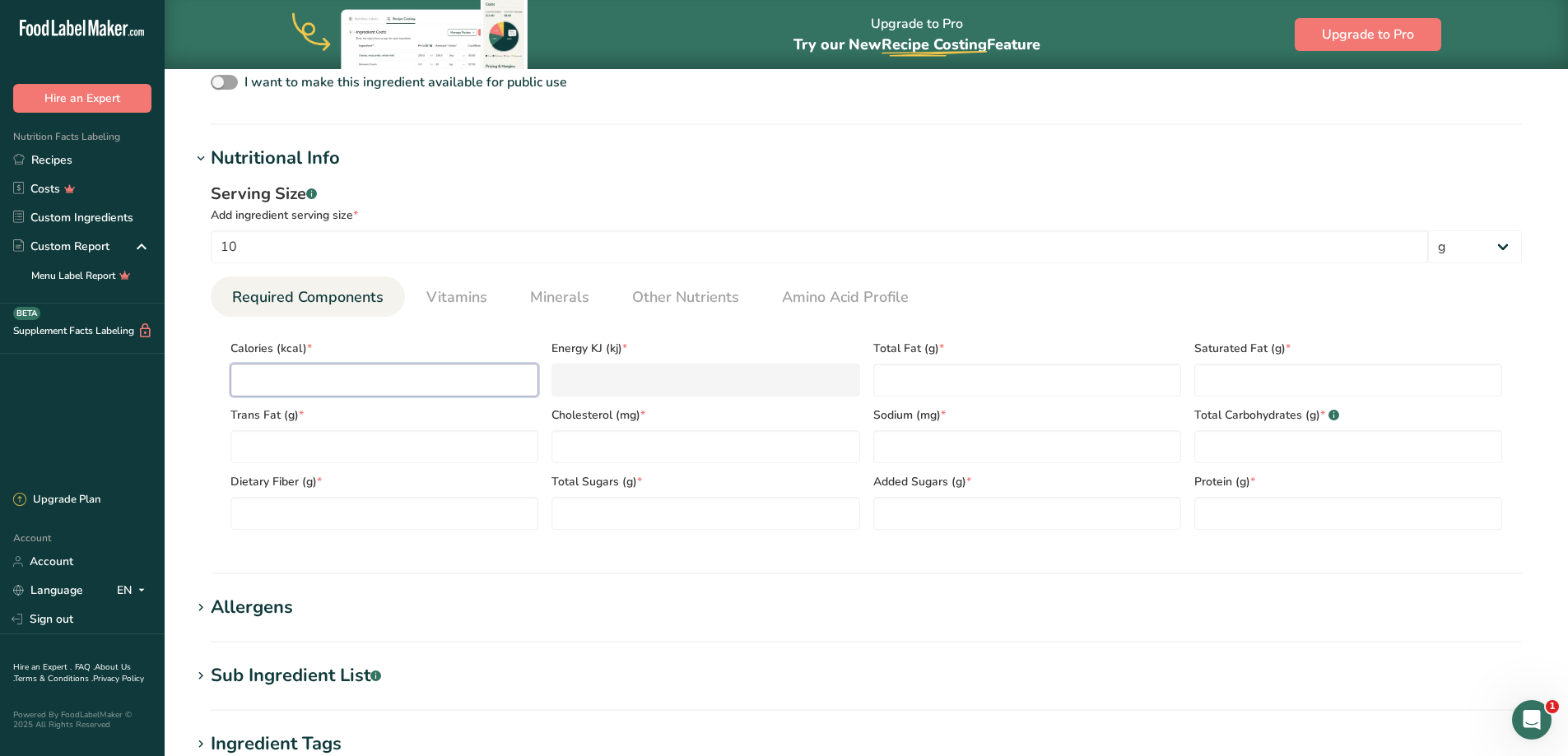
type KJ "16.7"
type input "41"
type KJ "171.5"
type input "41"
type Fat "0.1"
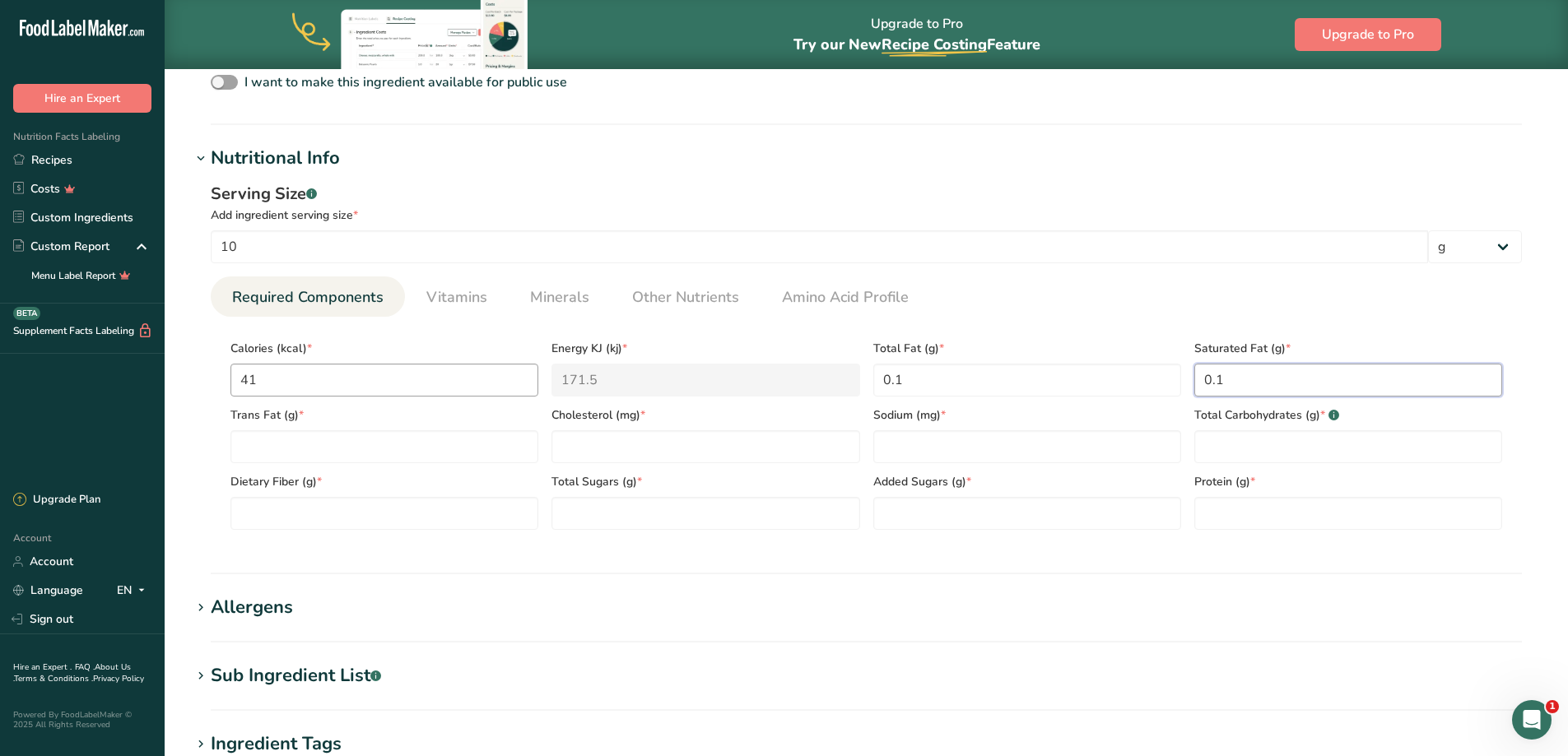
type Fat "0.1"
type input "0.1"
type input "8.0"
type Carbohydrates "9.4"
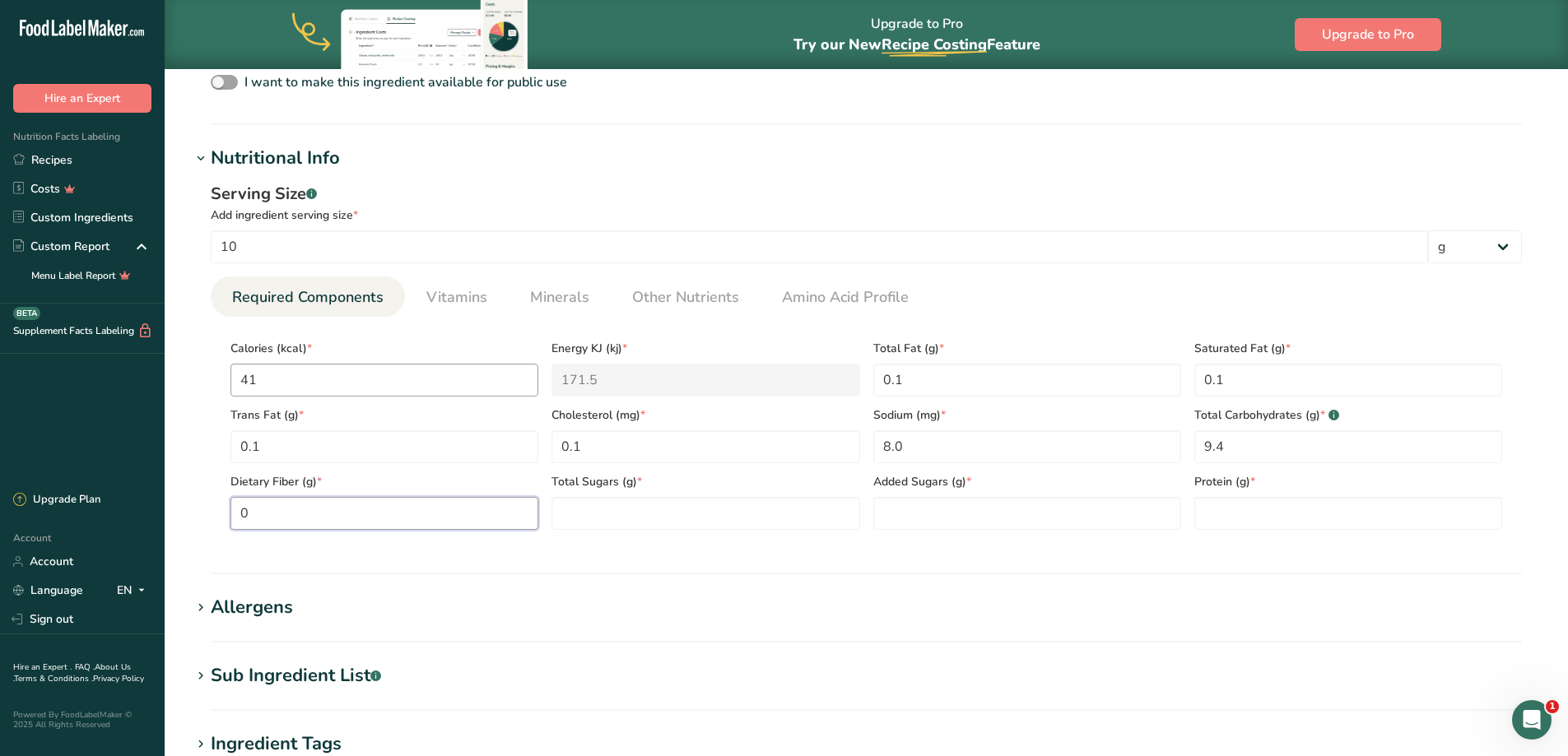
type Fiber "0"
type Sugars "9.4"
type Sugars "0"
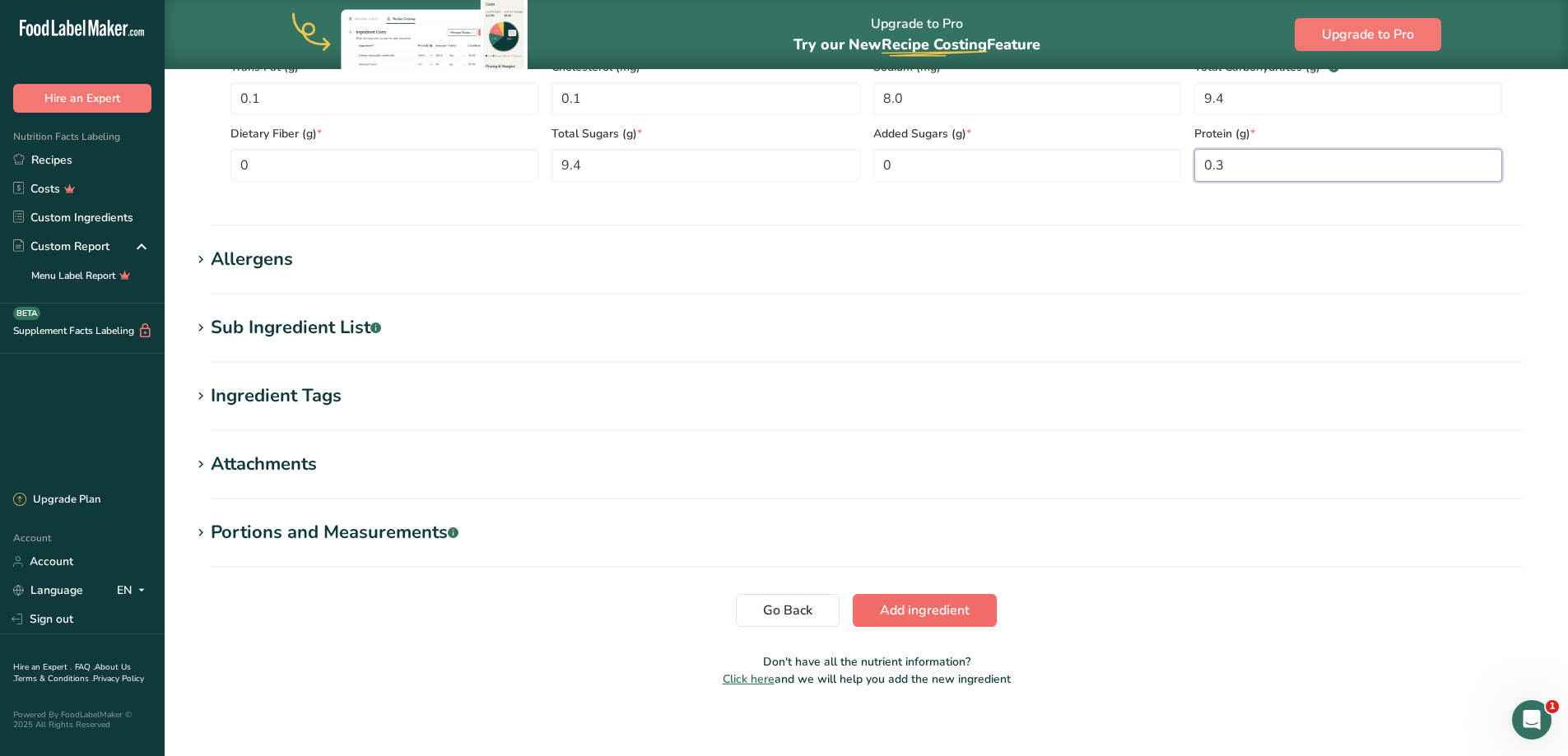
scroll to position [934, 0]
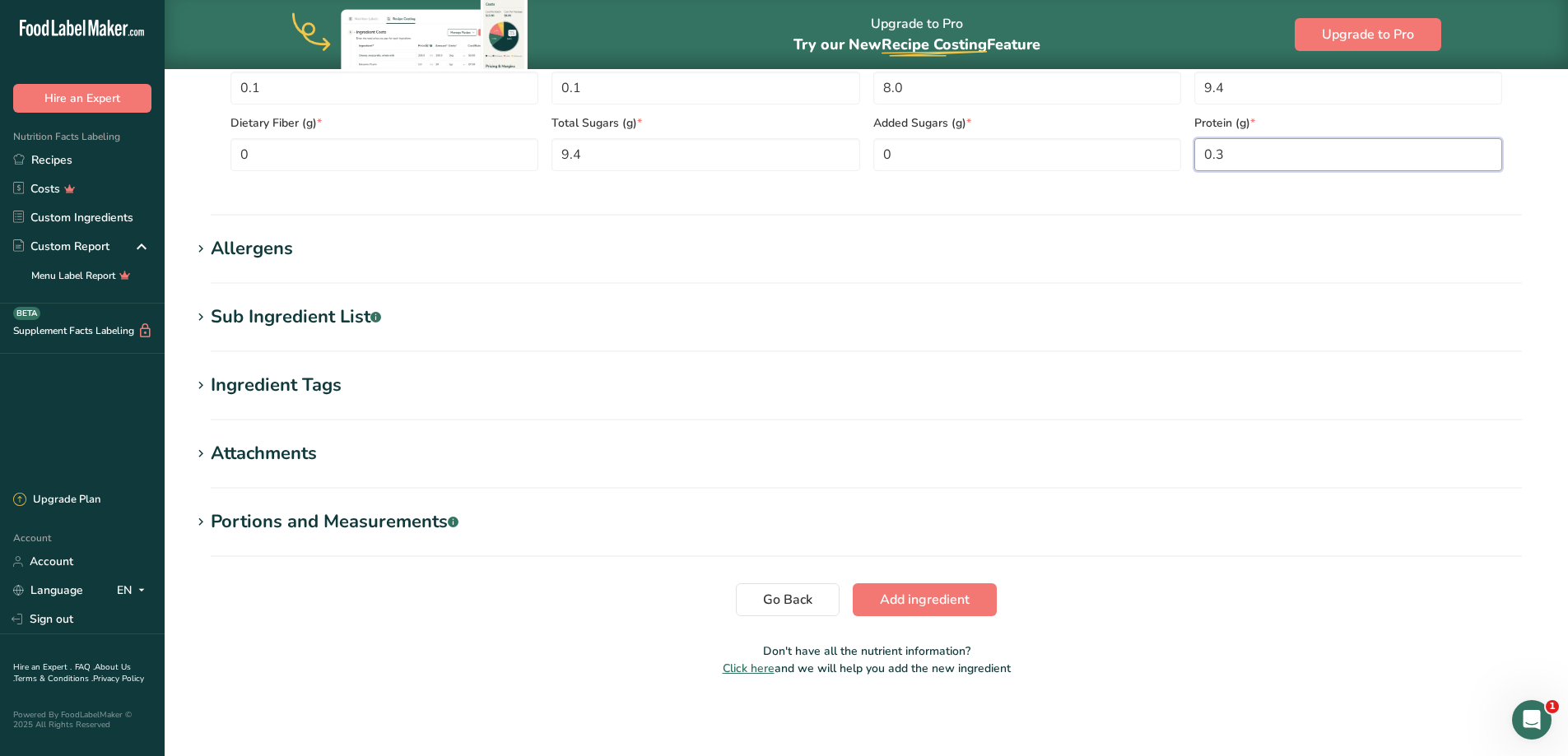
type input "0.3"
click at [929, 596] on span "Add ingredient" at bounding box center [924, 600] width 90 height 19
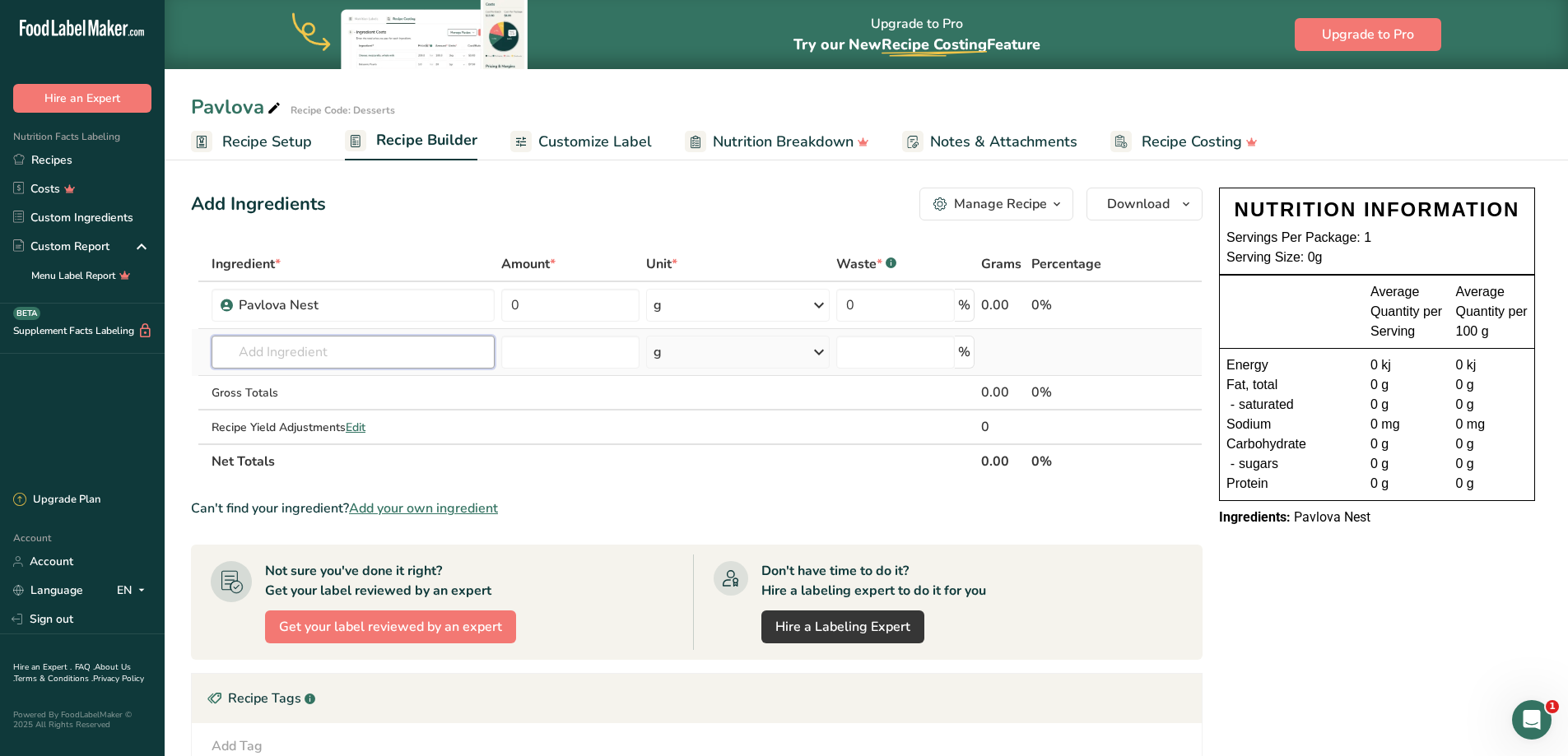
click at [248, 352] on input "text" at bounding box center [353, 351] width 283 height 32
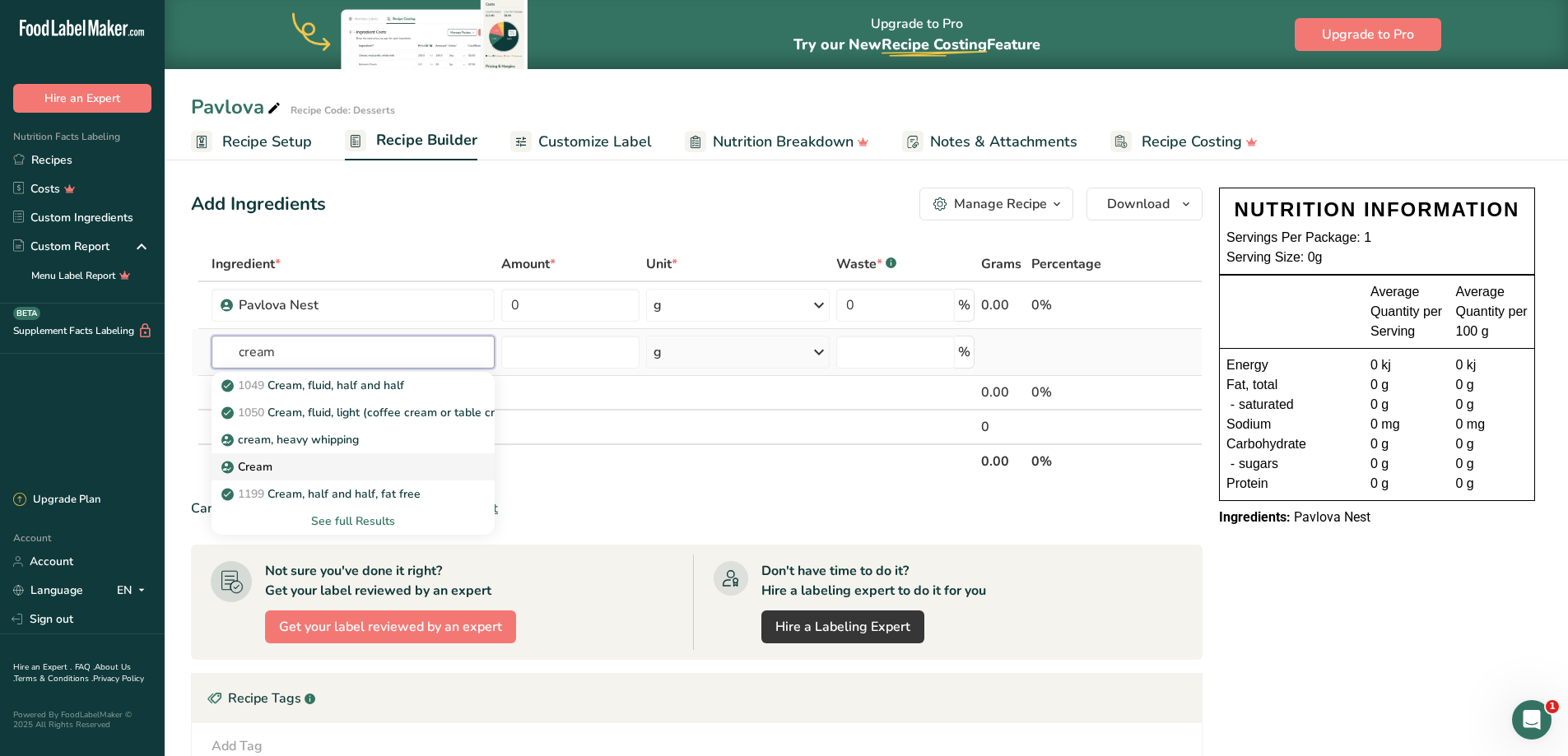
type input "cream"
click at [261, 470] on p "Cream" at bounding box center [249, 467] width 47 height 18
type input "Cream"
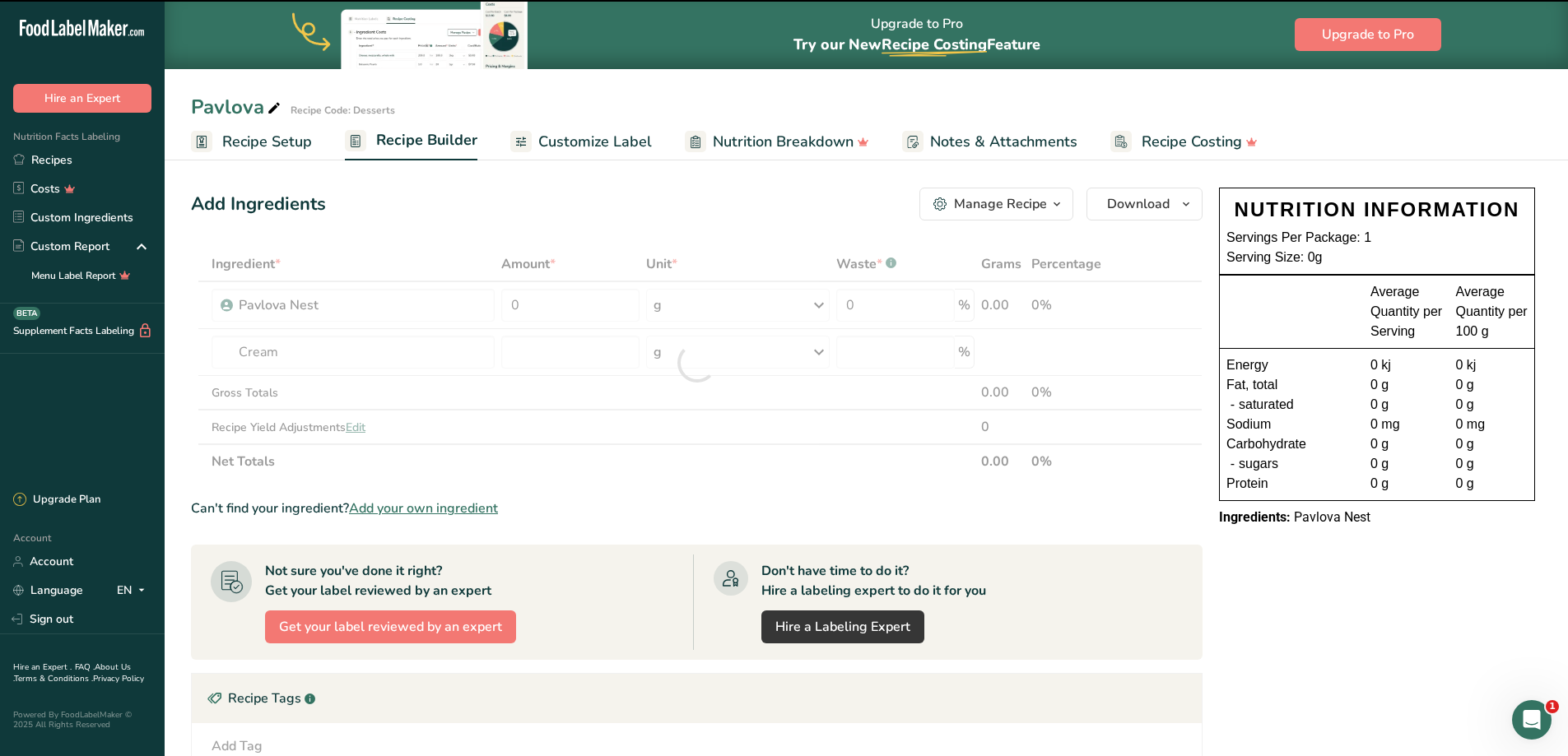
type input "0"
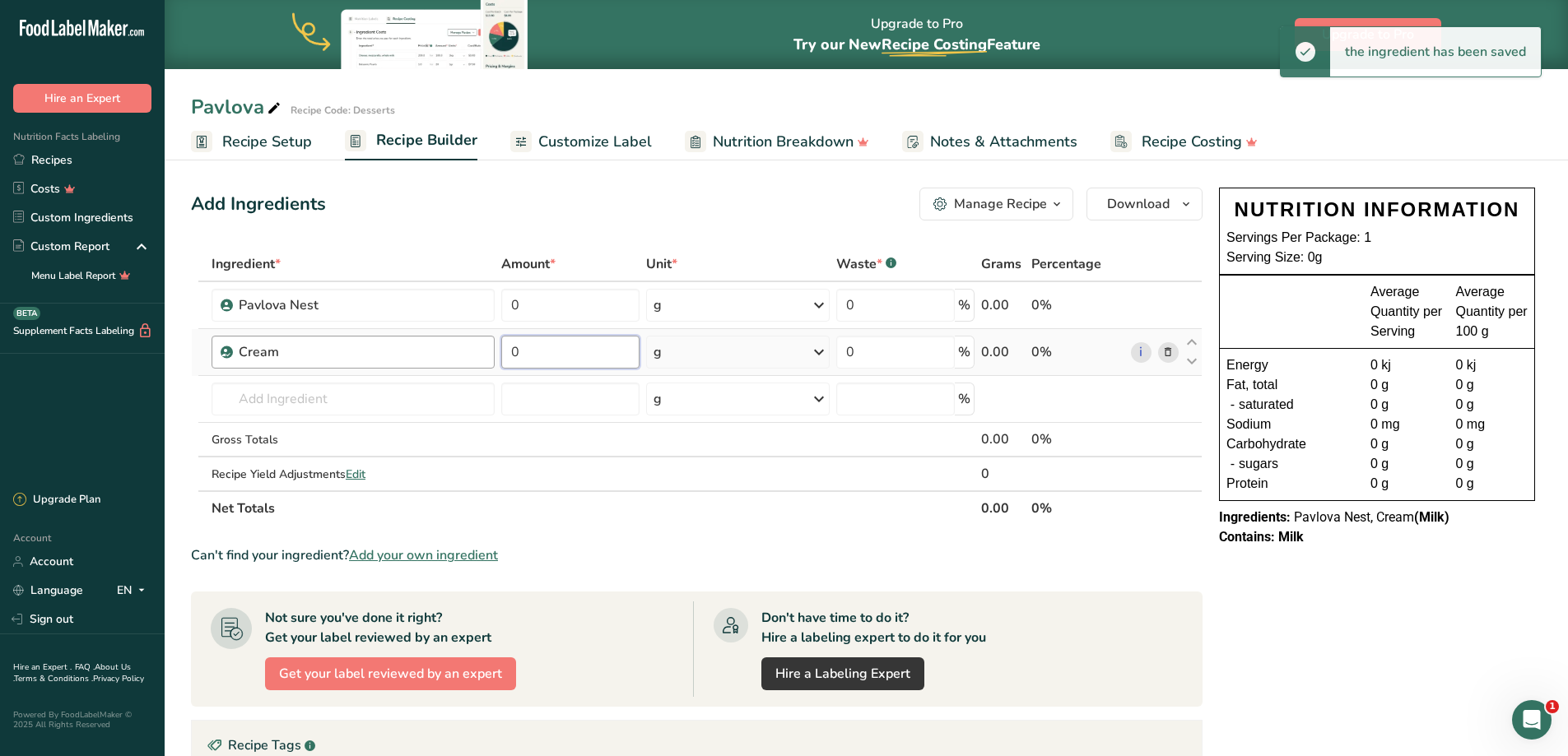
drag, startPoint x: 530, startPoint y: 360, endPoint x: 471, endPoint y: 351, distance: 59.7
click at [471, 351] on tr "Cream 0 g Weight Units g kg mg See more Volume Units l Volume units require a d…" at bounding box center [696, 352] width 1009 height 47
type input "88"
click at [307, 410] on input "text" at bounding box center [353, 399] width 283 height 32
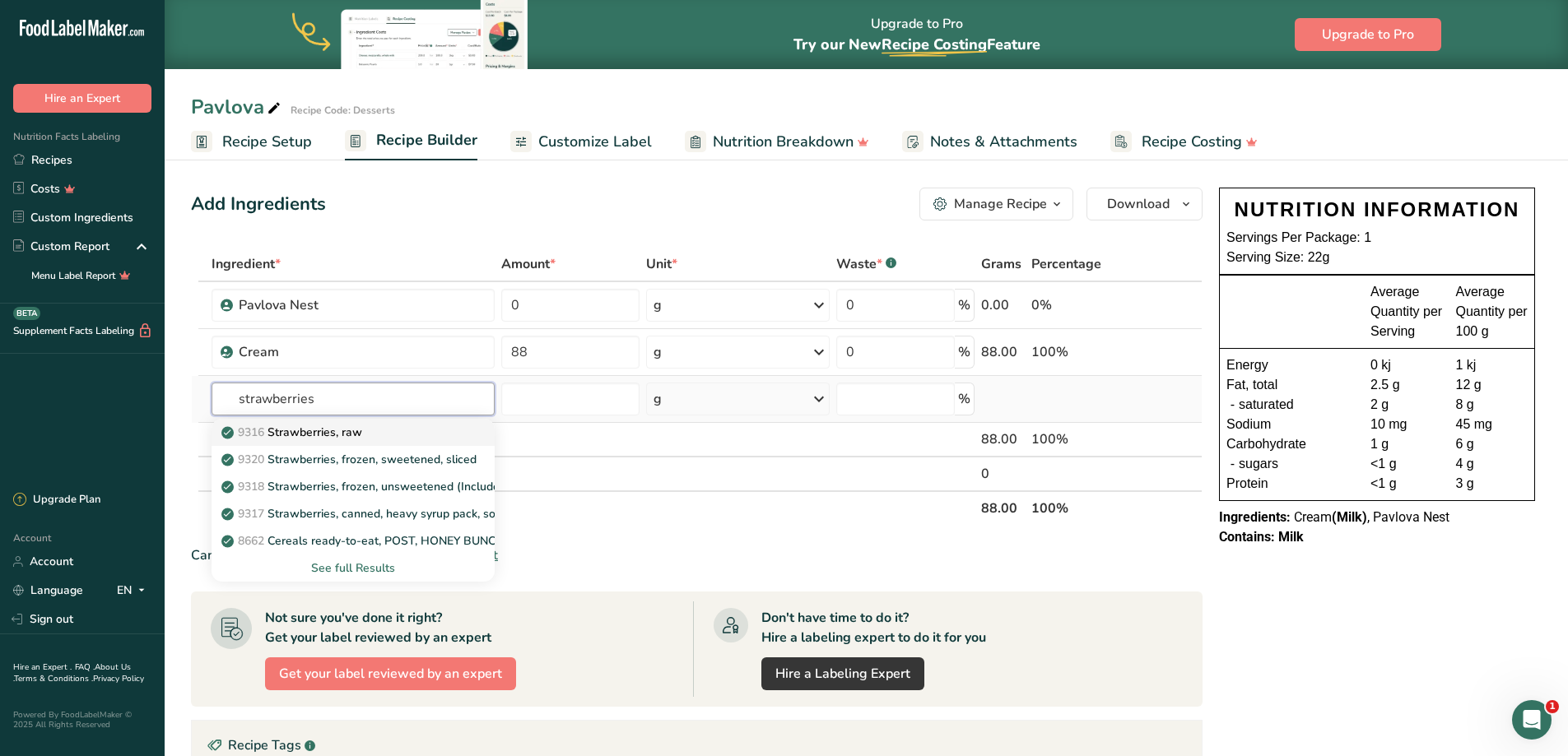
type input "strawberries"
click at [323, 436] on p "9316 Strawberries, raw" at bounding box center [293, 432] width 137 height 18
type input "Strawberries, raw"
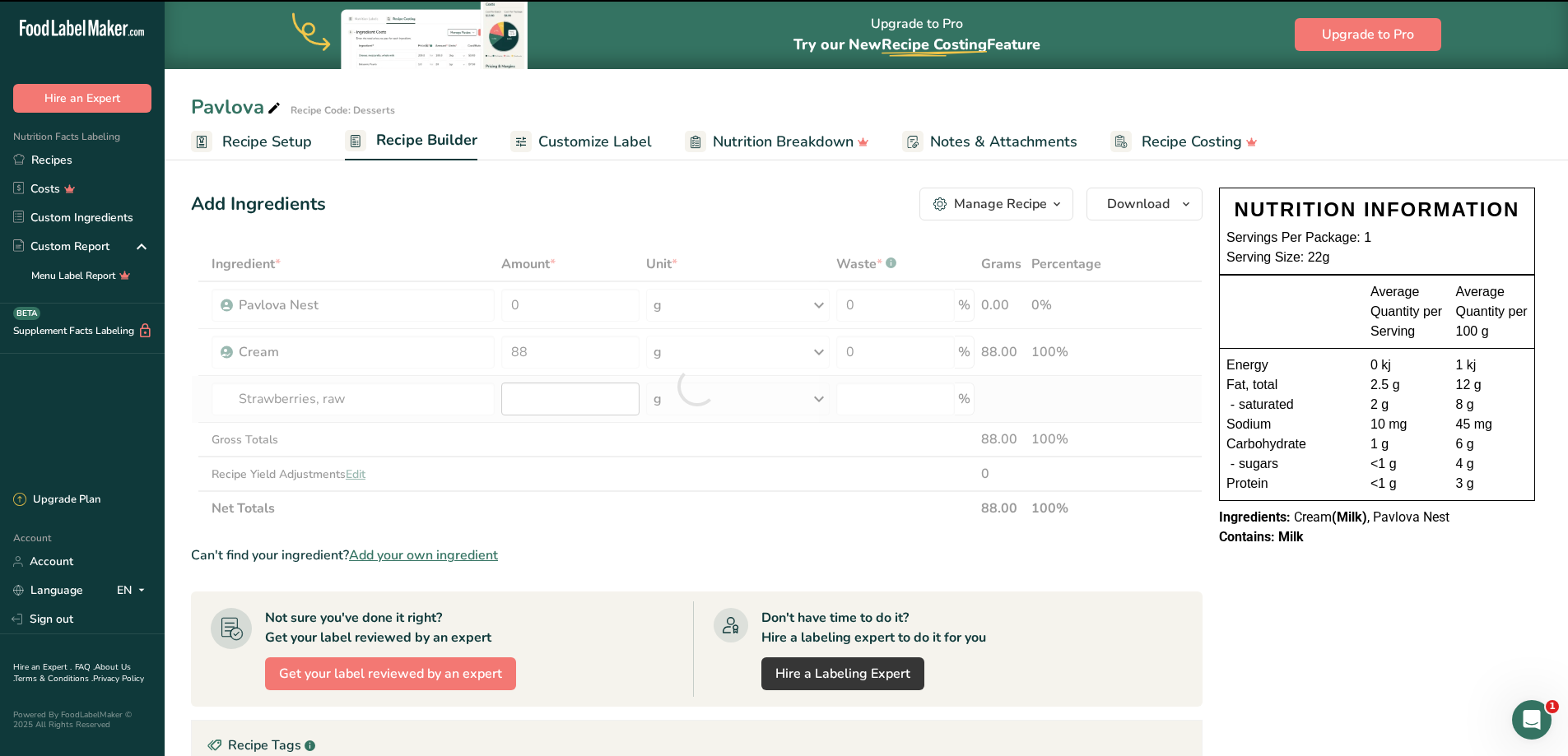
type input "0"
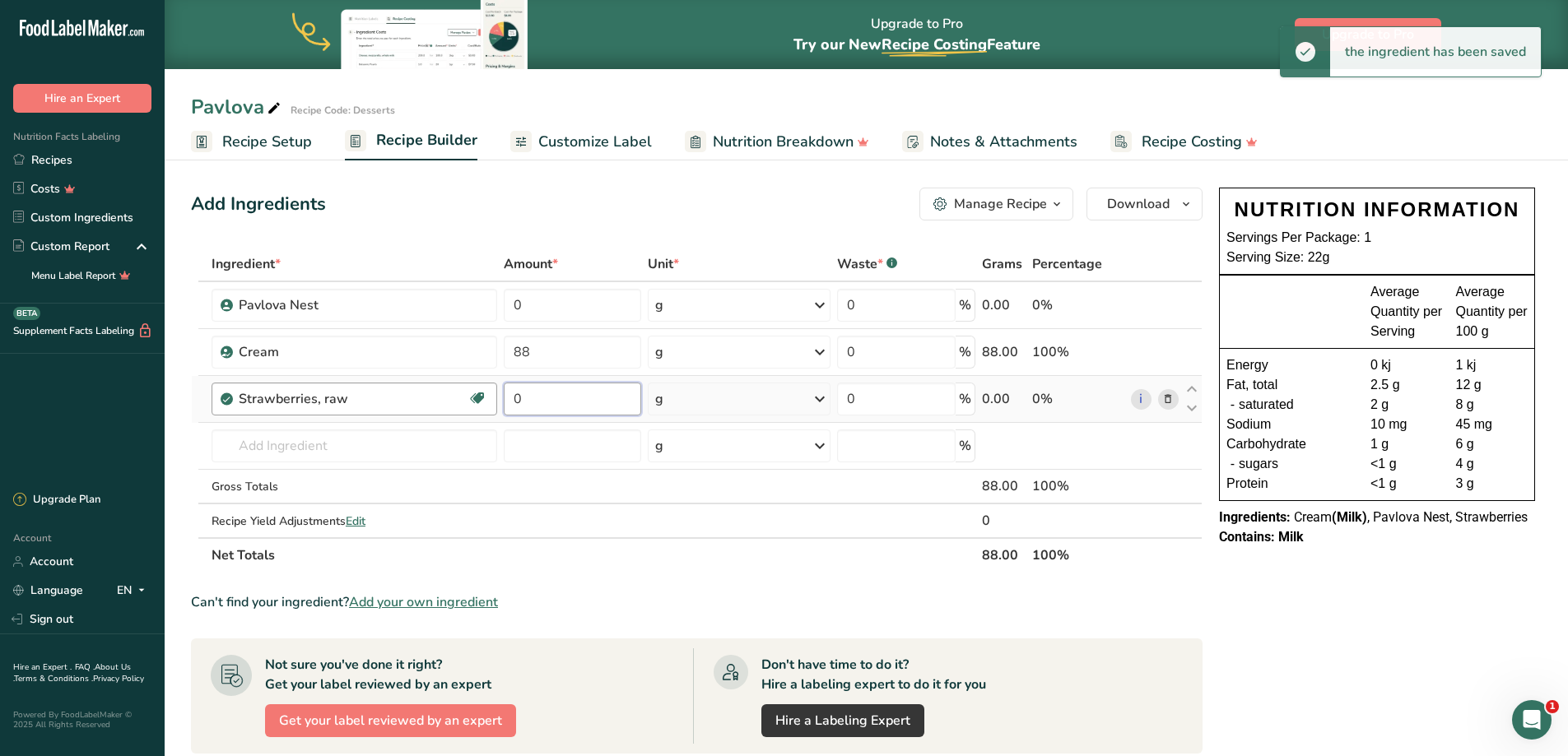
click at [335, 367] on body ".a-20{fill:#fff;} Hire an Expert Nutrition Facts Labeling Recipes Costs Custom …" at bounding box center [784, 561] width 1568 height 1122
type input "48"
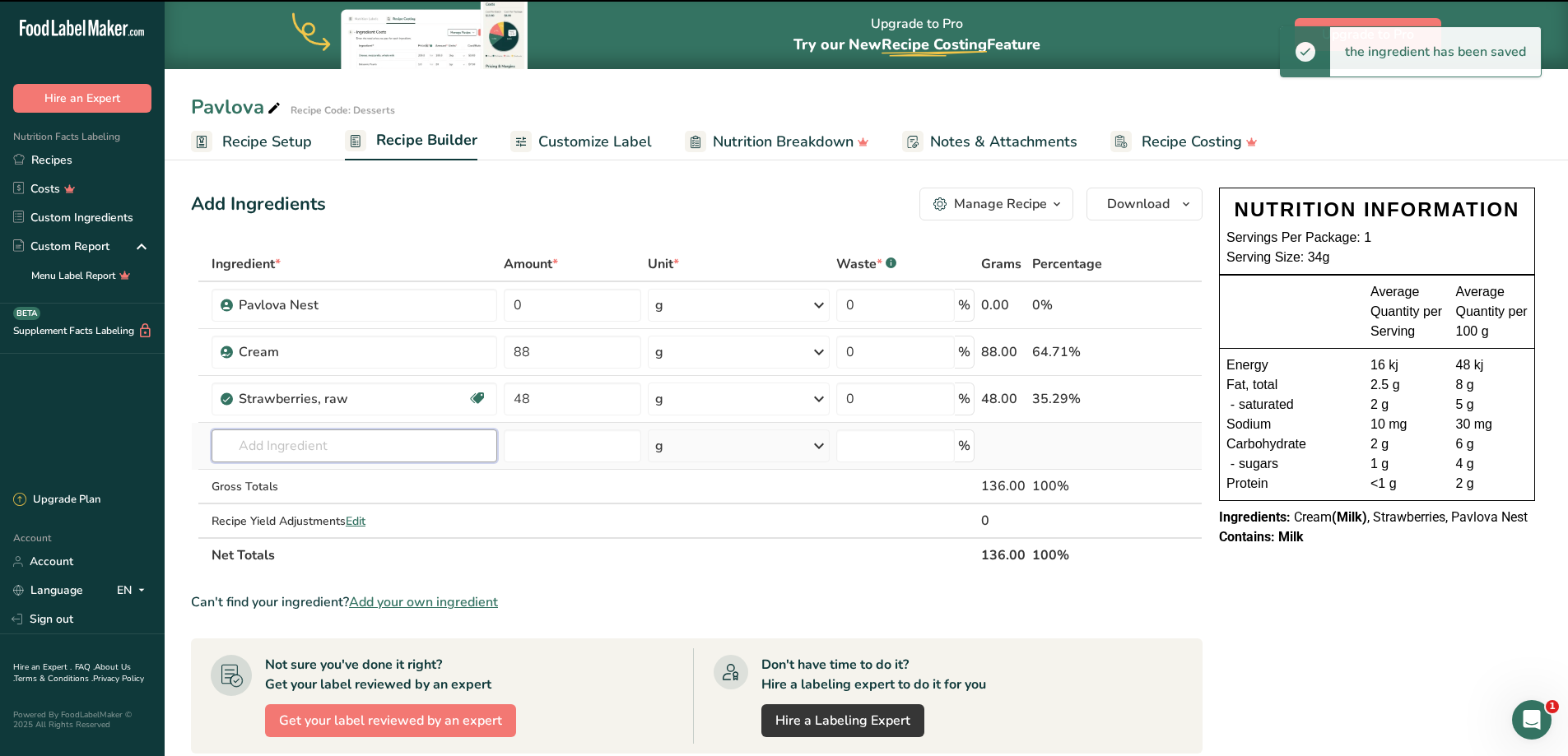
click at [273, 448] on input "text" at bounding box center [354, 445] width 285 height 32
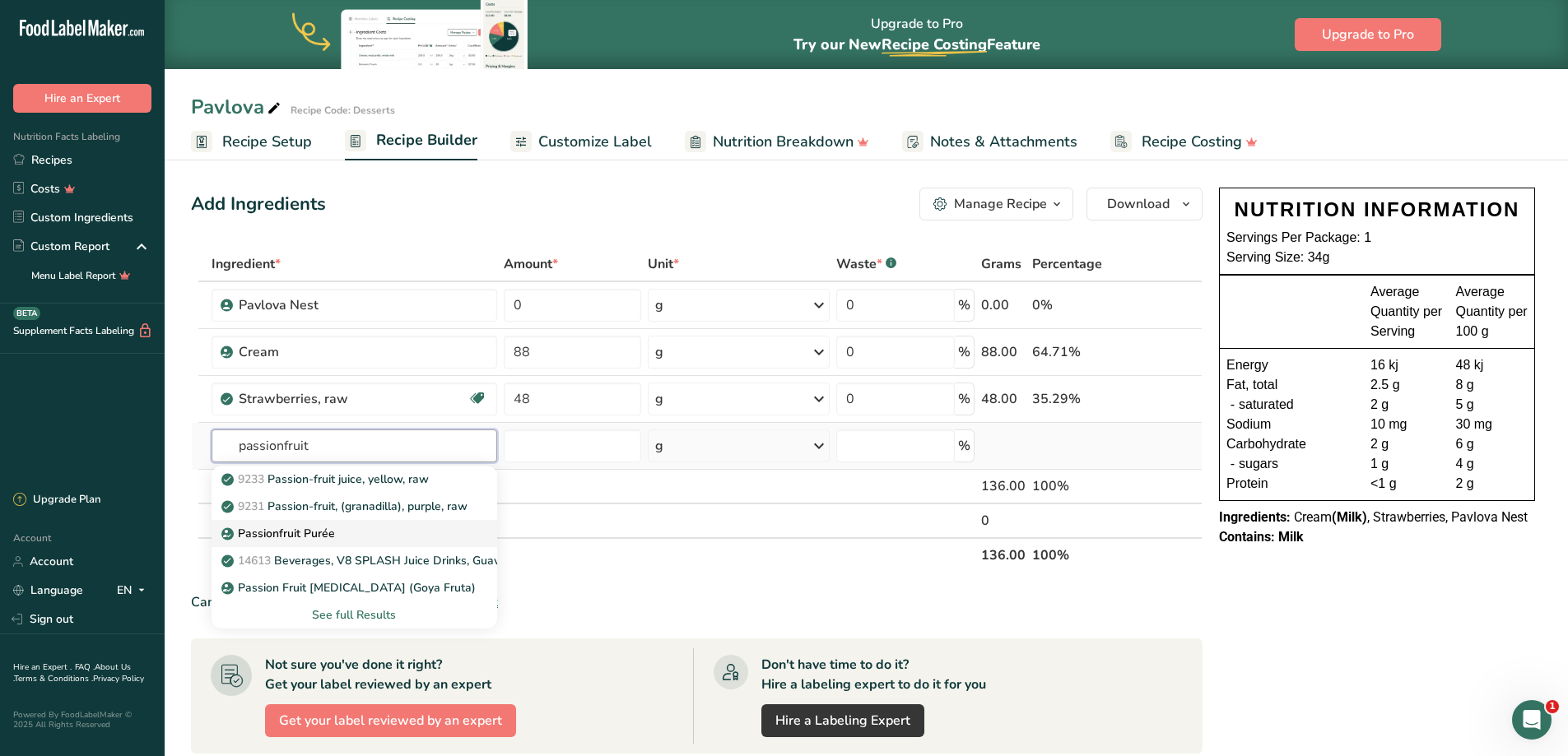
type input "passionfruit"
click at [329, 535] on p "Passionfruit Purée" at bounding box center [280, 534] width 111 height 18
type input "Passionfruit Purée"
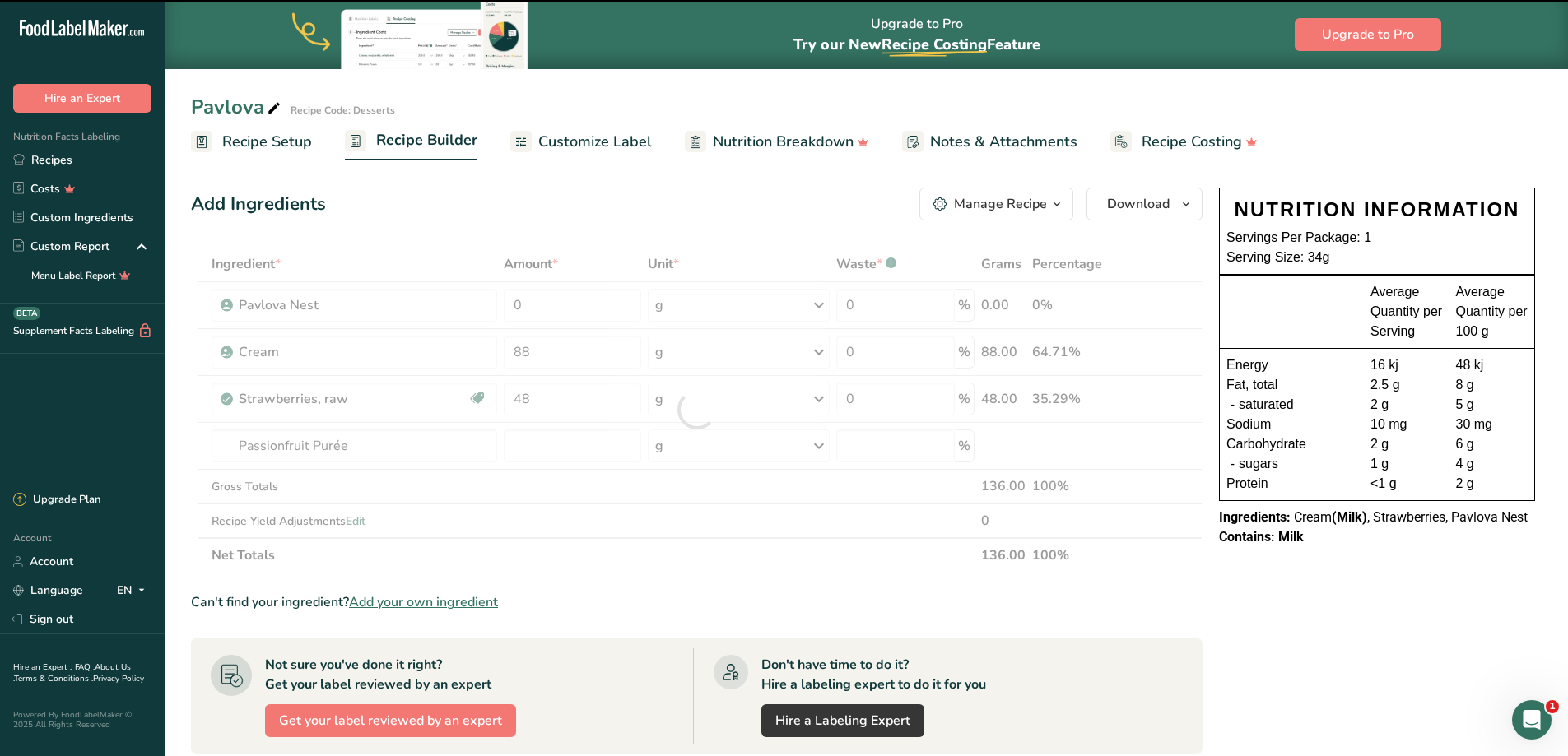
type input "0"
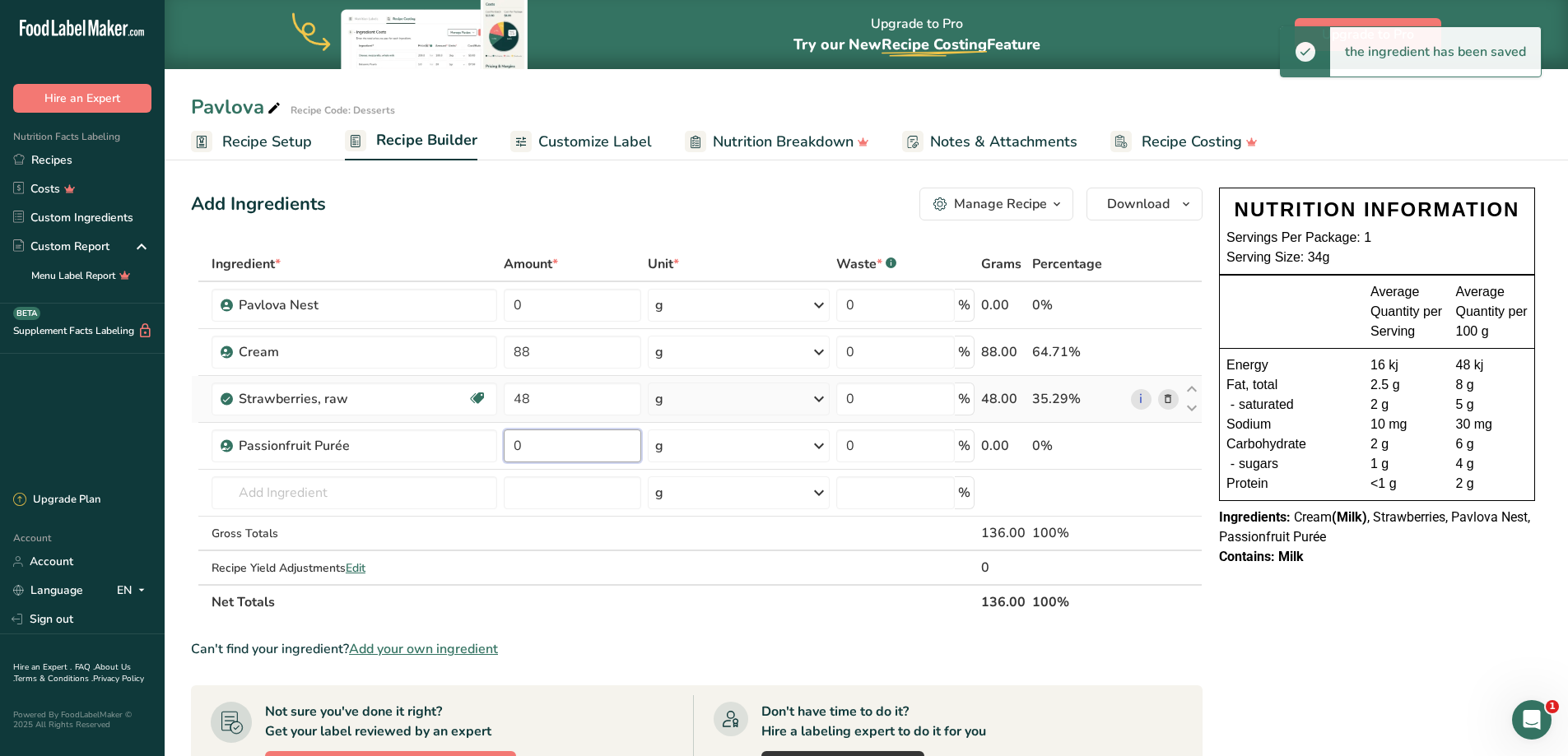
drag, startPoint x: 554, startPoint y: 447, endPoint x: 434, endPoint y: 419, distance: 123.2
click at [439, 422] on tbody "Pavlova Nest 0 g Weight Units g kg mg See more Volume Units l mL fl oz See more…" at bounding box center [696, 433] width 1009 height 302
type input "48"
click at [330, 486] on input "text" at bounding box center [354, 492] width 285 height 32
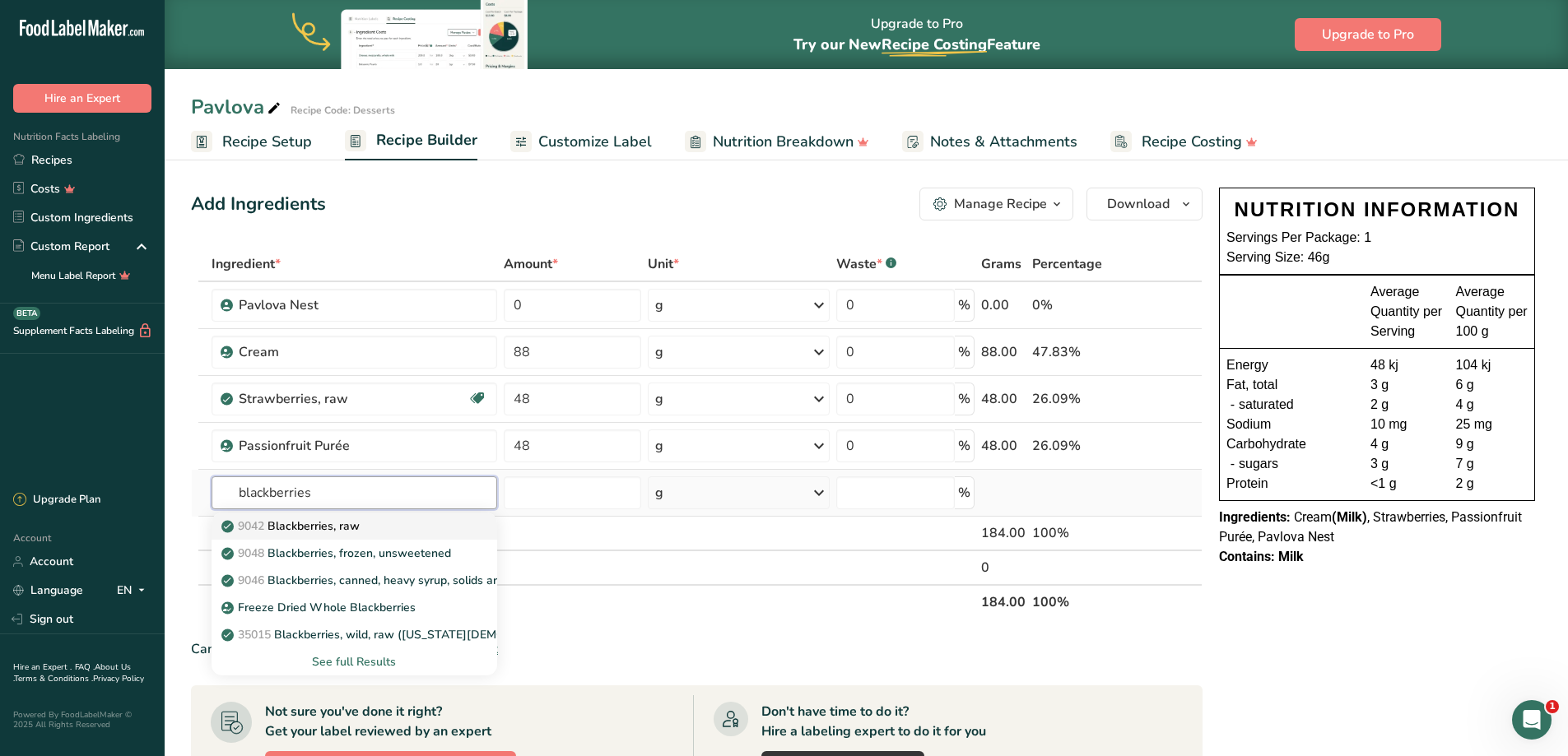
type input "blackberries"
click at [329, 529] on p "9042 Blackberries, raw" at bounding box center [293, 526] width 135 height 18
type input "Blackberries, raw"
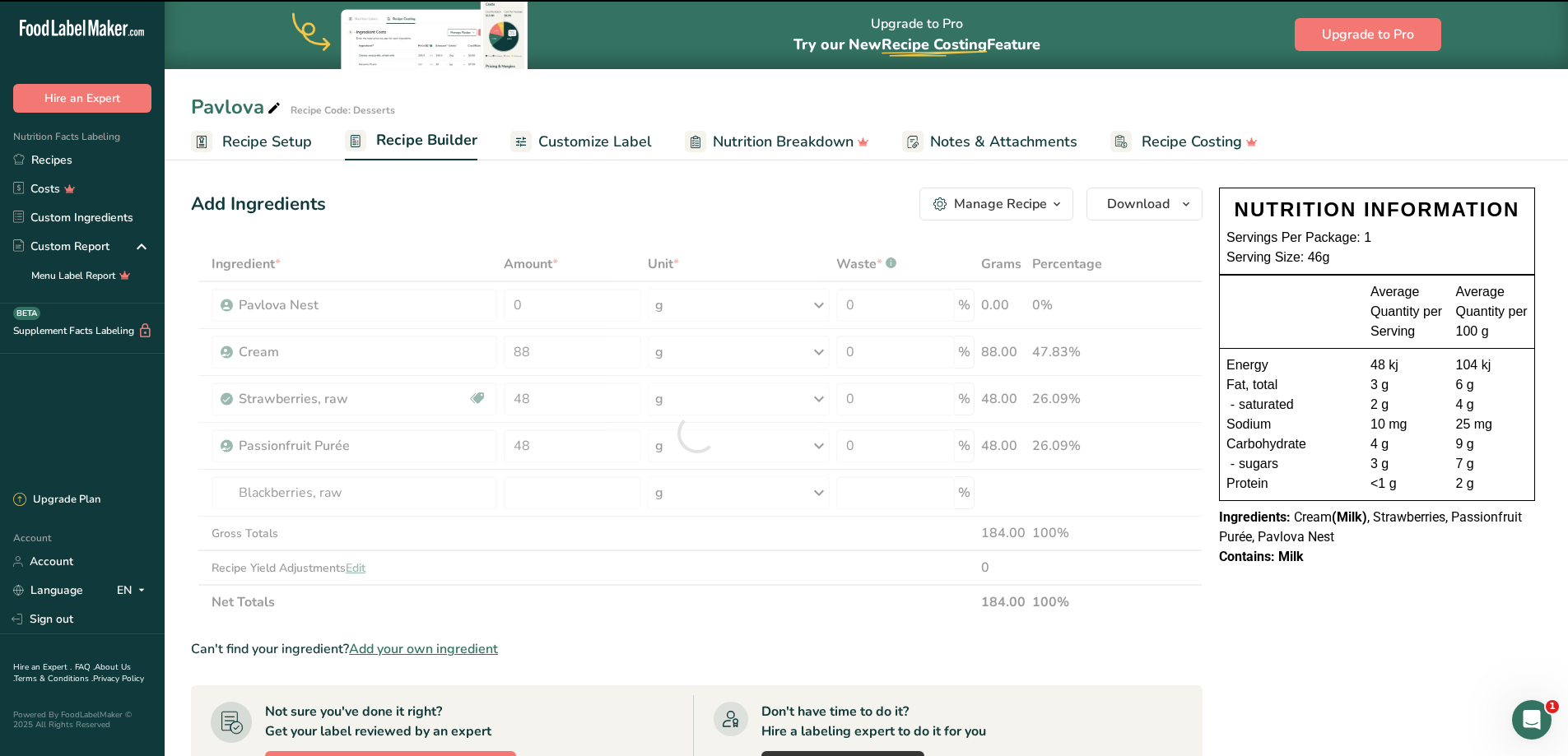
type input "0"
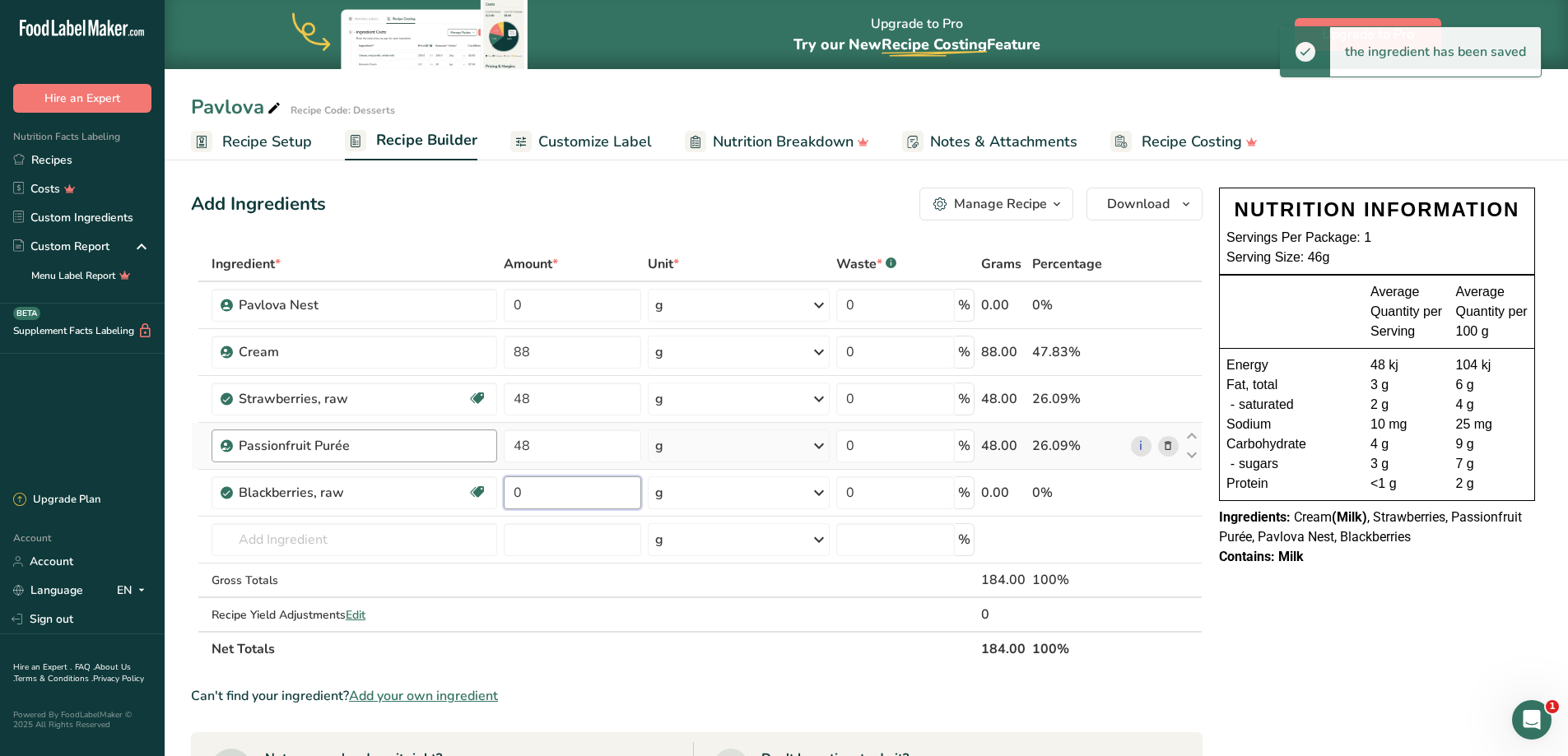
drag, startPoint x: 553, startPoint y: 483, endPoint x: 404, endPoint y: 460, distance: 150.8
click at [426, 478] on tr "Blackberries, raw Source of Antioxidants Dairy free Gluten free Vegan Vegetaria…" at bounding box center [696, 493] width 1009 height 47
type input "24"
click at [1109, 207] on span "Download" at bounding box center [1138, 204] width 62 height 19
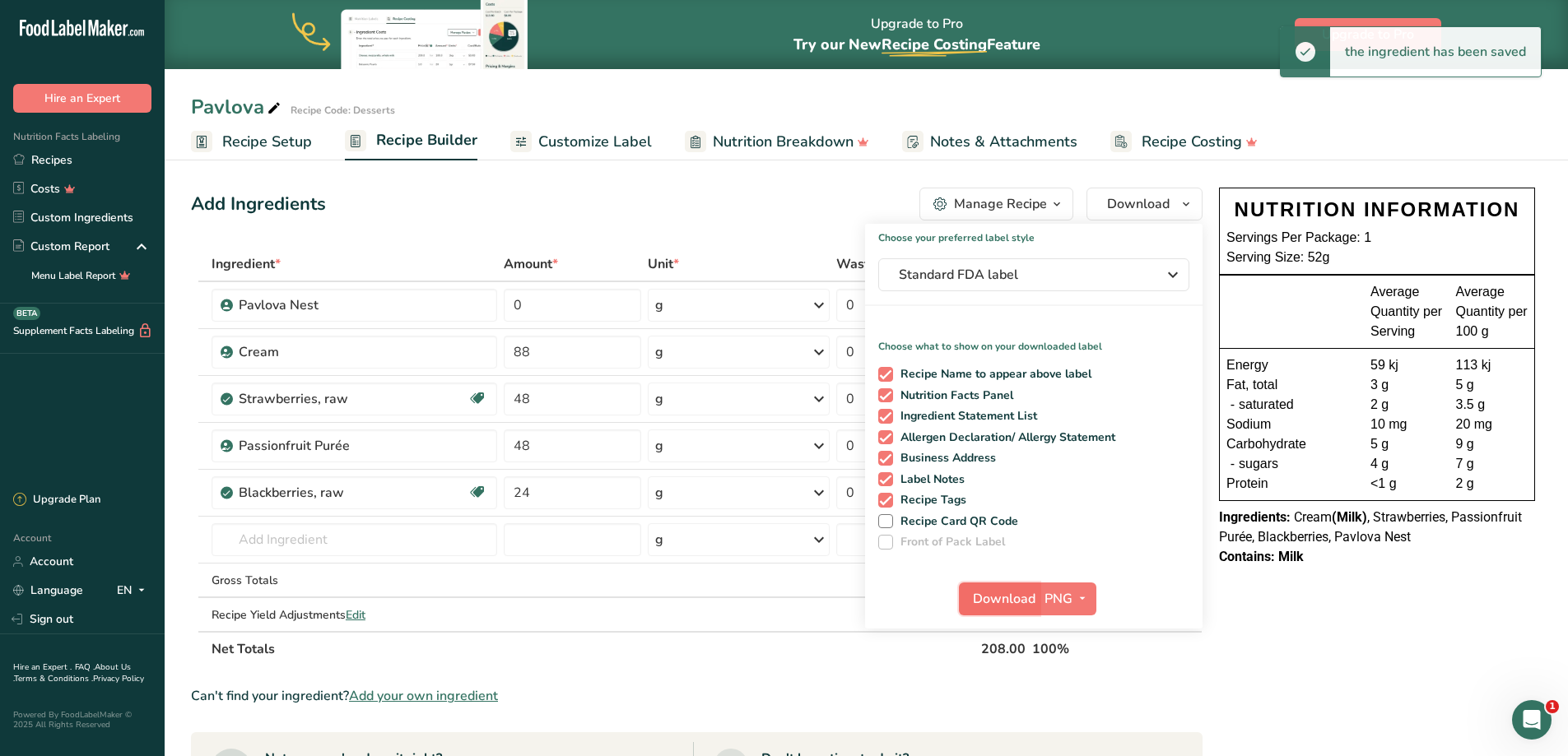
click at [1009, 605] on span "Download" at bounding box center [1003, 599] width 62 height 19
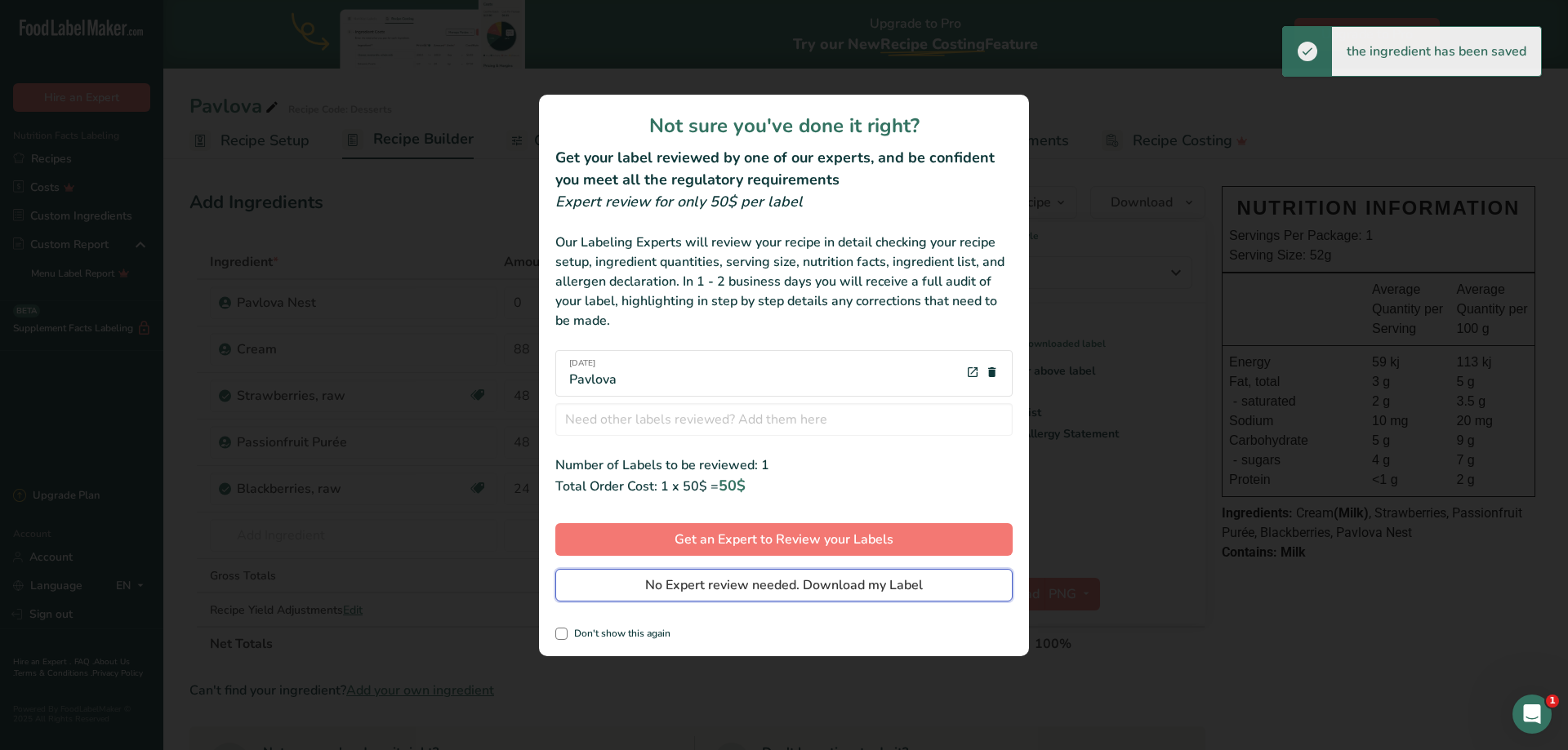
click at [859, 569] on button "No Expert review needed. Download my Label" at bounding box center [784, 584] width 458 height 32
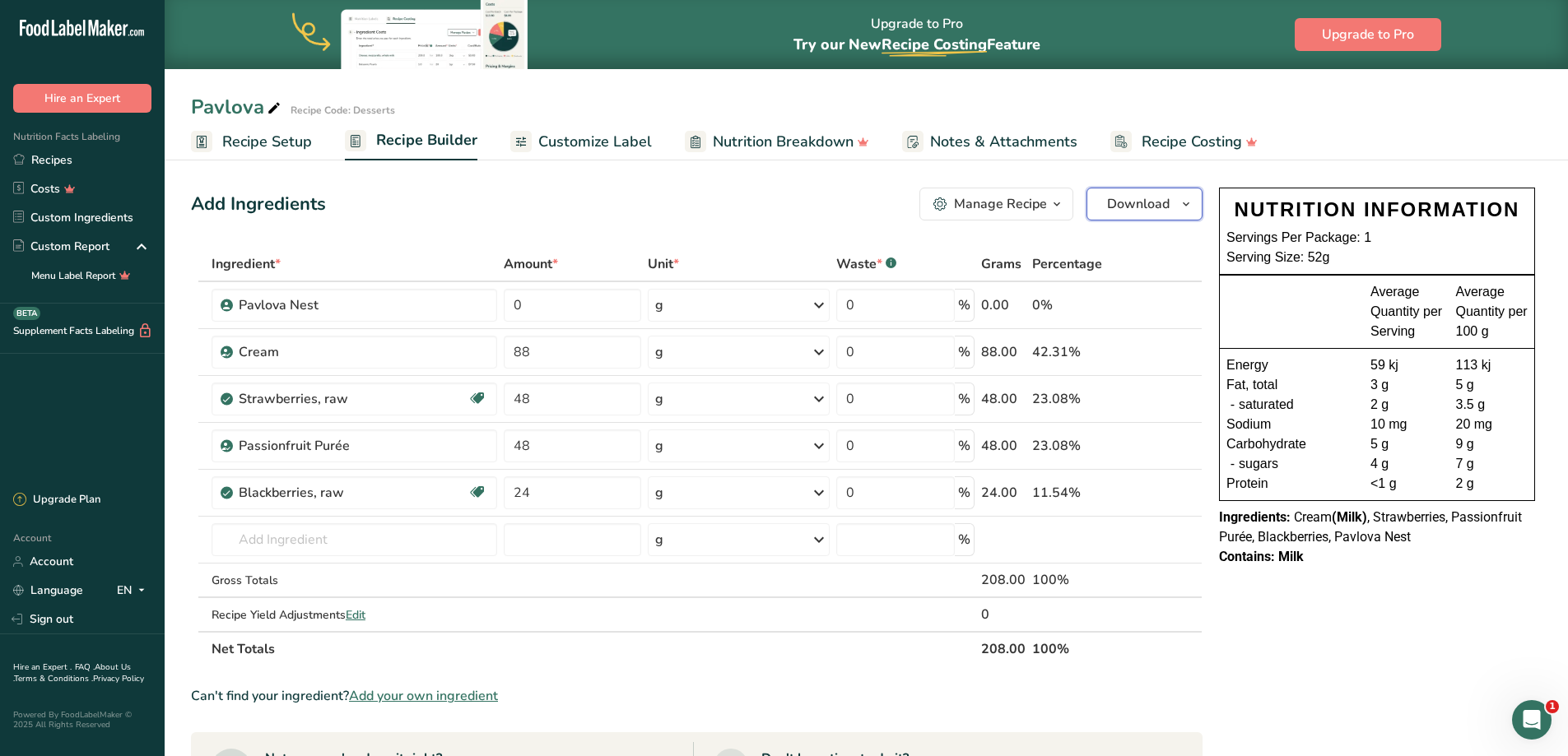
click at [1149, 197] on span "Download" at bounding box center [1138, 204] width 62 height 19
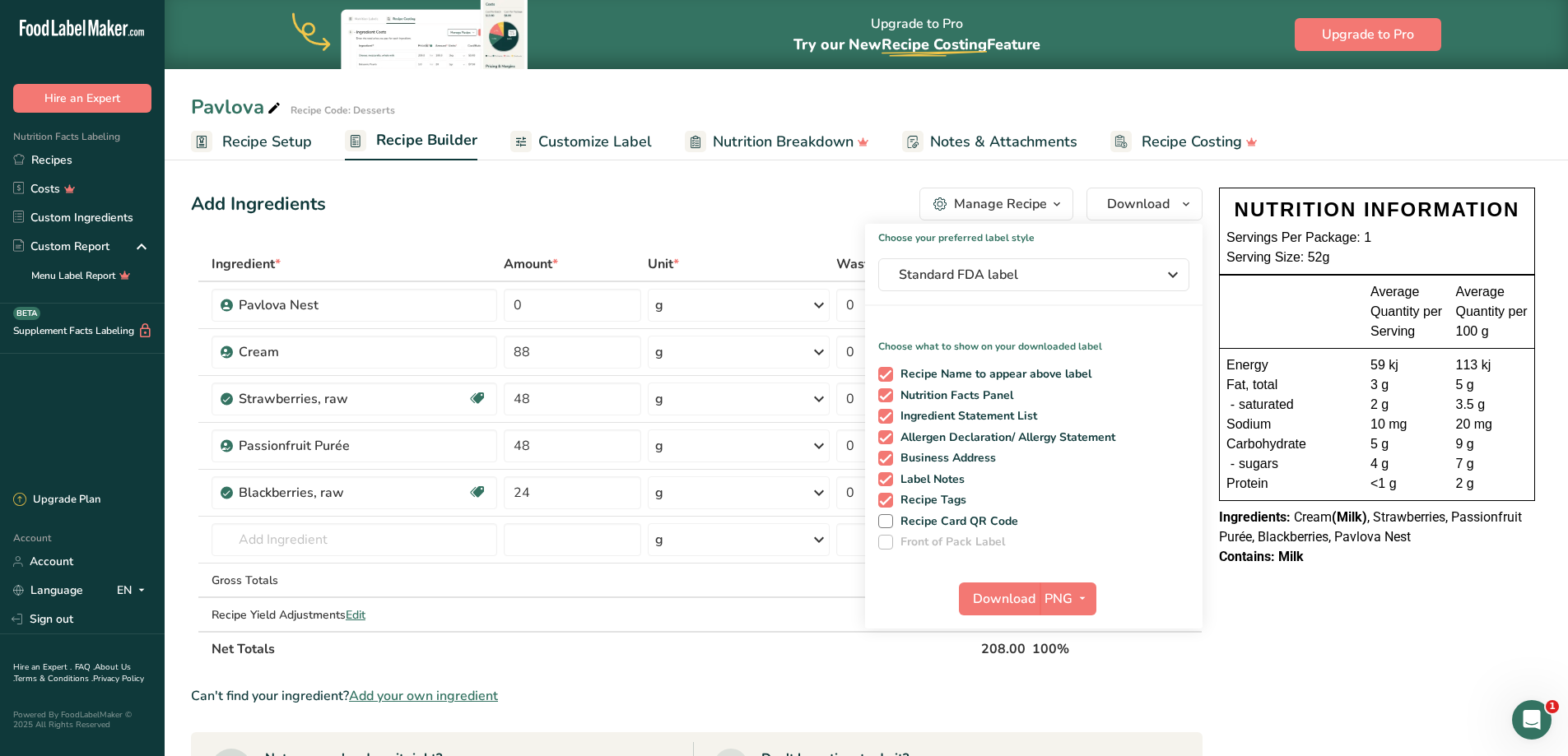
drag, startPoint x: 1266, startPoint y: 630, endPoint x: 1280, endPoint y: 630, distance: 14.0
click at [1275, 630] on div "NUTRITION INFORMATION Servings Per Package: 1 Serving Size: 52g Average Quantit…" at bounding box center [1377, 685] width 329 height 1009
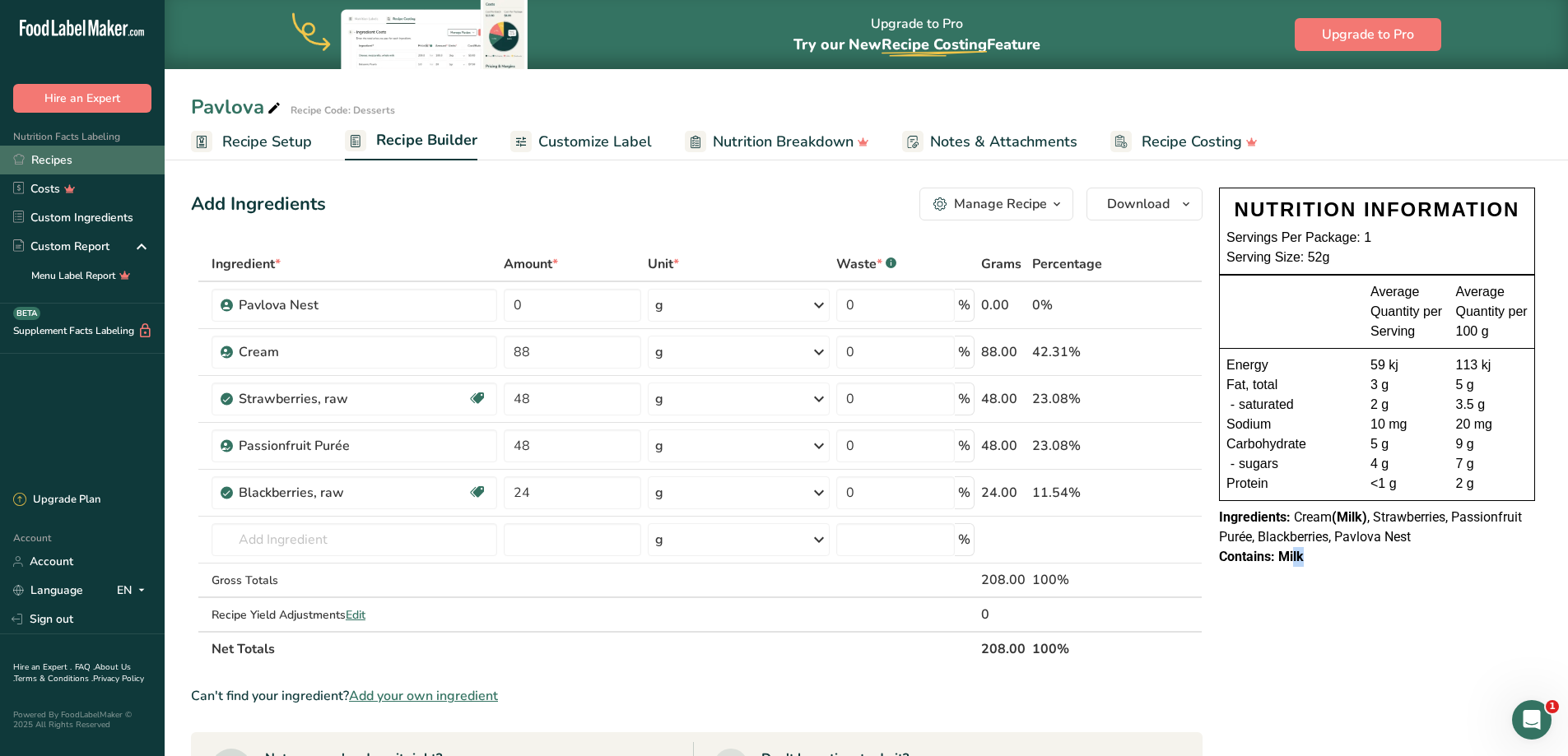
click at [69, 167] on link "Recipes" at bounding box center [82, 160] width 164 height 29
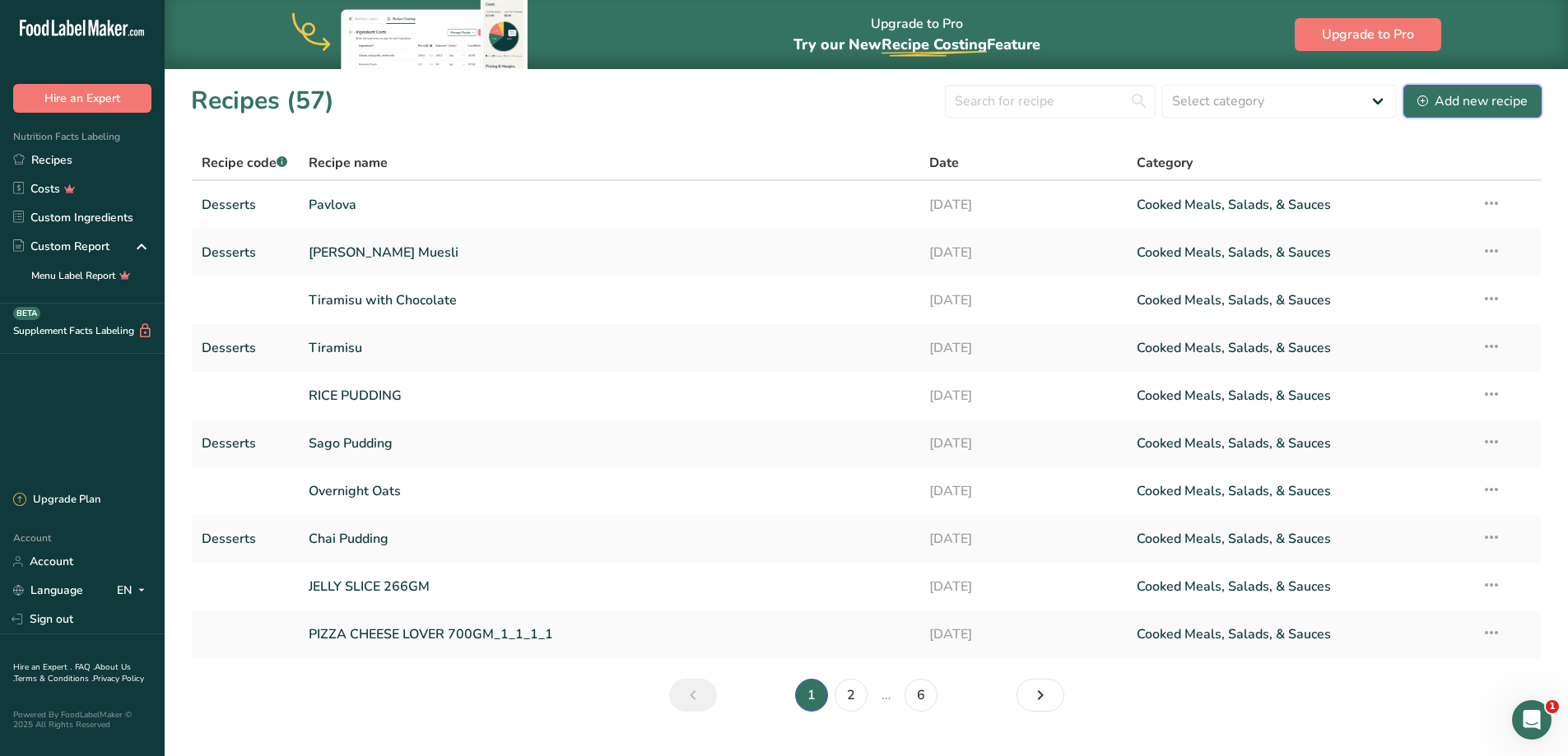
click at [1443, 105] on div "Add new recipe" at bounding box center [1472, 101] width 111 height 19
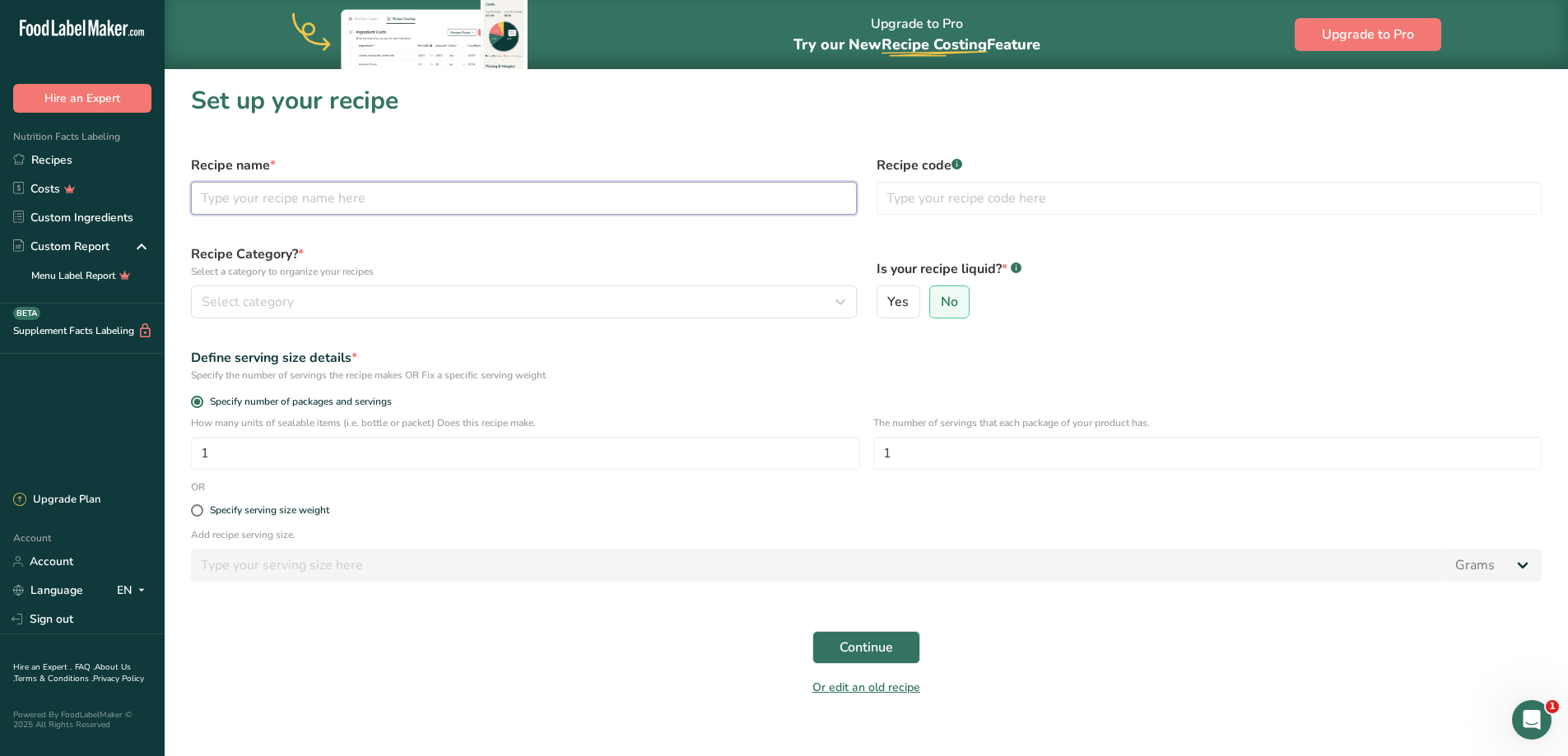
click at [401, 194] on input "text" at bounding box center [524, 198] width 666 height 32
type input "d"
type input "Dark Chocolate Mouse"
type input "Desserts"
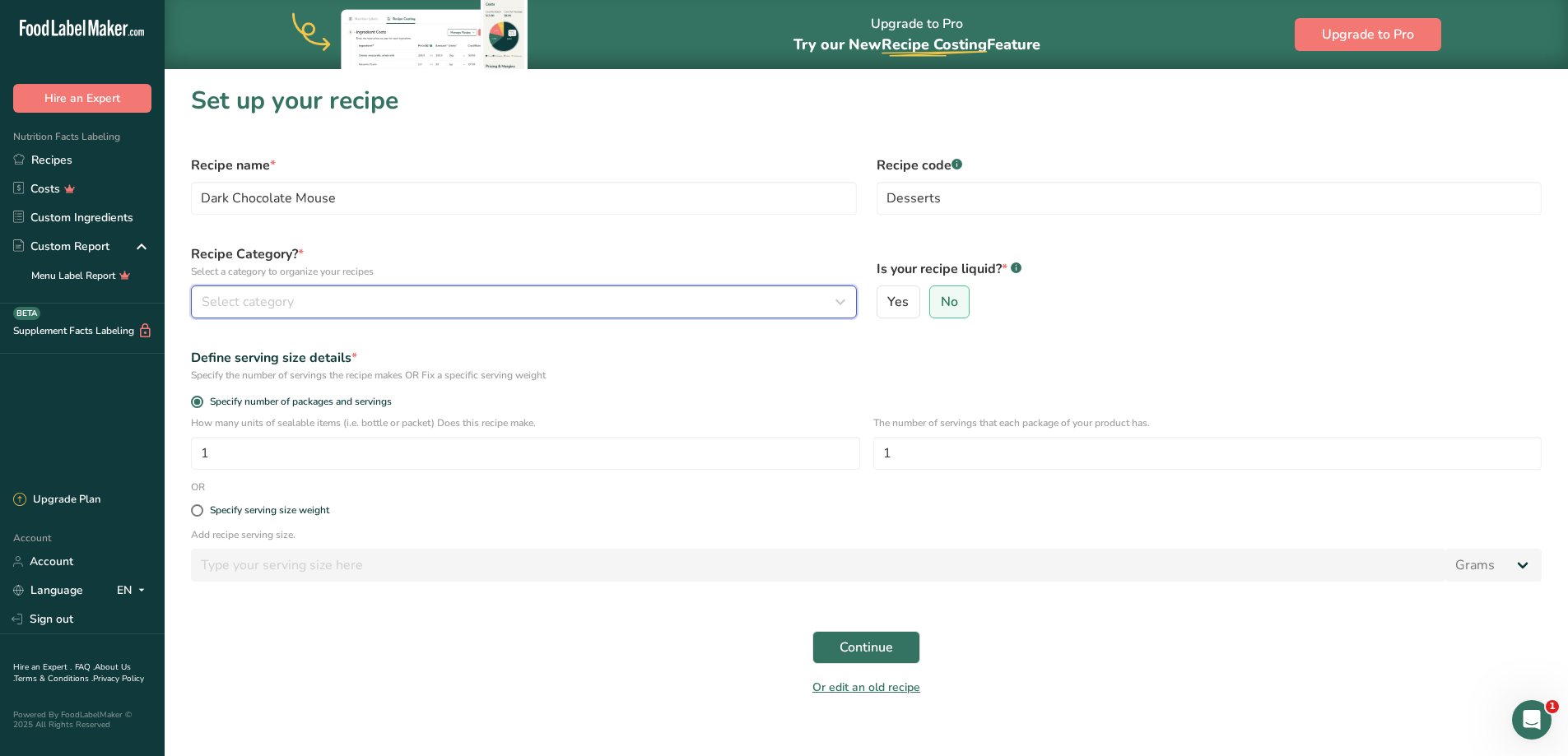
click at [479, 299] on div "Select category" at bounding box center [519, 302] width 634 height 19
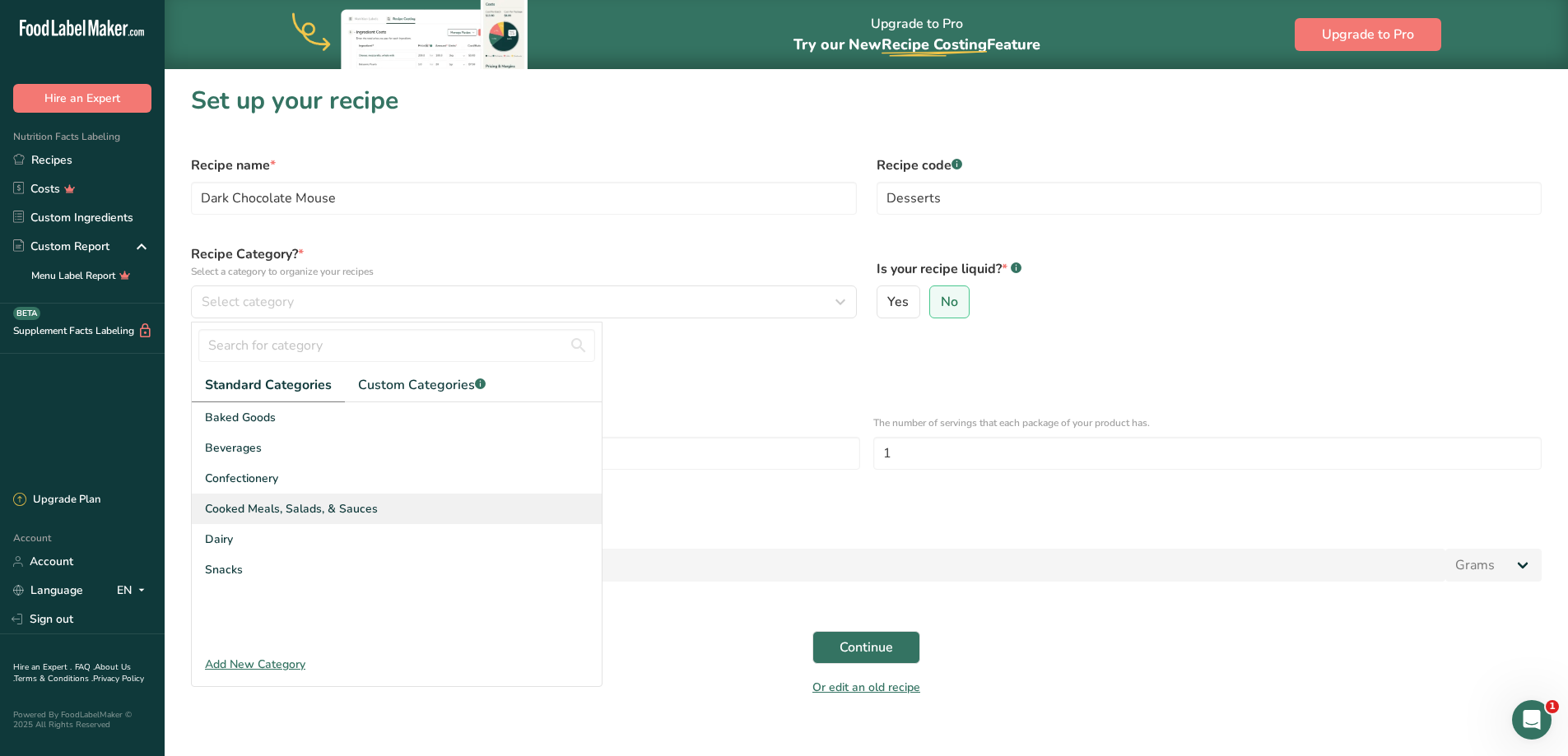
click at [387, 512] on div "Cooked Meals, Salads, & Sauces" at bounding box center [396, 508] width 410 height 31
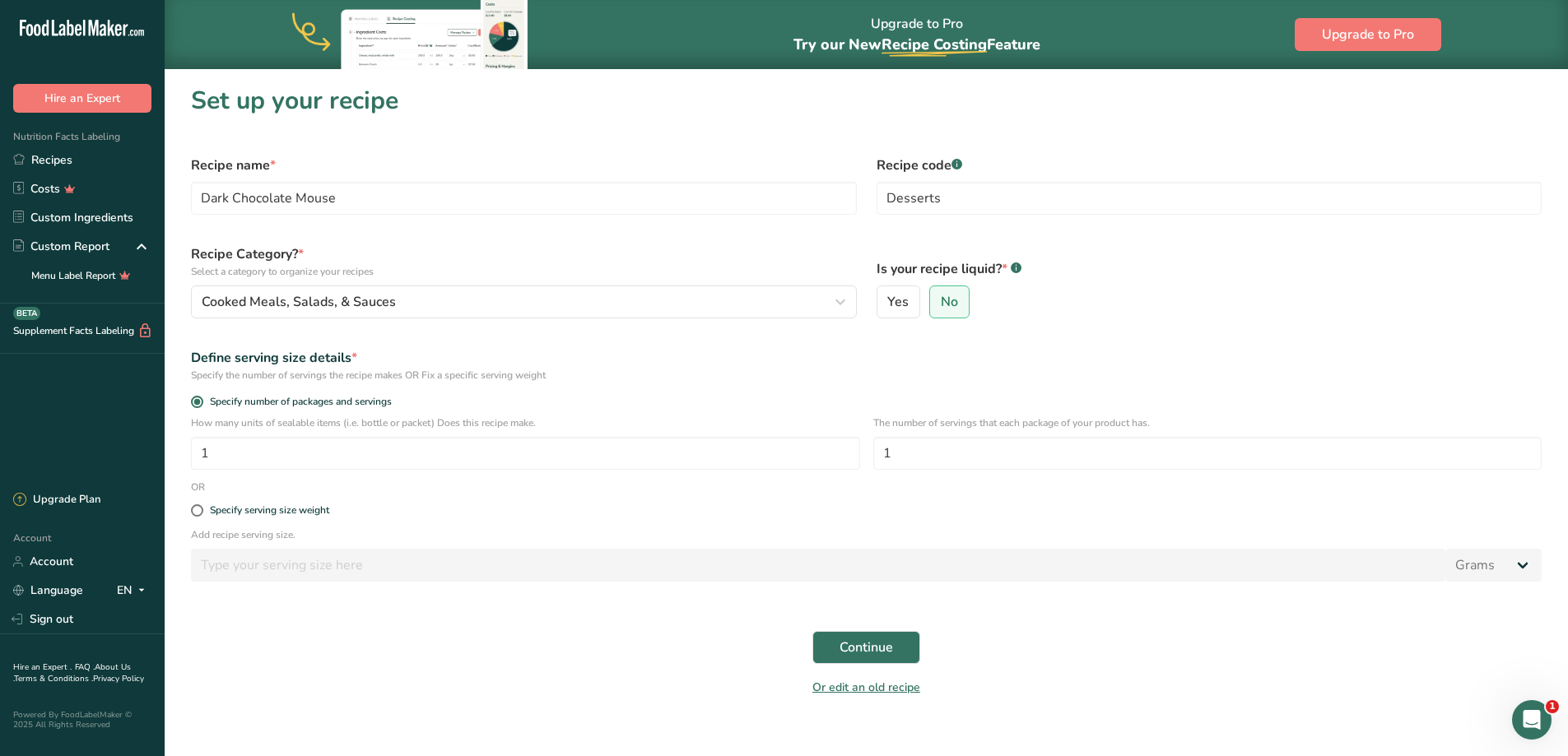
drag, startPoint x: 267, startPoint y: 436, endPoint x: 56, endPoint y: 414, distance: 212.1
click at [56, 414] on div ".a-20{fill:#fff;} Hire an Expert Nutrition Facts Labeling Recipes Costs Custom …" at bounding box center [784, 387] width 1568 height 775
click at [487, 668] on div "Continue" at bounding box center [866, 647] width 1370 height 53
drag, startPoint x: 256, startPoint y: 451, endPoint x: 109, endPoint y: 399, distance: 155.9
click at [113, 423] on div ".a-20{fill:#fff;} Hire an Expert Nutrition Facts Labeling Recipes Costs Custom …" at bounding box center [784, 387] width 1568 height 775
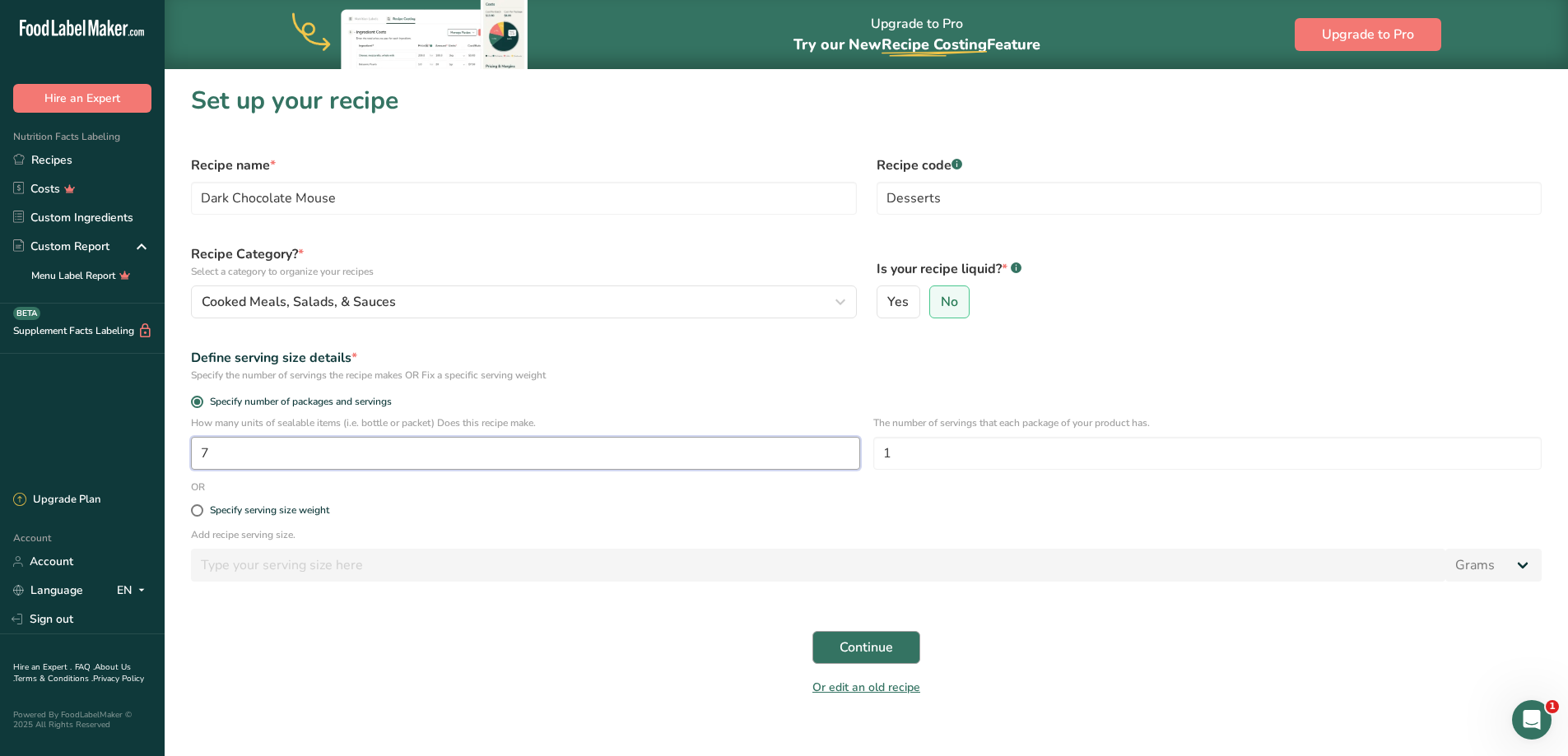
type input "7"
click at [900, 657] on button "Continue" at bounding box center [866, 647] width 108 height 32
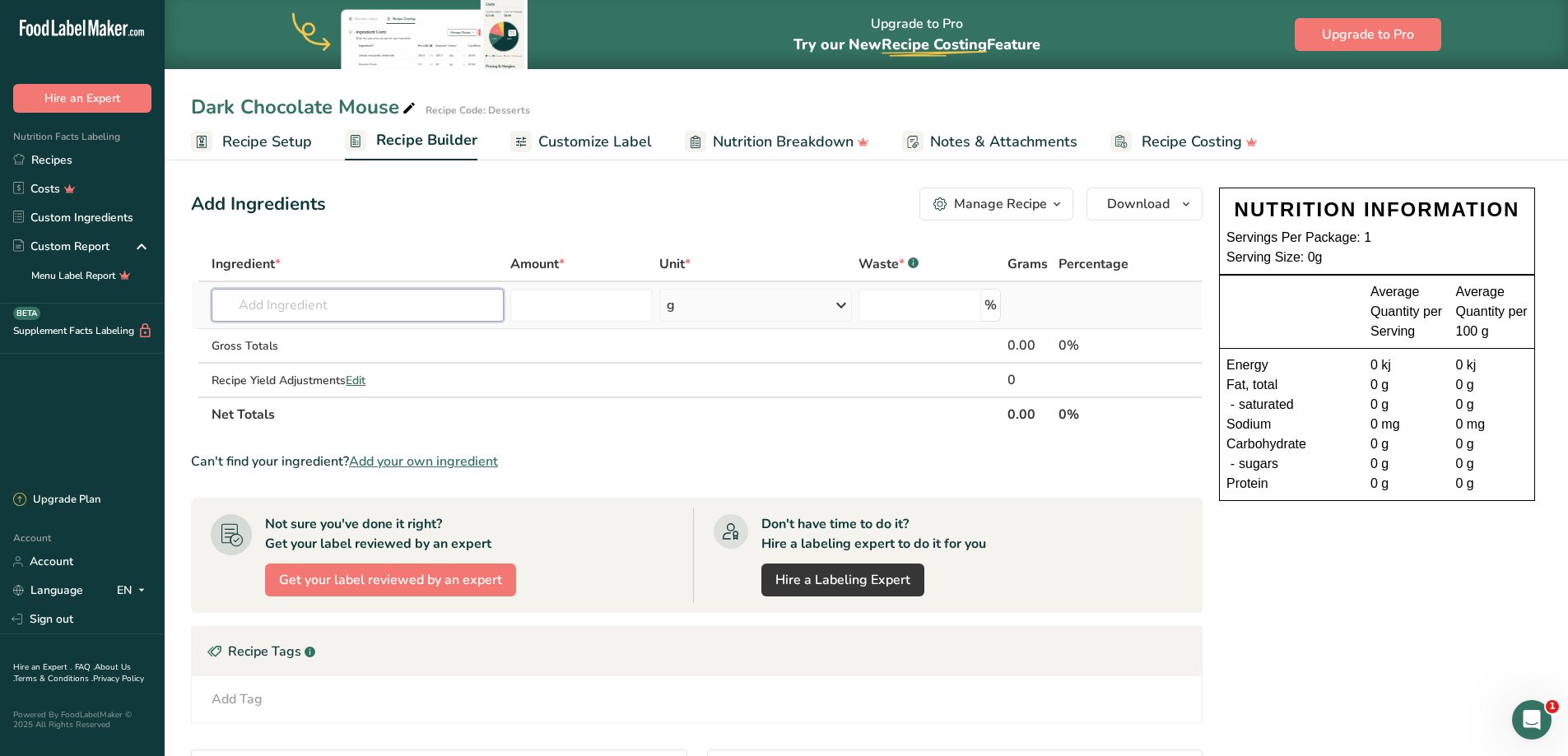
click at [274, 304] on input "text" at bounding box center [358, 305] width 293 height 32
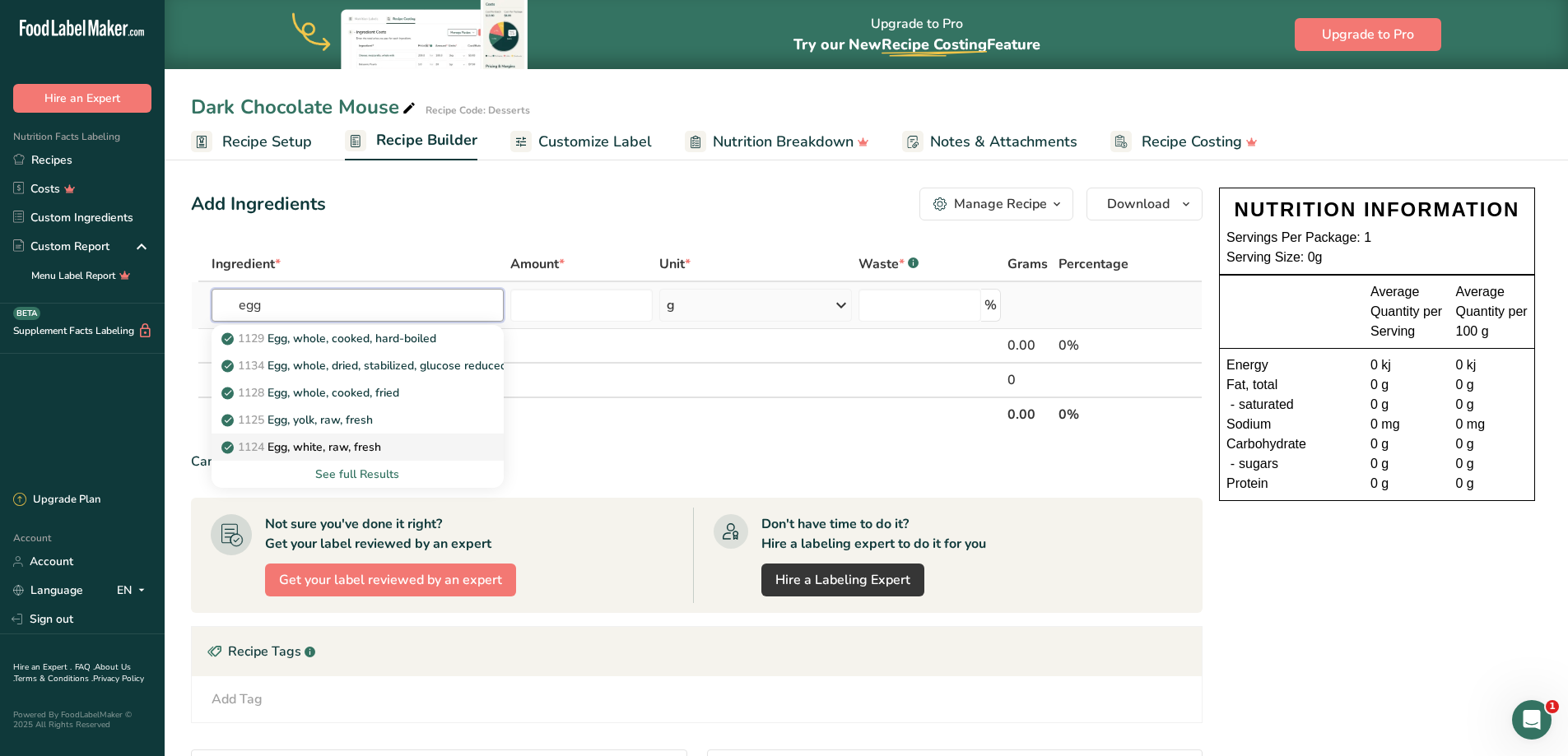
type input "egg"
click at [381, 451] on p "1124 Egg, white, raw, fresh" at bounding box center [303, 447] width 156 height 18
type input "Egg, white, raw, fresh"
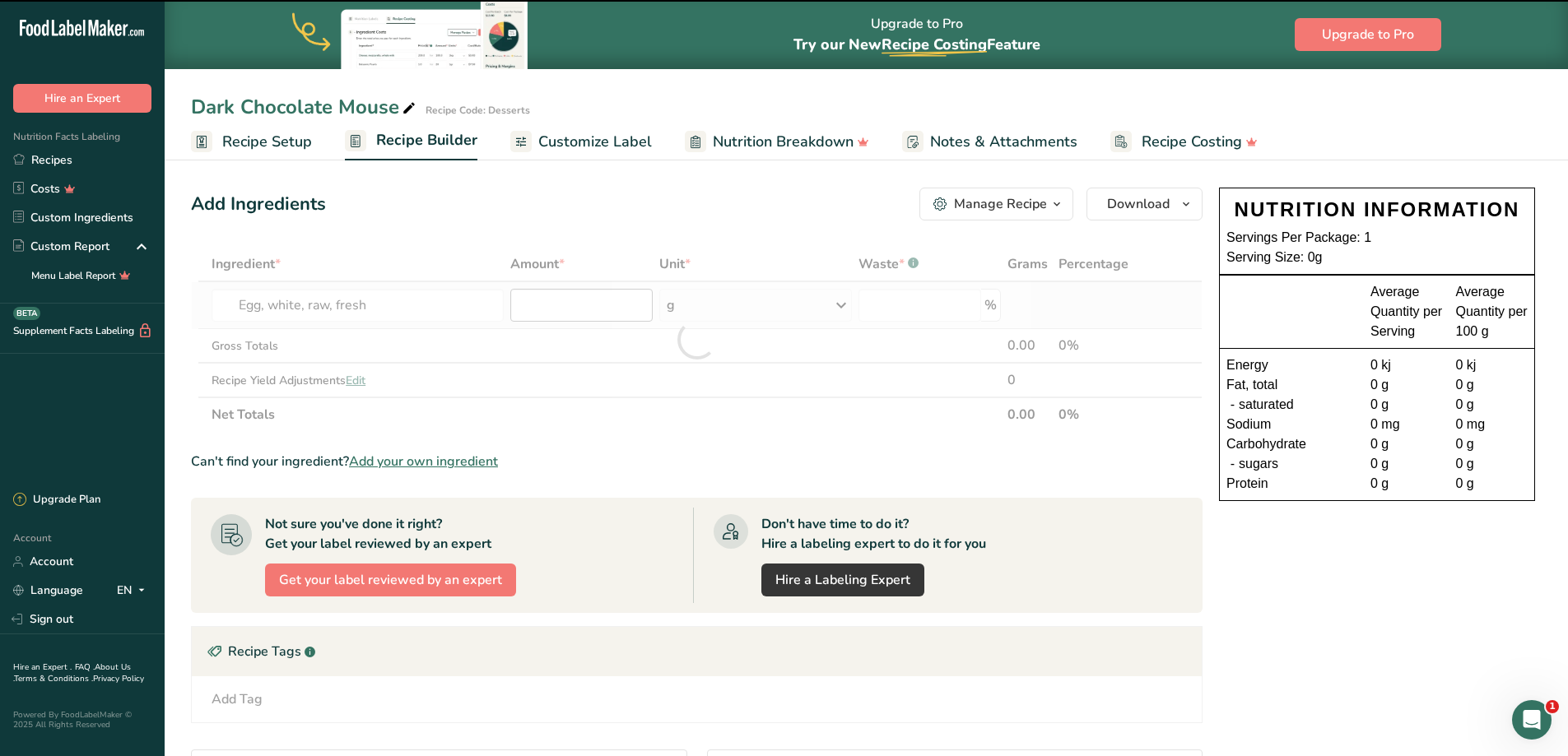
type input "0"
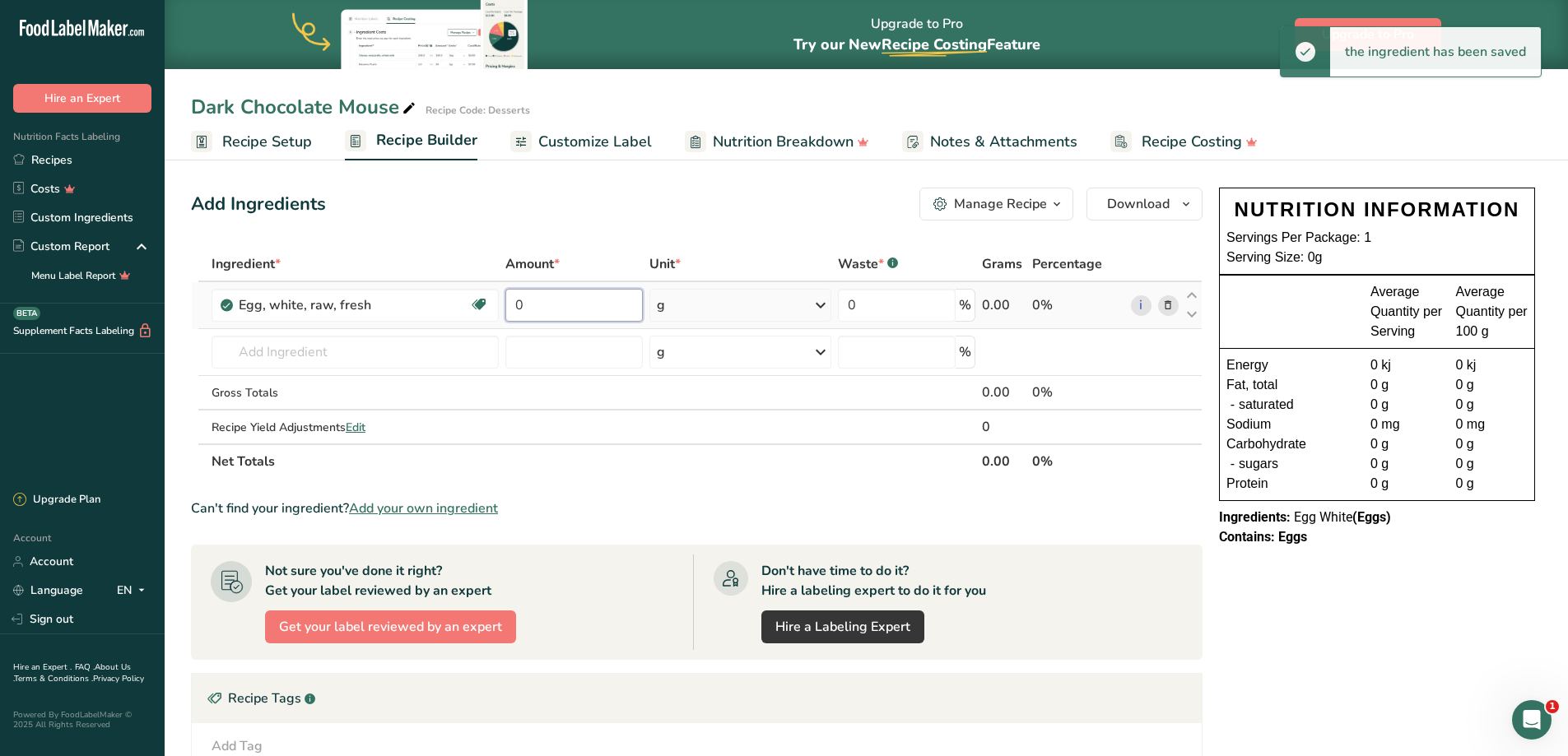
drag, startPoint x: 542, startPoint y: 305, endPoint x: 389, endPoint y: 325, distance: 154.3
click at [387, 328] on tr "Egg, white, raw, fresh Dairy free Gluten free Vegetarian Soy free 0 g Portions …" at bounding box center [696, 305] width 1009 height 47
type input "336"
click at [285, 349] on input "text" at bounding box center [355, 351] width 287 height 32
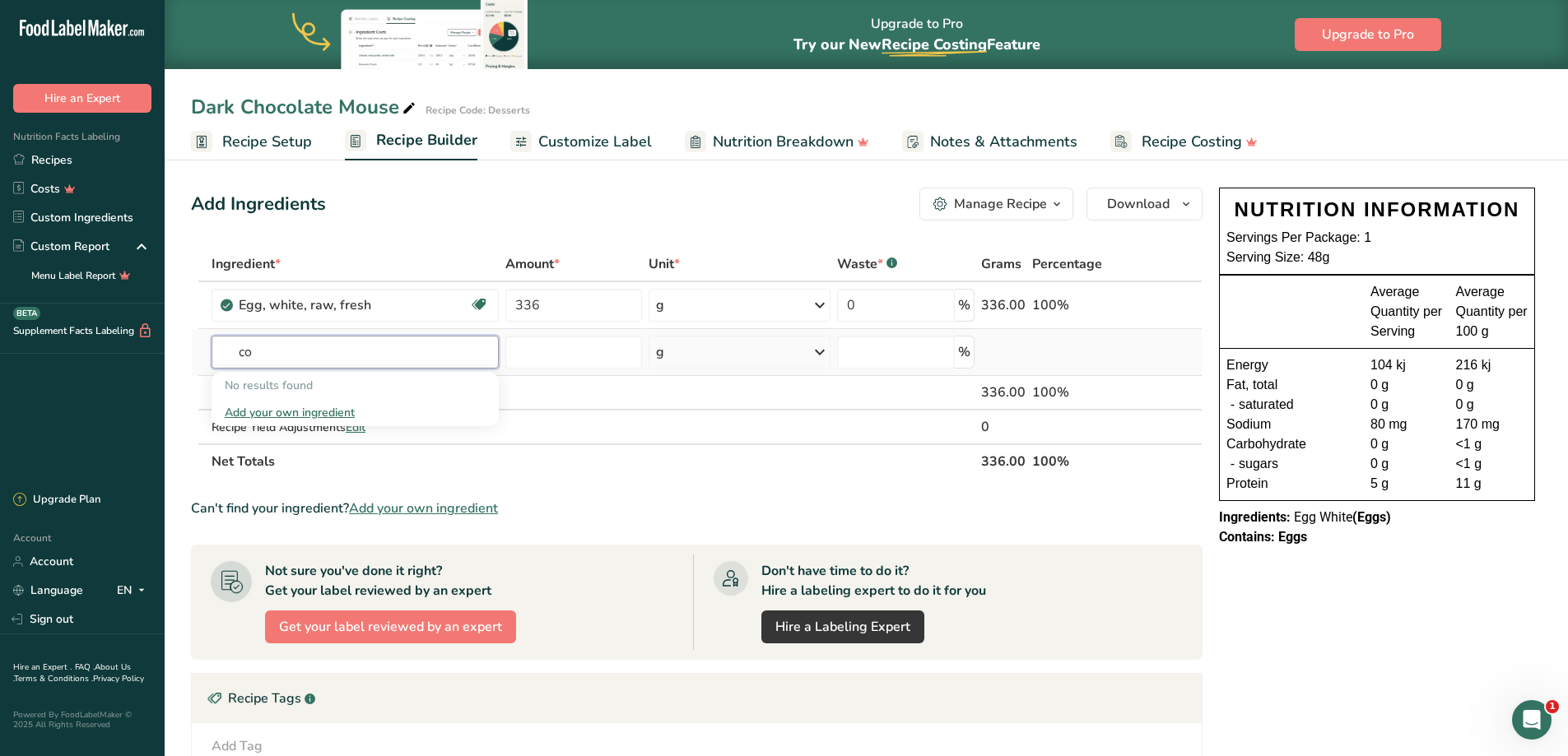
type input "c"
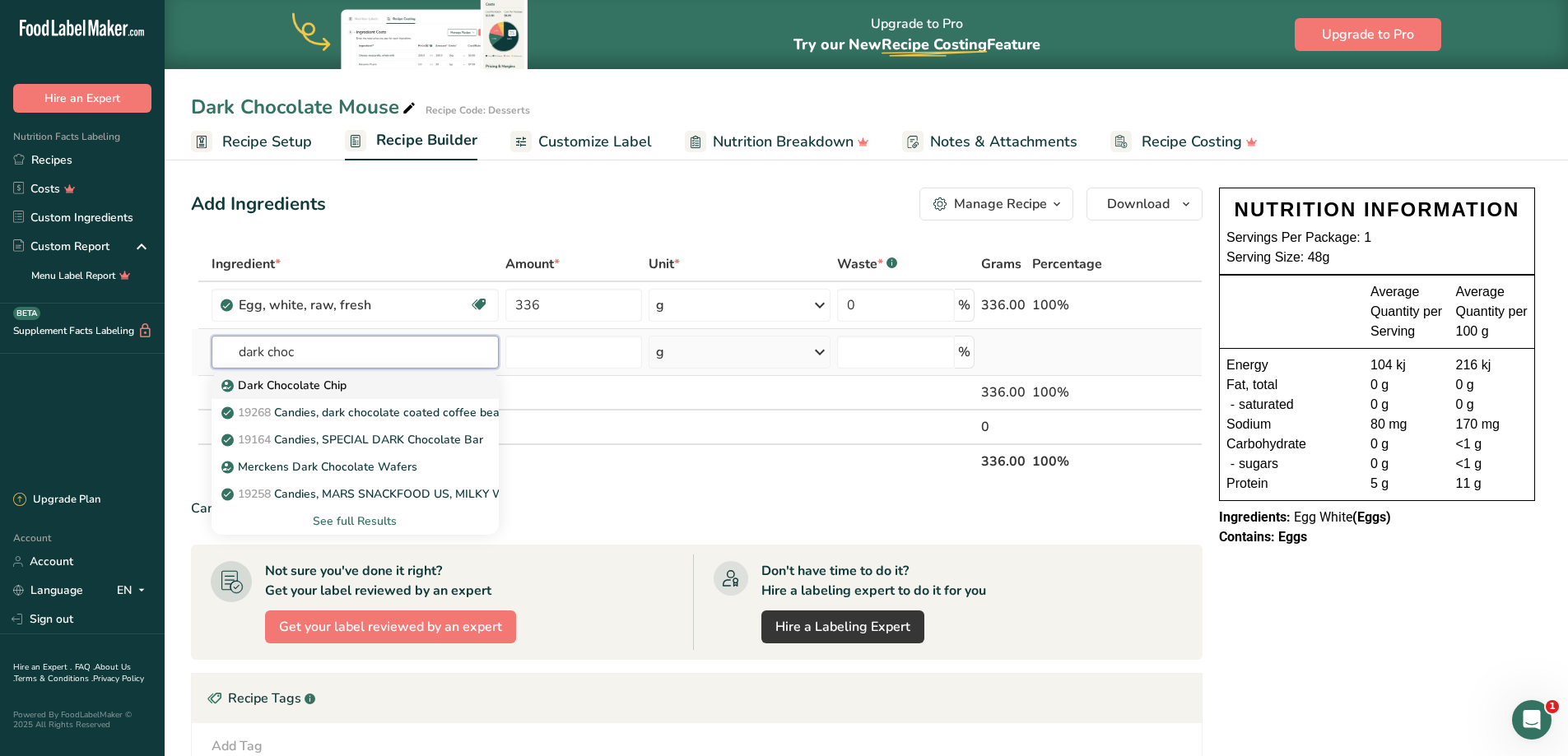
type input "dark choc"
click at [287, 376] on link "Dark Chocolate Chip" at bounding box center [355, 385] width 287 height 27
type input "Dark Chocolate Chip"
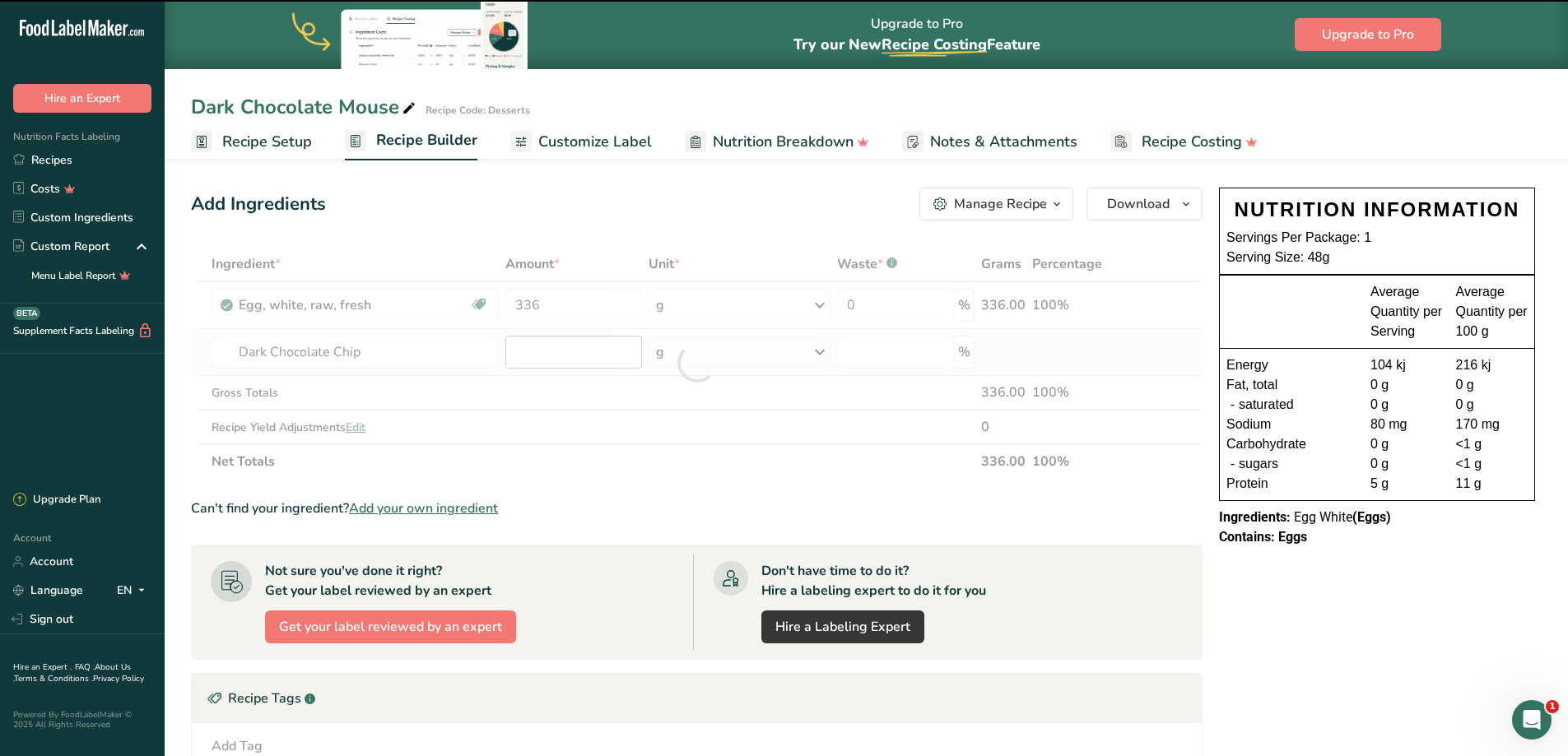
type input "0"
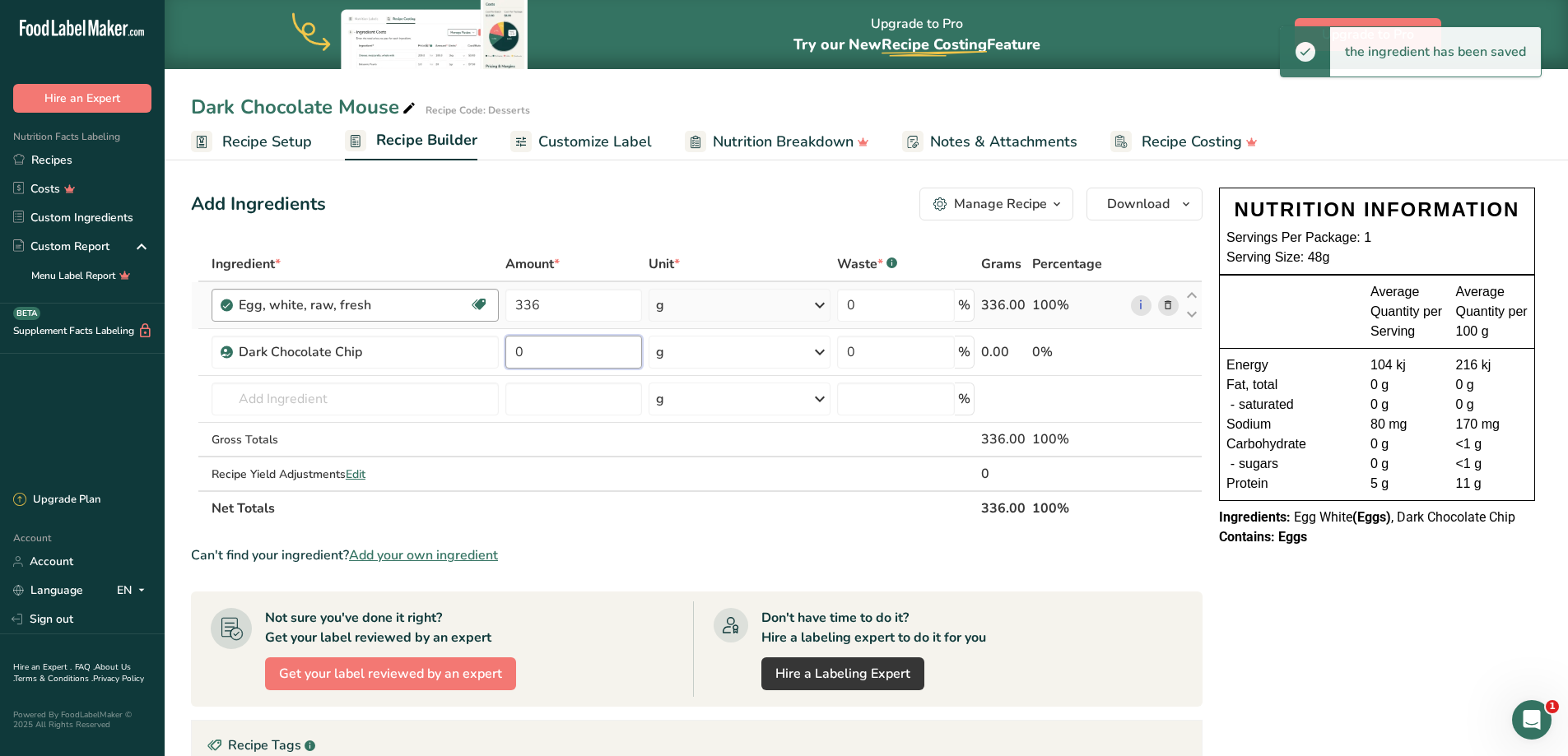
drag, startPoint x: 546, startPoint y: 348, endPoint x: 366, endPoint y: 315, distance: 183.0
click at [366, 320] on tbody "Egg, white, raw, fresh Dairy free Gluten free Vegetarian Soy free 336 g Portion…" at bounding box center [696, 385] width 1009 height 208
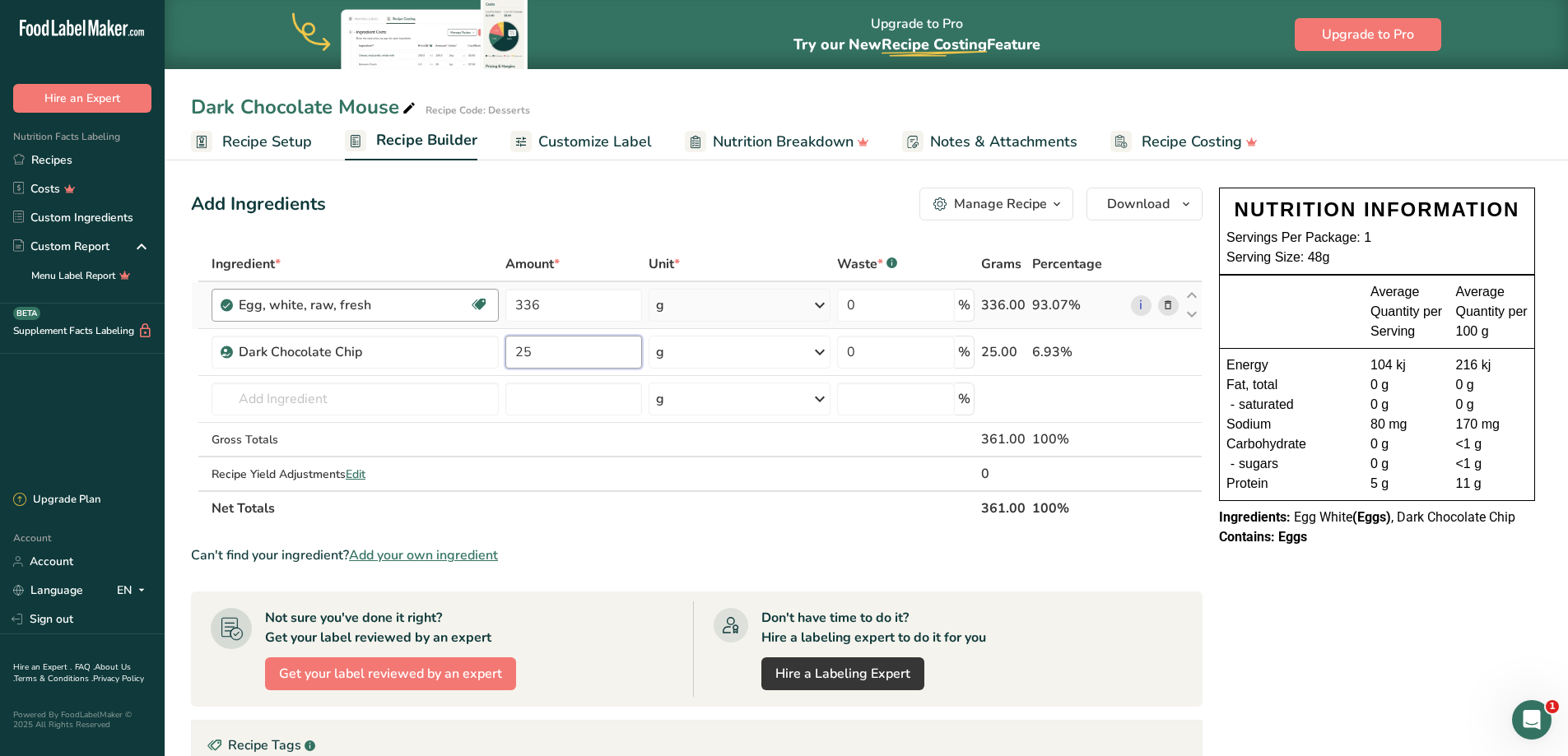
type input "2"
type input "330"
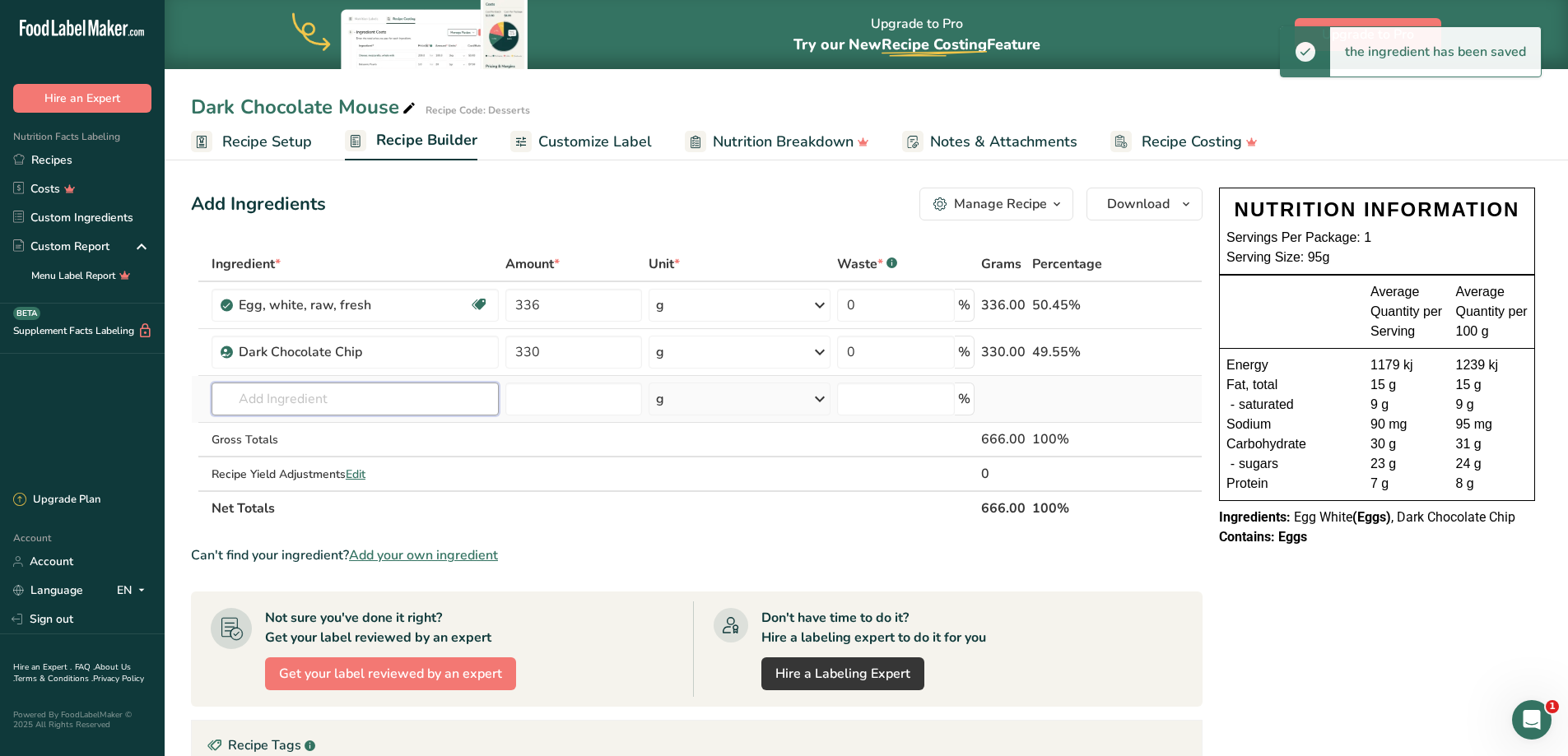
click at [336, 397] on input "text" at bounding box center [355, 399] width 287 height 32
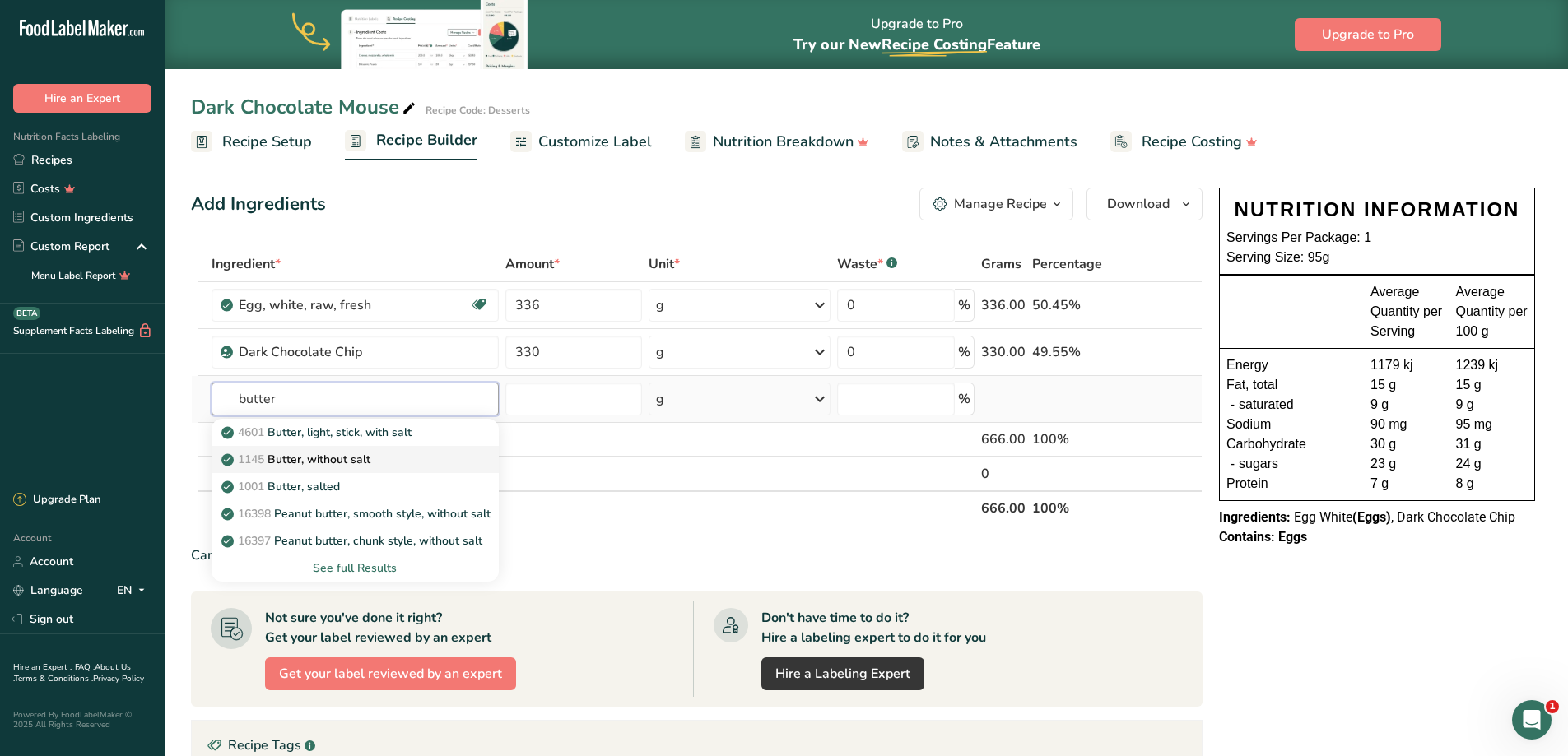
type input "butter"
click at [351, 470] on link "1145 Butter, without salt" at bounding box center [355, 459] width 287 height 27
type input "Butter, without salt"
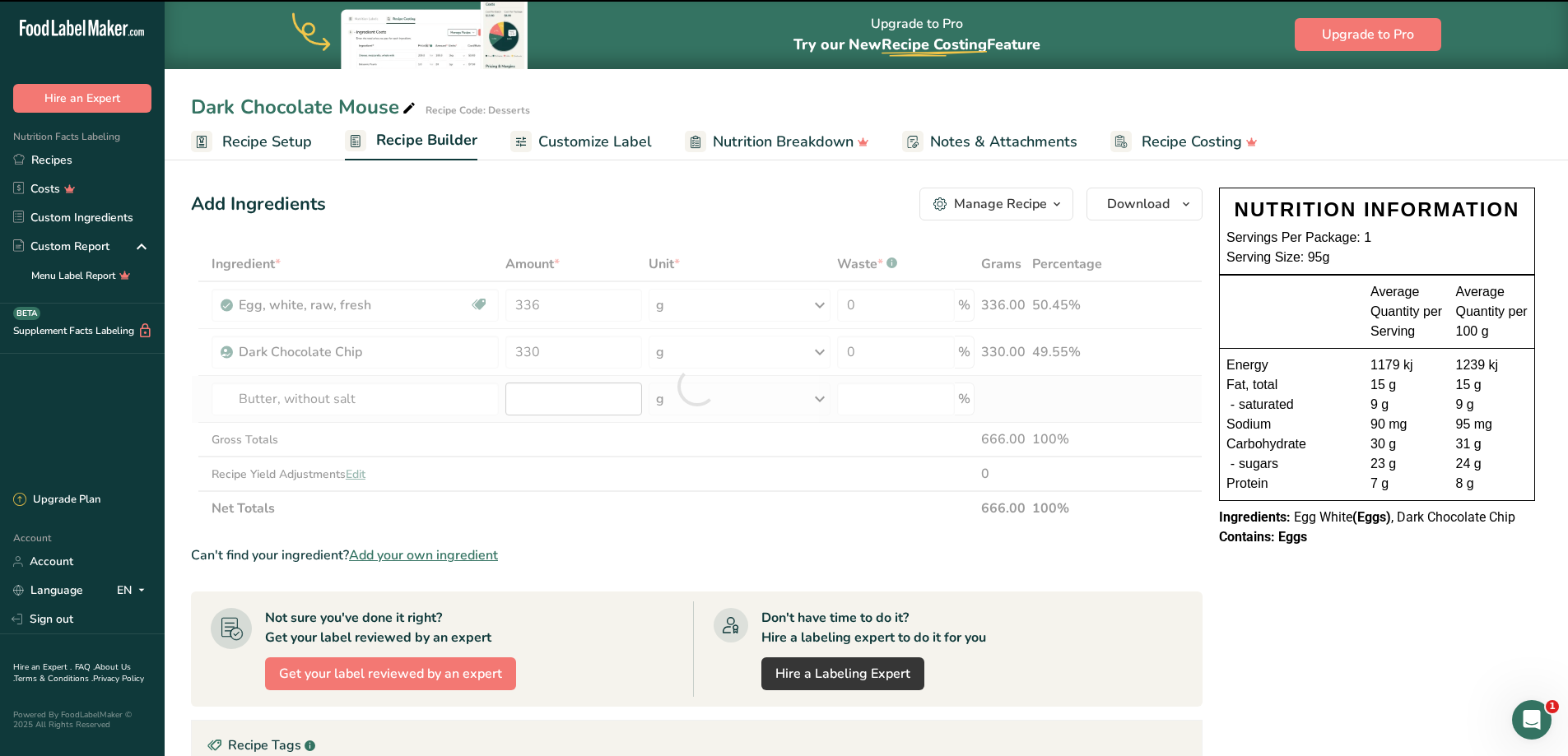
type input "0"
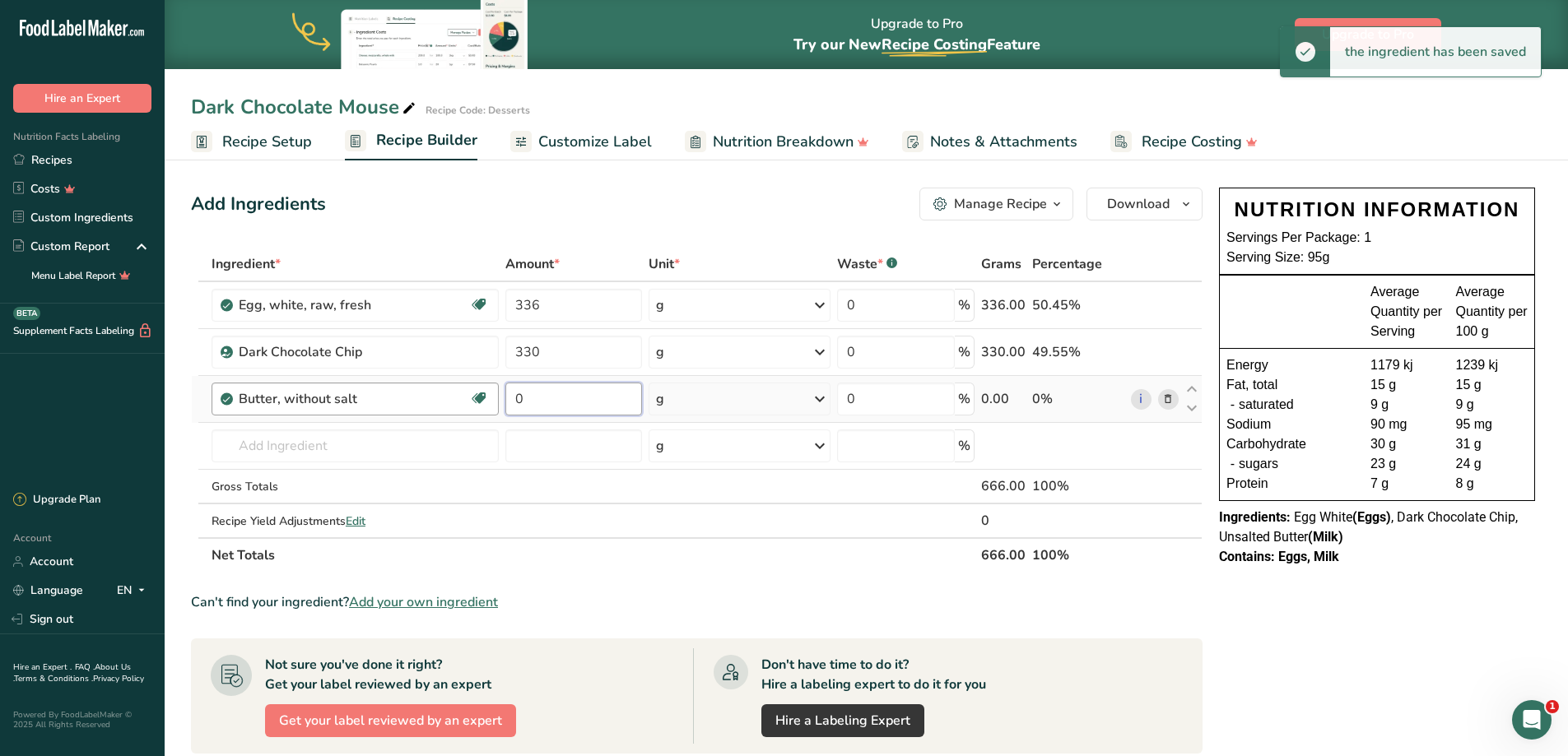
click at [411, 376] on body ".a-20{fill:#fff;} Hire an Expert Nutrition Facts Labeling Recipes Costs Custom …" at bounding box center [784, 561] width 1568 height 1122
type input "20"
click at [266, 452] on input "text" at bounding box center [355, 445] width 287 height 32
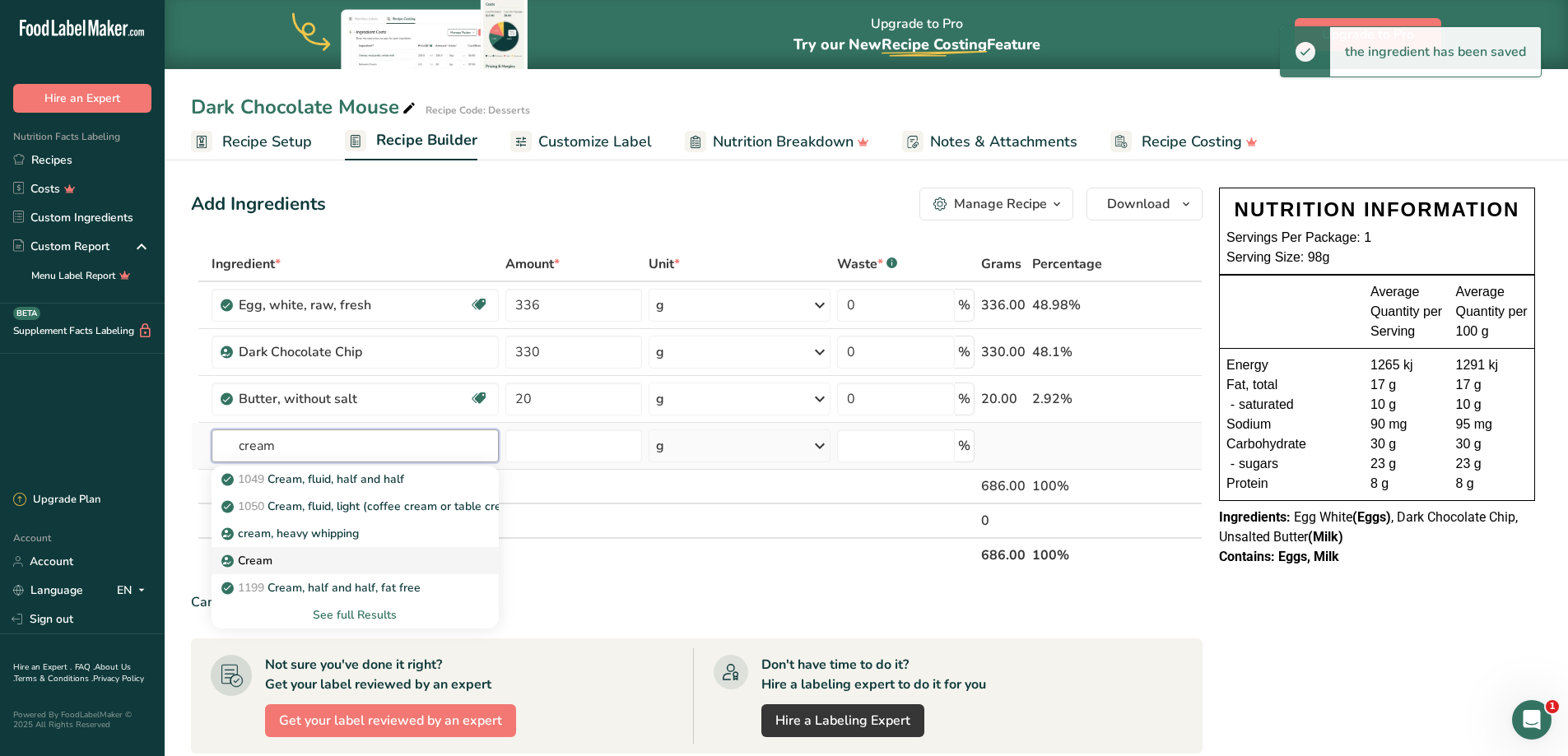
type input "cream"
click at [266, 552] on p "Cream" at bounding box center [249, 561] width 47 height 18
type input "Cream"
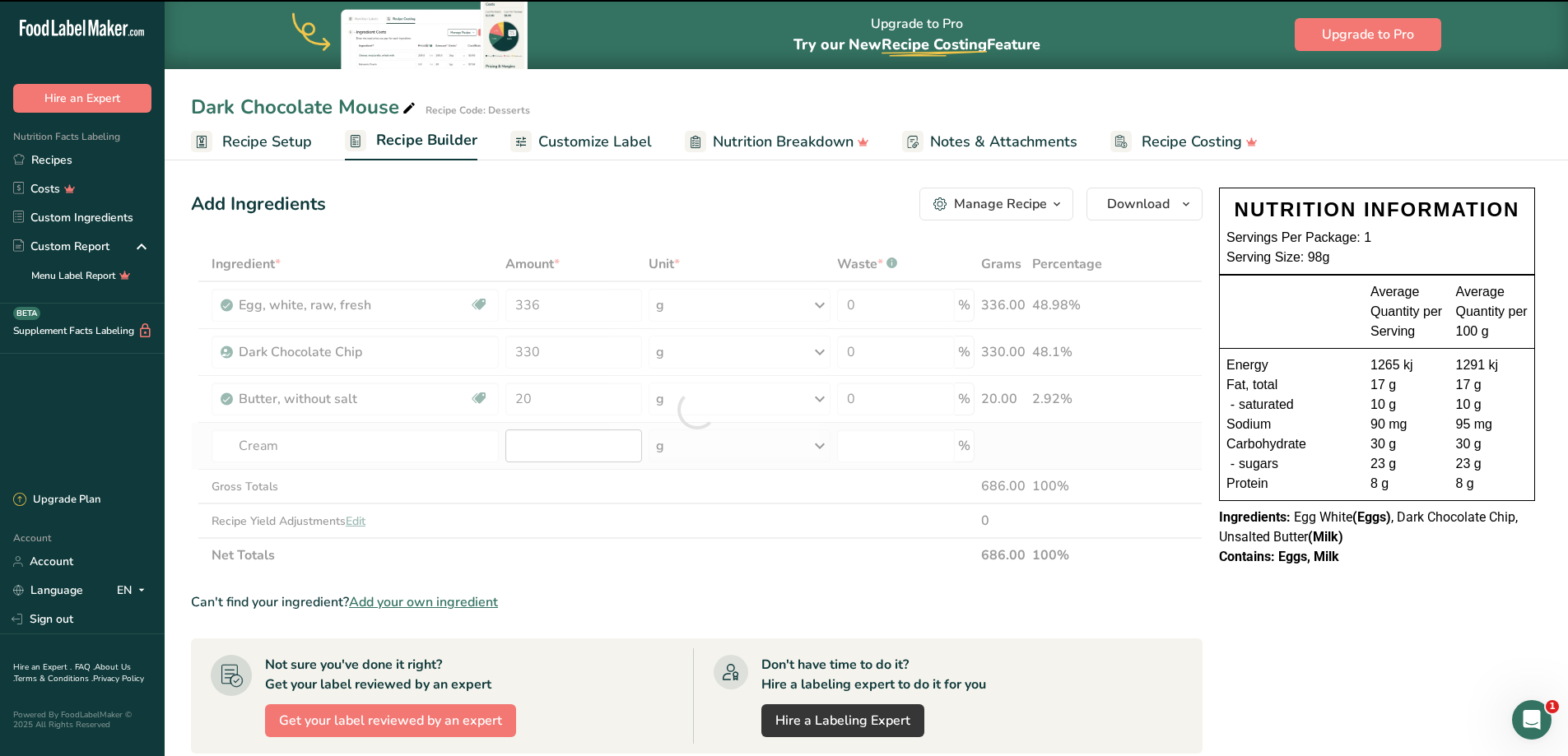
type input "0"
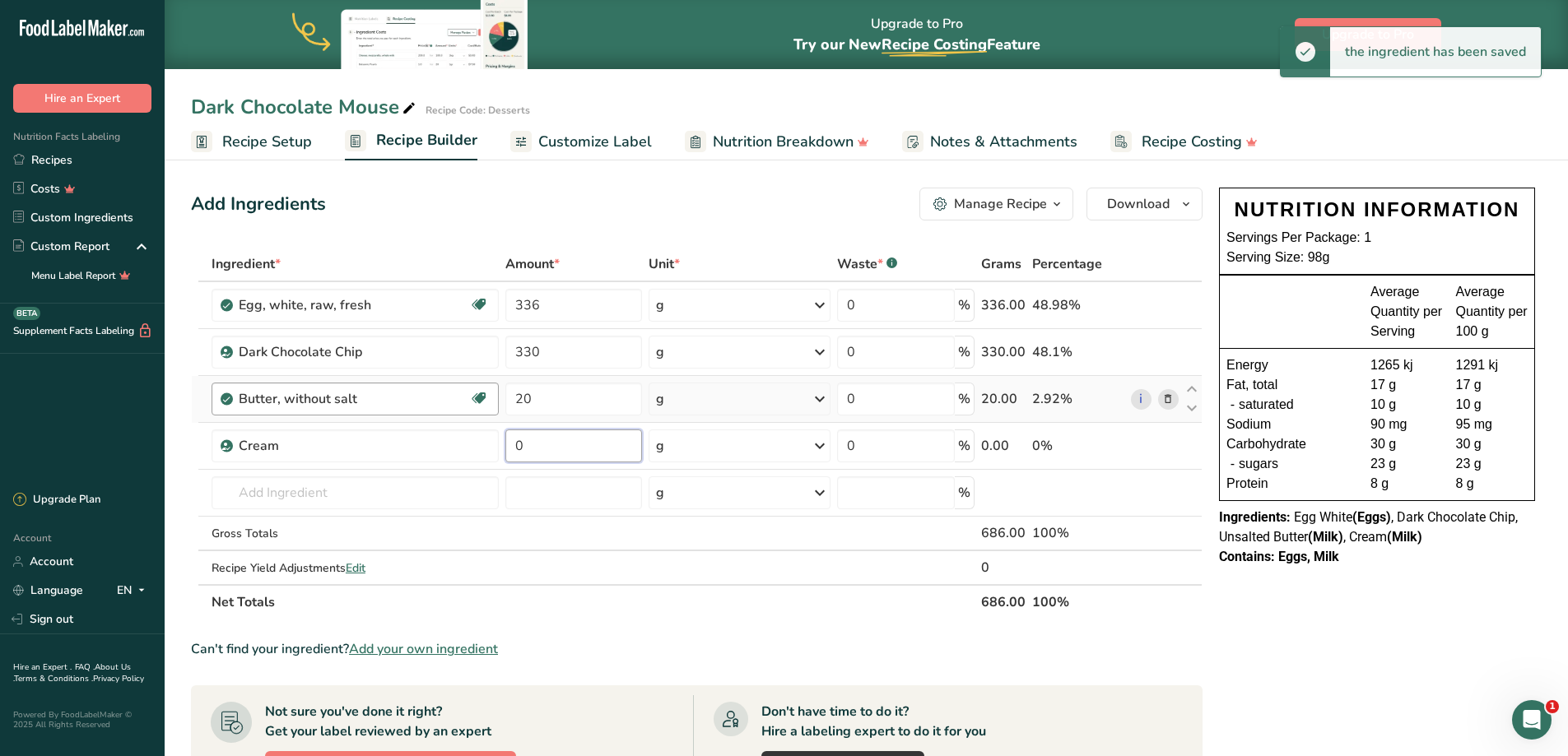
drag, startPoint x: 542, startPoint y: 443, endPoint x: 423, endPoint y: 410, distance: 123.5
click at [423, 413] on tbody "Egg, white, raw, fresh Dairy free Gluten free Vegetarian Soy free 336 g Portion…" at bounding box center [696, 433] width 1009 height 302
type input "250"
click at [293, 493] on input "text" at bounding box center [355, 492] width 287 height 32
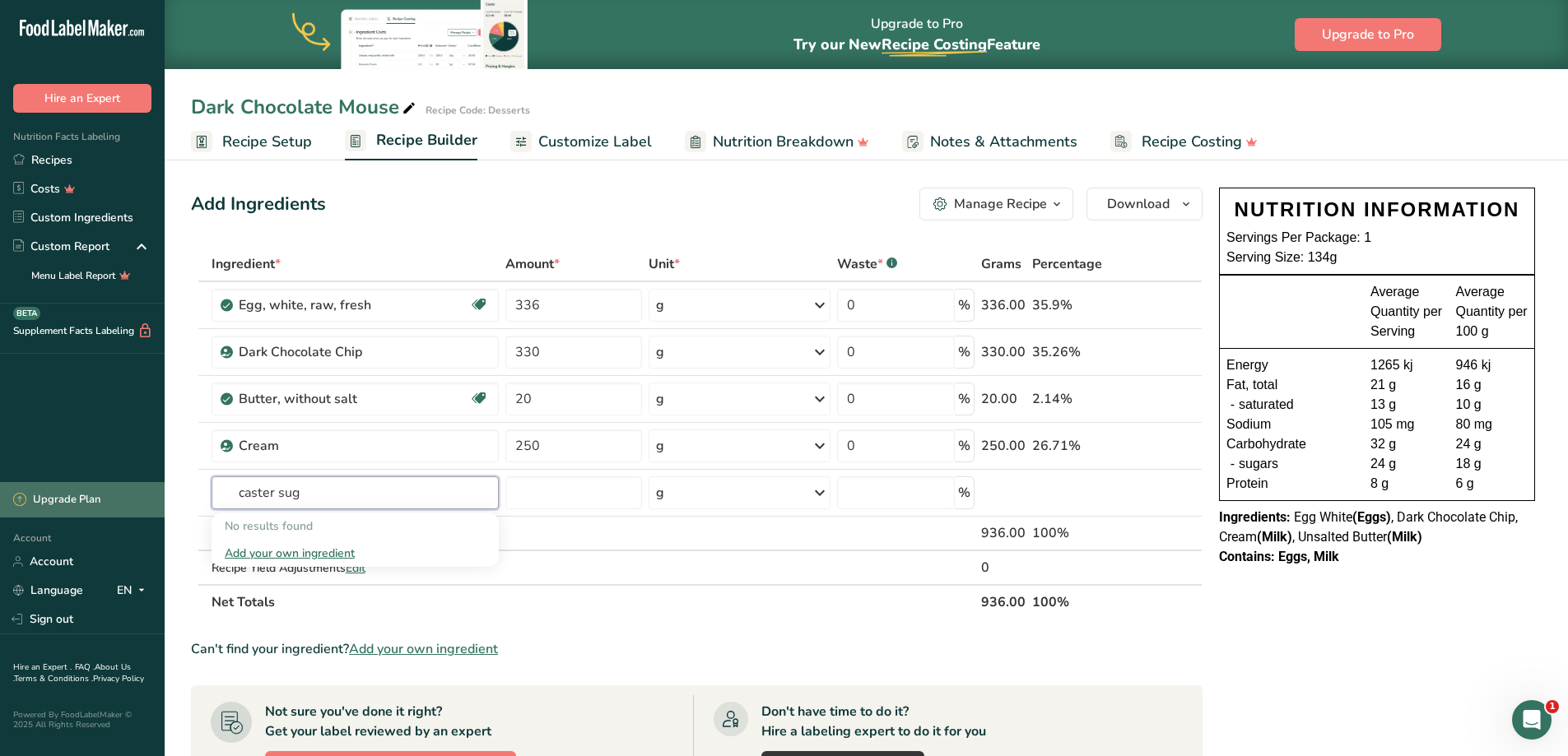
drag, startPoint x: 318, startPoint y: 493, endPoint x: 134, endPoint y: 513, distance: 185.1
click at [134, 514] on div ".a-20{fill:#fff;} Hire an Expert Nutrition Facts Labeling Recipes Costs Custom …" at bounding box center [784, 584] width 1568 height 1169
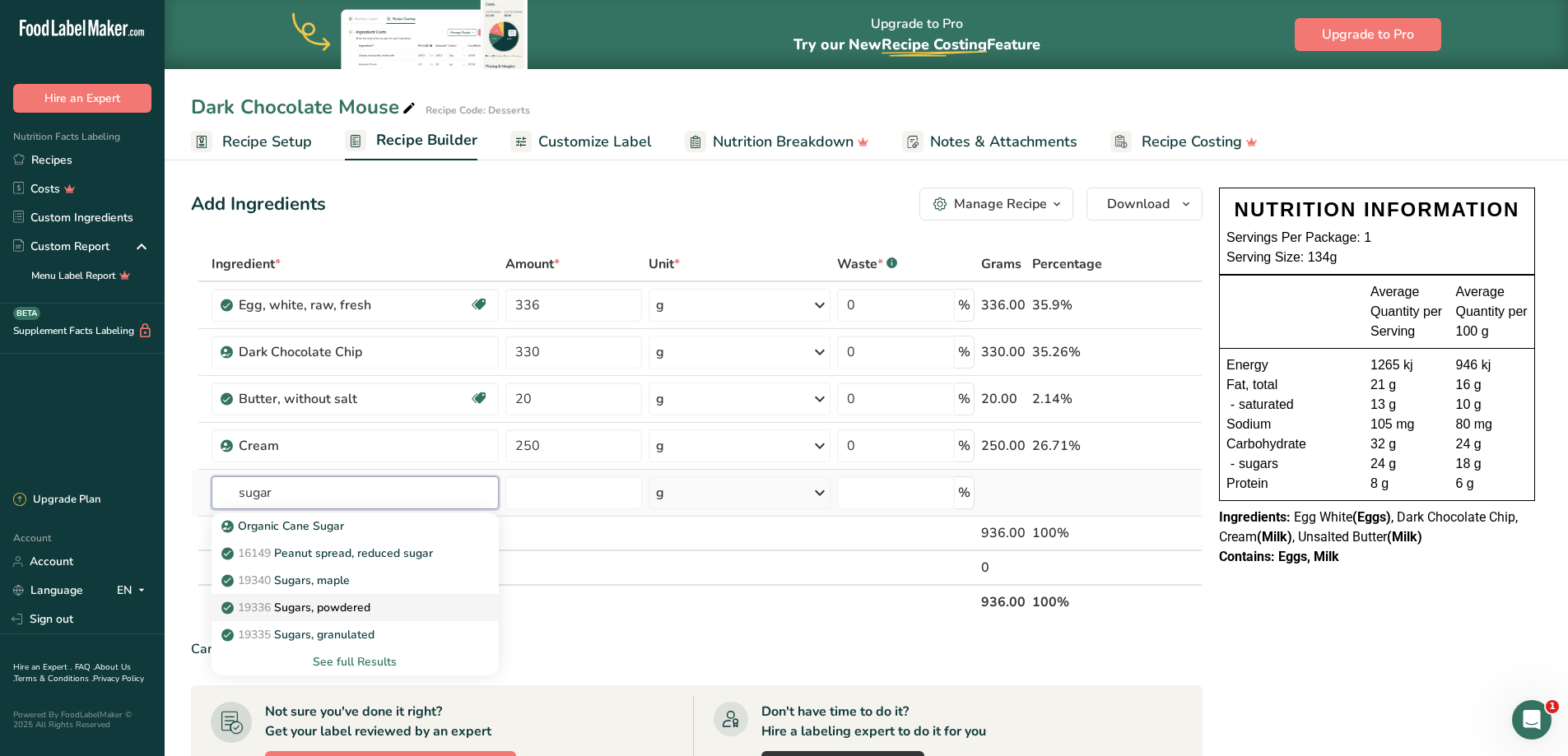
type input "sugar"
click at [394, 611] on div "19336 Sugars, powdered" at bounding box center [342, 608] width 235 height 18
type input "Sugars, powdered"
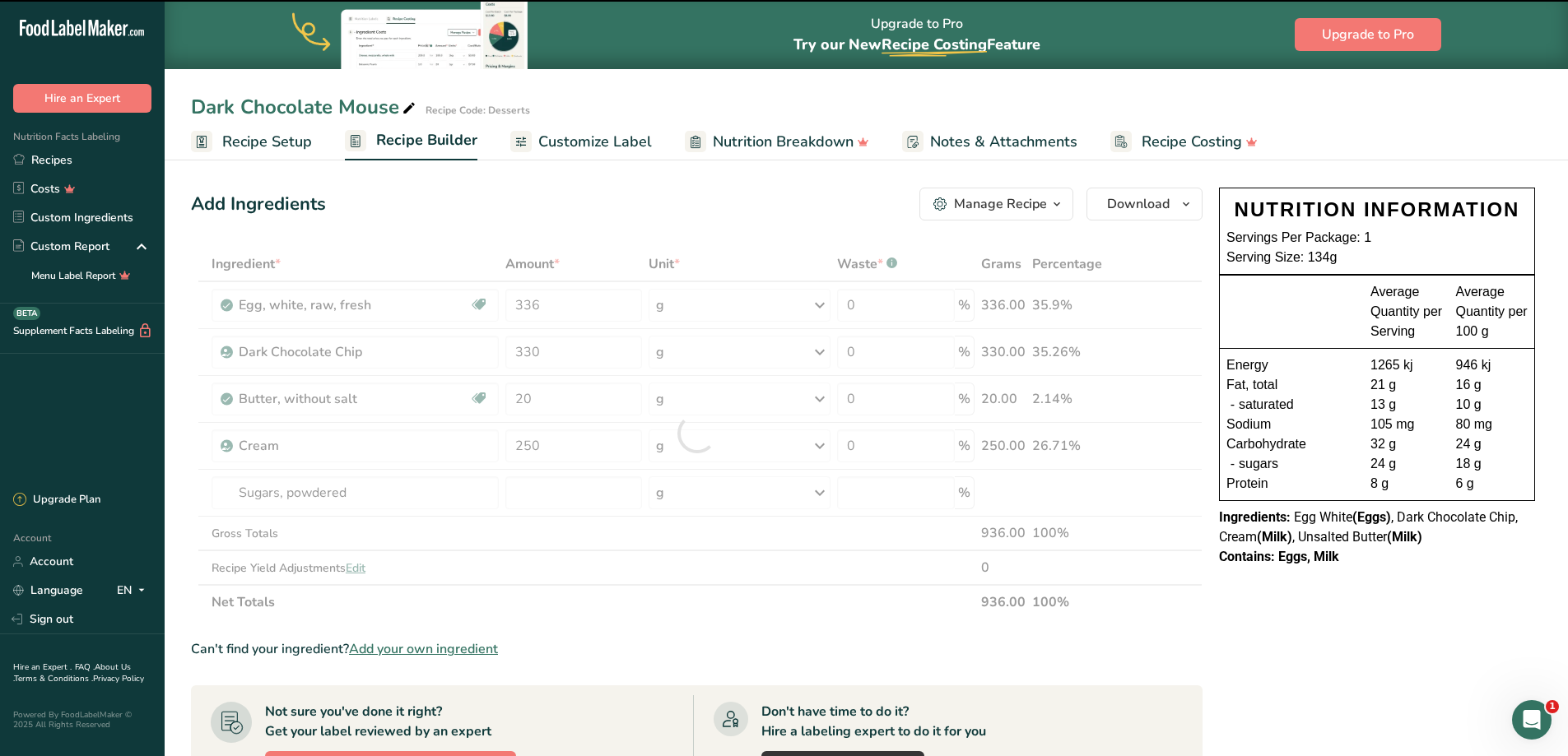
type input "0"
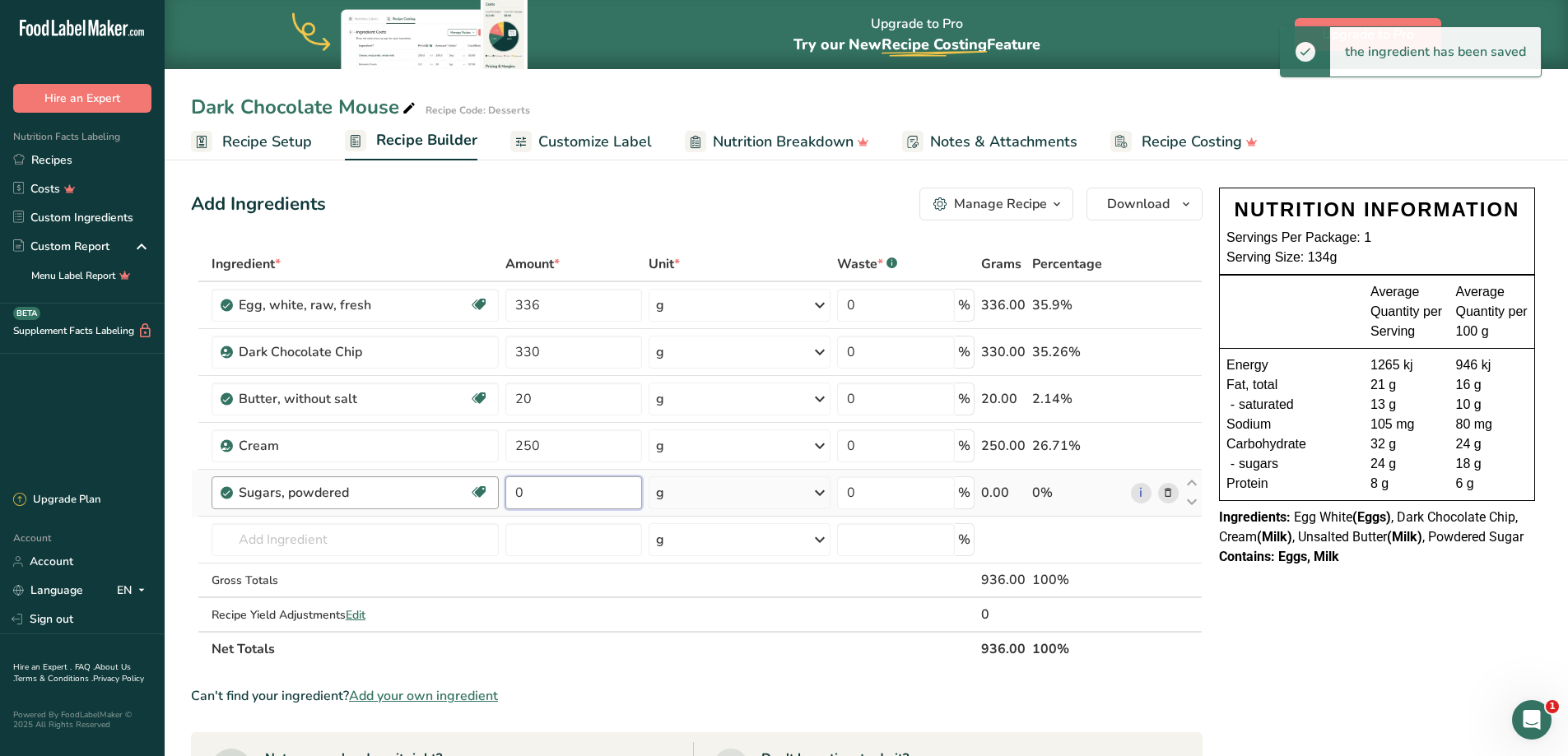
drag, startPoint x: 548, startPoint y: 496, endPoint x: 384, endPoint y: 479, distance: 164.9
click at [389, 485] on tr "Sugars, powdered Dairy free Gluten free Vegan Vegetarian Soy free 0 g Portions …" at bounding box center [696, 493] width 1009 height 47
type input "180"
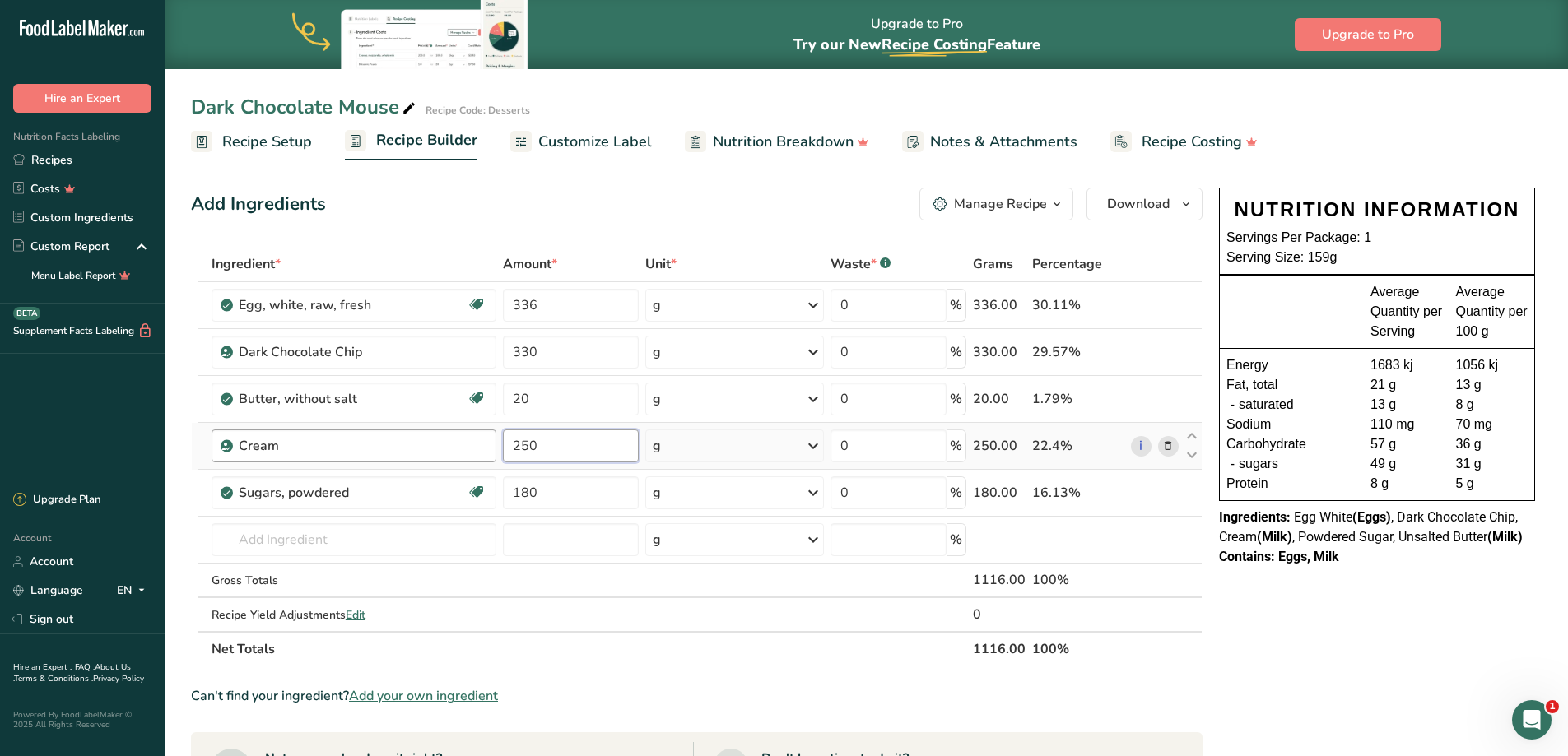
drag, startPoint x: 568, startPoint y: 444, endPoint x: 408, endPoint y: 441, distance: 160.0
click at [413, 442] on tr "Cream 250 g Weight Units g kg mg See more Volume Units l Volume units require a…" at bounding box center [696, 446] width 1009 height 47
type input "375"
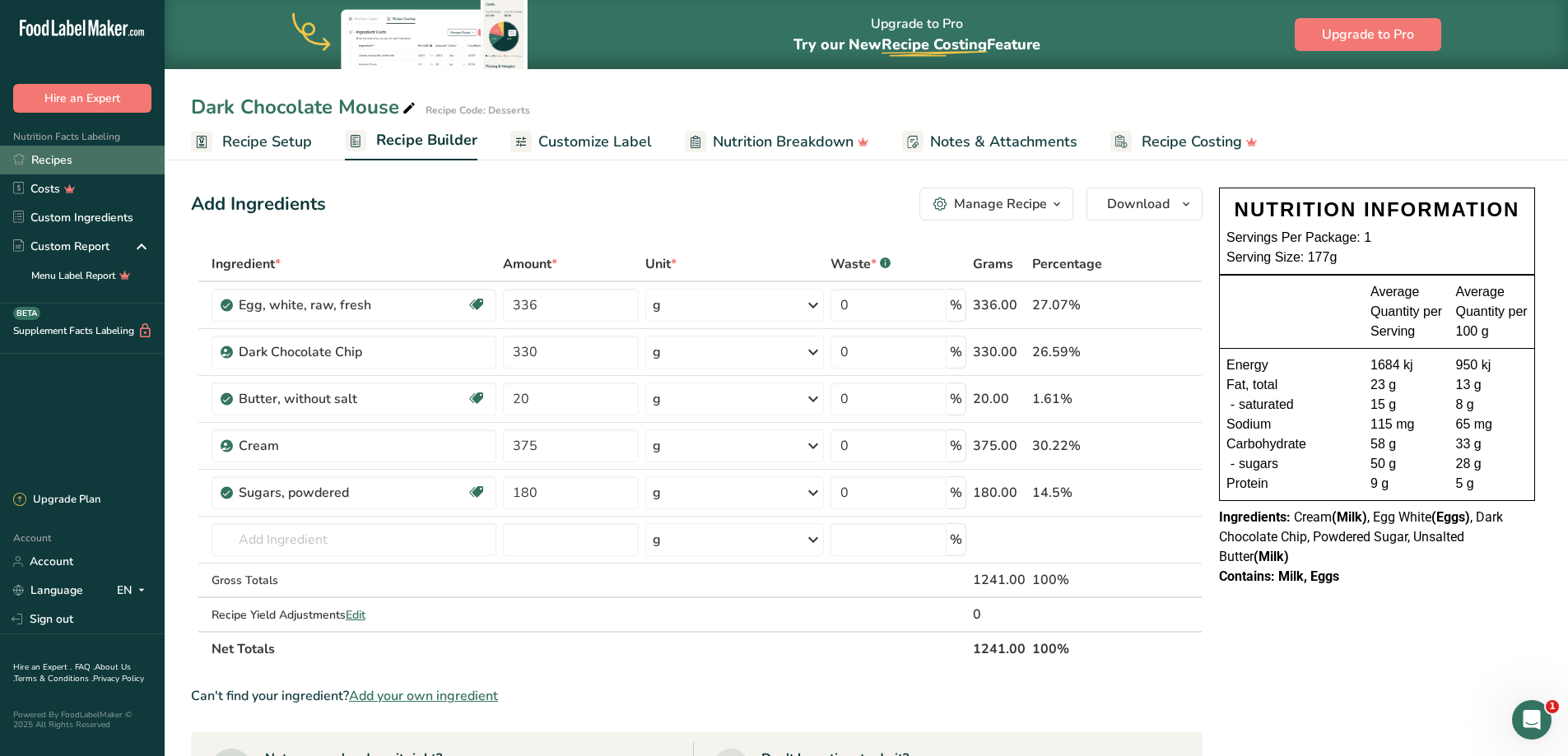
click at [69, 163] on link "Recipes" at bounding box center [82, 160] width 164 height 29
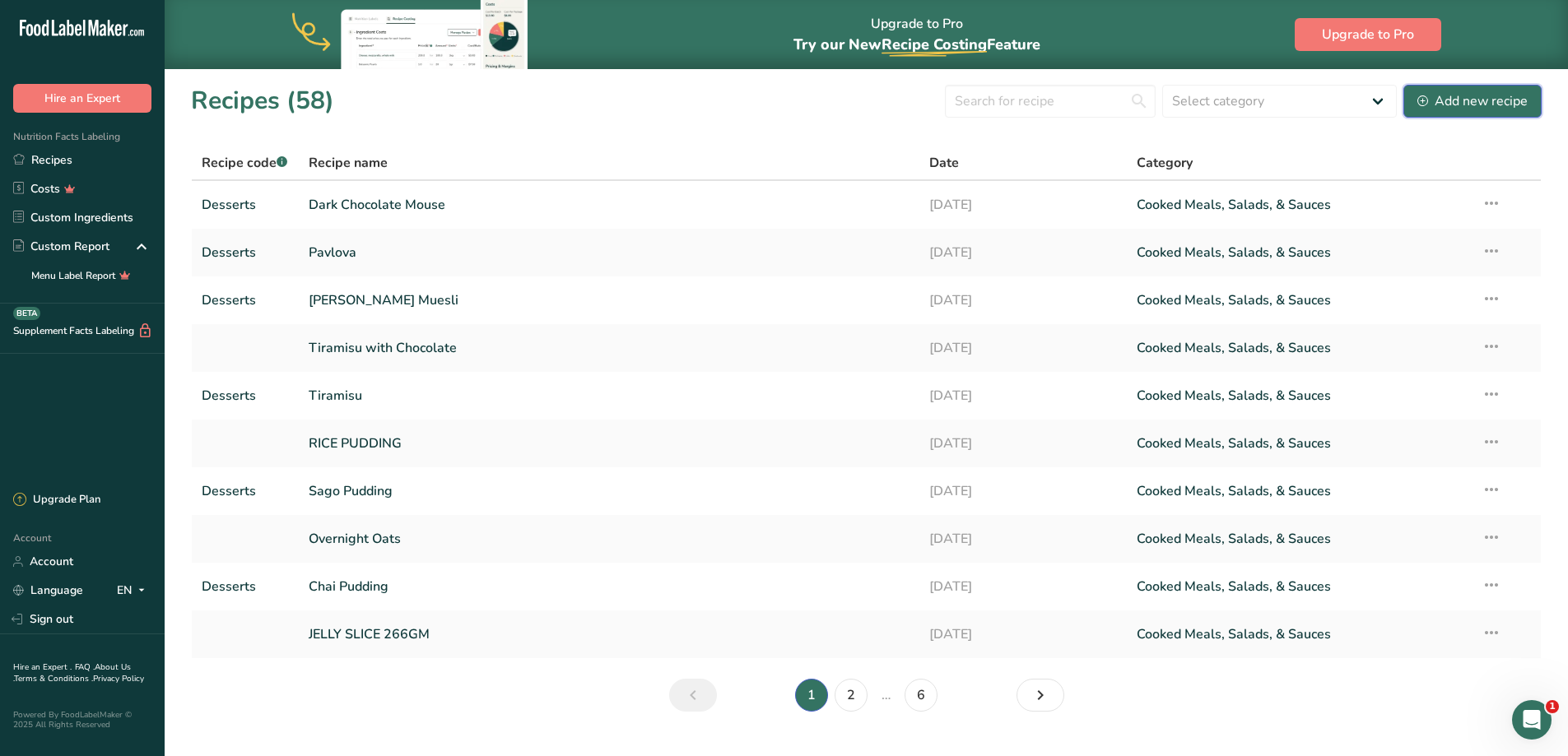
click at [1434, 97] on div "Add new recipe" at bounding box center [1472, 101] width 111 height 19
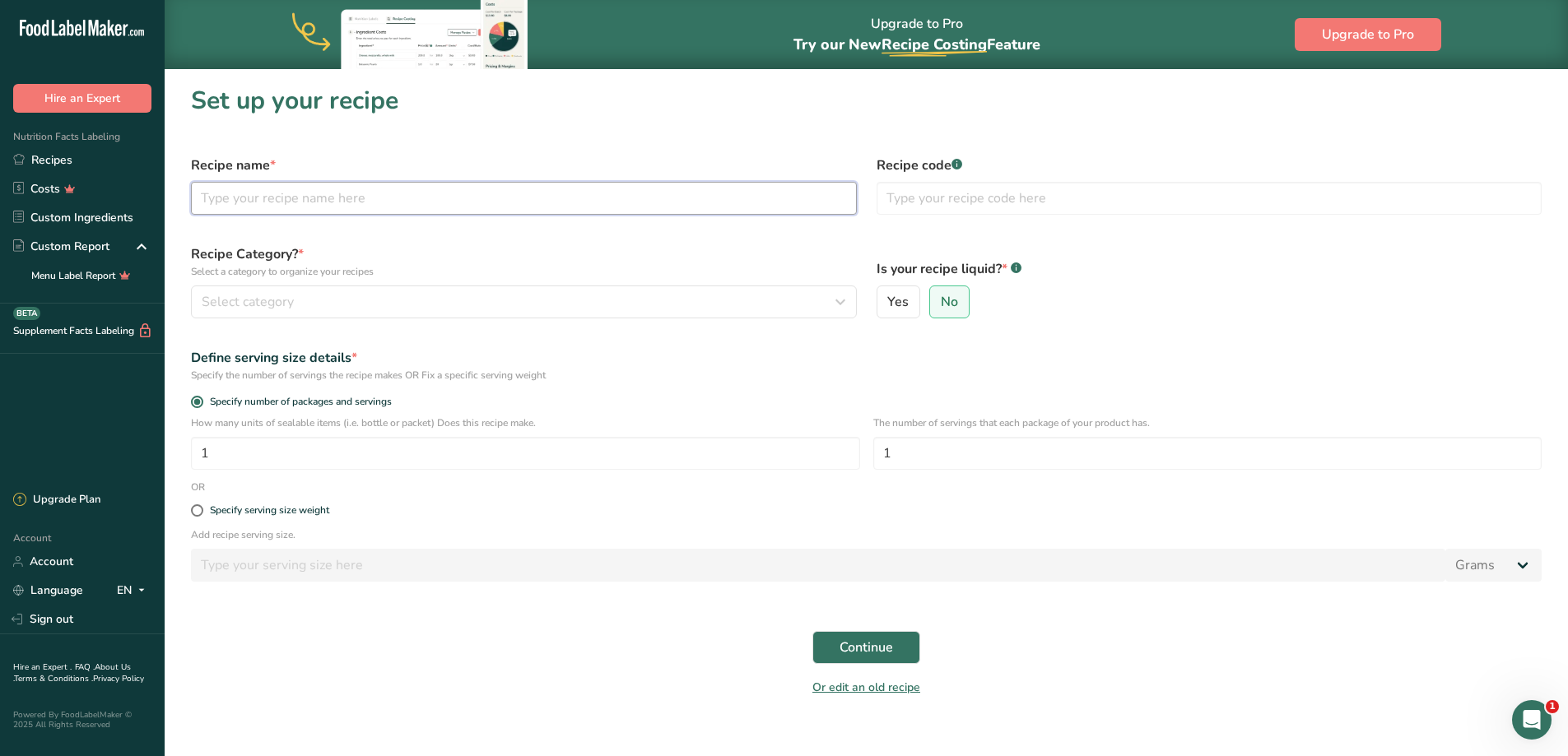
click at [342, 201] on input "text" at bounding box center [524, 198] width 666 height 32
type input "Jelly Cup with Choc"
type input "R"
type input "Desserts"
click at [550, 278] on p "Select a category to organize your recipes" at bounding box center [524, 271] width 666 height 15
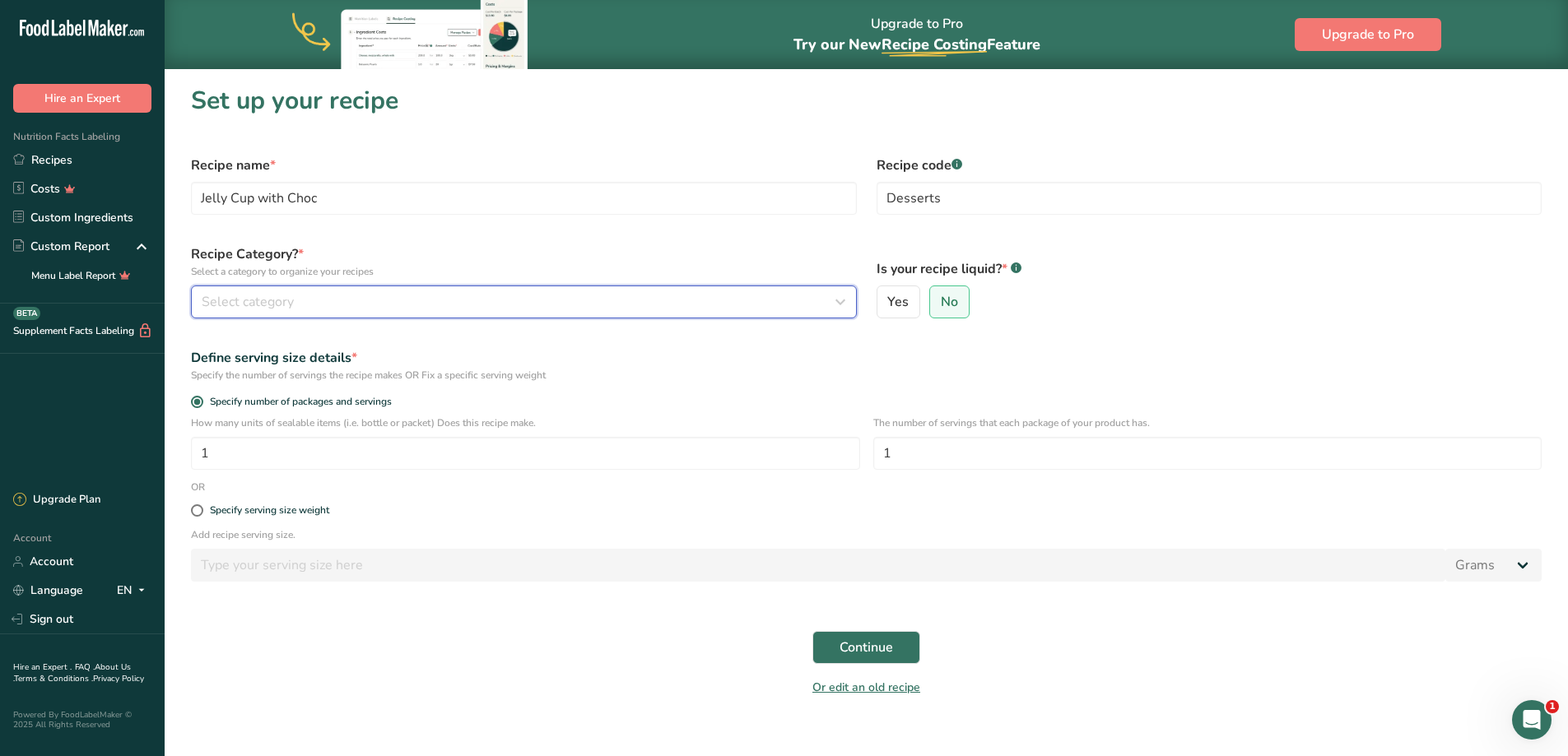
click at [533, 292] on button "Select category" at bounding box center [524, 301] width 666 height 32
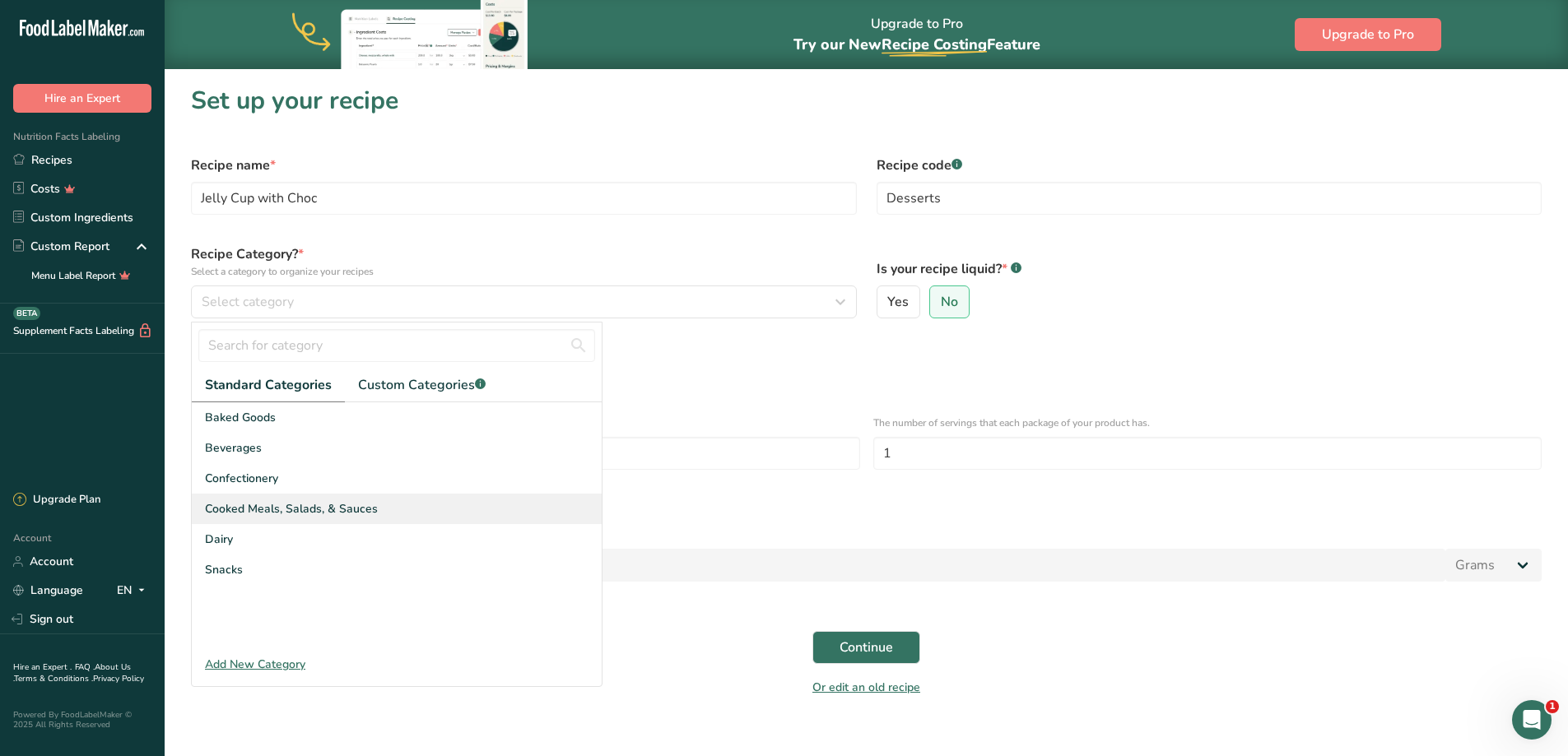
click at [280, 519] on div "Cooked Meals, Salads, & Sauces" at bounding box center [396, 508] width 410 height 31
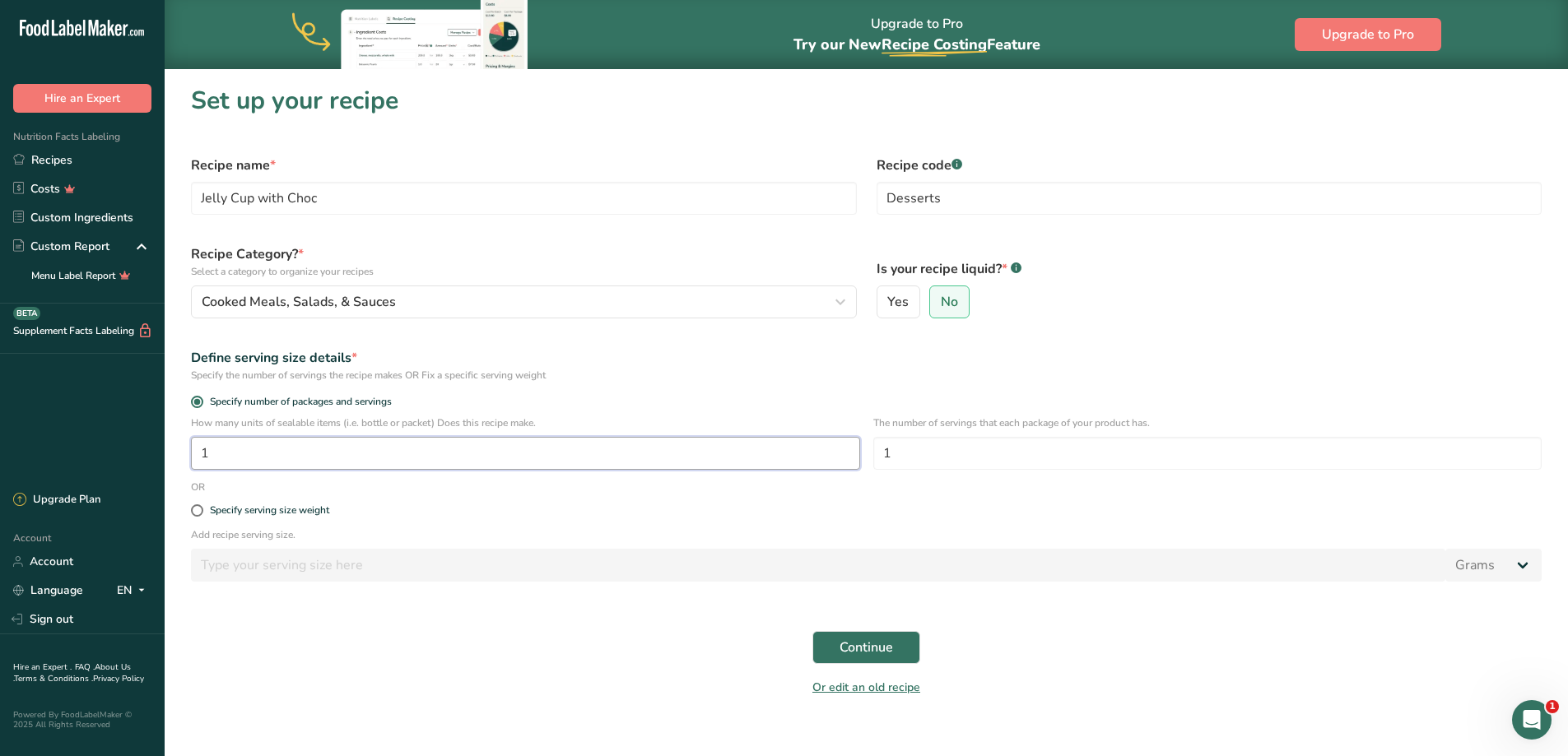
drag, startPoint x: 257, startPoint y: 448, endPoint x: 120, endPoint y: 462, distance: 137.7
click at [120, 461] on div ".a-20{fill:#fff;} Hire an Expert Nutrition Facts Labeling Recipes Costs Custom …" at bounding box center [784, 387] width 1568 height 775
type input "12"
click at [863, 645] on span "Continue" at bounding box center [866, 647] width 54 height 19
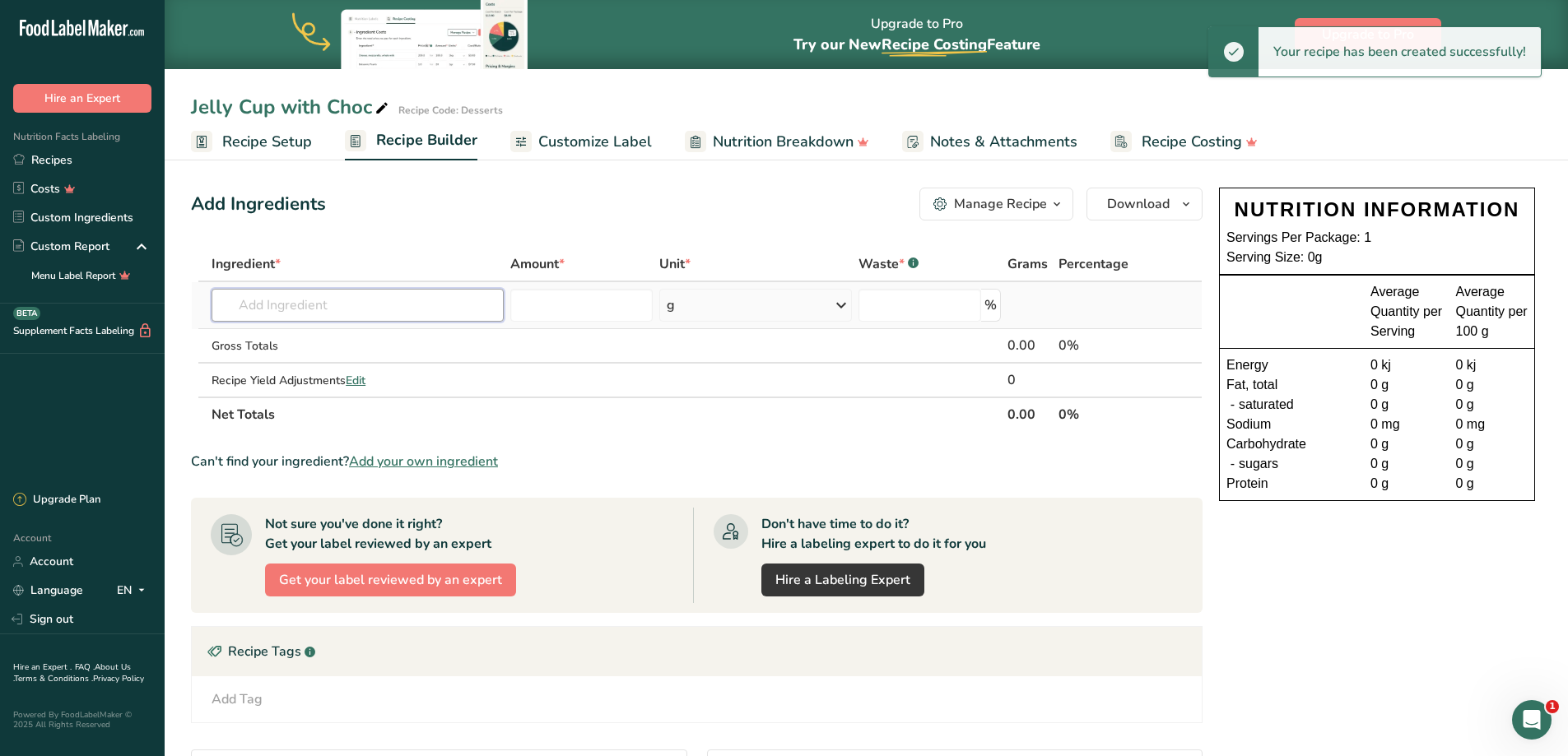
click at [276, 314] on input "text" at bounding box center [358, 305] width 293 height 32
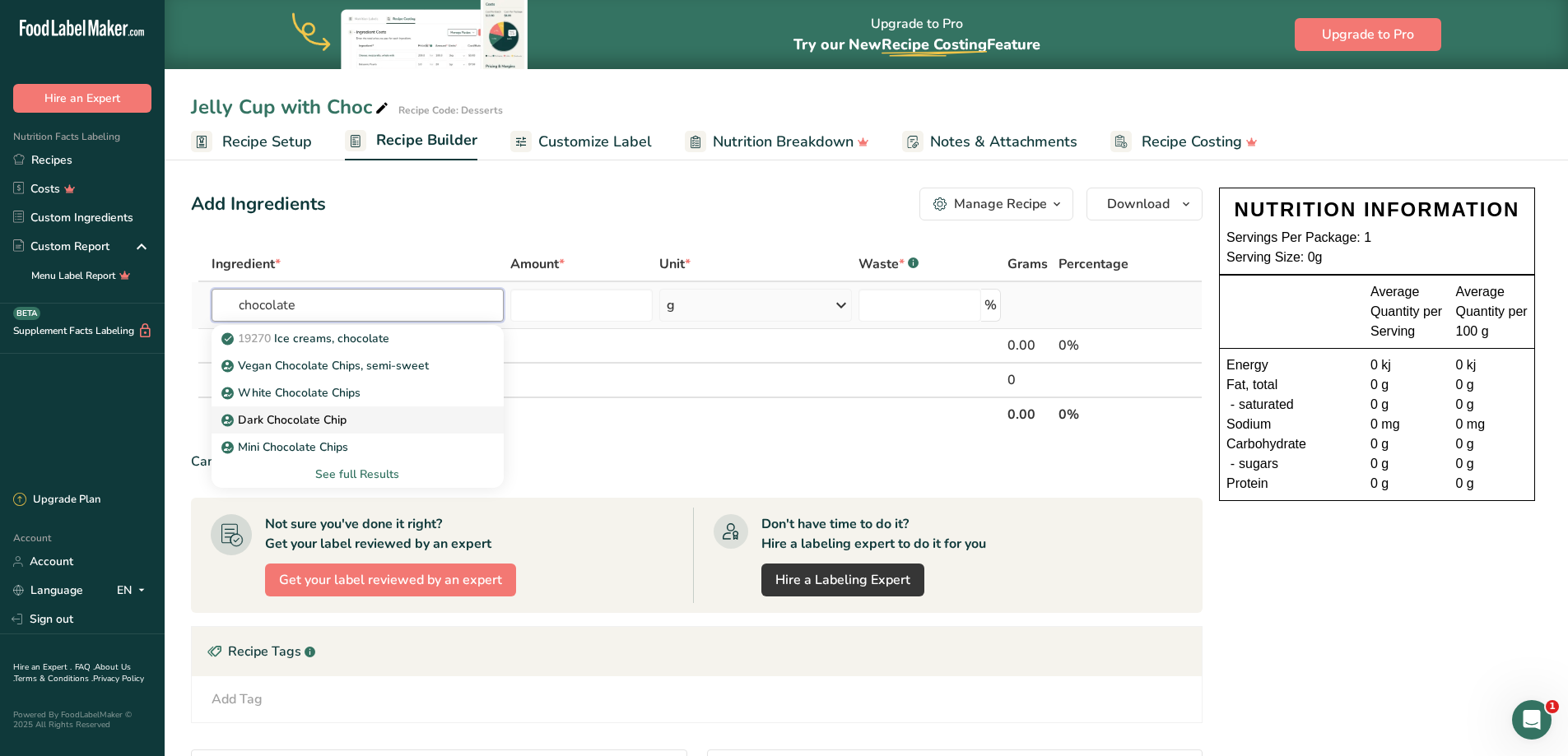
type input "chocolate"
click at [319, 421] on p "Dark Chocolate Chip" at bounding box center [285, 420] width 122 height 18
type input "Dark Chocolate Chip"
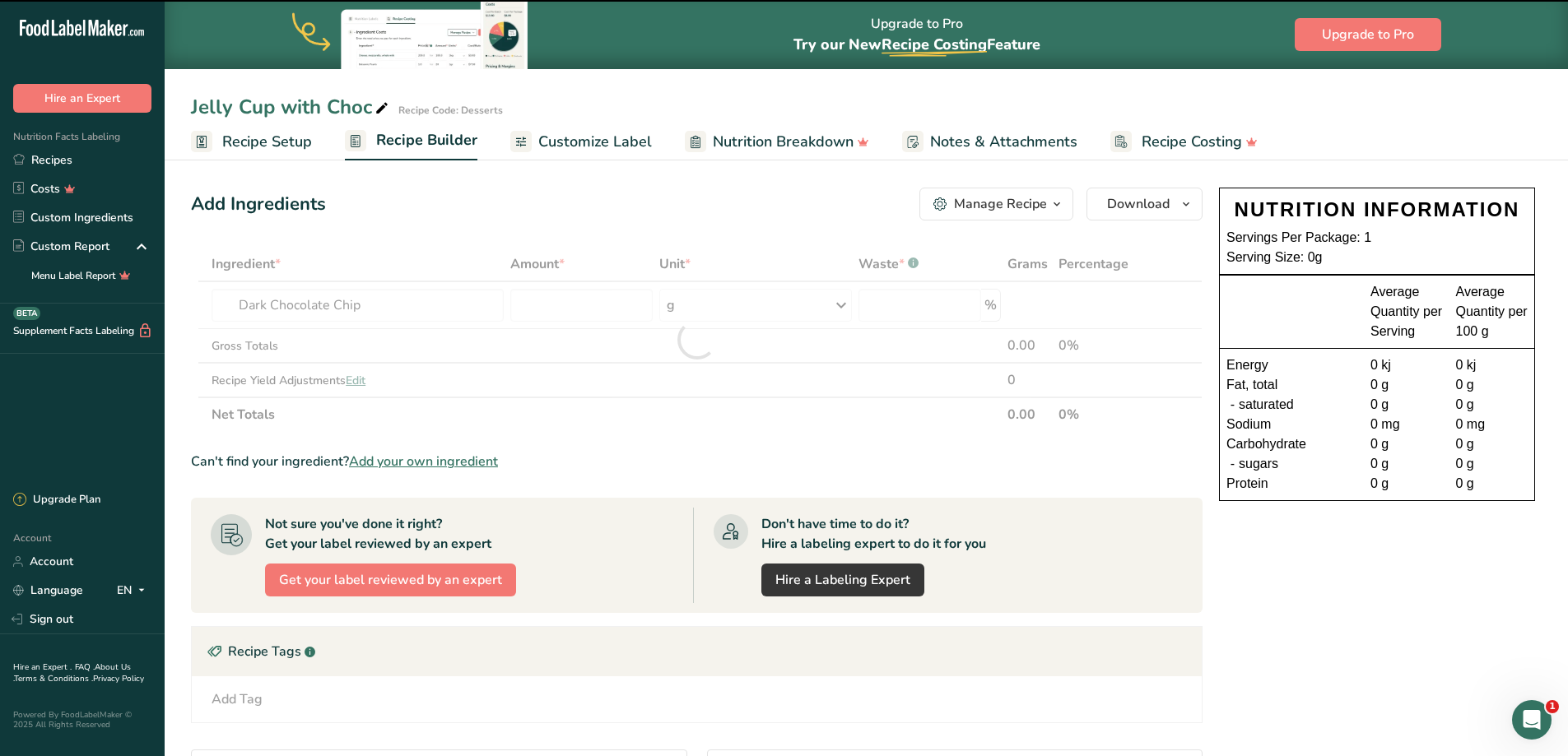
type input "0"
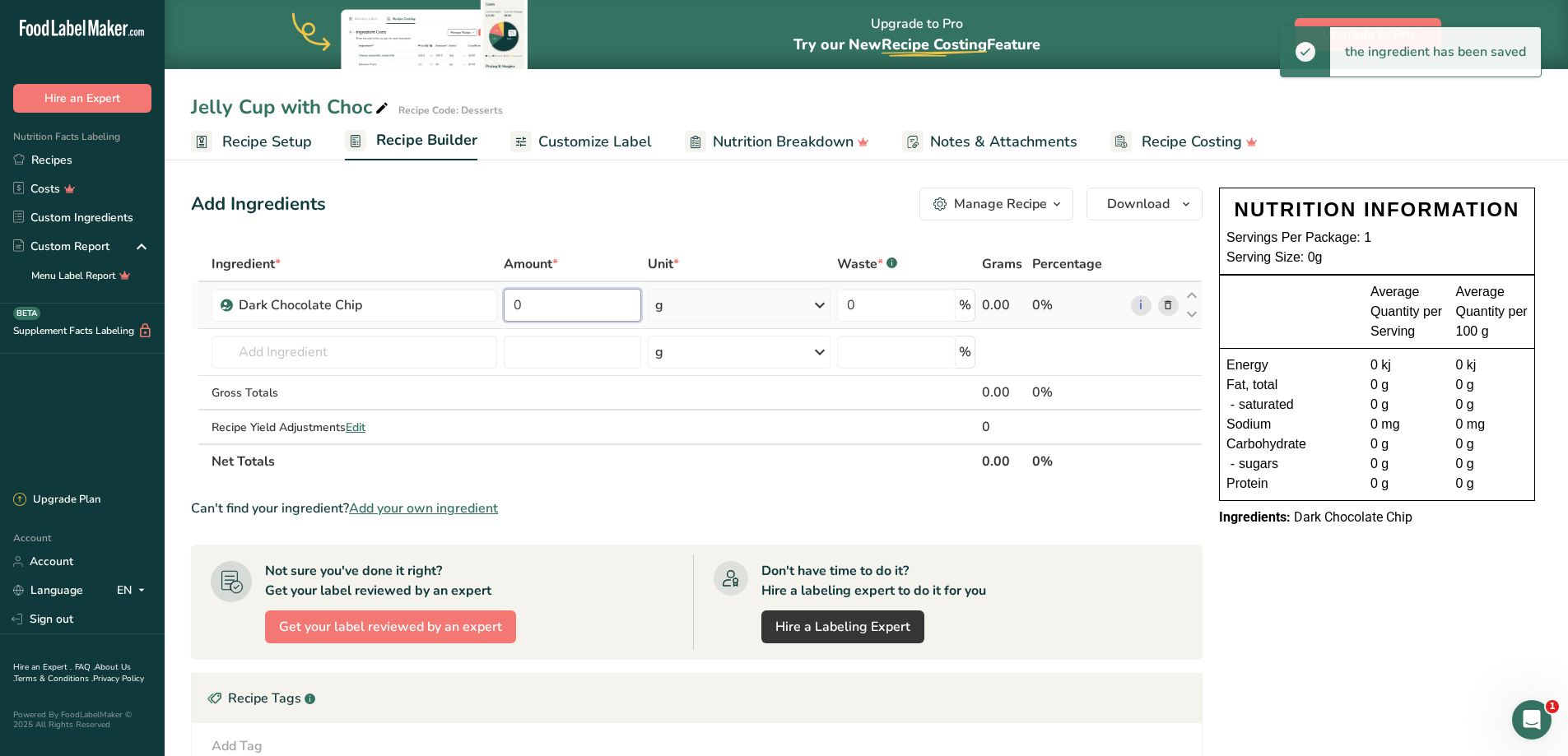
drag, startPoint x: 568, startPoint y: 291, endPoint x: 497, endPoint y: 307, distance: 72.8
click at [497, 307] on tr "Dark Chocolate Chip 0 g Weight Units g kg mg See more Volume Units l Volume uni…" at bounding box center [696, 305] width 1009 height 47
click at [553, 306] on input "0" at bounding box center [572, 305] width 137 height 32
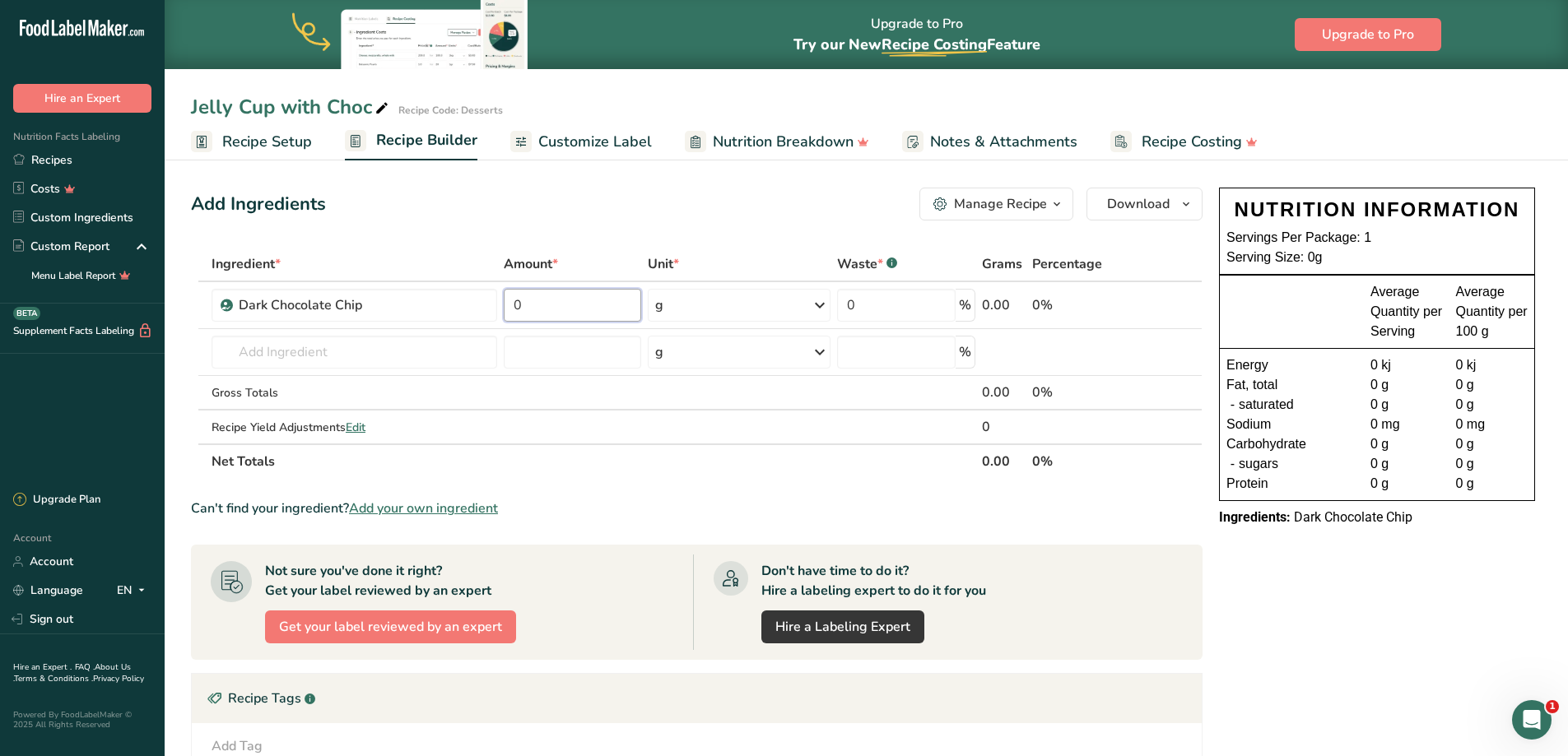
drag, startPoint x: 543, startPoint y: 310, endPoint x: 452, endPoint y: 281, distance: 95.5
click at [454, 282] on tr "Dark Chocolate Chip 0 g Weight Units g kg mg See more Volume Units l Volume uni…" at bounding box center [696, 305] width 1009 height 47
type input "168"
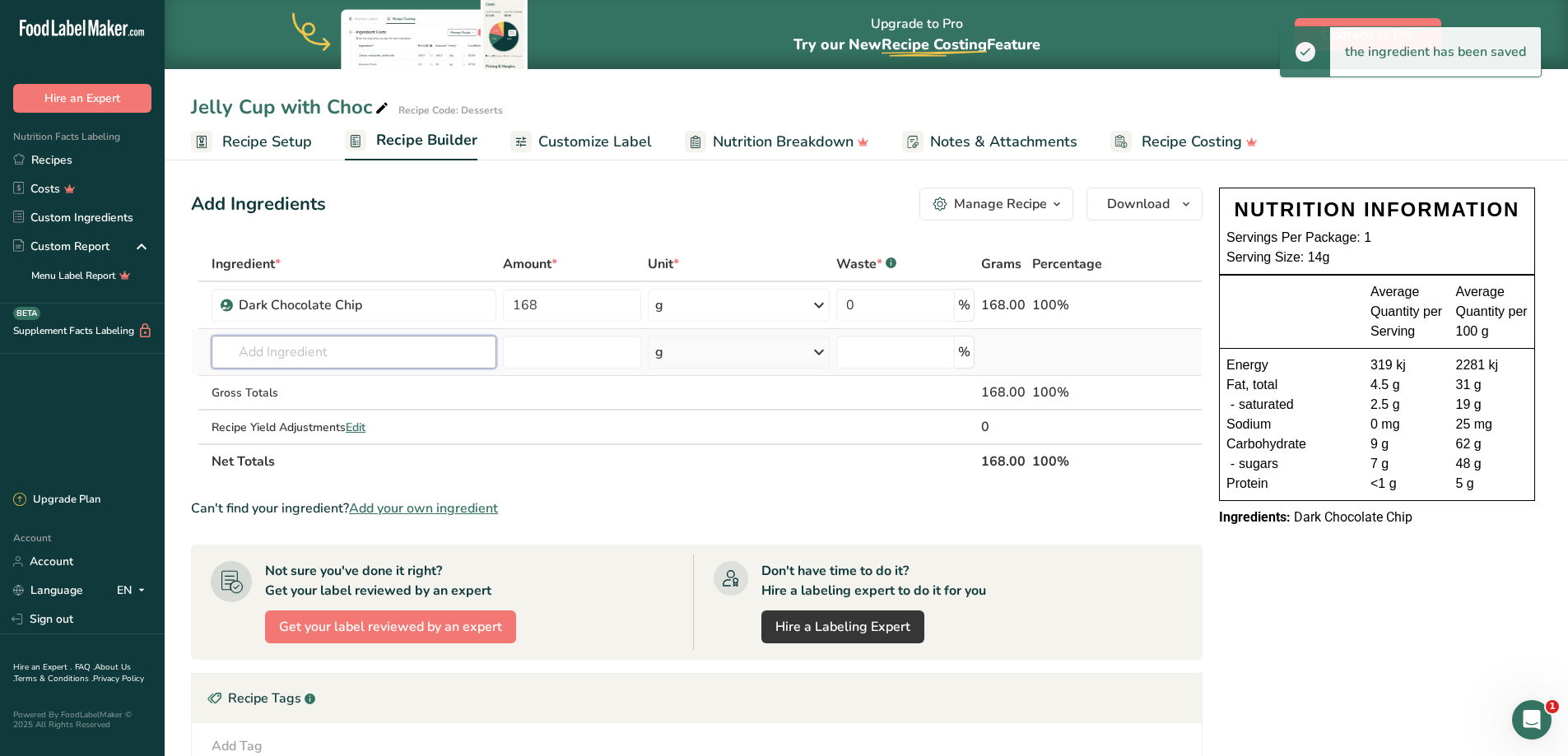
click at [268, 342] on input "text" at bounding box center [354, 351] width 285 height 32
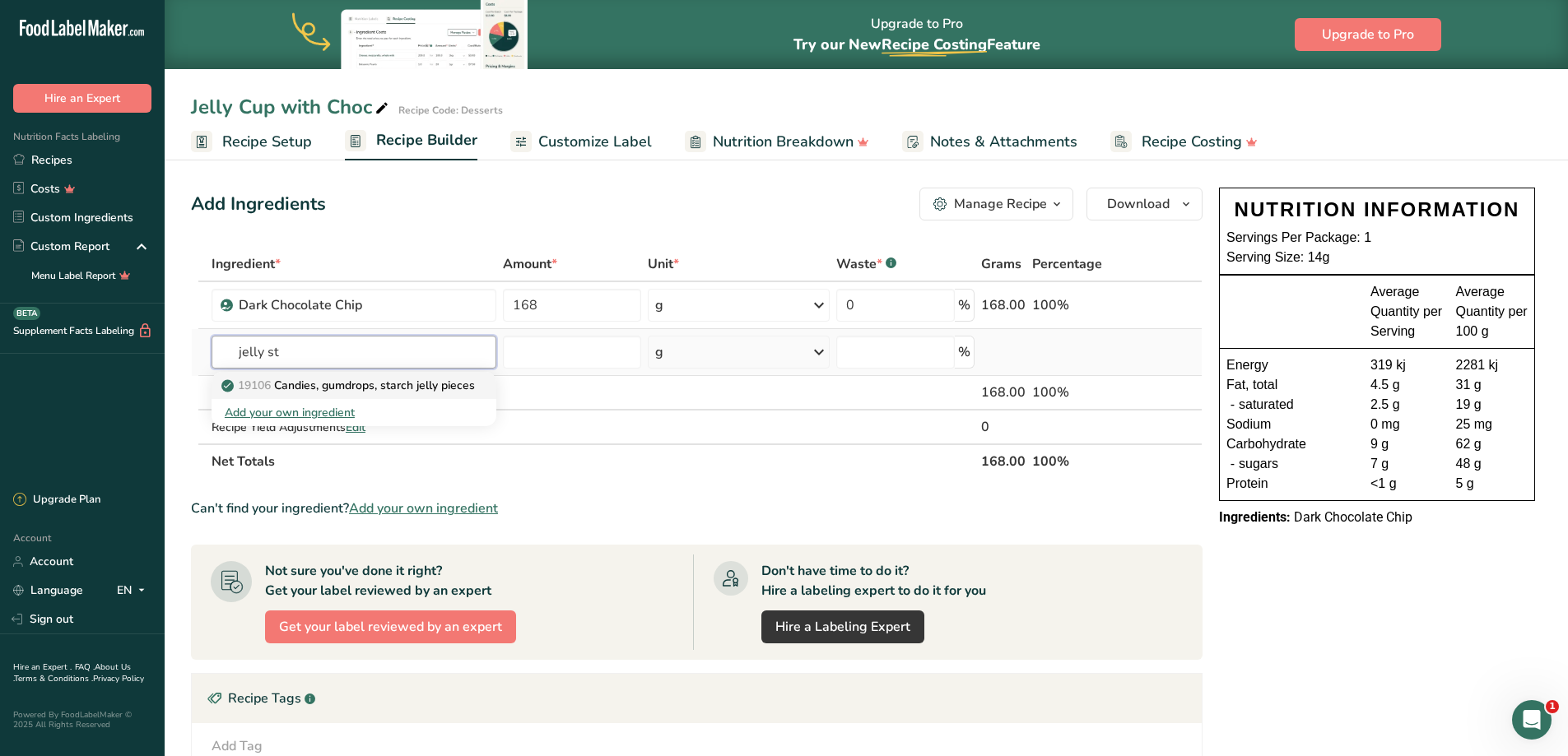
type input "jelly st"
click at [409, 388] on p "19106 Candies, gumdrops, starch jelly pieces" at bounding box center [350, 385] width 250 height 18
type input "Candies, gumdrops, starch jelly pieces"
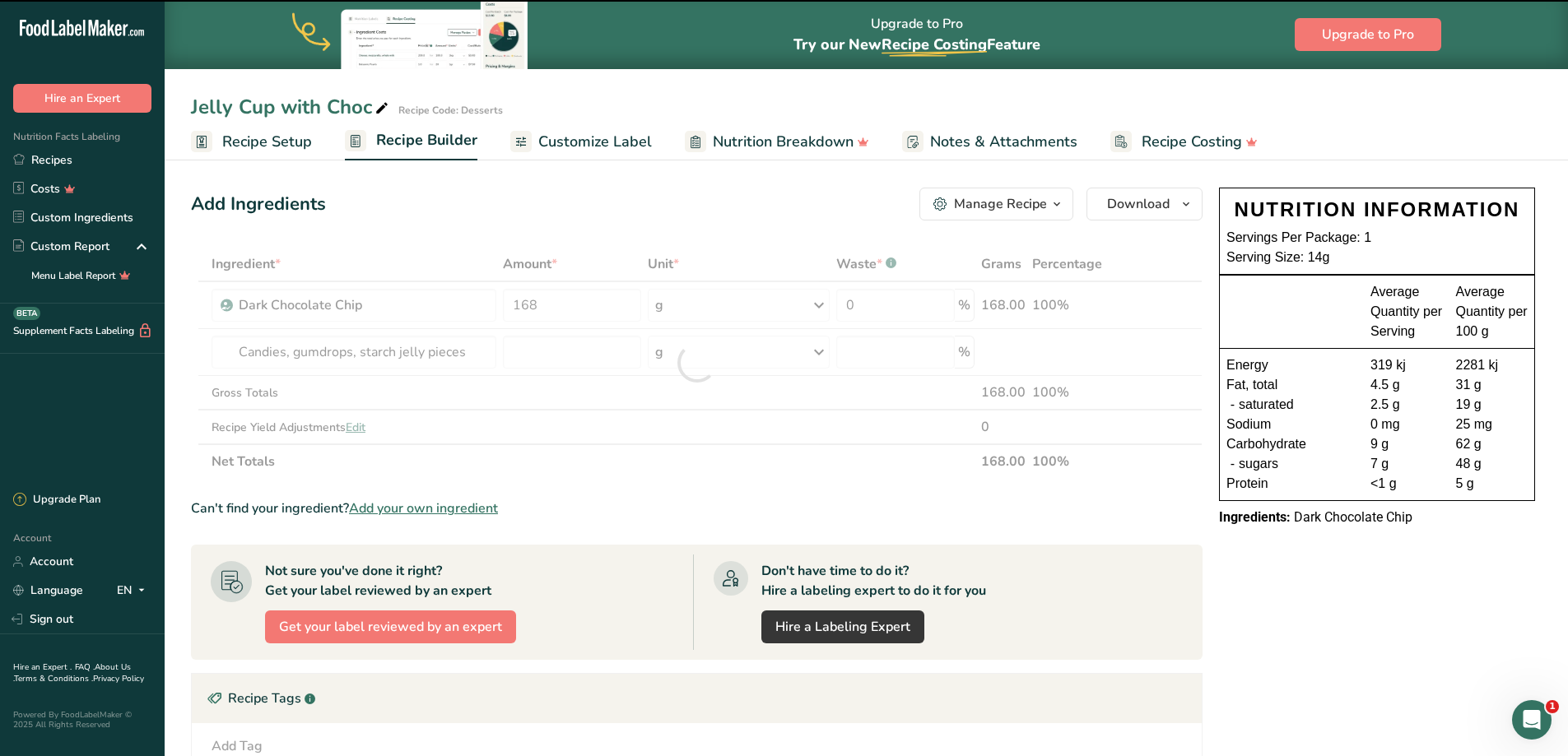
type input "0"
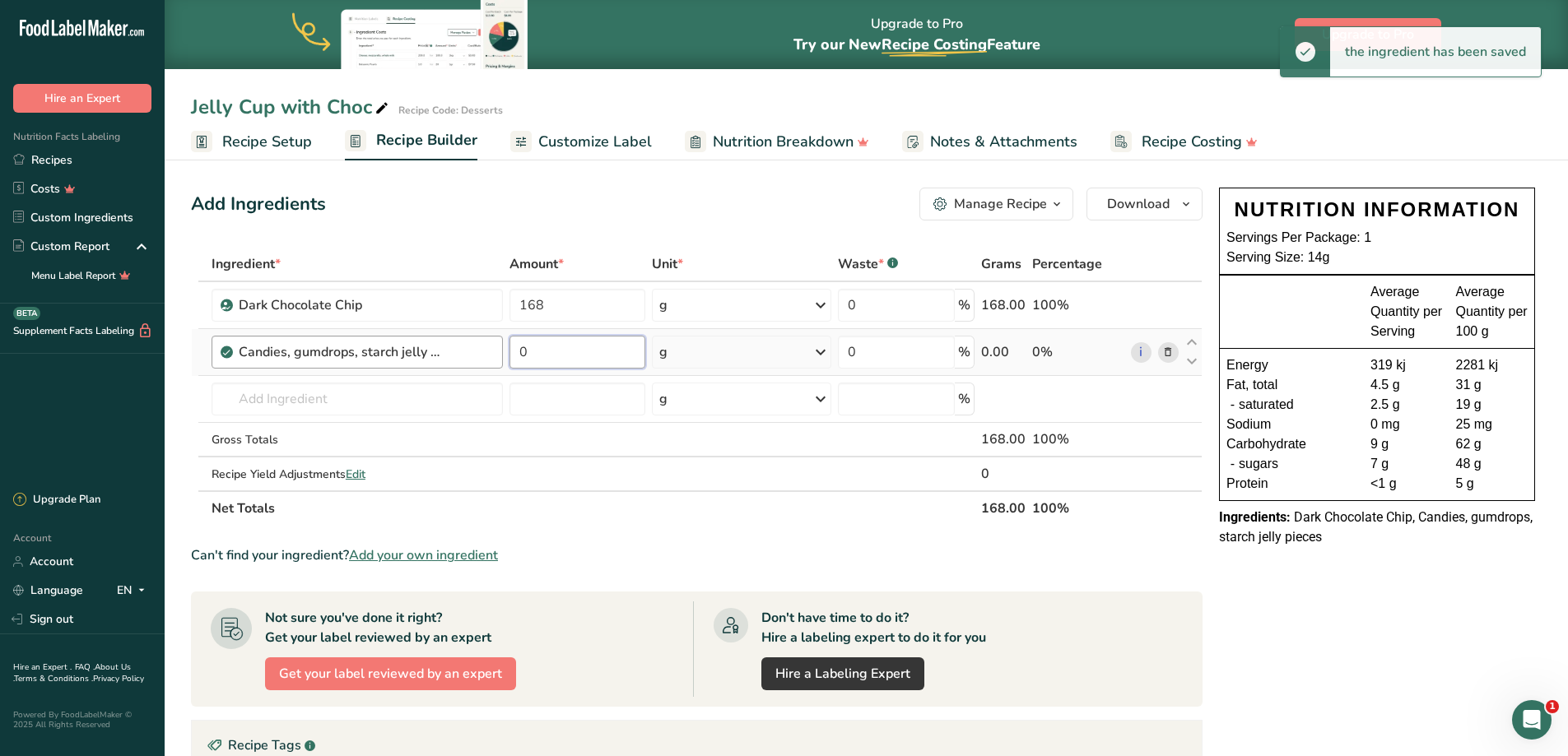
drag, startPoint x: 543, startPoint y: 356, endPoint x: 889, endPoint y: 354, distance: 346.0
click at [469, 349] on tr "Candies, gumdrops, starch jelly pieces 0 g Portions 1 cup gumdrops 10 gumdrops …" at bounding box center [696, 352] width 1009 height 47
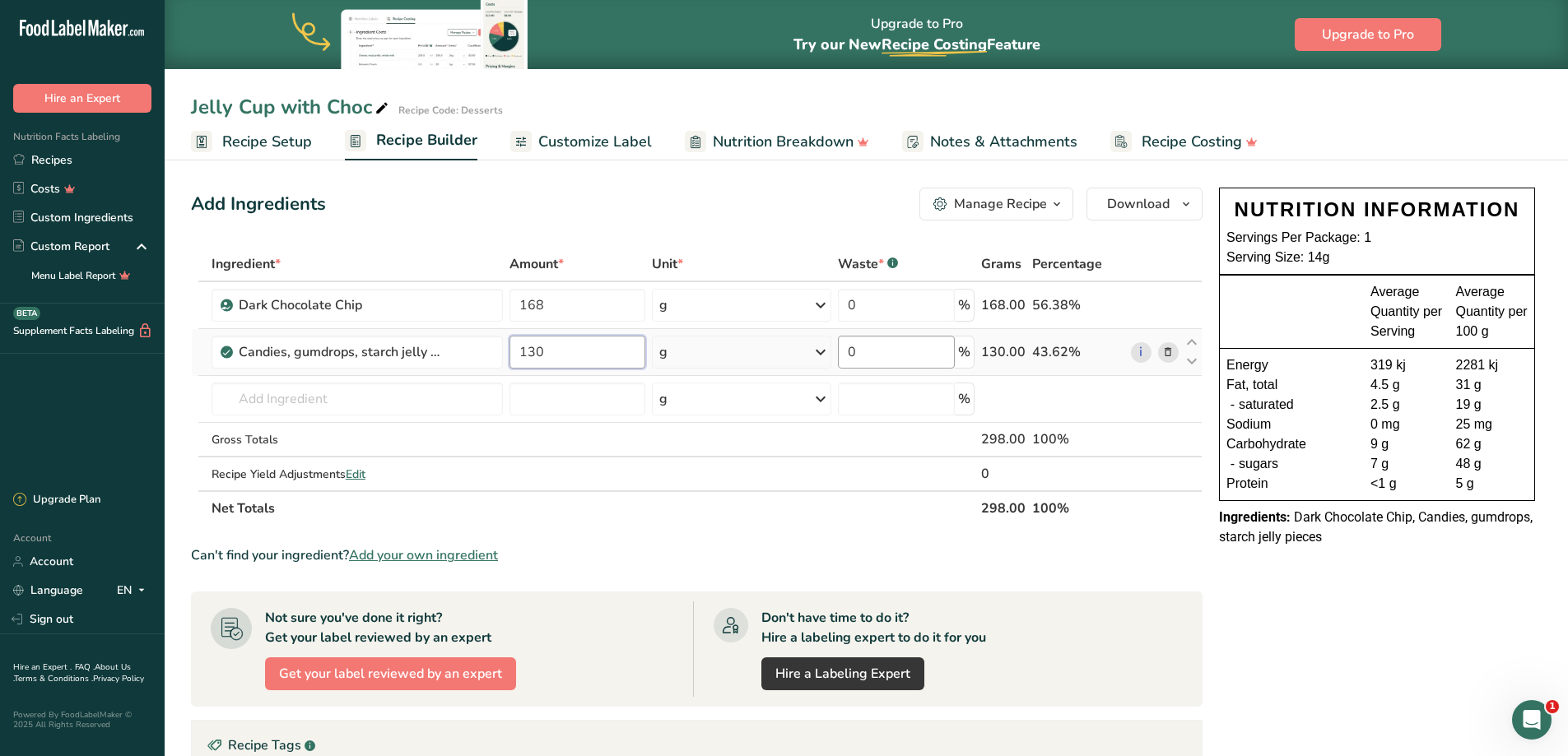
type input "130"
click at [1116, 206] on span "Download" at bounding box center [1138, 204] width 62 height 19
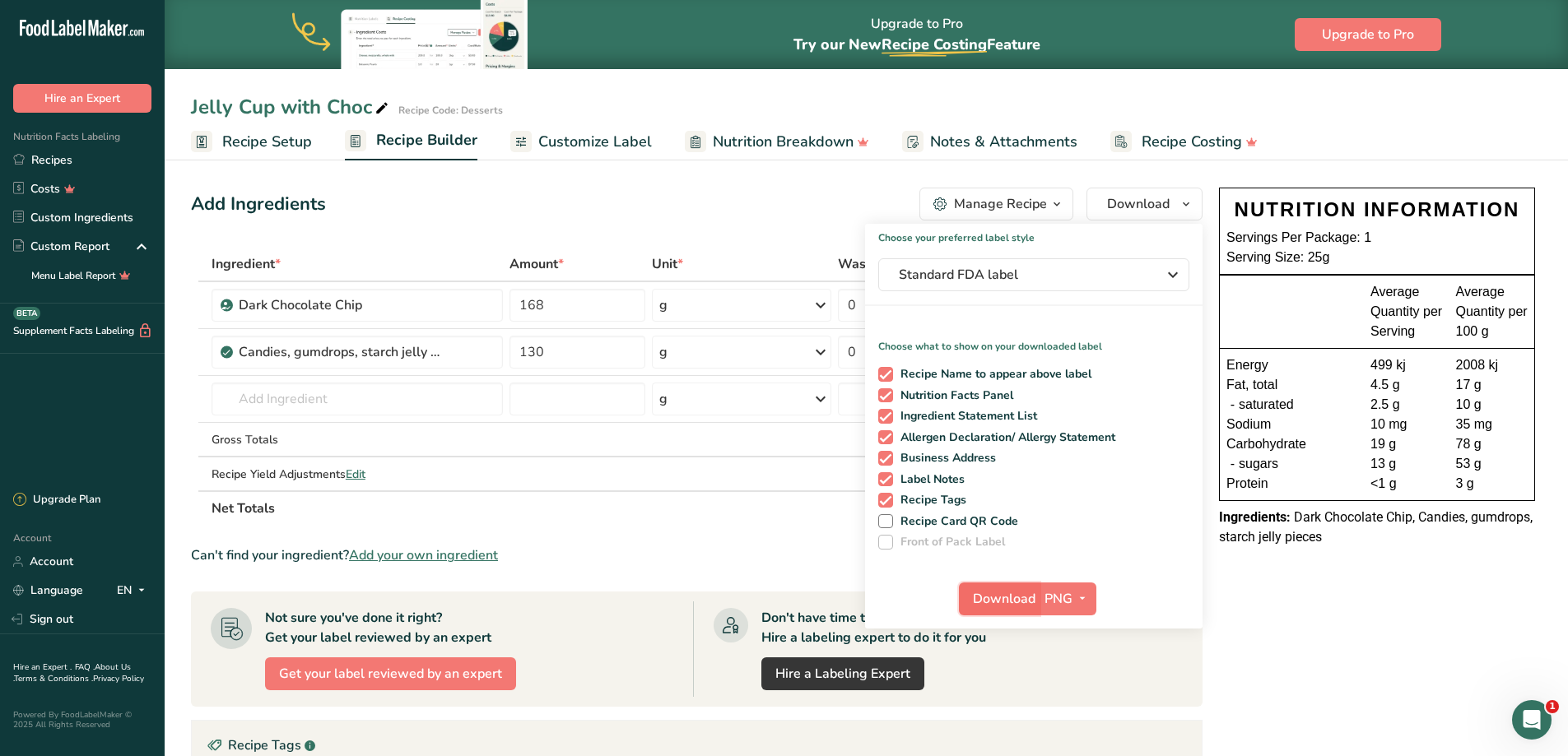
click at [1033, 598] on span "Download" at bounding box center [1003, 599] width 62 height 19
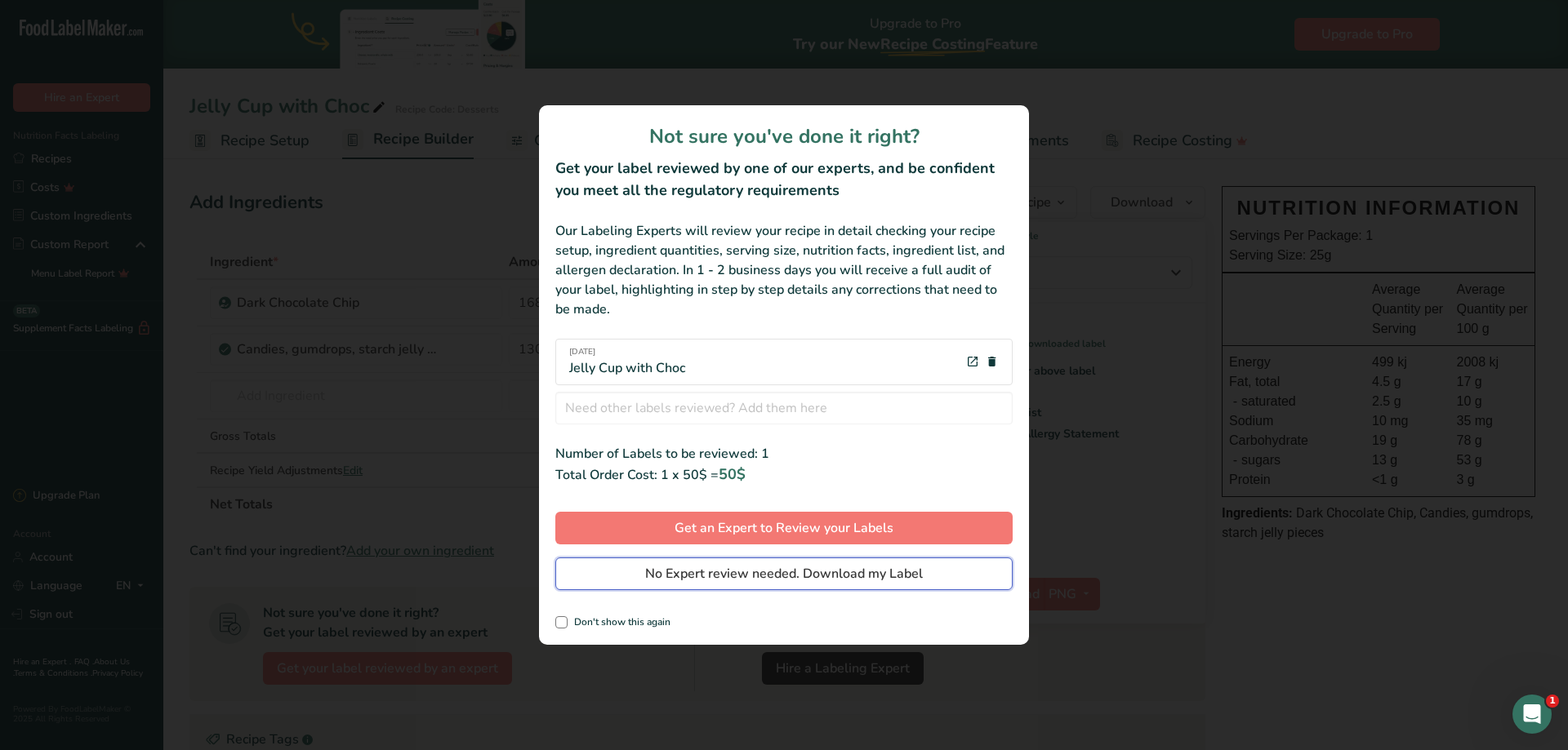
click at [819, 564] on span "No Expert review needed. Download my Label" at bounding box center [784, 573] width 278 height 19
